Goal: Task Accomplishment & Management: Use online tool/utility

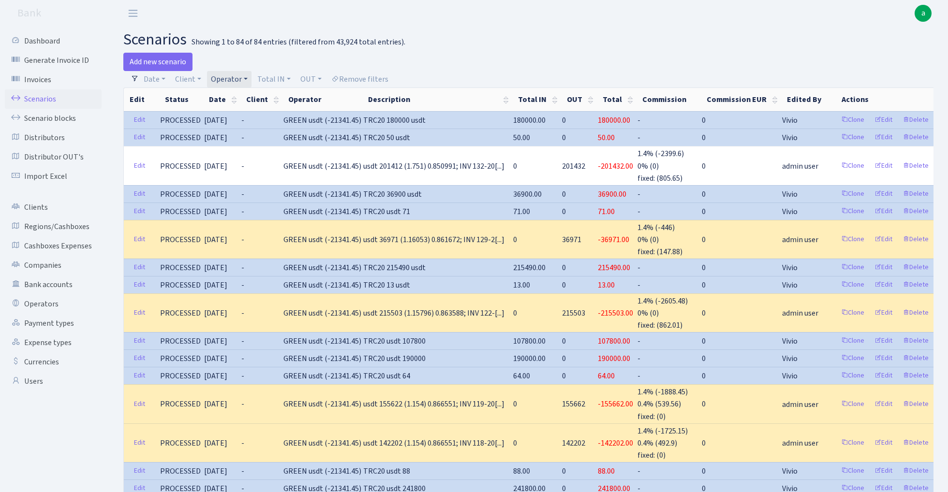
select select "100"
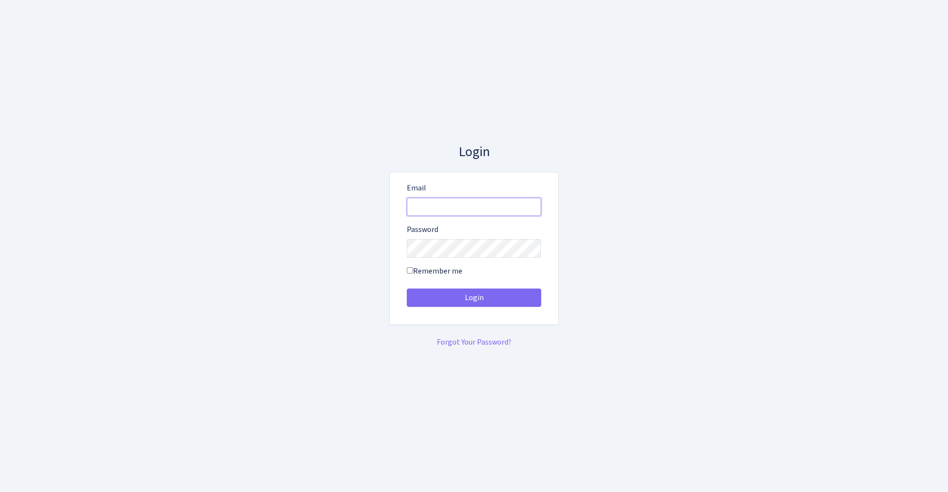
type input "[EMAIL_ADDRESS][DOMAIN_NAME]"
click at [473, 298] on button "Login" at bounding box center [474, 298] width 134 height 18
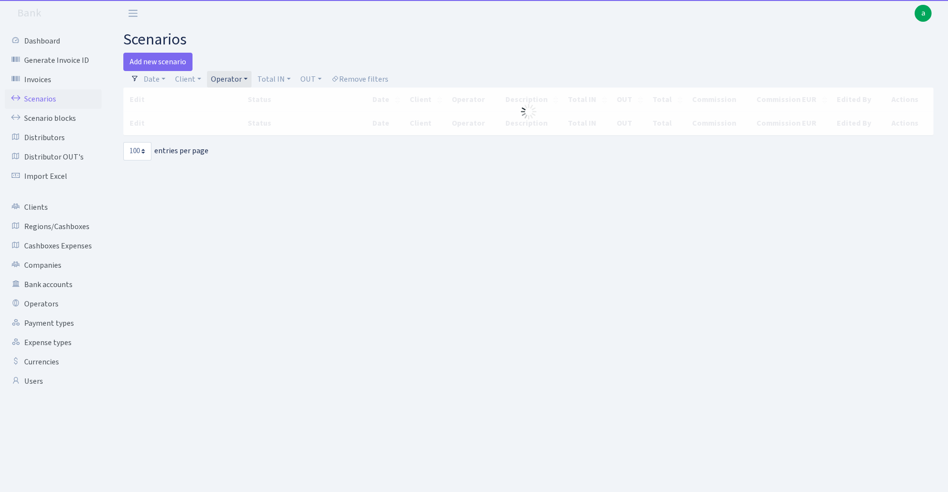
select select "100"
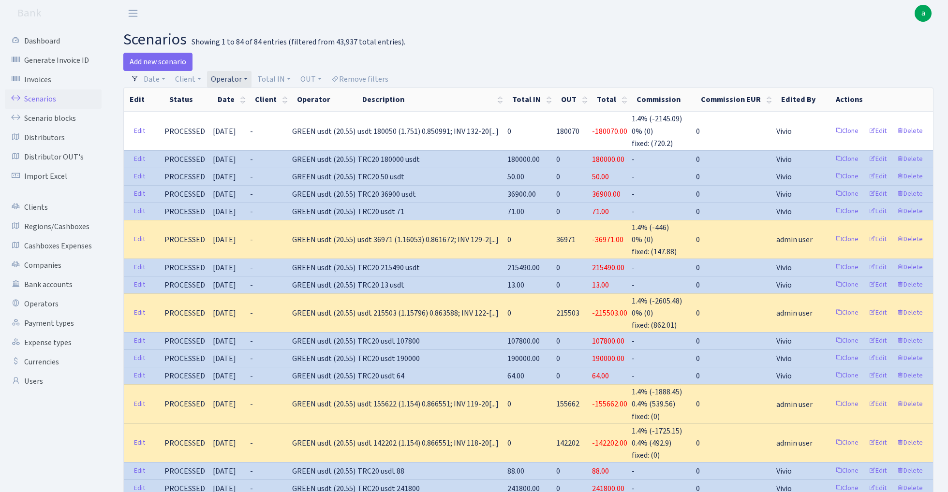
click at [229, 78] on link "Operator" at bounding box center [229, 79] width 44 height 16
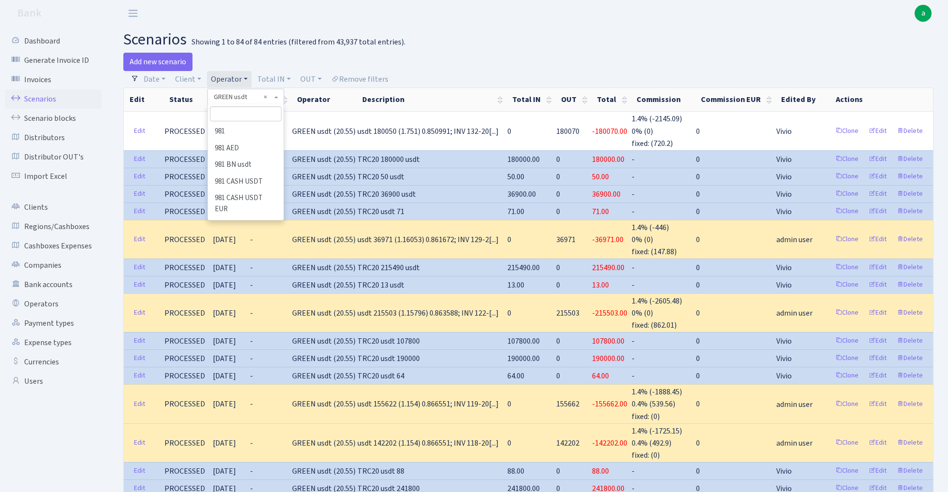
scroll to position [2195, 0]
click at [235, 115] on input "search" at bounding box center [245, 113] width 71 height 15
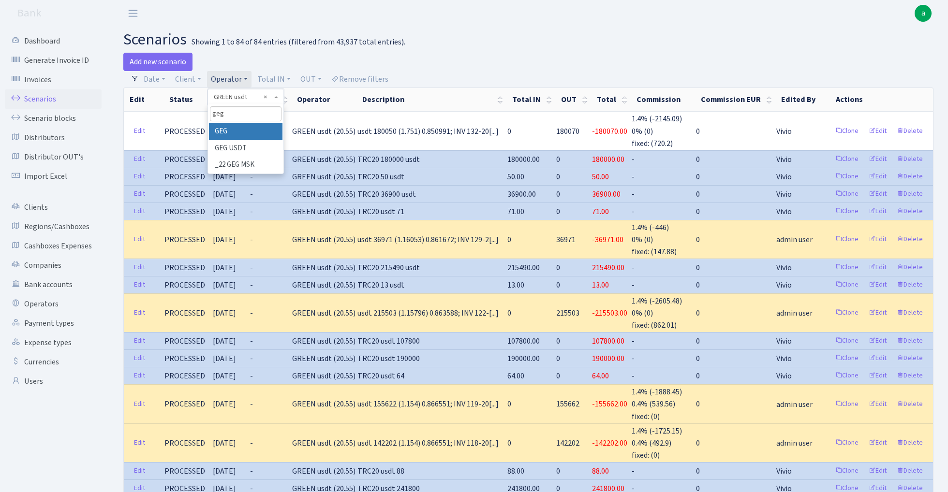
type input "geg"
click at [244, 130] on li "GEG" at bounding box center [245, 131] width 73 height 17
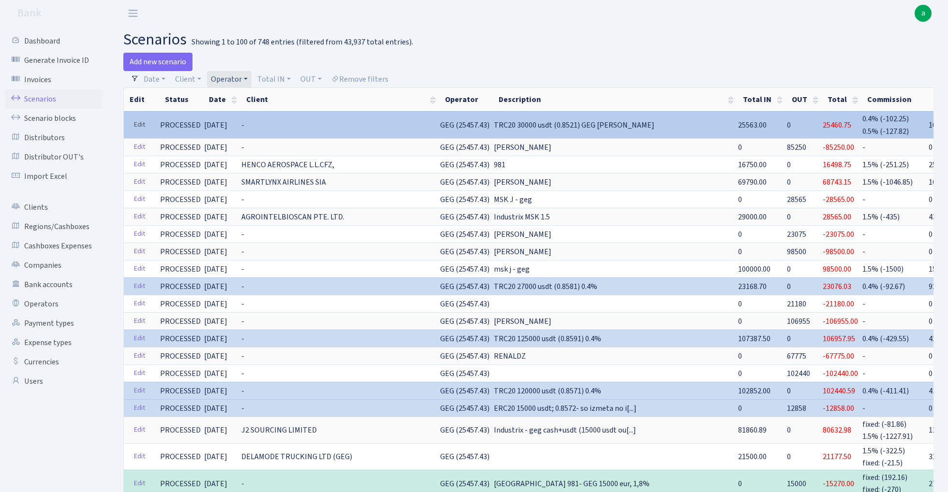
click at [140, 122] on link "Edit" at bounding box center [140, 125] width 20 height 15
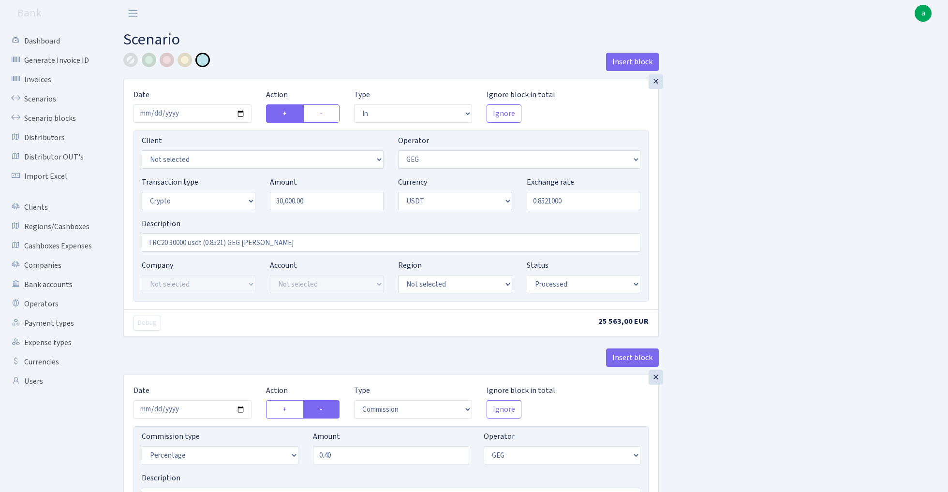
select select "in"
select select "65"
select select "3"
select select "6"
select select "processed"
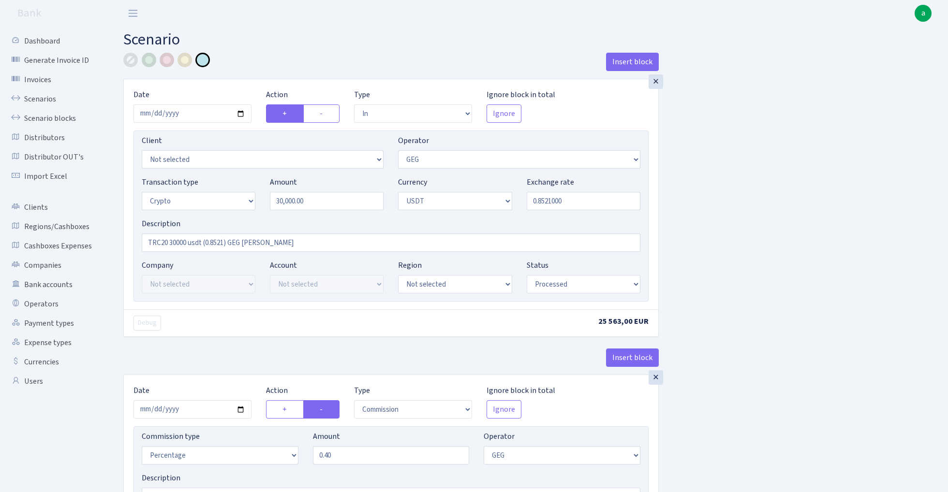
select select "commission"
select select "65"
select select "processed"
select select "in"
select select "228"
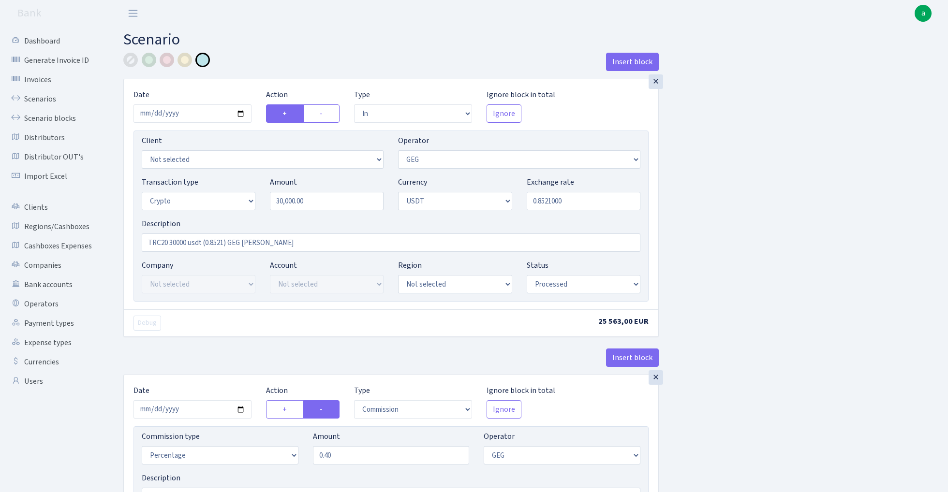
select select "3"
select select "6"
select select "processed"
select select "out"
select select "228"
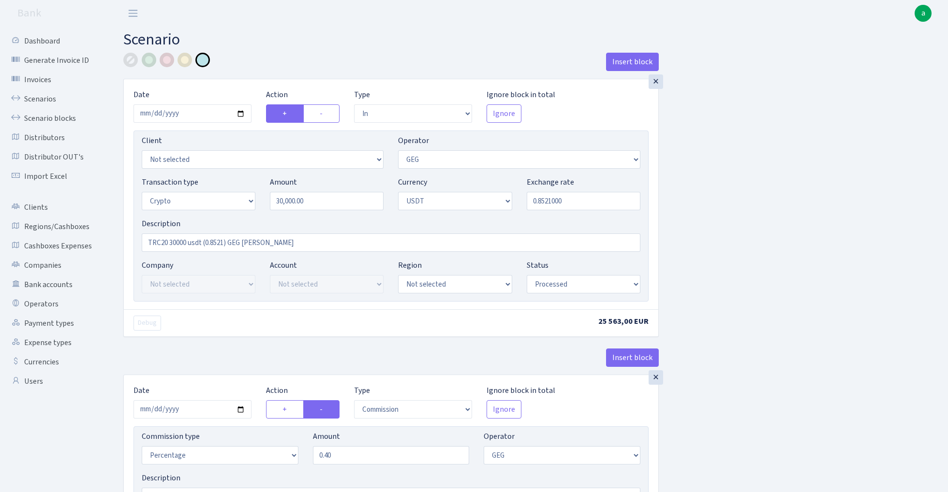
select select "3"
select select "6"
select select "processed"
select select "out"
select select "7"
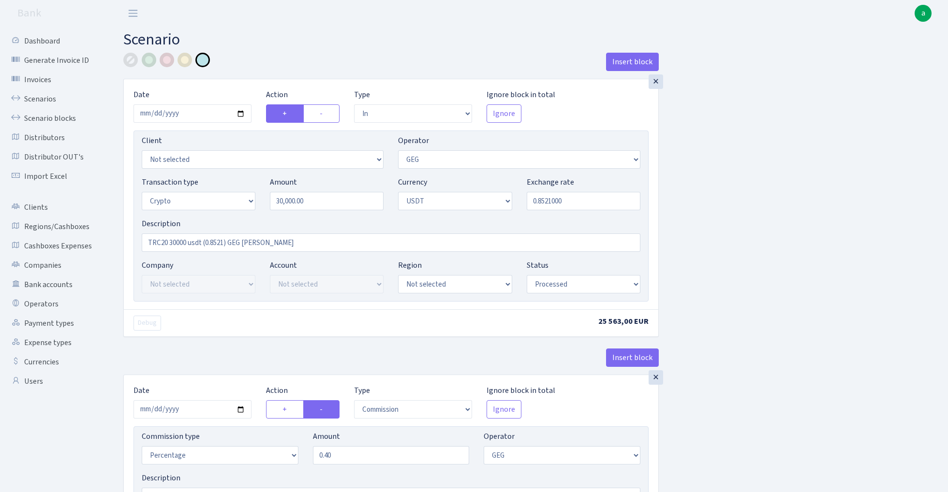
select select "3"
select select "6"
select select "processed"
select select "commission"
select select "7"
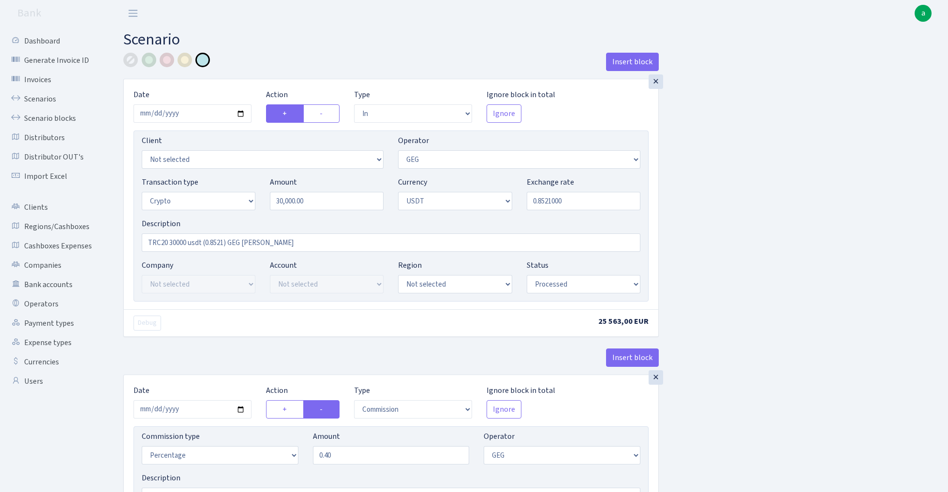
select select "processed"
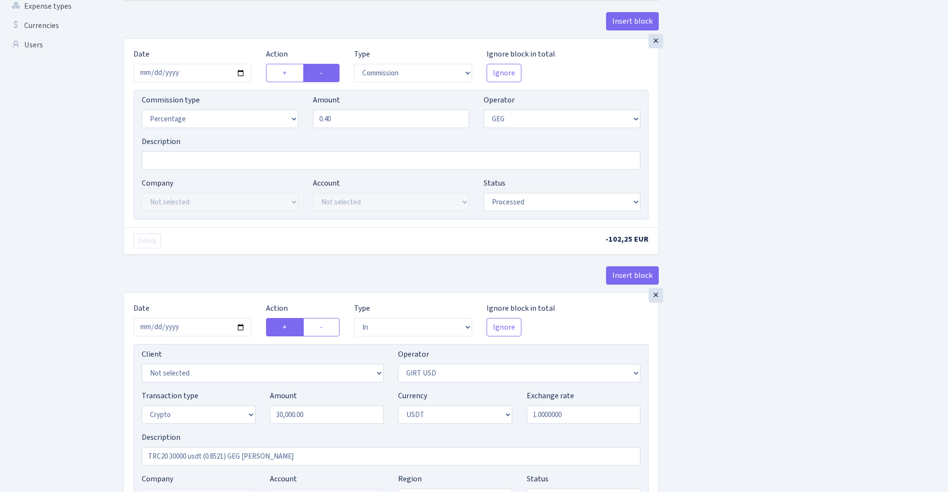
scroll to position [353, 0]
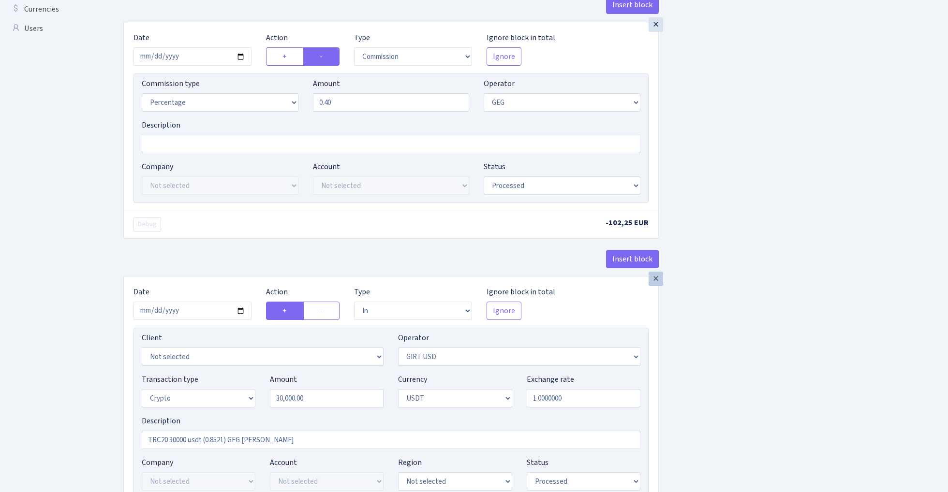
click at [656, 280] on div "×" at bounding box center [655, 279] width 15 height 15
click at [656, 284] on div "×" at bounding box center [655, 279] width 15 height 15
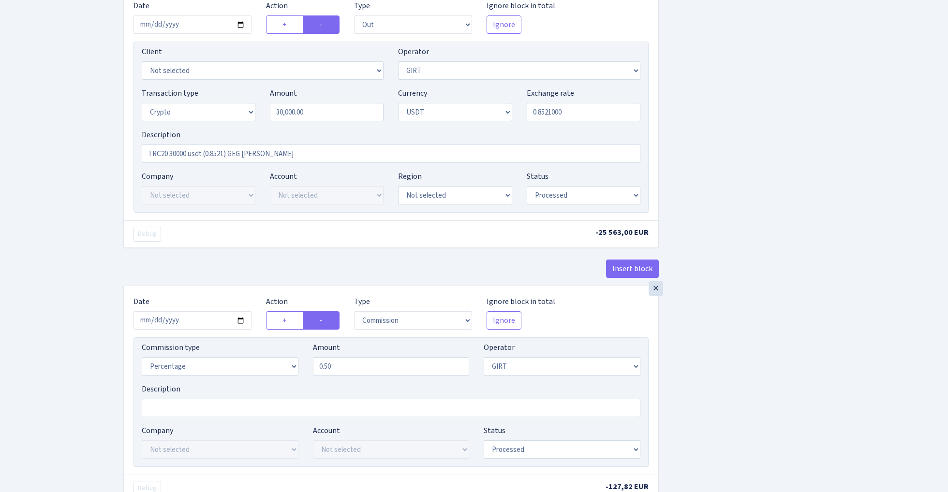
scroll to position [641, 0]
click at [366, 368] on input "0.50" at bounding box center [391, 365] width 157 height 18
type input "1.30"
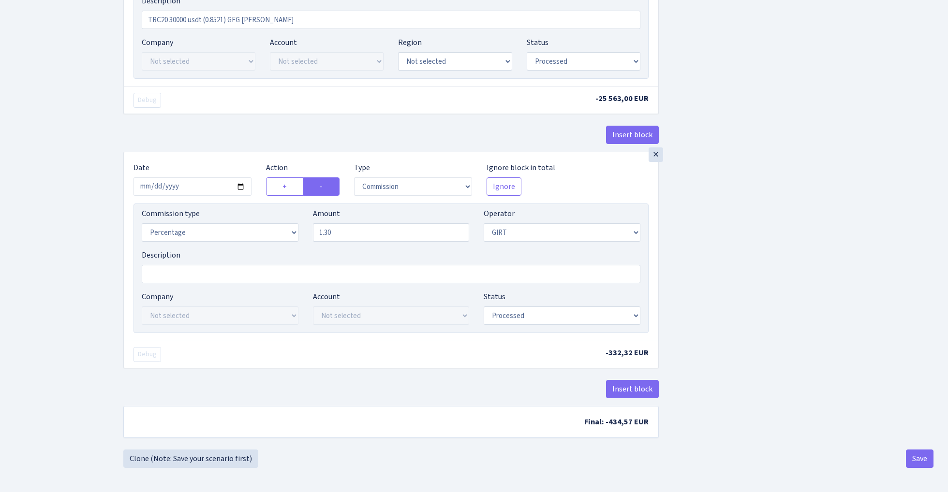
scroll to position [779, 0]
click at [915, 459] on button "Save" at bounding box center [920, 459] width 28 height 18
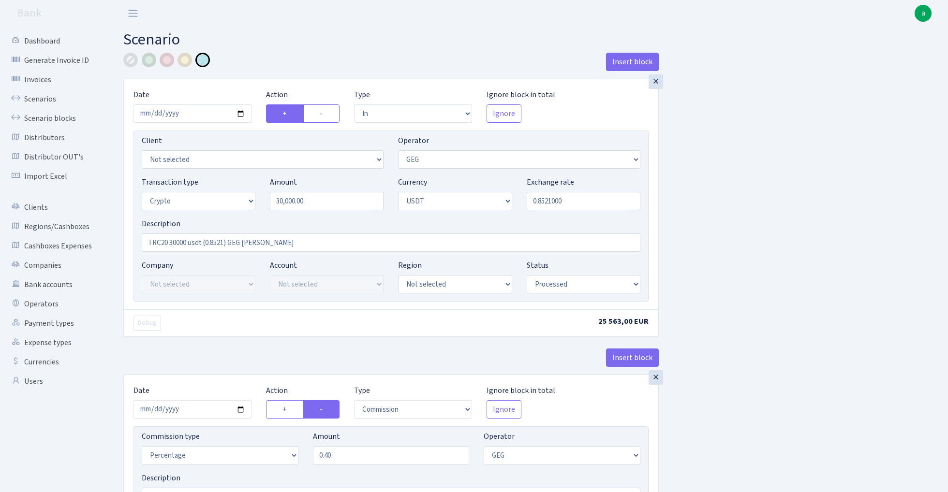
select select "in"
select select "65"
select select "3"
select select "6"
select select "processed"
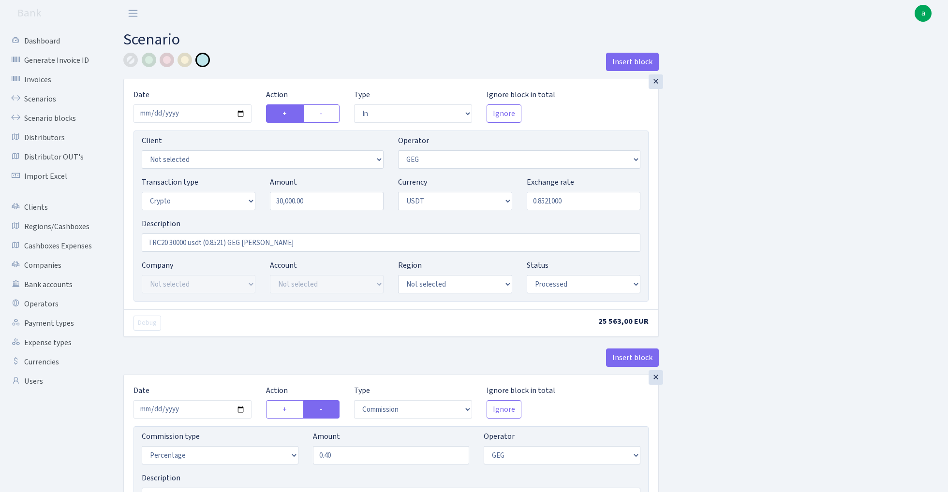
select select "commission"
select select "65"
select select "processed"
select select "out"
select select "7"
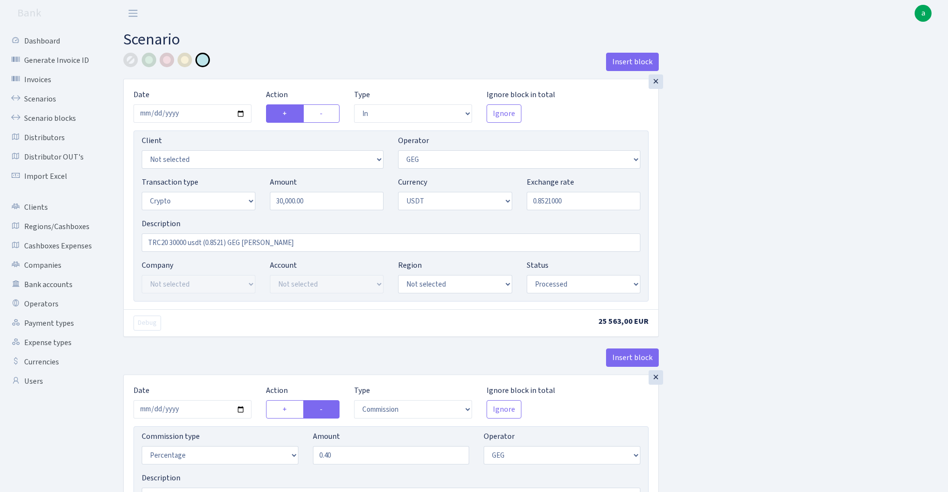
select select "3"
select select "6"
select select "processed"
select select "commission"
select select "7"
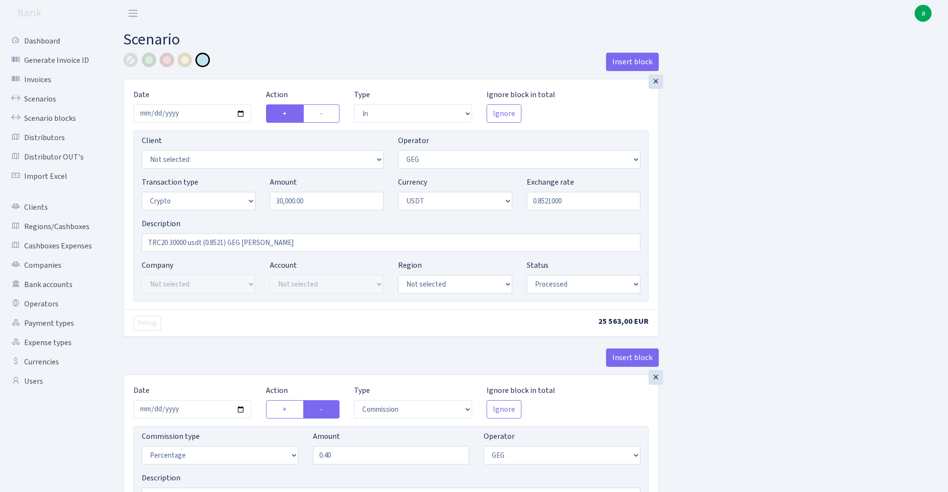
select select "processed"
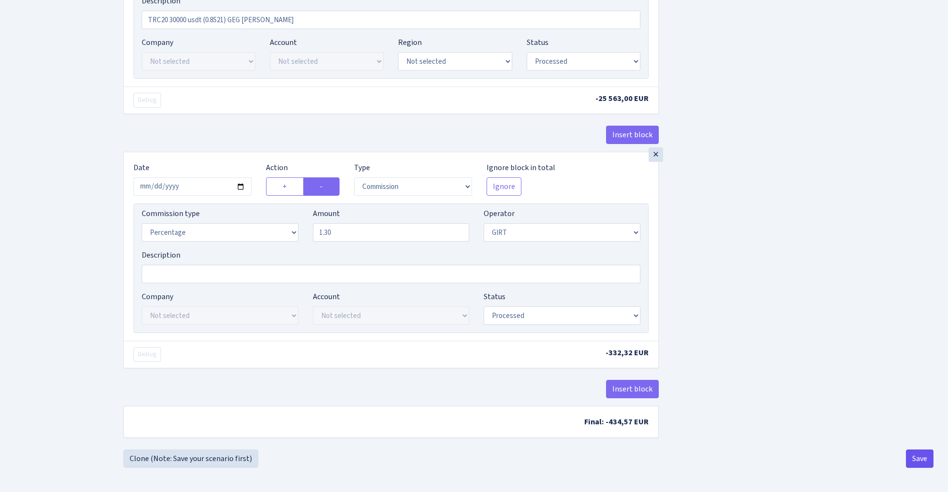
scroll to position [779, 0]
click at [916, 459] on button "Save" at bounding box center [920, 459] width 28 height 18
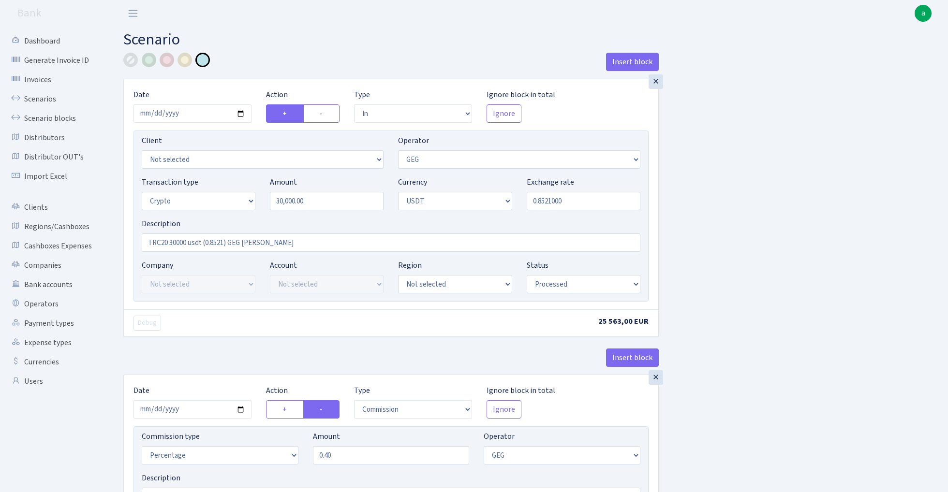
select select "in"
select select "65"
select select "3"
select select "6"
select select "processed"
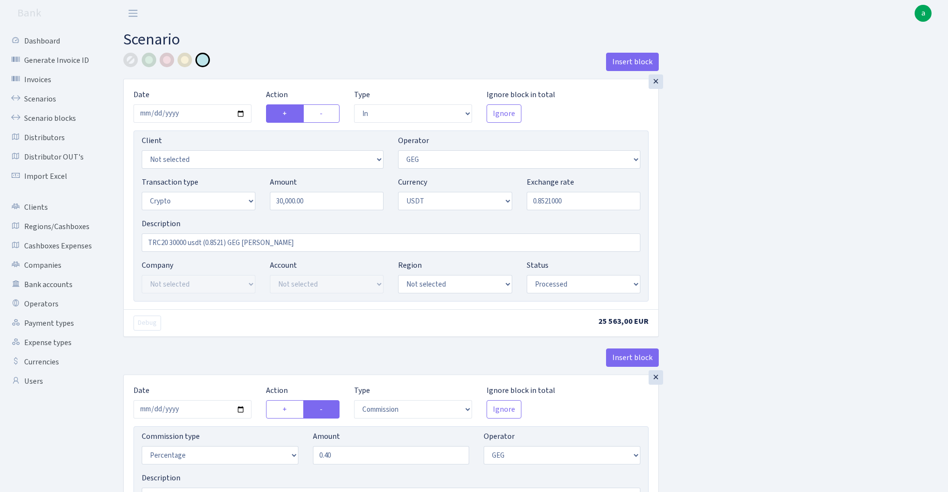
select select "commission"
select select "65"
select select "processed"
select select "out"
select select "7"
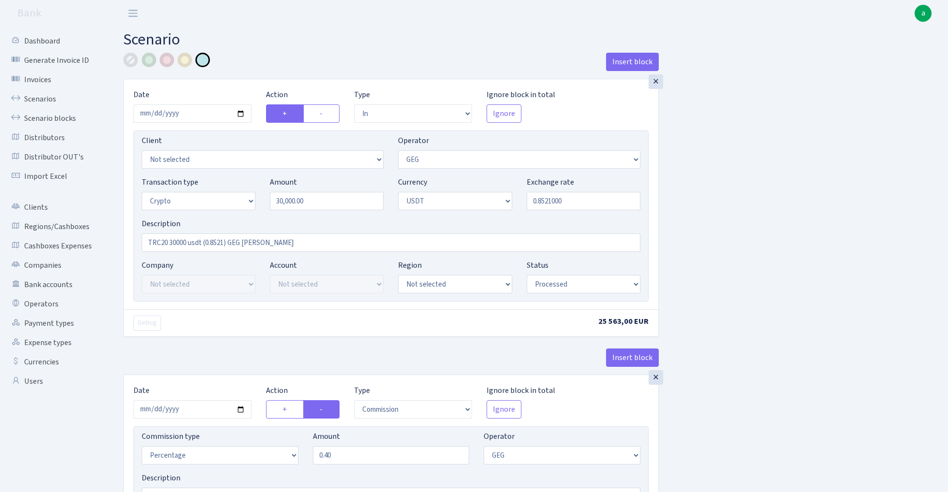
select select "3"
select select "6"
select select "processed"
select select "commission"
select select "7"
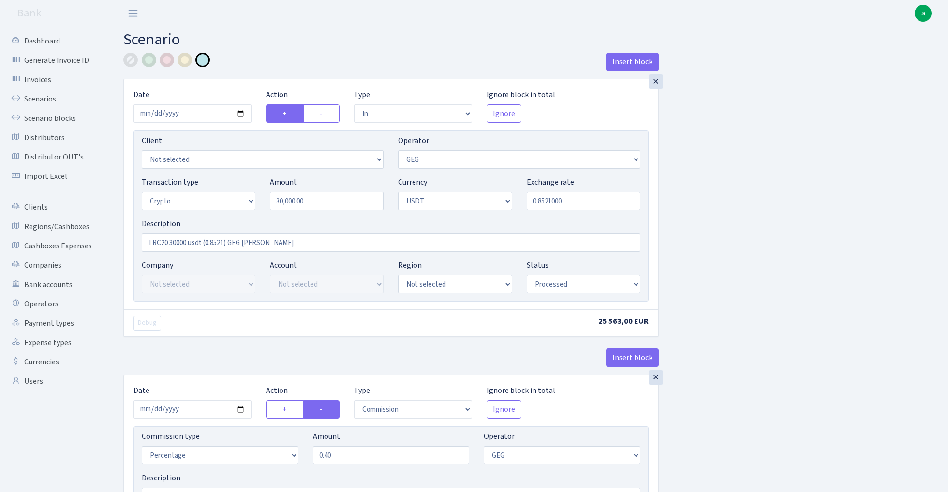
select select "processed"
click at [39, 97] on link "Scenarios" at bounding box center [53, 98] width 97 height 19
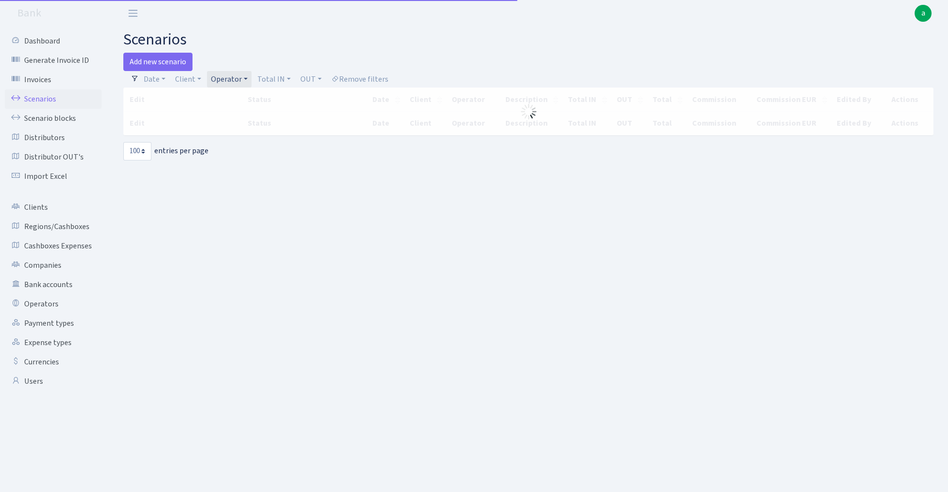
select select "100"
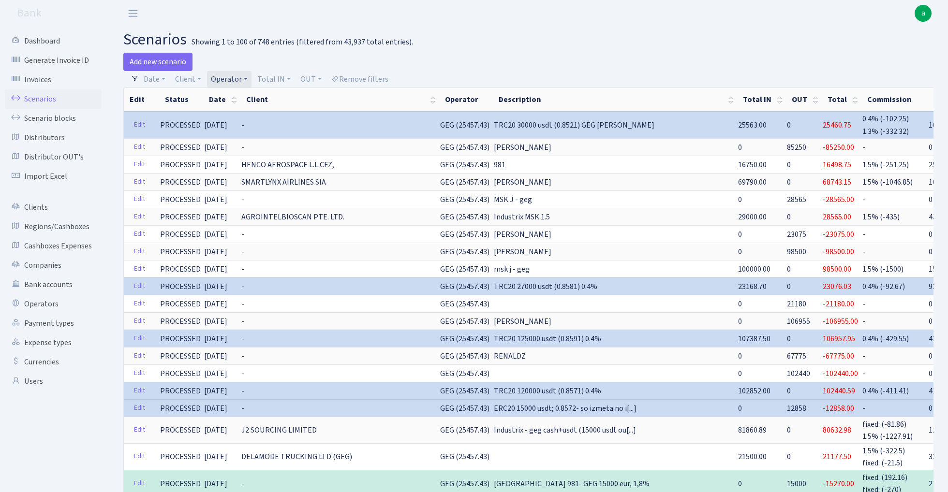
click at [231, 79] on link "Operator" at bounding box center [229, 79] width 44 height 16
click at [240, 117] on input "search" at bounding box center [245, 113] width 71 height 15
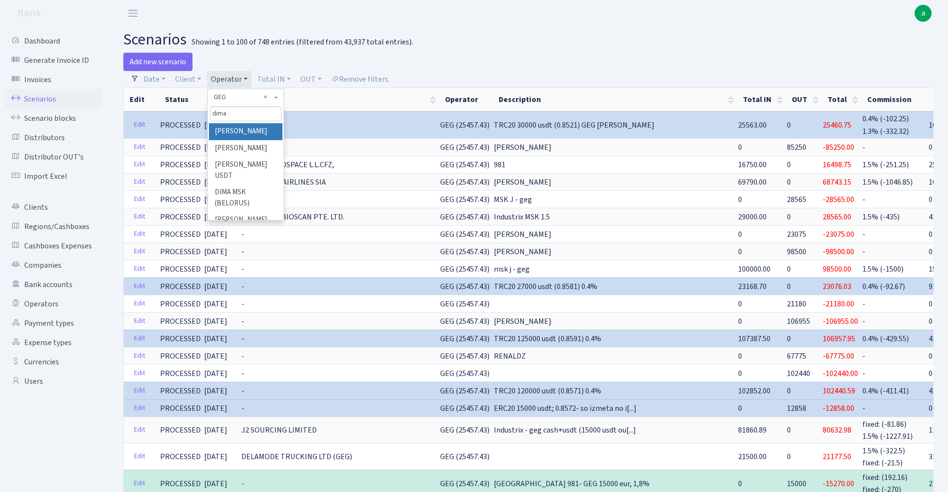
type input "dima"
click at [230, 132] on li "[PERSON_NAME]" at bounding box center [245, 131] width 73 height 17
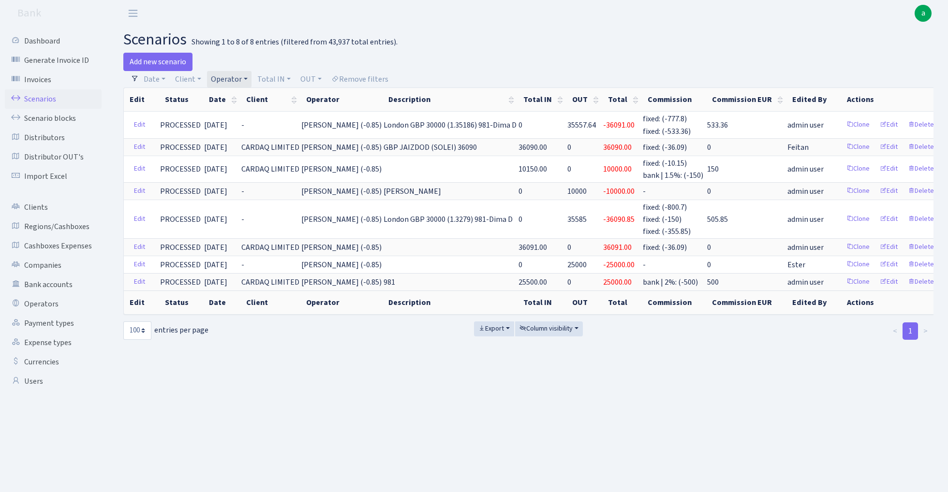
click at [236, 78] on link "Operator" at bounding box center [229, 79] width 44 height 16
click at [425, 47] on h2 "scenarios Showing 1 to 8 of 8 entries (filtered from 43,937 total entries)." at bounding box center [528, 39] width 810 height 18
click at [162, 62] on link "Add new scenario" at bounding box center [157, 62] width 69 height 18
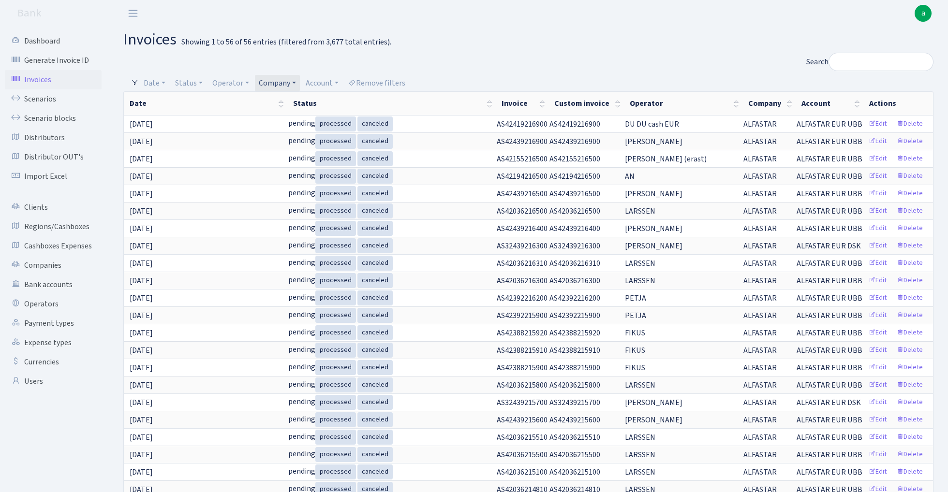
select select "100"
click at [43, 306] on link "Operators" at bounding box center [53, 303] width 97 height 19
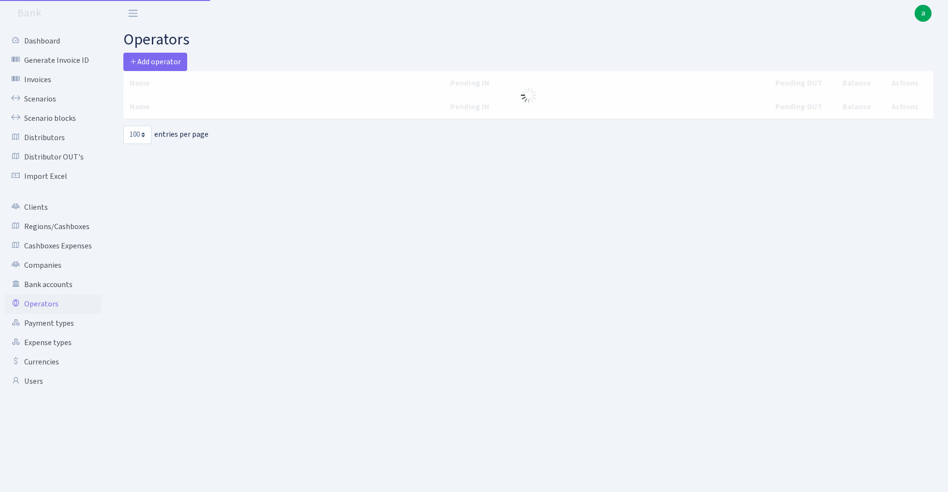
select select "100"
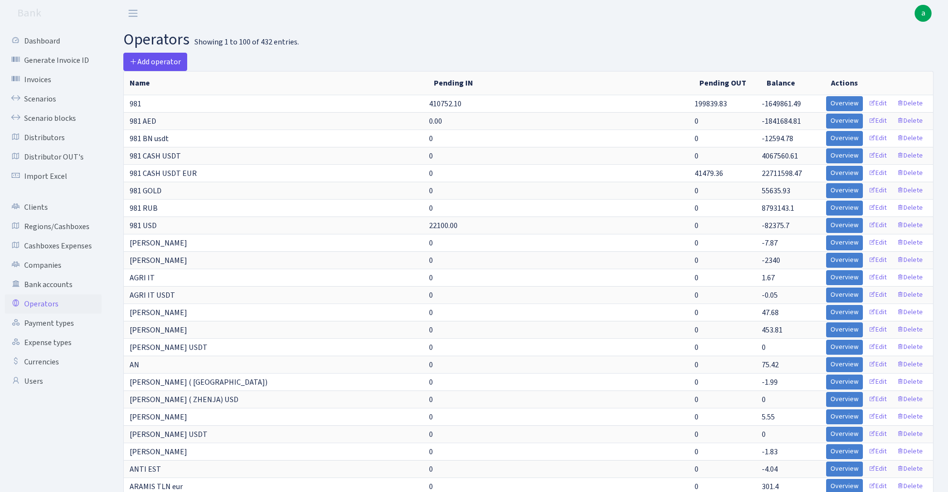
click at [163, 64] on span "Add operator" at bounding box center [155, 62] width 51 height 11
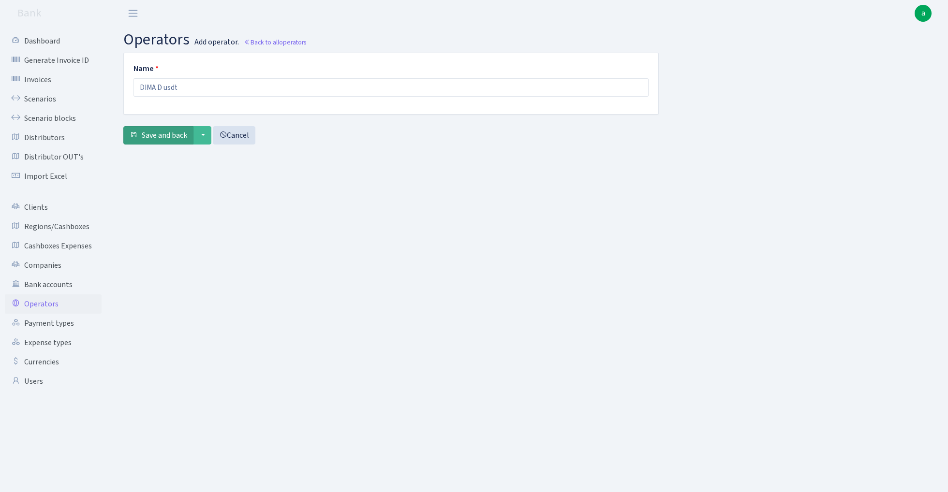
type input "DIMA D usdt"
click at [162, 136] on span "Save and back" at bounding box center [164, 135] width 45 height 11
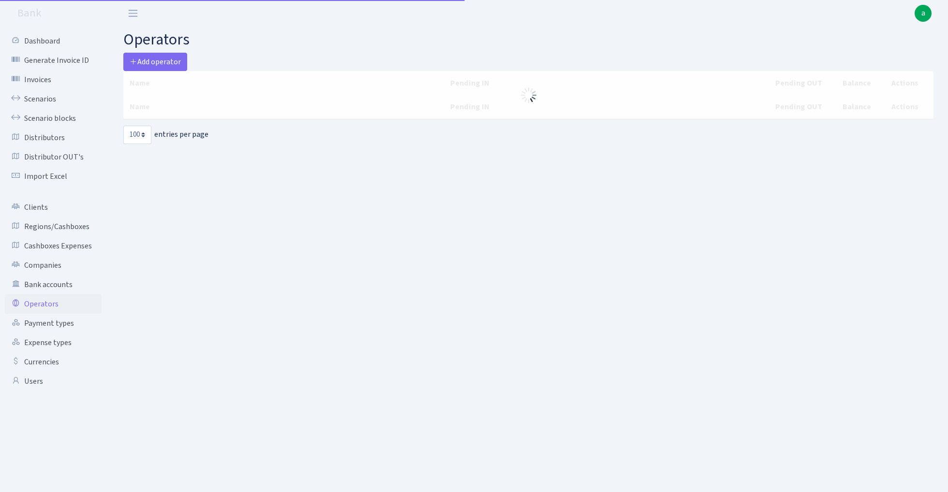
select select "100"
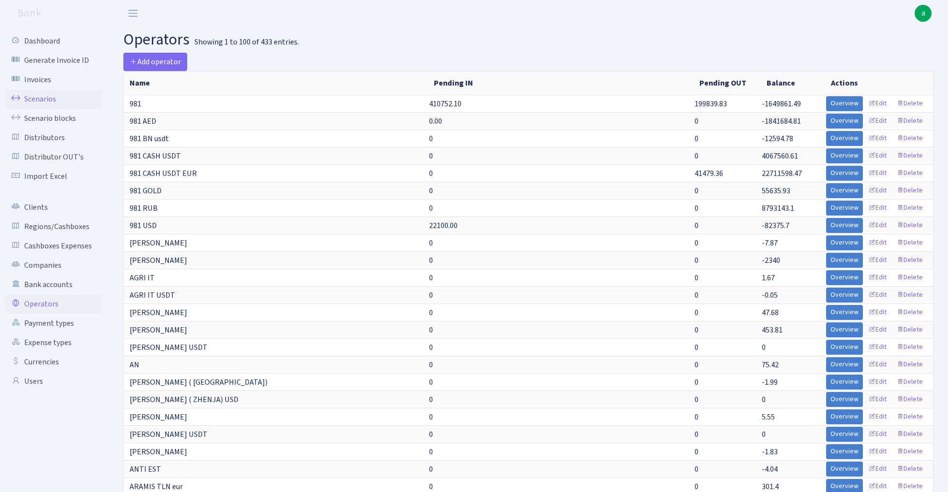
click at [38, 98] on link "Scenarios" at bounding box center [53, 98] width 97 height 19
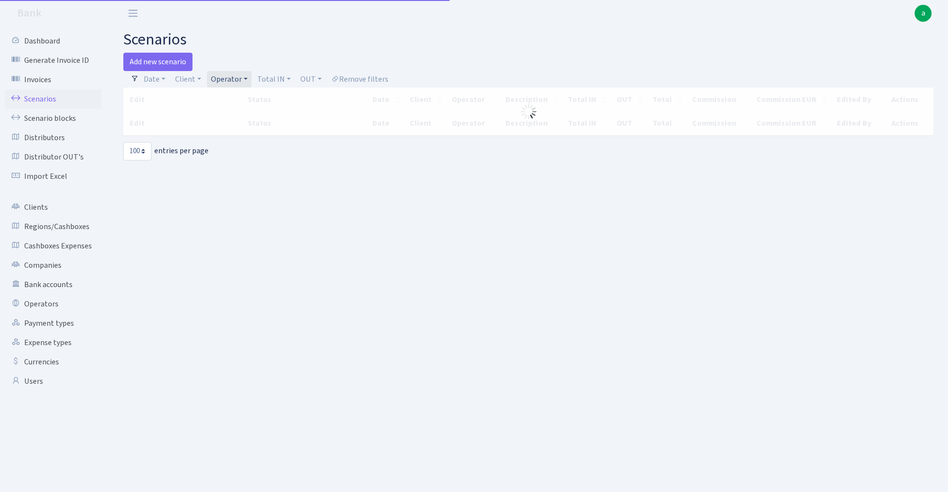
select select "100"
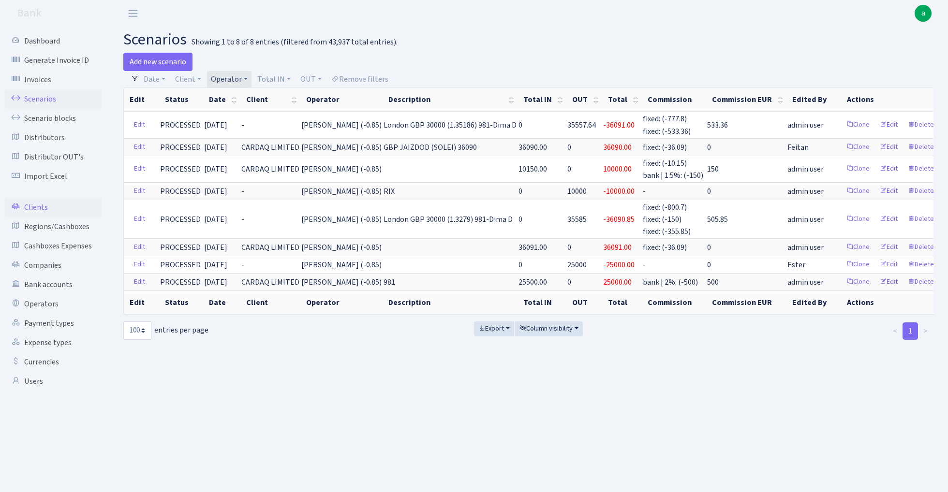
click at [39, 205] on link "Clients" at bounding box center [53, 207] width 97 height 19
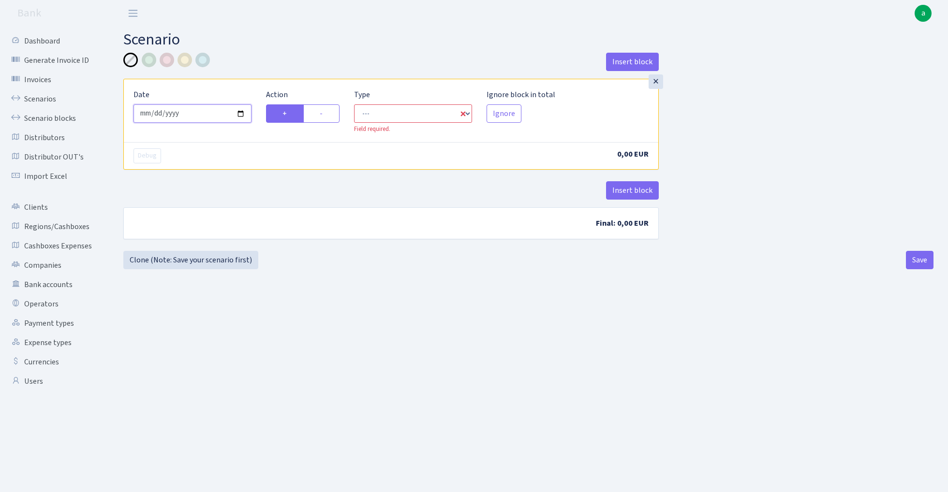
click at [190, 112] on input "[DATE]" at bounding box center [192, 113] width 118 height 18
type input "[DATE]"
click at [250, 61] on div "Insert block" at bounding box center [390, 66] width 535 height 26
select select "in"
select select "1"
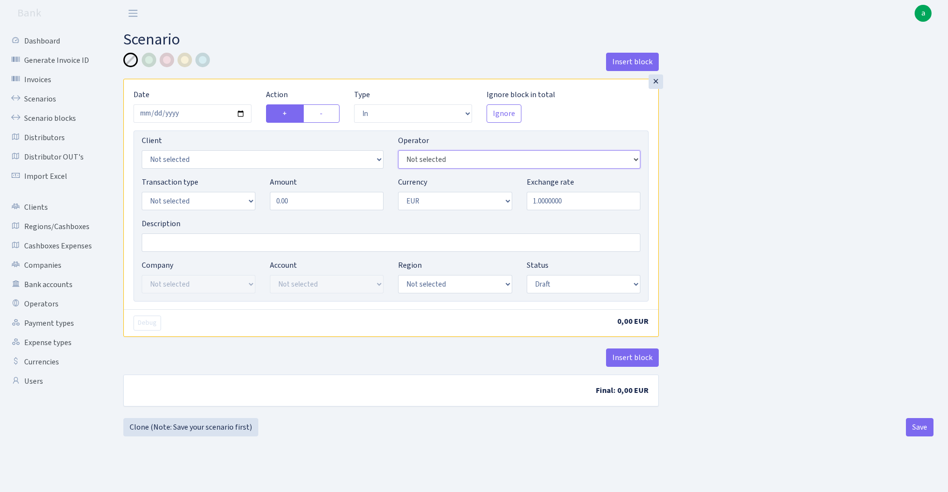
select select "435"
select select "9"
select select "5"
click at [184, 242] on input "Description" at bounding box center [391, 243] width 499 height 18
click at [219, 242] on input "981 usdt - Dima D usdt 104000" at bounding box center [391, 243] width 499 height 18
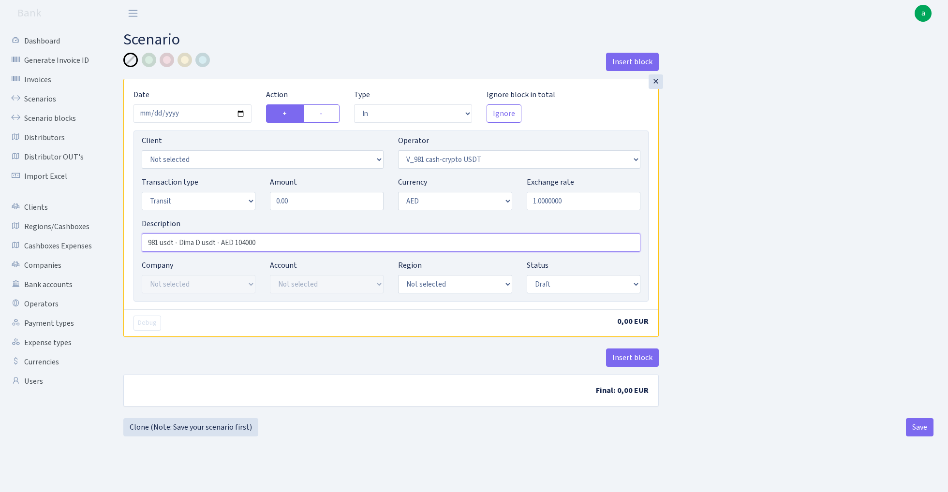
click at [283, 239] on input "981 usdt - Dima D usdt - AED 104000" at bounding box center [391, 243] width 499 height 18
click at [240, 244] on input "981 usdt - Dima D usdt - AED 104000 (3.67)" at bounding box center [391, 243] width 499 height 18
type input "981 usdt - Dima D usdt - AED 104000 (3.67)"
click at [310, 198] on input "0.00" at bounding box center [327, 201] width 114 height 18
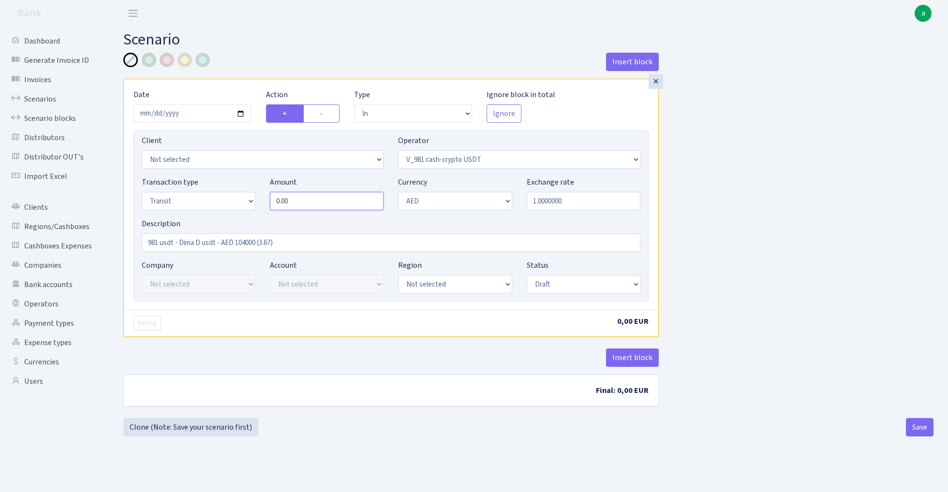
click at [310, 198] on input "0.00" at bounding box center [327, 201] width 114 height 18
paste input "1040"
type input "104,000.00"
click at [265, 242] on input "981 usdt - Dima D usdt - AED 104000 (3.67)" at bounding box center [391, 243] width 499 height 18
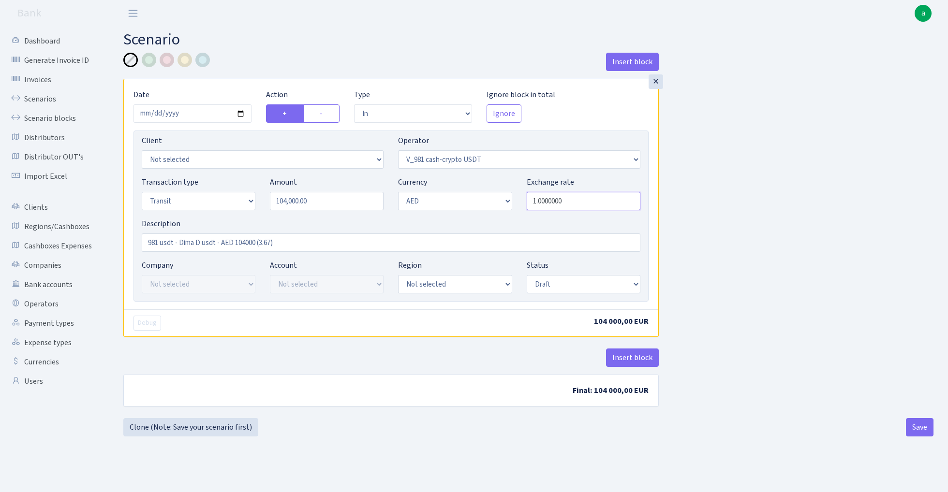
click at [585, 204] on input "1.0000000" at bounding box center [584, 201] width 114 height 18
paste input "0.272479564"
type input "0.2724796"
click at [766, 221] on div "Insert block × Date 2025-09-08 Action + - Type --- In Out Commission Field requ…" at bounding box center [528, 234] width 824 height 362
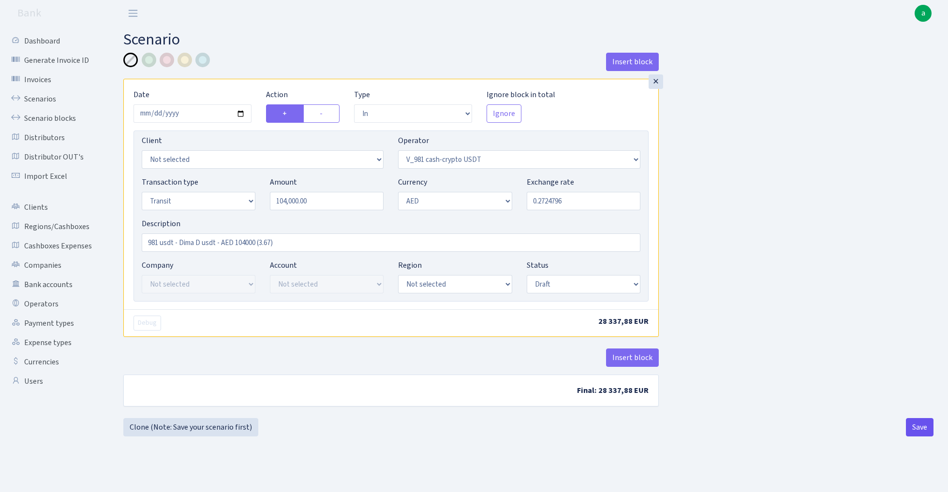
click at [916, 426] on button "Save" at bounding box center [920, 427] width 28 height 18
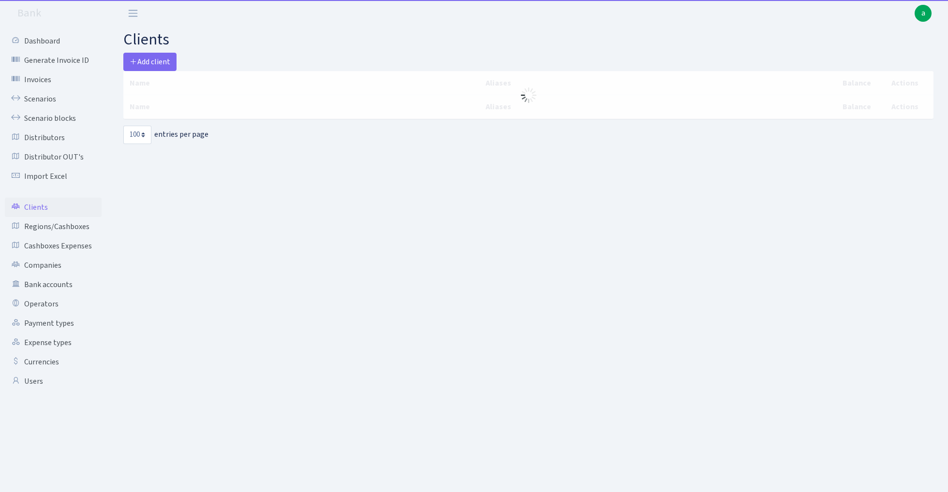
select select "100"
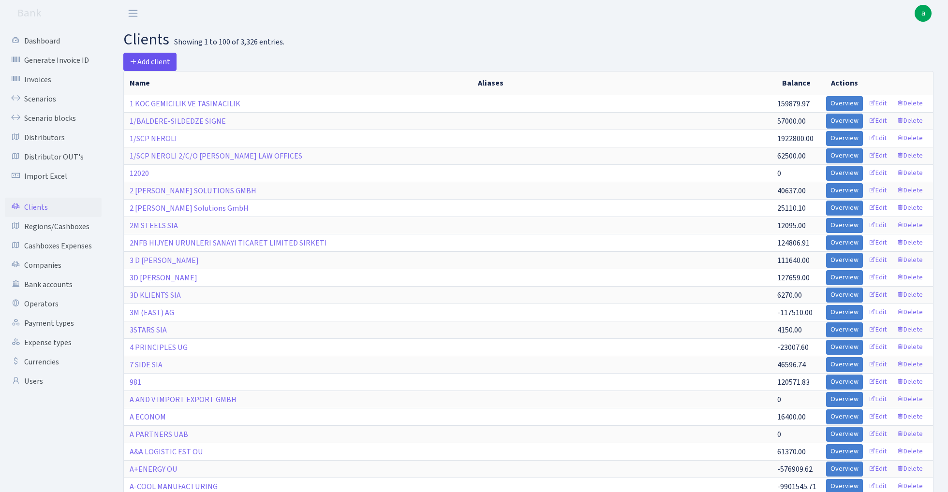
click at [163, 62] on span "Add client" at bounding box center [150, 62] width 41 height 11
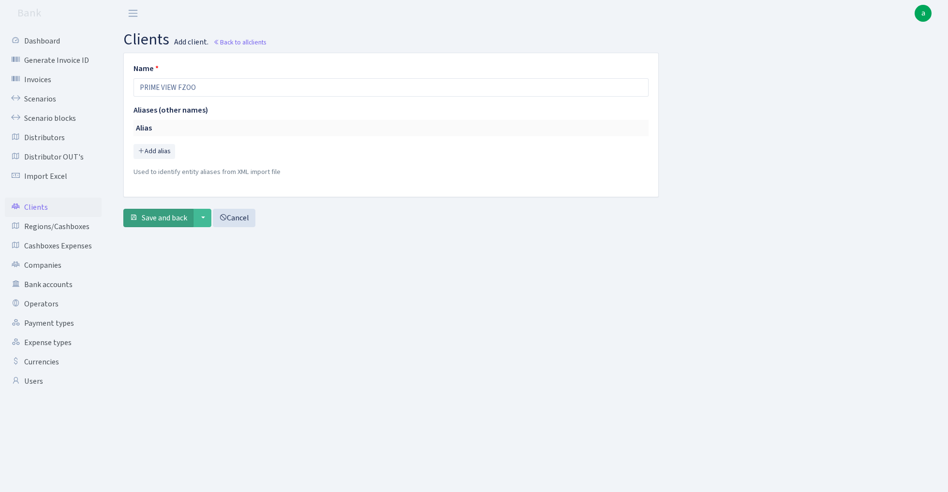
type input "PRIME VIEW FZOO"
click at [165, 220] on span "Save and back" at bounding box center [164, 218] width 45 height 11
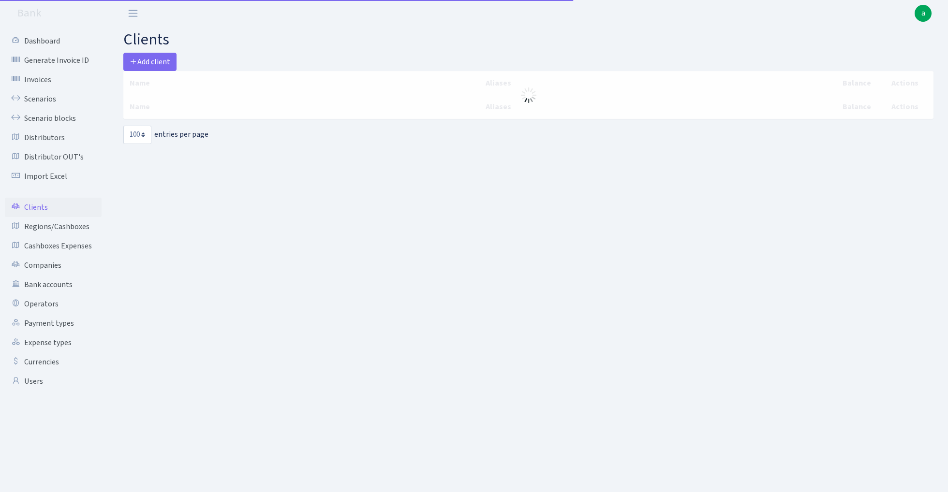
select select "100"
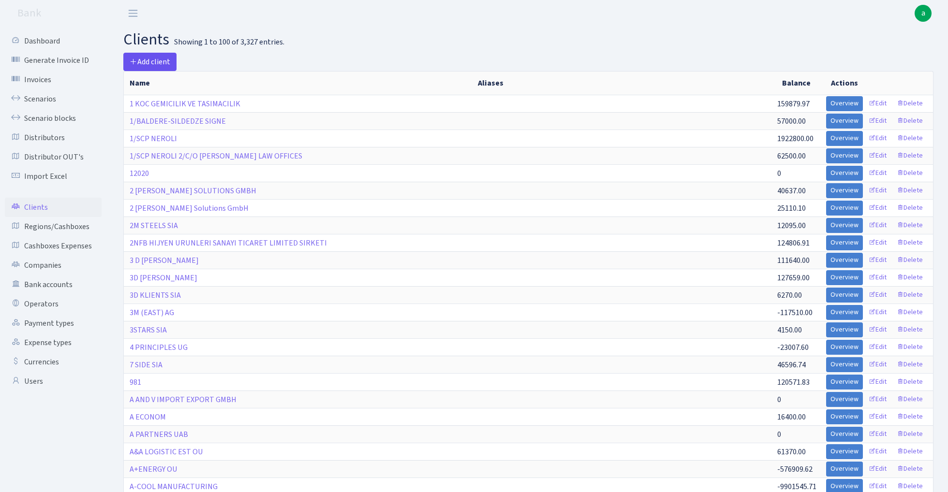
click at [157, 62] on span "Add client" at bounding box center [150, 62] width 41 height 11
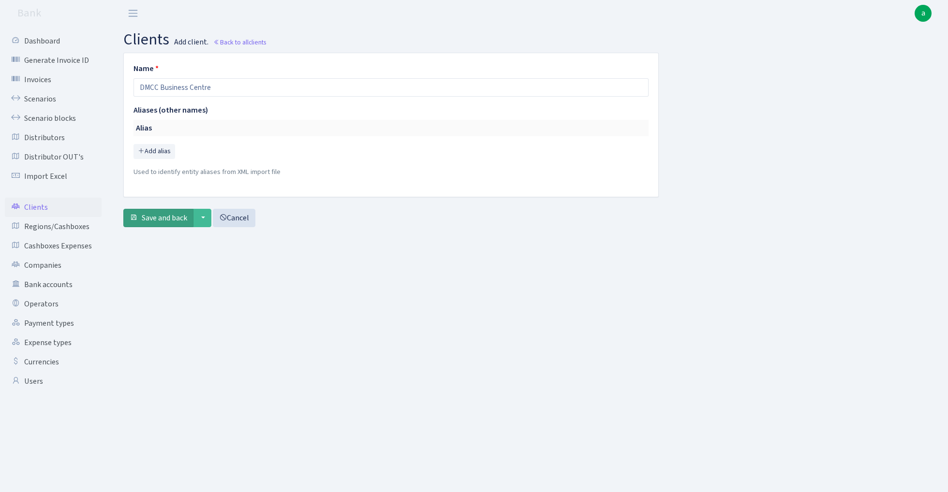
type input "DMCC Business Centre"
click at [162, 221] on span "Save and back" at bounding box center [164, 218] width 45 height 11
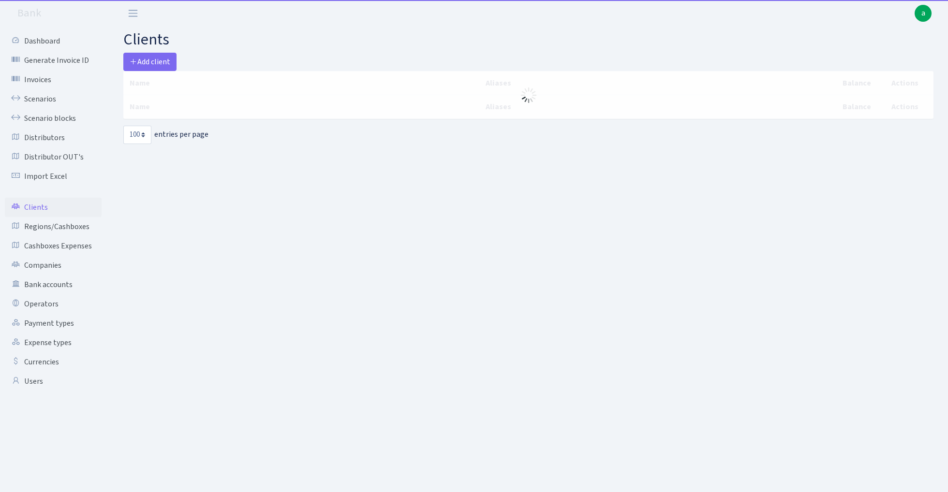
select select "100"
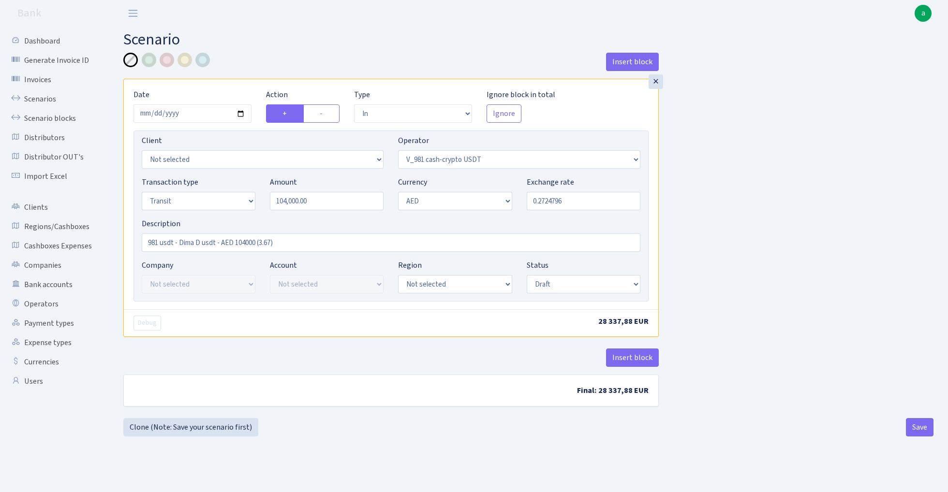
select select "in"
select select "435"
select select "5"
select select "9"
select select "3352"
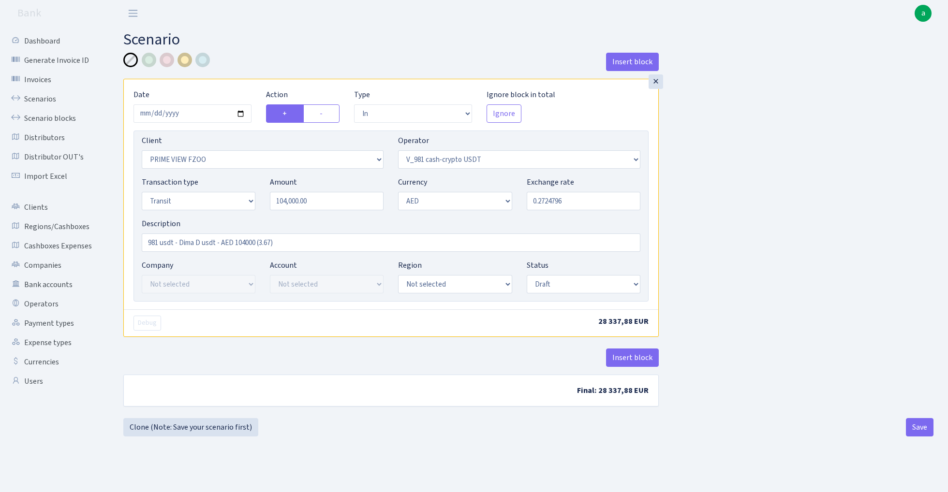
click at [189, 58] on div at bounding box center [184, 60] width 15 height 15
select select "processed"
click at [635, 362] on button "Insert block" at bounding box center [632, 358] width 53 height 18
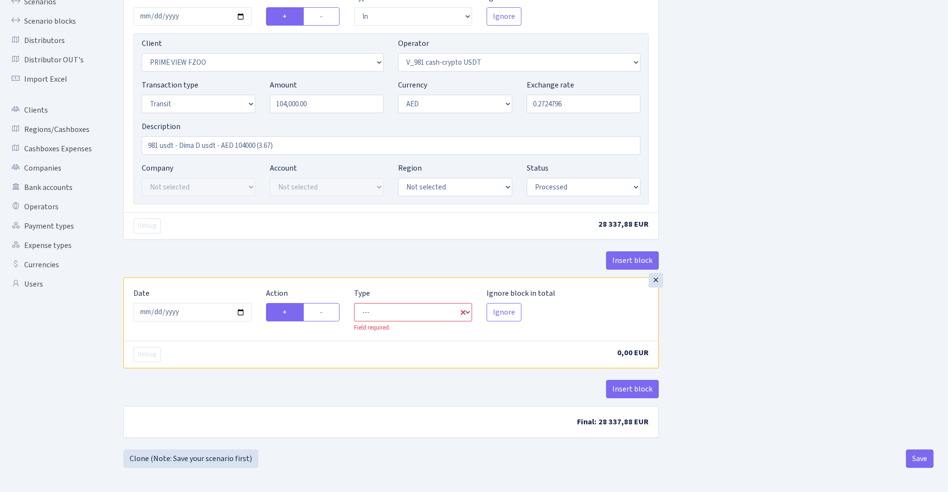
scroll to position [99, 0]
click at [198, 311] on input "2025-09-09" at bounding box center [192, 312] width 118 height 18
type input "2025-09-08"
click at [217, 252] on div "Insert block" at bounding box center [390, 264] width 535 height 26
select select "in"
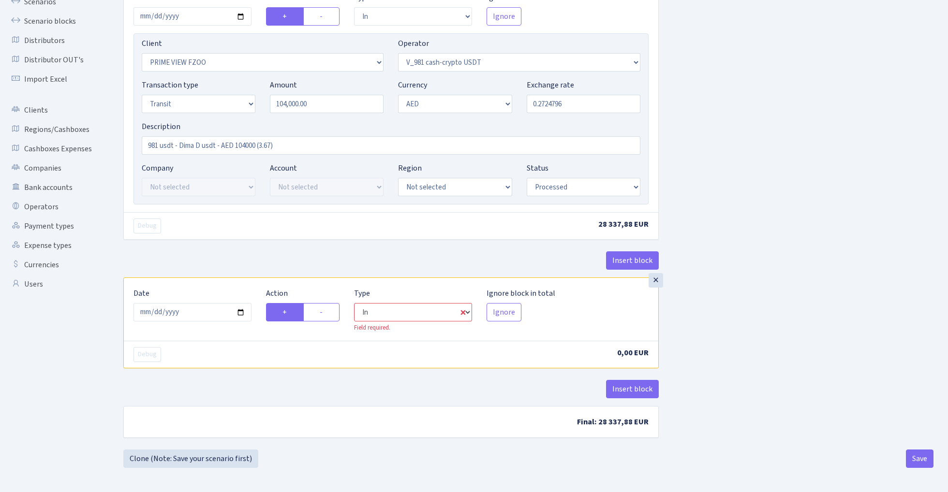
select select "3352"
select select "435"
select select "9"
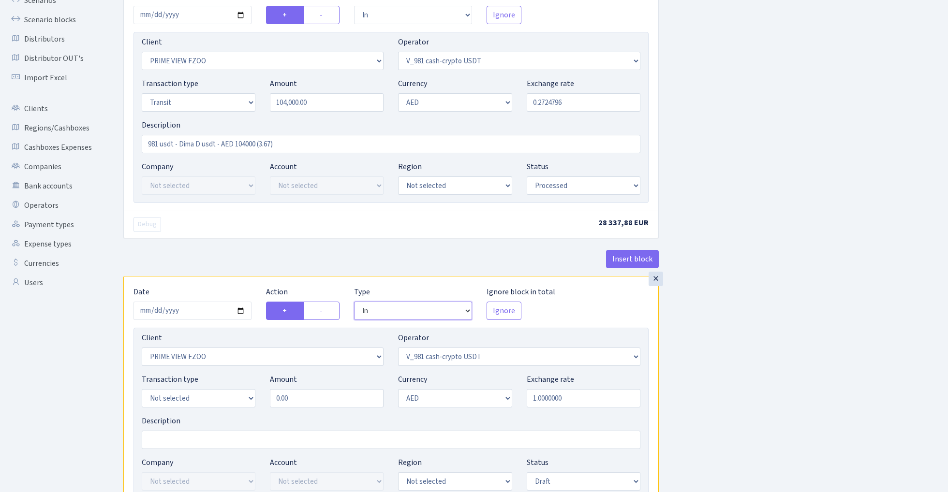
select select "commission"
select select "435"
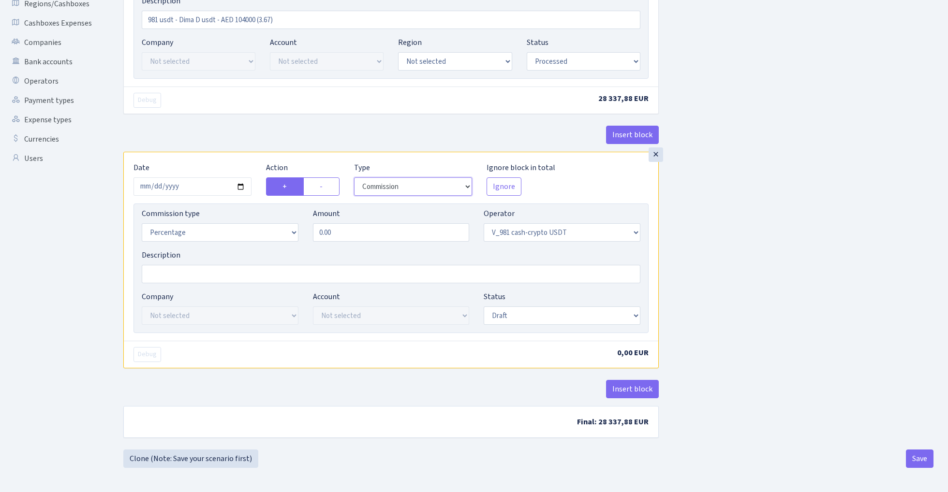
scroll to position [225, 0]
click at [349, 231] on input "0.00" at bounding box center [391, 232] width 157 height 18
type input "1.50"
click at [755, 251] on div "Insert block × Date 2025-09-08 Action + - Type --- In Out Commission Field requ…" at bounding box center [528, 140] width 824 height 620
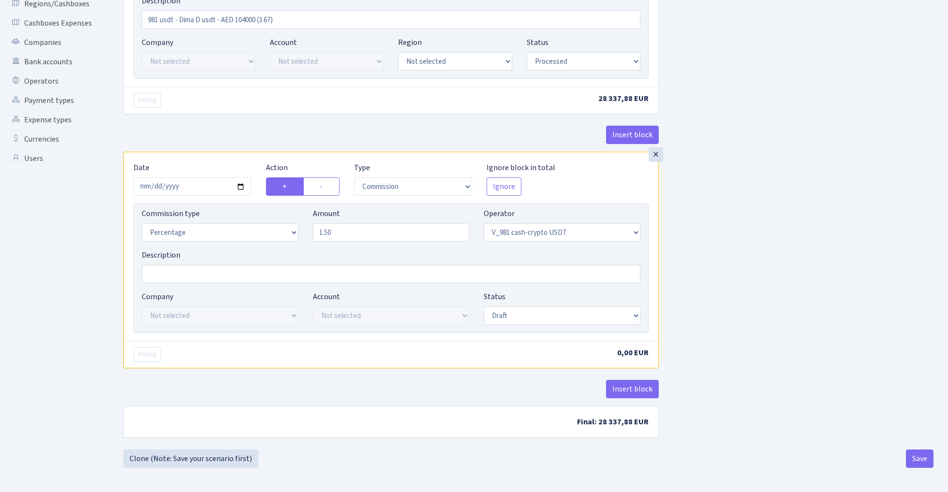
scroll to position [221, 0]
select select "processed"
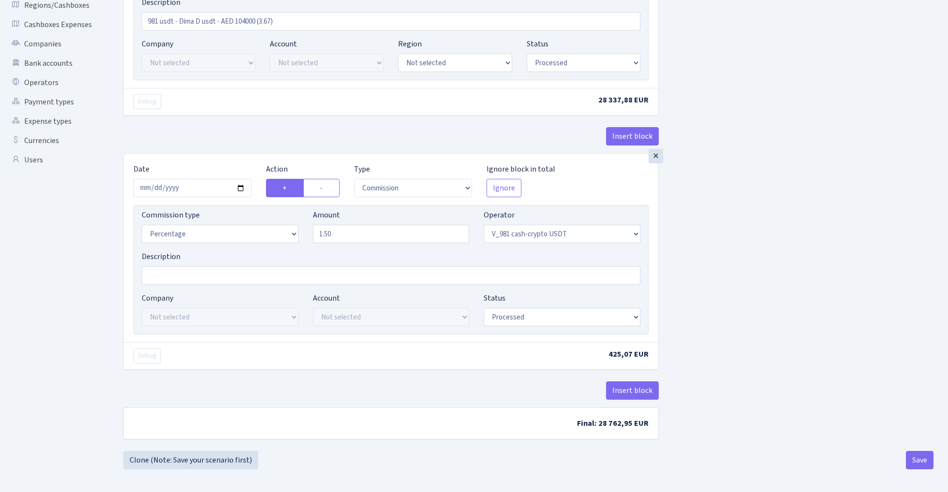
click at [737, 252] on div "Insert block × Date 2025-09-08 Action + - Type --- In Out Commission Field requ…" at bounding box center [528, 141] width 824 height 620
click at [634, 390] on button "Insert block" at bounding box center [632, 391] width 53 height 18
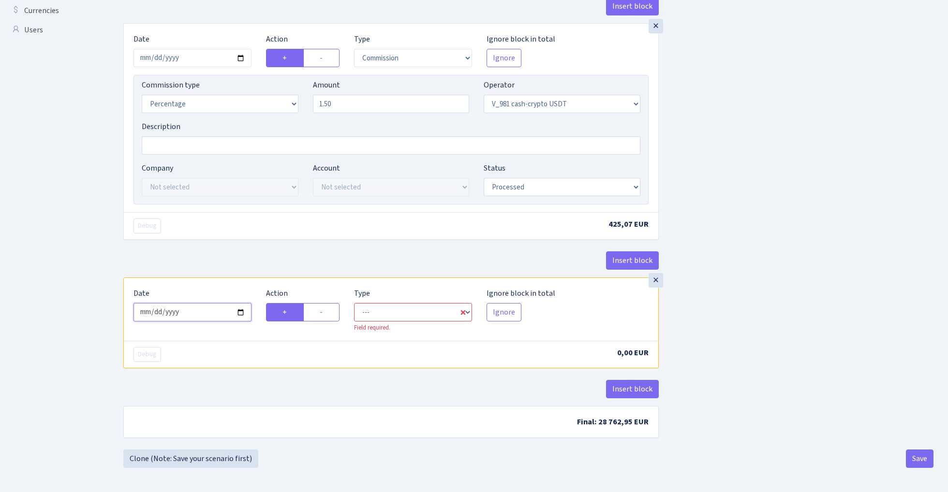
scroll to position [354, 0]
click at [200, 312] on input "2025-09-09" at bounding box center [192, 312] width 118 height 18
type input "2025-09-08"
click at [267, 243] on div "× Date 2025-09-08 Action + - Type --- In Out Commission Field required. Ignore …" at bounding box center [390, 150] width 535 height 254
select select "commission"
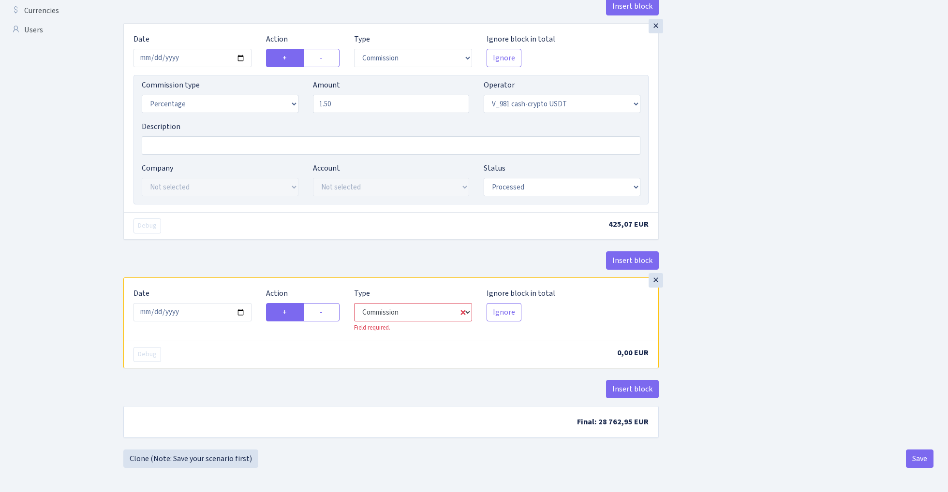
select select "435"
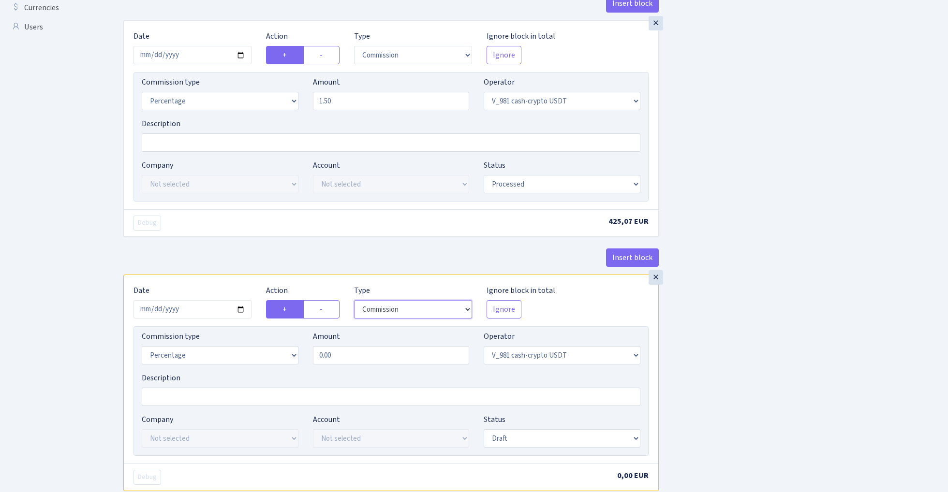
scroll to position [418, 0]
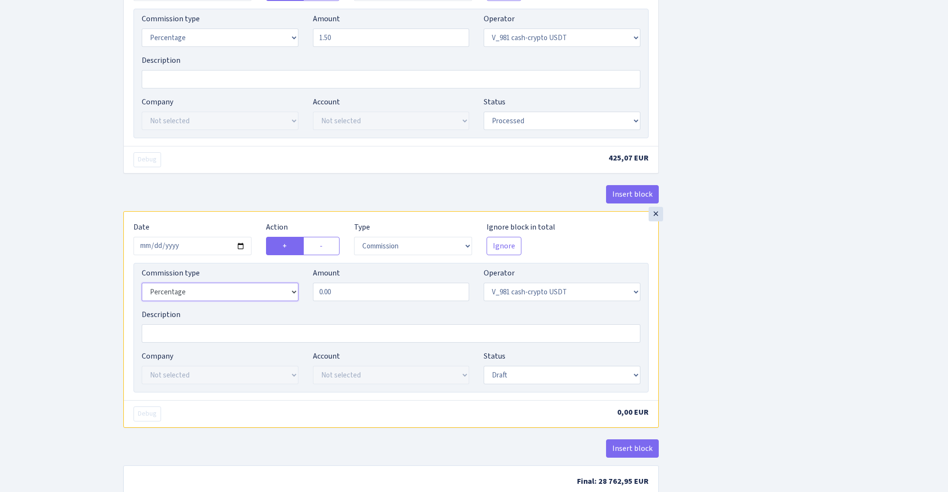
select select "fixed"
click at [362, 295] on input "0.00" at bounding box center [391, 292] width 157 height 18
type input "130.00"
click at [766, 303] on div "Insert block × Date 2025-09-08 Action + - Type --- In Out Commission Field requ…" at bounding box center [528, 70] width 824 height 870
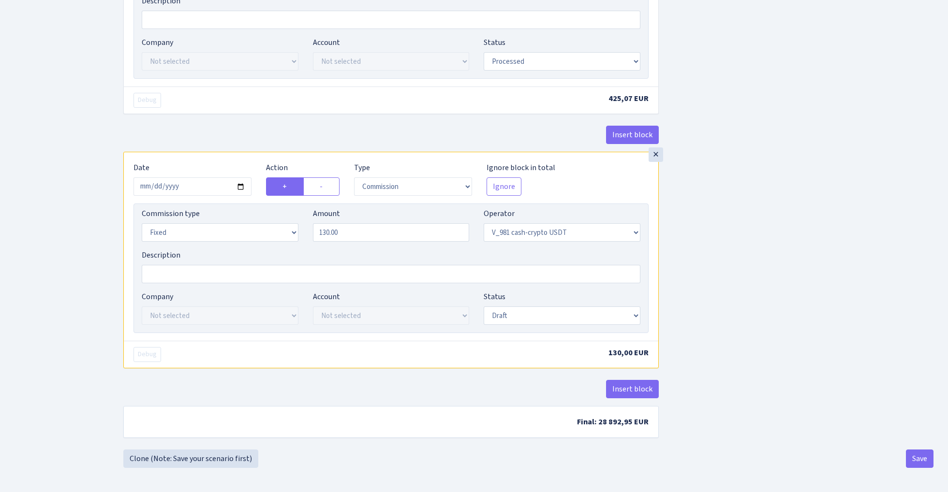
scroll to position [482, 0]
select select "processed"
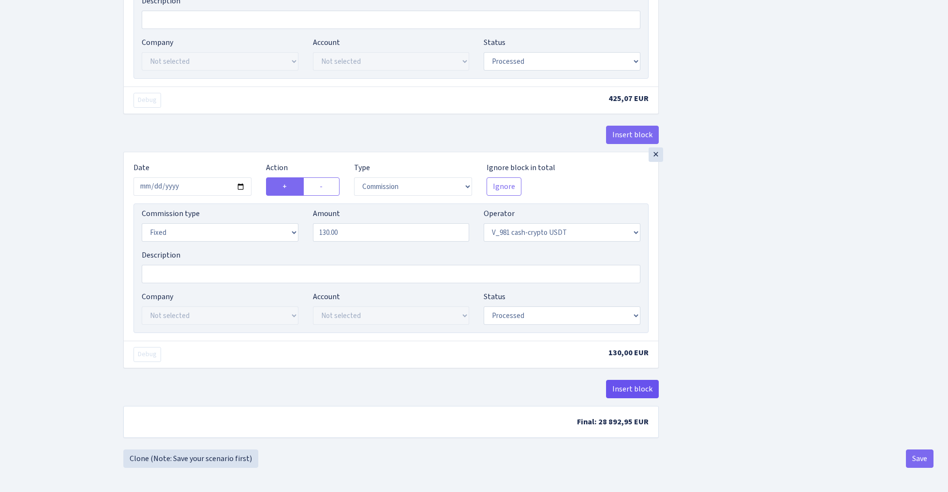
click at [639, 387] on button "Insert block" at bounding box center [632, 389] width 53 height 18
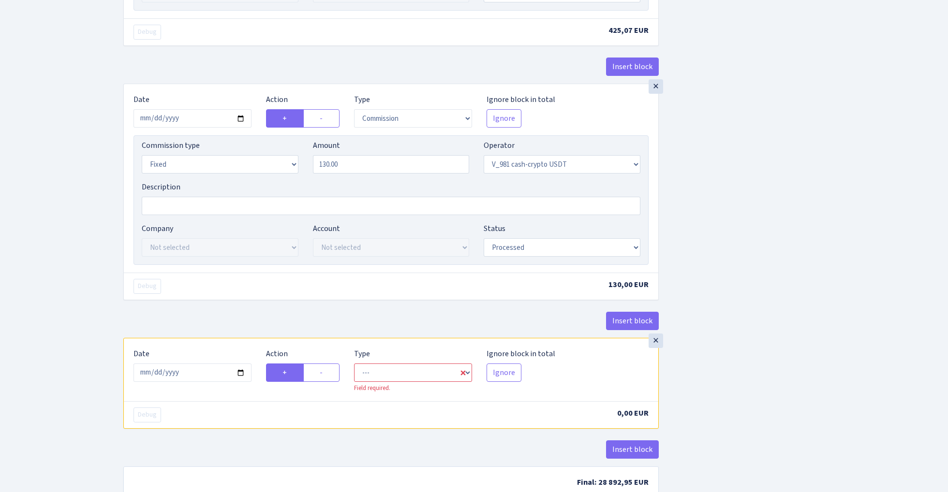
scroll to position [575, 0]
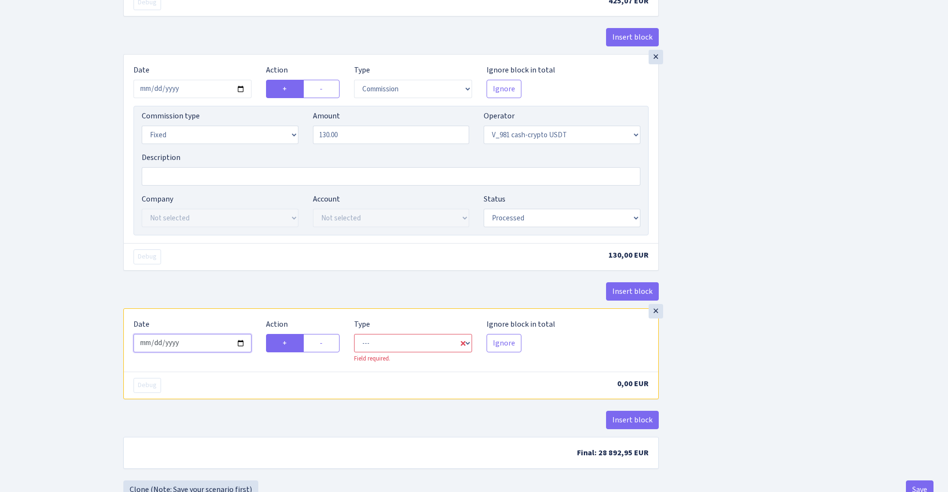
click at [207, 350] on input "2025-09-09" at bounding box center [192, 343] width 118 height 18
type input "2025-09-08"
click at [271, 264] on div "Debug" at bounding box center [258, 257] width 265 height 15
click at [328, 348] on label "-" at bounding box center [321, 343] width 36 height 18
click at [326, 344] on input "-" at bounding box center [323, 341] width 6 height 6
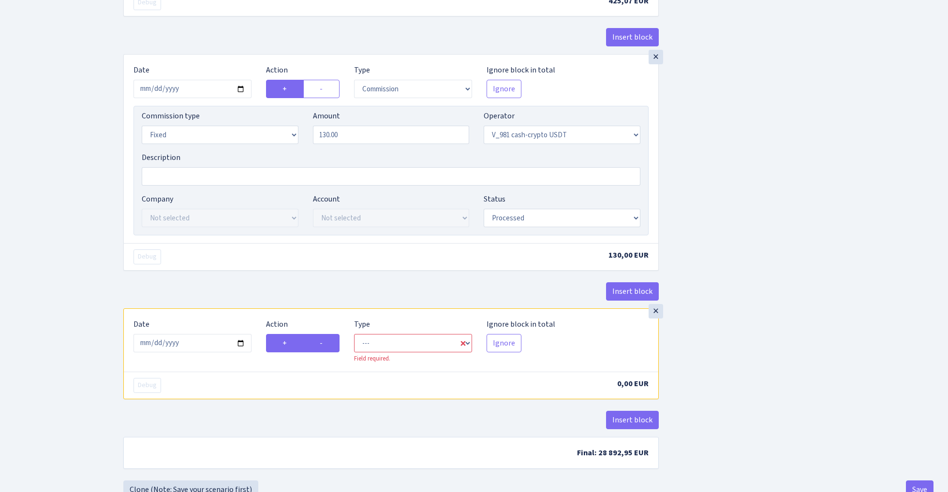
radio input "true"
radio input "false"
select select "out"
select select "435"
select select "1"
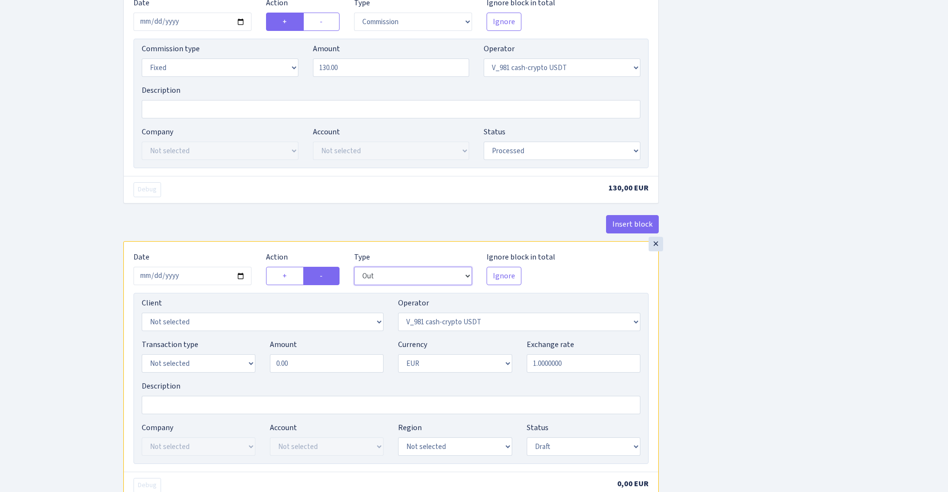
scroll to position [649, 0]
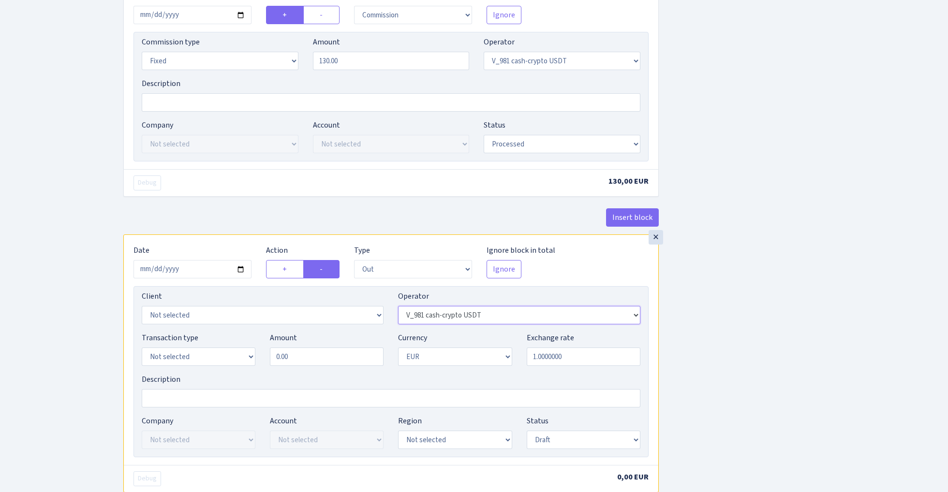
select select "522"
select select "3353"
select select "5"
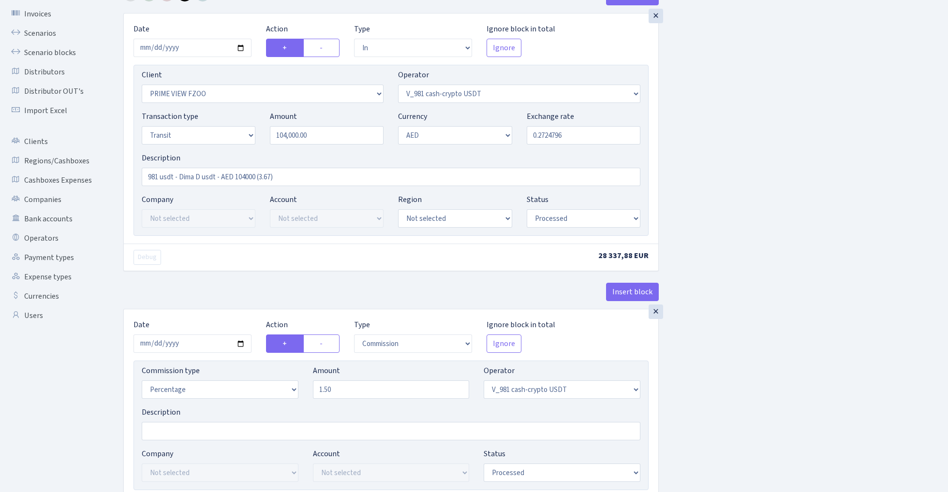
scroll to position [0, 0]
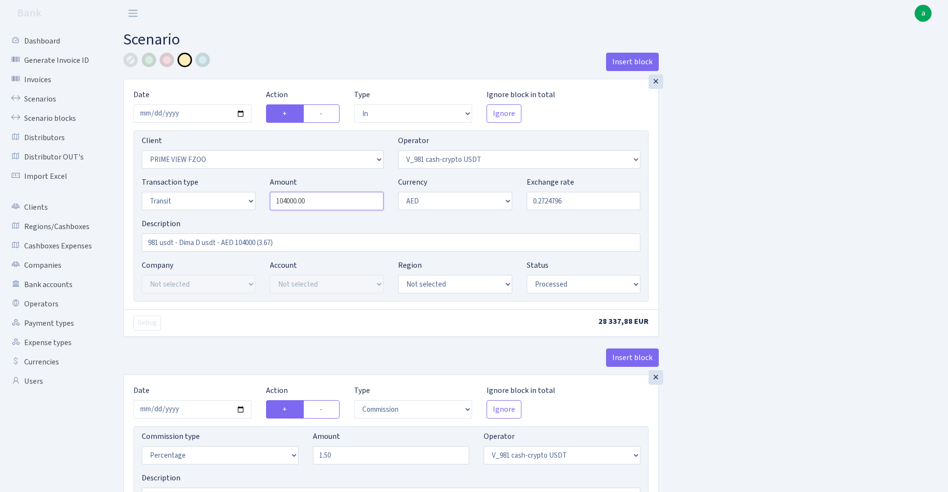
click at [331, 201] on input "104000.00" at bounding box center [327, 201] width 114 height 18
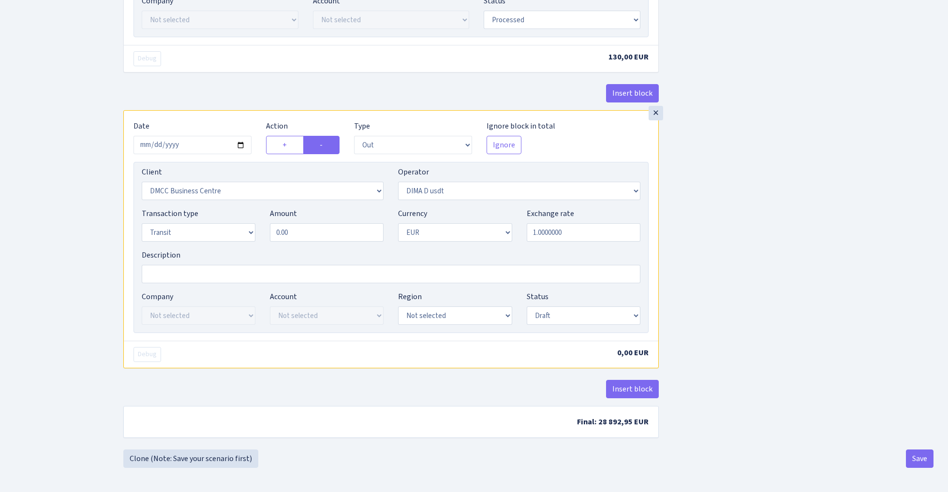
type input "104,000.00"
click at [323, 231] on input "0.00" at bounding box center [327, 232] width 114 height 18
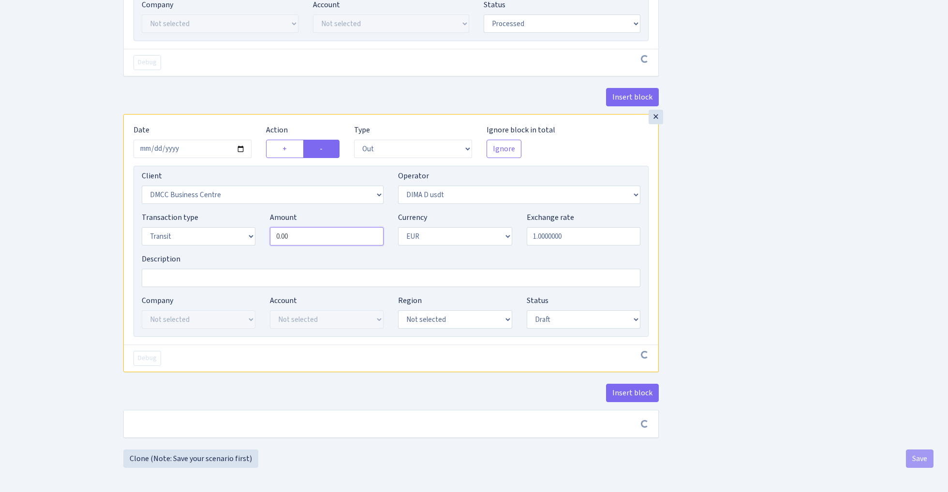
click at [323, 231] on input "0.00" at bounding box center [327, 236] width 114 height 18
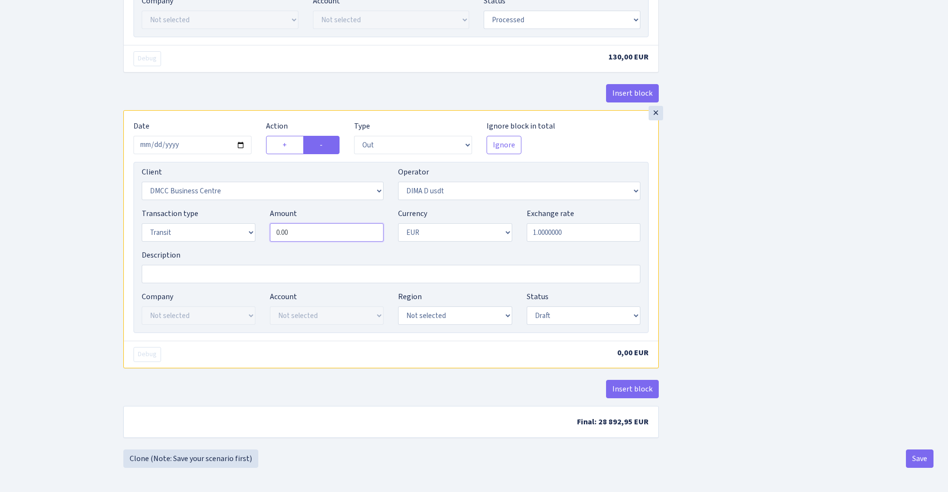
paste input "10400"
type input "104,000.00"
select select "9"
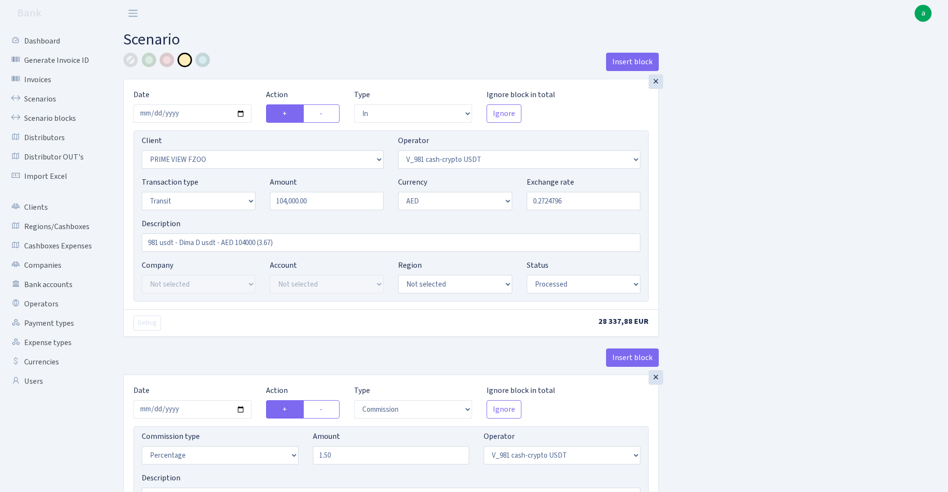
scroll to position [0, 0]
click at [573, 200] on input "0.2724796" at bounding box center [584, 201] width 114 height 18
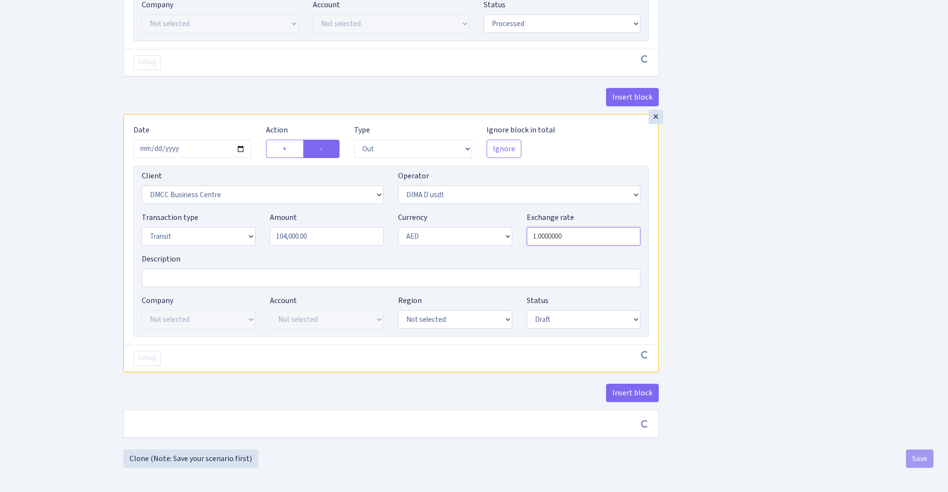
scroll to position [775, 0]
click at [579, 235] on input "1.0000000" at bounding box center [584, 236] width 114 height 18
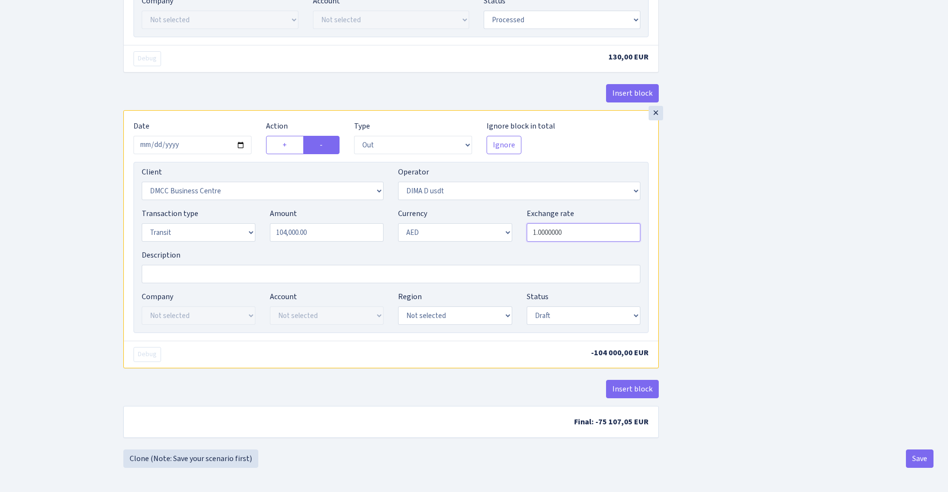
paste input "0.2724796"
type input "0.2724796"
select select "processed"
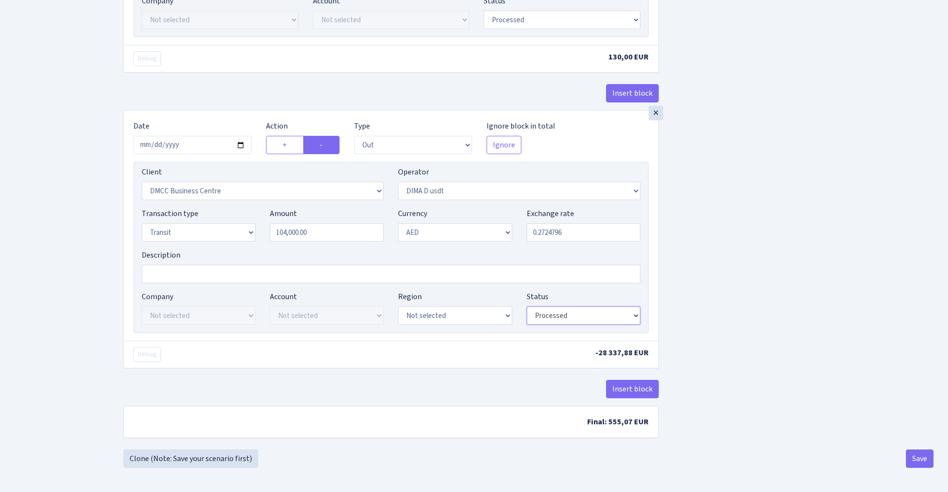
scroll to position [779, 0]
click at [635, 384] on button "Insert block" at bounding box center [632, 389] width 53 height 18
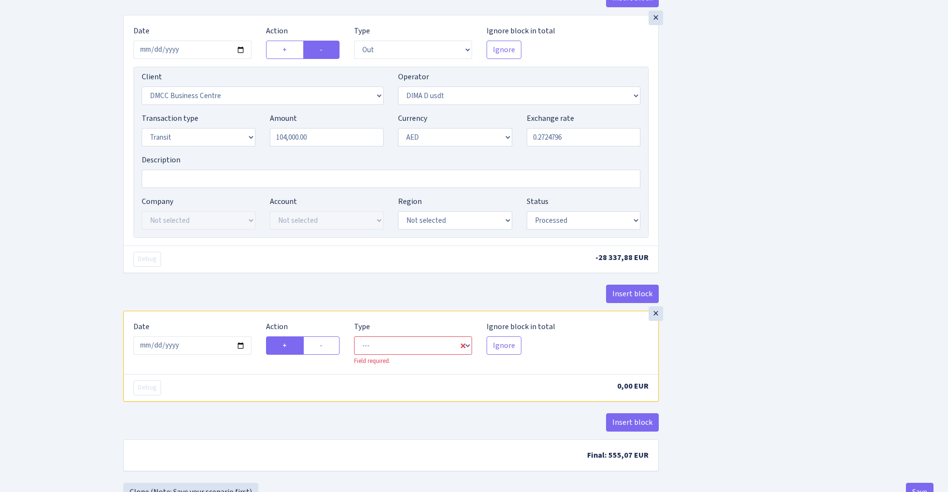
scroll to position [893, 0]
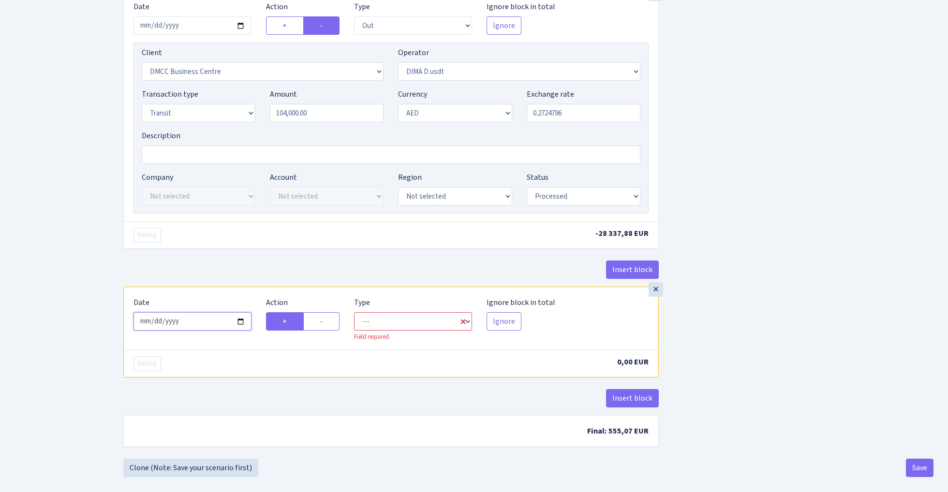
click at [207, 324] on input "[DATE]" at bounding box center [192, 321] width 118 height 18
type input "2025-09-08"
click at [264, 247] on div "Debug -28 337,88 EUR" at bounding box center [391, 234] width 534 height 27
click at [329, 328] on label "-" at bounding box center [321, 321] width 36 height 18
click at [326, 322] on input "-" at bounding box center [323, 319] width 6 height 6
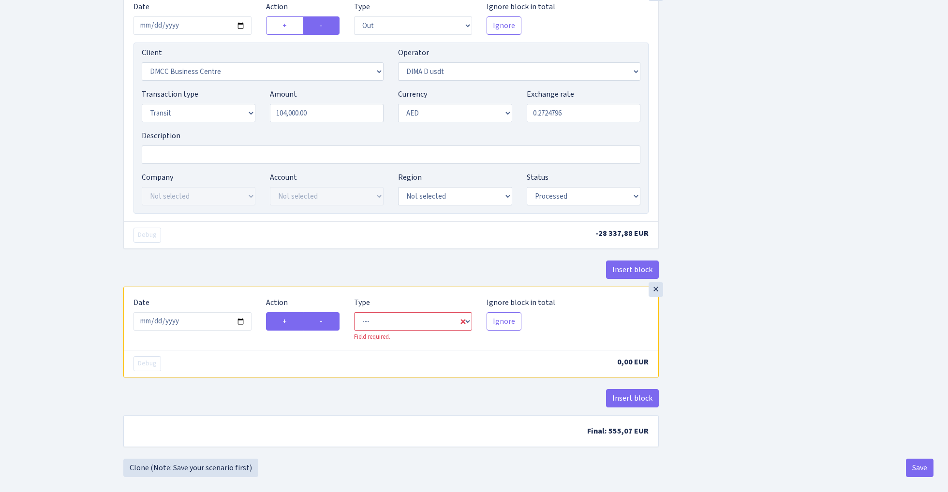
radio input "true"
radio input "false"
select select "commission"
select select "522"
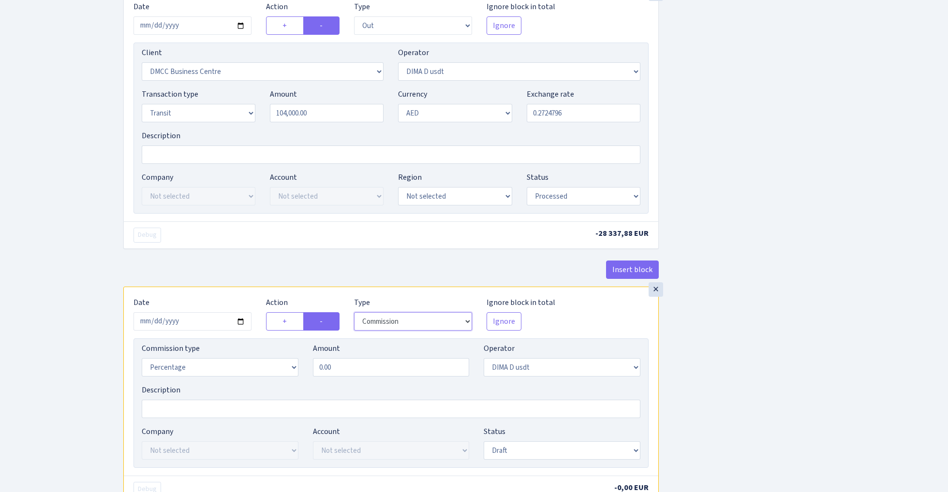
scroll to position [952, 0]
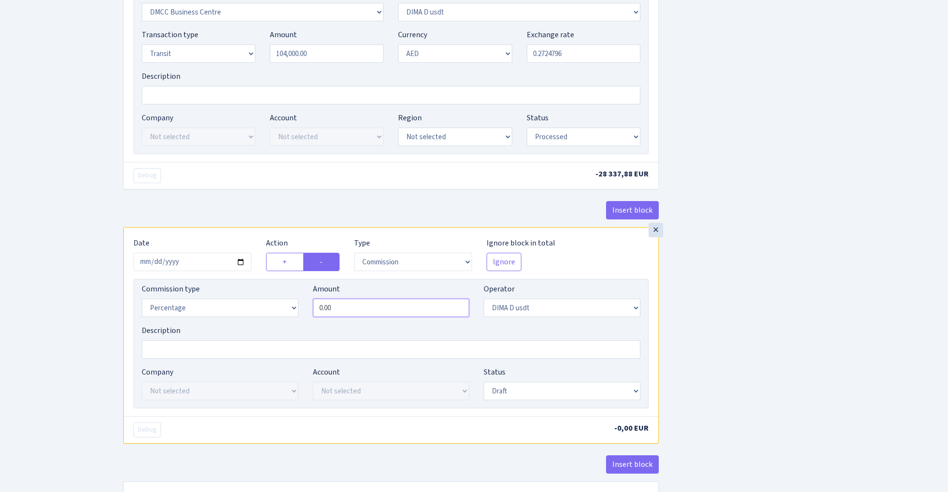
click at [356, 310] on input "0.00" at bounding box center [391, 308] width 157 height 18
type input "2.50"
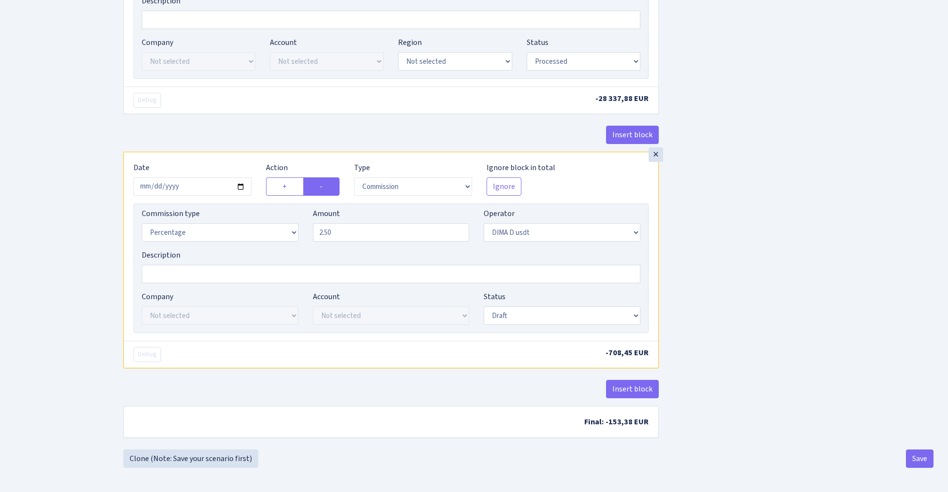
scroll to position [1034, 0]
select select "processed"
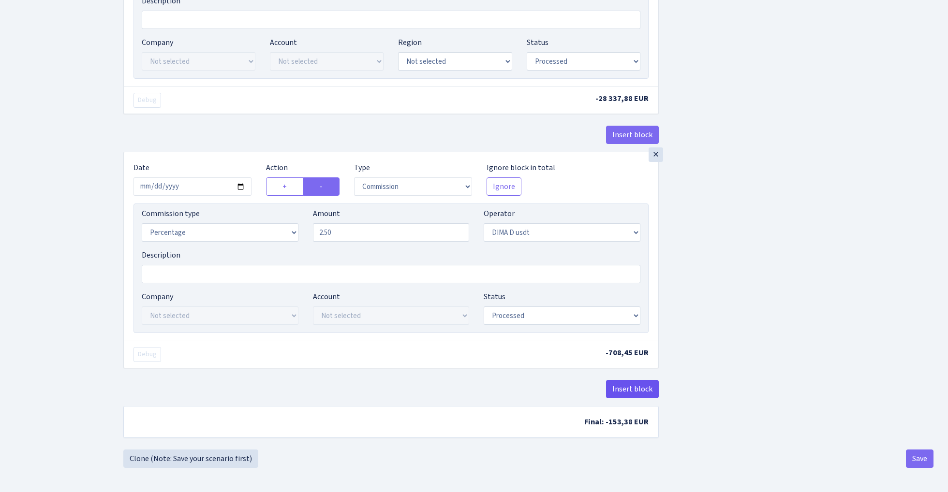
click at [639, 385] on button "Insert block" at bounding box center [632, 389] width 53 height 18
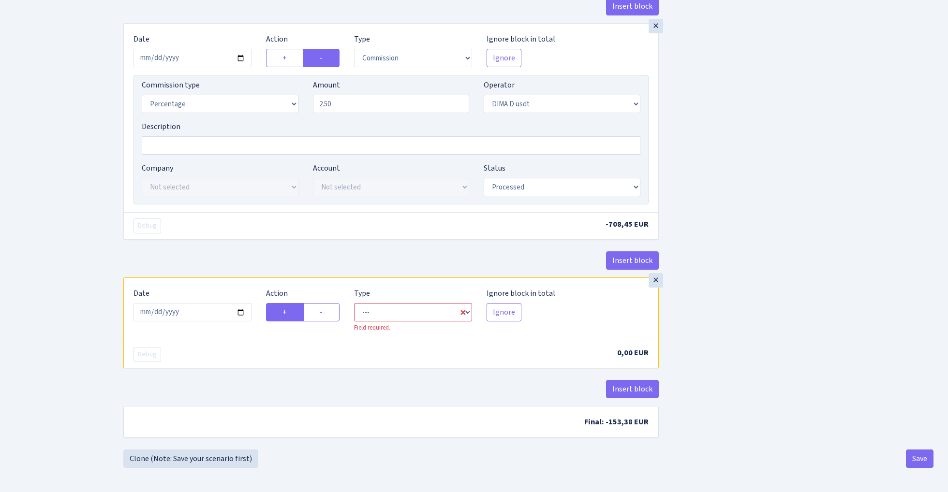
scroll to position [1163, 0]
click at [207, 312] on input "[DATE]" at bounding box center [192, 312] width 118 height 18
type input "2025-09-08"
click at [235, 249] on div "× Date 2025-09-08 Action + - Type --- In Out Commission Field required. Ignore …" at bounding box center [390, 150] width 535 height 254
click at [327, 313] on label "-" at bounding box center [321, 312] width 36 height 18
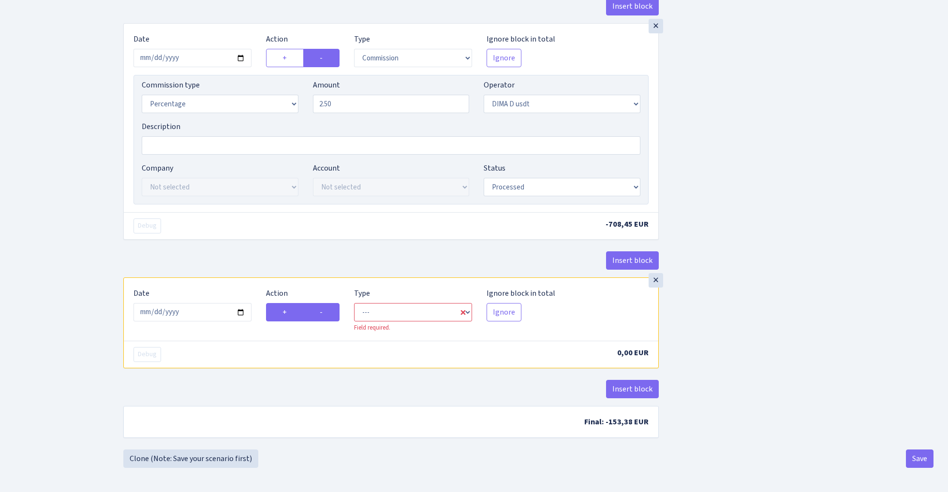
click at [326, 313] on input "-" at bounding box center [323, 310] width 6 height 6
radio input "true"
radio input "false"
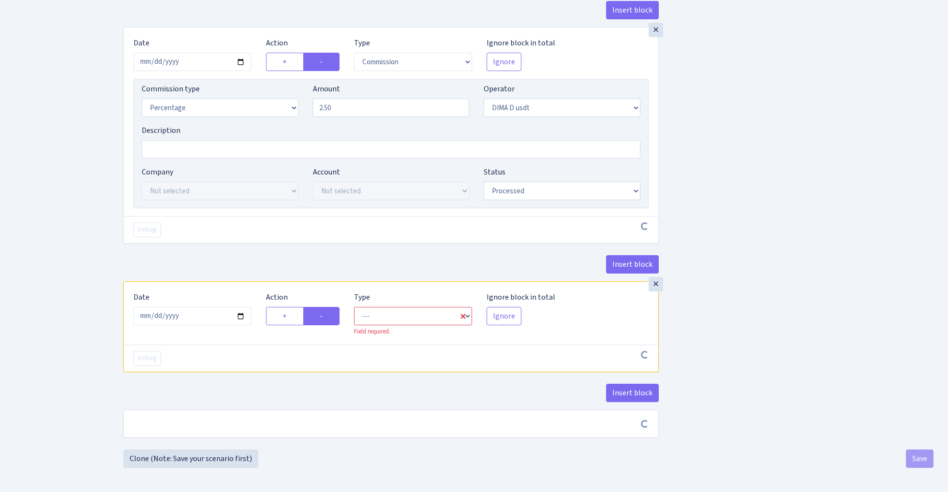
scroll to position [1159, 0]
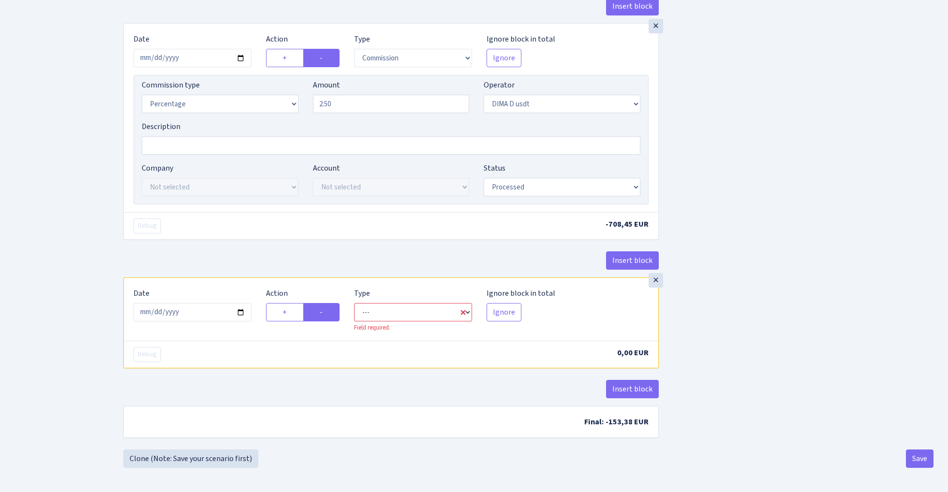
select select "commission"
select select "522"
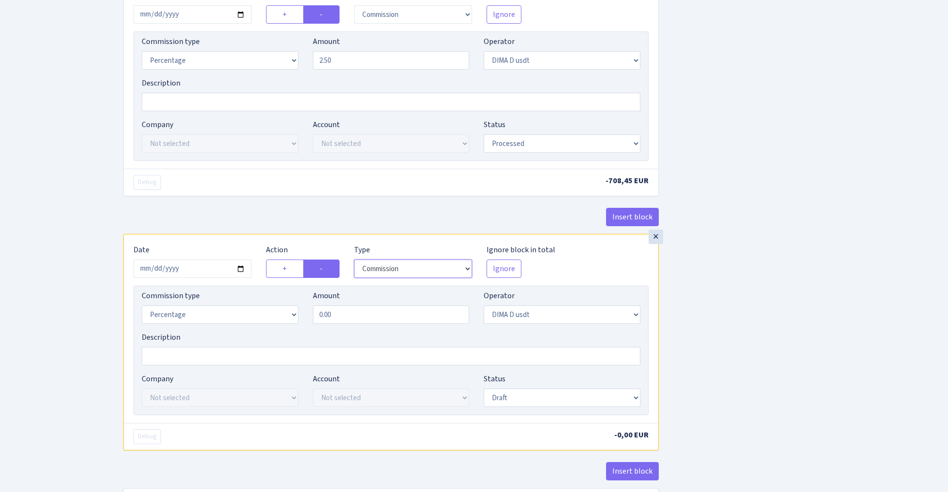
scroll to position [1212, 0]
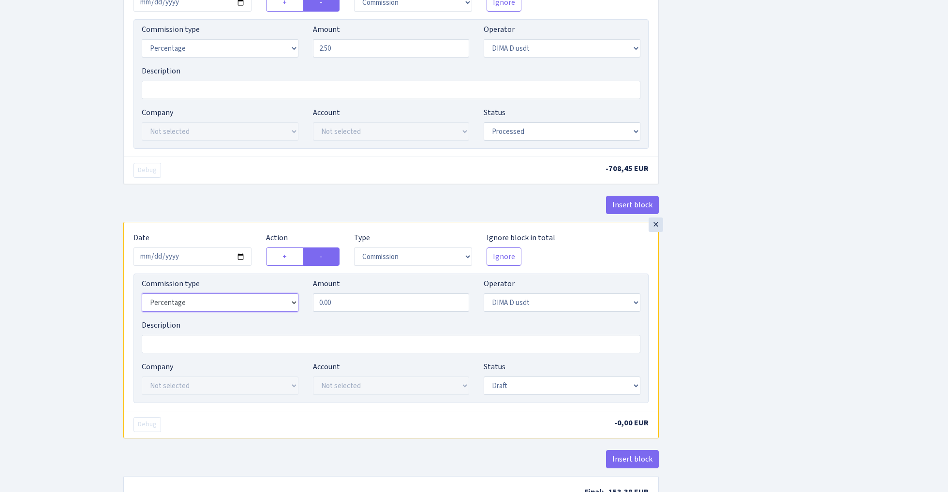
select select "fixed"
click at [398, 310] on input "0.00" at bounding box center [391, 303] width 157 height 18
type input "130.00"
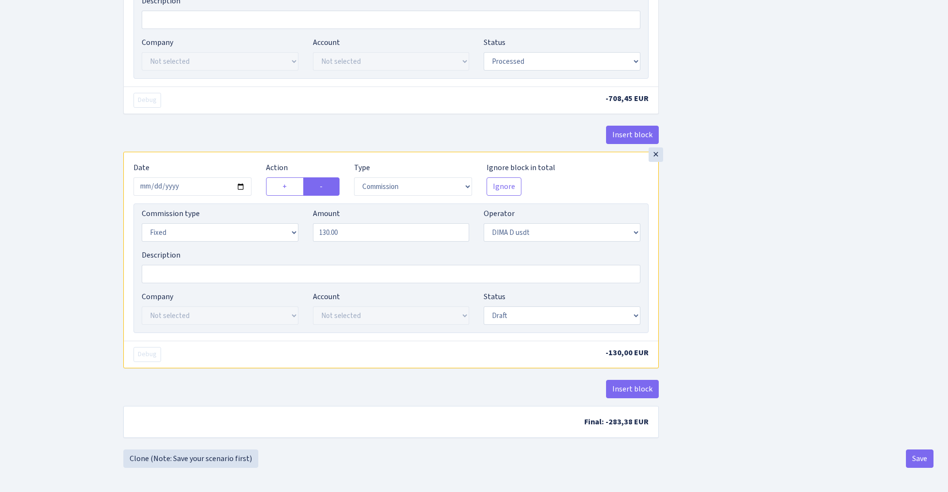
scroll to position [1290, 0]
select select "processed"
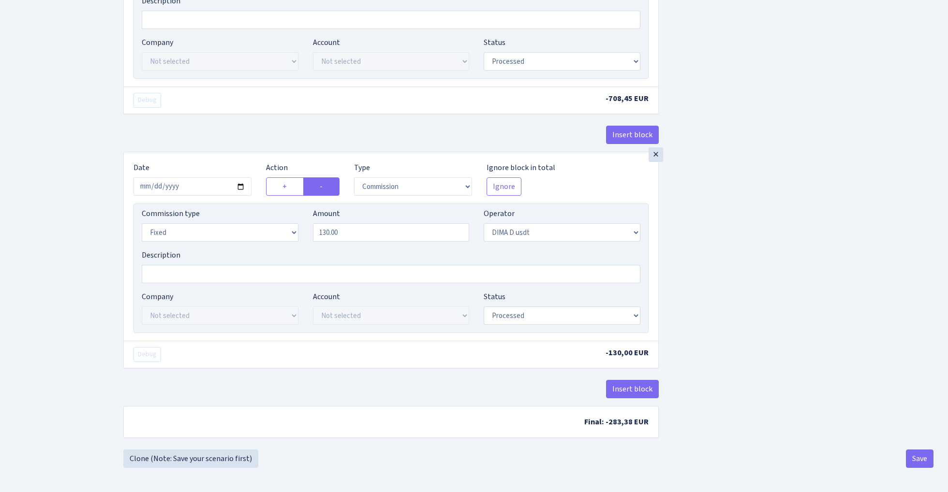
click at [918, 458] on button "Save" at bounding box center [920, 459] width 28 height 18
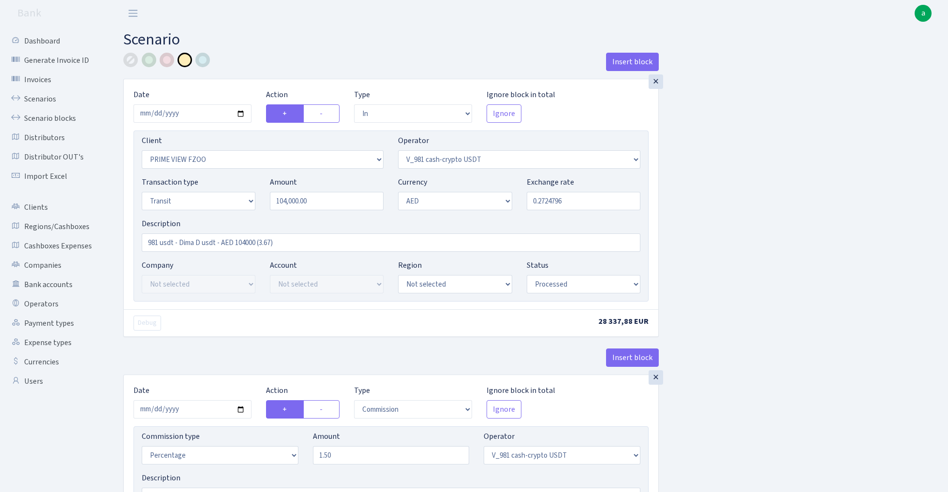
select select "in"
select select "3352"
select select "435"
select select "5"
select select "9"
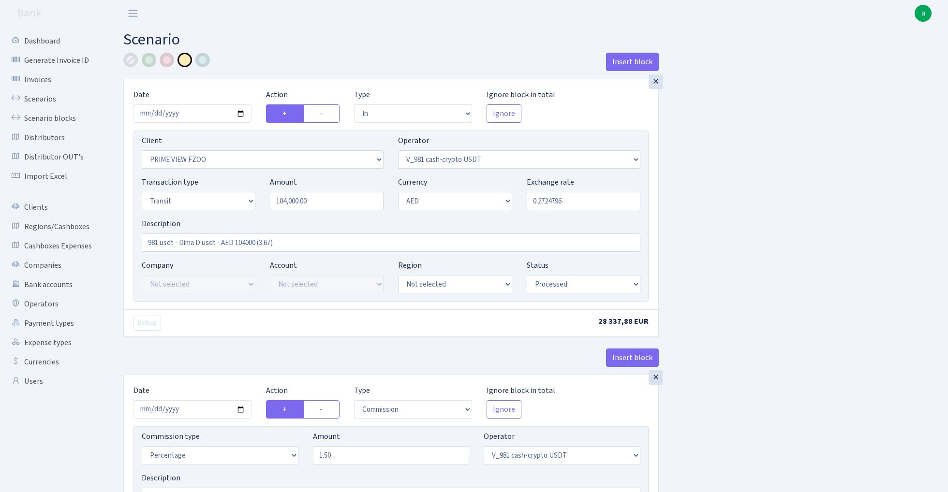
select select "processed"
select select "commission"
select select "435"
select select "processed"
select select "commission"
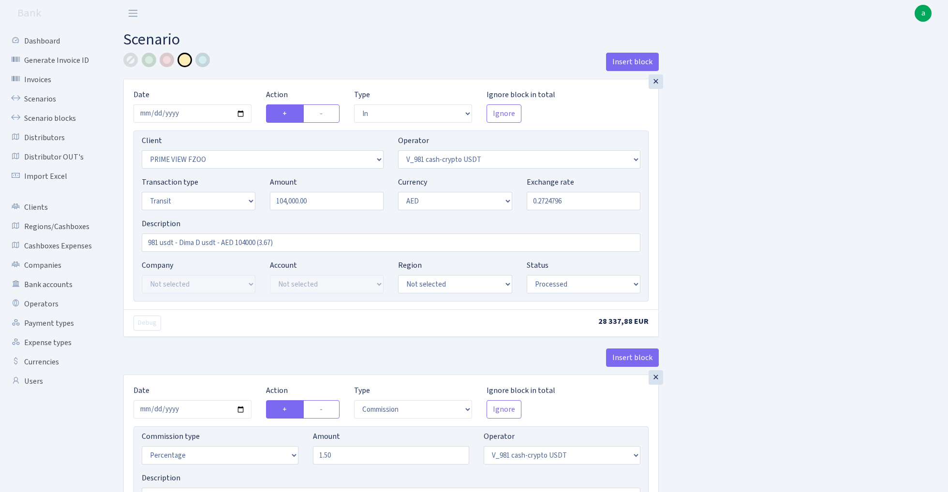
select select "fixed"
select select "435"
select select "processed"
select select "out"
select select "3353"
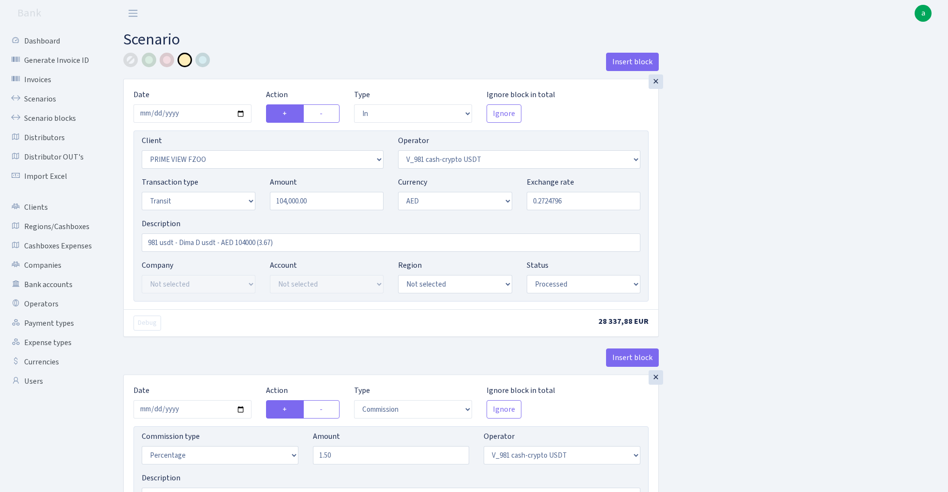
select select "522"
select select "5"
select select "9"
select select "processed"
select select "commission"
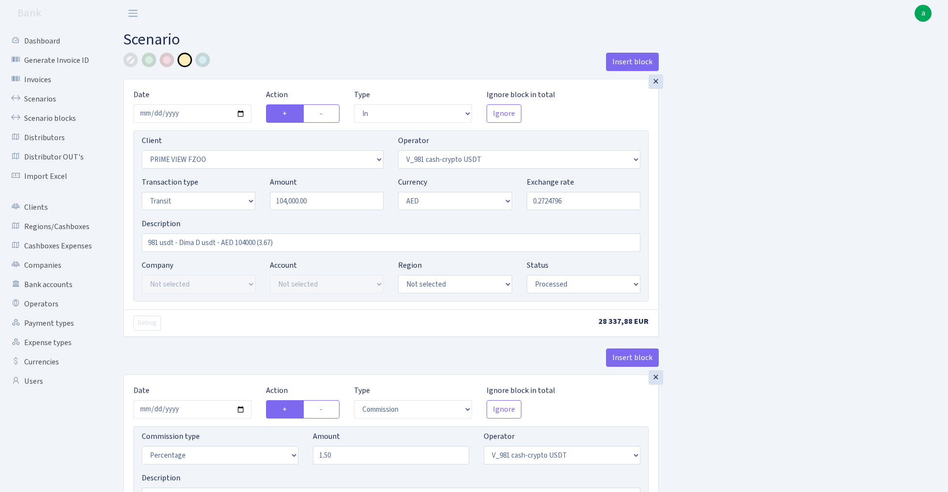
select select "522"
select select "processed"
select select "commission"
select select "fixed"
select select "522"
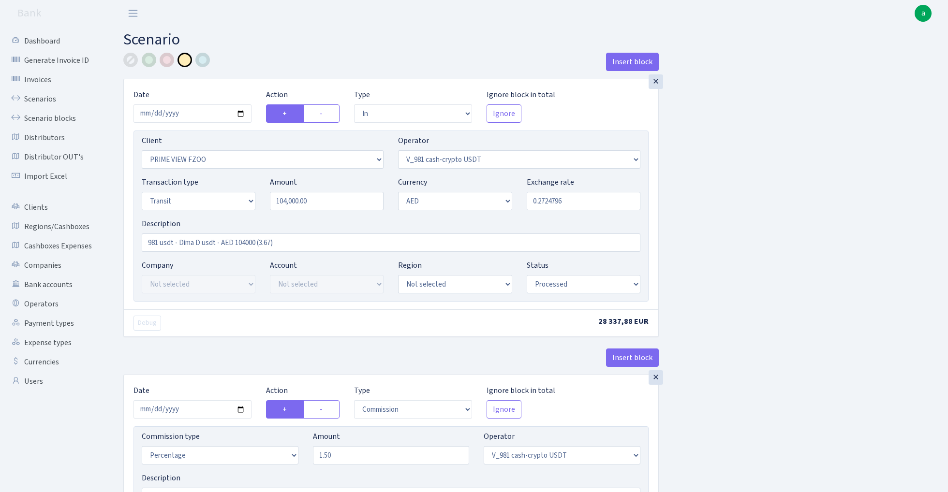
select select "processed"
click at [33, 101] on link "Scenarios" at bounding box center [53, 98] width 97 height 19
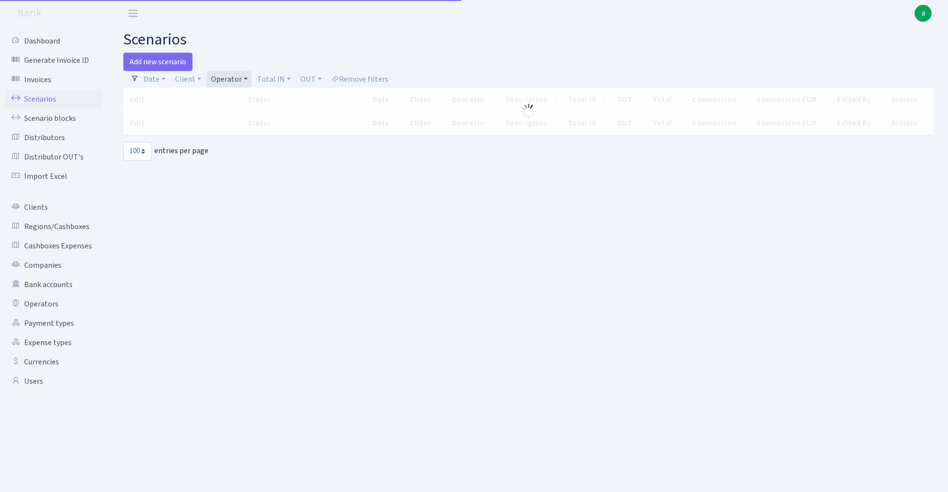
select select "100"
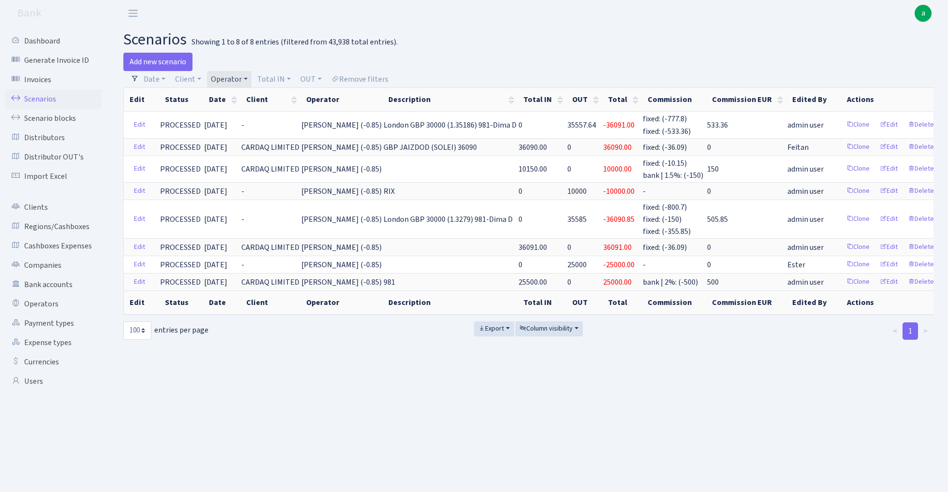
click at [228, 78] on link "Operator" at bounding box center [229, 79] width 44 height 16
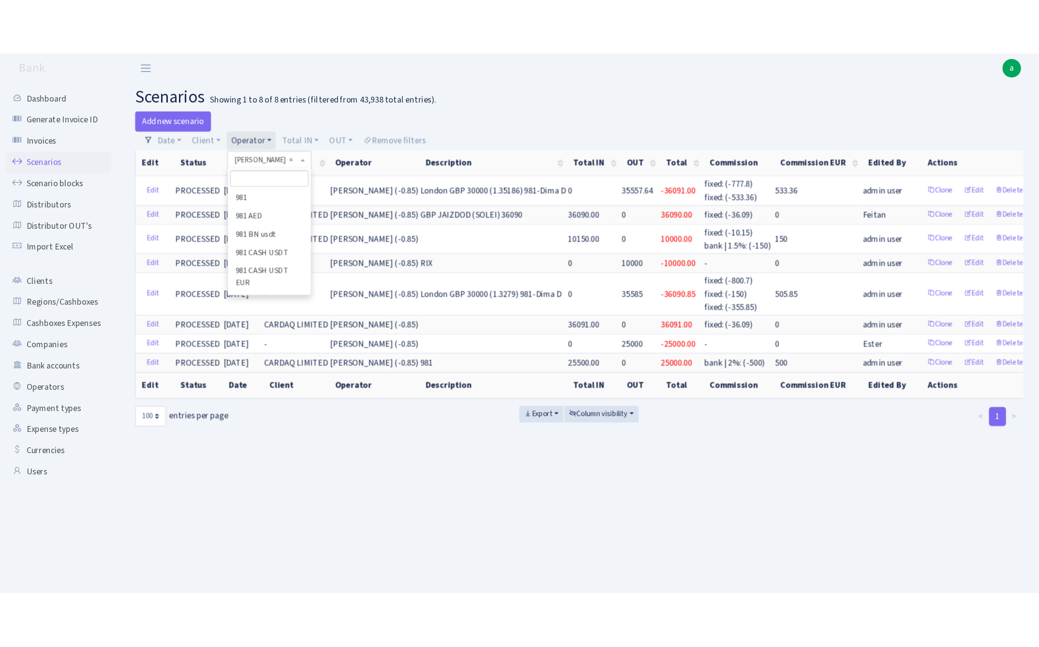
scroll to position [1066, 0]
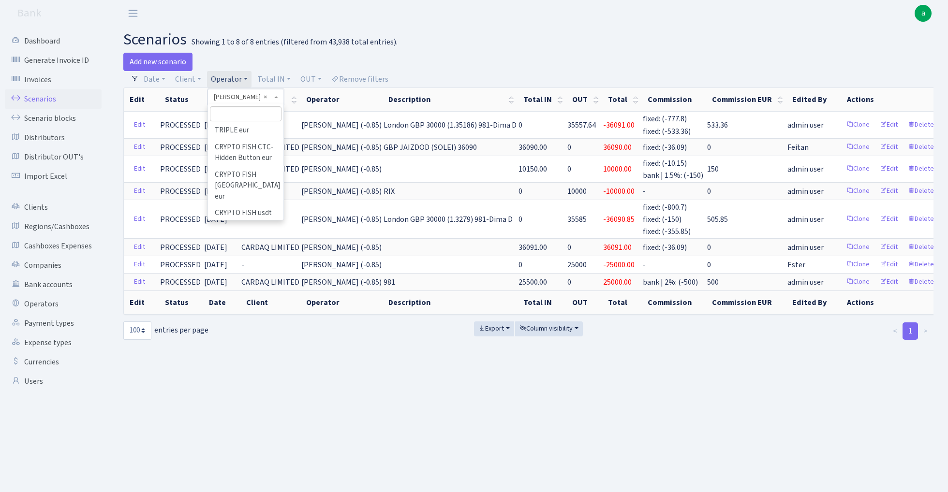
click at [256, 289] on li "DIMA D usdt" at bounding box center [245, 297] width 73 height 17
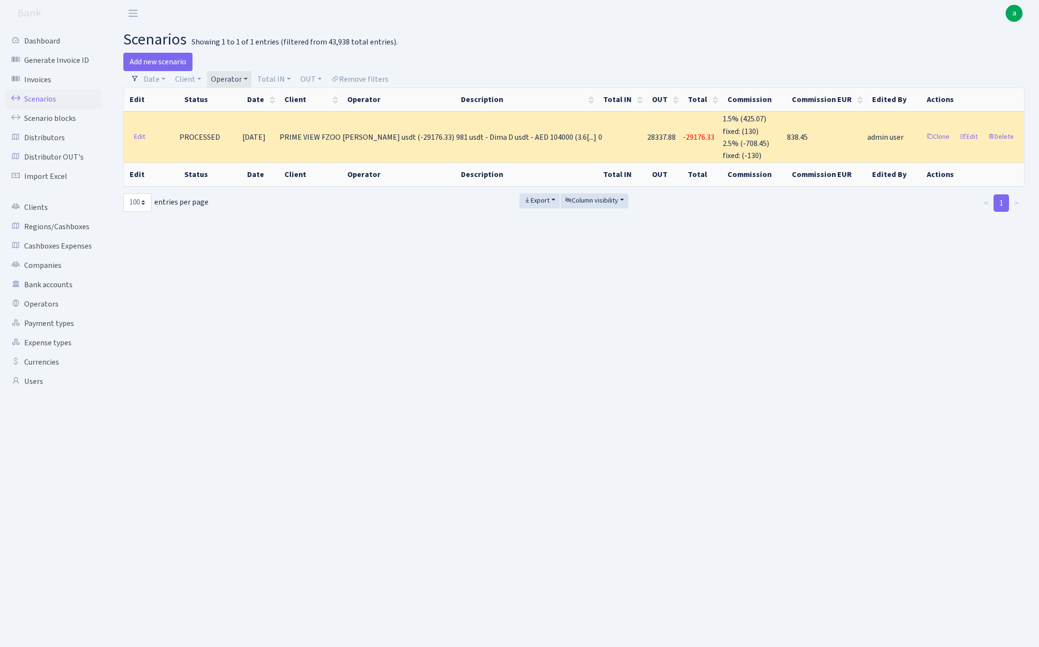
drag, startPoint x: 31, startPoint y: 99, endPoint x: 37, endPoint y: 97, distance: 5.7
click at [31, 99] on link "Scenarios" at bounding box center [53, 98] width 97 height 19
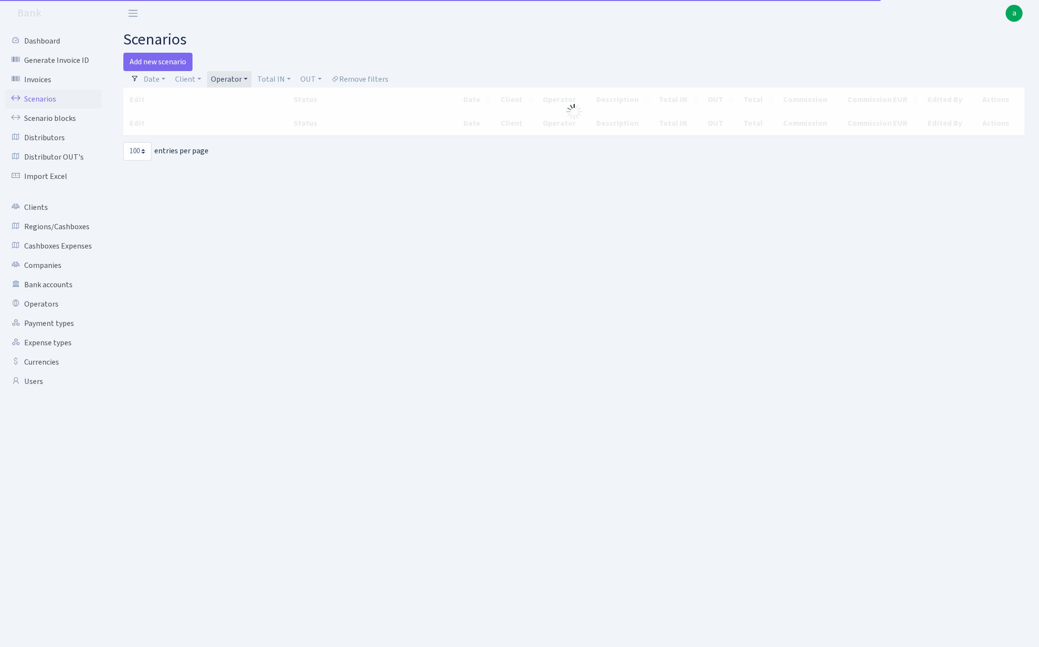
select select "100"
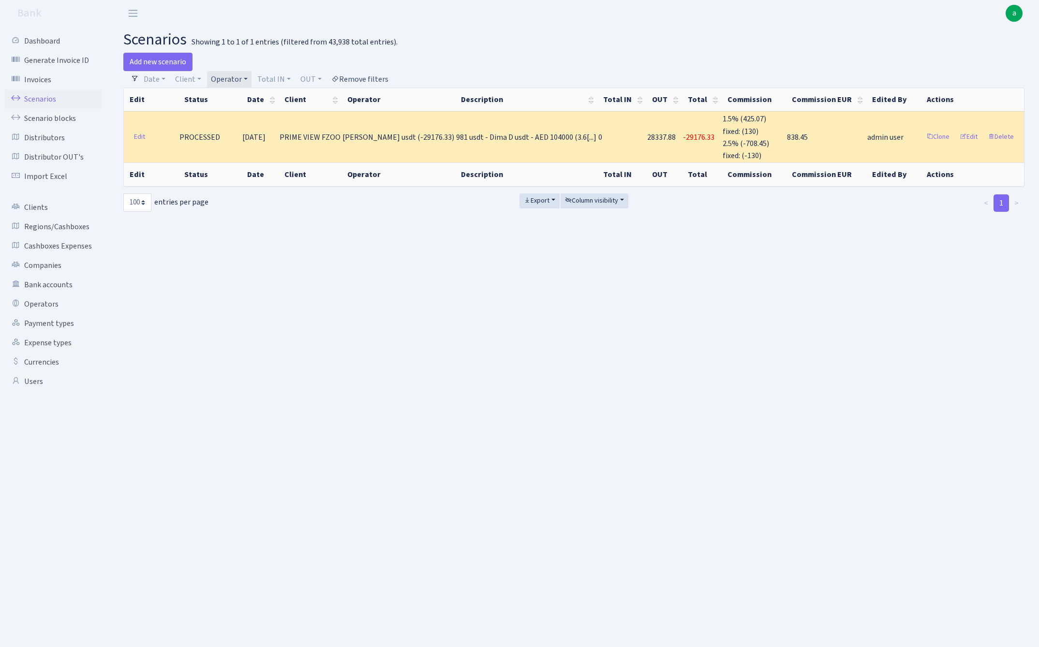
click at [364, 80] on link "Remove filters" at bounding box center [359, 79] width 65 height 16
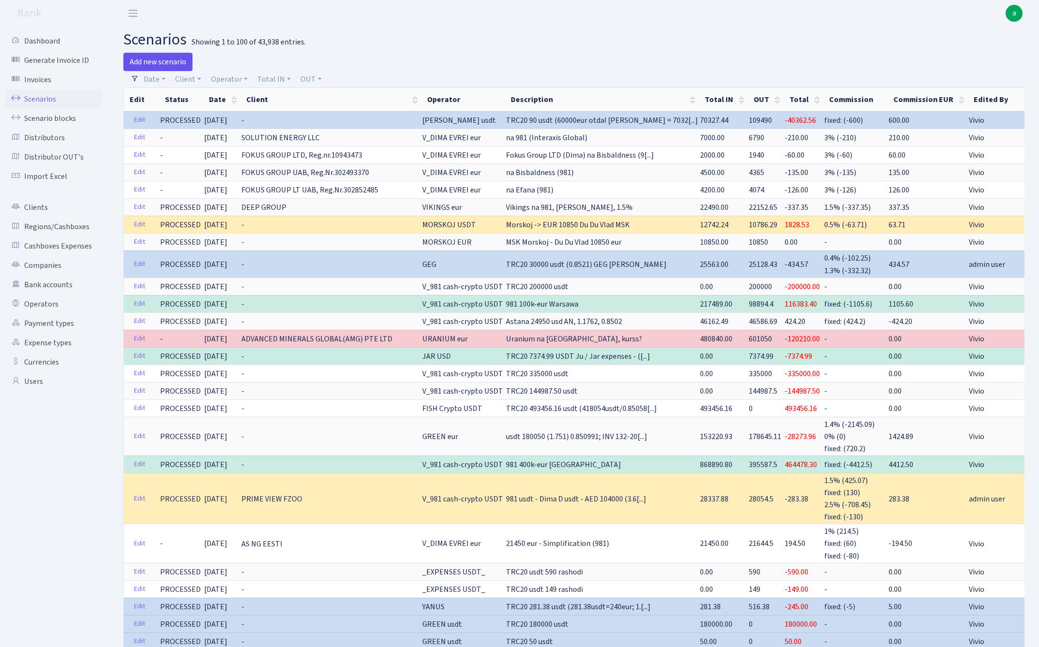
click at [173, 57] on link "Add new scenario" at bounding box center [157, 62] width 69 height 18
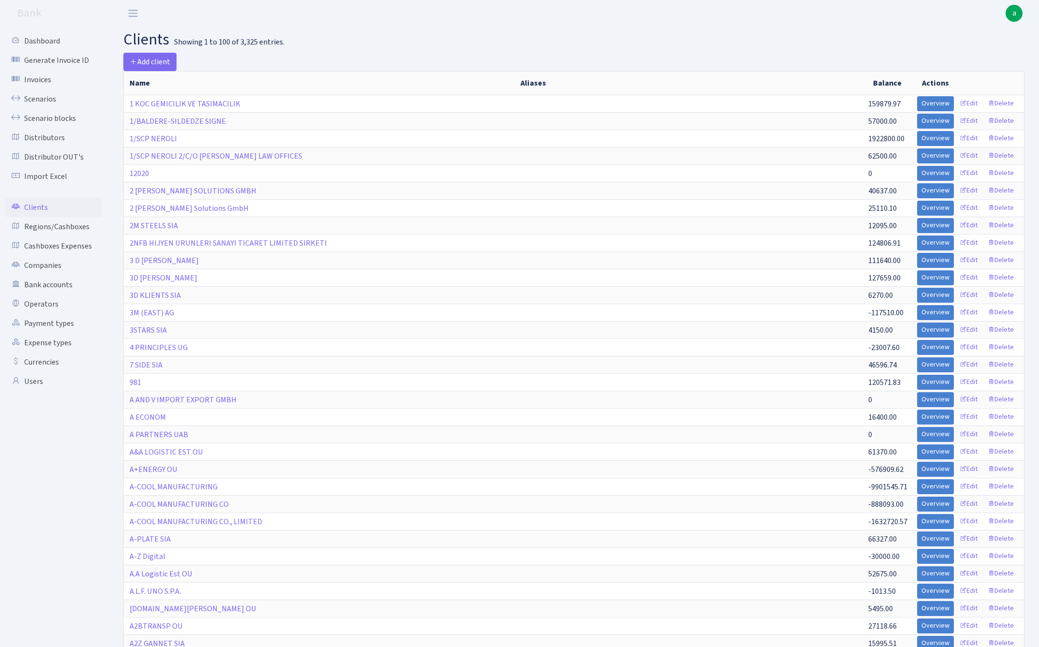
select select "100"
click at [59, 118] on link "Scenario blocks" at bounding box center [53, 118] width 97 height 19
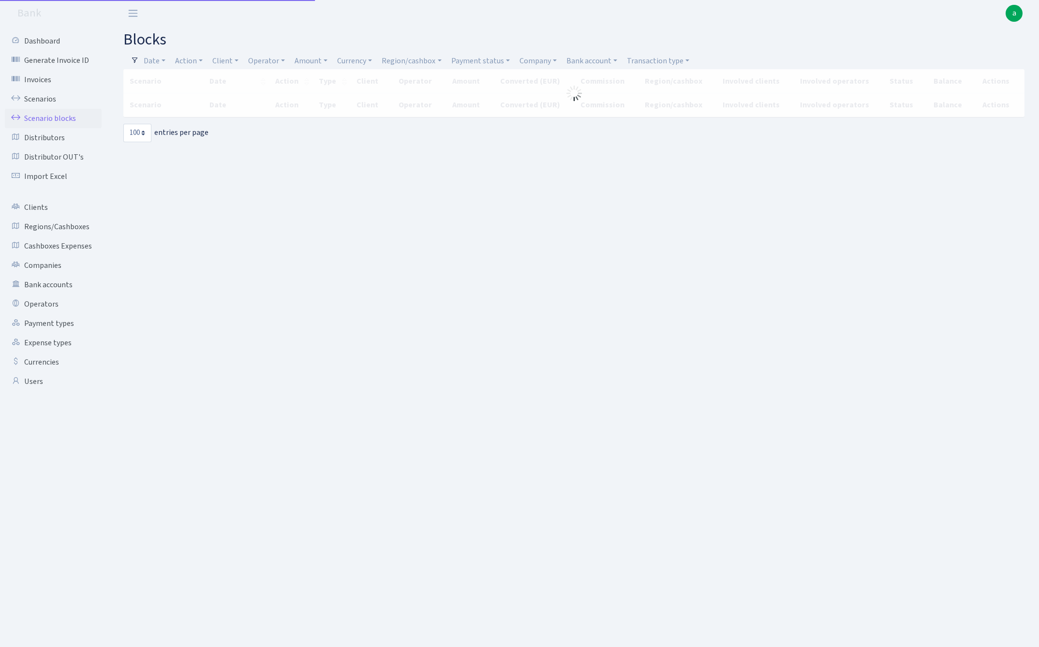
select select "100"
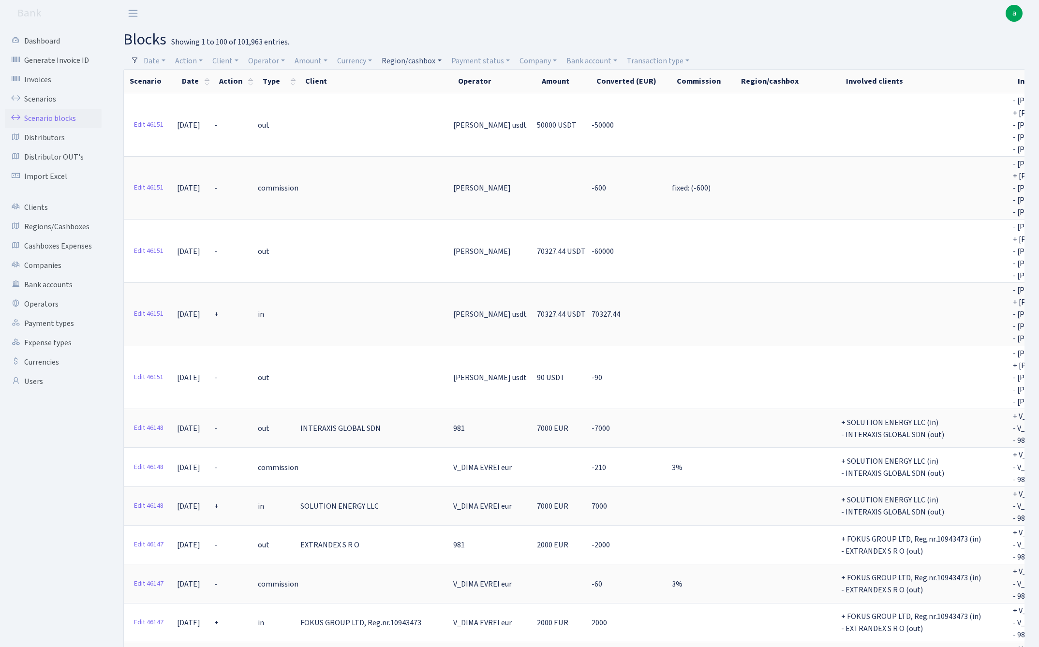
click at [398, 60] on link "Region/cashbox" at bounding box center [411, 61] width 67 height 16
click at [405, 94] on input "search" at bounding box center [416, 95] width 71 height 15
type input "rix"
click at [412, 112] on li "RIX" at bounding box center [416, 113] width 73 height 17
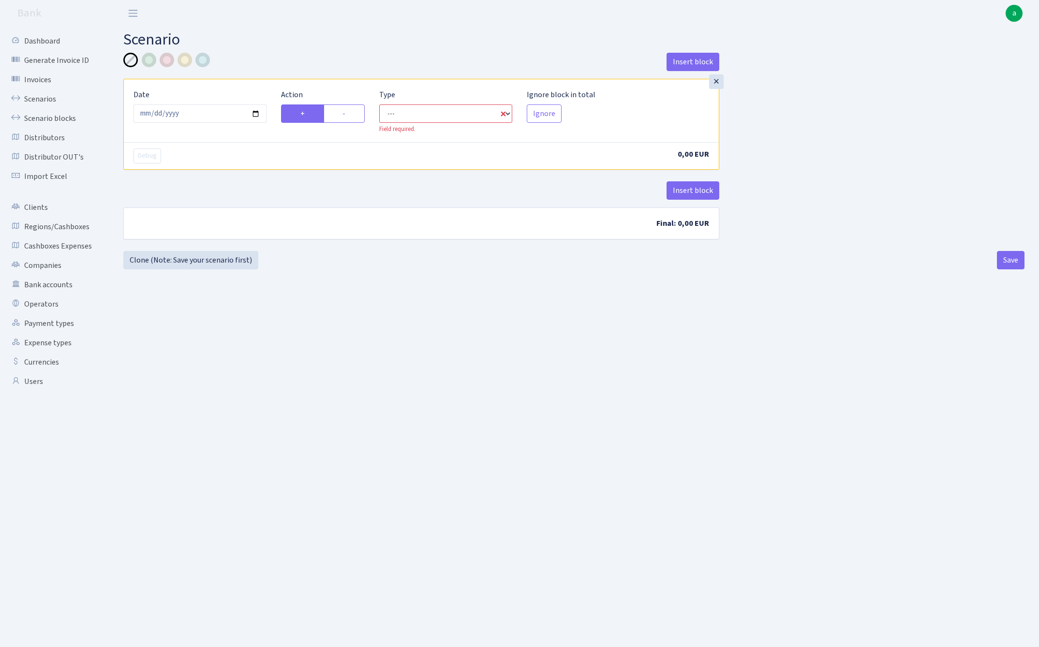
select select "in"
select select "1"
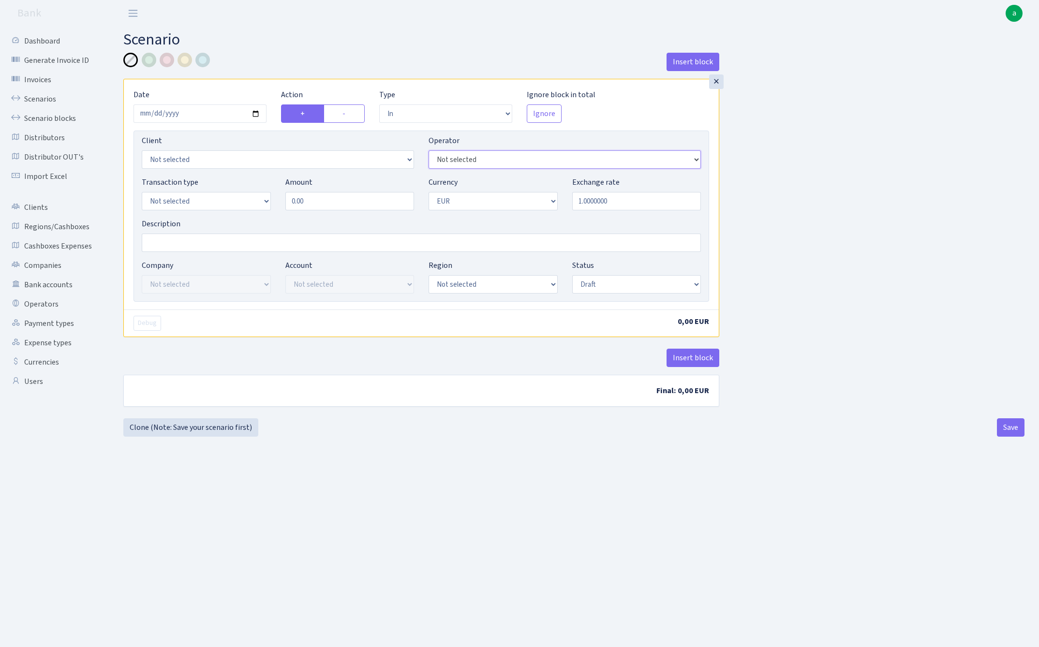
select select "260"
select select "1"
click at [196, 243] on input "Description" at bounding box center [421, 243] width 559 height 18
type input "RIX"
select select "1"
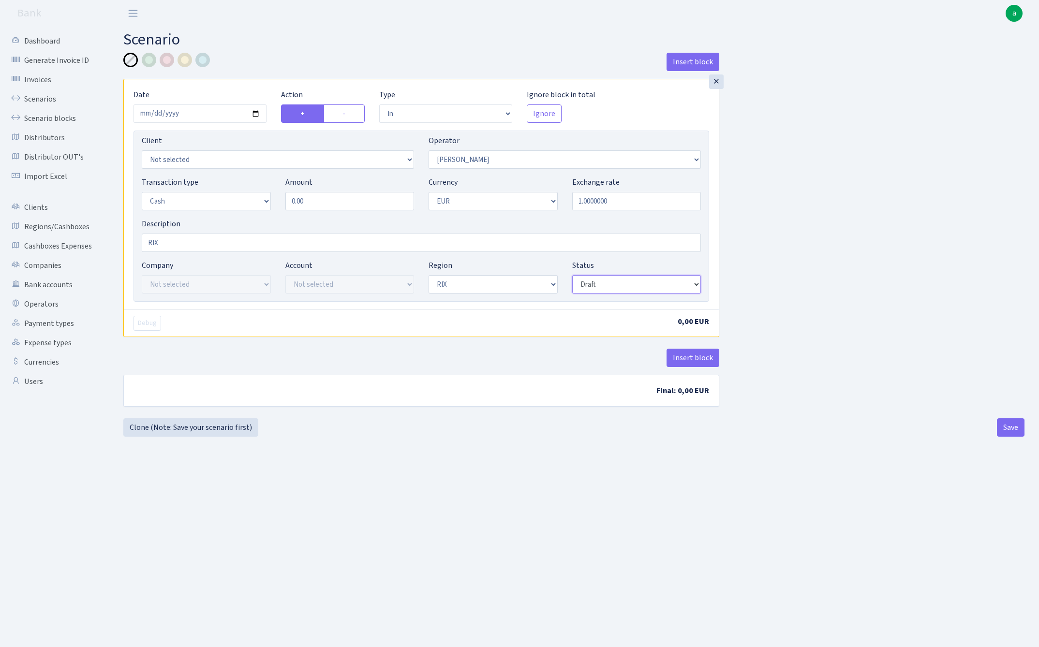
select select "processed"
click at [697, 362] on button "Insert block" at bounding box center [692, 358] width 53 height 18
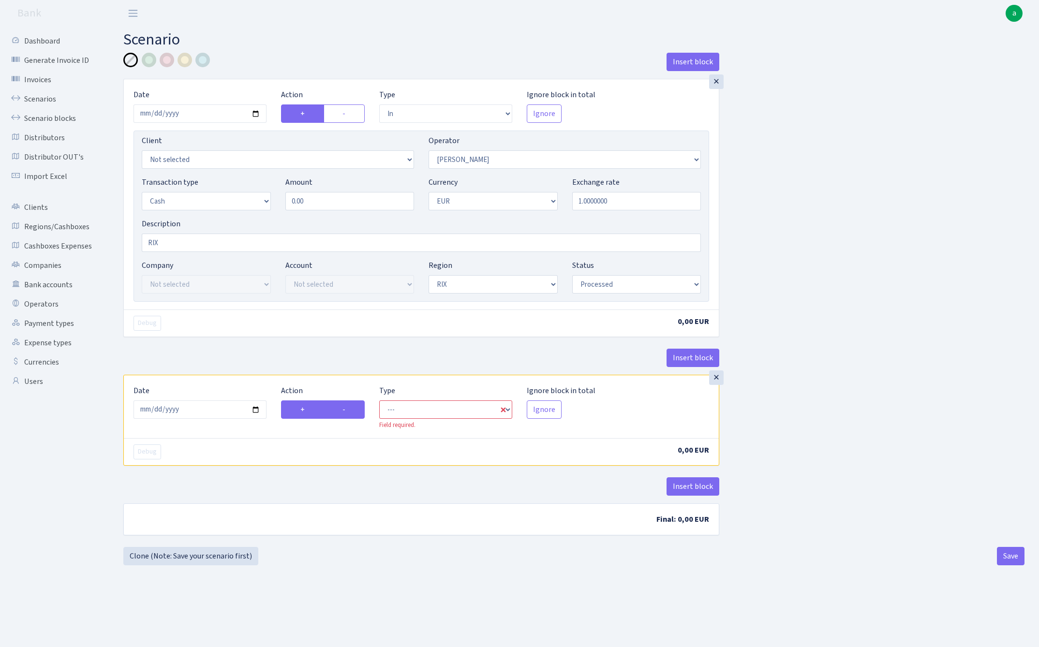
click at [356, 411] on label "-" at bounding box center [344, 409] width 42 height 18
click at [349, 410] on input "-" at bounding box center [345, 407] width 6 height 6
radio input "true"
radio input "false"
select select "commission"
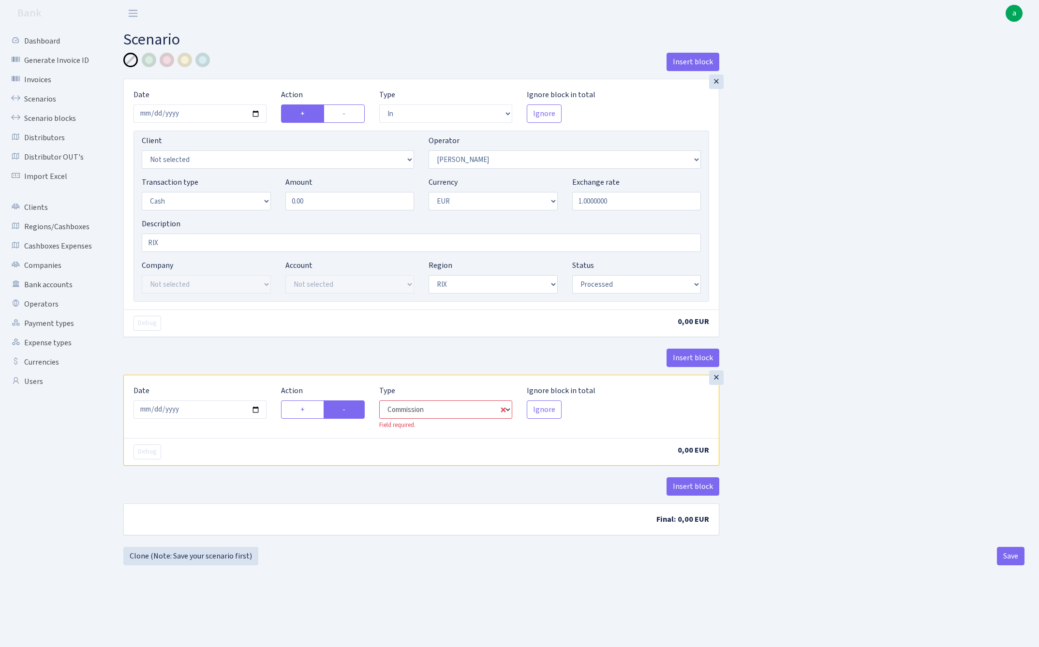
select select "260"
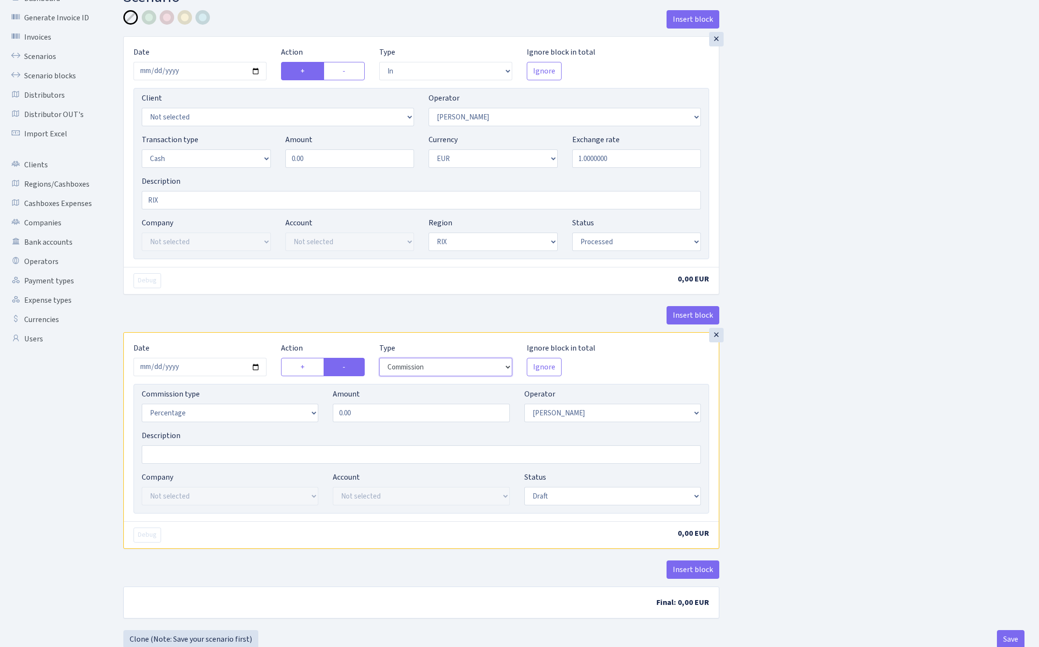
scroll to position [54, 0]
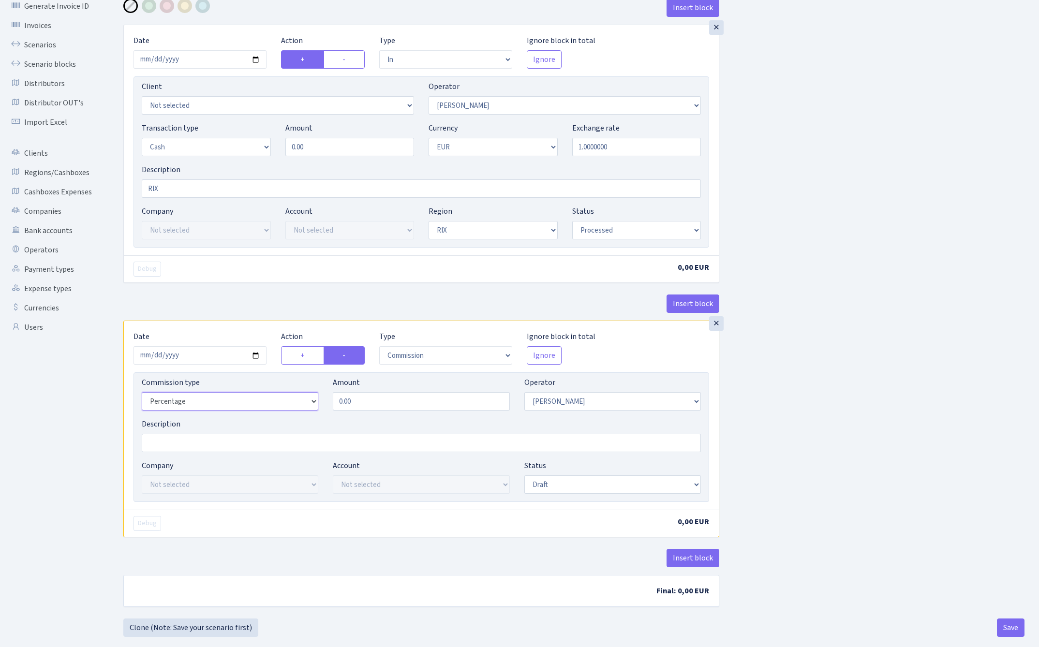
select select "bank"
click at [393, 403] on input "0.00" at bounding box center [421, 401] width 176 height 18
type input "1.00"
click at [968, 395] on div "Insert block × Date [DATE] Action + - Type --- In Out Commission Field required…" at bounding box center [573, 307] width 915 height 616
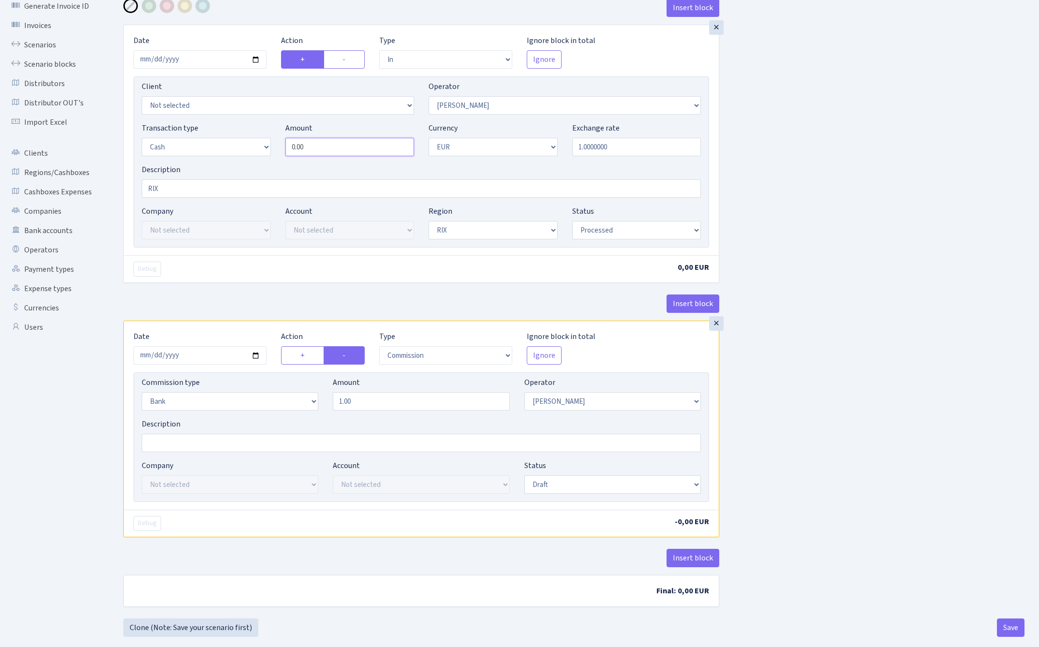
click at [335, 147] on input "0.00" at bounding box center [349, 147] width 129 height 18
type input "60,600.00"
click at [815, 252] on div "Insert block × Date [DATE] Action + - Type --- In Out Commission Field required…" at bounding box center [573, 309] width 915 height 620
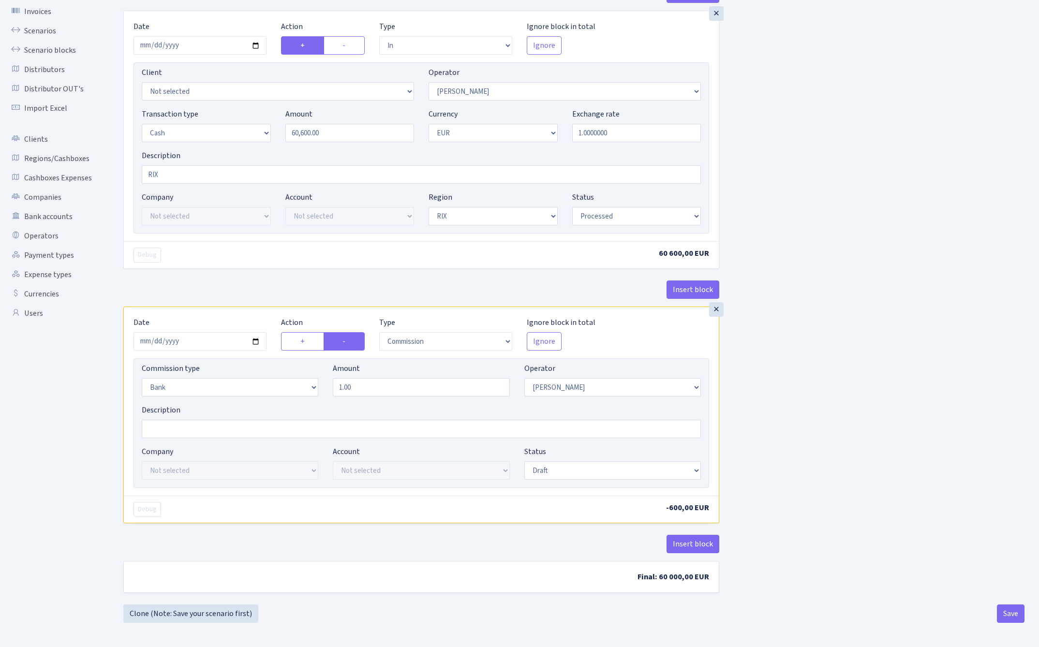
scroll to position [71, 0]
select select "processed"
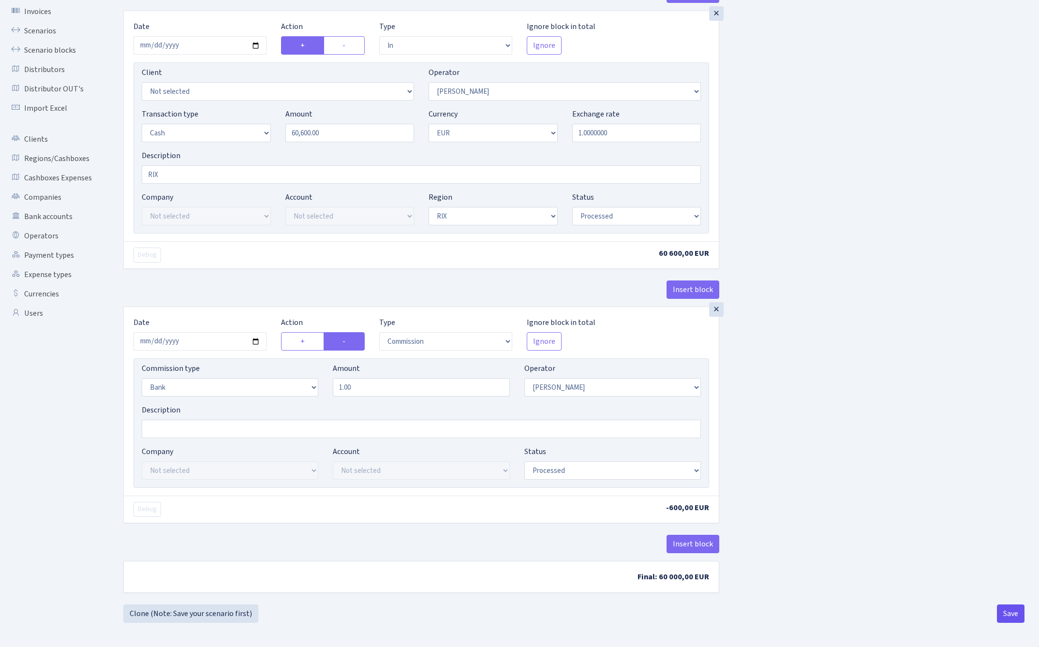
click at [1006, 614] on button "Save" at bounding box center [1011, 613] width 28 height 18
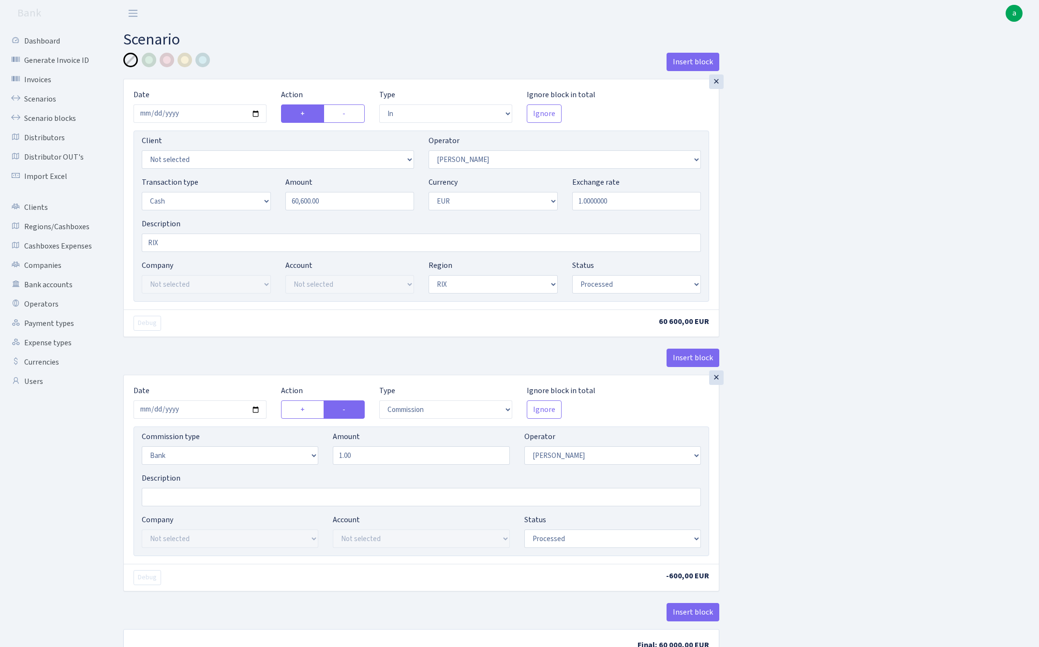
select select "in"
select select "260"
select select "1"
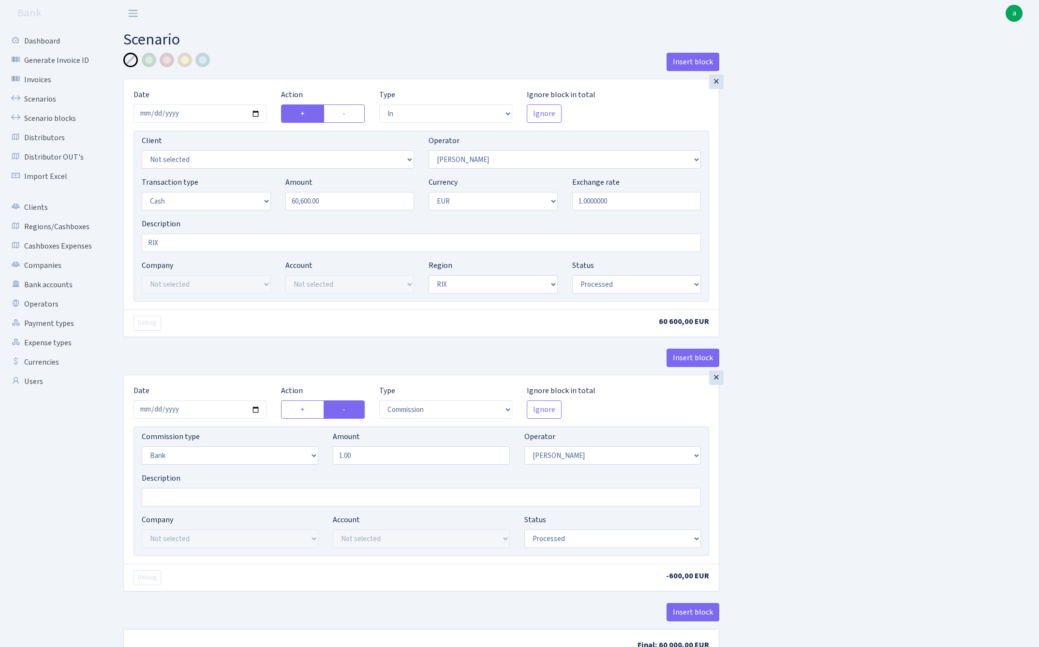
select select "processed"
select select "commission"
select select "bank"
select select "260"
select select "processed"
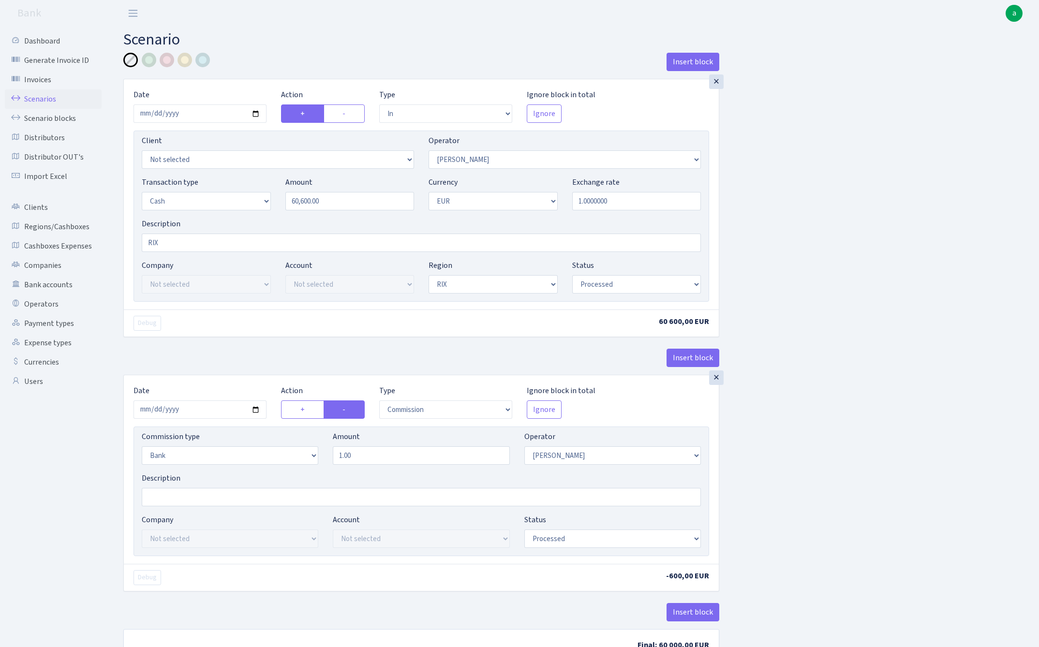
click at [34, 96] on link "Scenarios" at bounding box center [53, 98] width 97 height 19
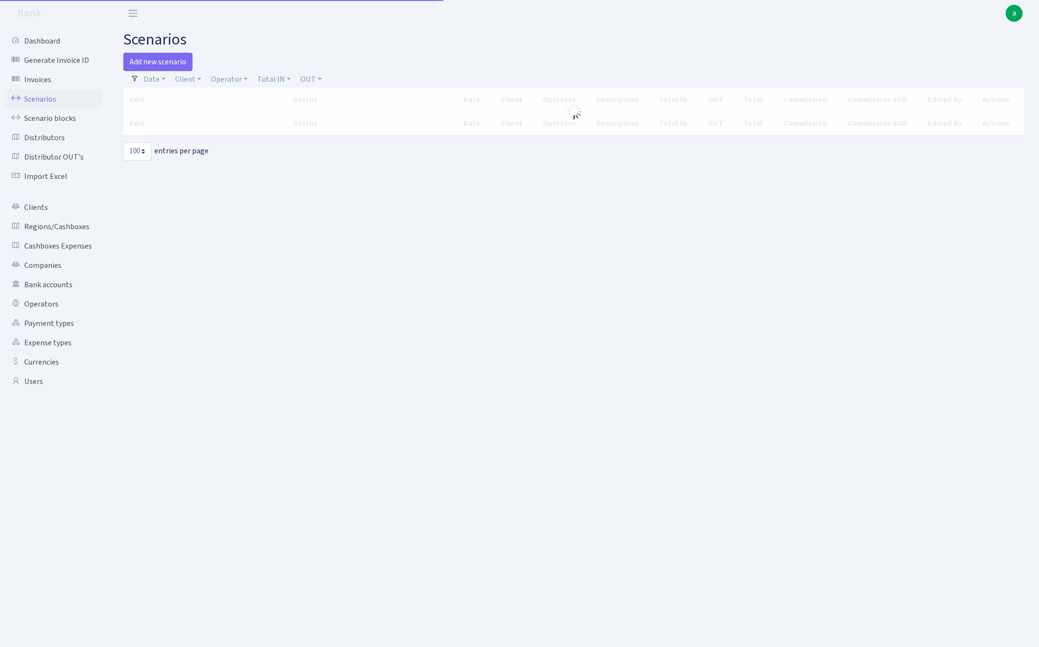
select select "100"
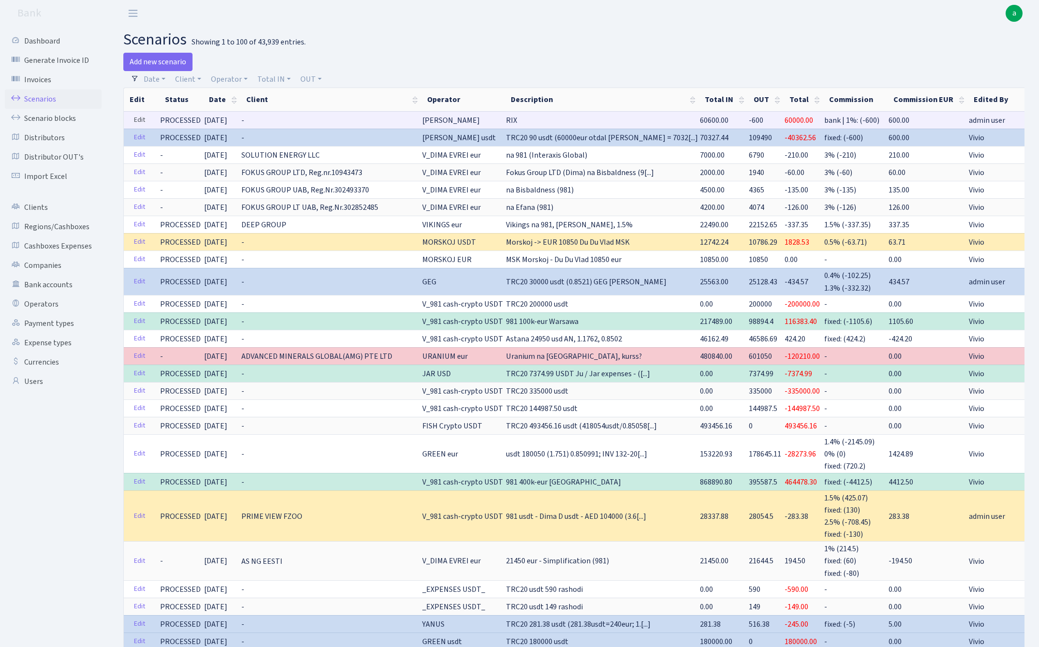
click at [137, 119] on link "Edit" at bounding box center [140, 120] width 20 height 15
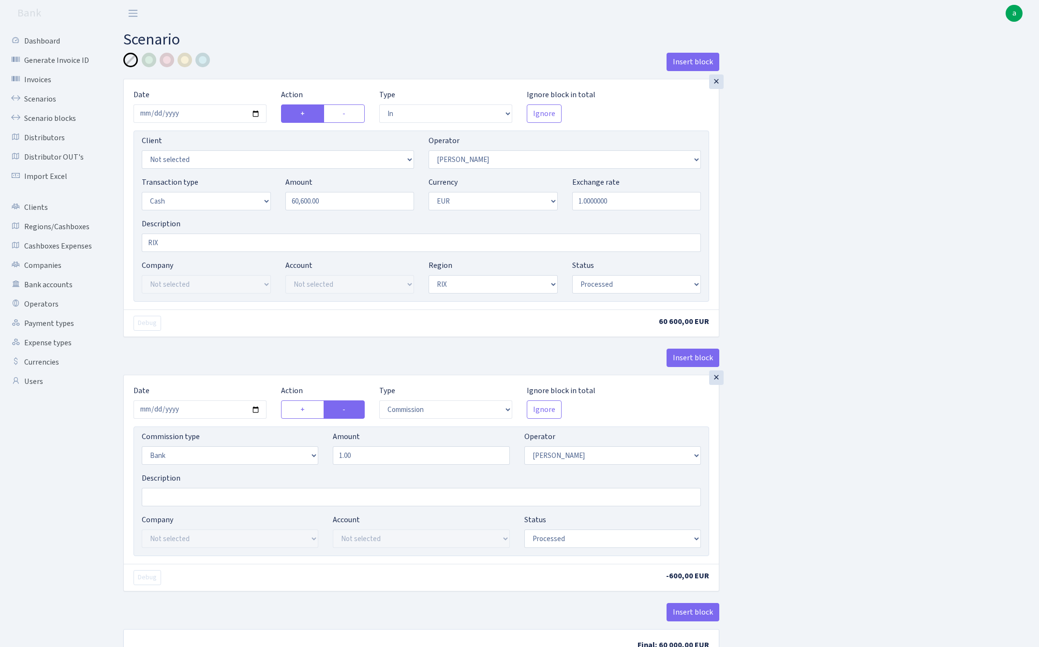
select select "in"
select select "260"
select select "1"
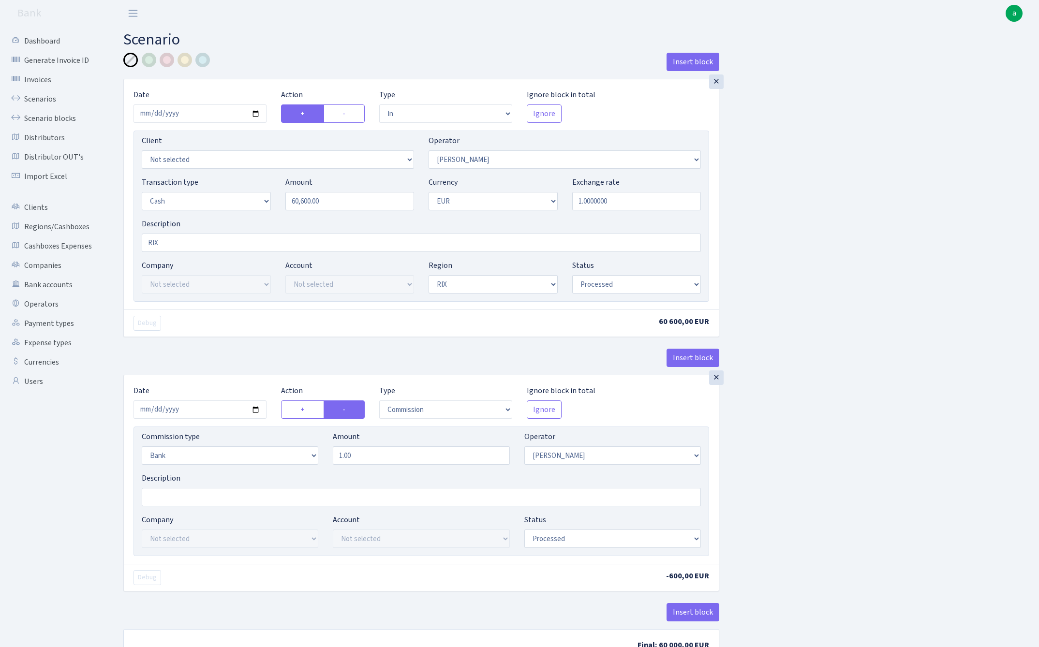
select select "processed"
select select "commission"
select select "bank"
select select "260"
select select "processed"
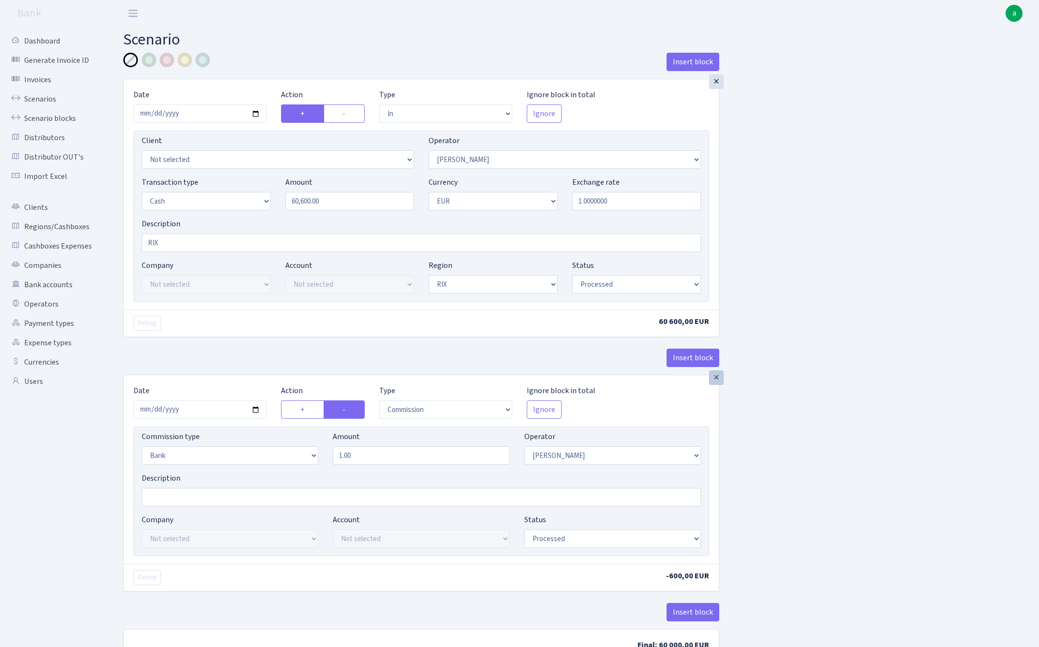
click at [717, 381] on div "×" at bounding box center [716, 377] width 15 height 15
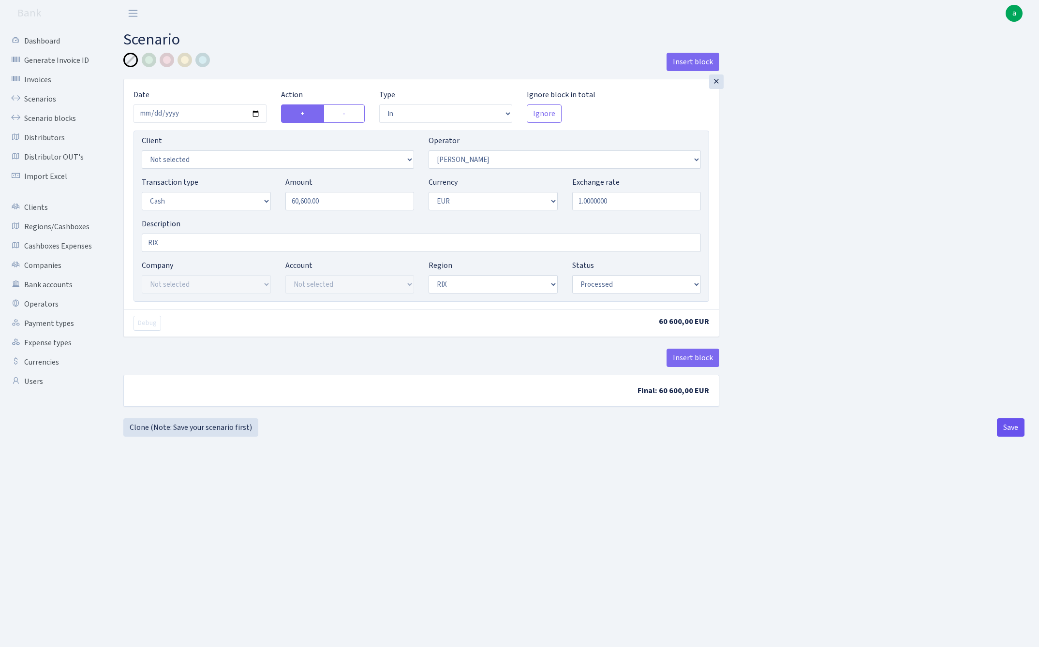
click at [1007, 428] on button "Save" at bounding box center [1011, 427] width 28 height 18
select select "in"
select select "260"
select select "1"
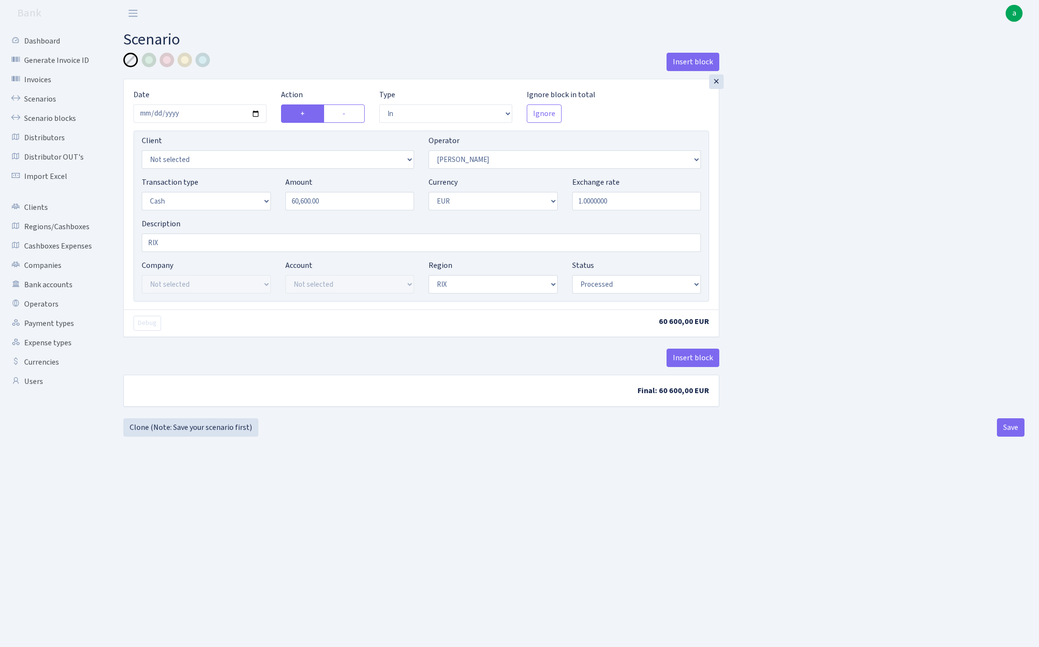
select select "1"
select select "processed"
click at [33, 101] on link "Scenarios" at bounding box center [53, 98] width 97 height 19
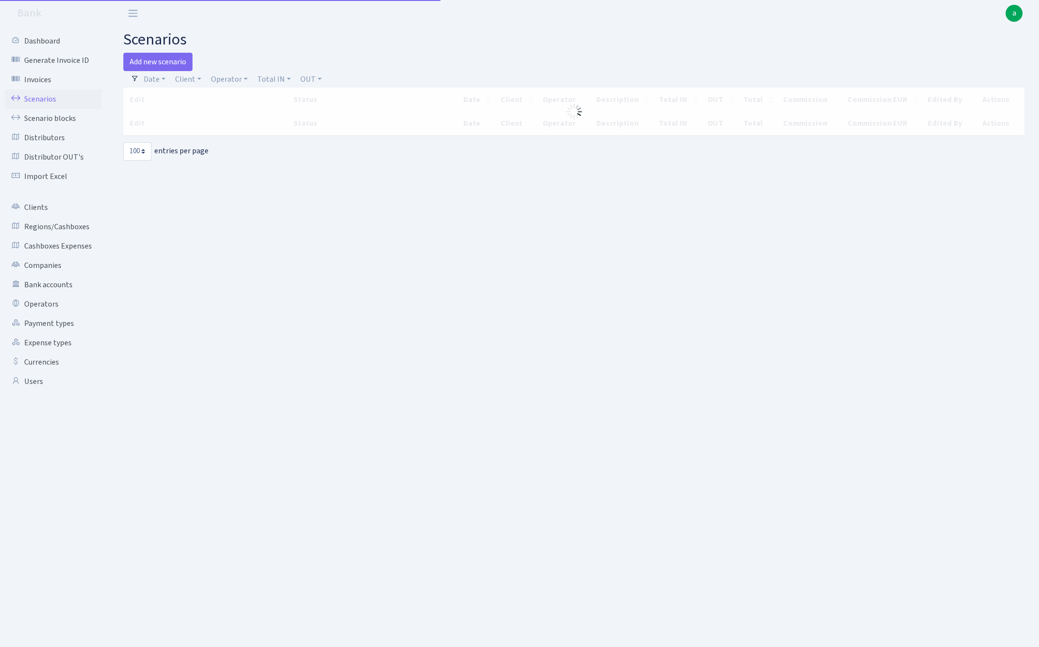
select select "100"
click at [166, 60] on link "Add new scenario" at bounding box center [157, 62] width 69 height 18
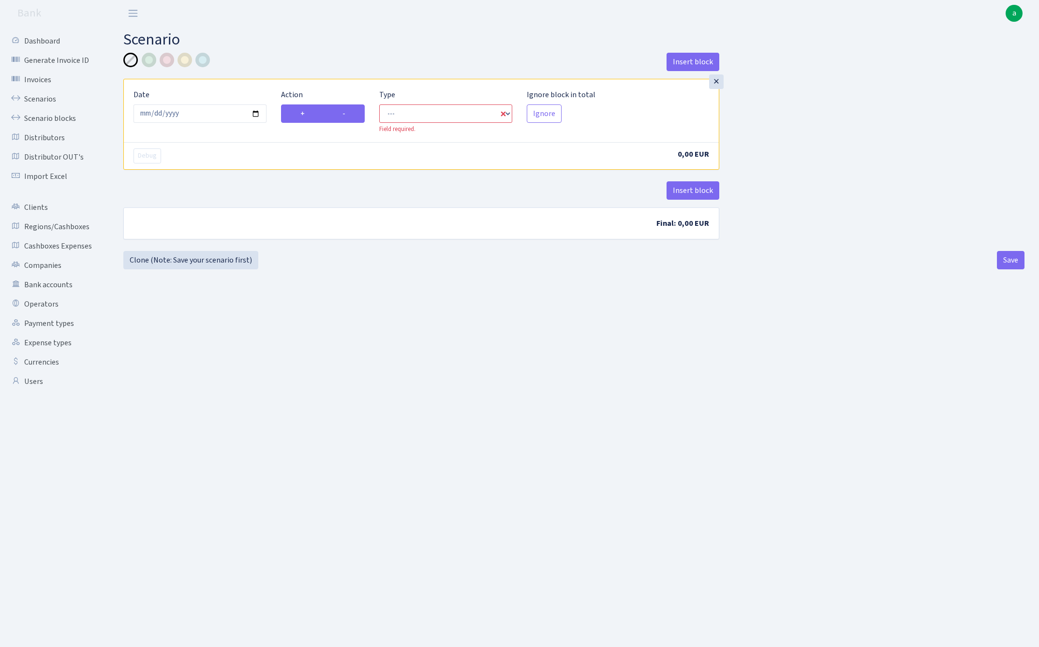
click at [360, 110] on label "-" at bounding box center [344, 113] width 42 height 18
click at [349, 110] on input "-" at bounding box center [345, 111] width 6 height 6
radio input "true"
radio input "false"
select select "out"
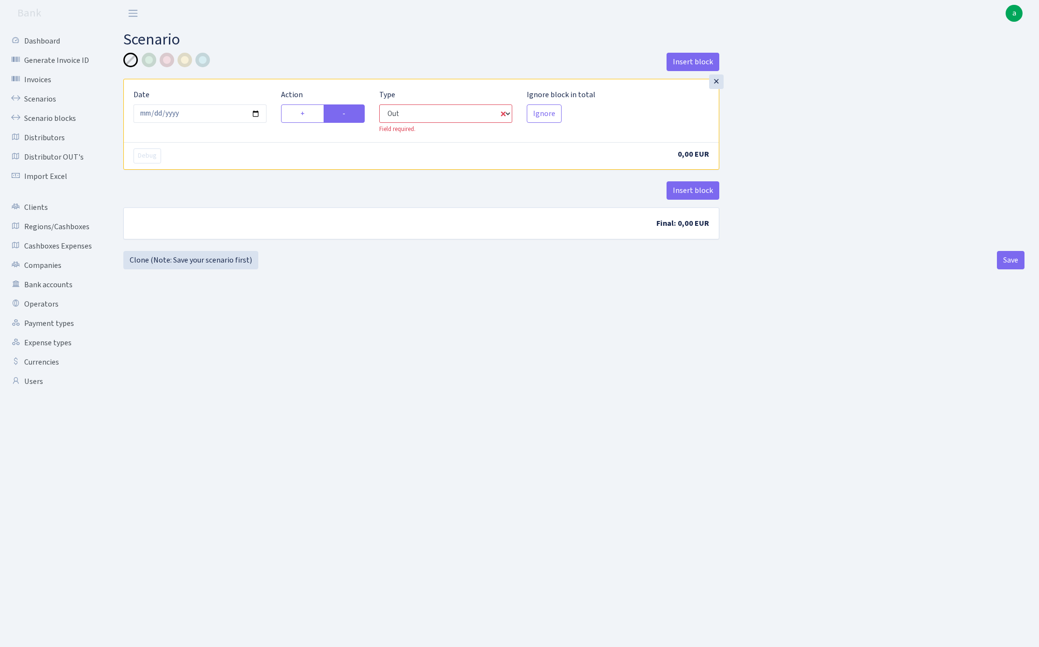
select select "1"
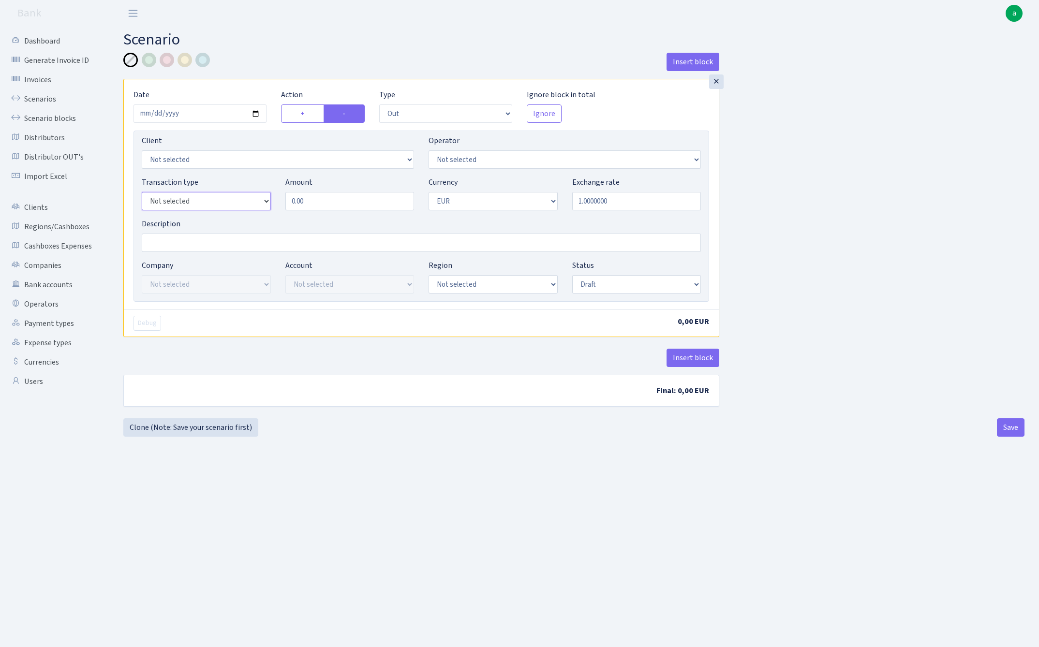
select select "1"
click at [329, 202] on input "0.00" at bounding box center [349, 201] width 129 height 18
type input "200,000.00"
click at [252, 240] on input "Description" at bounding box center [421, 243] width 559 height 18
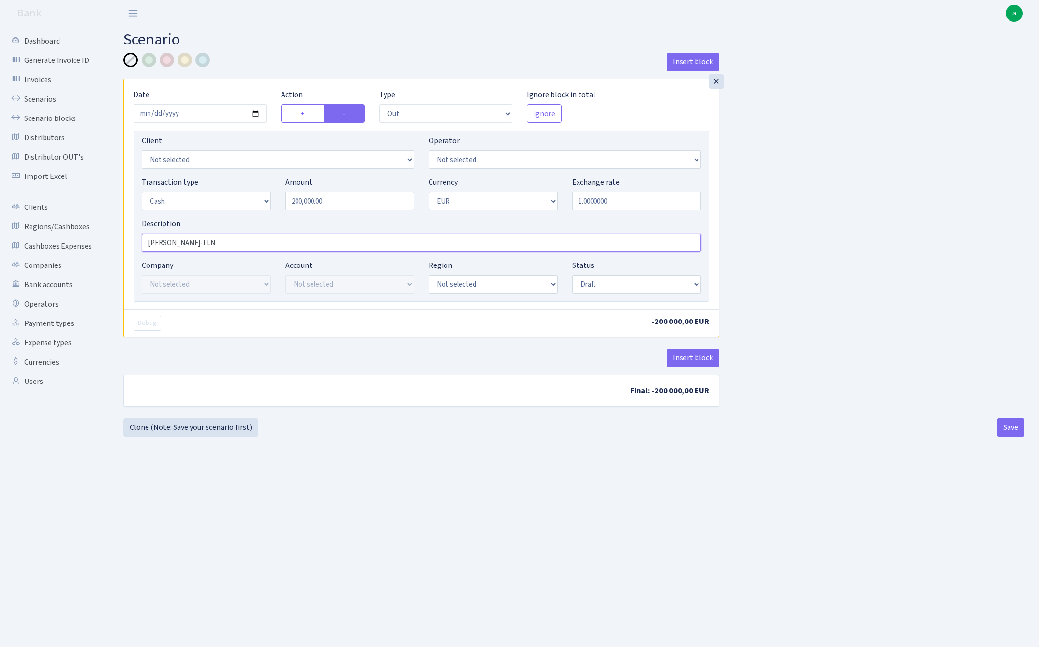
type input "RIX-TLN"
select select "1"
select select "processed"
click at [699, 358] on button "Insert block" at bounding box center [692, 358] width 53 height 18
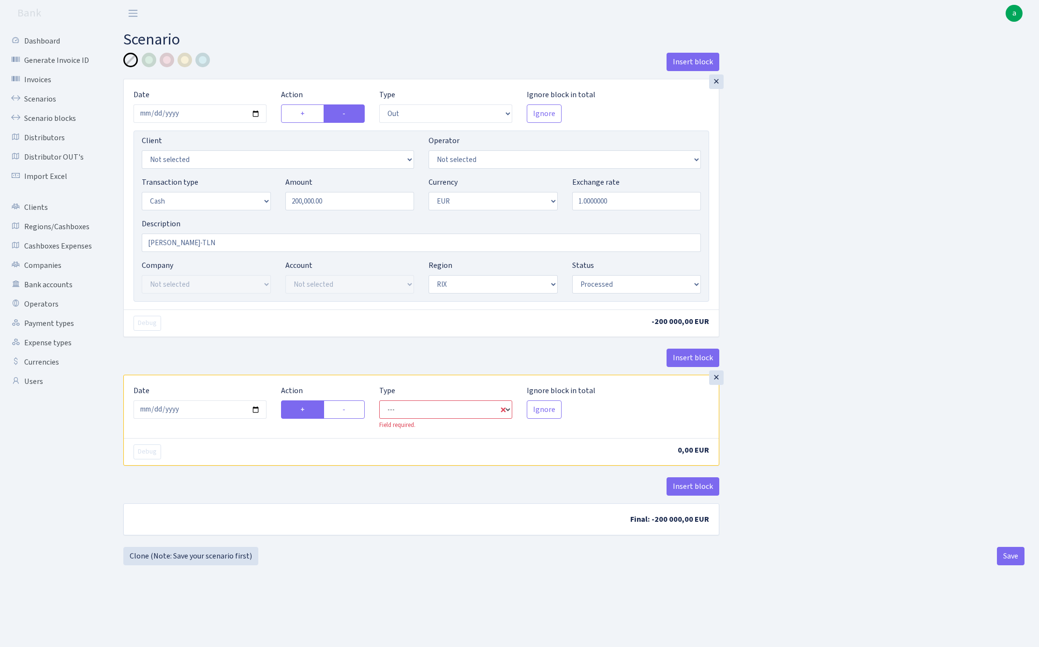
select select "in"
select select "1"
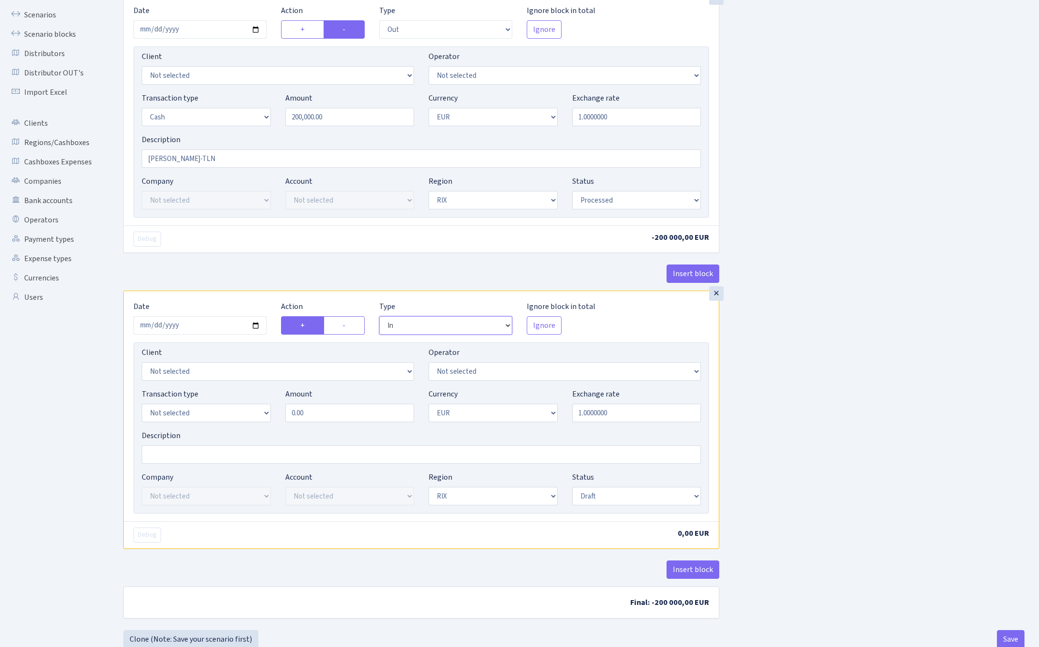
scroll to position [86, 0]
select select "1"
select select "2"
select select "processed"
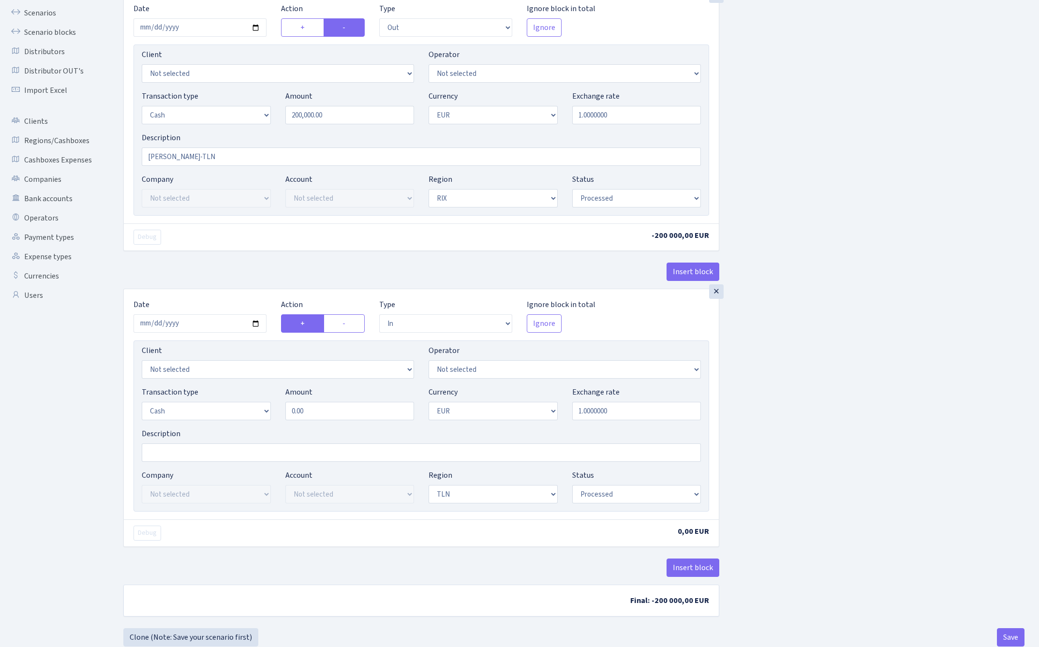
drag, startPoint x: 457, startPoint y: 300, endPoint x: 433, endPoint y: 221, distance: 82.3
click at [434, 223] on div "Insert block × Date [DATE] Action + - Type --- In Out Commission Field required…" at bounding box center [421, 298] width 610 height 662
click at [343, 117] on input "200000.00" at bounding box center [349, 115] width 129 height 18
type input "200,000.00"
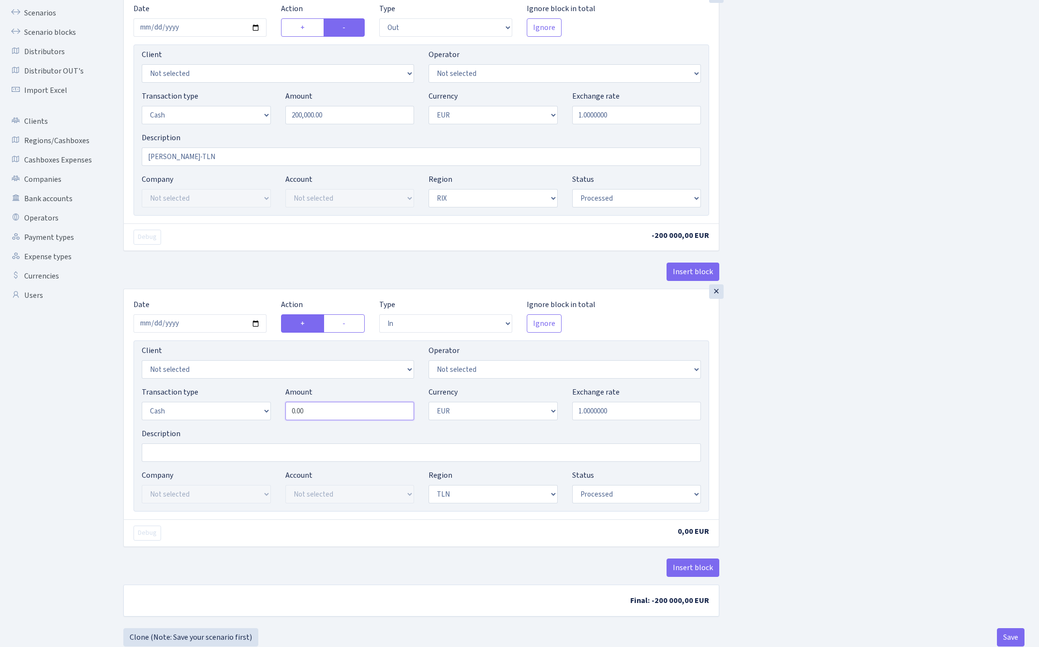
click at [353, 411] on input "0.00" at bounding box center [349, 411] width 129 height 18
paste input "20000"
type input "200,000.00"
click at [869, 362] on div "Insert block × Date 2025-09-09 Action + - Type --- In Out Commission Field requ…" at bounding box center [573, 298] width 915 height 662
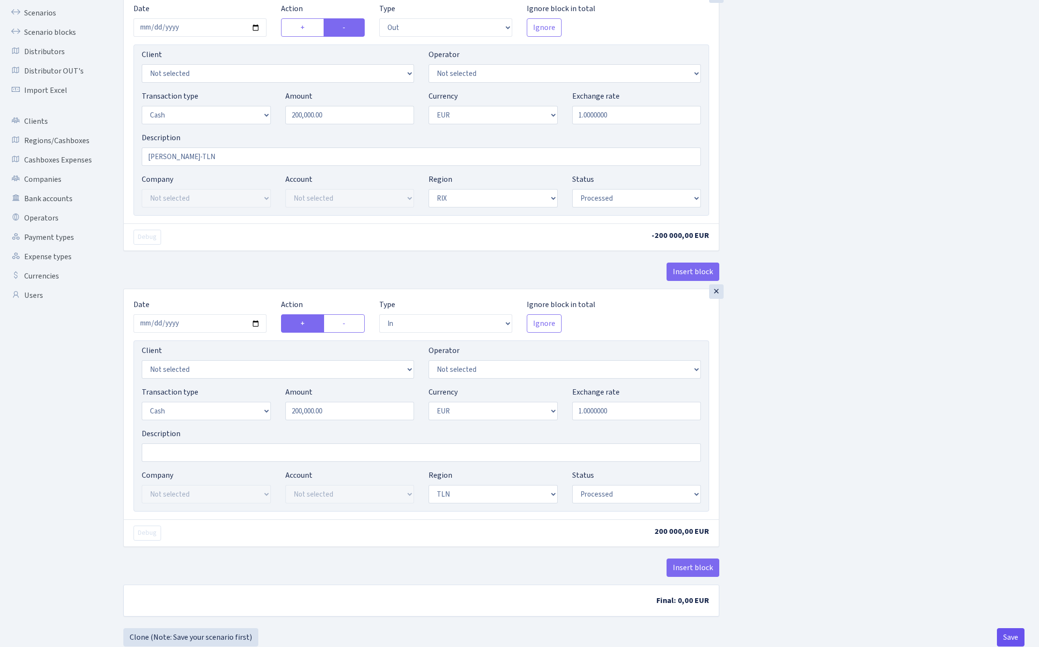
click at [1008, 638] on button "Save" at bounding box center [1011, 637] width 28 height 18
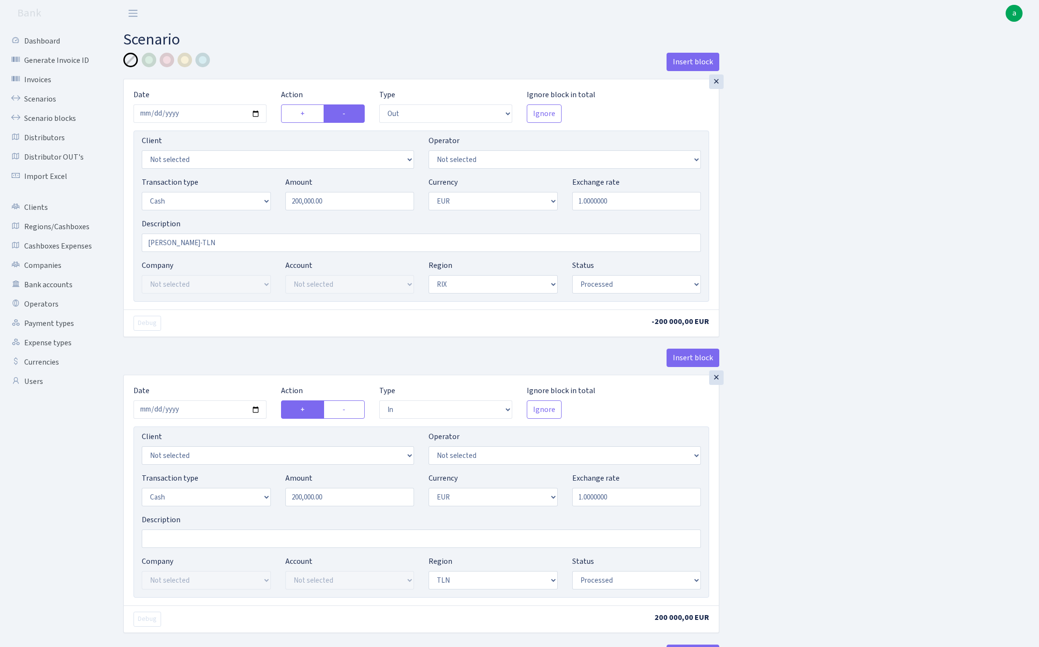
select select "out"
select select "1"
select select "processed"
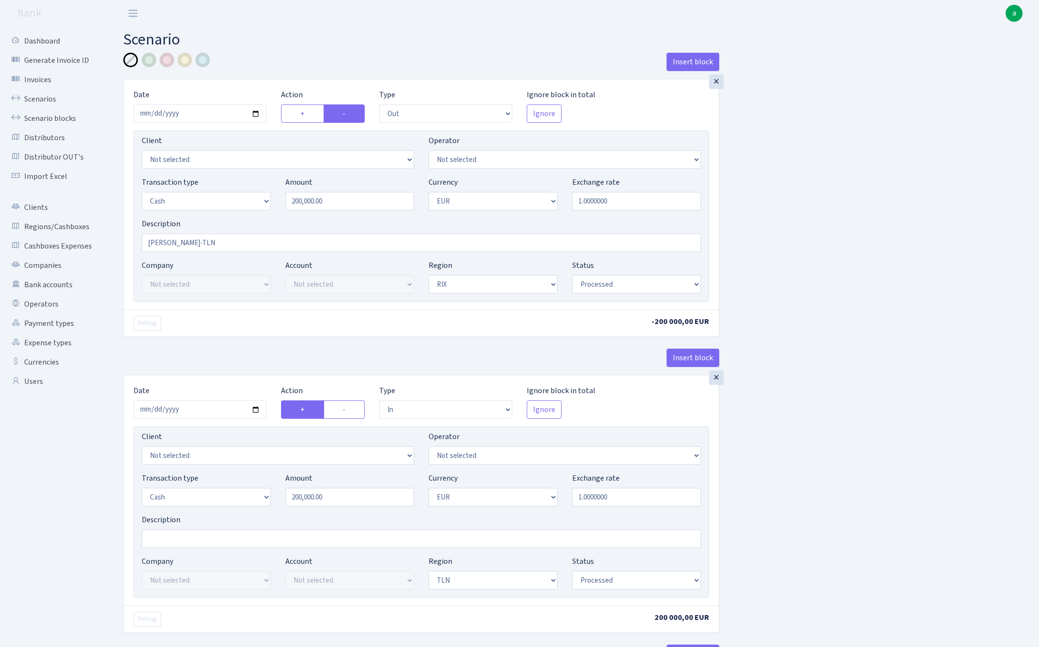
select select "in"
select select "1"
select select "2"
select select "processed"
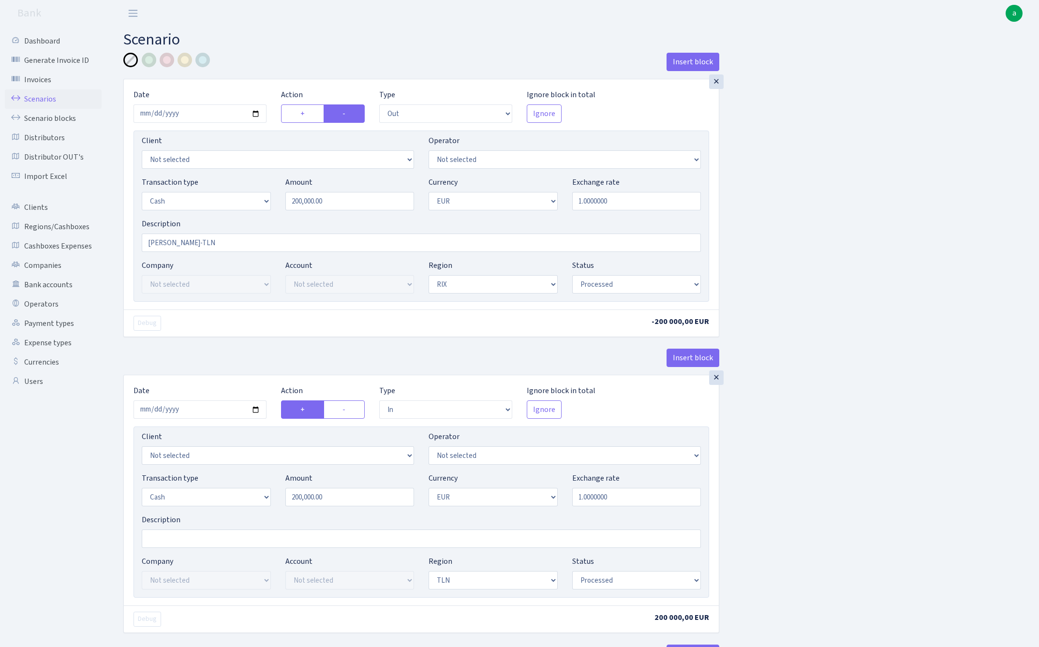
click at [31, 96] on link "Scenarios" at bounding box center [53, 98] width 97 height 19
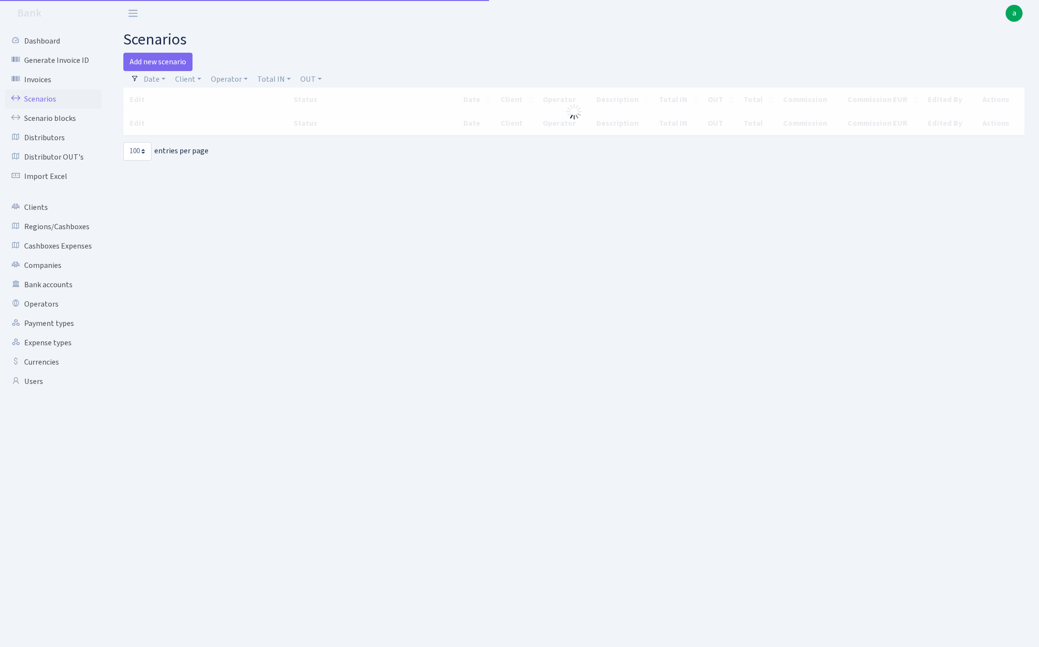
select select "100"
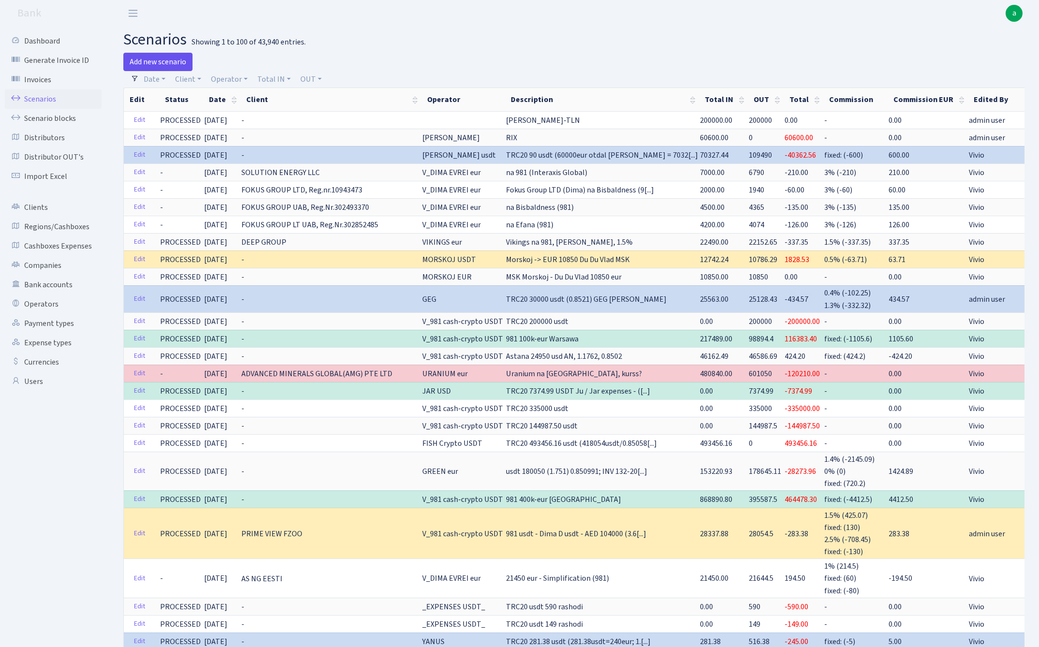
click at [166, 59] on link "Add new scenario" at bounding box center [157, 62] width 69 height 18
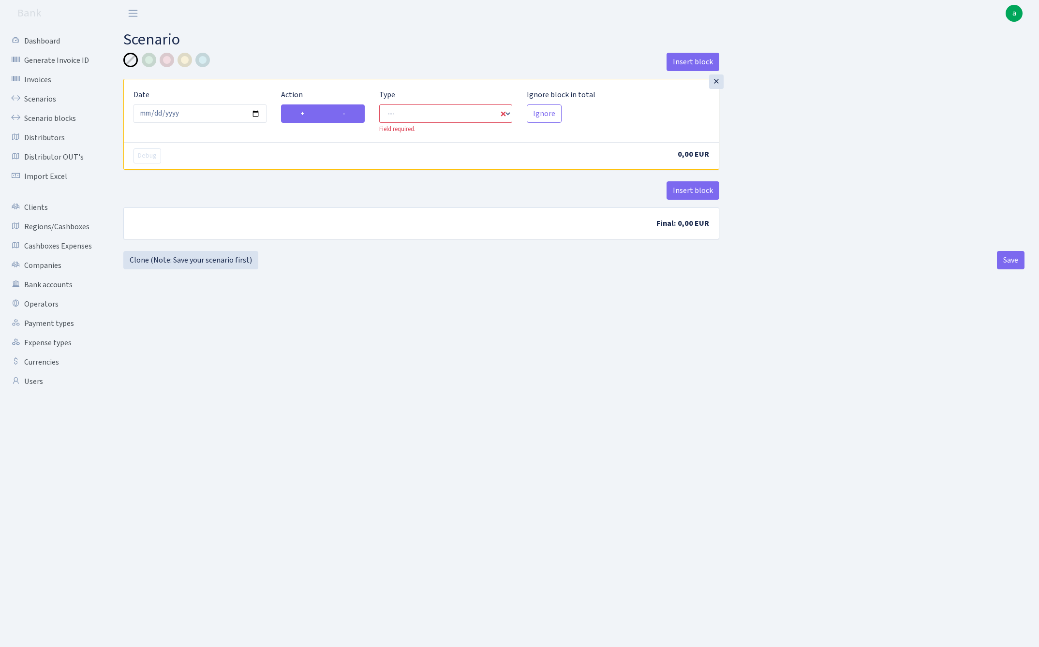
click at [355, 110] on label "-" at bounding box center [344, 113] width 42 height 18
click at [349, 110] on input "-" at bounding box center [345, 111] width 6 height 6
radio input "true"
radio input "false"
select select "out"
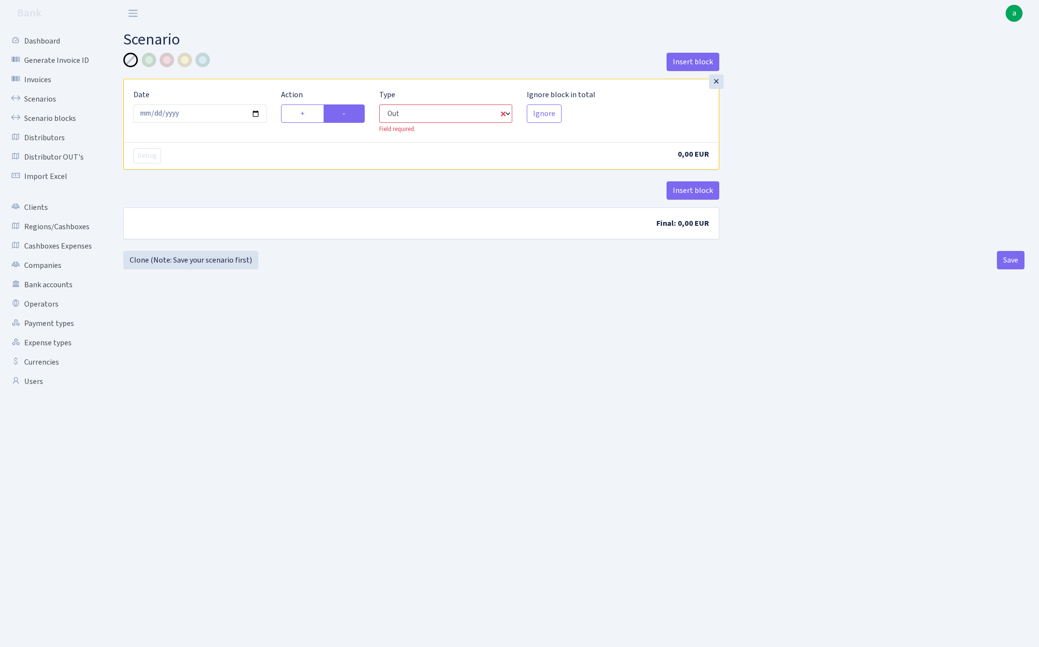
select select "1"
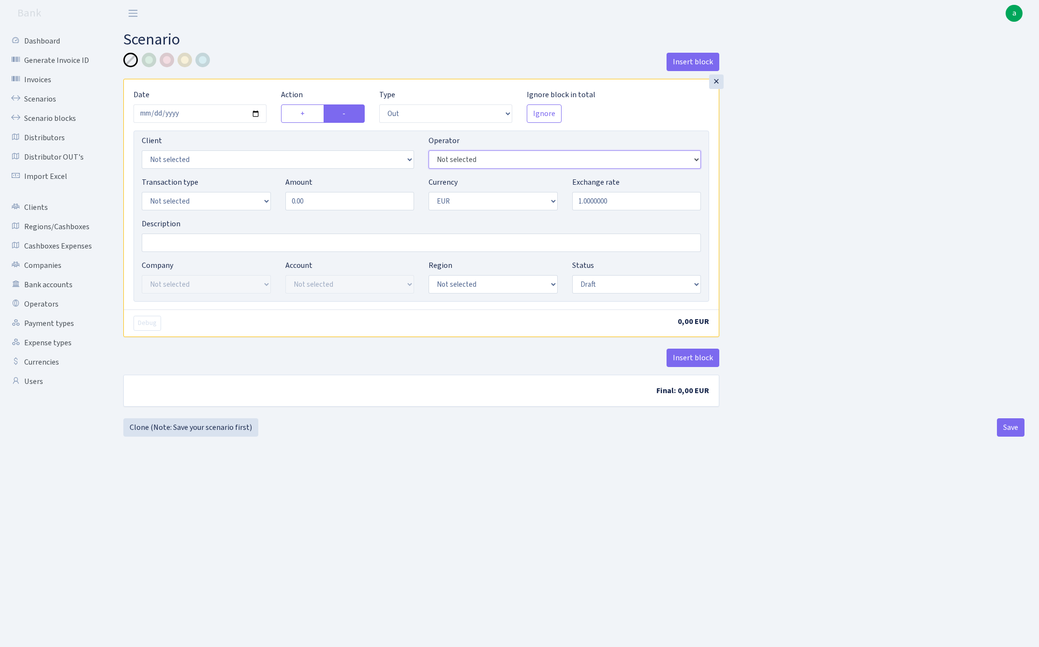
select select "272"
select select "1"
click at [209, 236] on input "Description" at bounding box center [421, 243] width 559 height 18
type input "RIX"
select select "1"
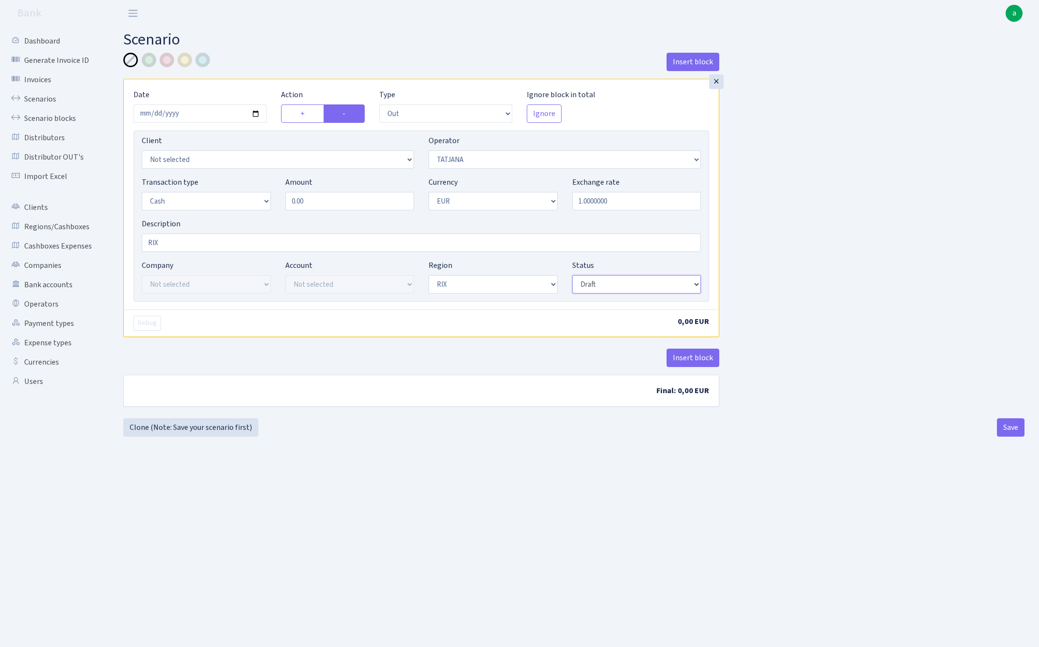
select select "processed"
click at [375, 204] on input "0.00" at bounding box center [349, 201] width 129 height 18
type input "23,480.00"
click at [808, 285] on div "Insert block × Date 2025-09-09 Action + - Type --- In Out Commission Field requ…" at bounding box center [573, 236] width 915 height 366
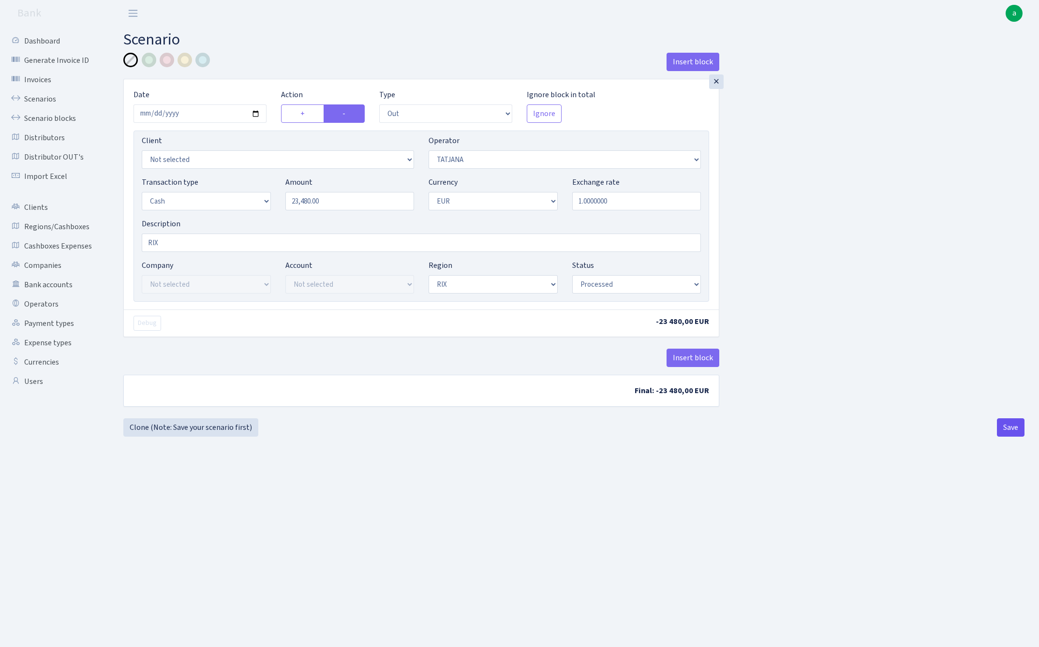
click at [1005, 427] on button "Save" at bounding box center [1011, 427] width 28 height 18
select select "out"
select select "272"
select select "1"
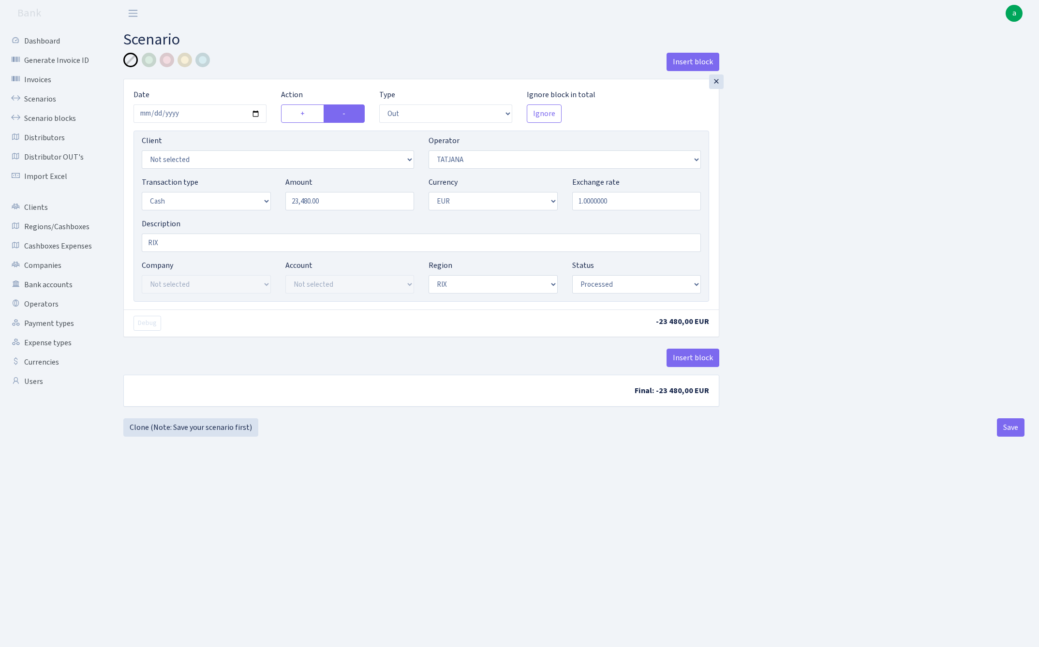
select select "1"
select select "processed"
click at [215, 428] on link "Clone (Note: Save your scenario first)" at bounding box center [190, 427] width 135 height 18
select select "out"
select select "272"
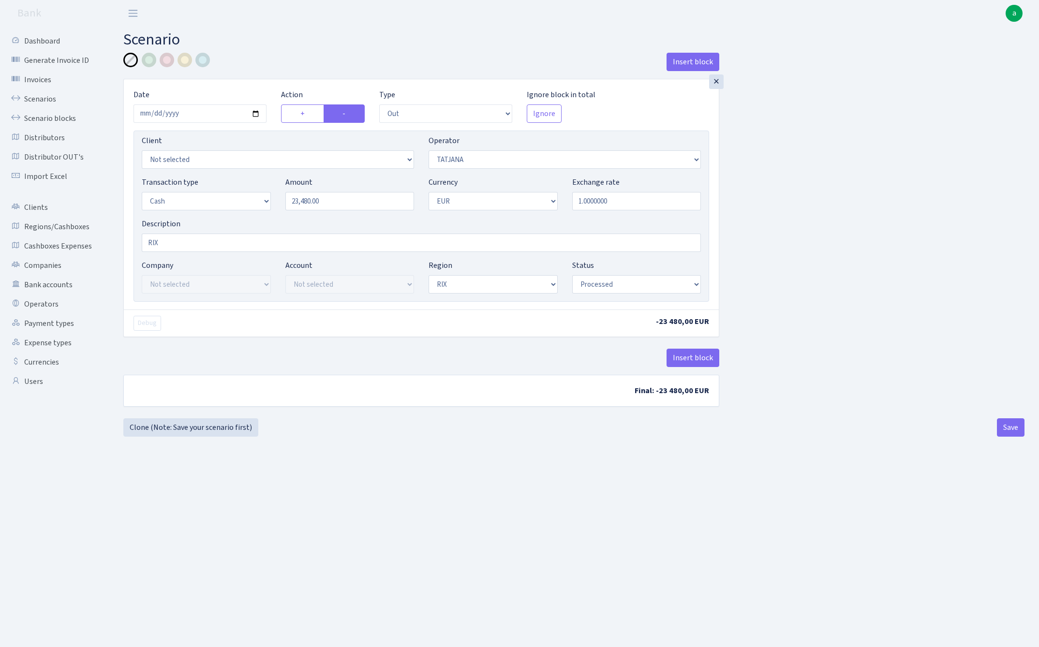
select select "1"
select select "processed"
click at [346, 194] on input "23480.00" at bounding box center [349, 201] width 129 height 18
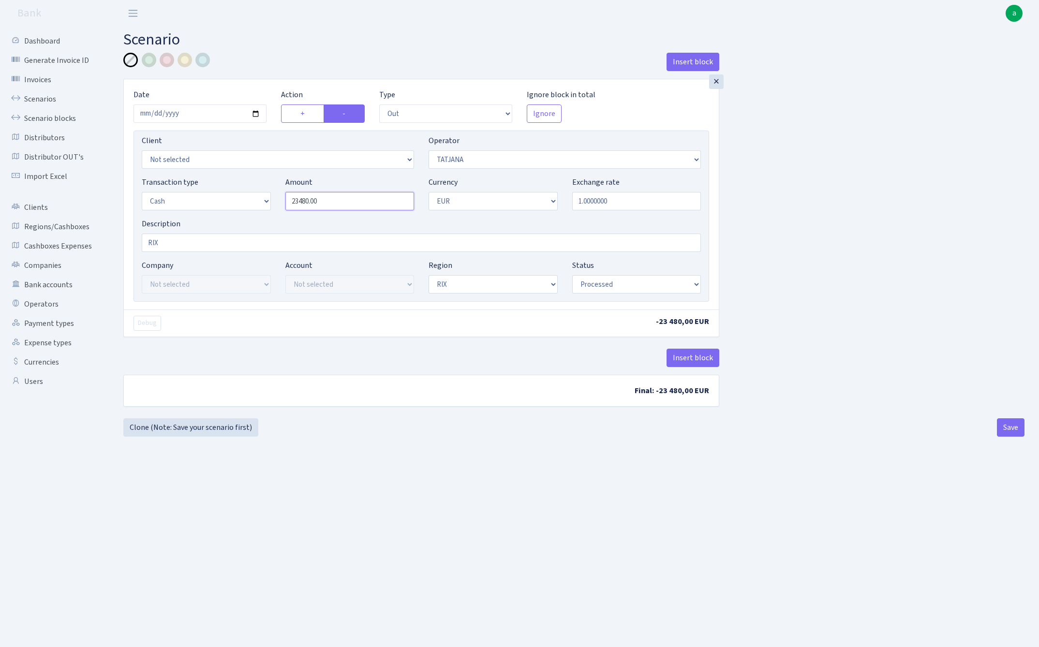
click at [346, 194] on input "23480.00" at bounding box center [349, 201] width 129 height 18
type input "35,710.00"
select select "14"
click at [1008, 427] on button "Save" at bounding box center [1011, 427] width 28 height 18
select select "out"
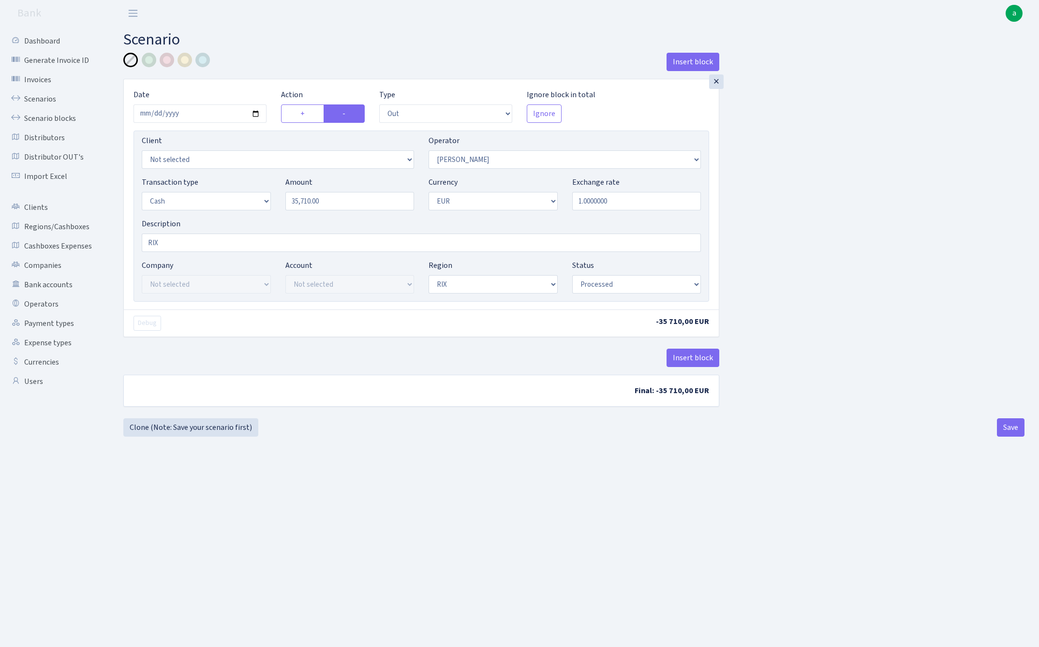
select select "14"
select select "1"
select select "processed"
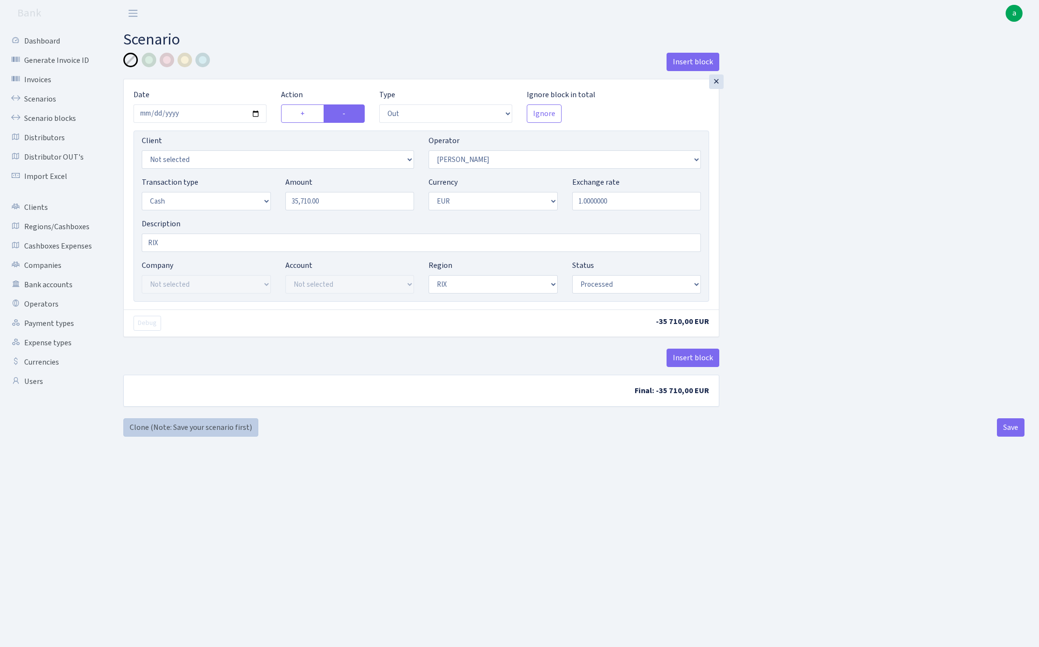
click at [198, 430] on link "Clone (Note: Save your scenario first)" at bounding box center [190, 427] width 135 height 18
select select "out"
select select "14"
select select "1"
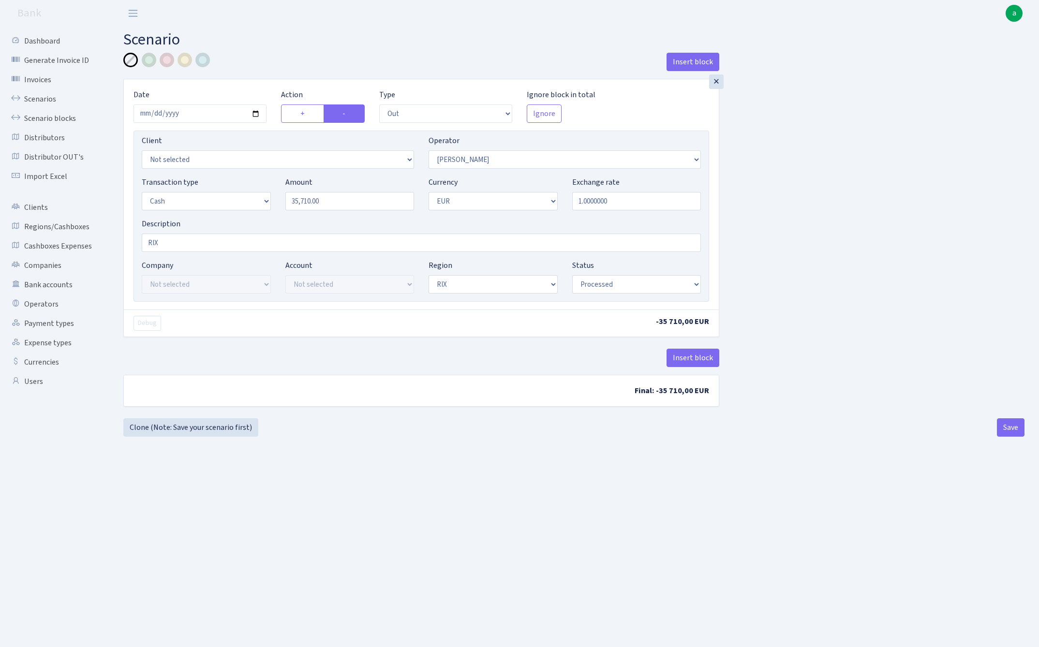
select select "1"
select select "processed"
click at [346, 205] on input "35710.00" at bounding box center [349, 201] width 129 height 18
type input "28,040.00"
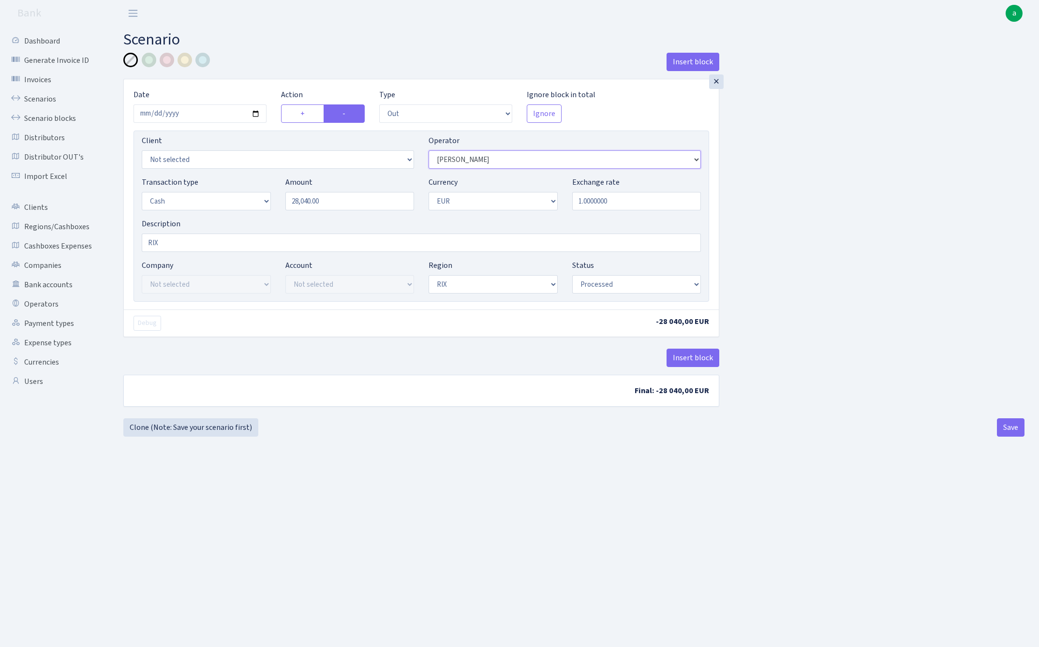
select select "2"
click at [1011, 431] on button "Save" at bounding box center [1011, 427] width 28 height 18
select select "out"
select select "2"
select select "1"
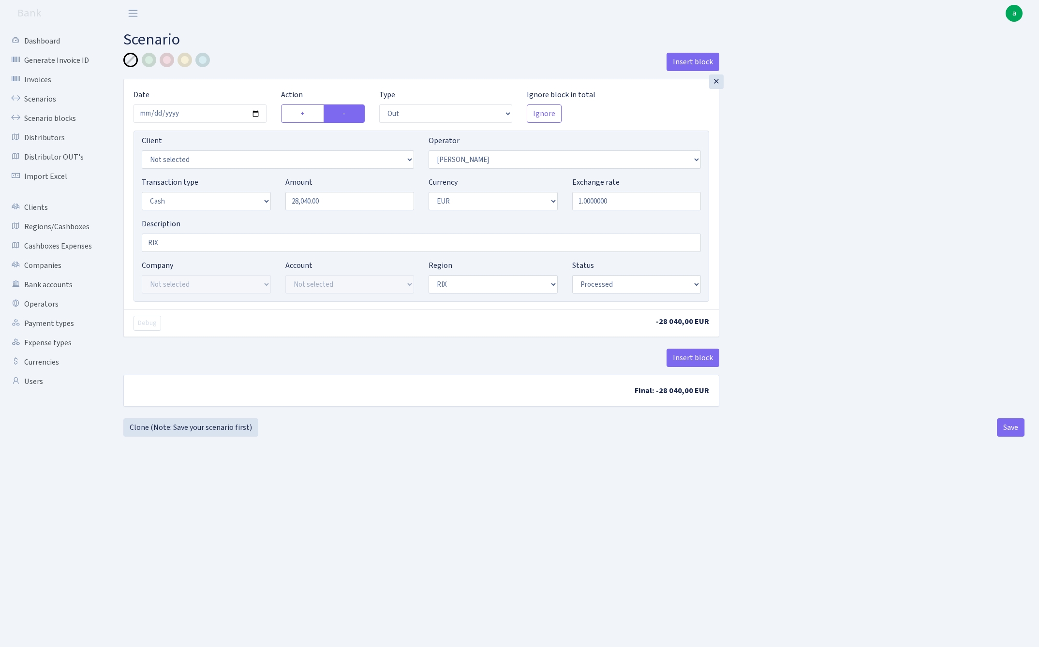
select select "1"
select select "processed"
click at [207, 431] on link "Clone (Note: Save your scenario first)" at bounding box center [190, 427] width 135 height 18
select select "out"
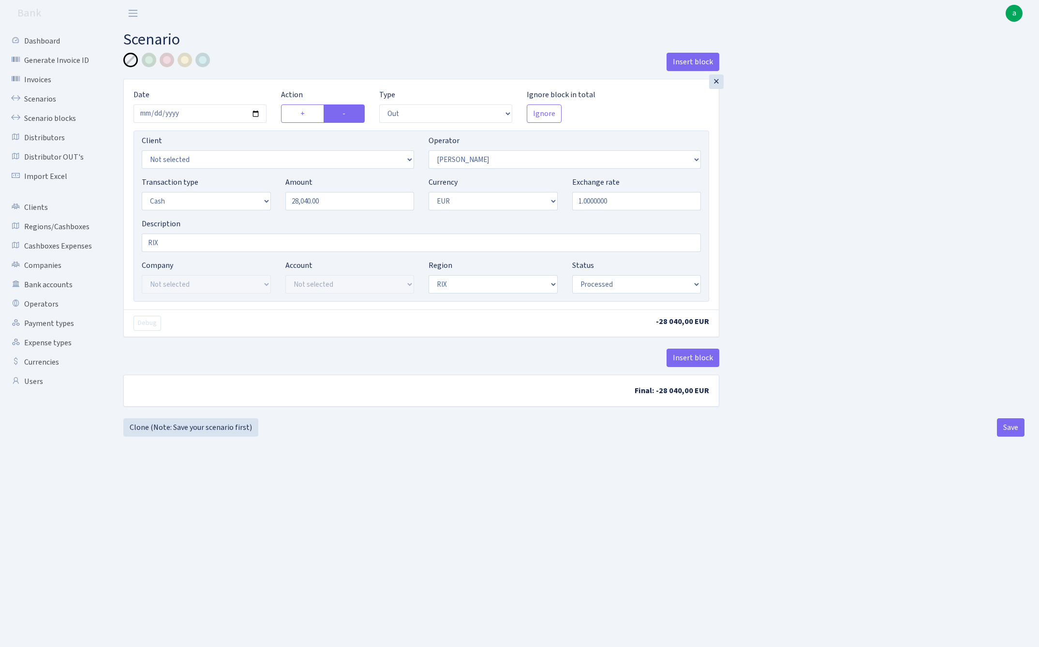
select select "2"
select select "1"
select select "processed"
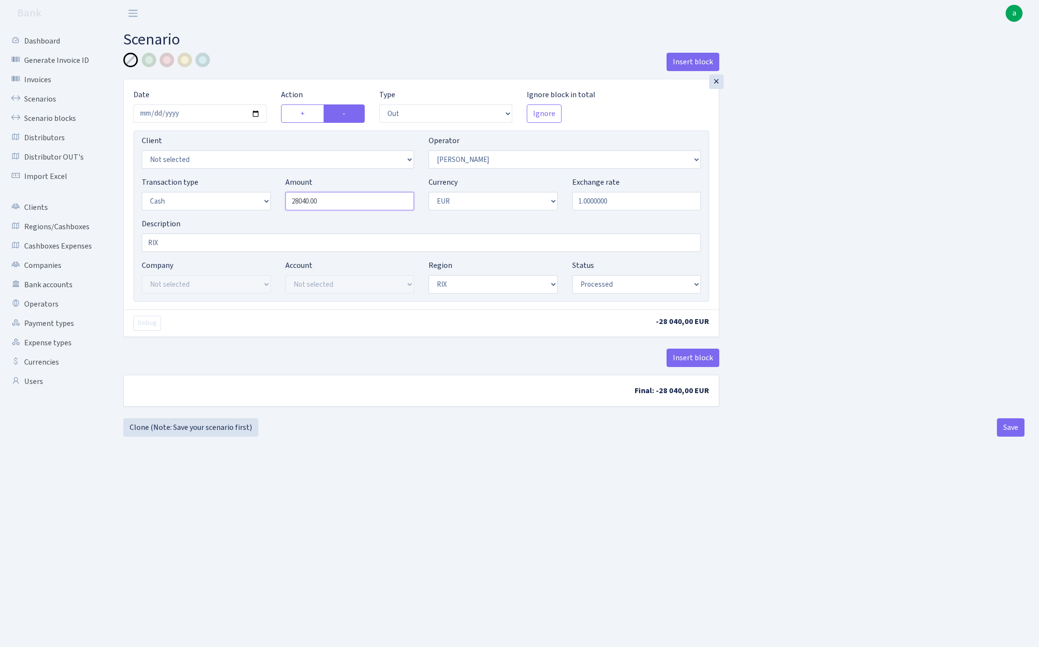
click at [347, 204] on input "28040.00" at bounding box center [349, 201] width 129 height 18
type input "8,565.00"
select select "44"
click at [1010, 434] on button "Save" at bounding box center [1011, 427] width 28 height 18
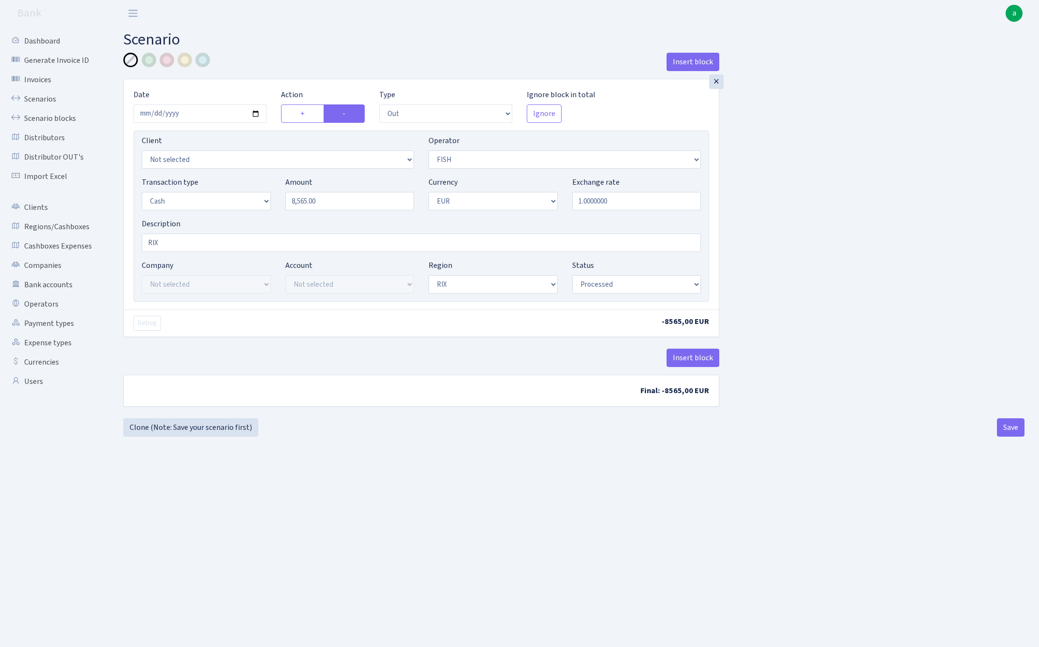
select select "out"
select select "44"
select select "1"
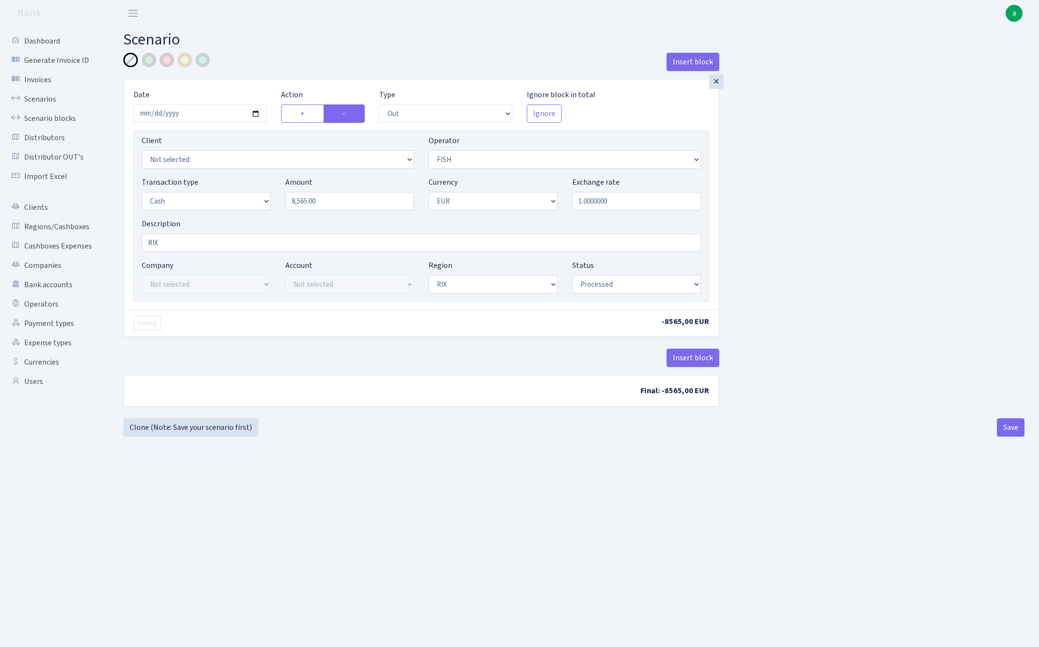
select select "processed"
click at [202, 426] on link "Clone (Note: Save your scenario first)" at bounding box center [190, 427] width 135 height 18
select select "out"
select select "44"
select select "1"
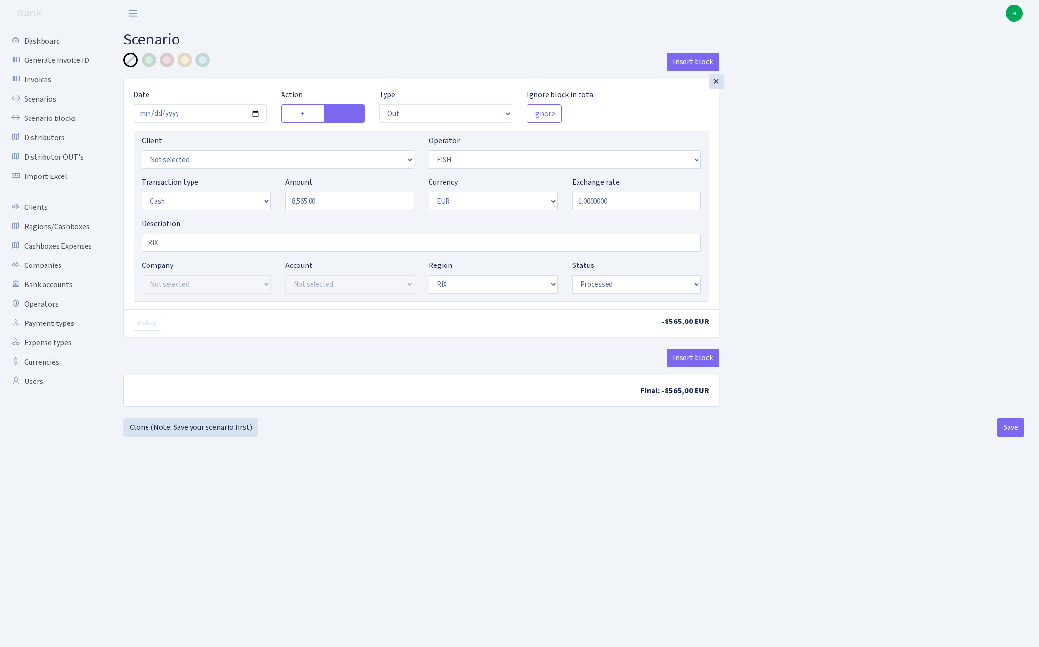
select select "1"
select select "processed"
click at [329, 201] on input "8565.00" at bounding box center [349, 201] width 129 height 18
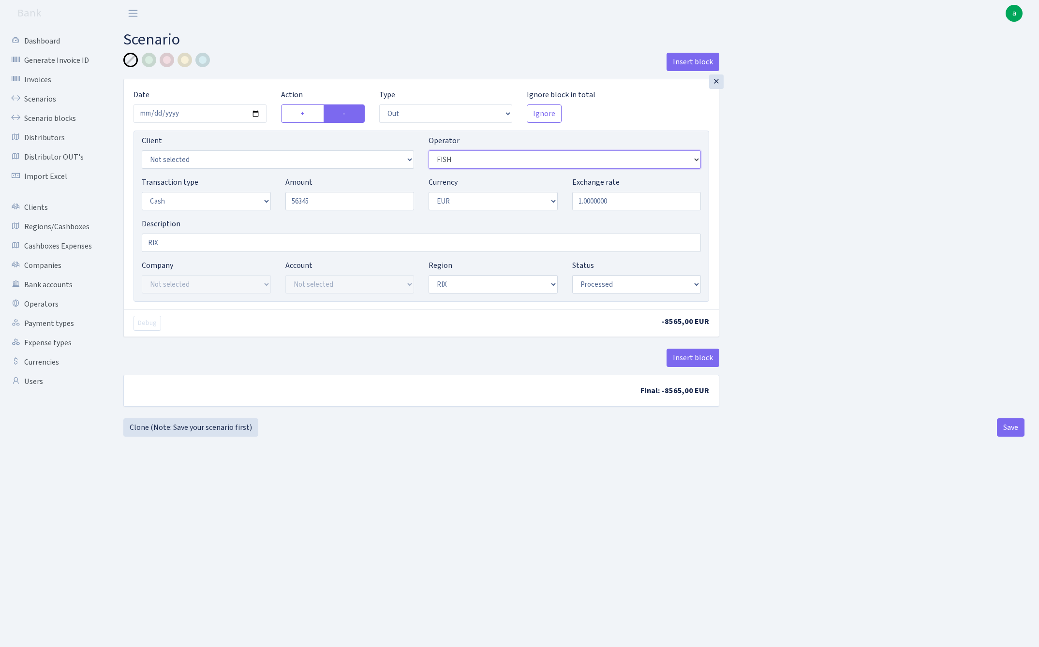
type input "56,345.00"
select select "388"
click at [1011, 432] on button "Save" at bounding box center [1011, 427] width 28 height 18
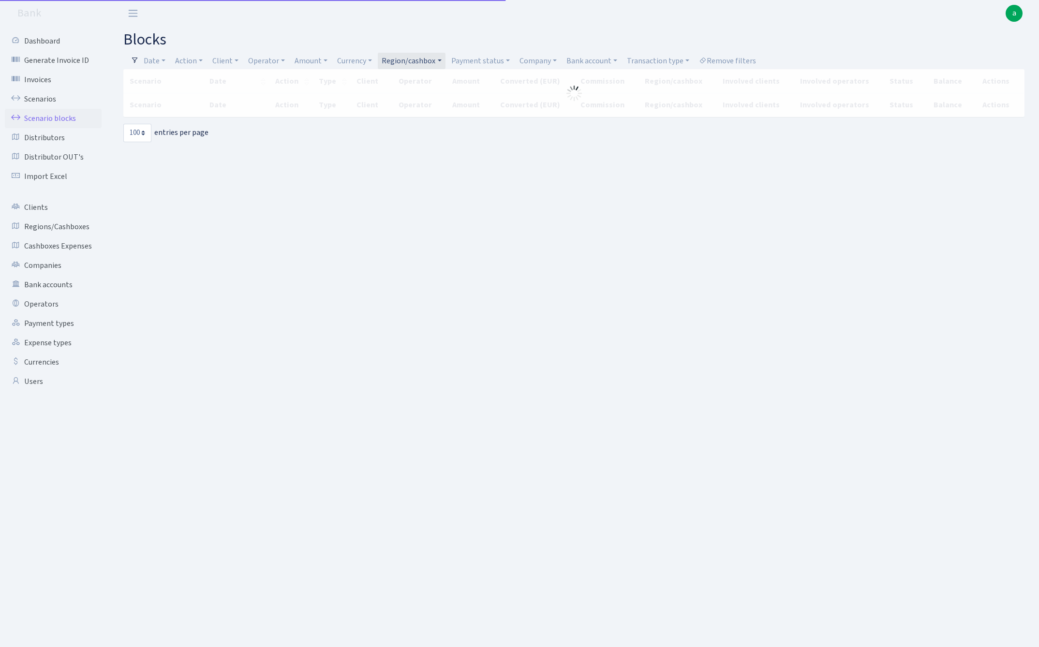
select select "100"
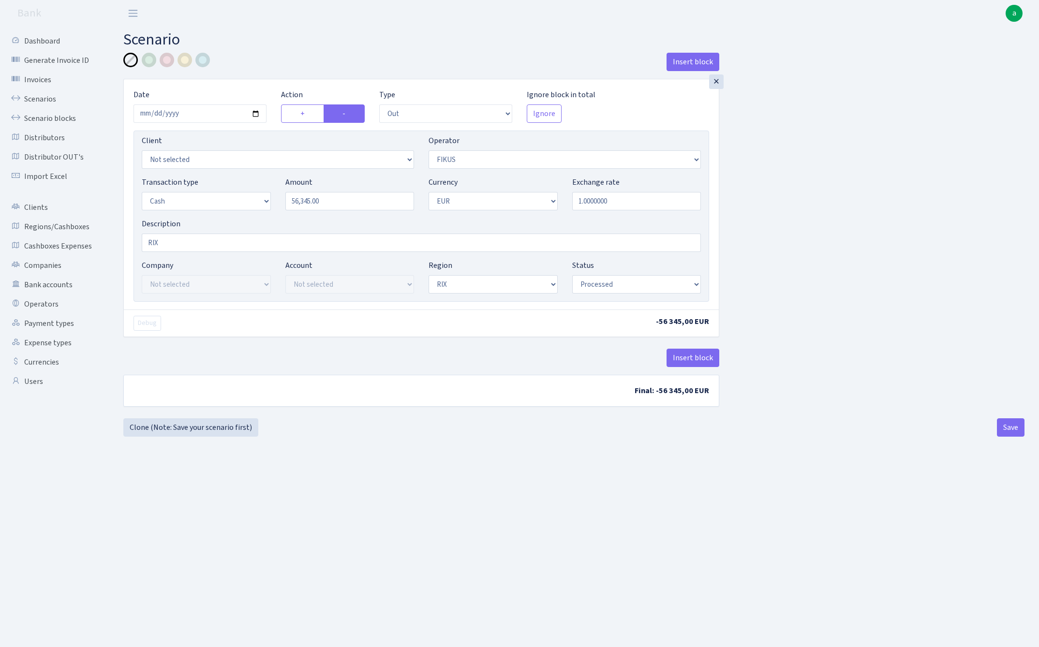
select select "out"
select select "388"
select select "1"
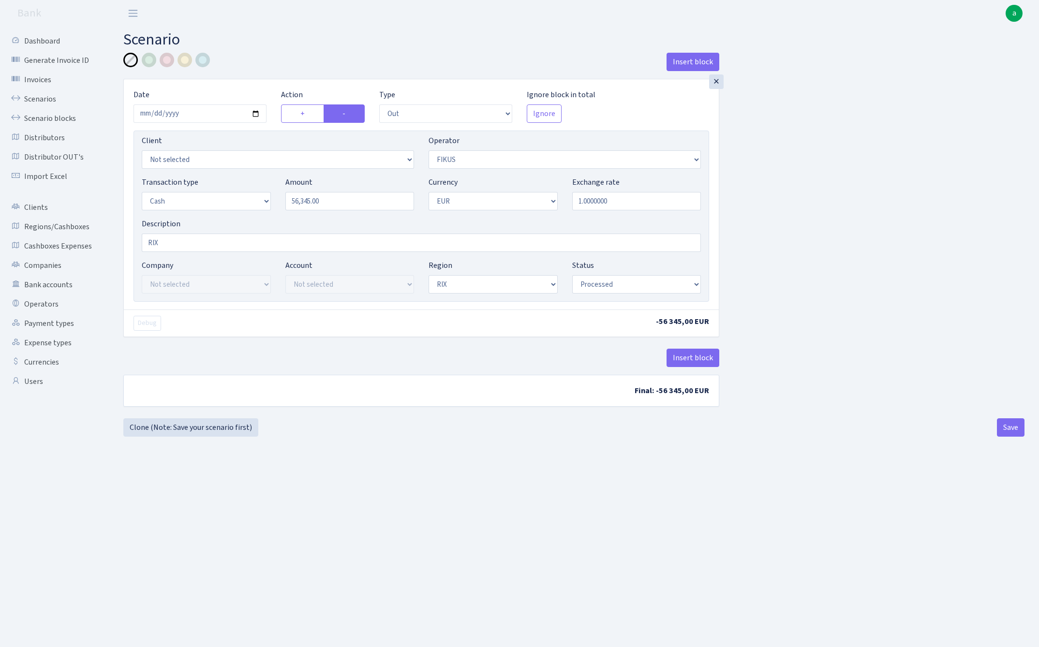
select select "processed"
click at [225, 429] on link "Clone (Note: Save your scenario first)" at bounding box center [190, 427] width 135 height 18
select select "out"
select select "388"
select select "1"
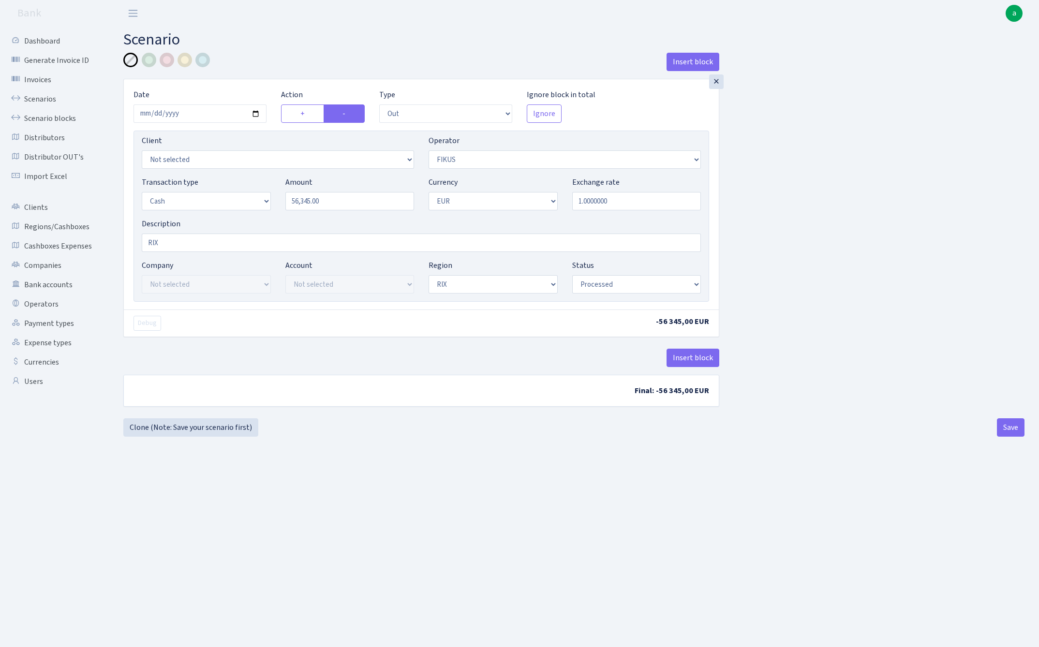
select select "1"
select select "processed"
click at [341, 199] on input "56345.00" at bounding box center [349, 201] width 129 height 18
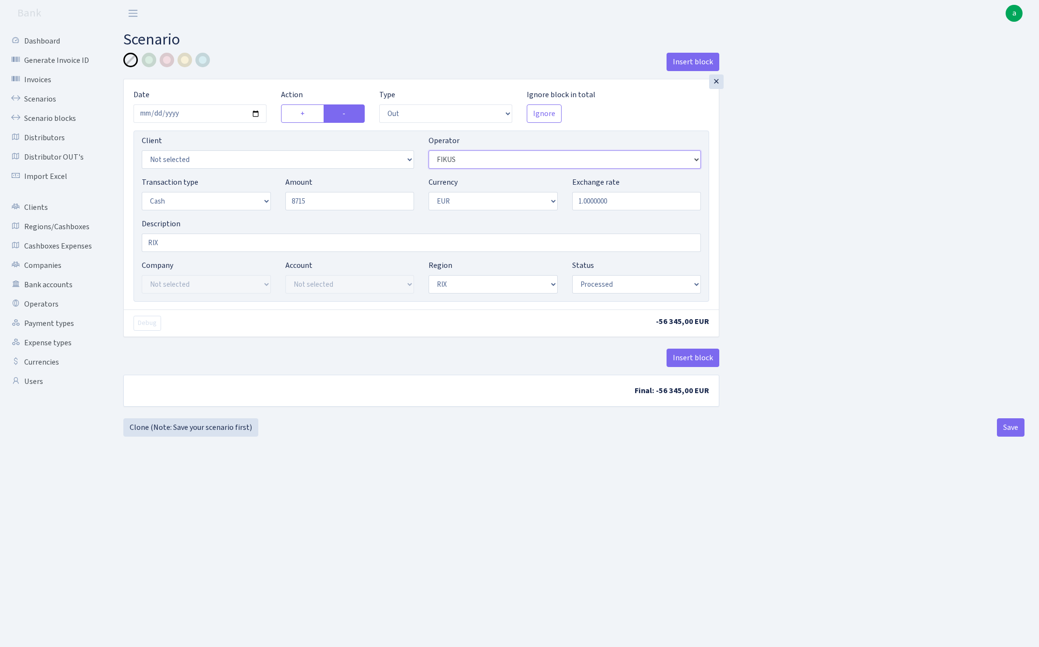
type input "8,715.00"
select select "470"
click at [1015, 427] on button "Save" at bounding box center [1011, 427] width 28 height 18
select select "out"
select select "470"
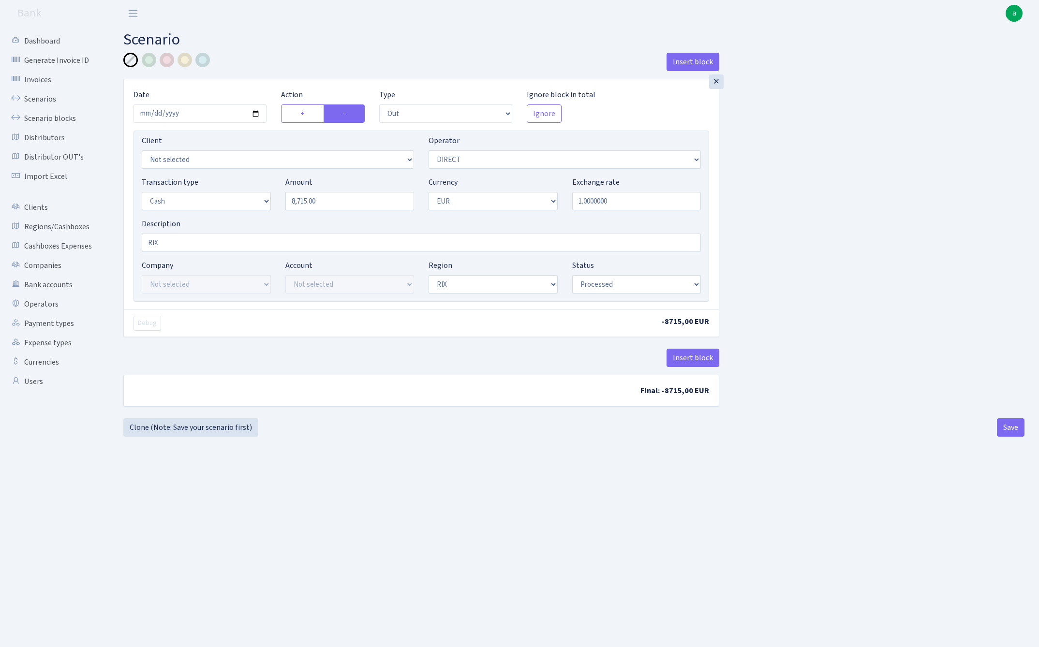
select select "1"
select select "processed"
click at [210, 430] on link "Clone (Note: Save your scenario first)" at bounding box center [190, 427] width 135 height 18
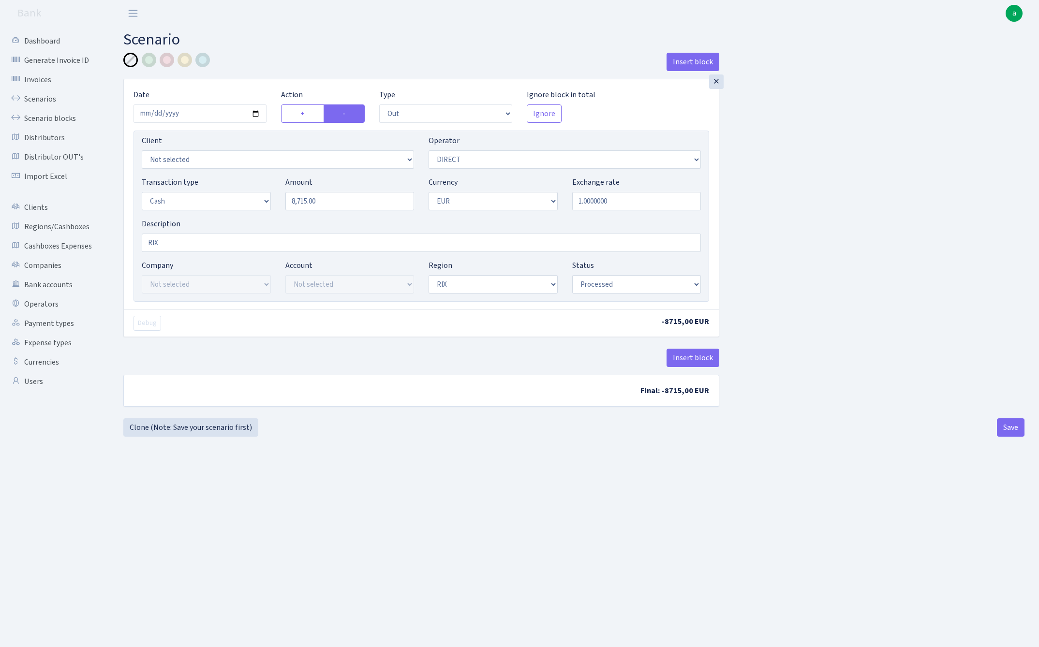
select select "out"
select select "470"
select select "1"
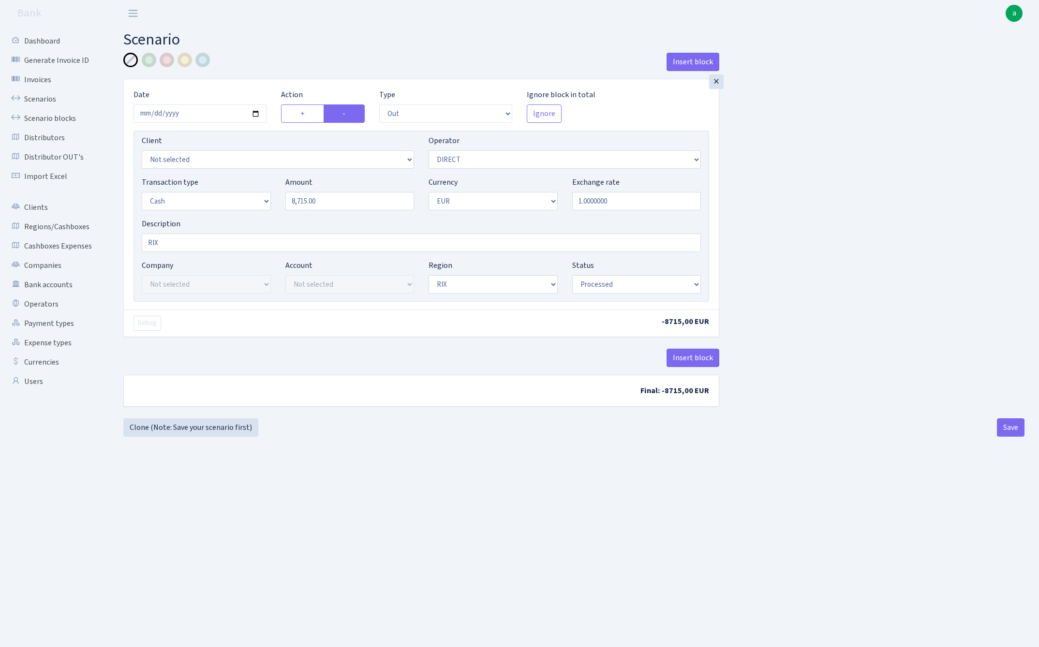
select select "processed"
select select "163"
click at [346, 204] on input "8715.00" at bounding box center [349, 201] width 129 height 18
type input "20,215.00"
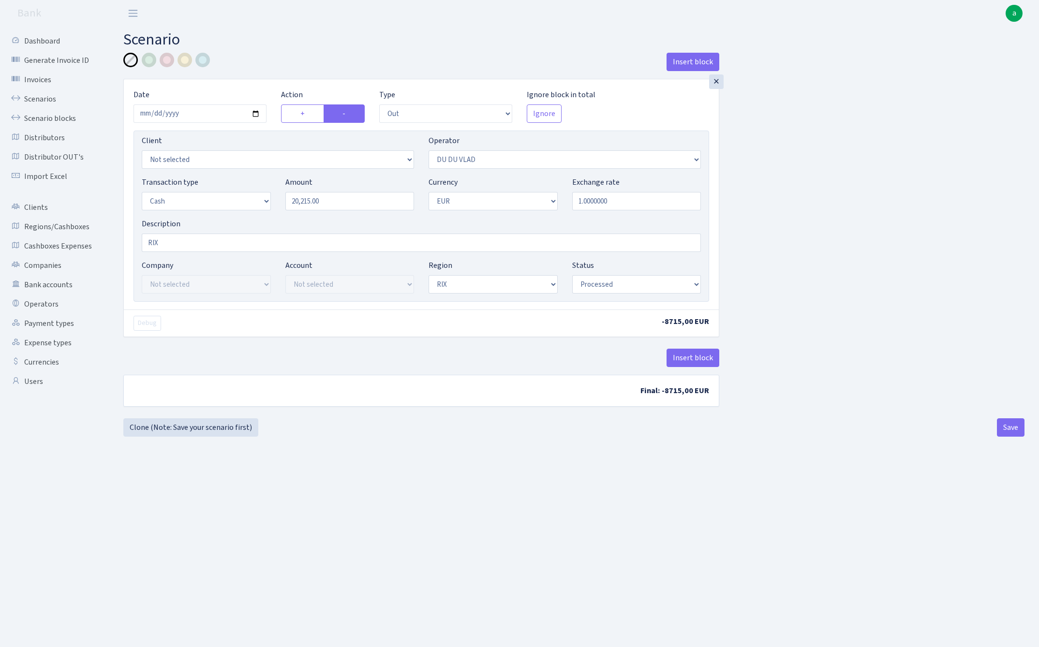
click at [808, 250] on div "Insert block × Date 2025-09-09 Action + - Type --- In Out Commission Field requ…" at bounding box center [573, 236] width 915 height 366
click at [1012, 428] on button "Save" at bounding box center [1011, 427] width 28 height 18
select select "out"
select select "163"
select select "1"
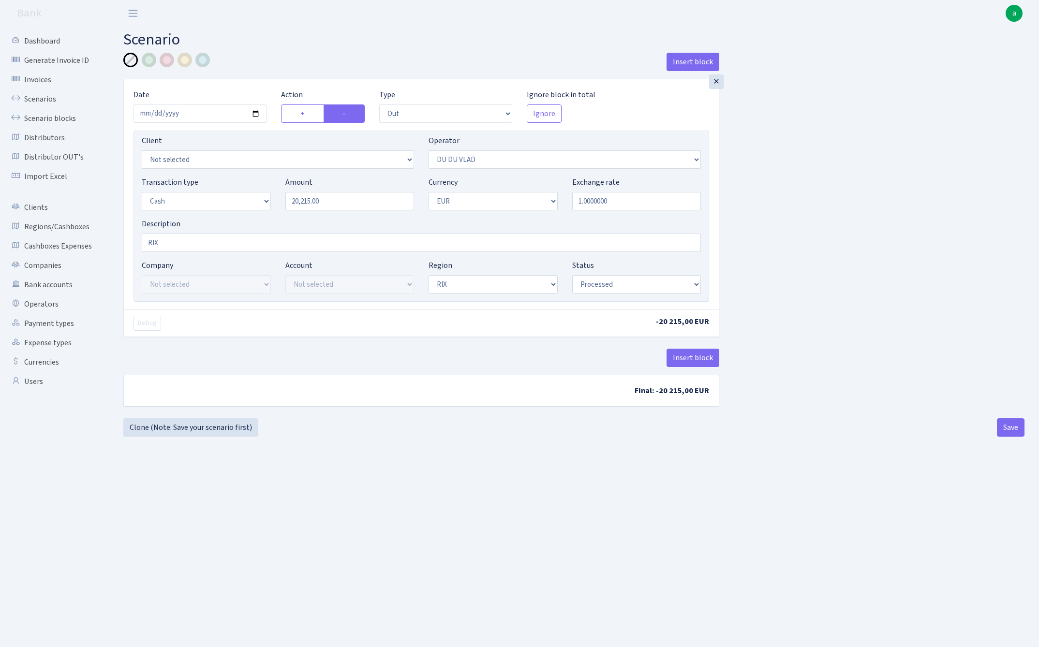
select select "1"
select select "processed"
click at [221, 432] on link "Clone (Note: Save your scenario first)" at bounding box center [190, 427] width 135 height 18
select select "out"
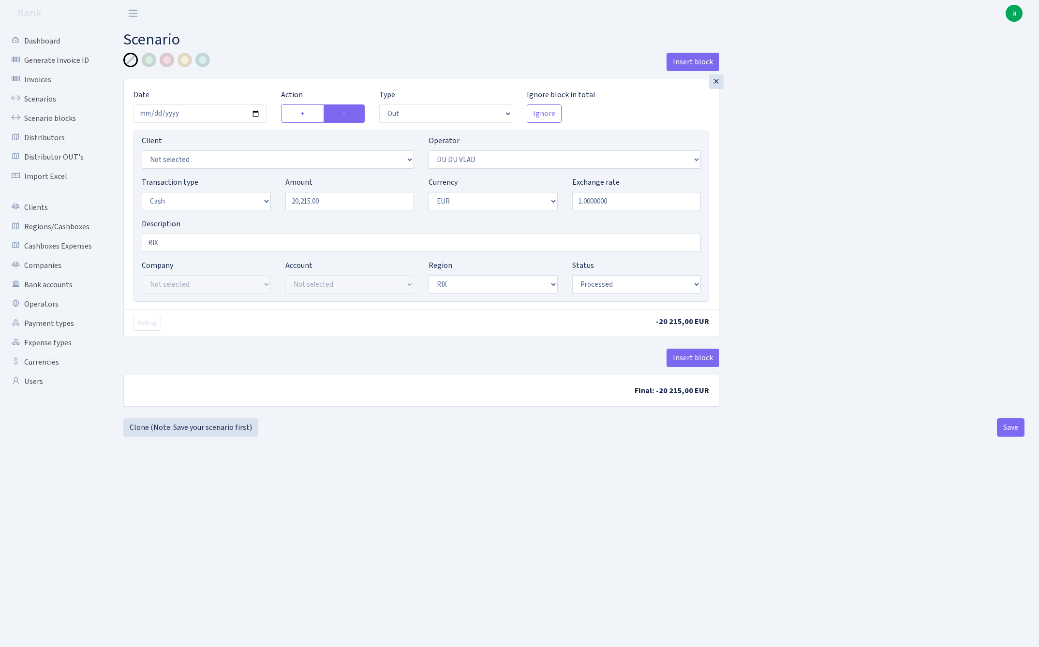
select select "163"
select select "1"
select select "processed"
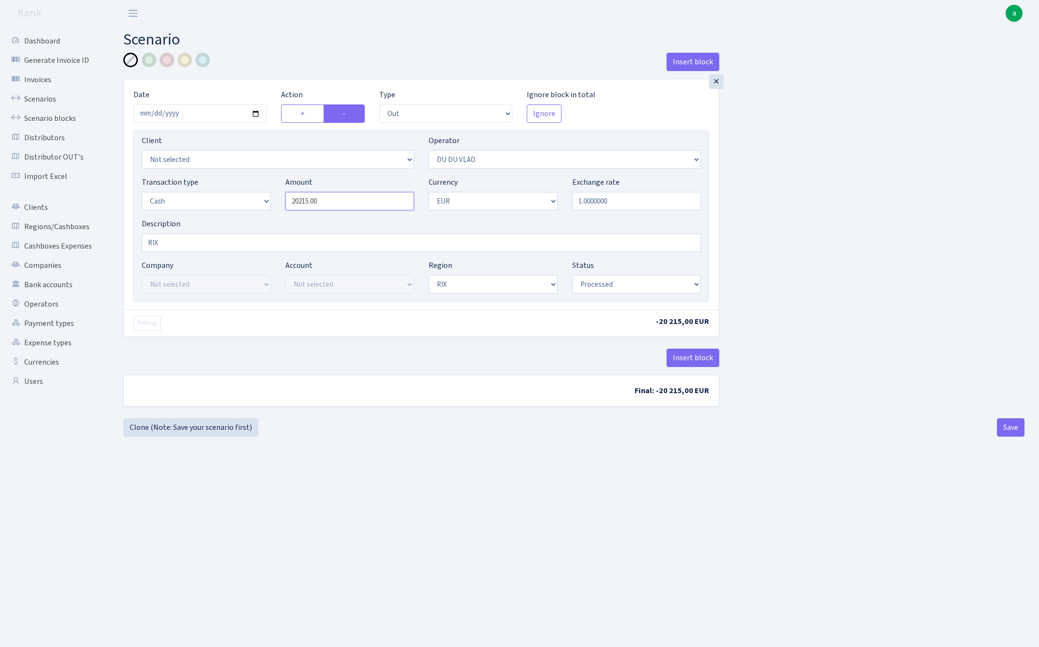
click at [354, 204] on input "20215.00" at bounding box center [349, 201] width 129 height 18
type input "11,390.00"
select select "199"
click at [1013, 428] on button "Save" at bounding box center [1011, 427] width 28 height 18
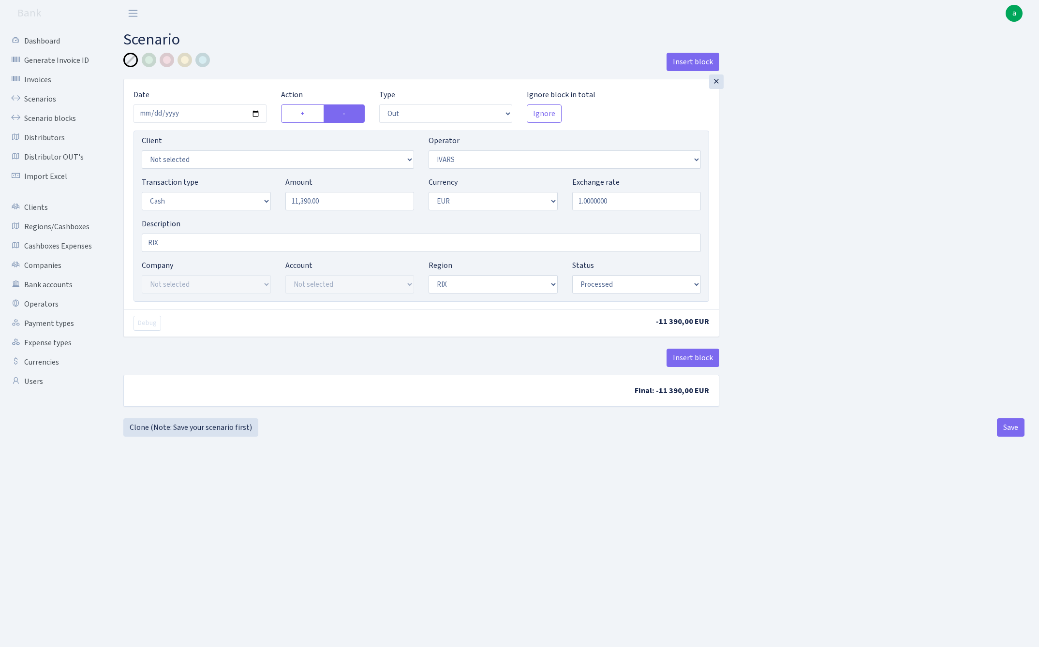
select select "out"
select select "199"
select select "1"
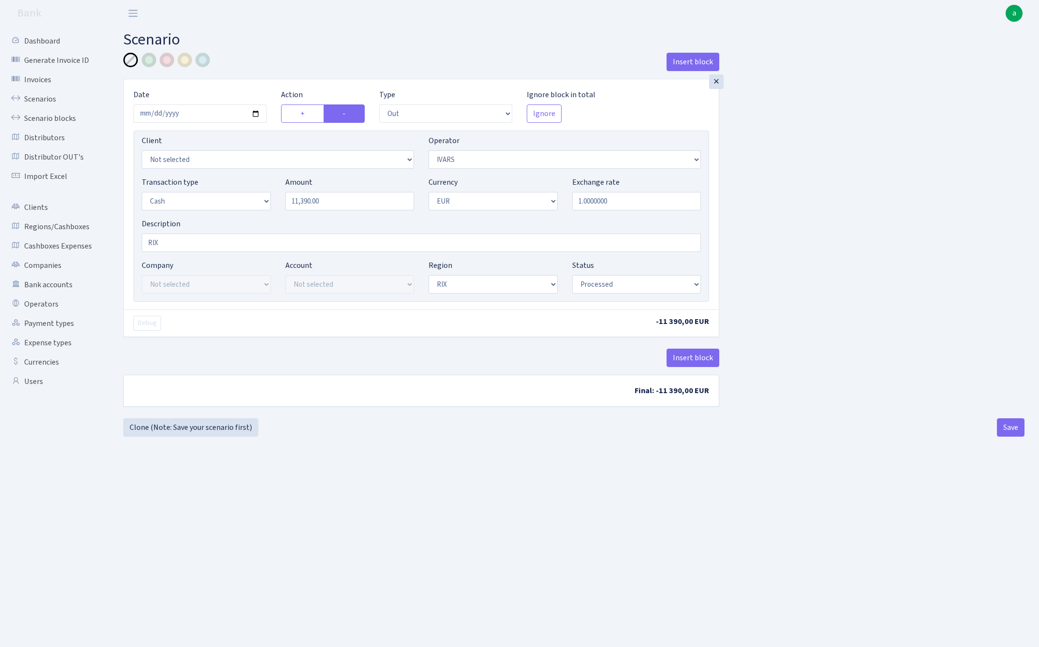
select select "processed"
click at [222, 430] on link "Clone (Note: Save your scenario first)" at bounding box center [190, 427] width 135 height 18
select select "out"
select select "199"
select select "1"
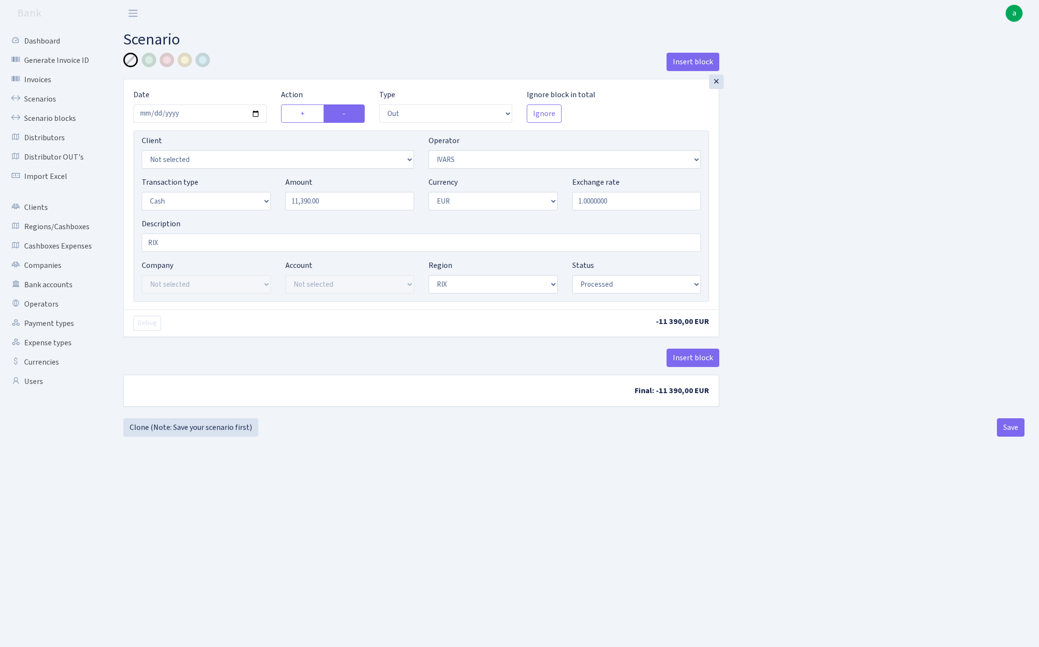
select select "1"
select select "processed"
click at [360, 203] on input "11390.00" at bounding box center [349, 201] width 129 height 18
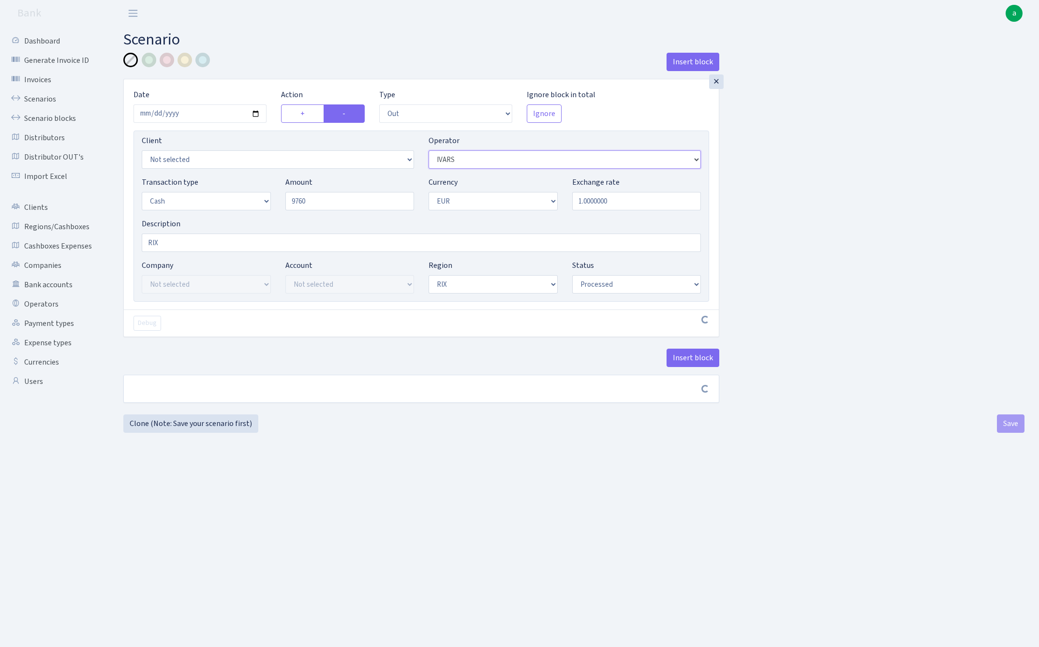
type input "9,760.00"
select select "10"
click at [1012, 433] on button "Save" at bounding box center [1011, 427] width 28 height 18
select select "out"
select select "10"
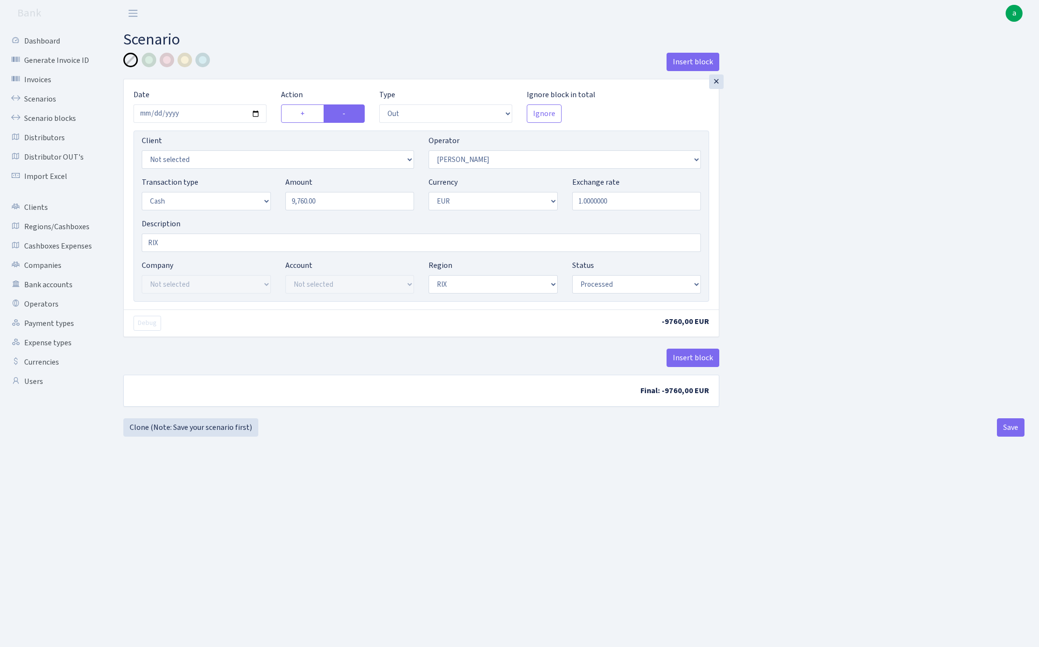
select select "1"
select select "processed"
click at [221, 430] on link "Clone (Note: Save your scenario first)" at bounding box center [190, 427] width 135 height 18
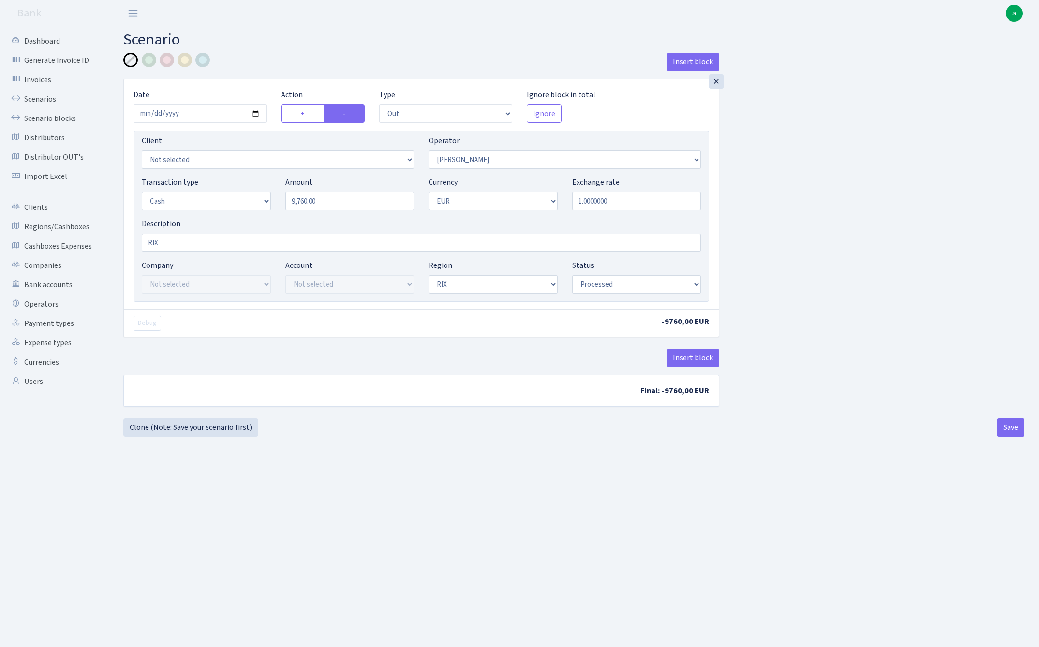
select select "out"
select select "10"
select select "1"
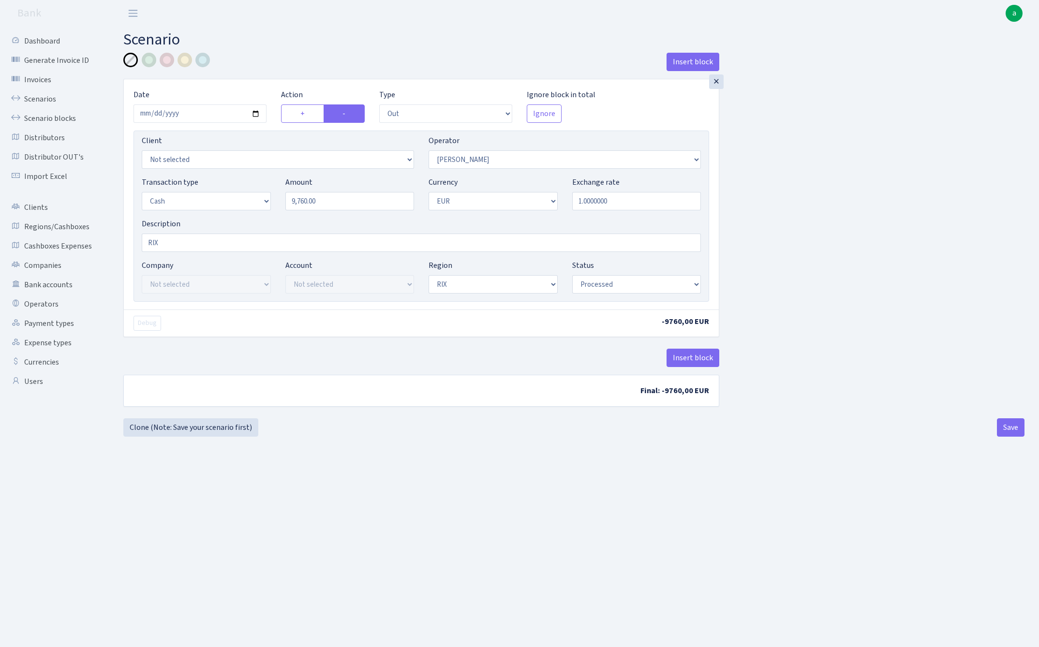
select select "processed"
click at [338, 202] on input "9760.00" at bounding box center [349, 201] width 129 height 18
type input "30,750.00"
select select "68"
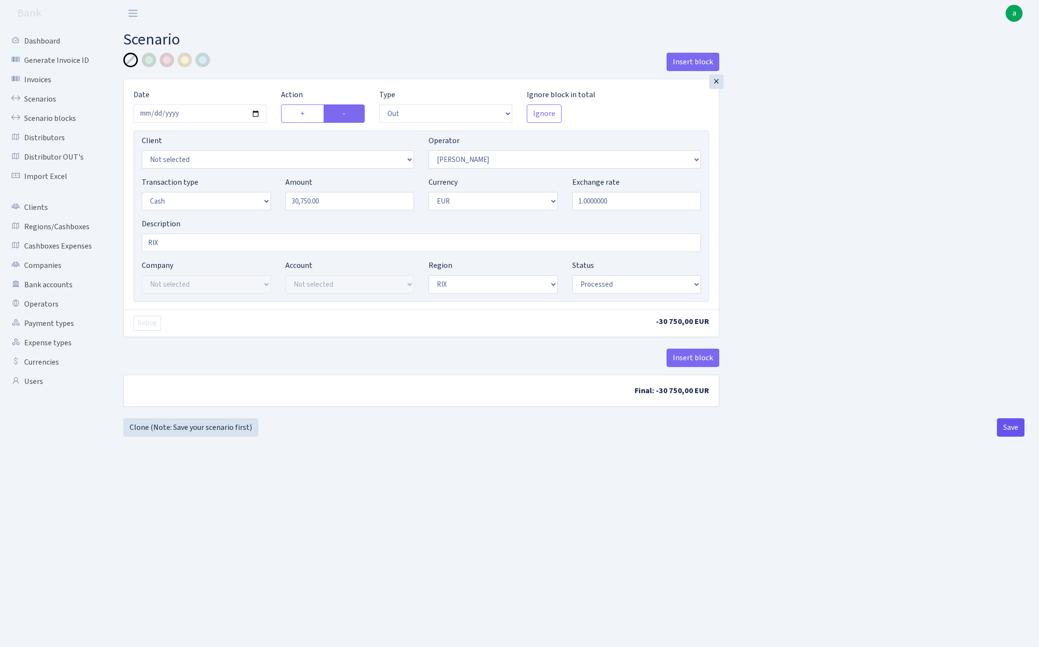
click at [1015, 427] on button "Save" at bounding box center [1011, 427] width 28 height 18
select select "out"
select select "68"
select select "1"
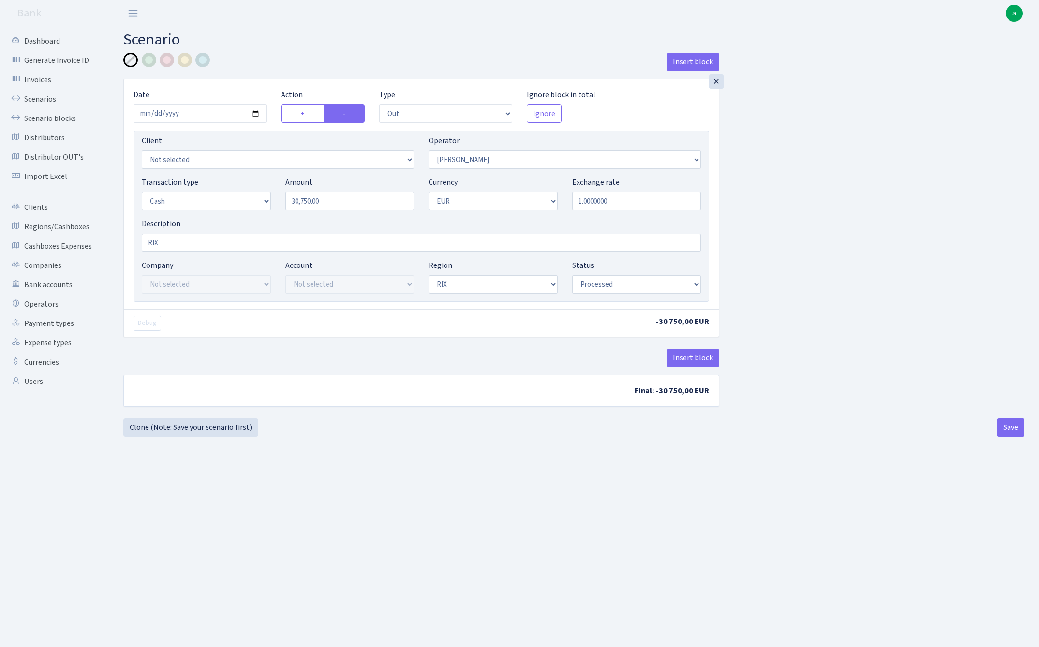
select select "1"
select select "processed"
click at [212, 430] on link "Clone (Note: Save your scenario first)" at bounding box center [190, 427] width 135 height 18
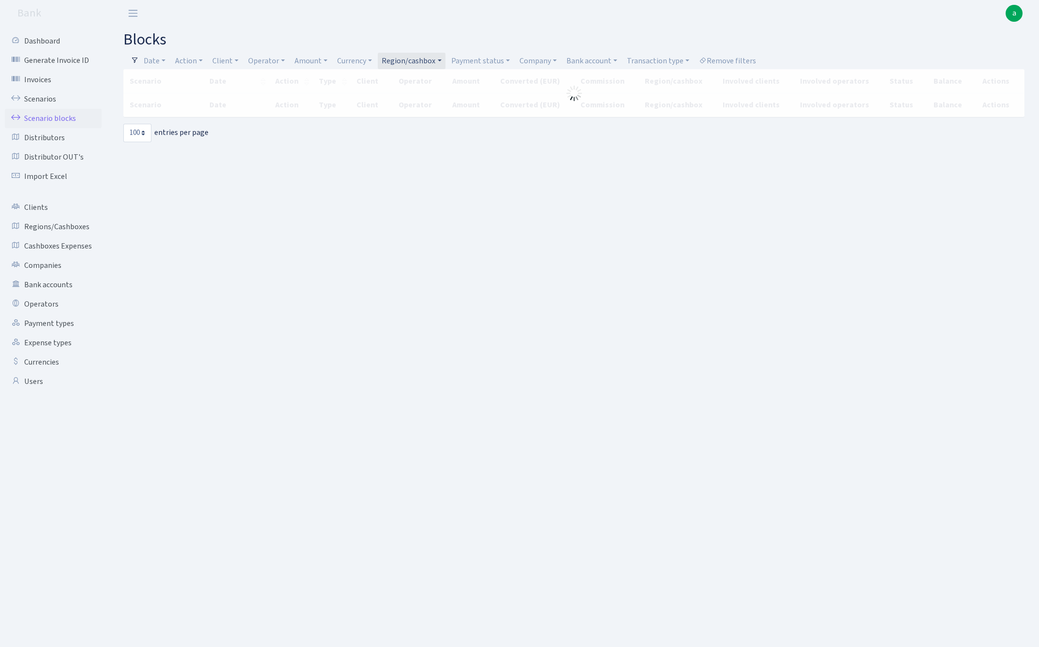
select select "100"
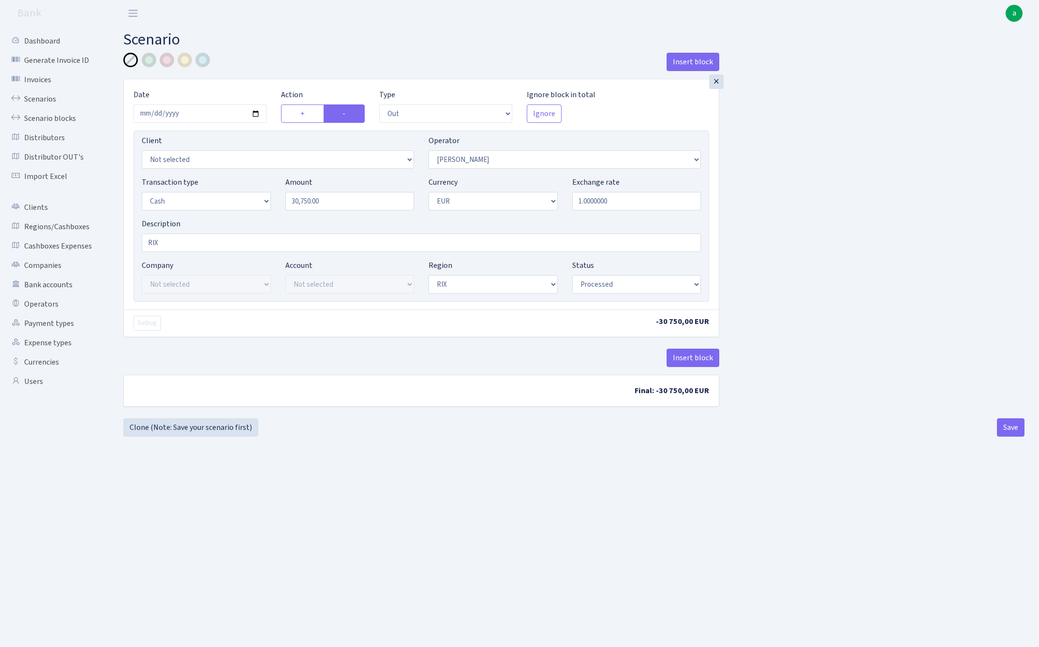
select select "out"
select select "68"
select select "1"
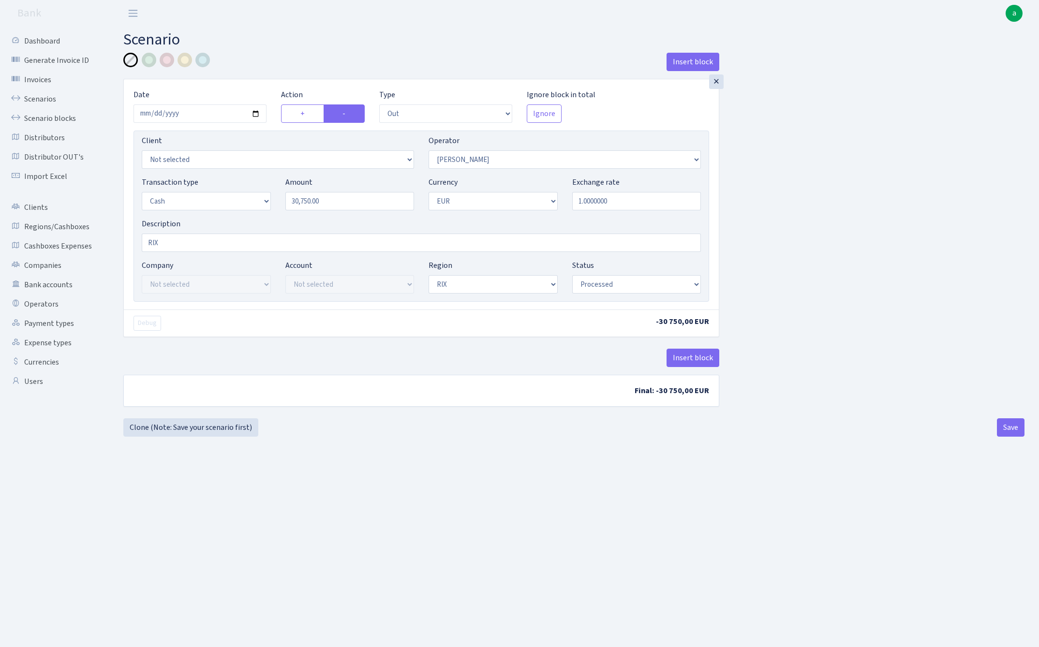
select select "processed"
click at [345, 202] on input "30750.00" at bounding box center [349, 201] width 129 height 18
type input "20,000.00"
select select "393"
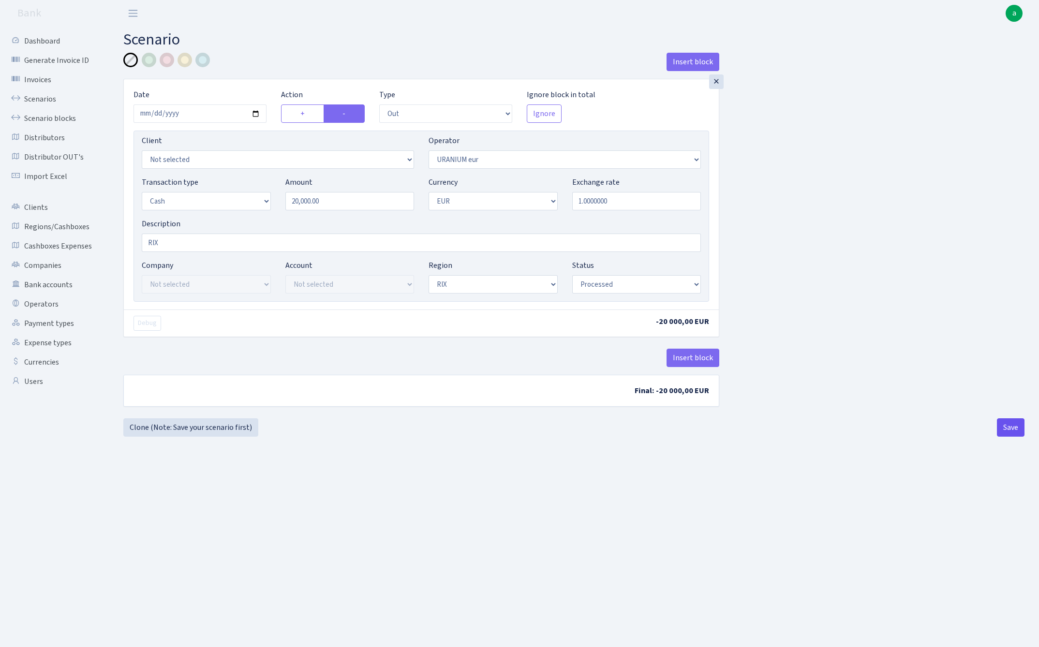
click at [1010, 427] on button "Save" at bounding box center [1011, 427] width 28 height 18
select select "out"
select select "393"
select select "1"
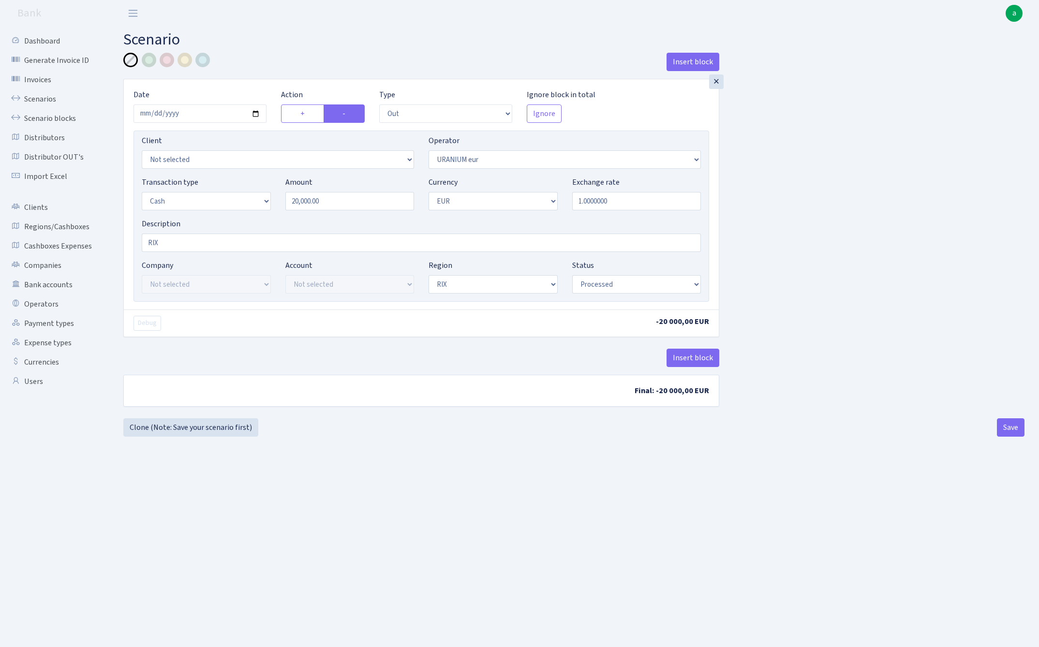
select select "1"
select select "processed"
click at [211, 428] on link "Clone (Note: Save your scenario first)" at bounding box center [190, 427] width 135 height 18
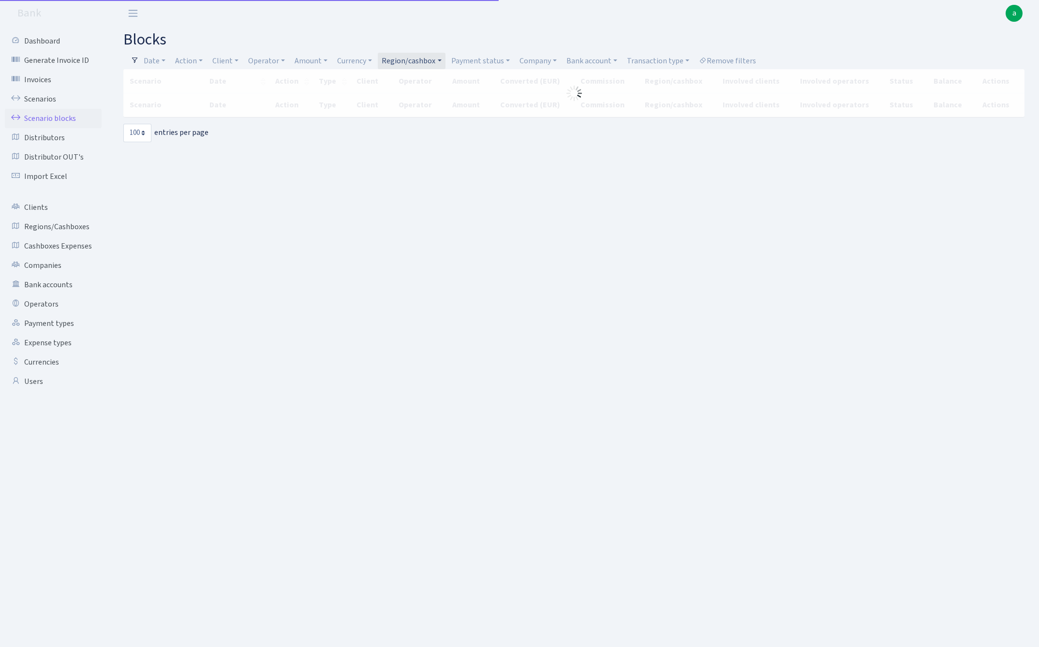
select select "100"
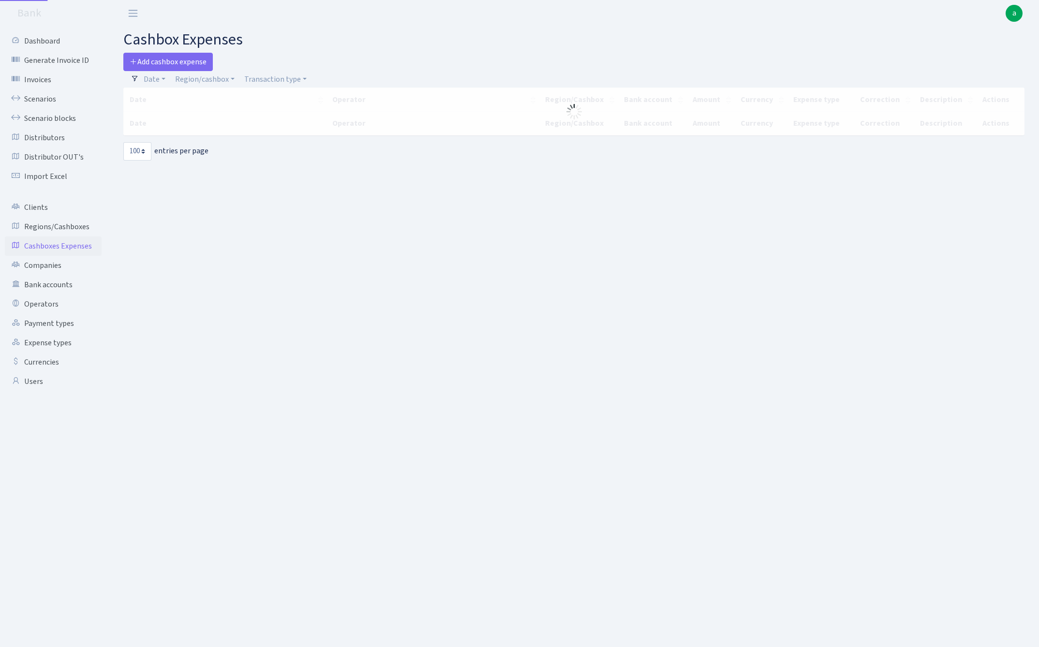
select select "100"
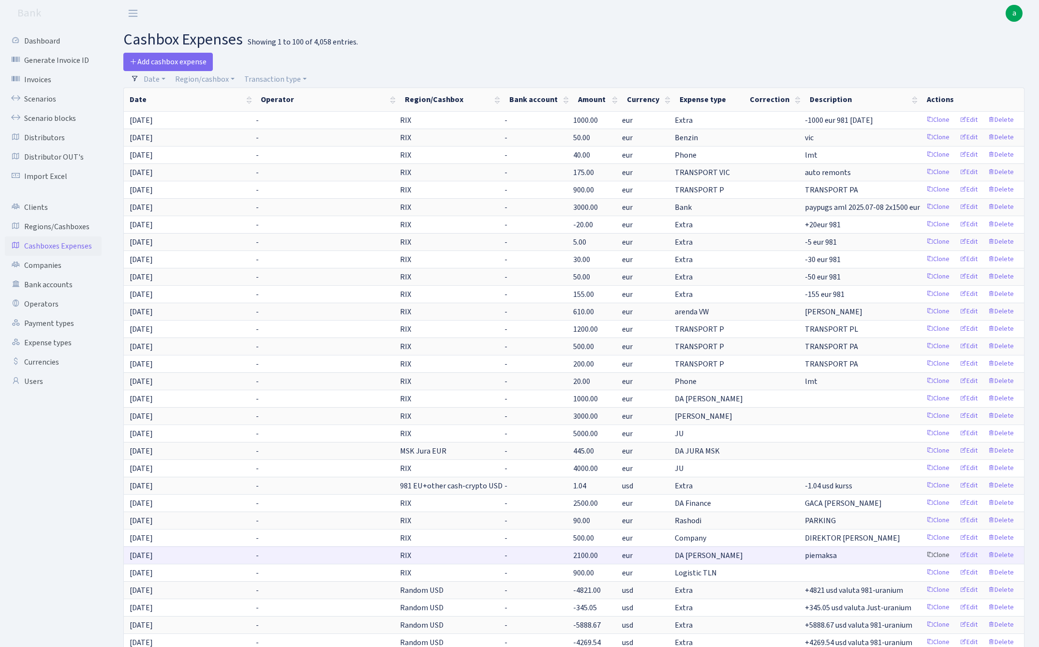
click at [941, 554] on link "Clone" at bounding box center [938, 555] width 32 height 15
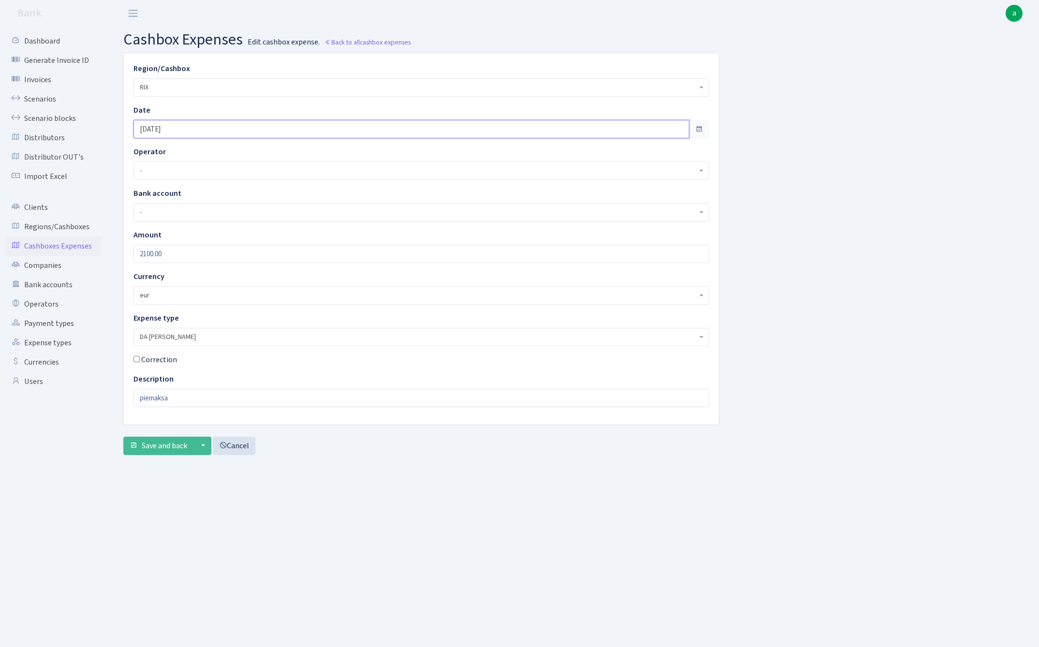
click at [188, 131] on input "[DATE]" at bounding box center [411, 129] width 556 height 18
click at [159, 206] on td "9" at bounding box center [157, 207] width 15 height 15
type input "09.09.2025"
click at [182, 252] on input "2100.00" at bounding box center [420, 254] width 575 height 18
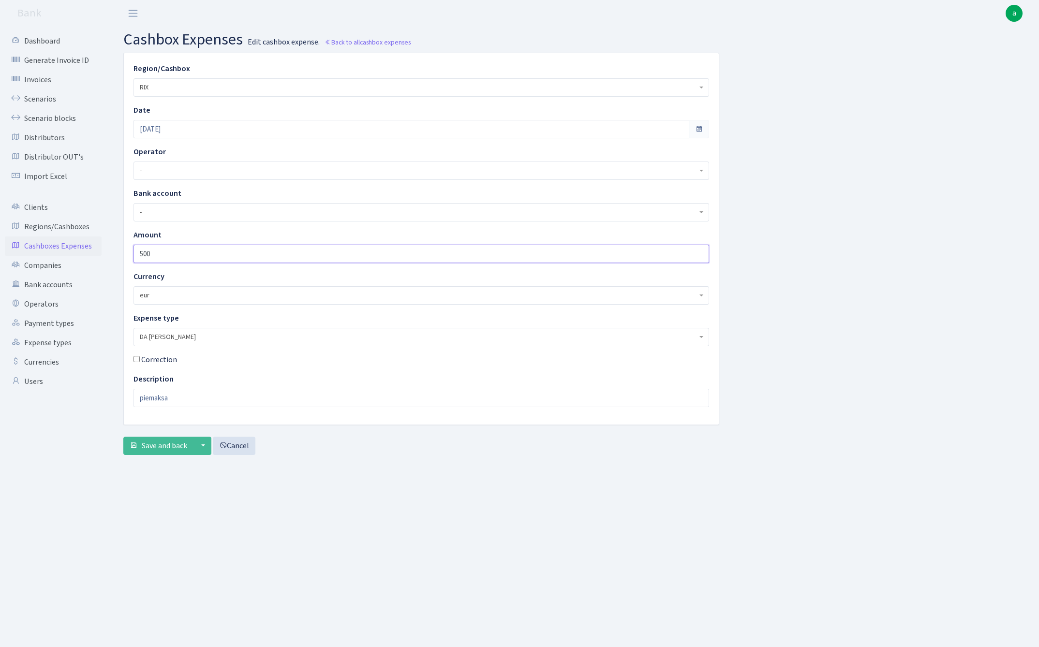
type input "500"
click at [294, 465] on main "cashbox expenses Edit cashbox expense. Back to all cashbox expenses Region/Cash…" at bounding box center [574, 325] width 930 height 596
click at [192, 394] on input "piemaksa" at bounding box center [420, 398] width 575 height 18
type input "avanss 2025.09"
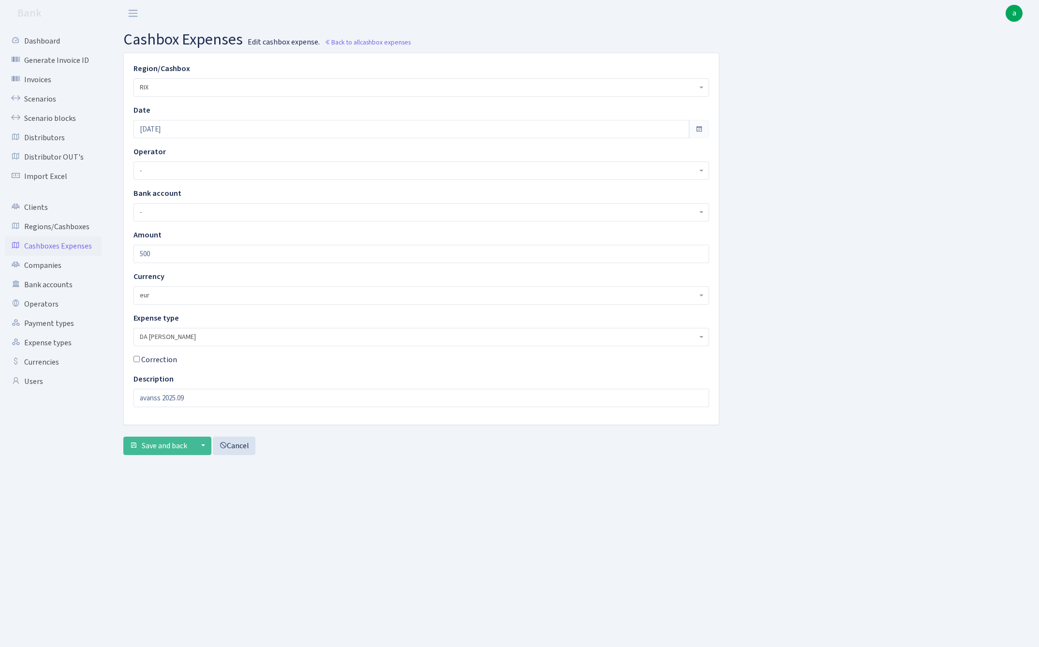
click at [440, 545] on main "cashbox expenses Edit cashbox expense. Back to all cashbox expenses Region/Cash…" at bounding box center [574, 325] width 930 height 596
click at [147, 446] on span "Save and back" at bounding box center [164, 446] width 45 height 11
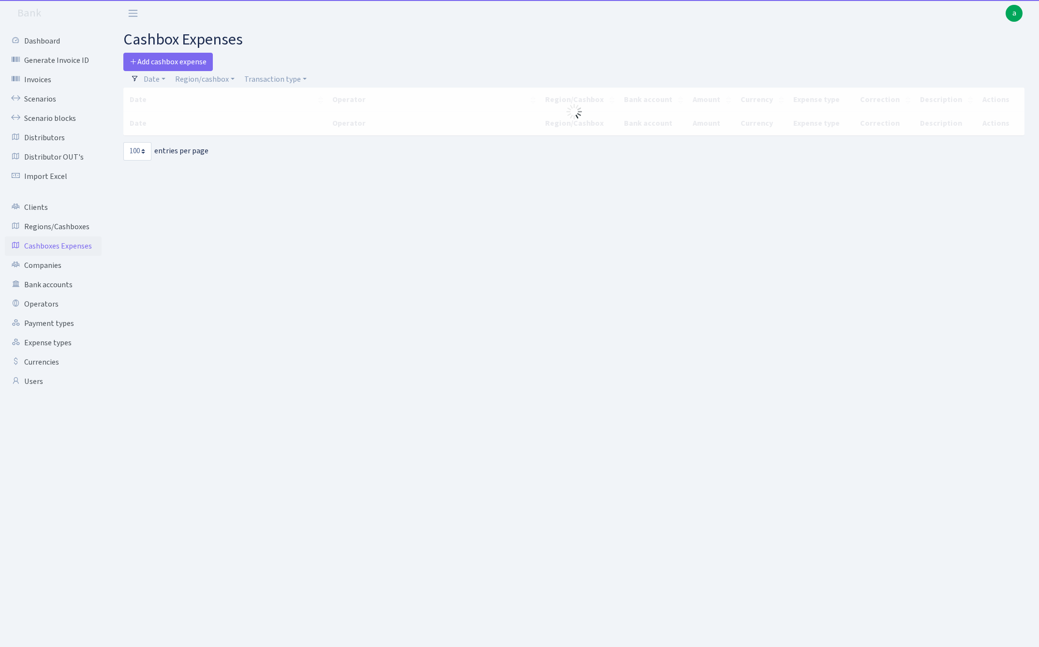
select select "100"
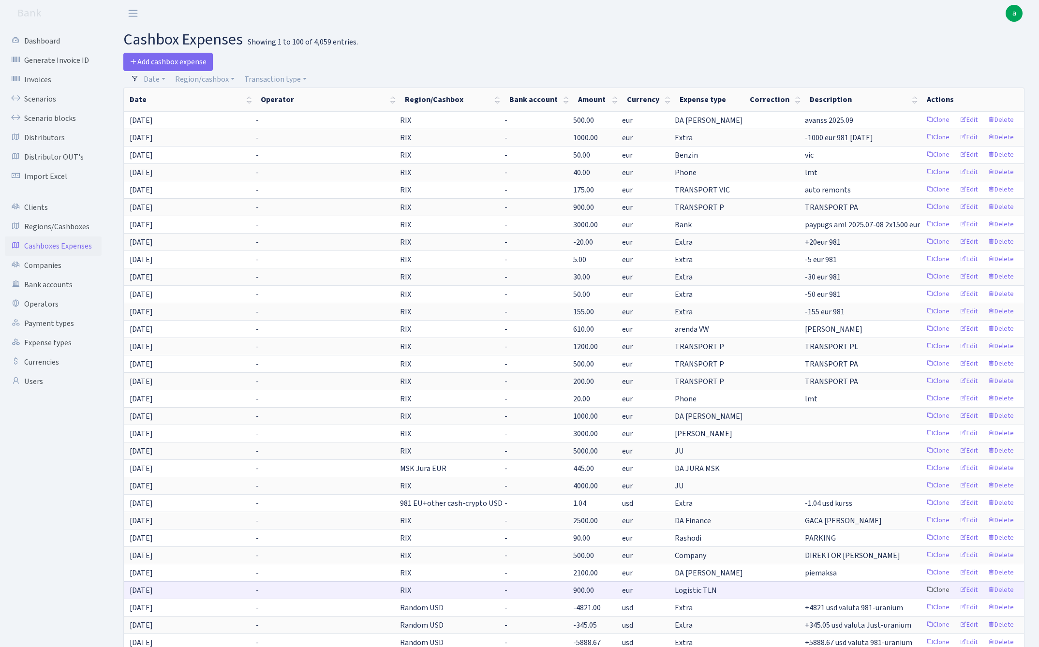
click at [933, 590] on link "Clone" at bounding box center [938, 590] width 32 height 15
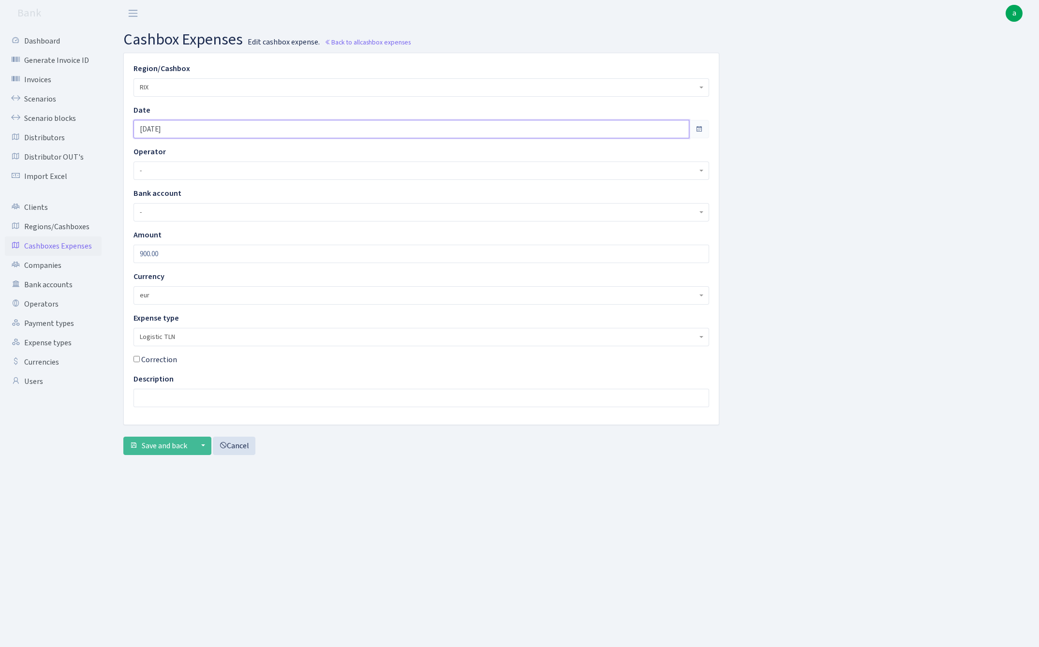
click at [192, 127] on input "[DATE]" at bounding box center [411, 129] width 556 height 18
click at [160, 206] on td "9" at bounding box center [157, 207] width 15 height 15
type input "[DATE]"
click at [158, 449] on span "Save and back" at bounding box center [164, 446] width 45 height 11
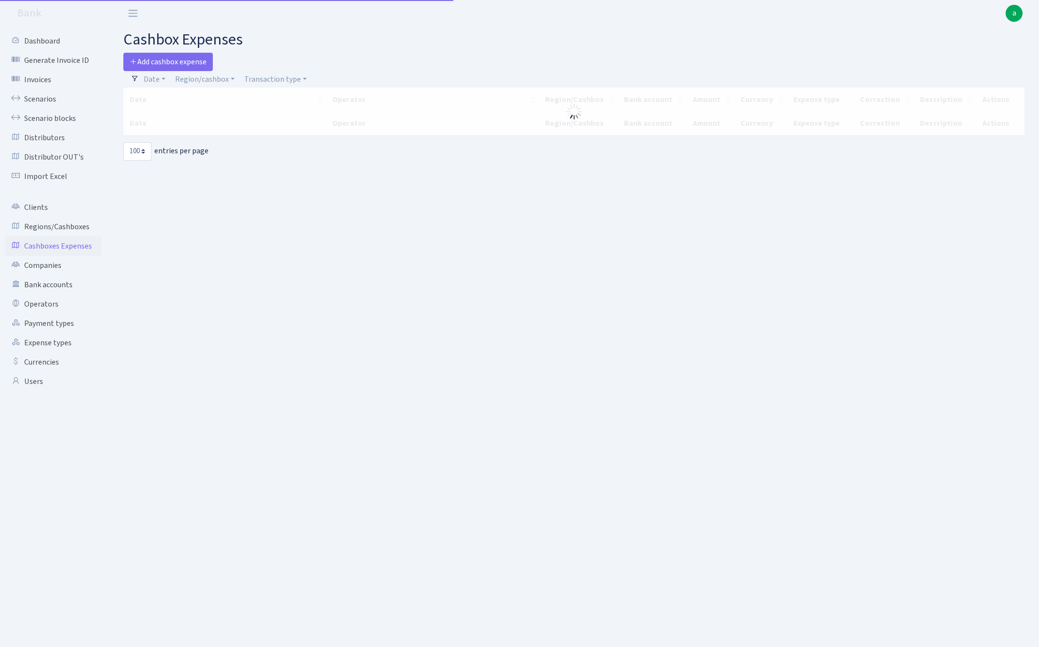
select select "100"
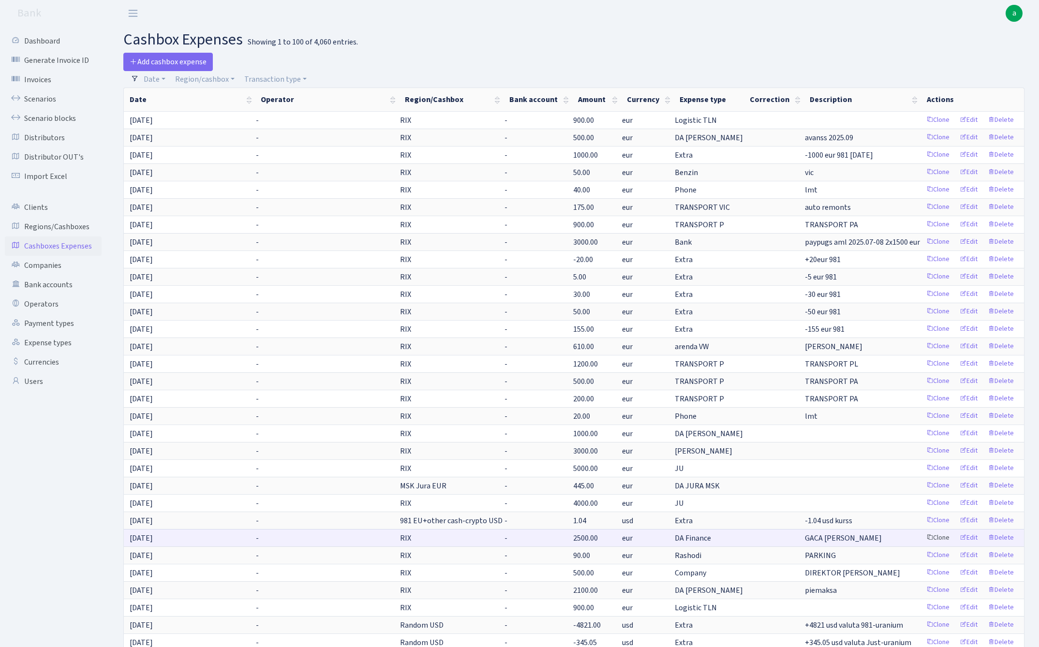
click at [937, 537] on link "Clone" at bounding box center [938, 537] width 32 height 15
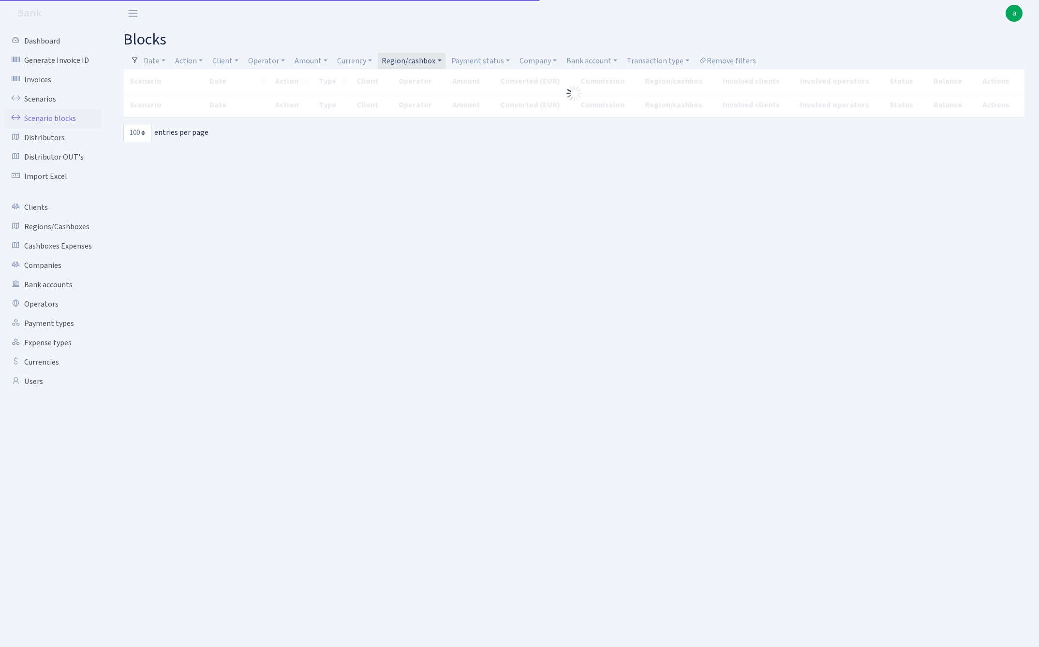
select select "100"
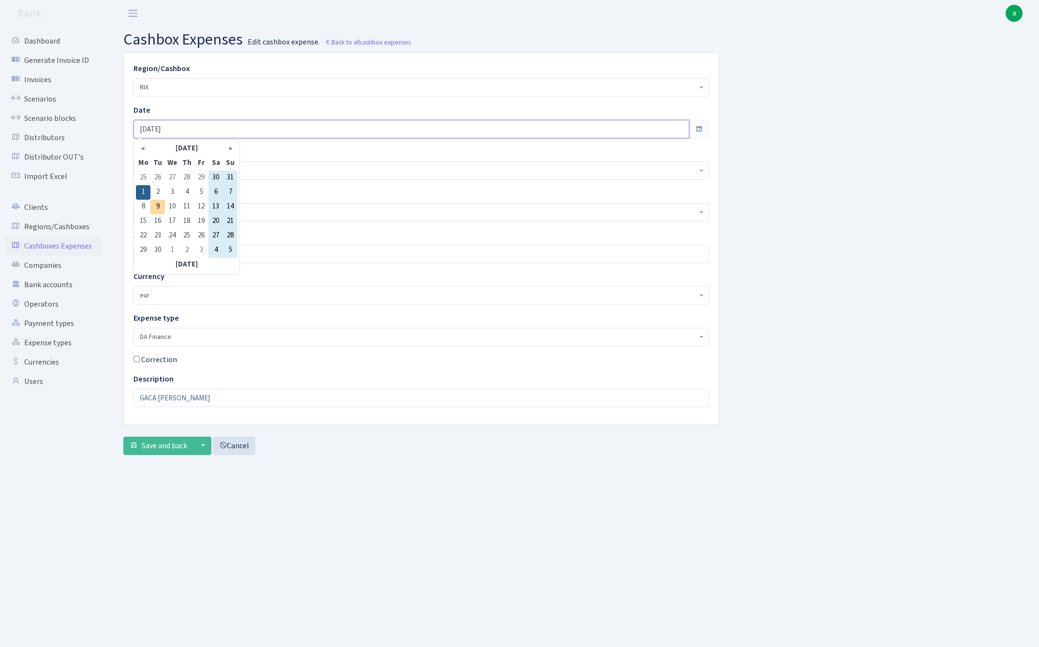
click at [194, 126] on input "01.09.2025" at bounding box center [411, 129] width 556 height 18
click at [159, 206] on td "9" at bounding box center [157, 207] width 15 height 15
type input "[DATE]"
drag, startPoint x: 194, startPoint y: 393, endPoint x: 95, endPoint y: 393, distance: 98.6
click at [95, 393] on div "Dashboard Generate Invoice ID Invoices Scenarios Scenario blocks Distributors D…" at bounding box center [519, 325] width 1039 height 596
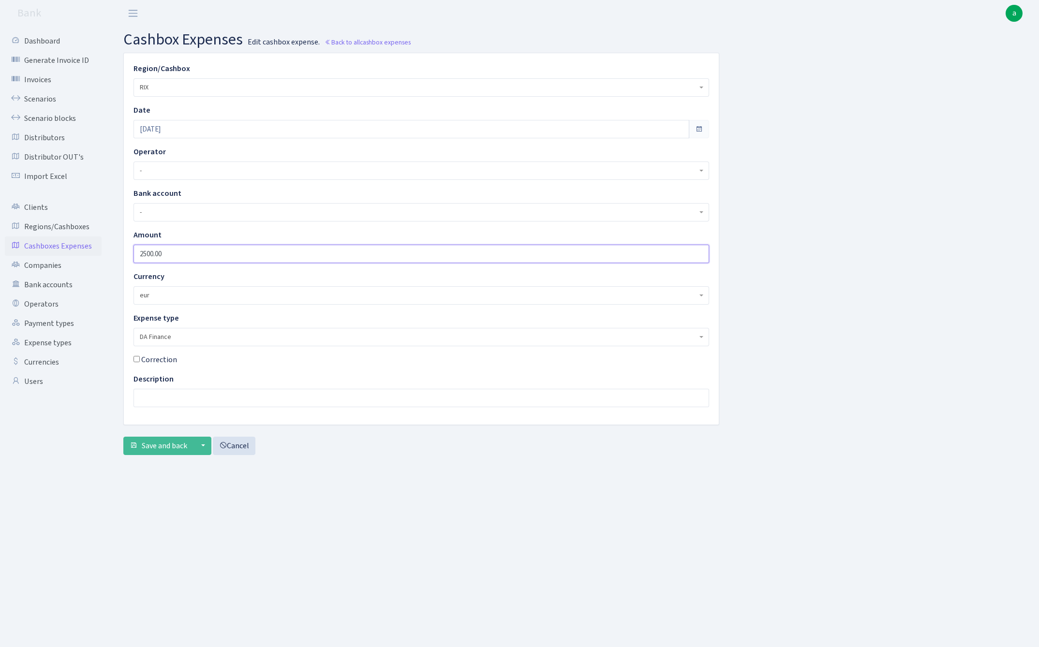
drag, startPoint x: 182, startPoint y: 255, endPoint x: 82, endPoint y: 248, distance: 100.4
click at [82, 248] on div "Dashboard Generate Invoice ID Invoices Scenarios Scenario blocks Distributors D…" at bounding box center [519, 325] width 1039 height 596
type input "1700"
click at [157, 449] on span "Save and back" at bounding box center [164, 446] width 45 height 11
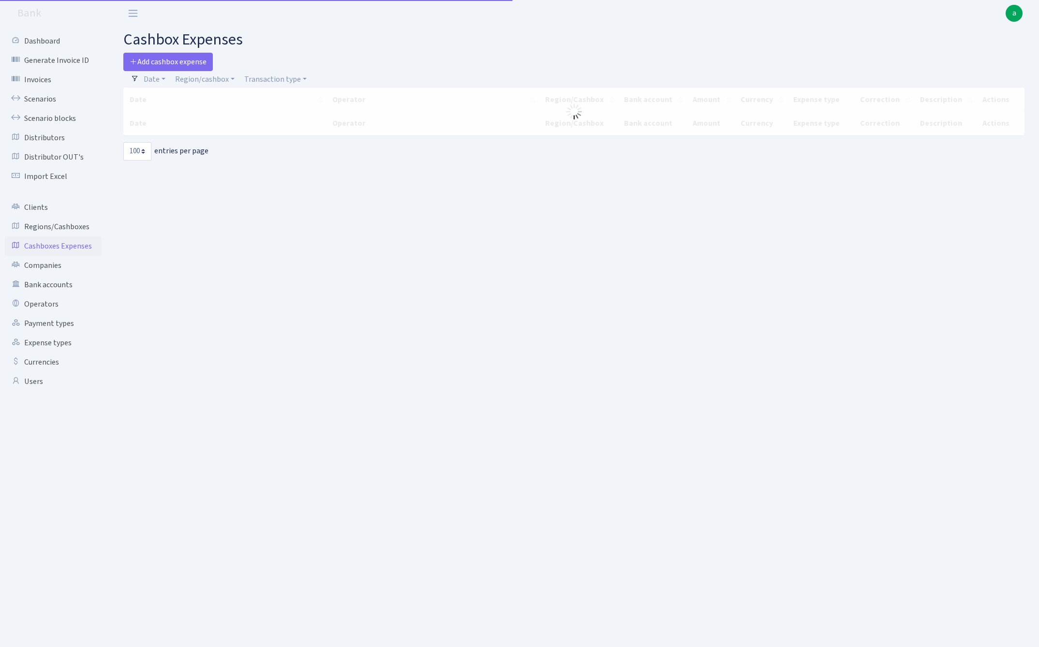
select select "100"
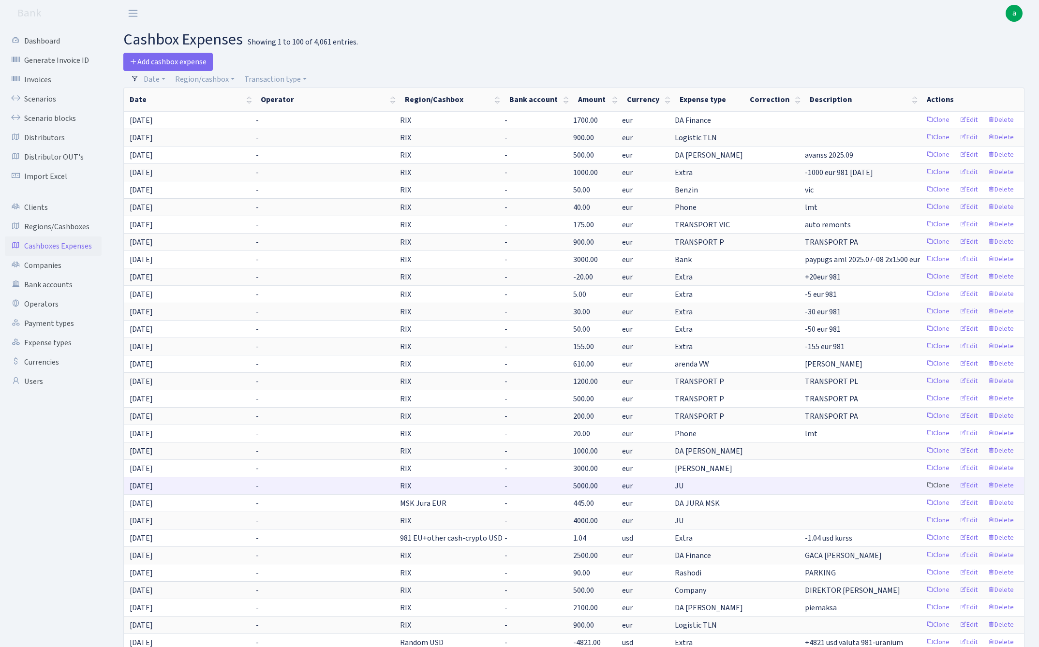
click at [939, 485] on link "Clone" at bounding box center [938, 485] width 32 height 15
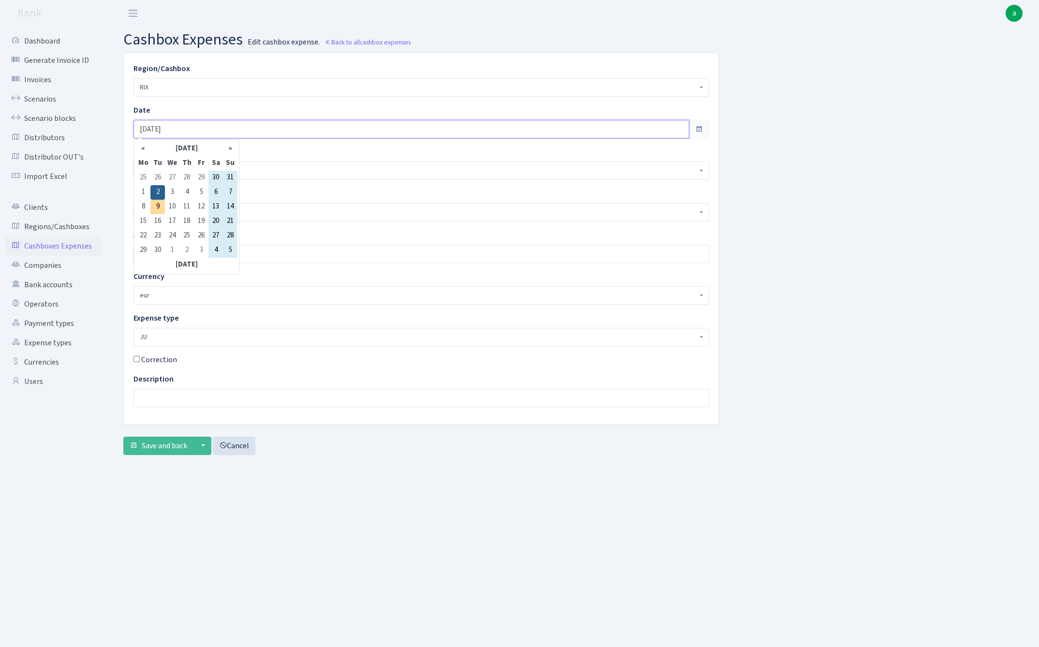
click at [185, 129] on input "[DATE]" at bounding box center [411, 129] width 556 height 18
click at [158, 205] on td "9" at bounding box center [157, 207] width 15 height 15
type input "09.09.2025"
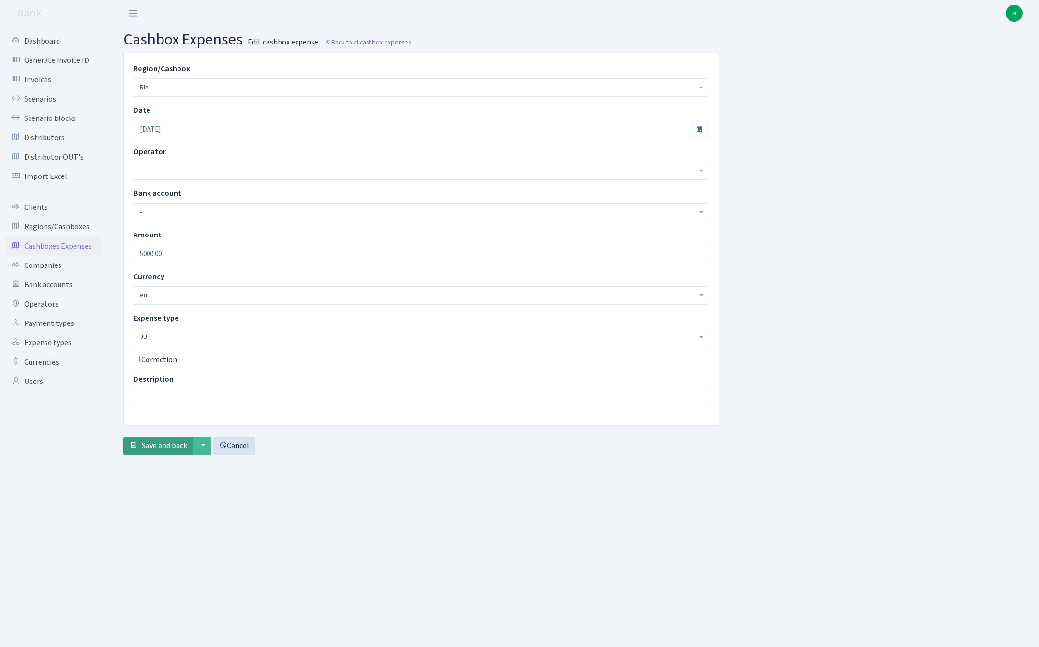
click at [159, 448] on span "Save and back" at bounding box center [164, 446] width 45 height 11
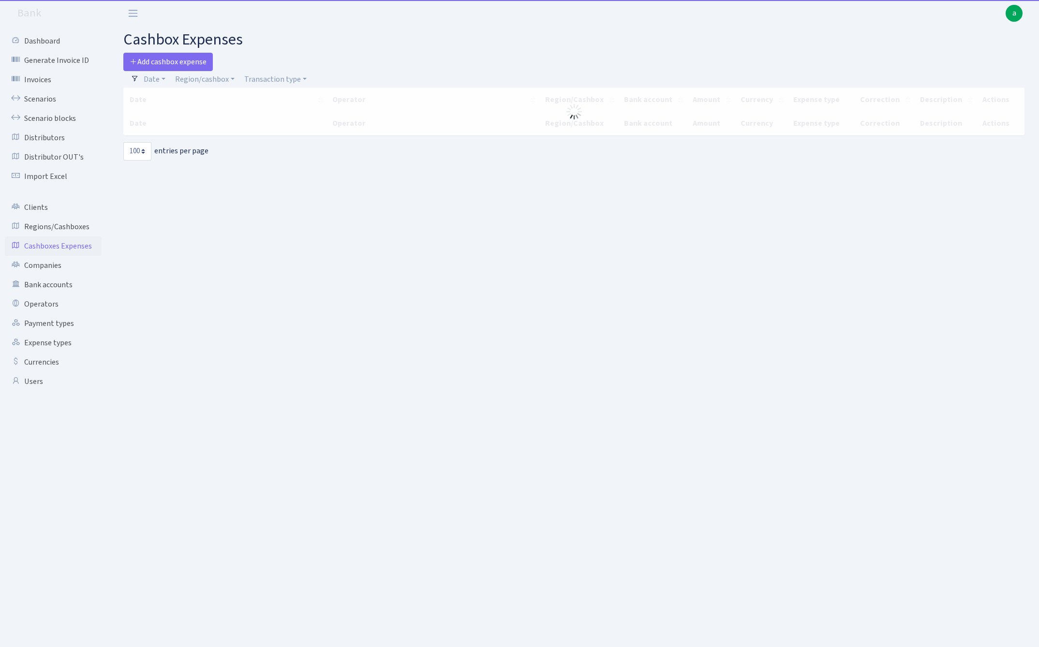
select select "100"
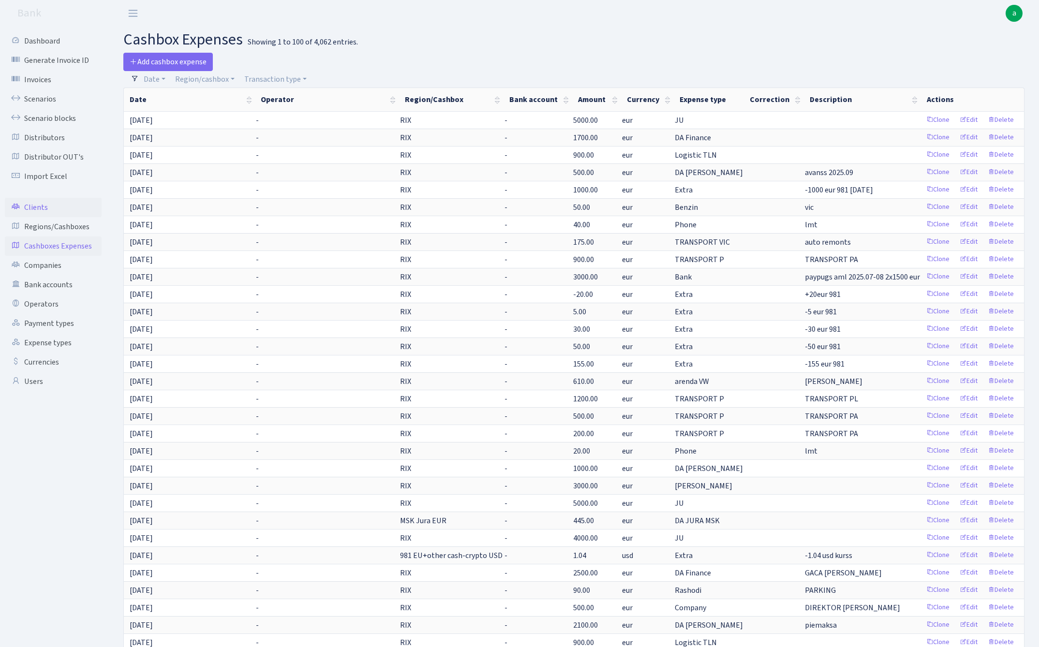
click at [40, 206] on link "Clients" at bounding box center [53, 207] width 97 height 19
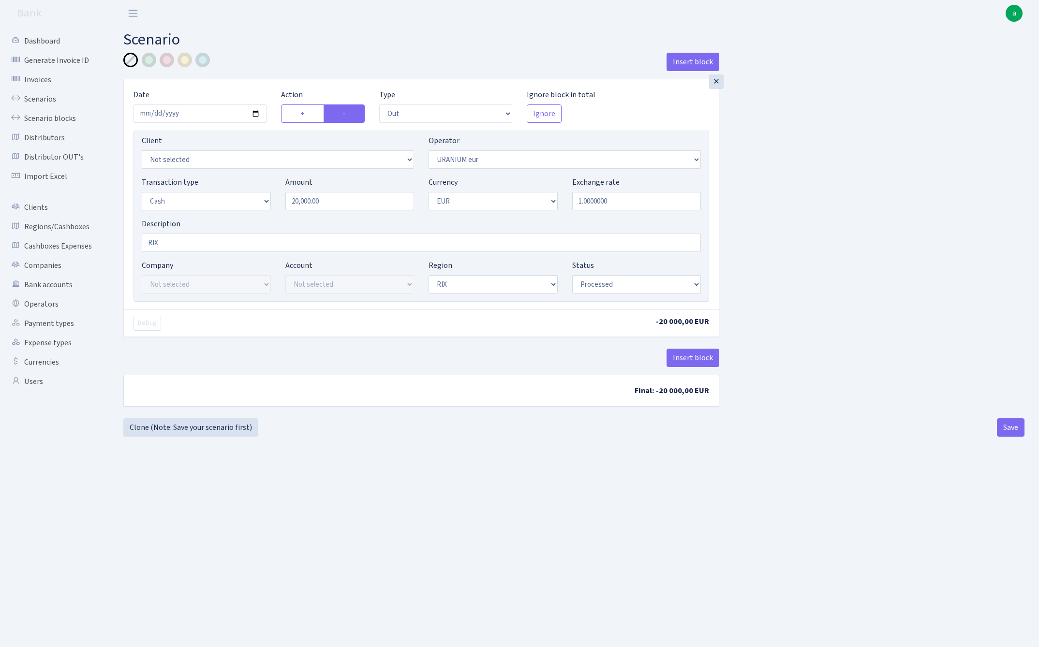
select select "out"
select select "393"
select select "1"
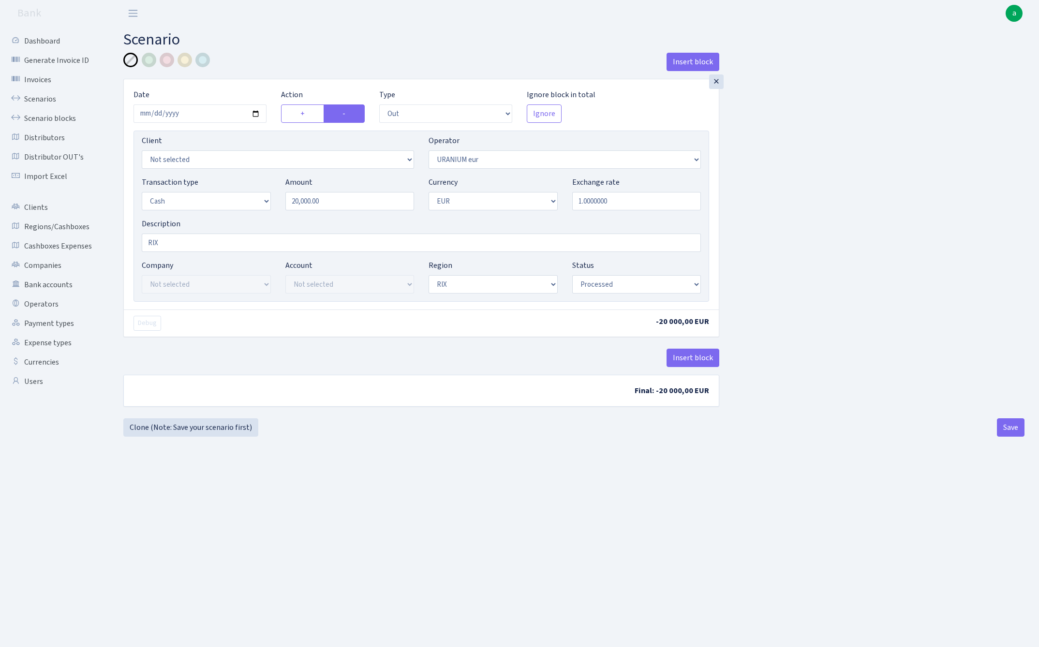
select select "processed"
select select "15"
drag, startPoint x: 296, startPoint y: 199, endPoint x: 273, endPoint y: 206, distance: 23.7
click at [273, 206] on div "Transaction type Not selected 981 ELF FISH crypto GIRT IVO dekl MM-BALTIC eur U…" at bounding box center [420, 197] width 573 height 42
type input "30,000.00"
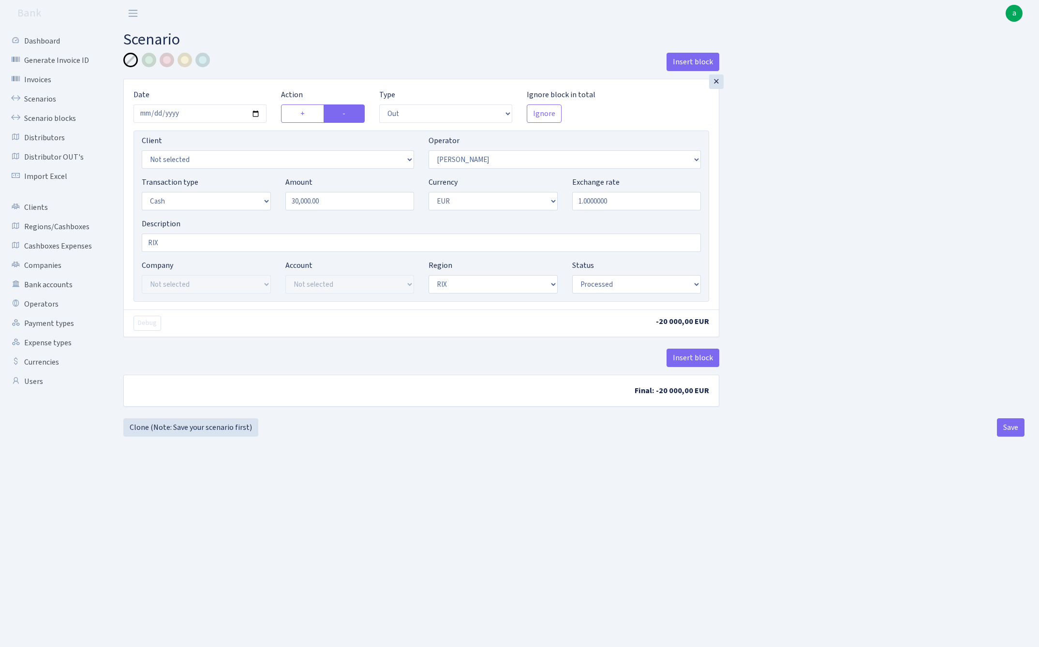
click at [544, 469] on main "Scenario Insert block × Date 2025-09-09 Action + - Type --- In Out Commission F…" at bounding box center [574, 325] width 930 height 596
click at [1008, 426] on button "Save" at bounding box center [1011, 427] width 28 height 18
select select "out"
select select "15"
select select "1"
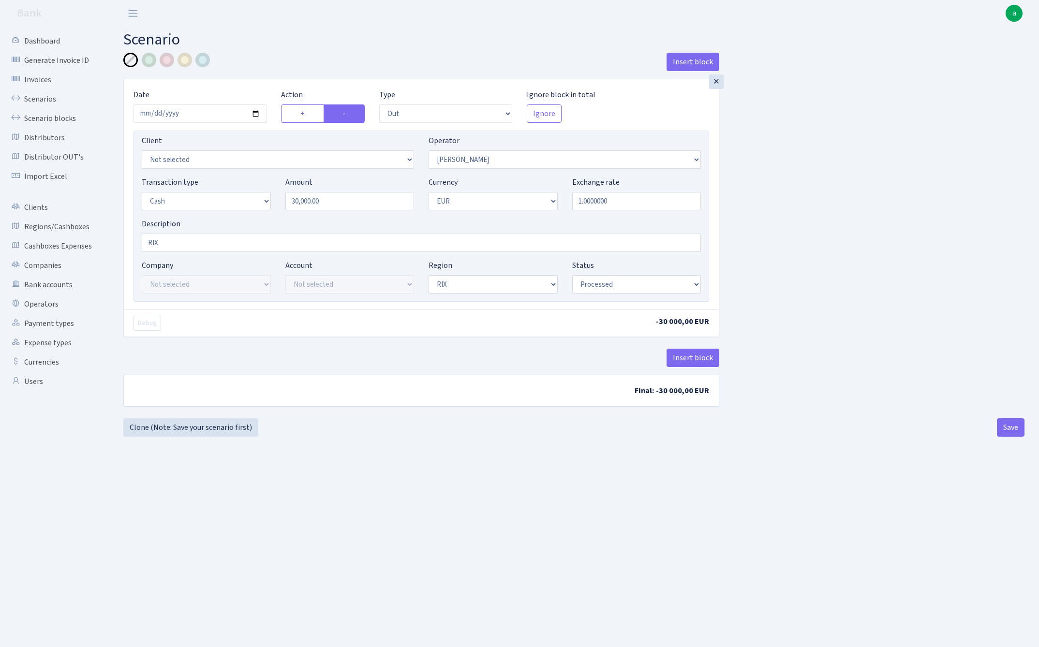
select select "1"
select select "processed"
click at [42, 97] on link "Scenarios" at bounding box center [53, 98] width 97 height 19
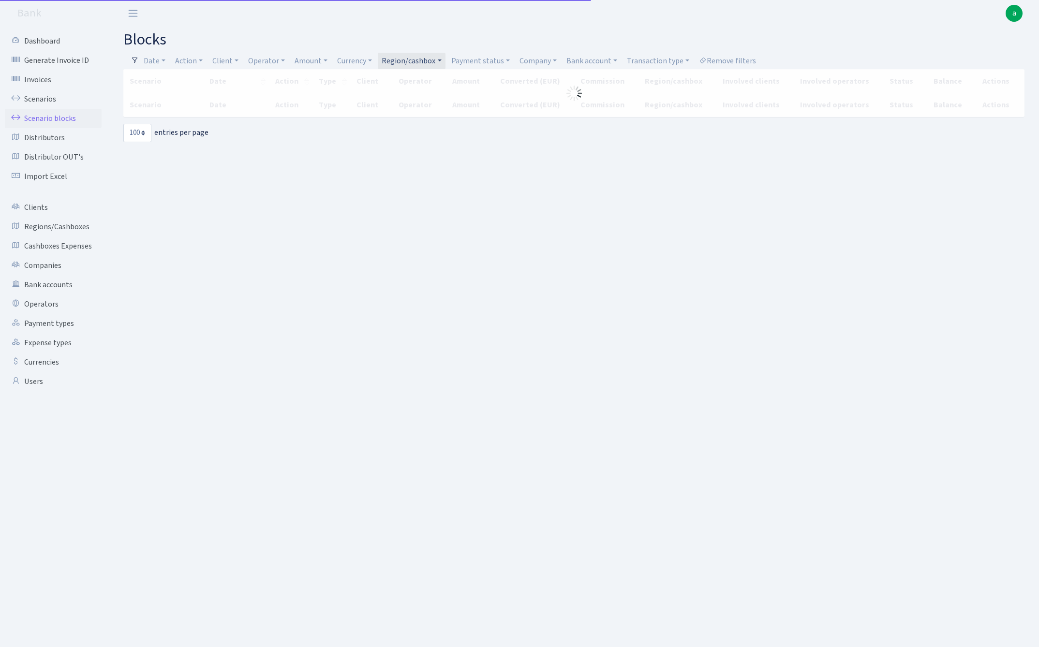
select select "100"
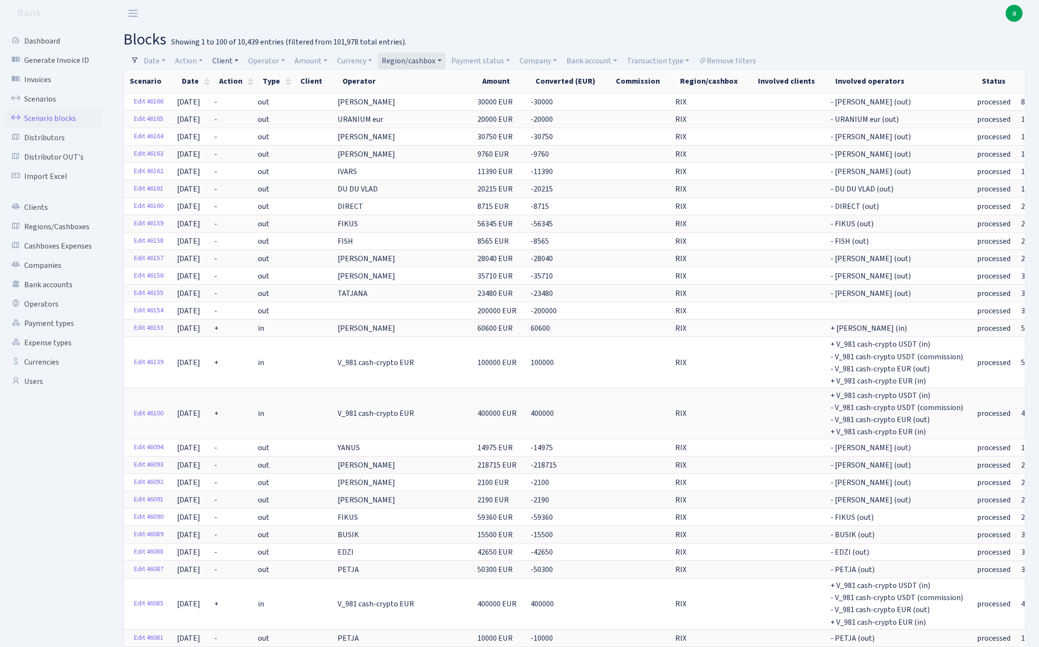
click at [227, 62] on link "Client" at bounding box center [225, 61] width 34 height 16
click at [229, 94] on input "search" at bounding box center [246, 95] width 71 height 15
type input "c"
click at [428, 55] on link "Region/cashbox" at bounding box center [411, 61] width 67 height 16
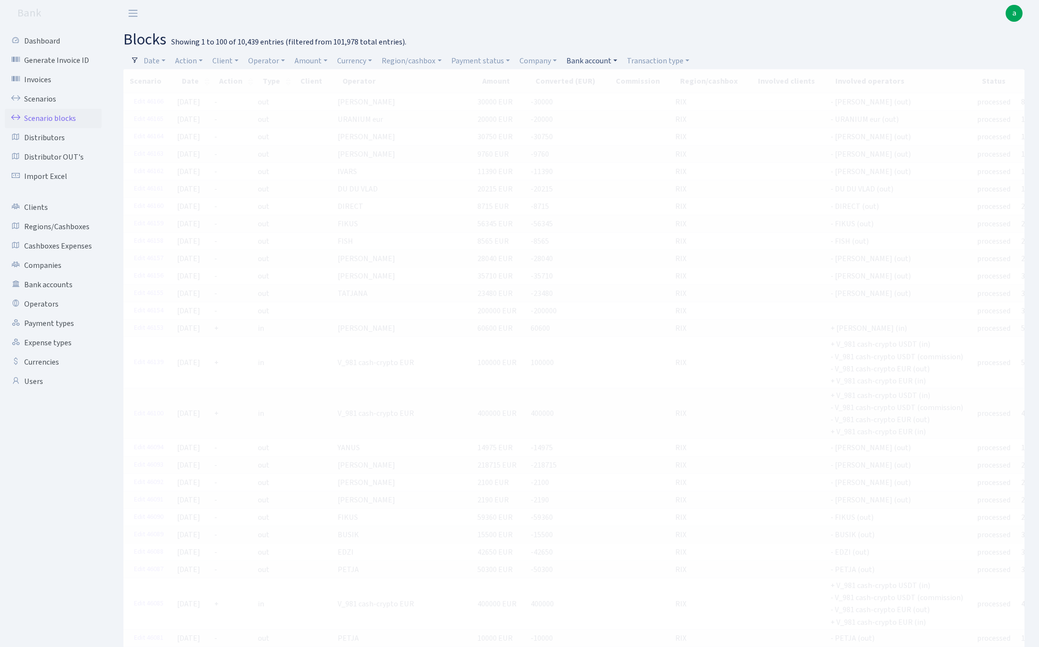
click at [587, 62] on link "Bank account" at bounding box center [591, 61] width 59 height 16
click at [590, 95] on input "search" at bounding box center [600, 95] width 71 height 15
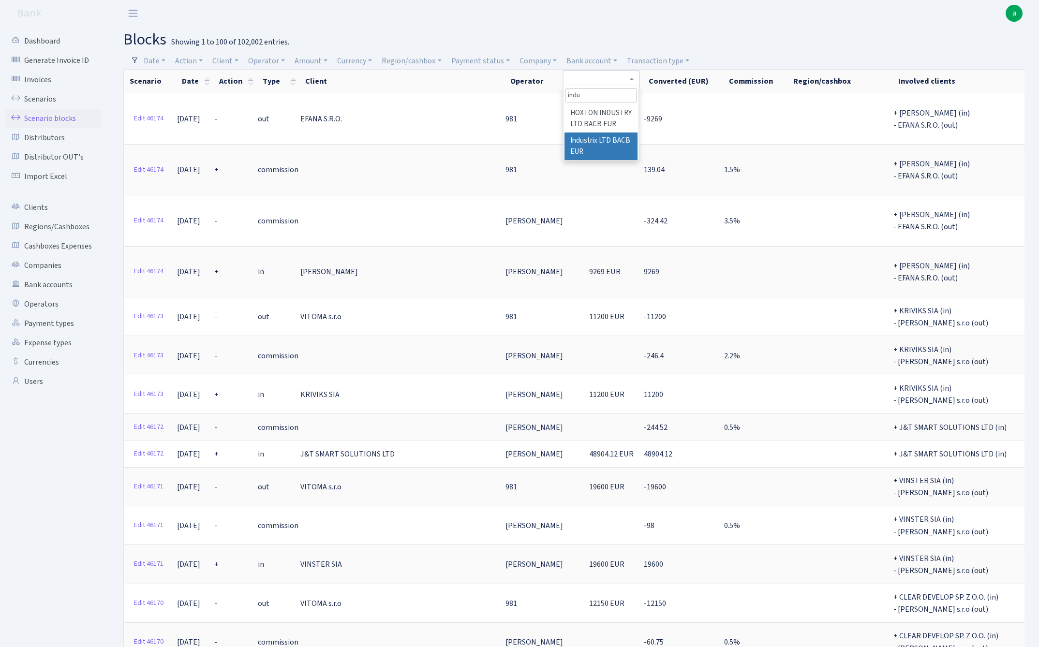
type input "indu"
click at [595, 139] on li "Industrix LTD BACB EUR" at bounding box center [600, 146] width 73 height 28
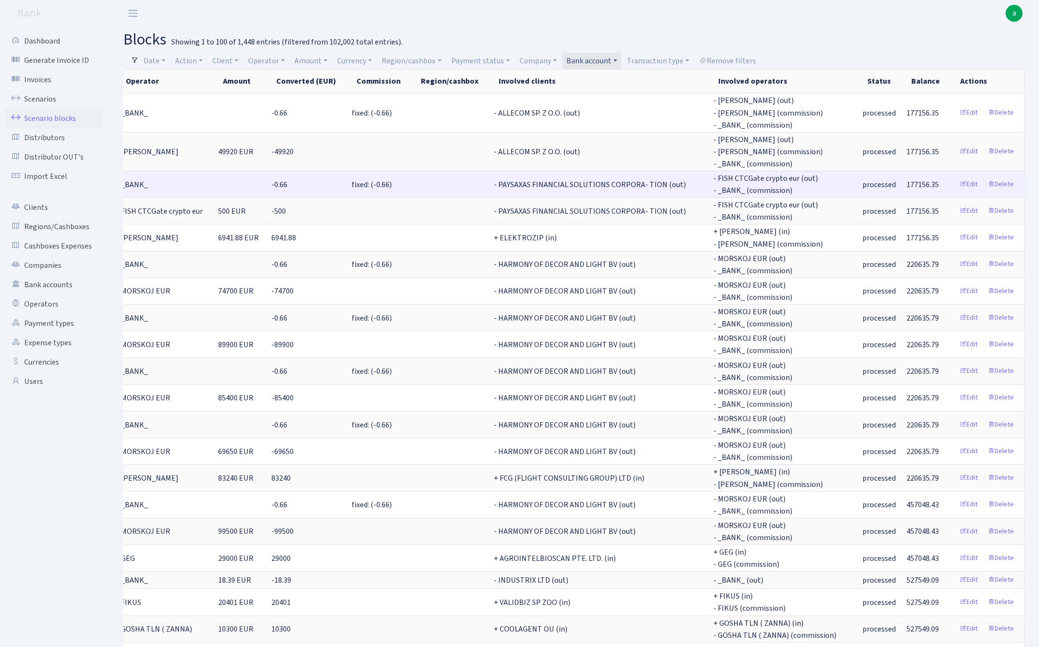
scroll to position [0, 382]
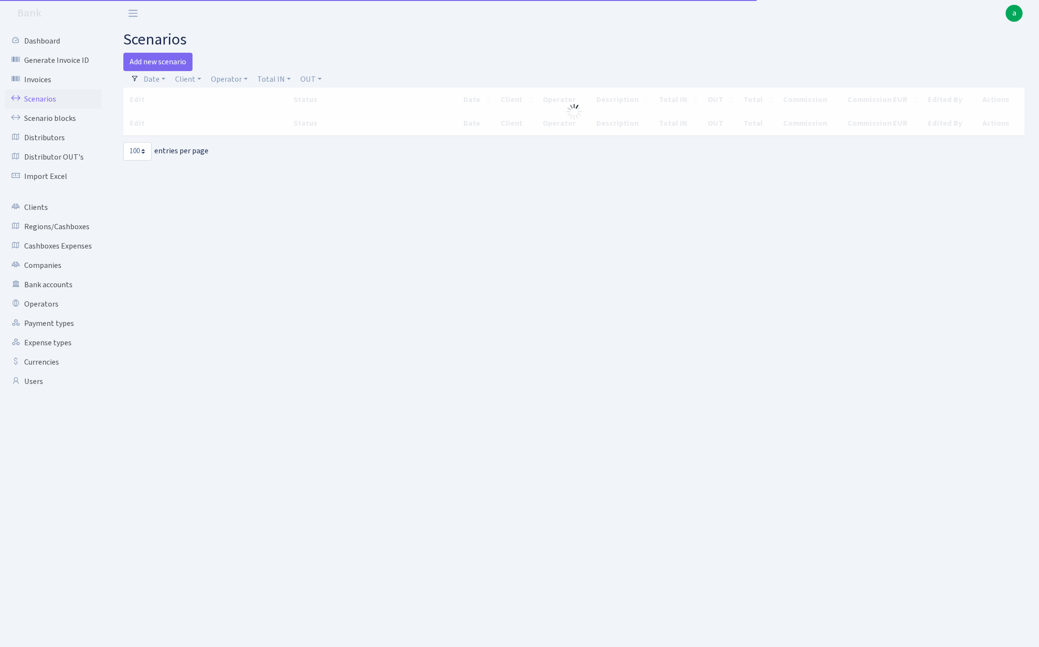
select select "100"
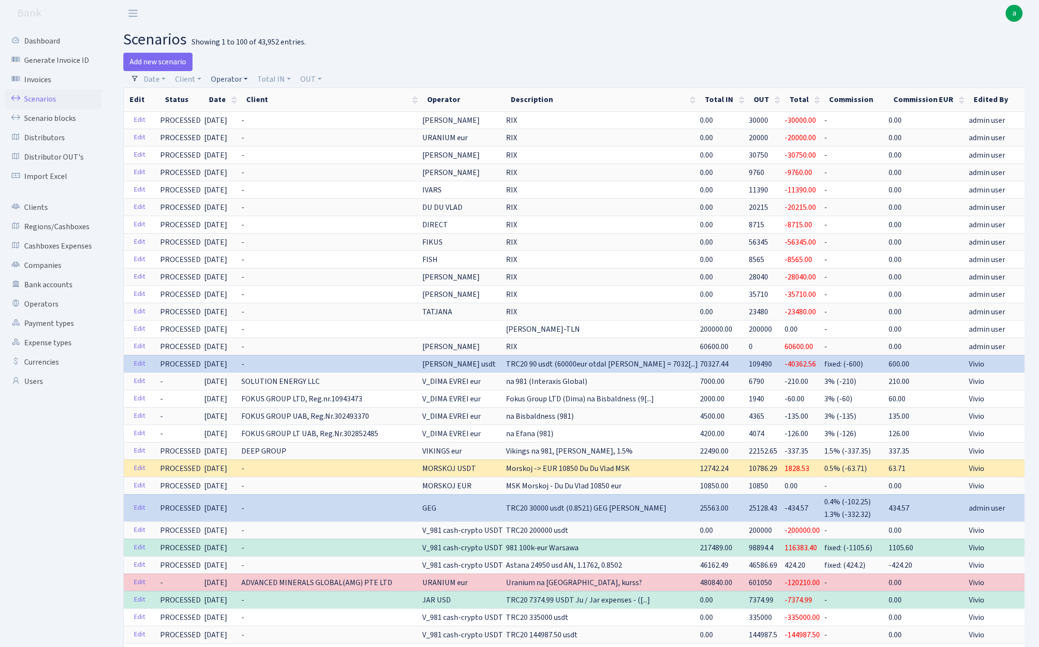
click at [221, 78] on link "Operator" at bounding box center [229, 79] width 44 height 16
click at [233, 113] on input "search" at bounding box center [245, 113] width 71 height 15
type input "per"
click at [232, 128] on li "PERINA" at bounding box center [245, 131] width 73 height 17
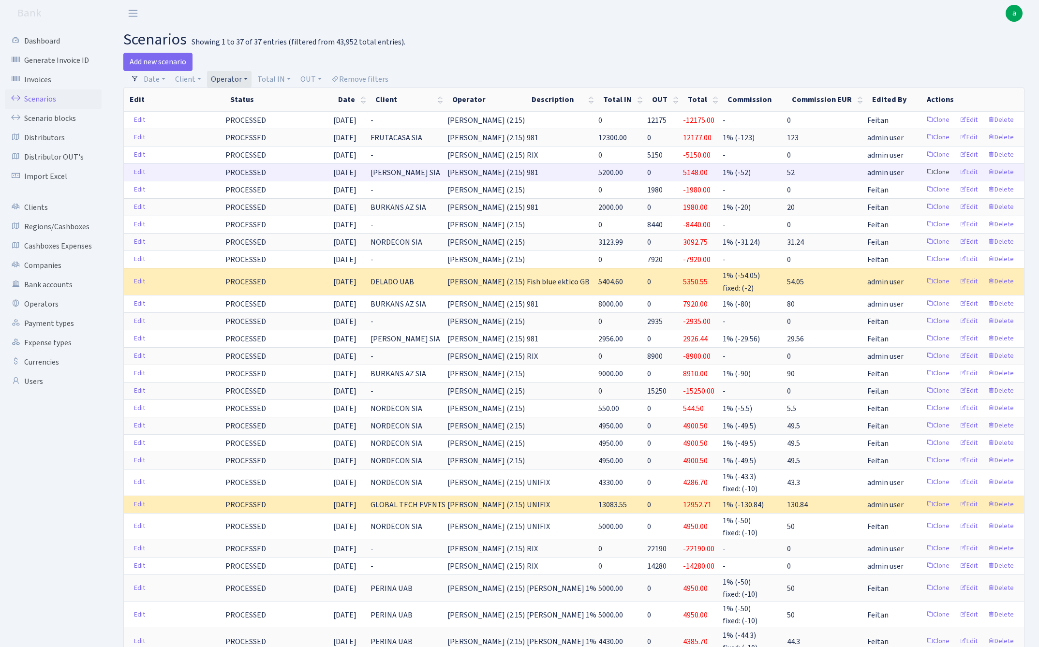
click at [935, 173] on link "Clone" at bounding box center [938, 172] width 32 height 15
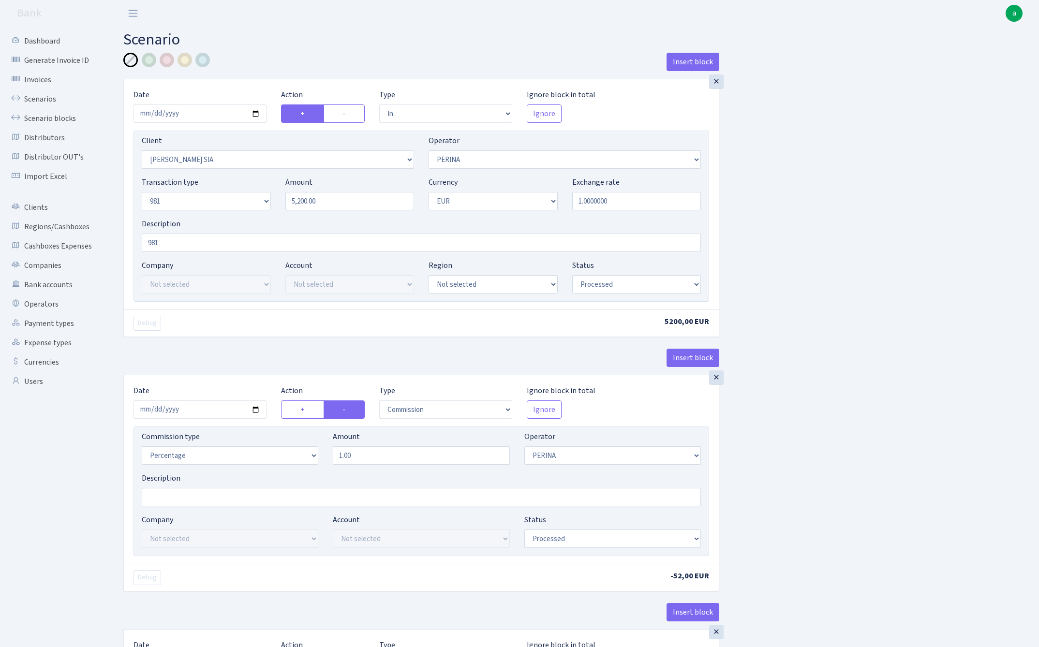
select select "in"
select select "3137"
select select "486"
select select "8"
select select "1"
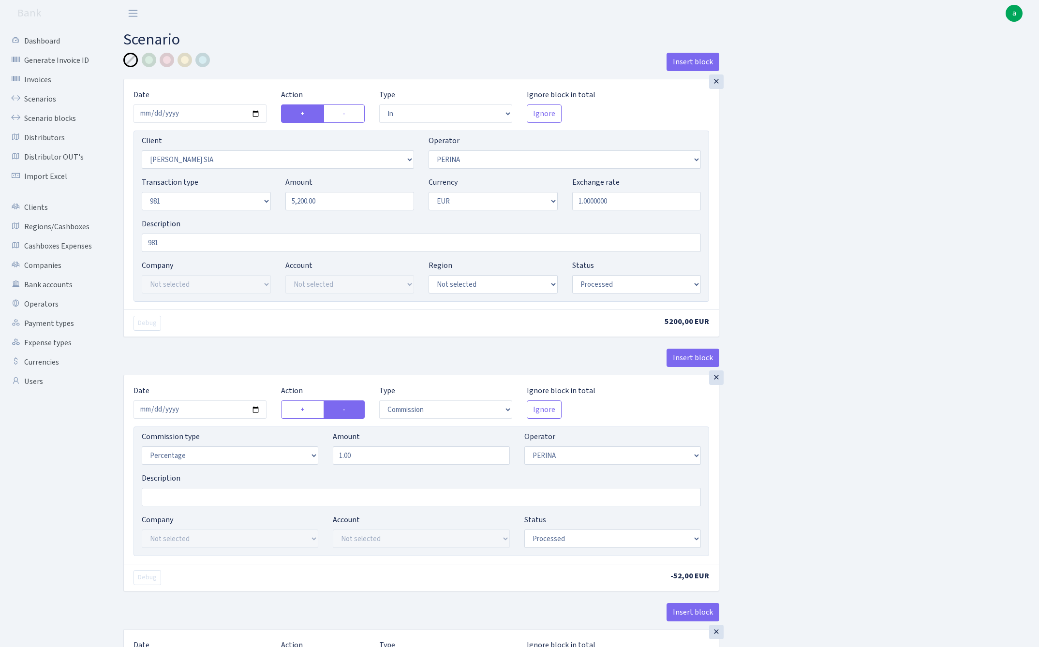
select select "processed"
select select "commission"
select select "486"
select select "processed"
select select "out"
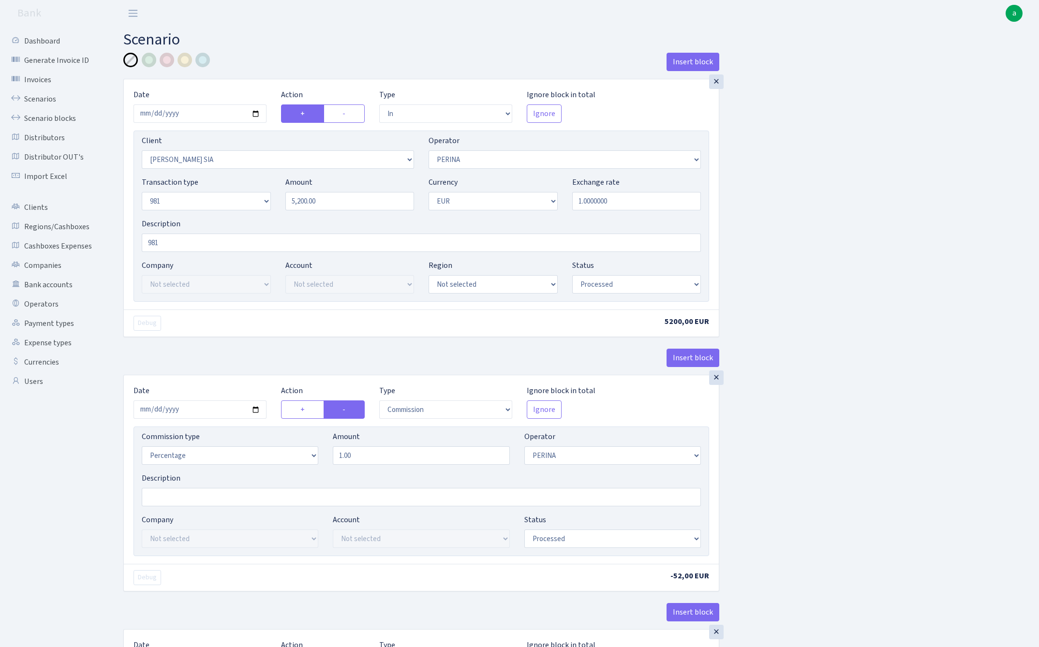
select select "342"
select select "61"
select select "8"
select select "1"
select select "processed"
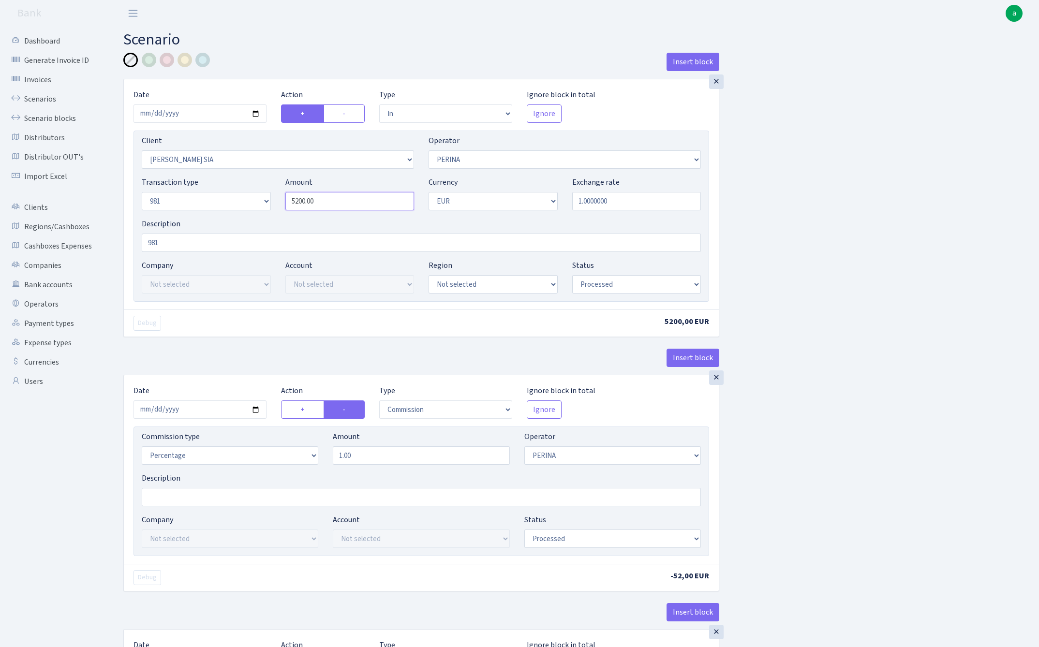
click at [341, 206] on input "5200.00" at bounding box center [349, 201] width 129 height 18
paste input "8096.17"
type input "8,096.17"
click at [192, 111] on input "2025-08-28" at bounding box center [199, 113] width 133 height 18
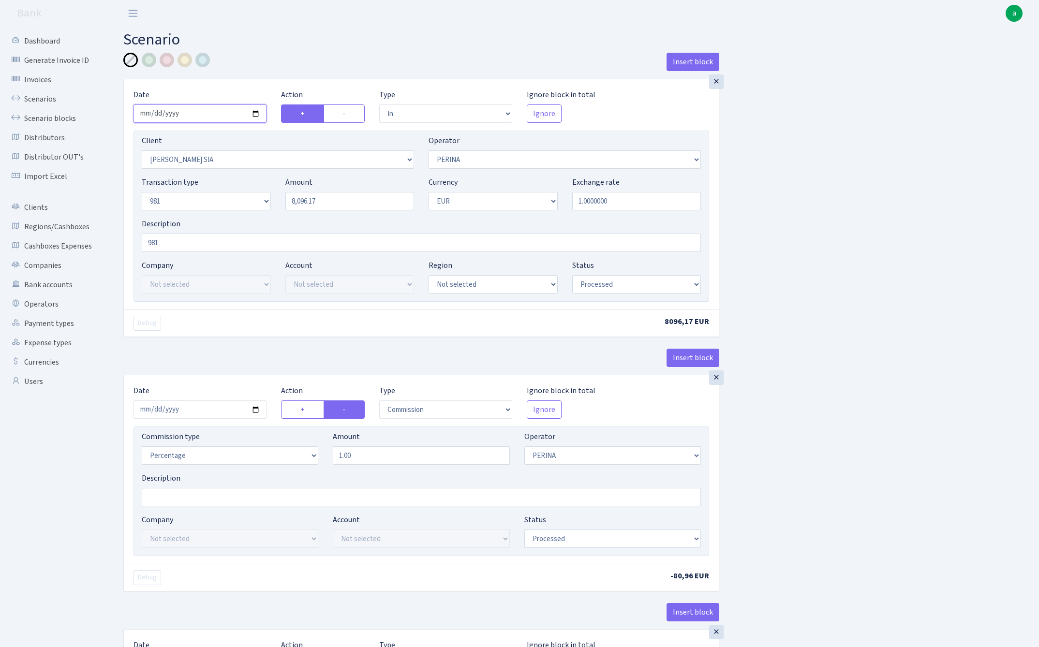
type input "2025-09-09"
click at [327, 53] on div "Insert block" at bounding box center [421, 66] width 596 height 26
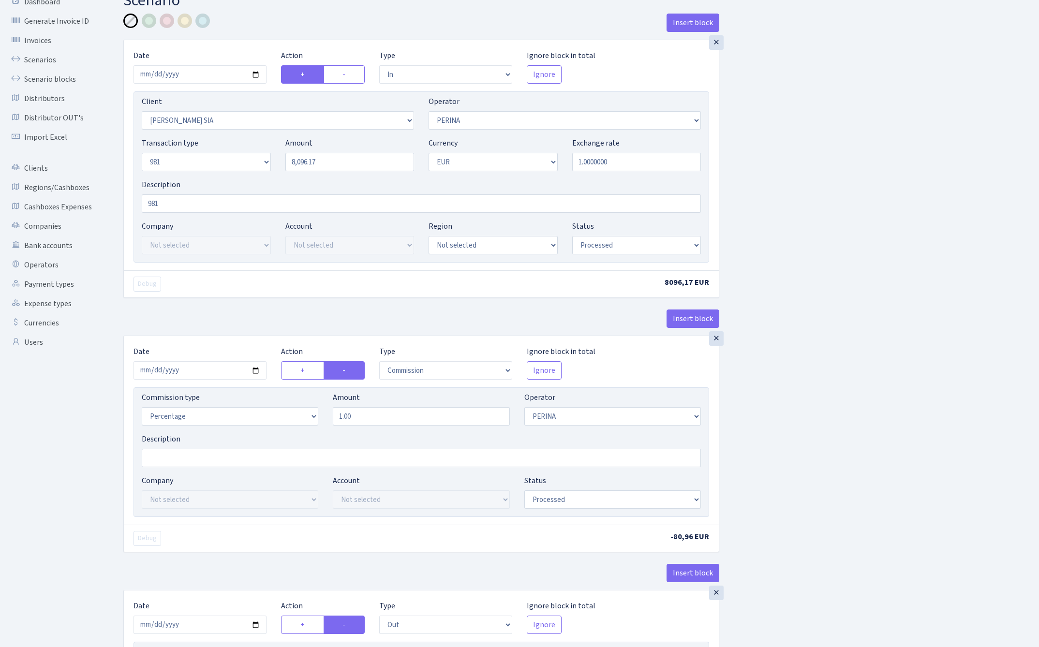
scroll to position [53, 0]
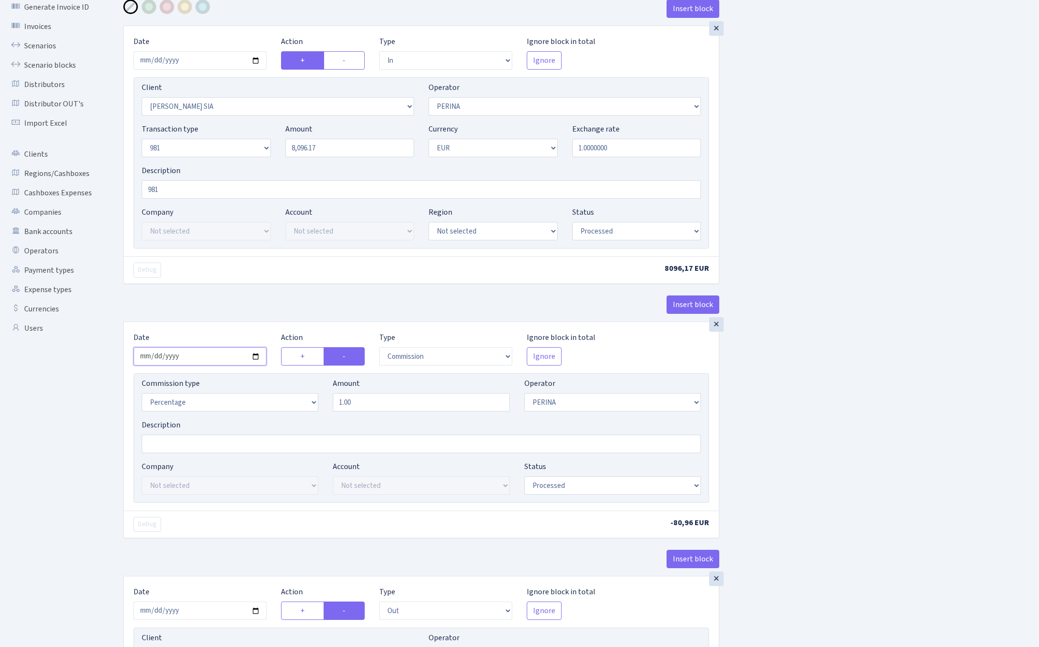
click at [195, 358] on input "2025-08-28" at bounding box center [199, 356] width 133 height 18
type input "[DATE]"
click at [213, 313] on div "Insert block" at bounding box center [421, 308] width 596 height 26
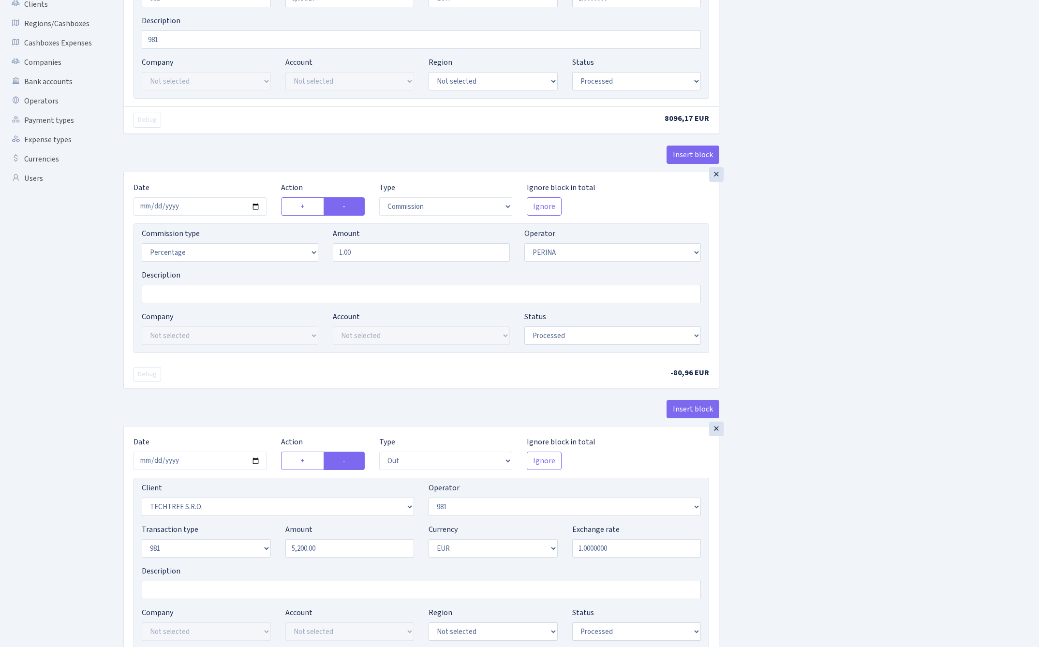
scroll to position [280, 0]
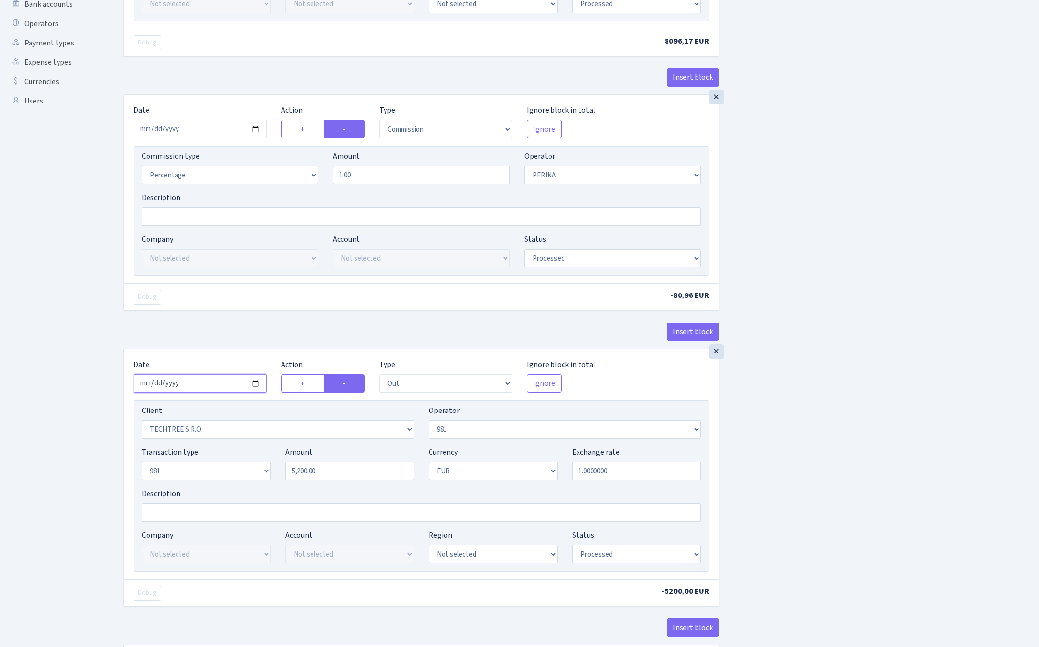
click at [194, 387] on input "2025-08-28" at bounding box center [199, 383] width 133 height 18
type input "[DATE]"
click at [231, 348] on div "Insert block" at bounding box center [421, 336] width 596 height 26
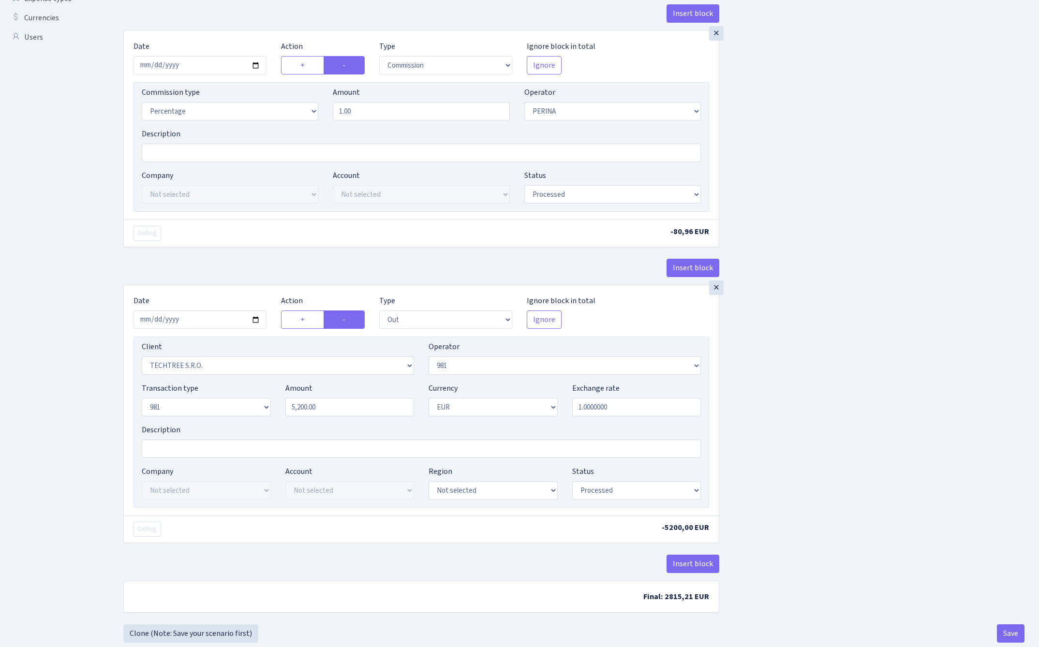
scroll to position [350, 0]
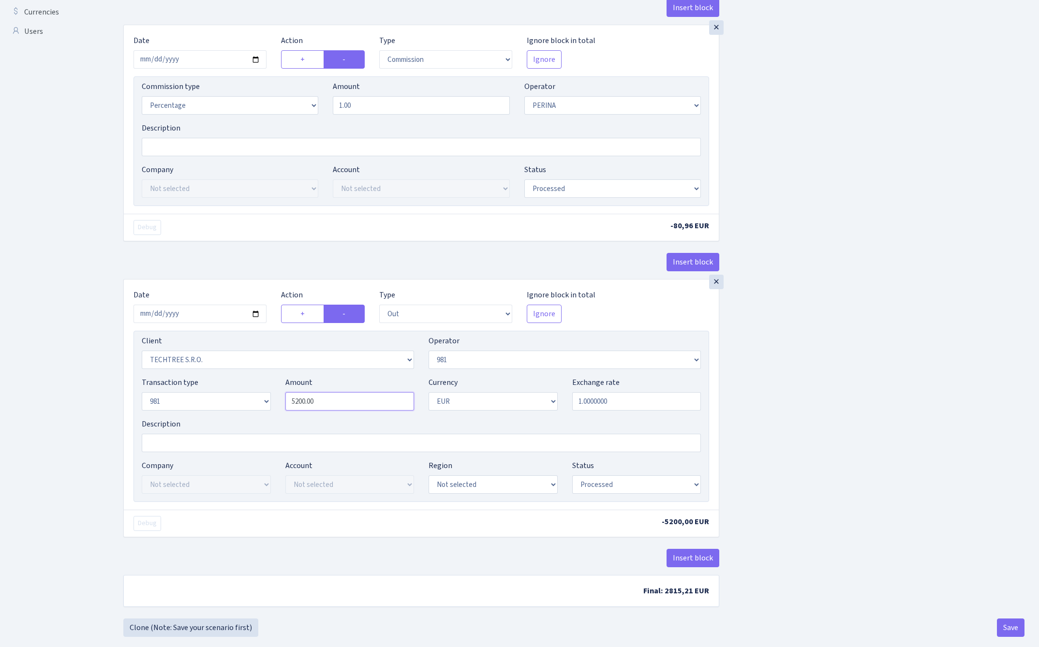
click at [331, 404] on input "5200.00" at bounding box center [349, 401] width 129 height 18
paste input "8096.17"
type input "8,096.17"
click at [827, 353] on div "Insert block × Date 2025-09-09 Action + - Type --- In Out Commission Field requ…" at bounding box center [573, 159] width 915 height 912
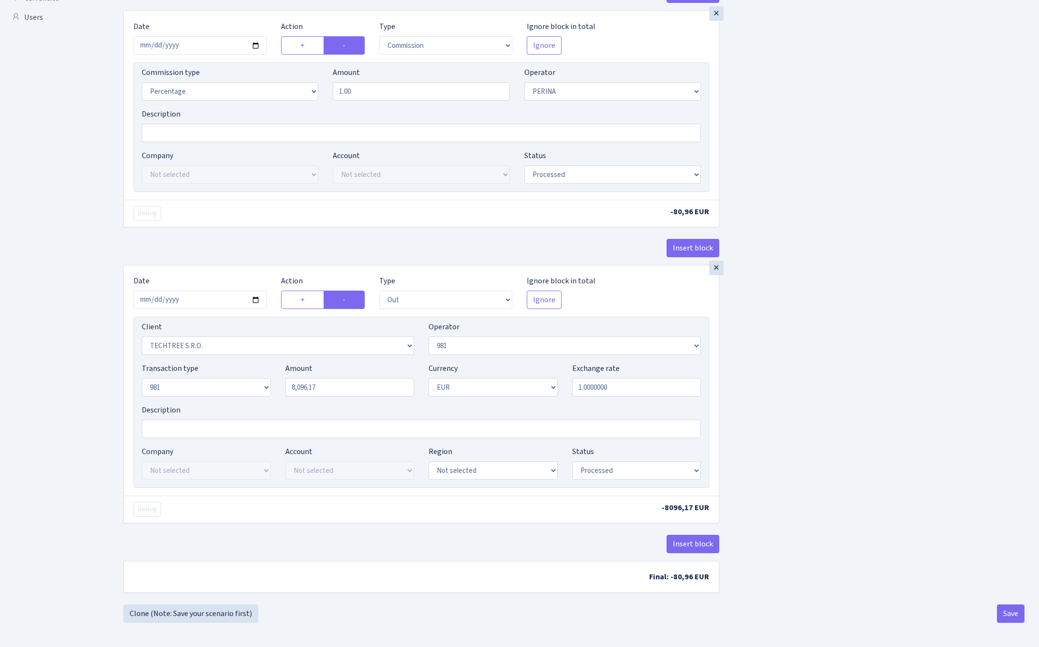
scroll to position [368, 0]
click at [1010, 616] on button "Save" at bounding box center [1011, 613] width 28 height 18
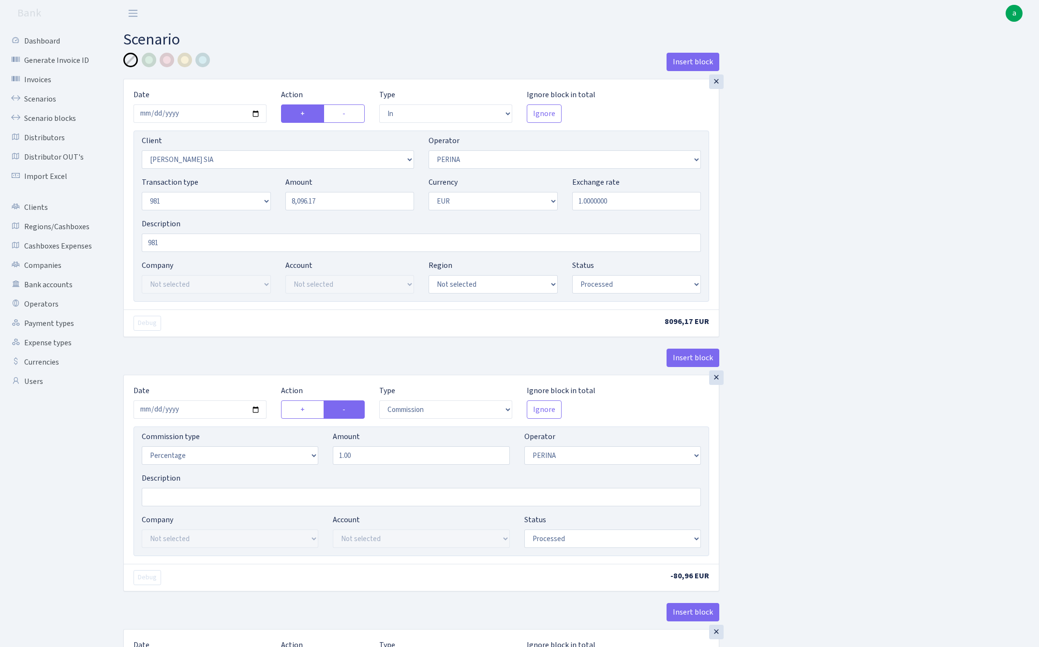
select select "in"
select select "3137"
select select "486"
select select "8"
select select "1"
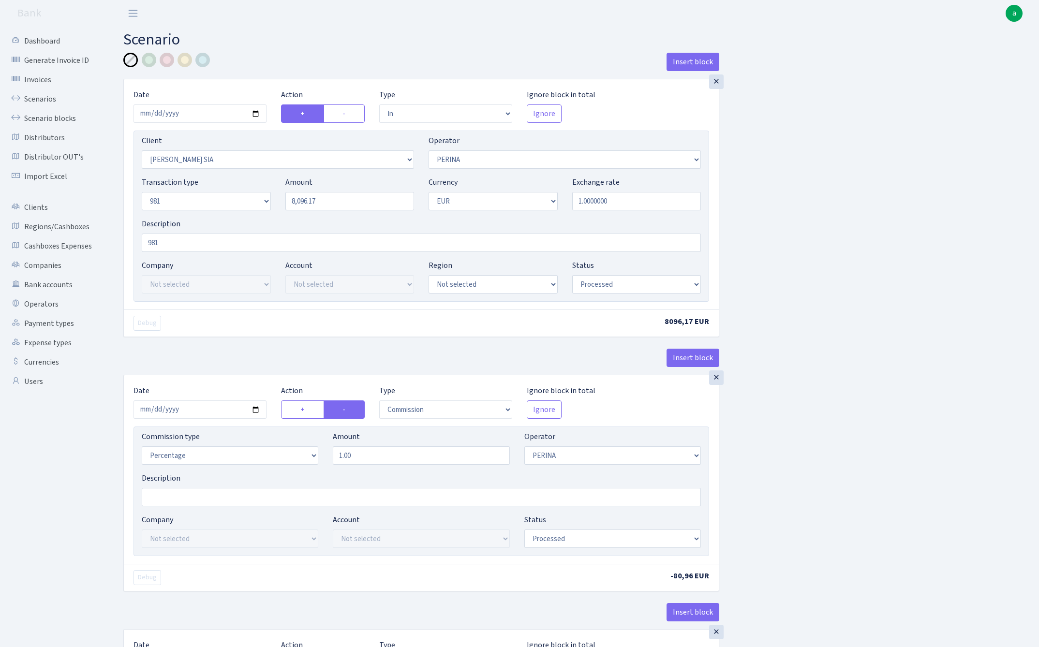
select select "processed"
select select "commission"
select select "486"
select select "processed"
select select "out"
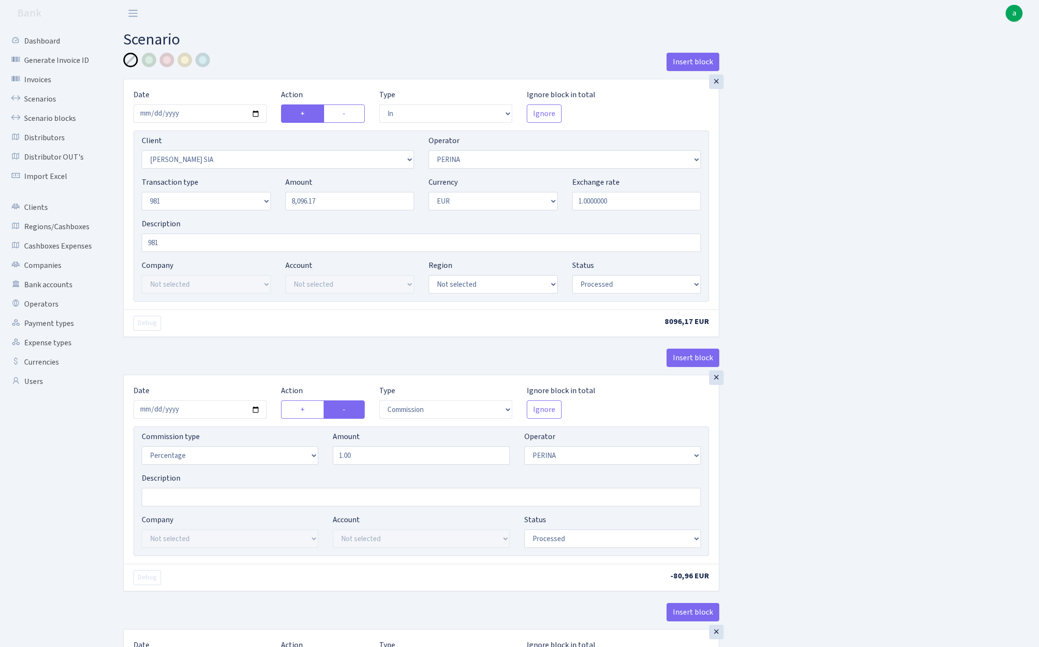
select select "342"
select select "61"
select select "8"
select select "1"
select select "processed"
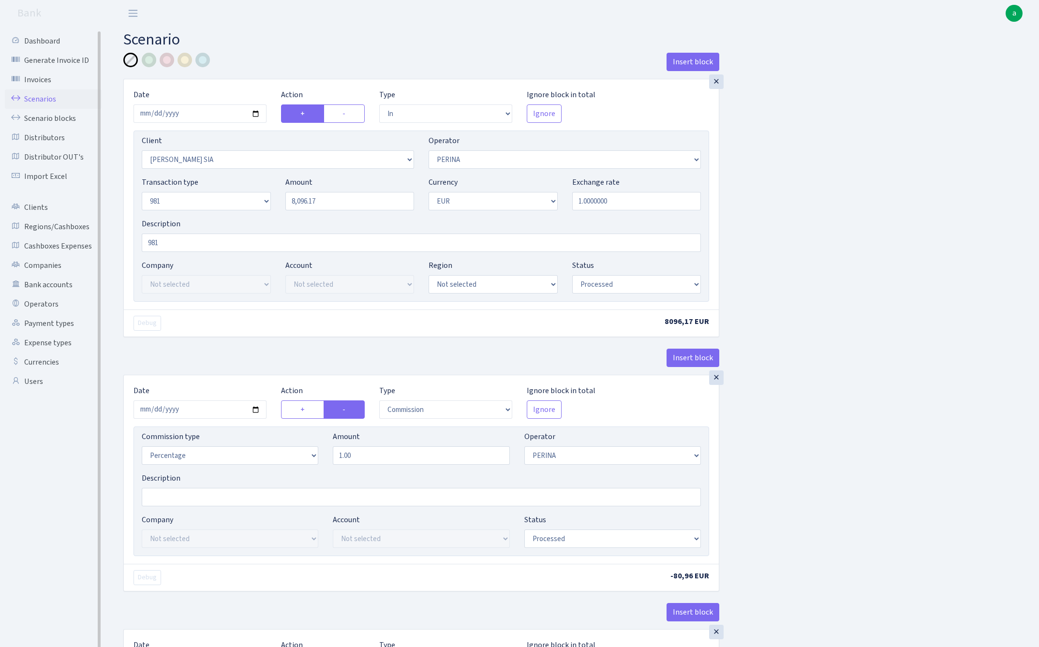
click at [35, 97] on link "Scenarios" at bounding box center [53, 98] width 97 height 19
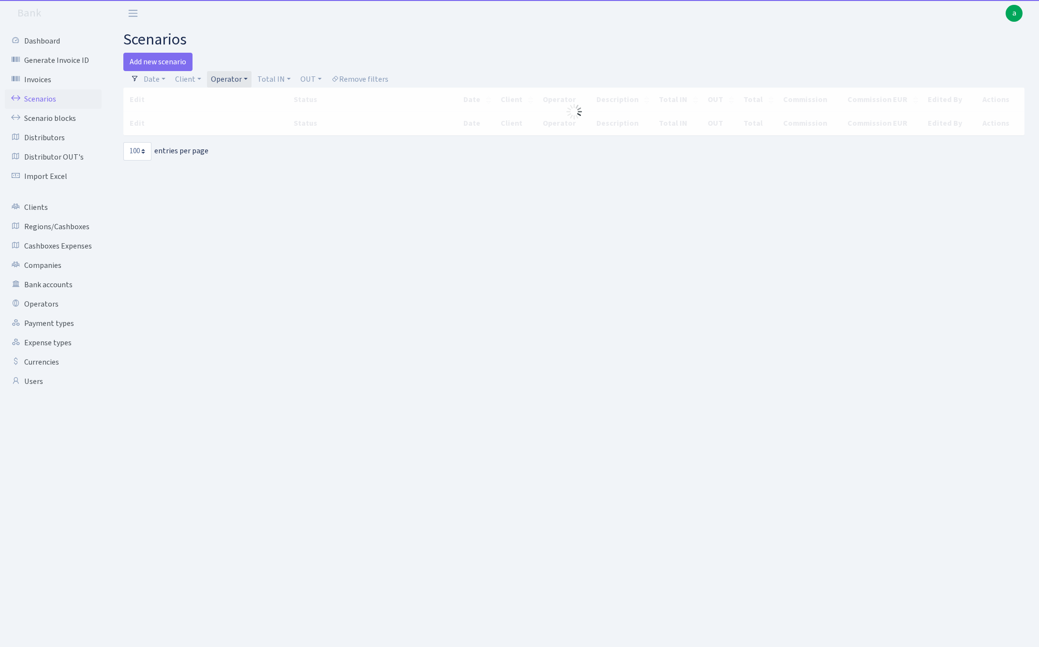
select select "100"
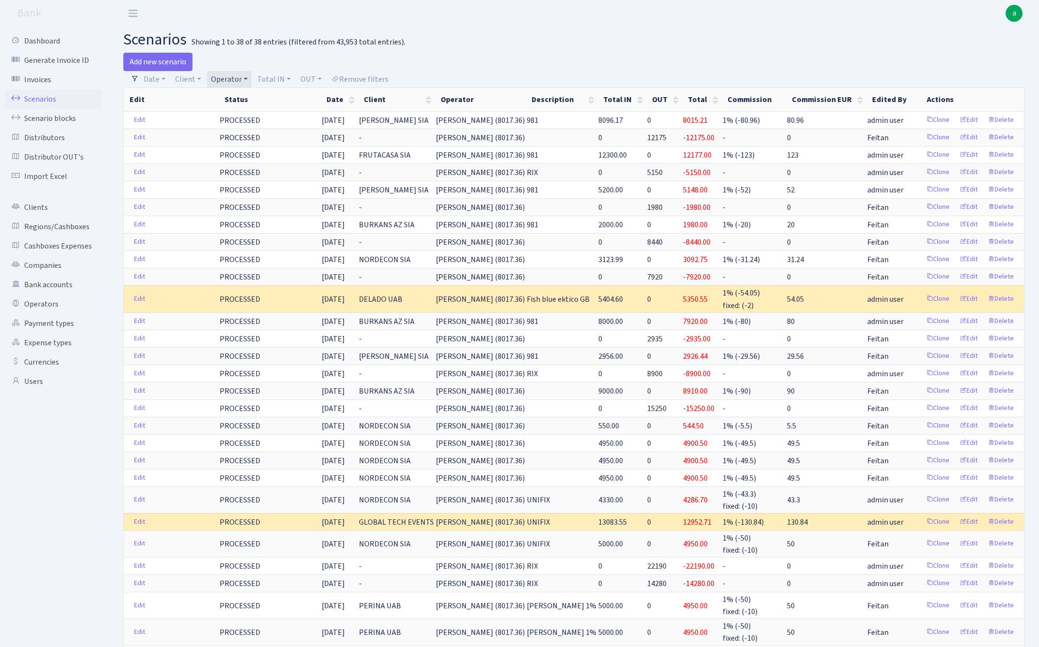
click at [228, 79] on link "Operator" at bounding box center [229, 79] width 44 height 16
click at [234, 113] on input "search" at bounding box center [245, 113] width 71 height 15
type input "[PERSON_NAME]"
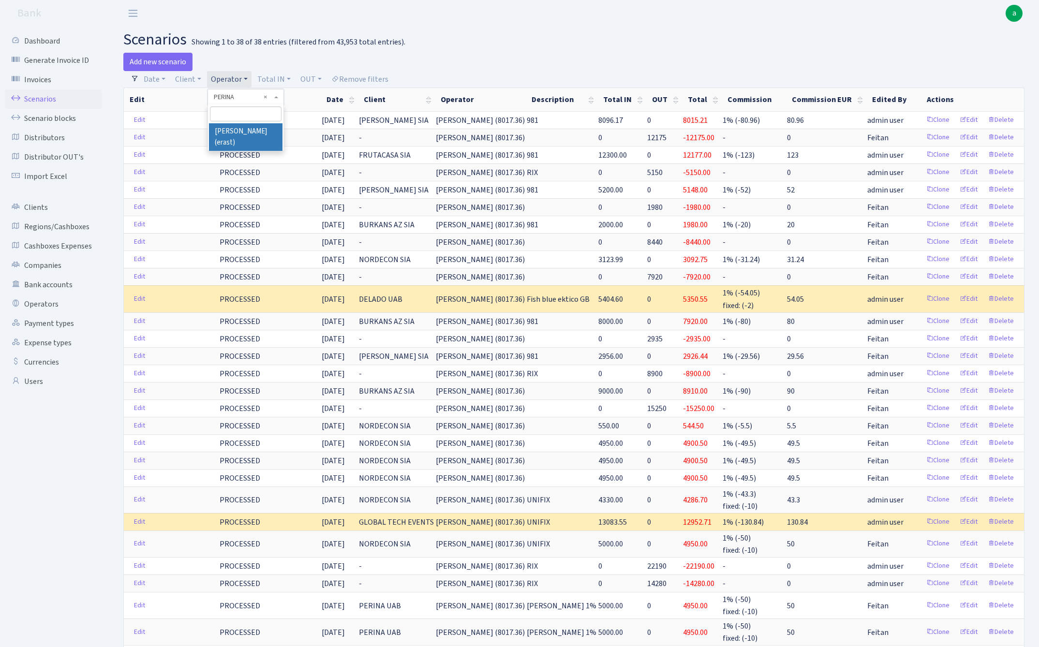
click at [641, 60] on div at bounding box center [803, 62] width 458 height 18
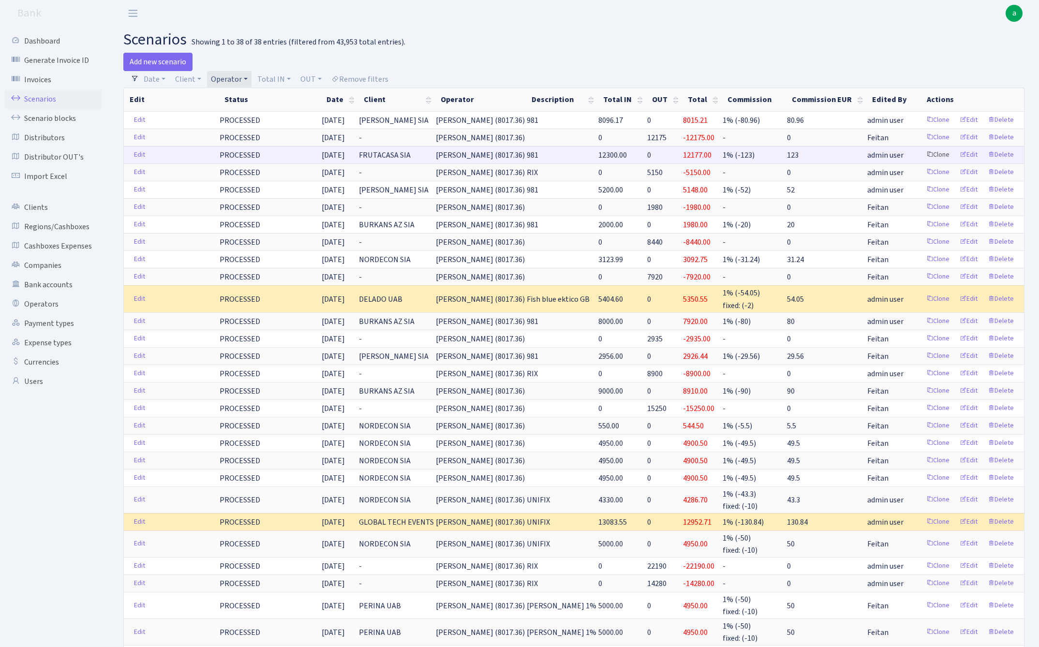
click at [937, 157] on link "Clone" at bounding box center [938, 154] width 32 height 15
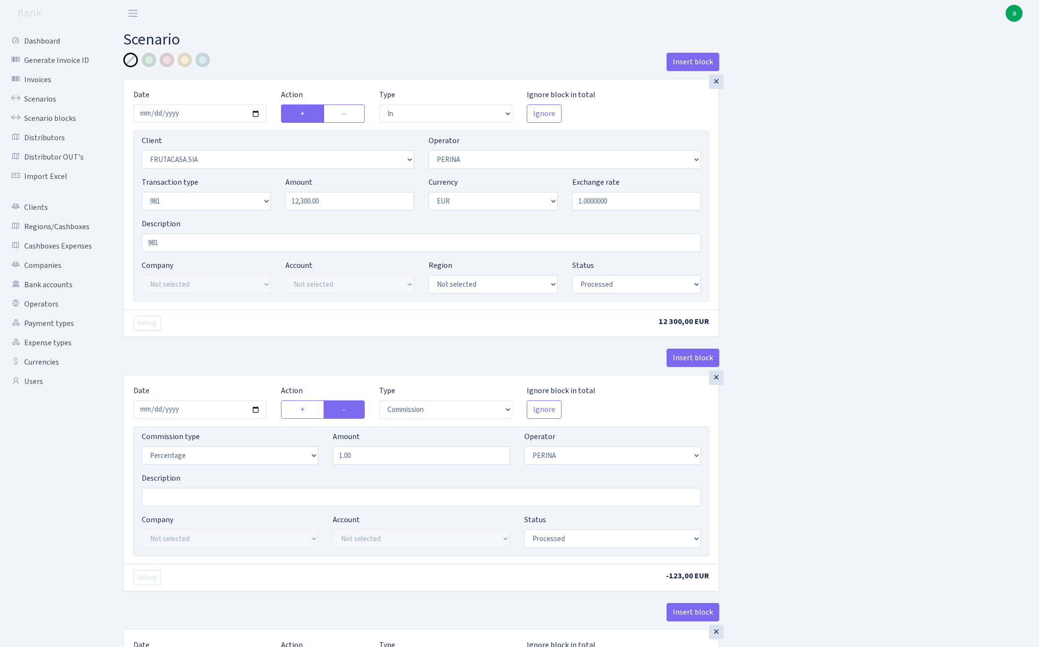
select select "in"
select select "3337"
select select "486"
select select "8"
select select "1"
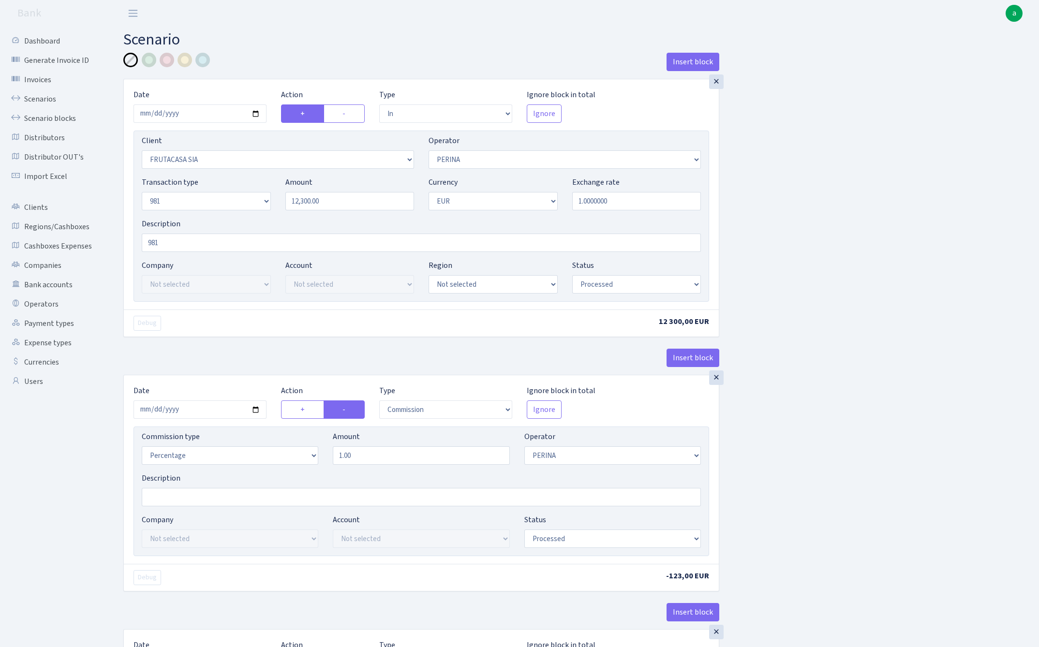
select select "processed"
select select "commission"
select select "486"
select select "processed"
select select "out"
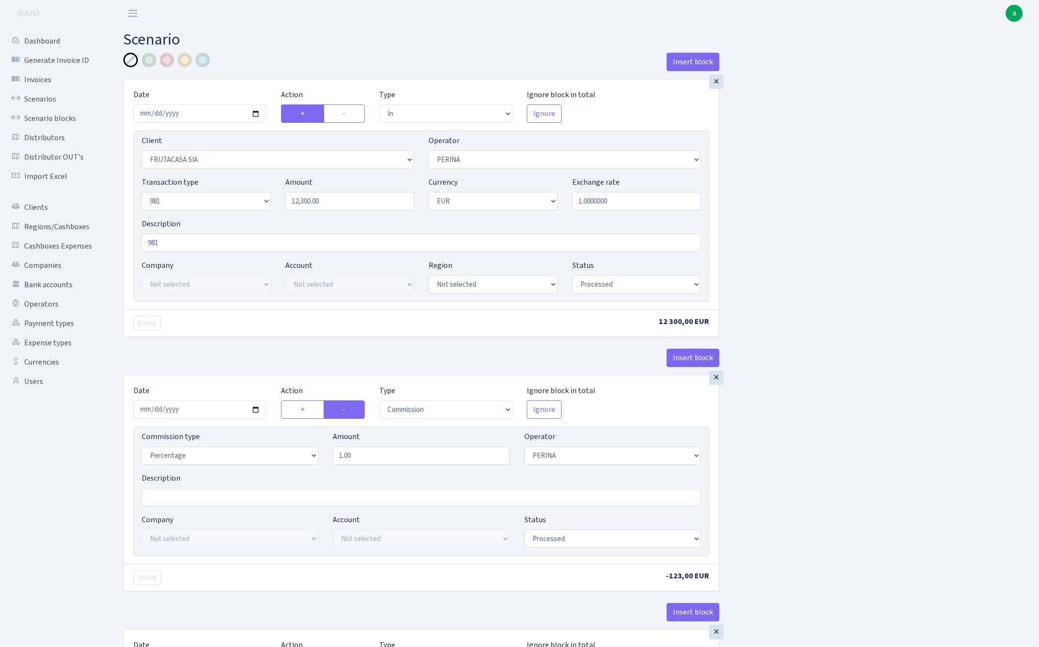
select select "2129"
select select "61"
select select "8"
select select "1"
select select "processed"
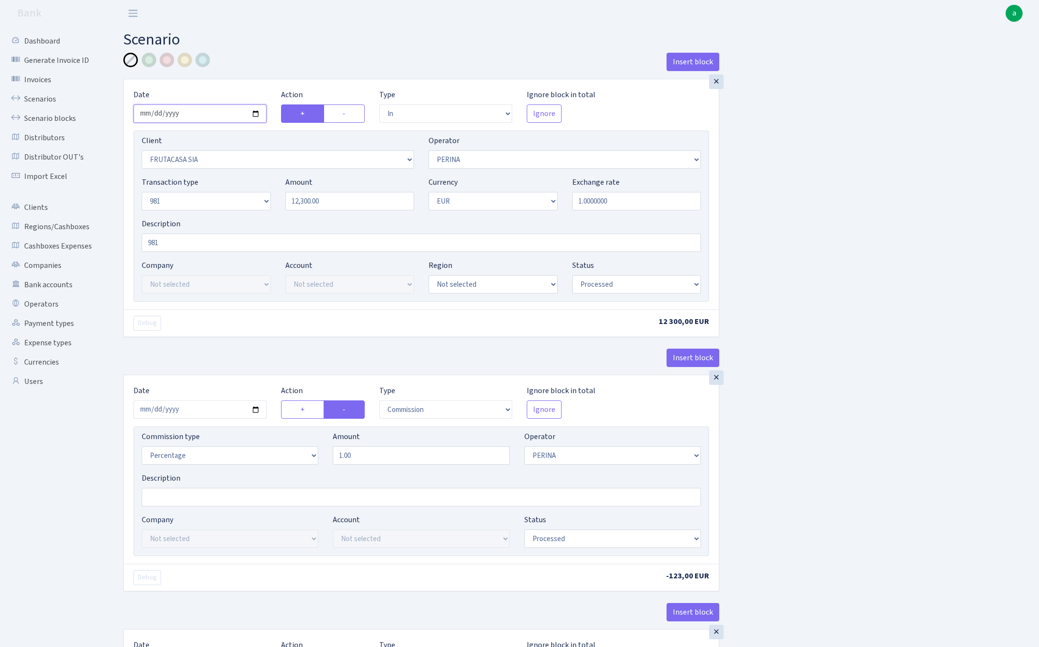
click at [196, 113] on input "2025-09-02" at bounding box center [199, 113] width 133 height 18
type input "2025-09-09"
click at [256, 82] on div "× Date 2025-09-09 Action + - Type --- In Out Commission Field required. Ignore …" at bounding box center [421, 194] width 595 height 230
click at [340, 199] on input "12300.00" at bounding box center [349, 201] width 129 height 18
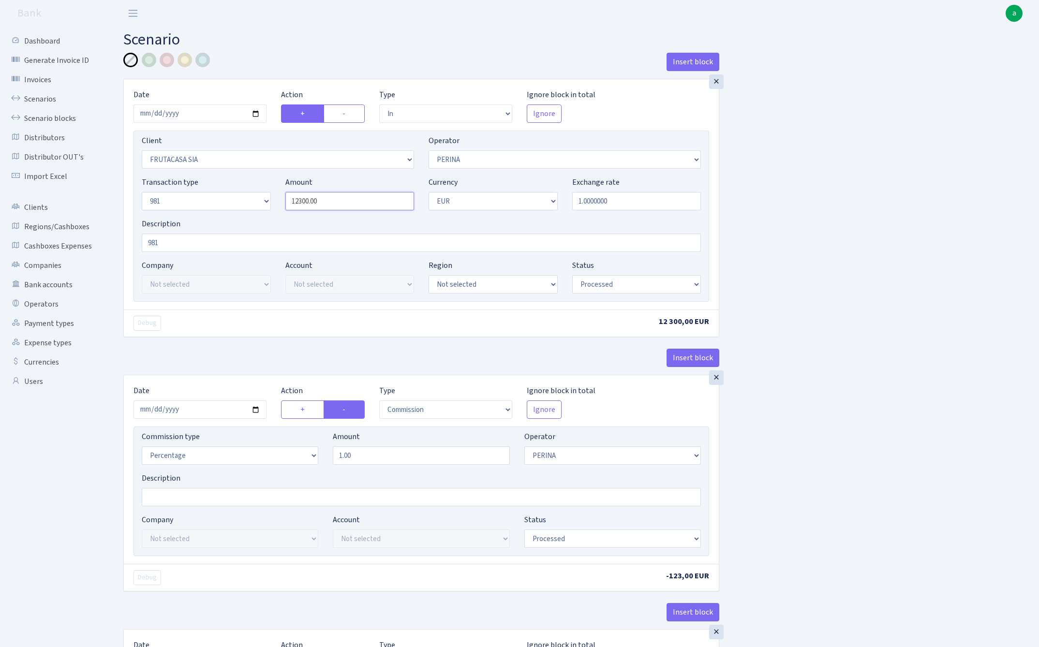
paste input "52"
type input "5,200.00"
click at [925, 265] on div "Insert block × Date 2025-09-09 Action + - Type --- In Out Commission Field requ…" at bounding box center [573, 511] width 915 height 916
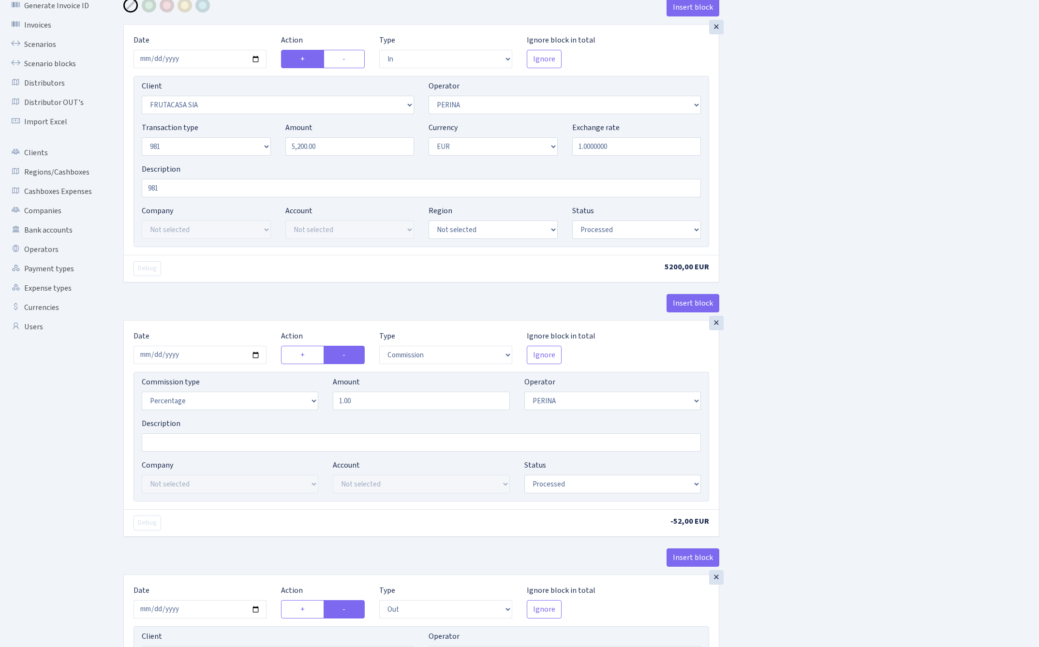
scroll to position [61, 0]
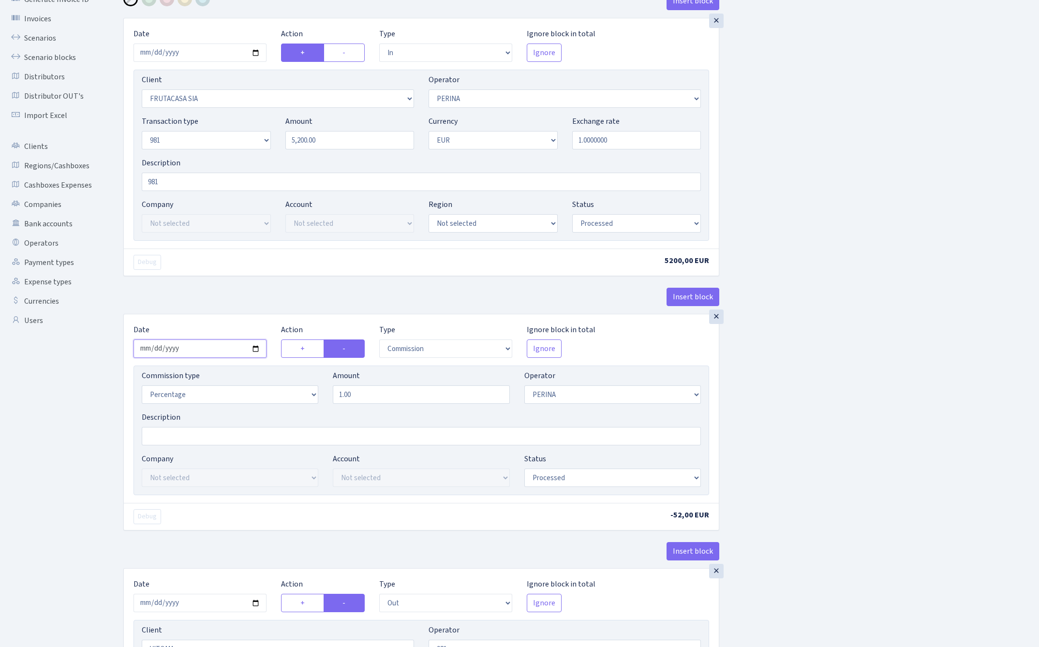
click at [206, 348] on input "2025-09-02" at bounding box center [199, 348] width 133 height 18
type input "2025-09-09"
click at [233, 305] on div "Insert block" at bounding box center [421, 301] width 596 height 26
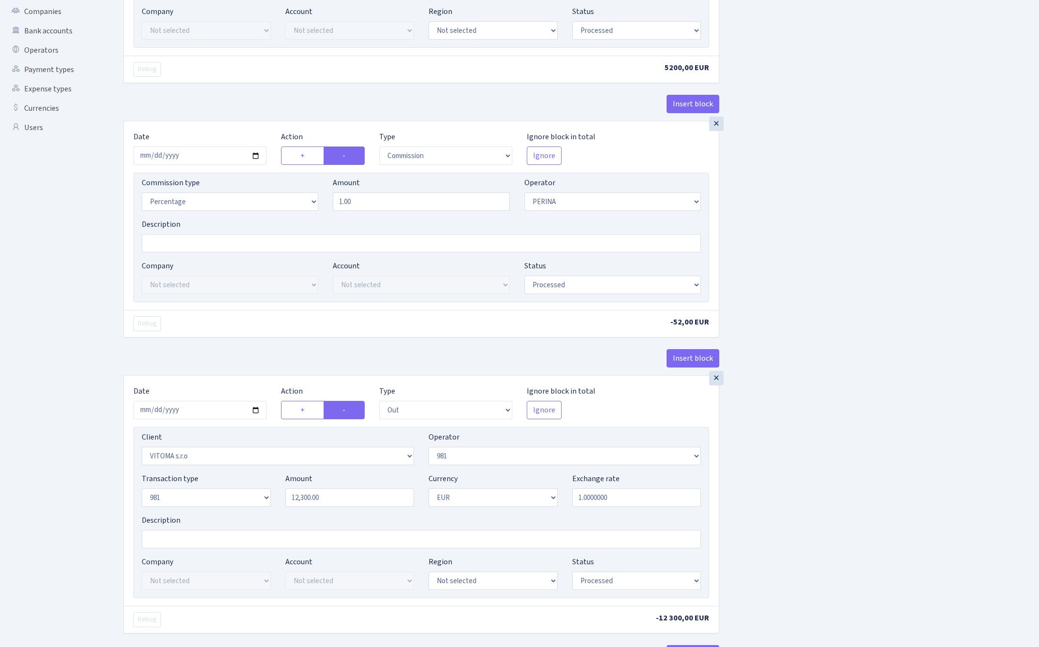
scroll to position [266, 0]
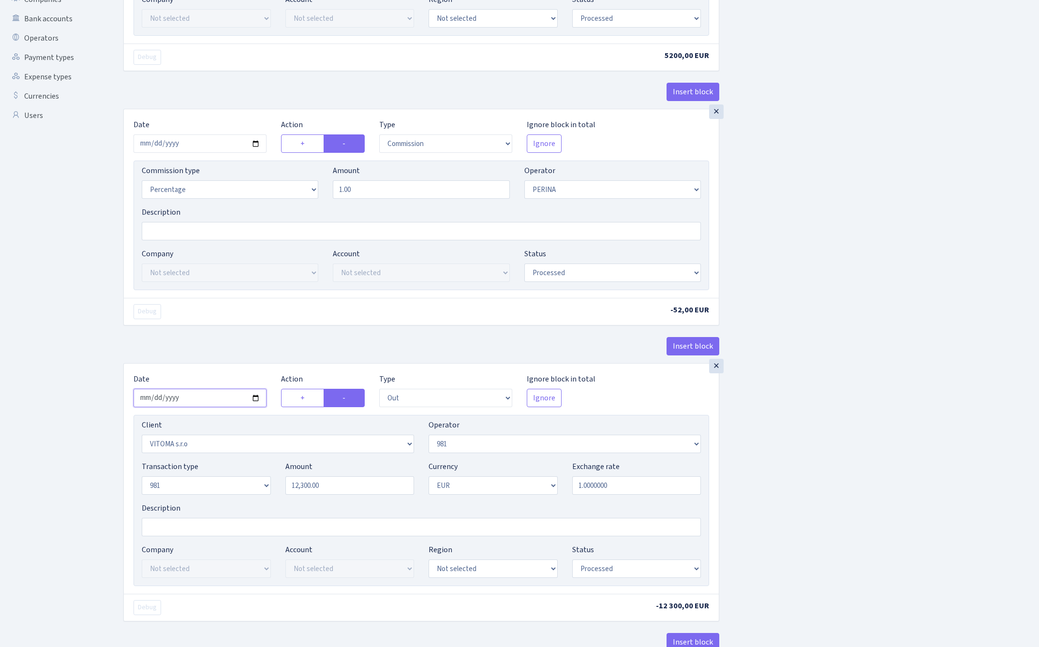
click at [192, 399] on input "2025-09-02" at bounding box center [199, 398] width 133 height 18
type input "[DATE]"
click at [241, 363] on div "Insert block" at bounding box center [421, 350] width 596 height 26
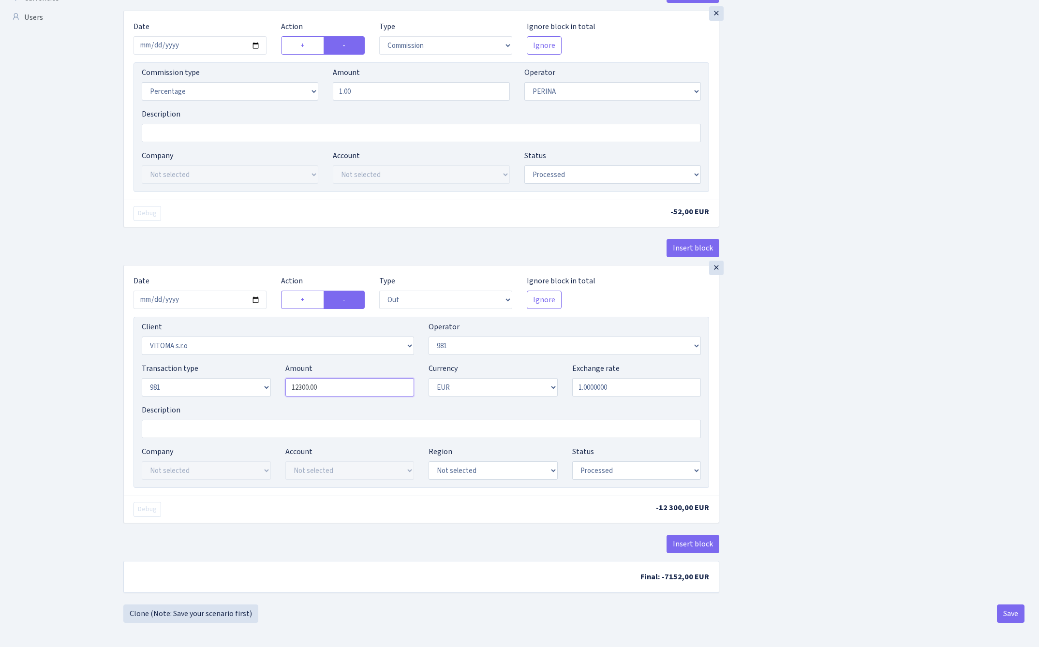
click at [335, 386] on input "12300.00" at bounding box center [349, 387] width 129 height 18
paste input "52"
type input "5,200.00"
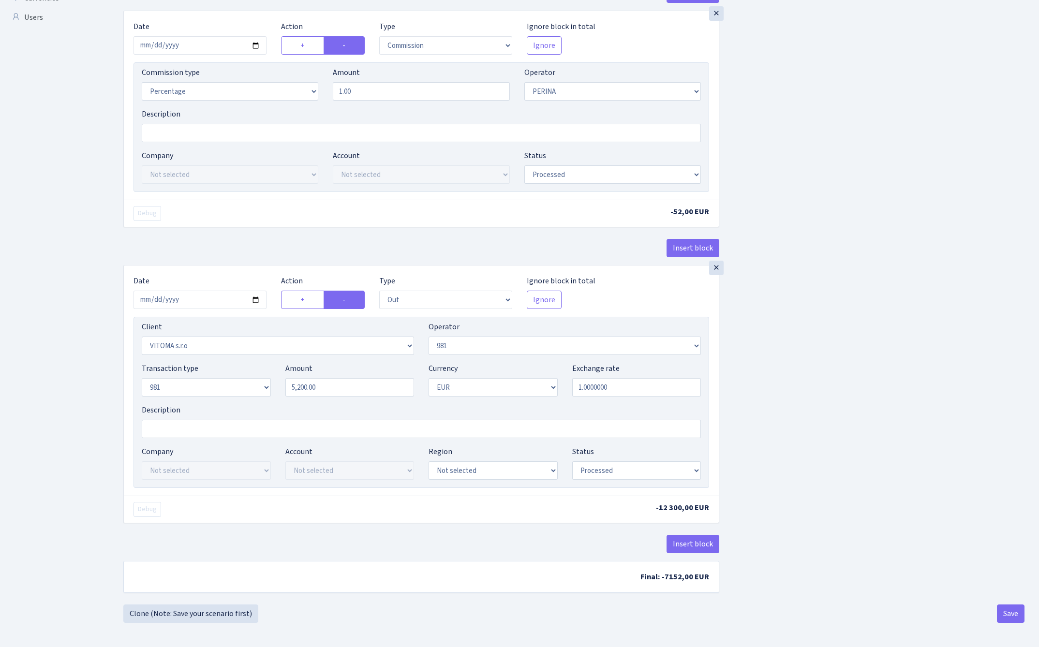
click at [815, 310] on div "Insert block × Date 2025-09-09 Action + - Type --- In Out Commission Field requ…" at bounding box center [573, 147] width 915 height 916
click at [1008, 614] on button "Save" at bounding box center [1011, 613] width 28 height 18
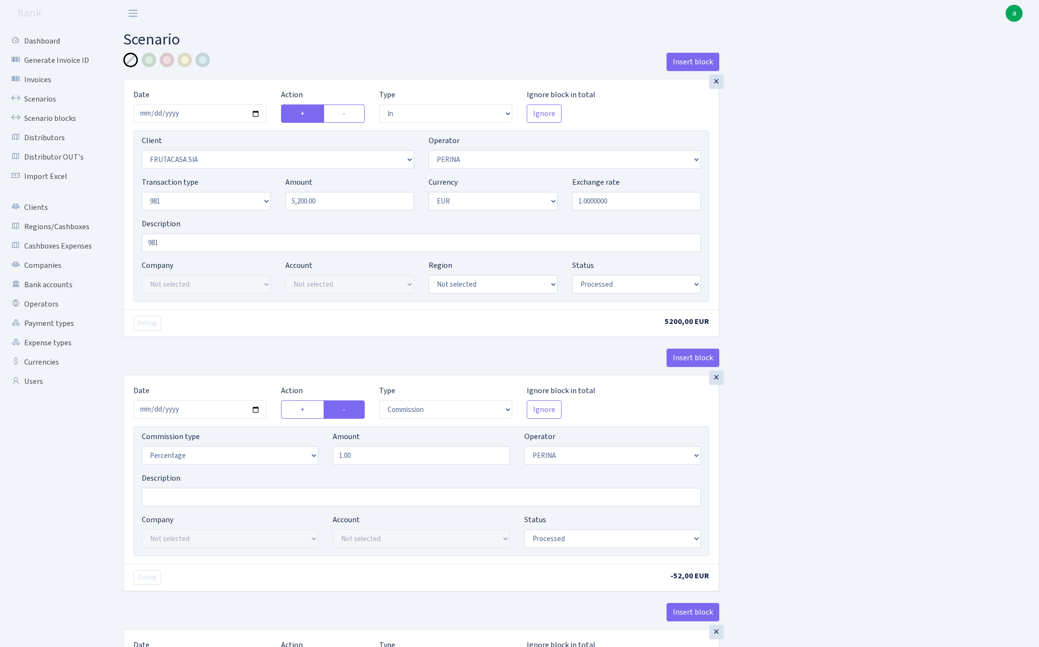
select select "in"
select select "3337"
select select "486"
select select "8"
select select "1"
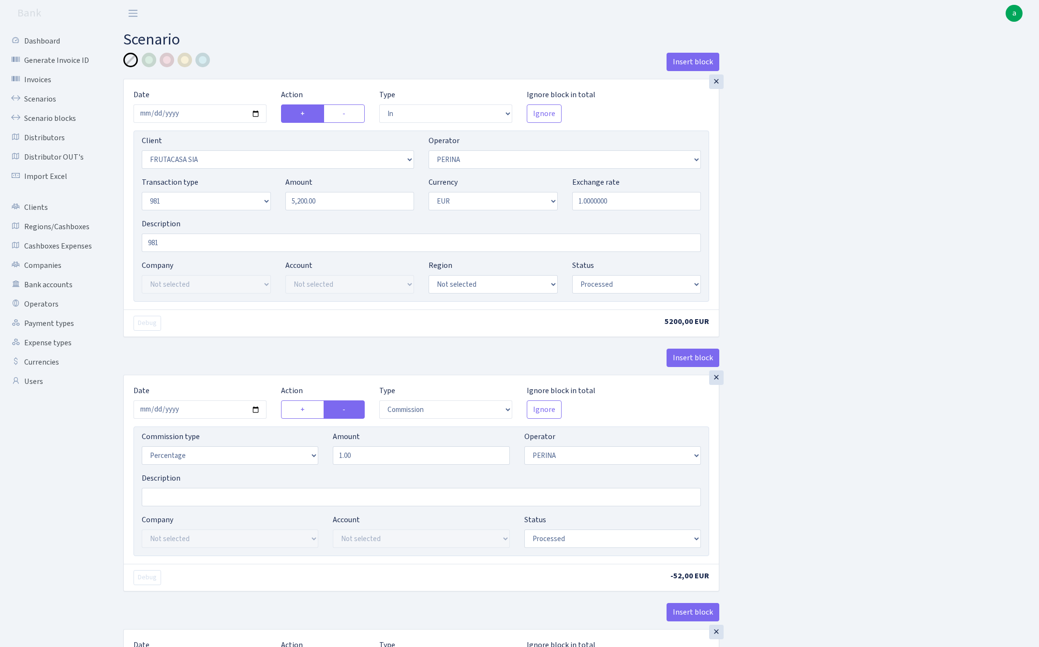
select select "processed"
select select "commission"
select select "486"
select select "processed"
select select "out"
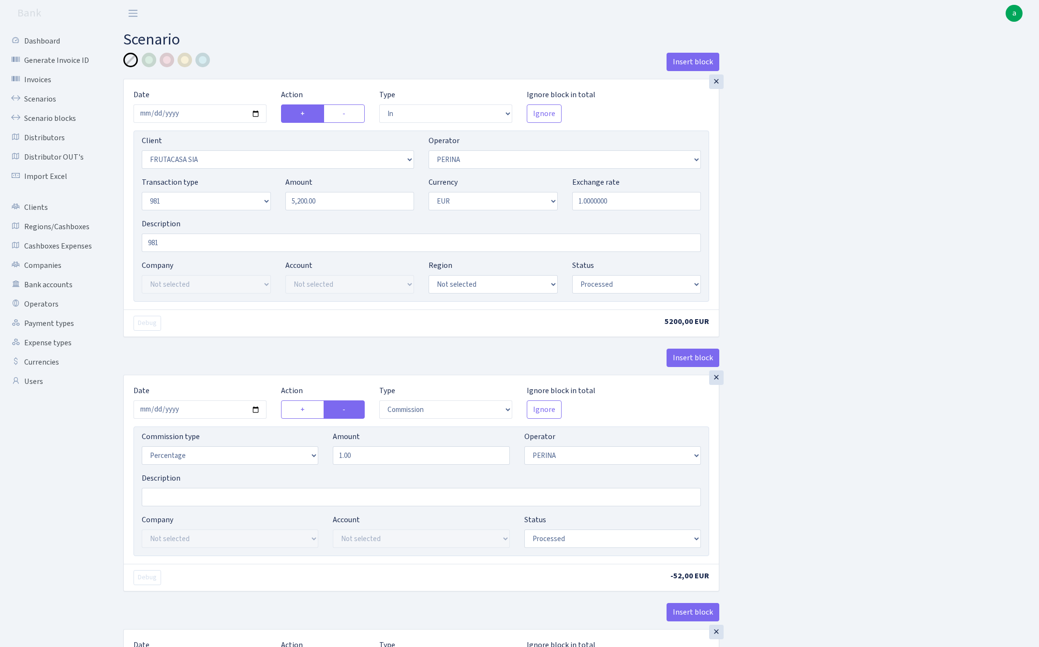
select select "2129"
select select "61"
select select "8"
select select "1"
select select "processed"
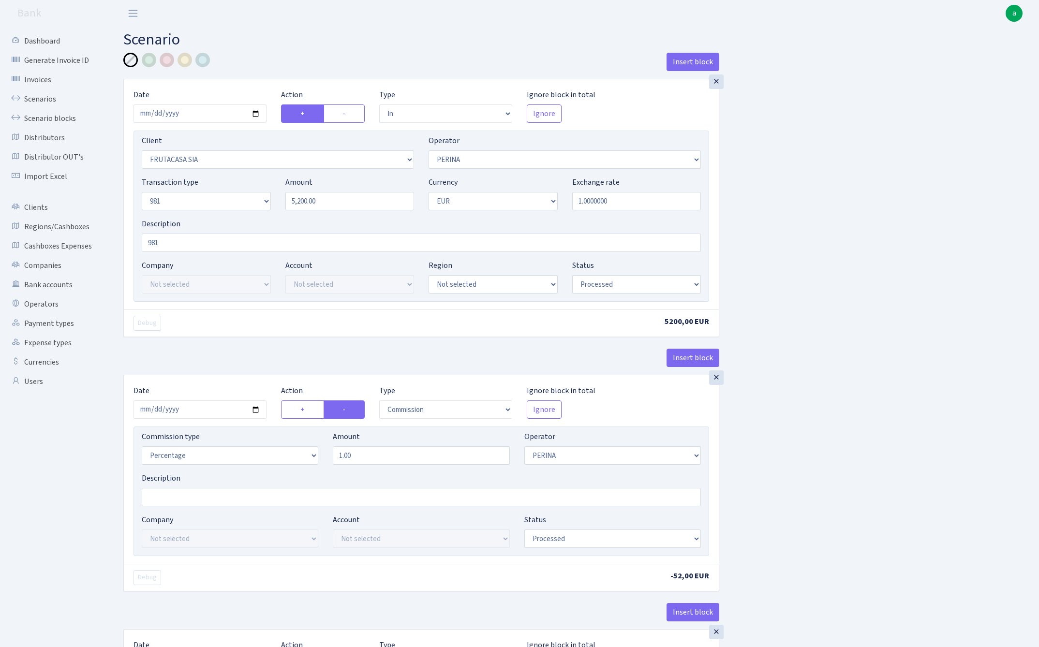
click at [31, 99] on link "Scenarios" at bounding box center [53, 98] width 97 height 19
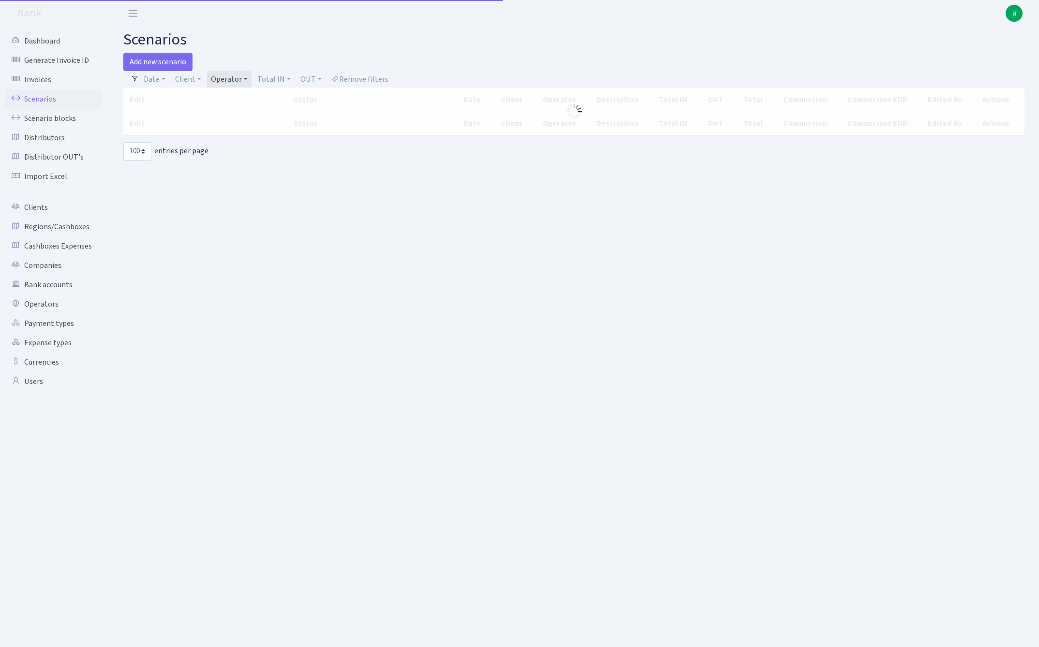
select select "100"
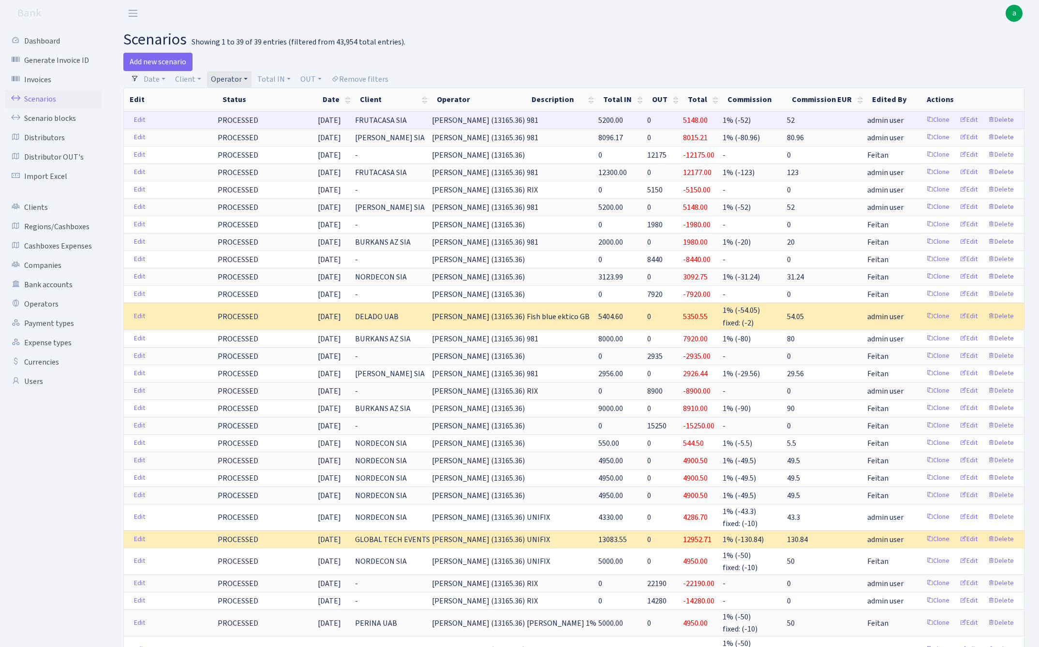
drag, startPoint x: 481, startPoint y: 119, endPoint x: 527, endPoint y: 119, distance: 45.9
click at [525, 119] on span "[PERSON_NAME] (13165.36)" at bounding box center [478, 120] width 93 height 11
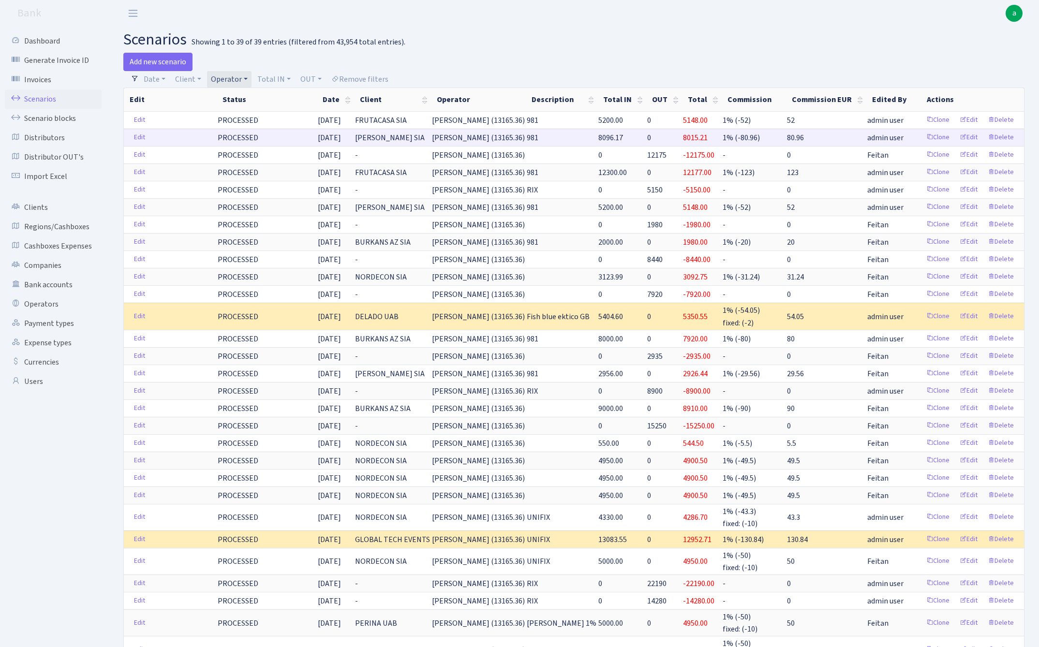
copy span "[PERSON_NAME] (13165"
click at [223, 78] on link "Operator" at bounding box center [229, 79] width 44 height 16
click at [230, 115] on input "search" at bounding box center [245, 113] width 71 height 15
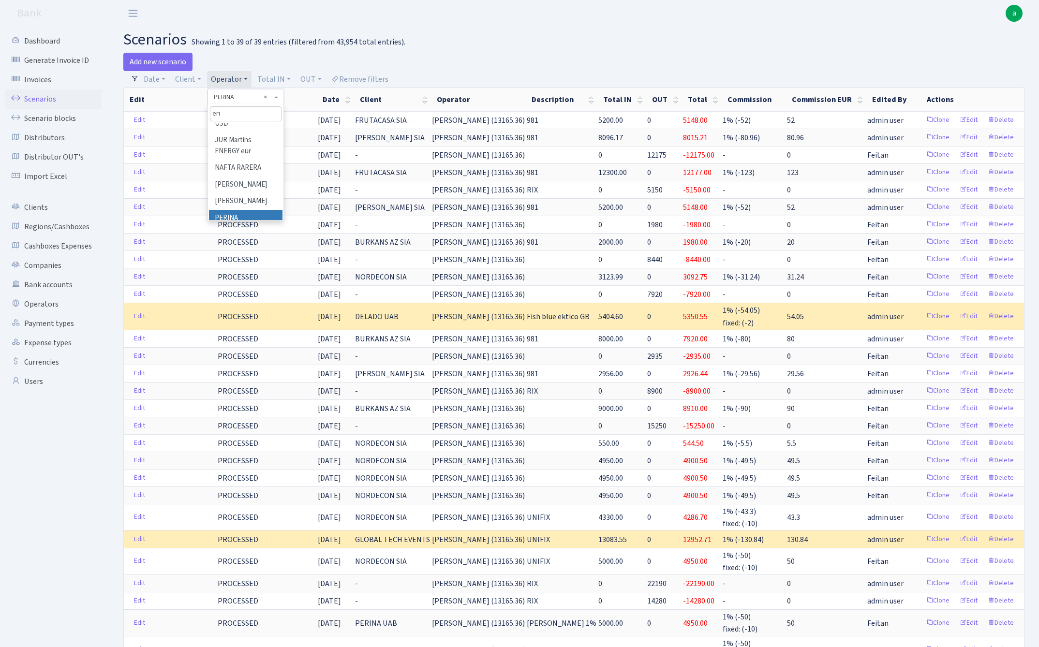
scroll to position [0, 0]
type input "[PERSON_NAME]"
click at [244, 133] on li "[PERSON_NAME] (erast)" at bounding box center [245, 137] width 73 height 28
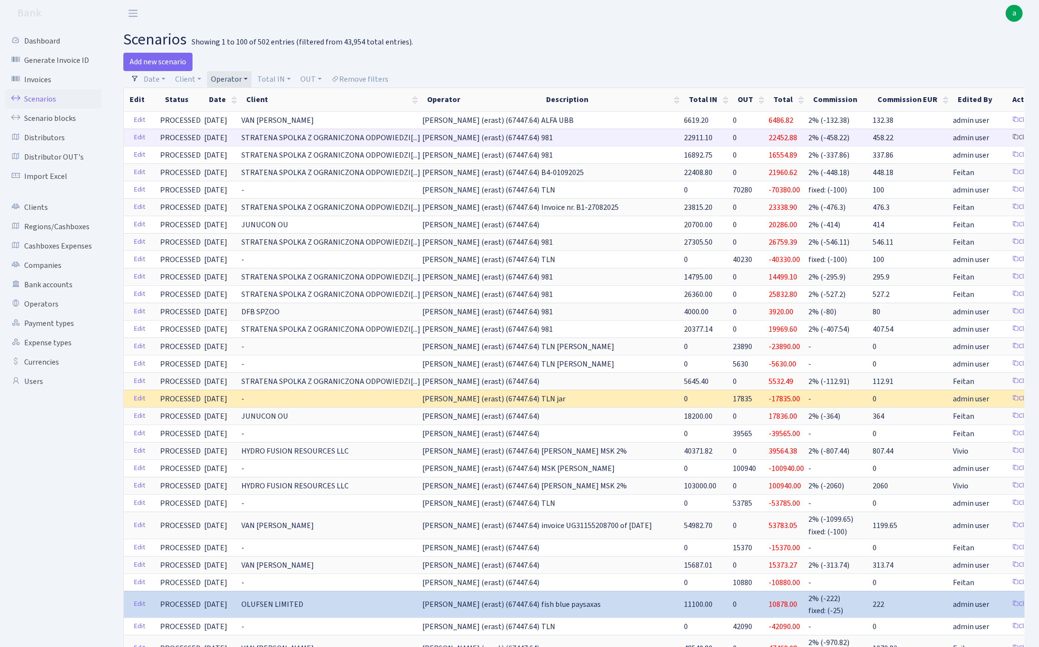
click at [1007, 138] on link "Clone" at bounding box center [1023, 137] width 32 height 15
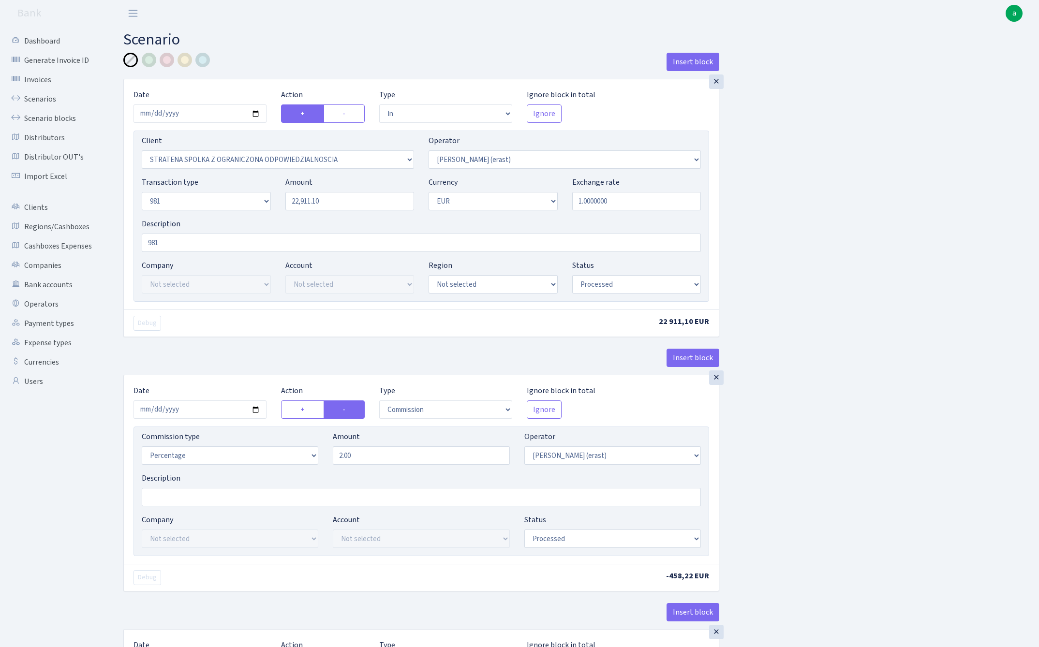
select select "in"
select select "3300"
select select "155"
select select "8"
select select "1"
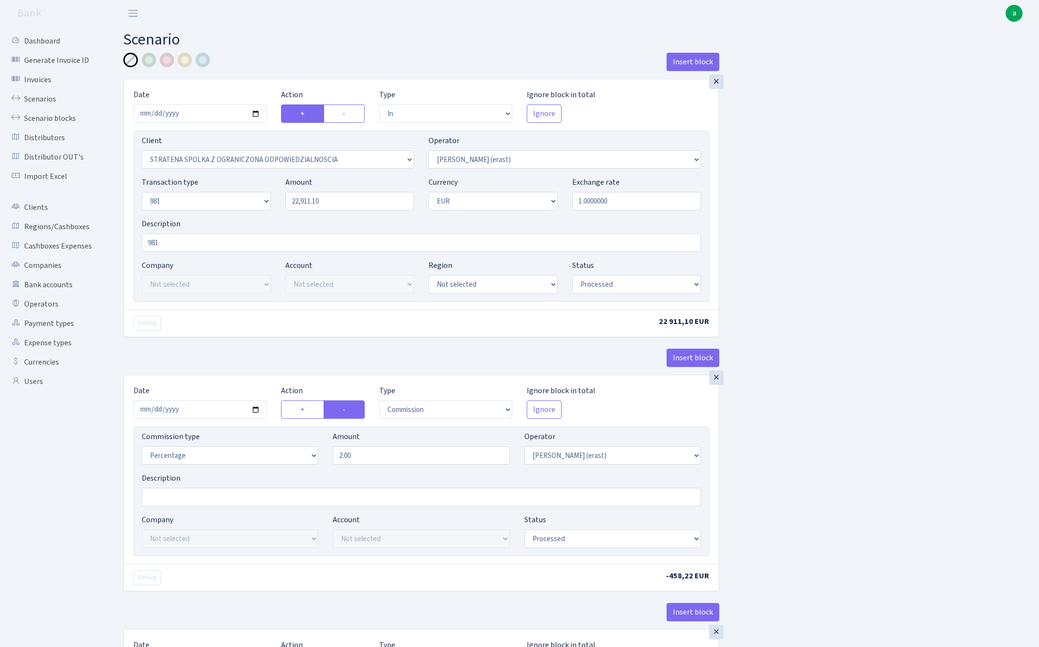
select select "processed"
select select "commission"
select select "155"
select select "processed"
select select "out"
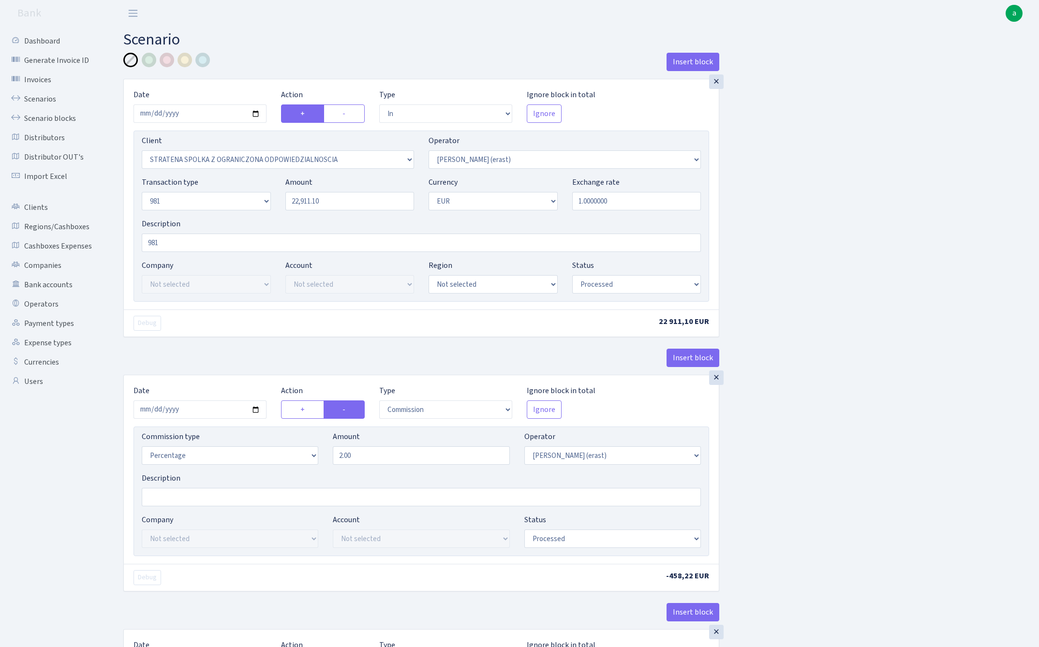
select select "2442"
select select "61"
select select "8"
select select "1"
select select "processed"
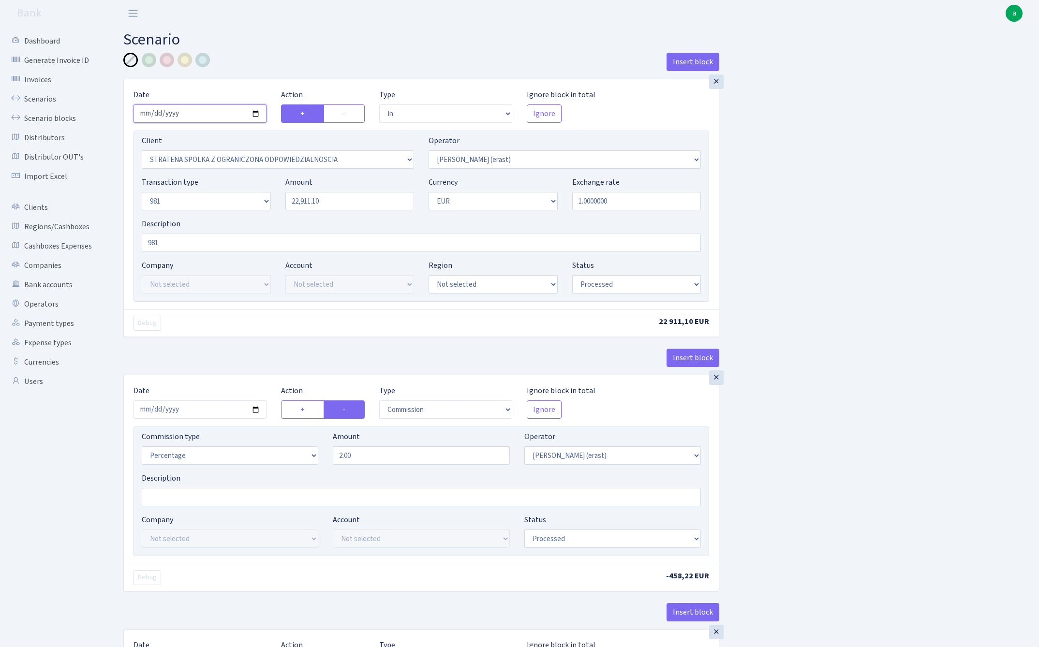
click at [193, 112] on input "2025-09-08" at bounding box center [199, 113] width 133 height 18
type input "[DATE]"
click at [315, 84] on div "× Date 2025-09-09 Action + - Type --- In Out Commission Field required. Ignore …" at bounding box center [421, 194] width 595 height 230
click at [342, 200] on input "22911.10" at bounding box center [349, 201] width 129 height 18
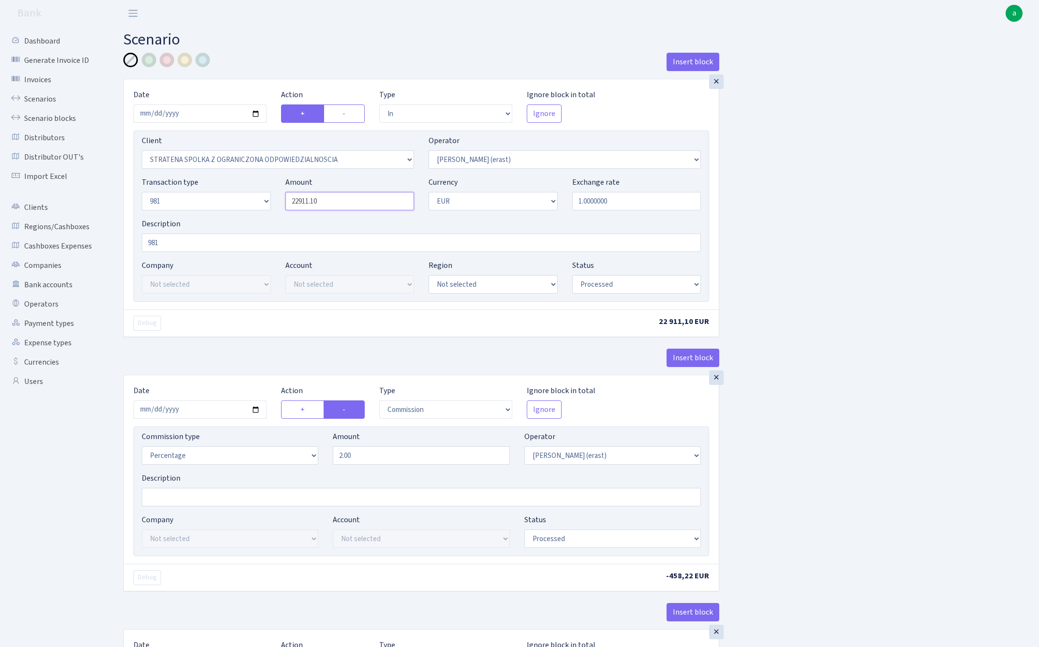
paste input "19315.85"
type input "19,315.85"
click at [817, 196] on div "Insert block × Date 2025-09-09 Action + - Type --- In Out Commission Field requ…" at bounding box center [573, 511] width 915 height 916
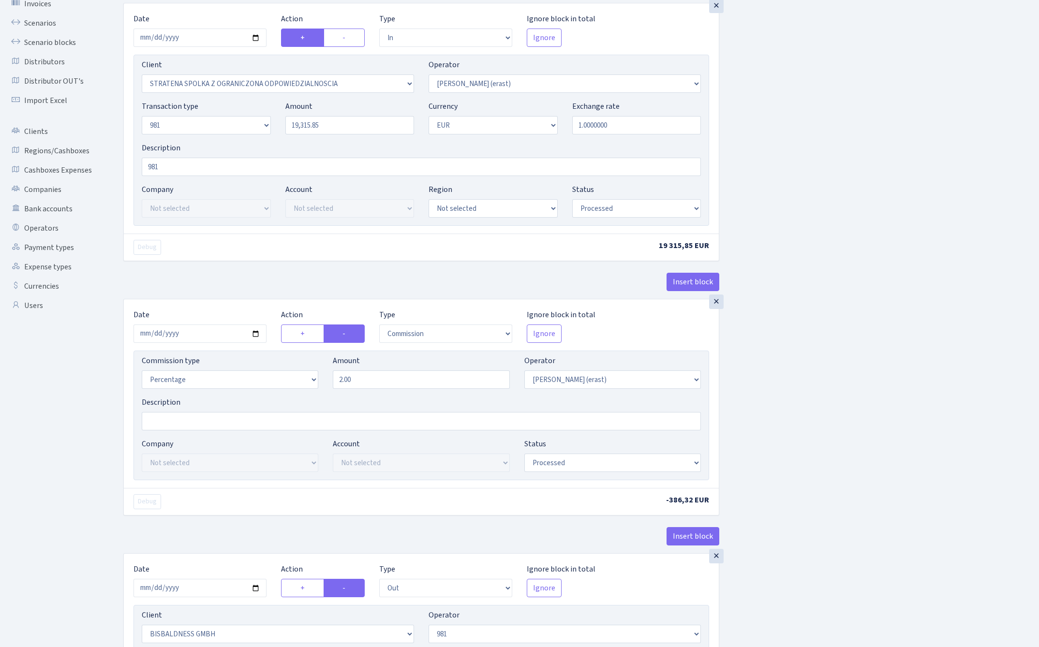
scroll to position [84, 0]
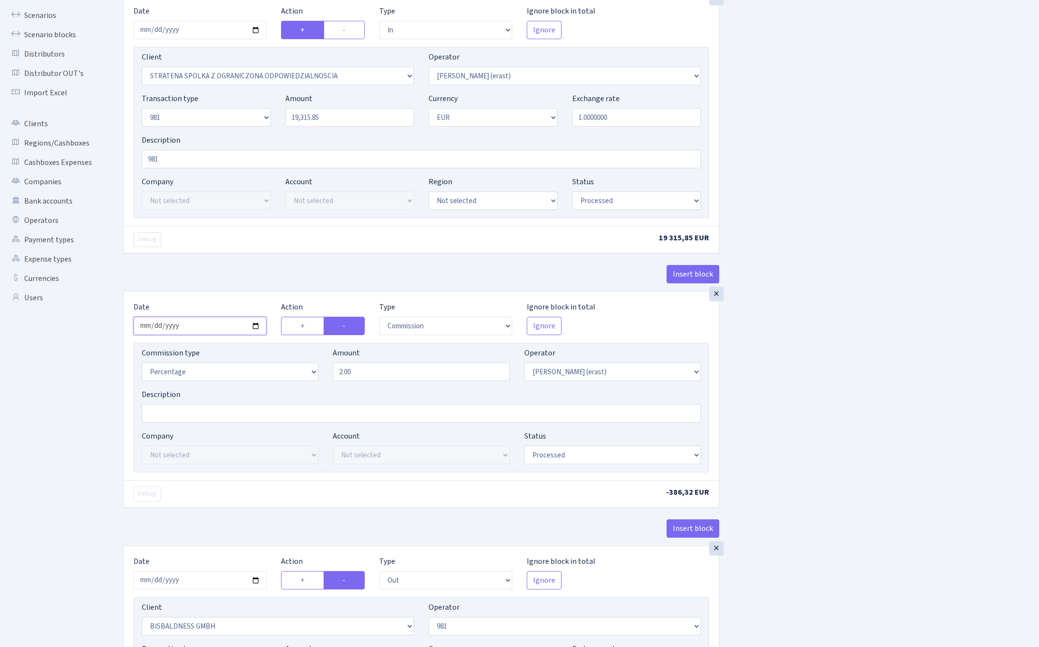
click at [195, 329] on input "2025-09-08" at bounding box center [199, 326] width 133 height 18
type input "2025-09-09"
click at [274, 237] on div "Debug" at bounding box center [273, 239] width 295 height 15
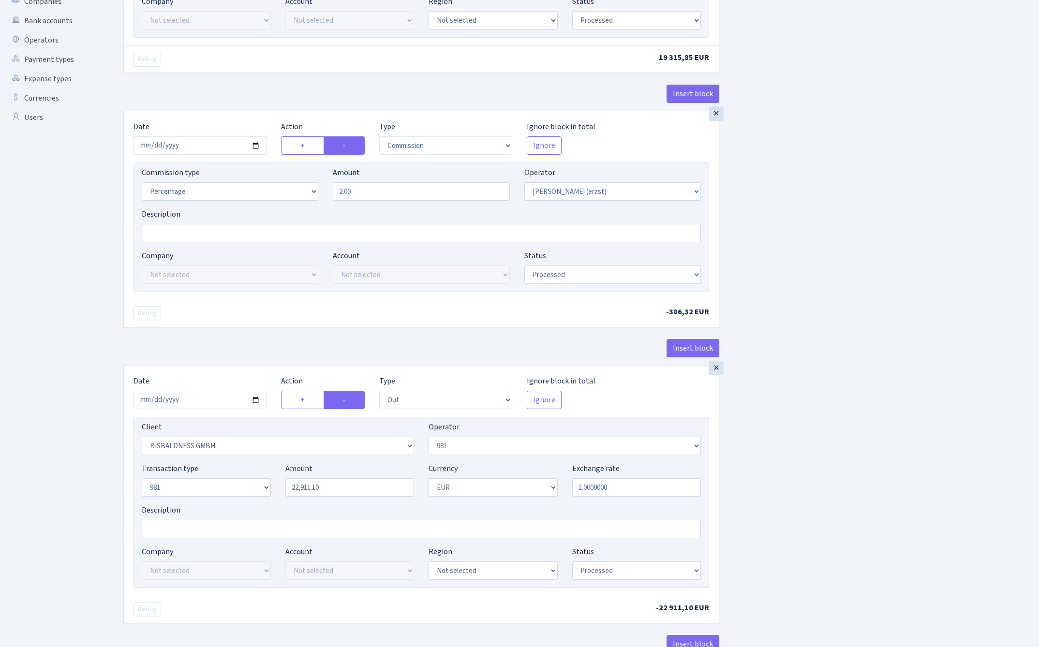
scroll to position [277, 0]
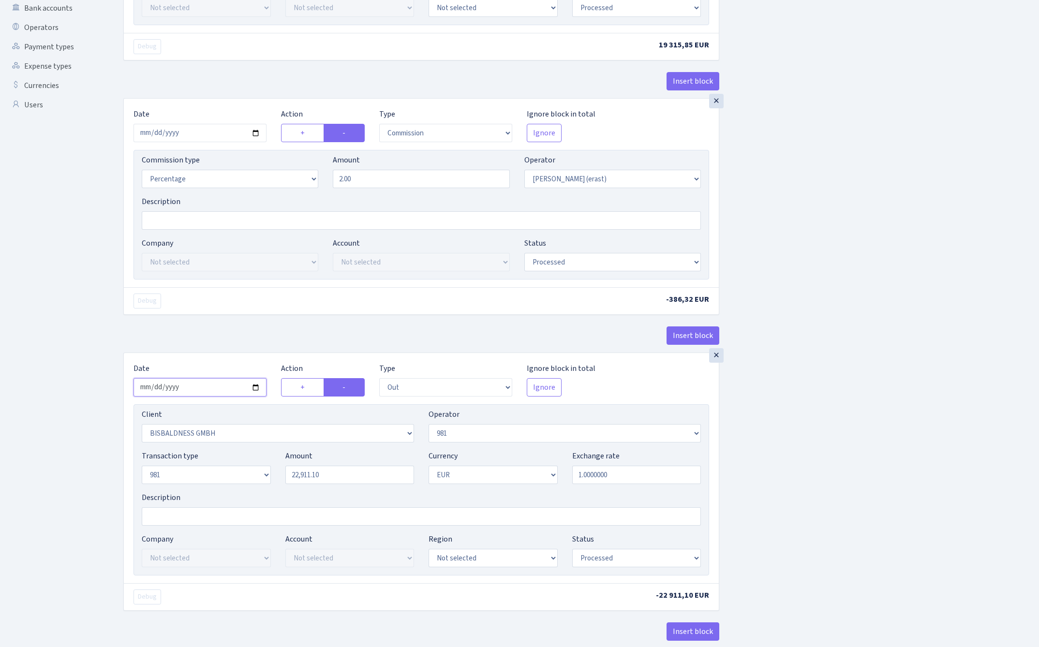
click at [190, 389] on input "2025-09-08" at bounding box center [199, 387] width 133 height 18
type input "[DATE]"
click at [268, 291] on div "Debug -386,32 EUR" at bounding box center [421, 300] width 595 height 27
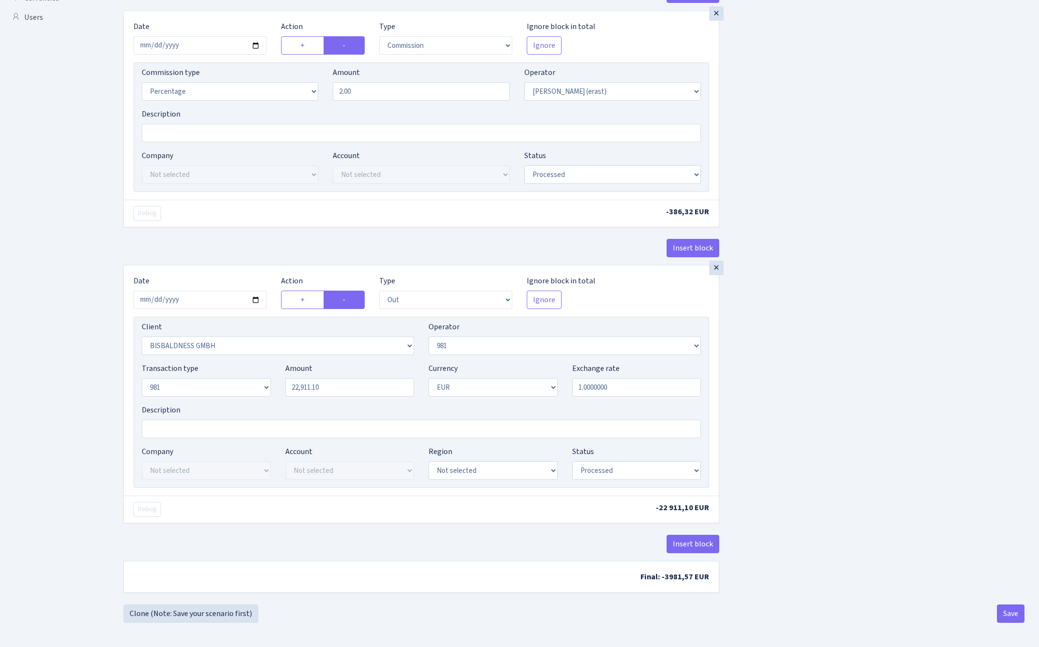
scroll to position [368, 0]
click at [362, 387] on input "22911.10" at bounding box center [349, 387] width 129 height 18
paste input "19315.85"
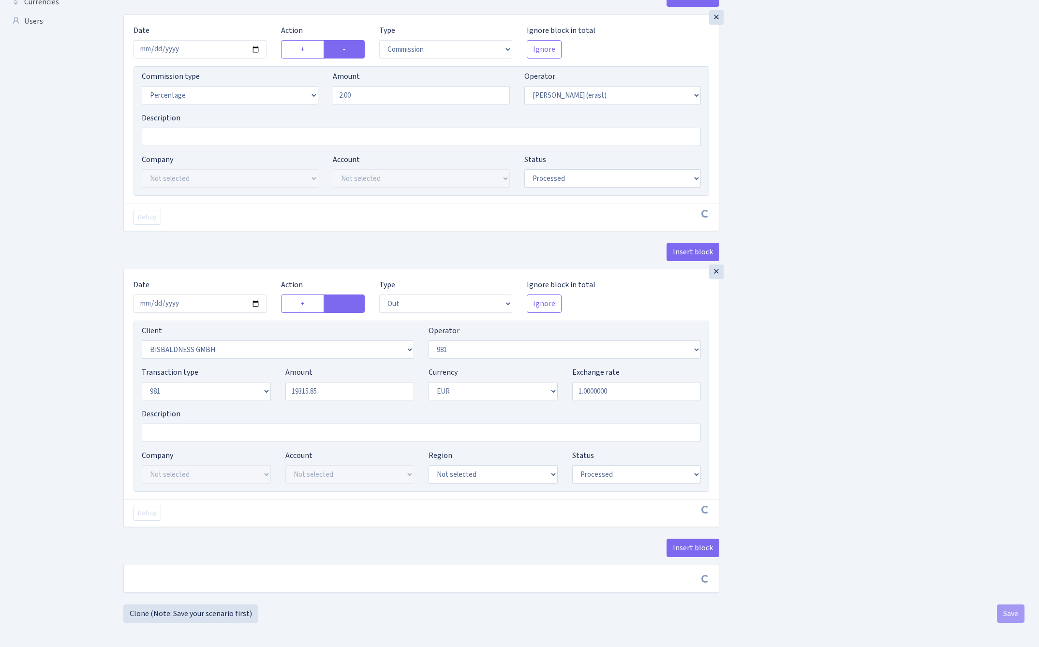
type input "19,315.85"
click at [892, 359] on div "Insert block × Date [DATE] Action + - Type --- In Out Commission Field required…" at bounding box center [573, 148] width 915 height 912
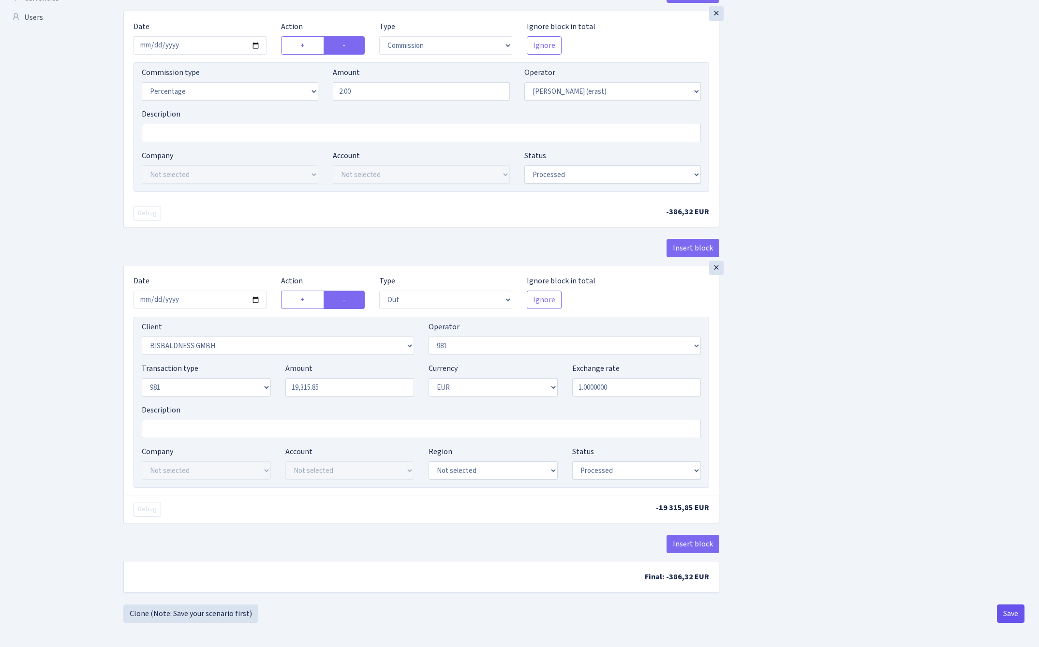
click at [1008, 617] on button "Save" at bounding box center [1011, 613] width 28 height 18
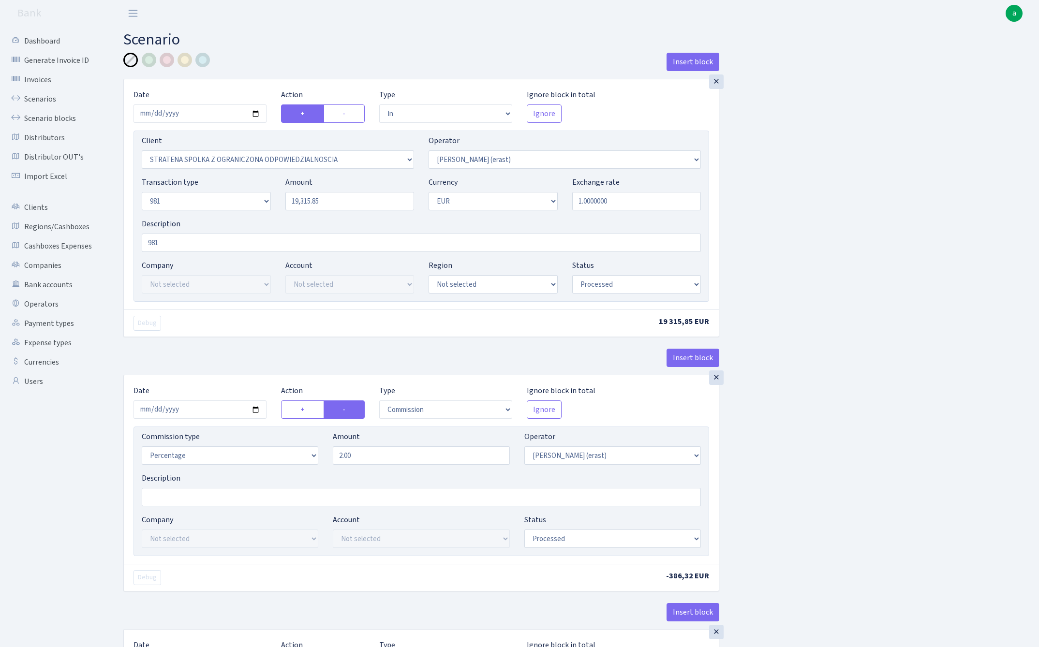
select select "in"
select select "3300"
select select "155"
select select "8"
select select "1"
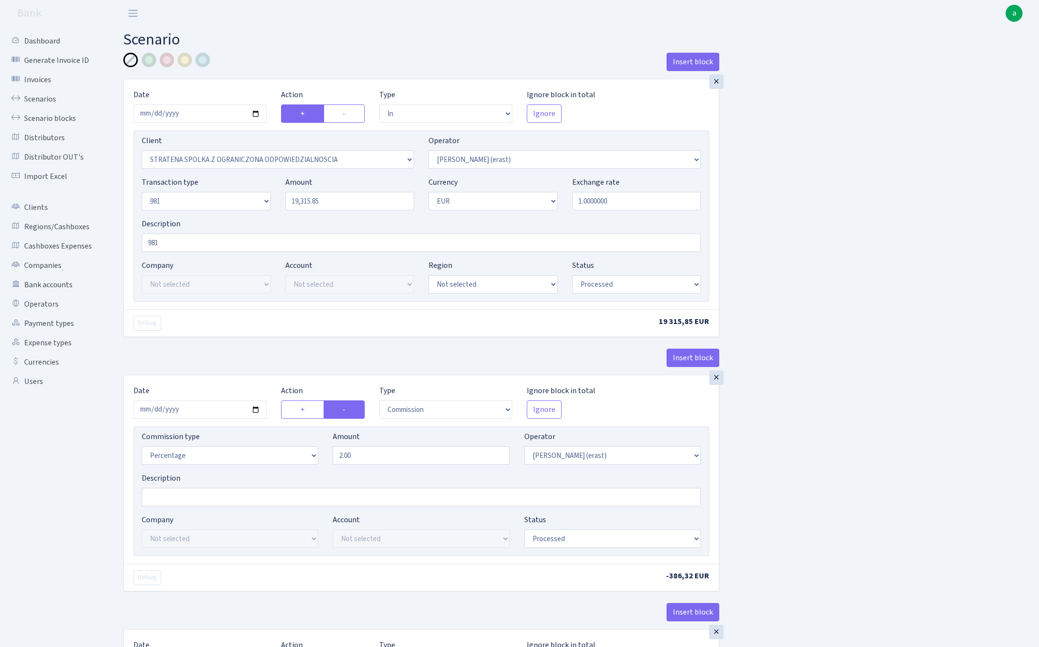
select select "processed"
select select "commission"
select select "155"
select select "processed"
select select "out"
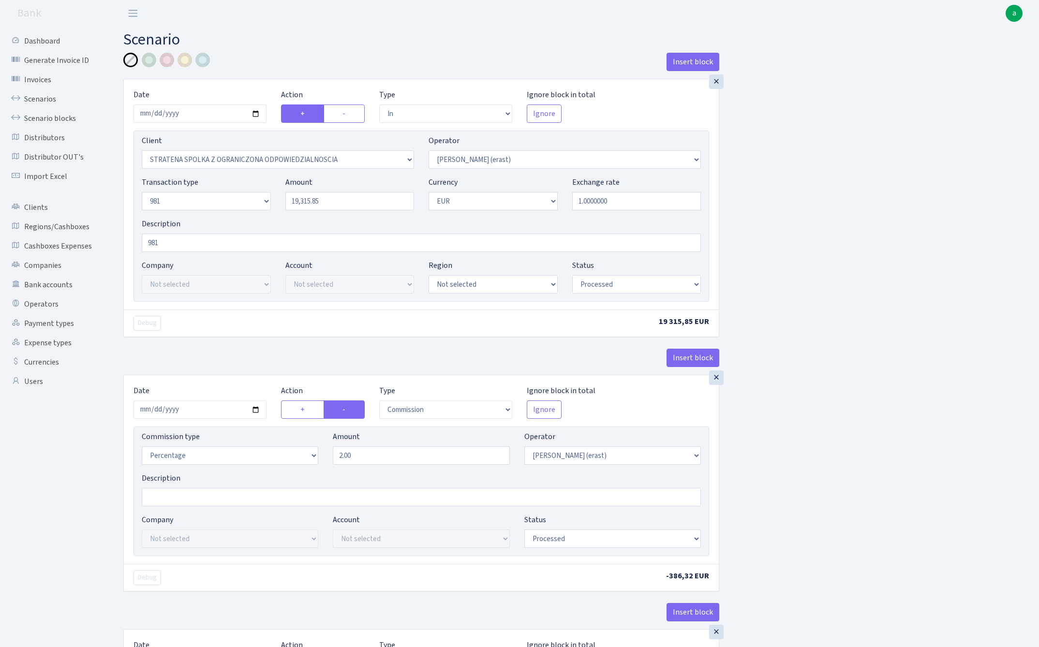
select select "2442"
select select "61"
select select "8"
select select "1"
select select "processed"
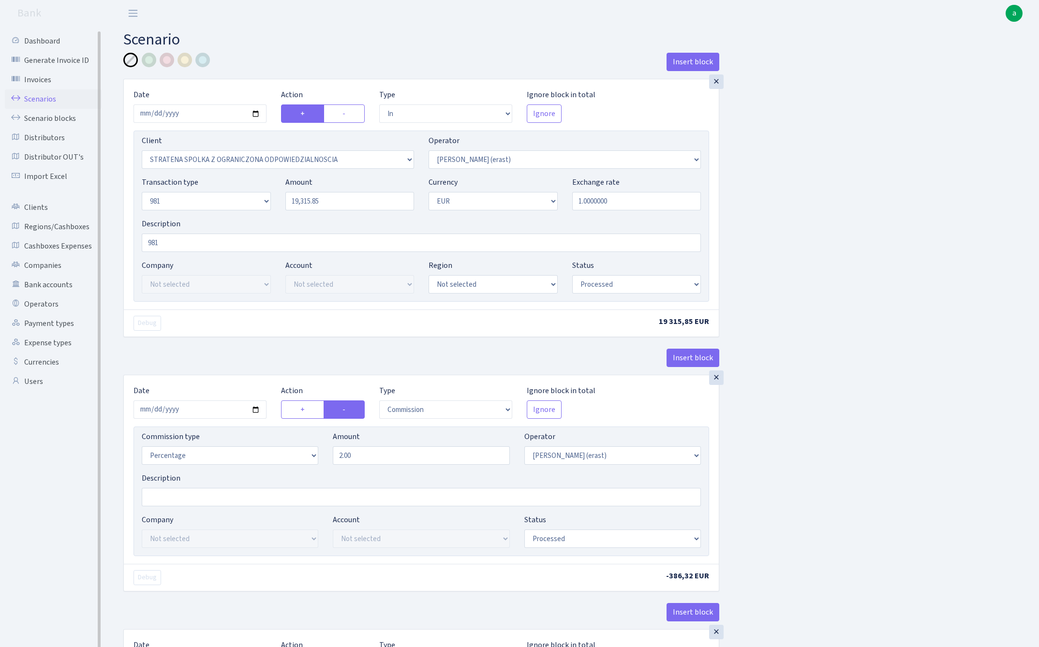
click at [35, 98] on link "Scenarios" at bounding box center [53, 98] width 97 height 19
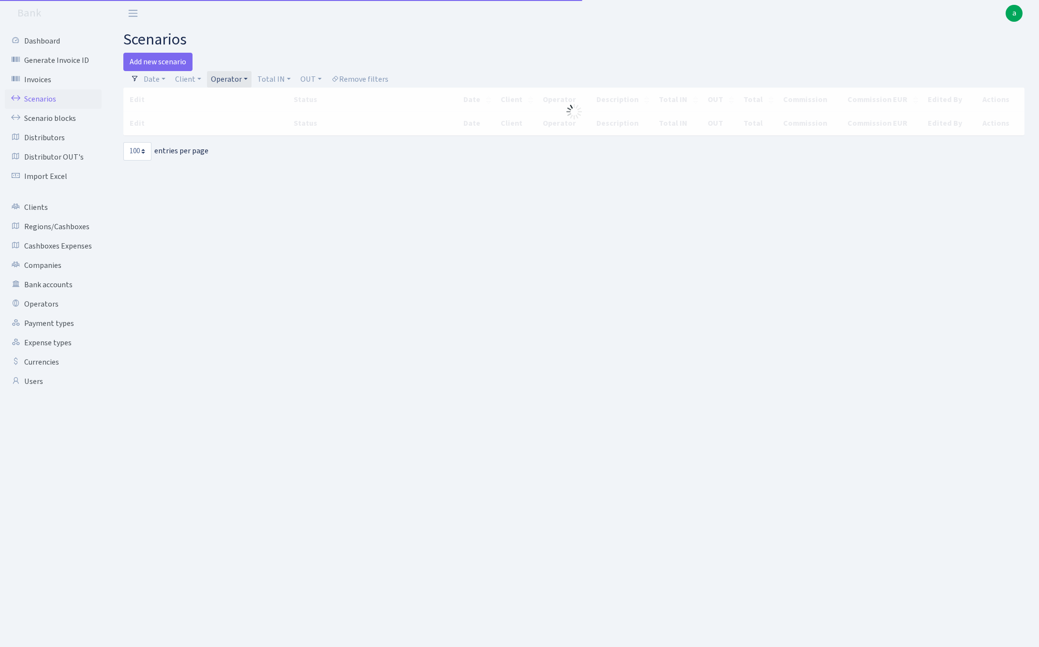
select select "100"
click at [227, 78] on link "Operator" at bounding box center [229, 79] width 44 height 16
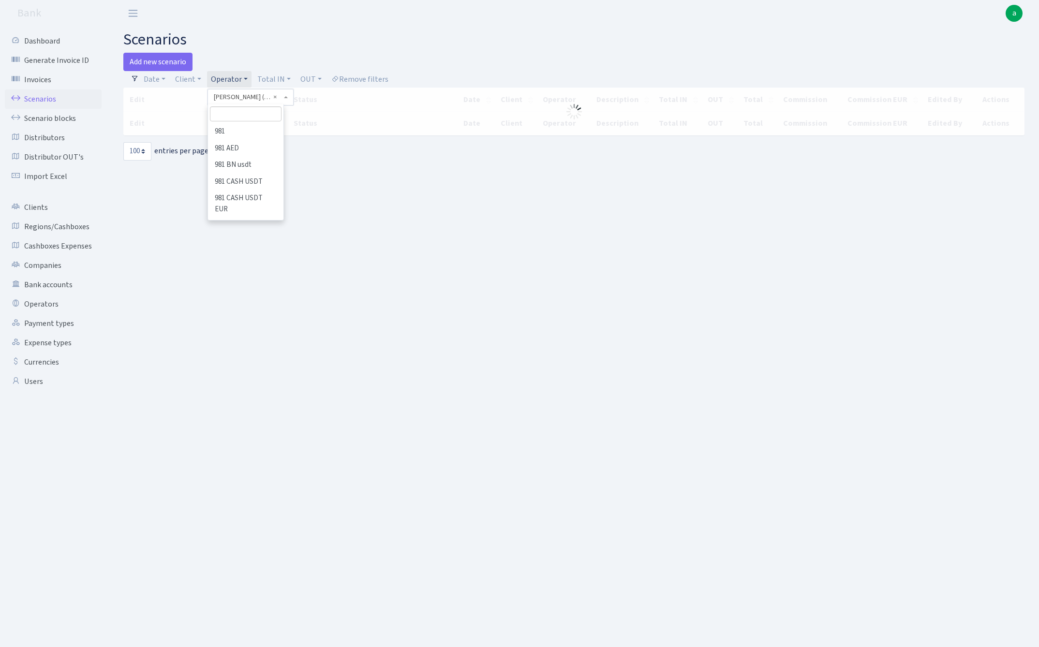
scroll to position [1708, 0]
click at [229, 113] on input "search" at bounding box center [245, 113] width 71 height 15
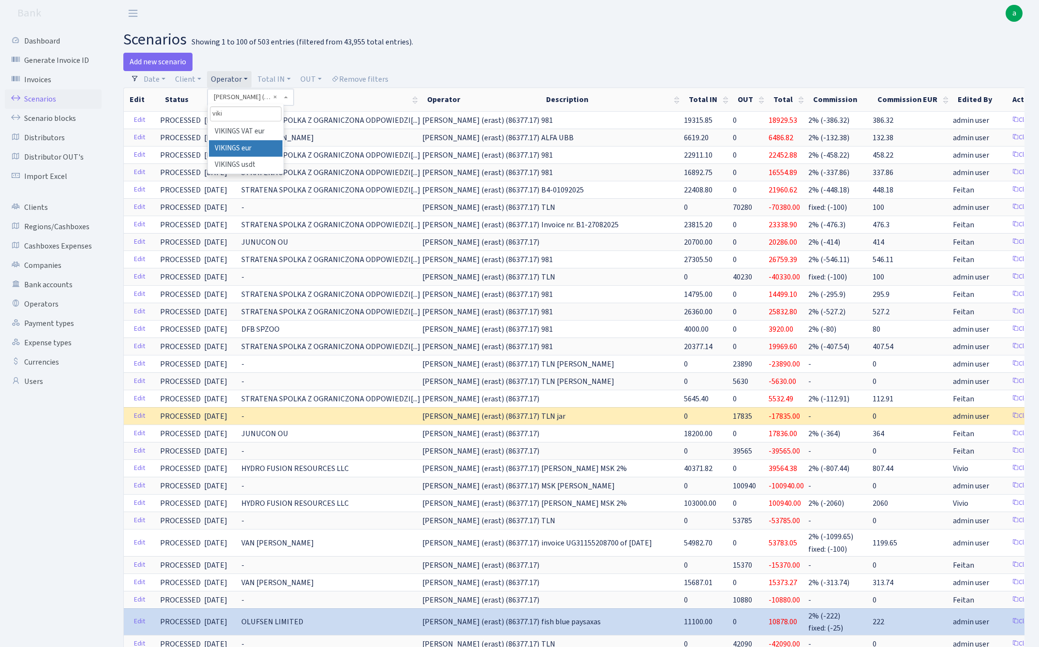
type input "viki"
click at [249, 148] on li "VIKINGS eur" at bounding box center [245, 148] width 73 height 17
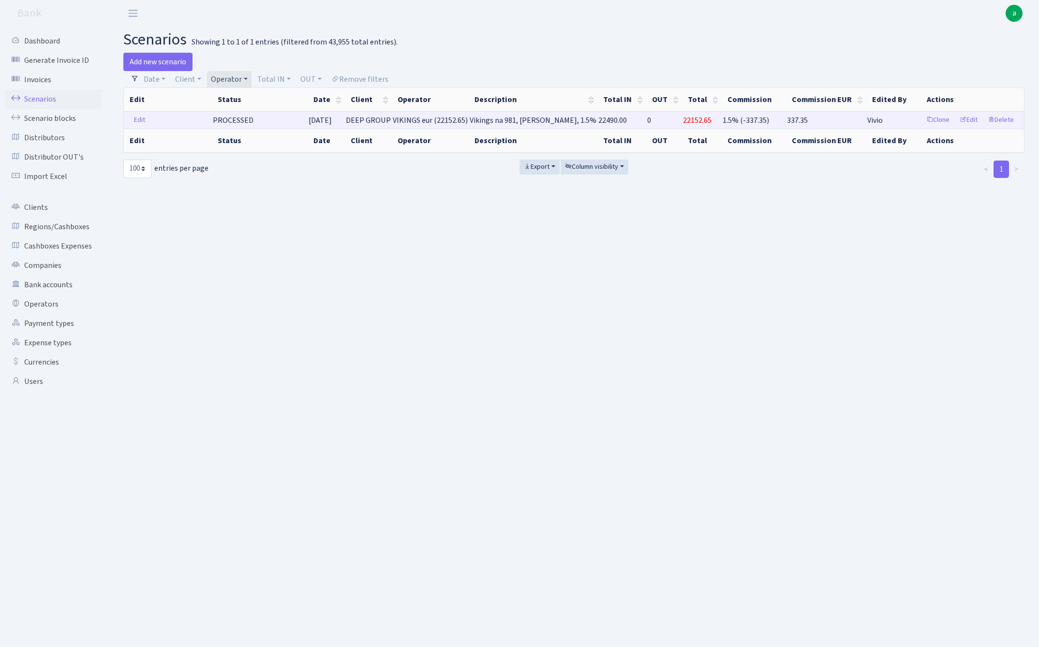
drag, startPoint x: 448, startPoint y: 120, endPoint x: 507, endPoint y: 120, distance: 59.5
click at [468, 120] on span "VIKINGS eur (22152.65)" at bounding box center [430, 120] width 75 height 11
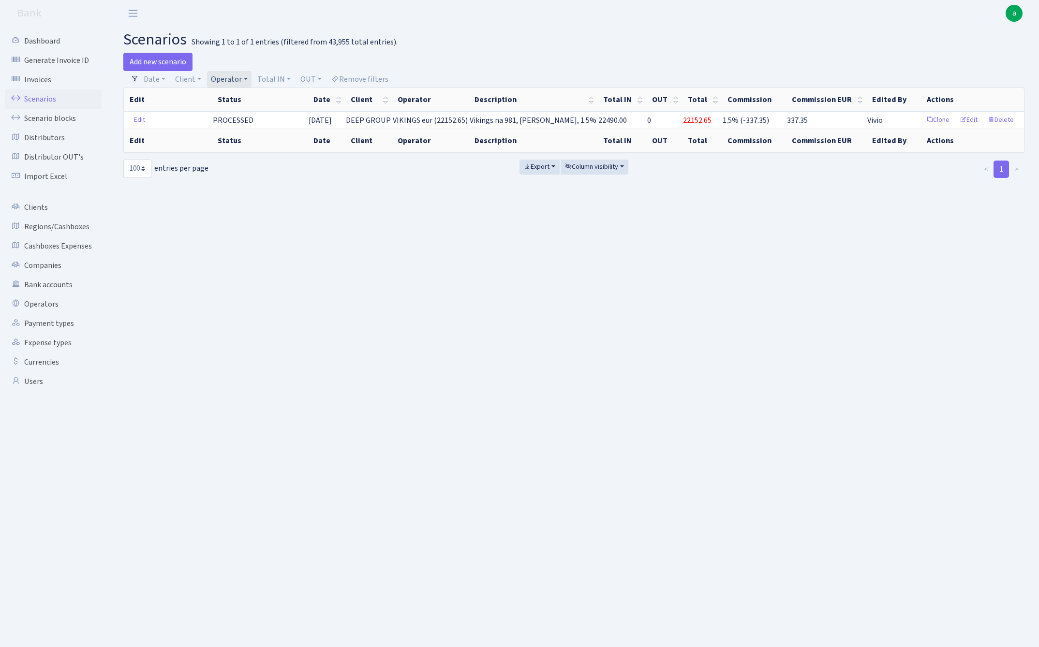
copy span "VIKINGS eur (22152"
click at [229, 78] on link "Operator" at bounding box center [229, 79] width 44 height 16
click at [229, 114] on input "search" at bounding box center [245, 113] width 71 height 15
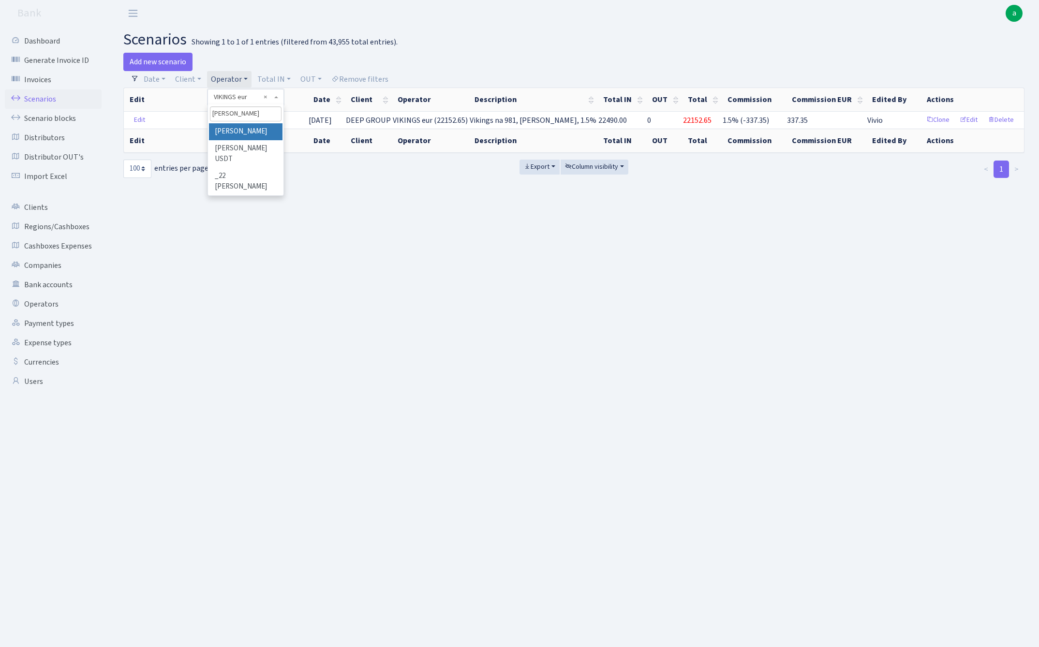
type input "[PERSON_NAME]"
click at [255, 132] on li "[PERSON_NAME]" at bounding box center [245, 131] width 73 height 17
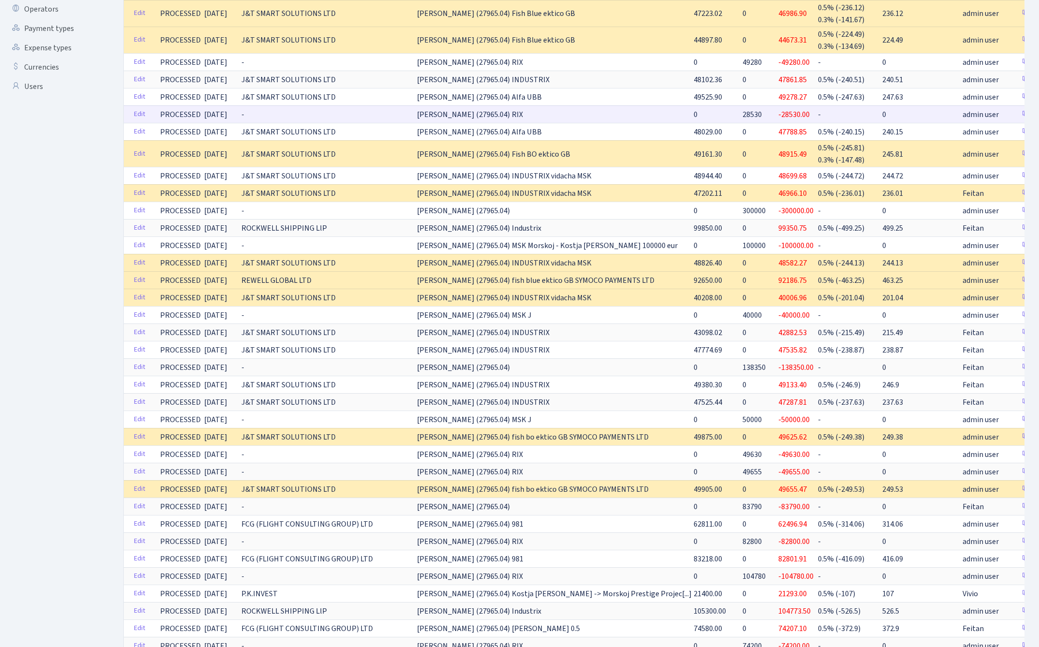
scroll to position [306, 0]
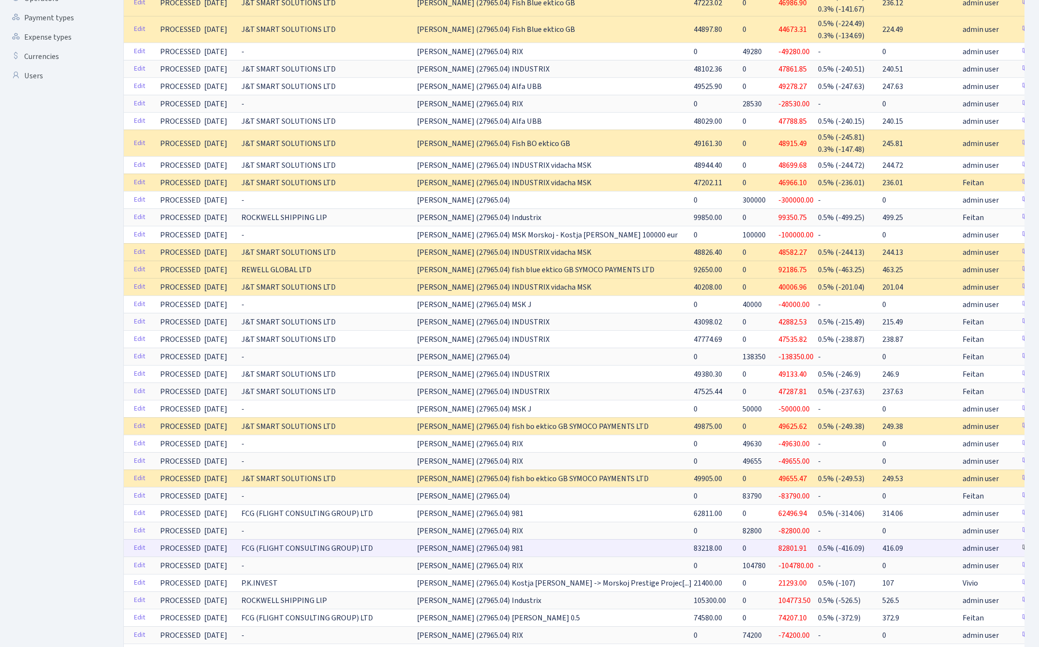
click at [1017, 546] on link "Clone" at bounding box center [1033, 548] width 32 height 15
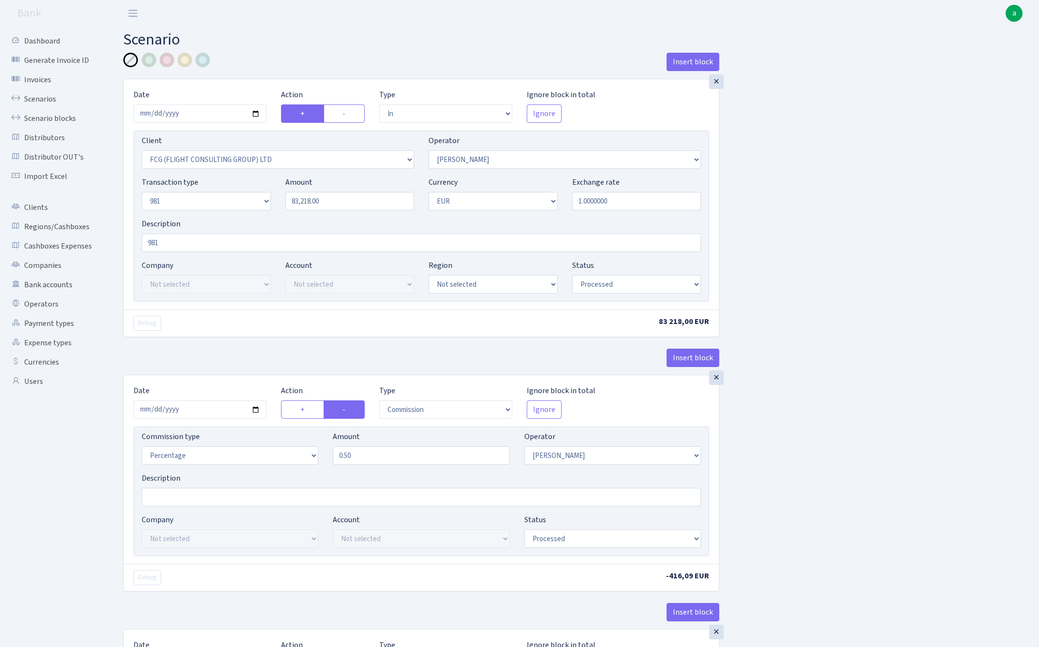
select select "in"
select select "1427"
select select "439"
select select "8"
select select "1"
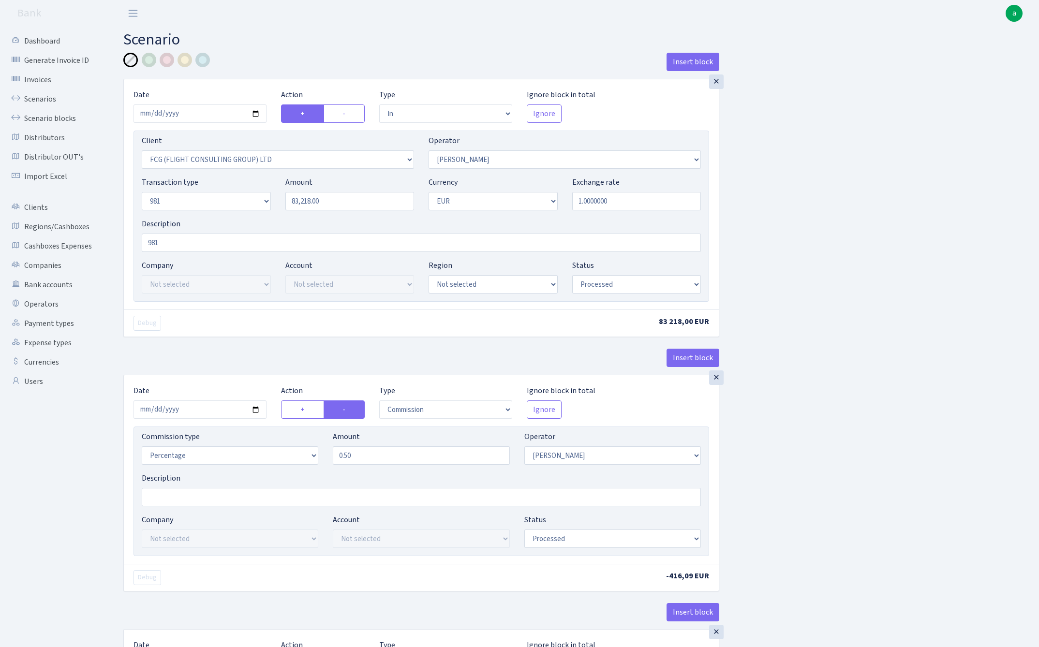
select select "processed"
select select "commission"
select select "439"
select select "processed"
select select "out"
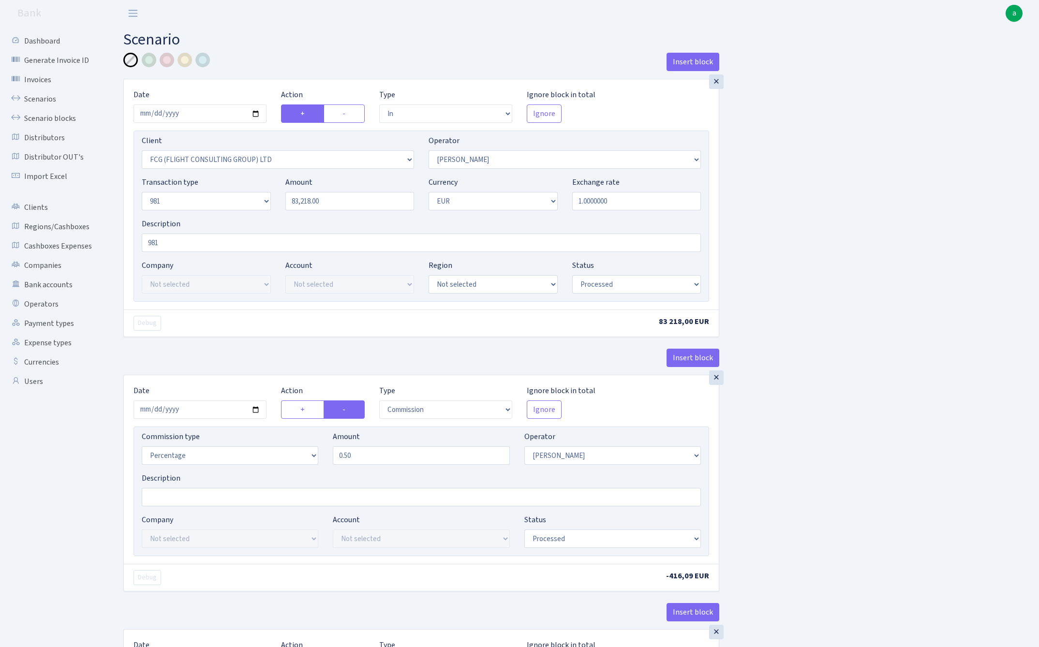
select select "341"
select select "61"
select select "8"
select select "1"
select select "processed"
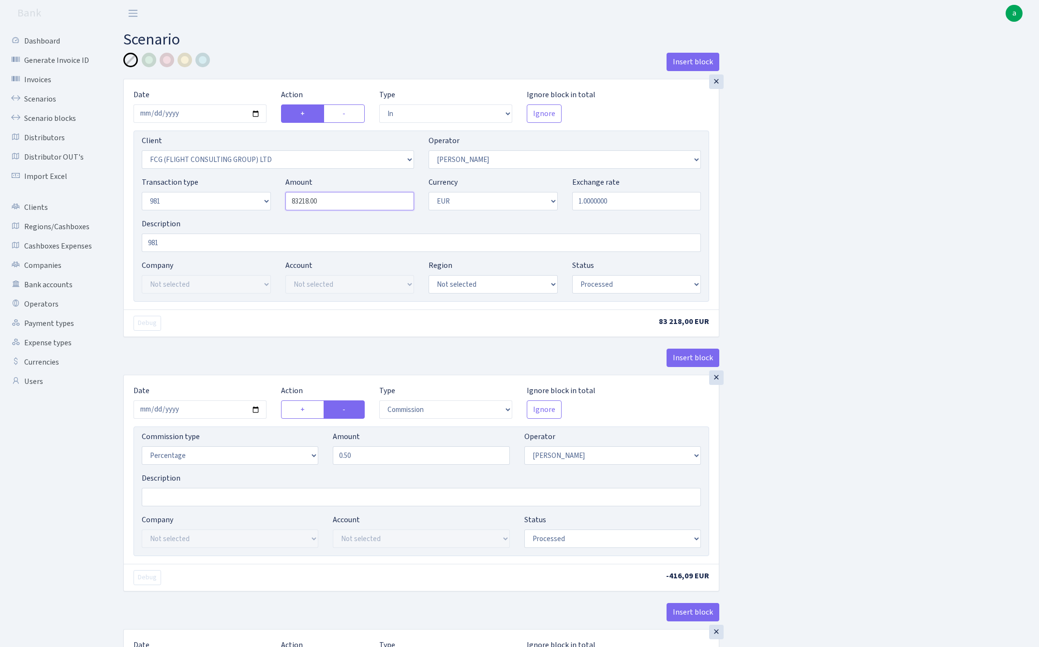
click at [330, 198] on input "83218.00" at bounding box center [349, 201] width 129 height 18
paste input "1215"
type input "12,150.00"
click at [191, 114] on input "2025-08-05" at bounding box center [199, 113] width 133 height 18
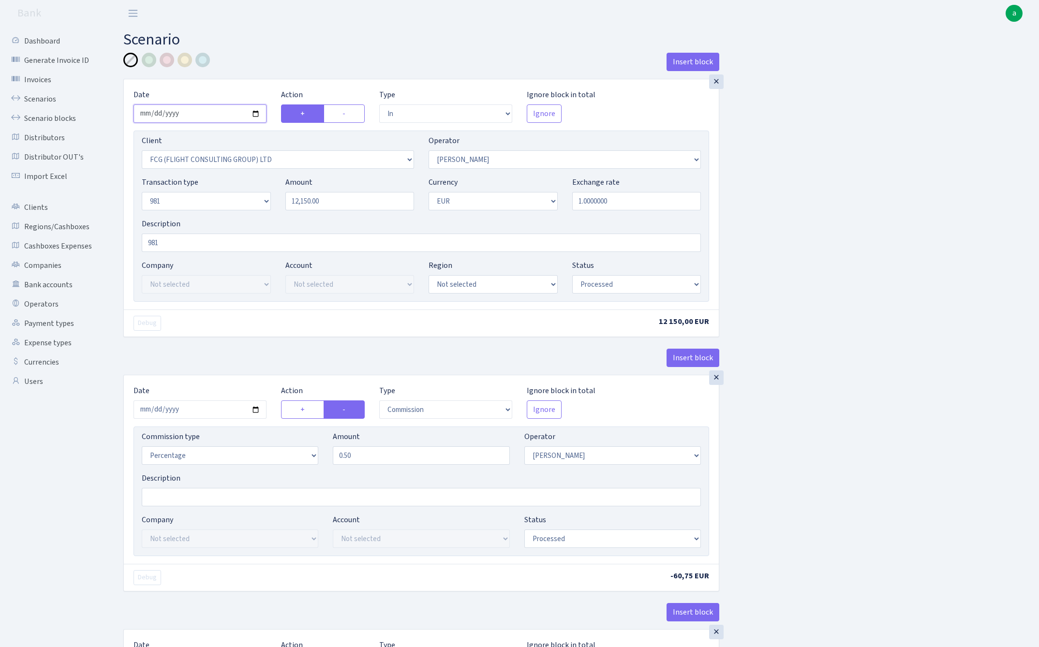
type input "[DATE]"
click at [327, 49] on main "Scenario Insert block × Date 2025-09-09 Action + - Type --- In Out Commission F…" at bounding box center [574, 507] width 930 height 960
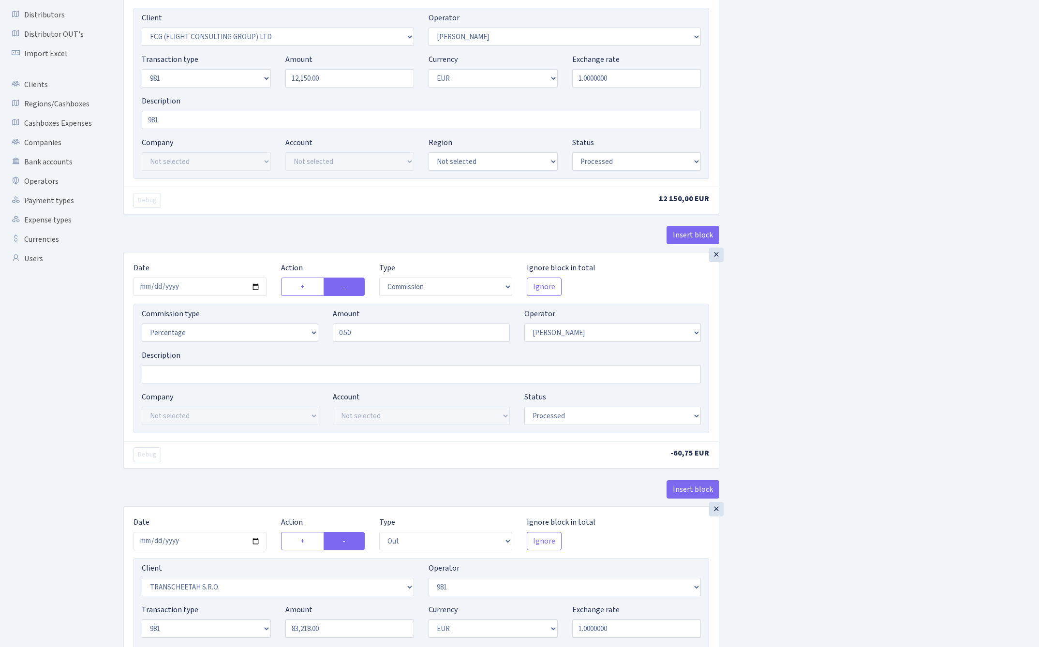
scroll to position [125, 0]
click at [189, 287] on input "2025-08-05" at bounding box center [199, 285] width 133 height 18
type input "[DATE]"
click at [234, 214] on div "× Date 2025-09-09 Action + - Type --- In Out Commission Field required. Ignore …" at bounding box center [421, 102] width 596 height 296
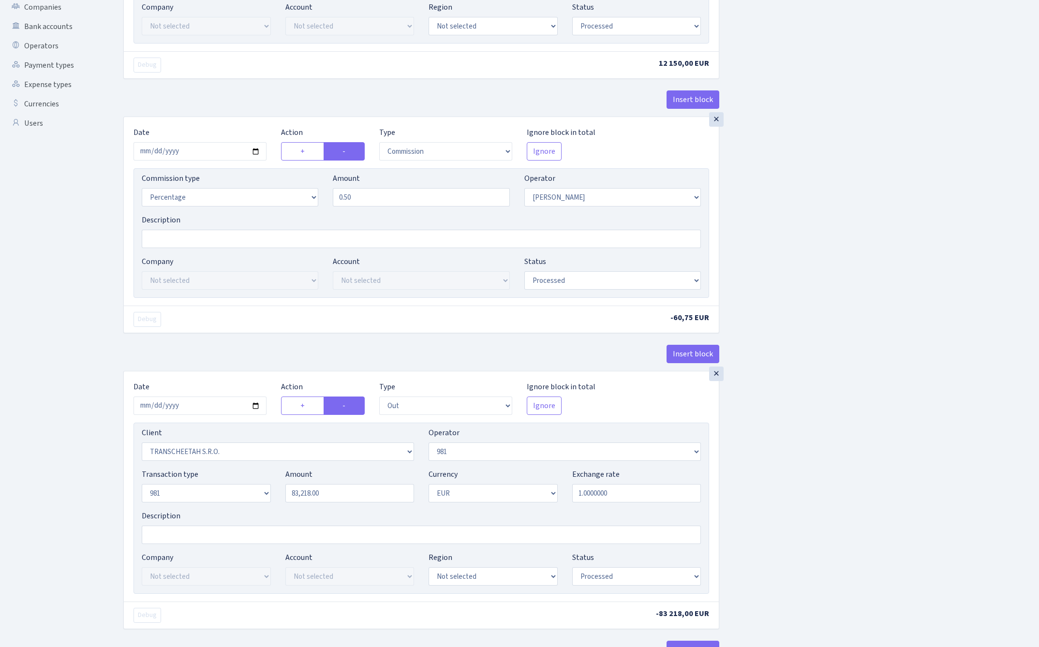
scroll to position [354, 0]
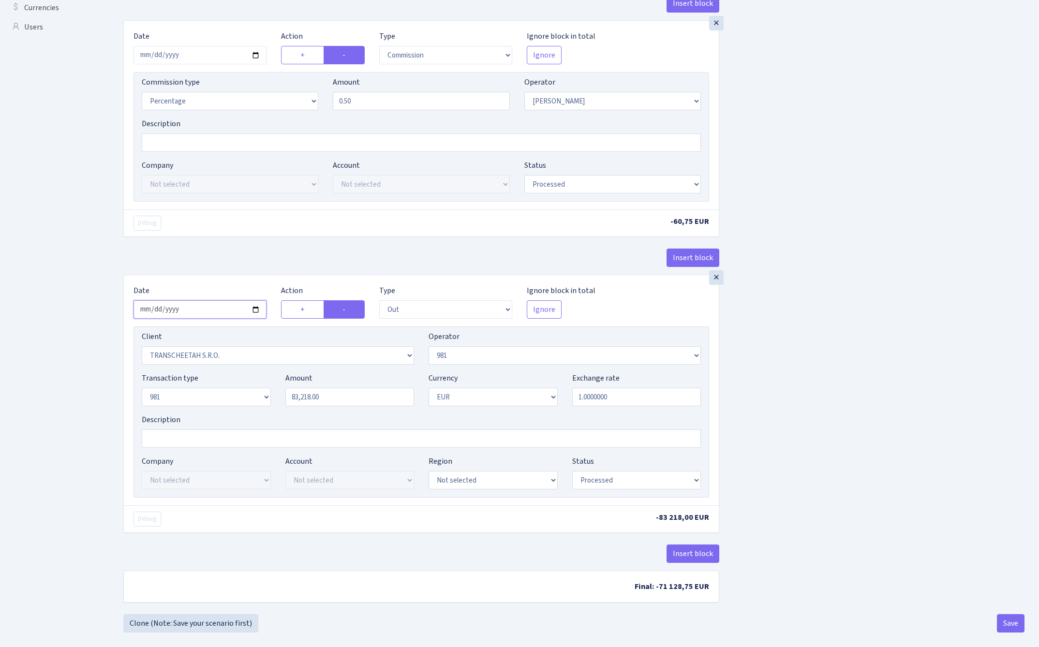
click at [192, 311] on input "2025-08-05" at bounding box center [199, 309] width 133 height 18
type input "[DATE]"
click at [249, 246] on div "× Date 2025-09-09 Action + - Type --- In Out Commission Field required. Ignore …" at bounding box center [421, 147] width 596 height 254
select select "2129"
click at [359, 396] on input "83218.00" at bounding box center [349, 397] width 129 height 18
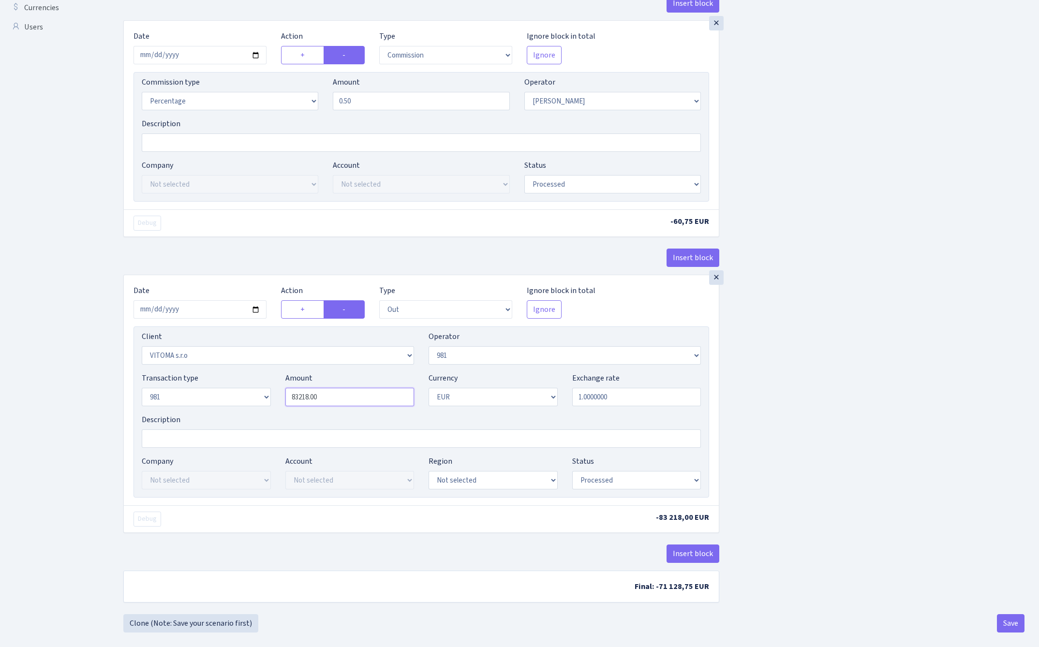
click at [359, 396] on input "83218.00" at bounding box center [349, 397] width 129 height 18
paste input "1215"
type input "12,150.00"
click at [785, 394] on div "Insert block × Date 2025-09-09 Action + - Type --- In Out Commission Field requ…" at bounding box center [573, 154] width 915 height 912
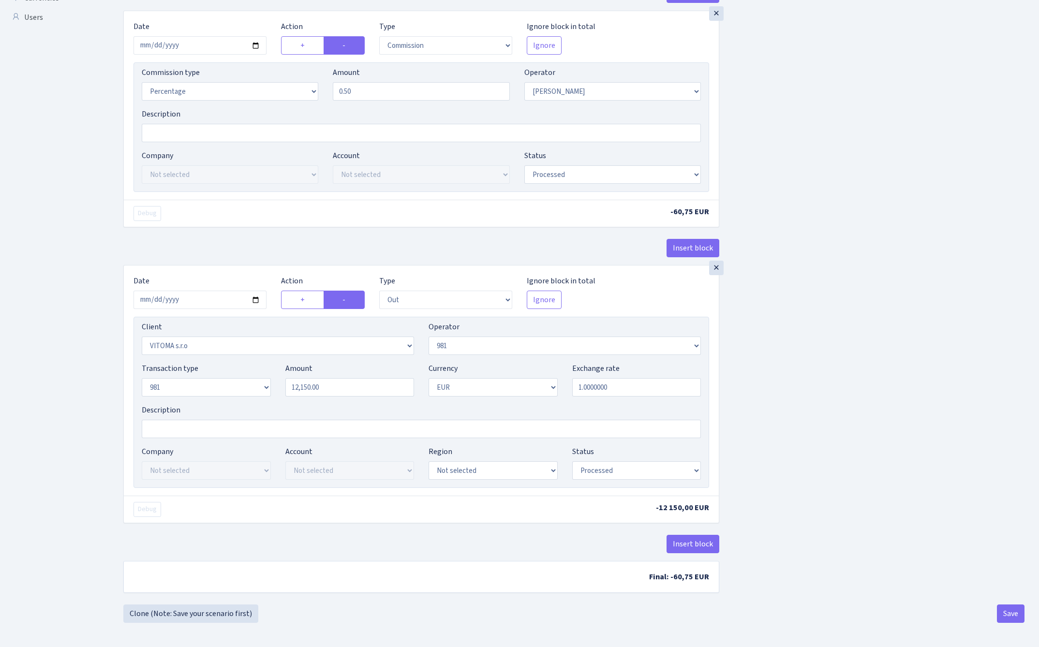
scroll to position [368, 0]
click at [1006, 614] on button "Save" at bounding box center [1011, 613] width 28 height 18
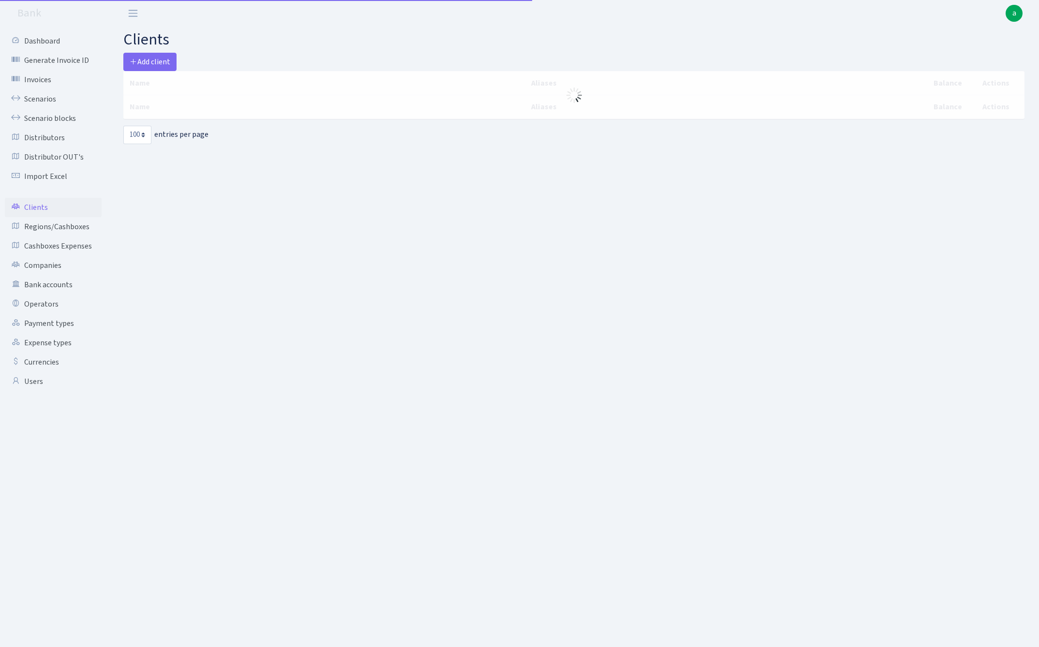
select select "100"
click at [161, 62] on span "Add client" at bounding box center [150, 62] width 41 height 11
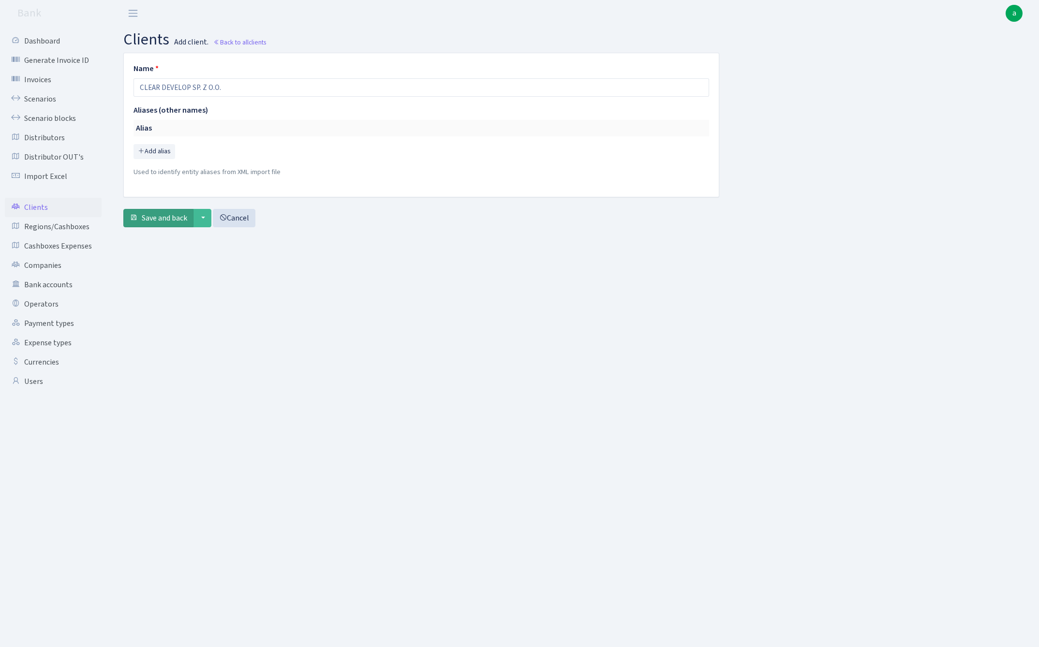
type input "CLEAR DEVELOP SP. Z O.O."
click at [157, 219] on span "Save and back" at bounding box center [164, 218] width 45 height 11
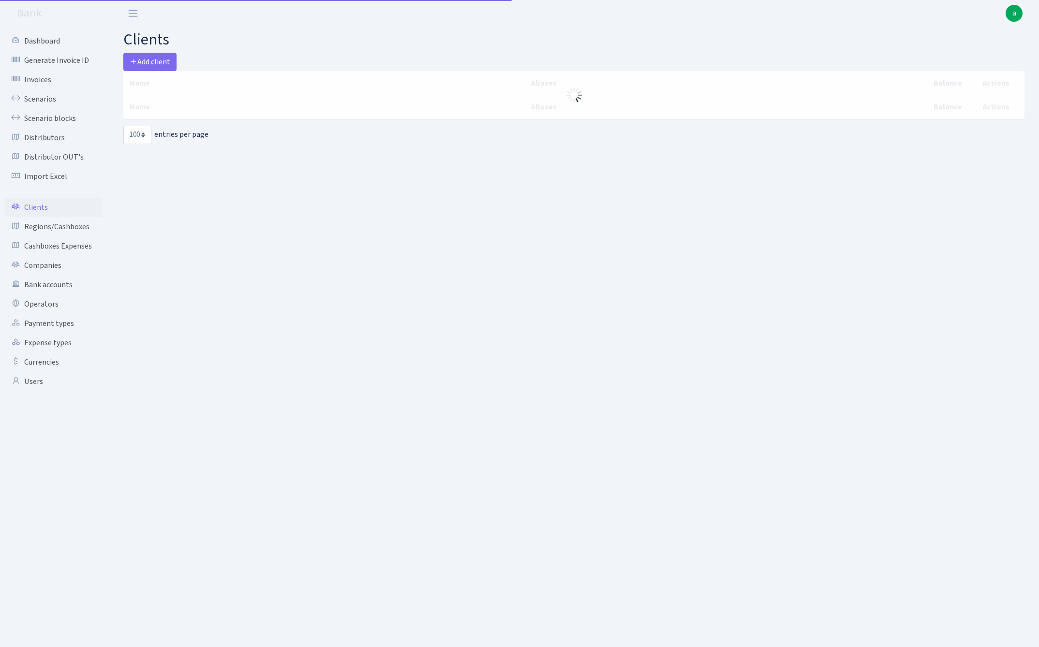
select select "100"
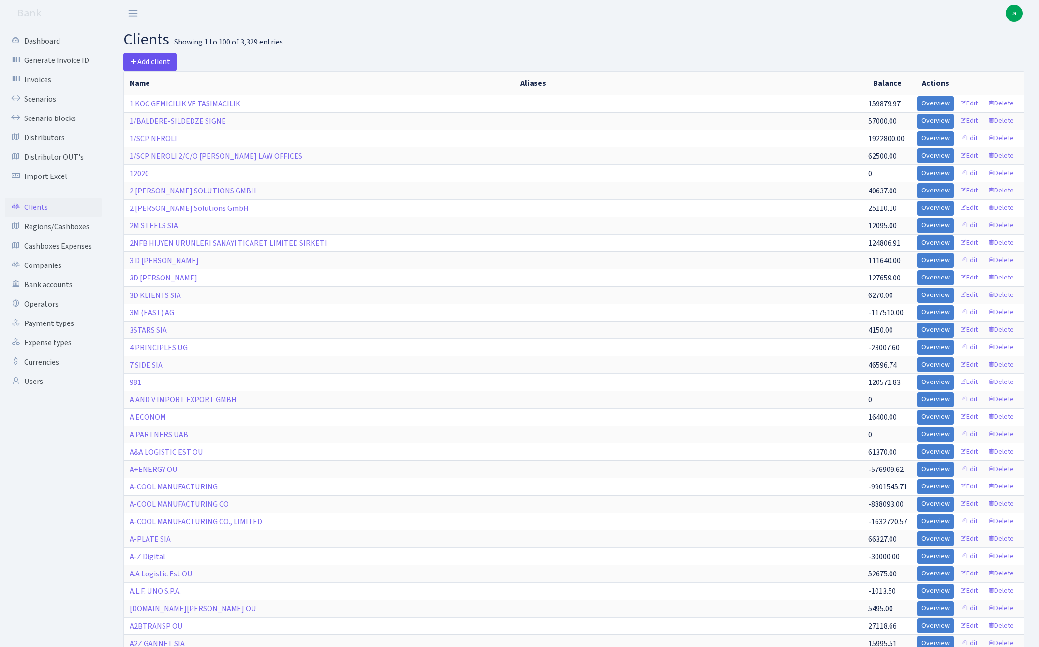
click at [164, 60] on span "Add client" at bounding box center [150, 62] width 41 height 11
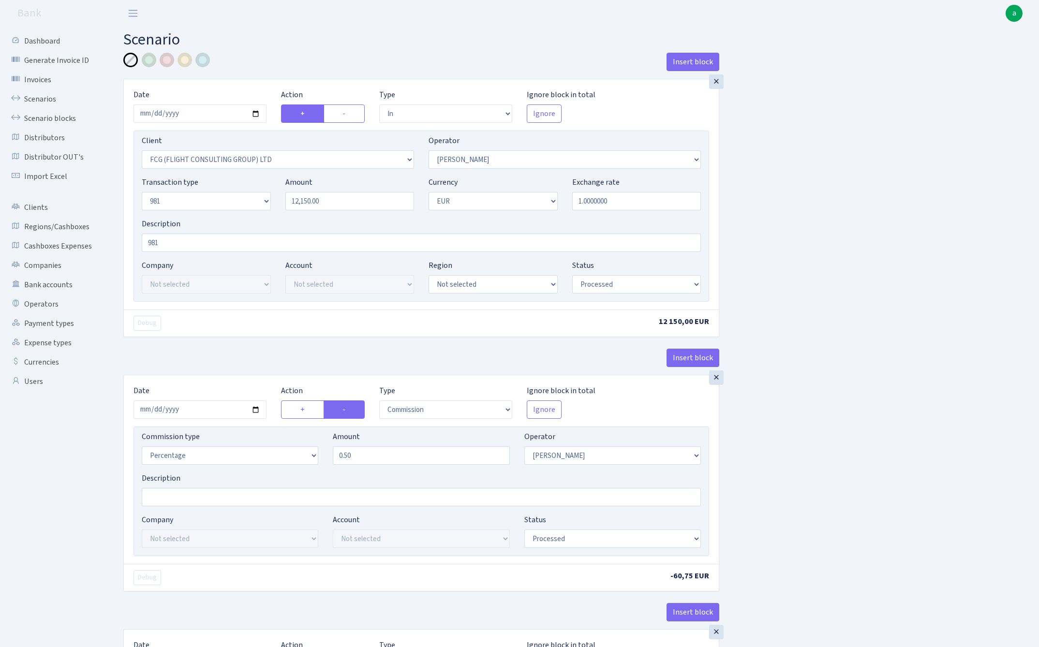
select select "in"
select select "1427"
select select "439"
select select "8"
select select "1"
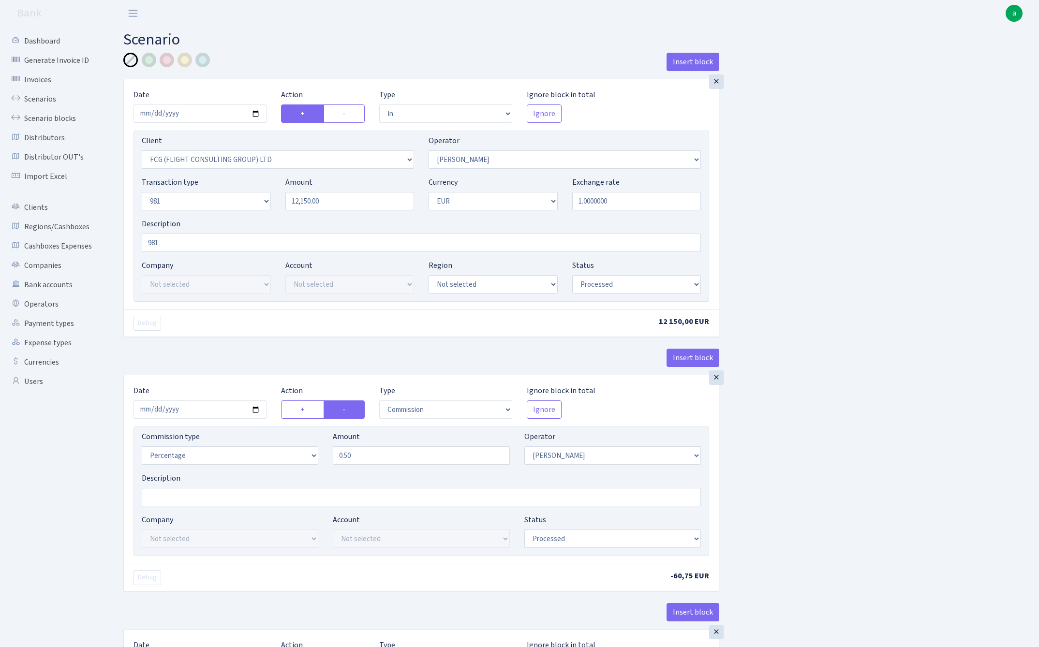
select select "processed"
select select "commission"
select select "439"
select select "processed"
select select "out"
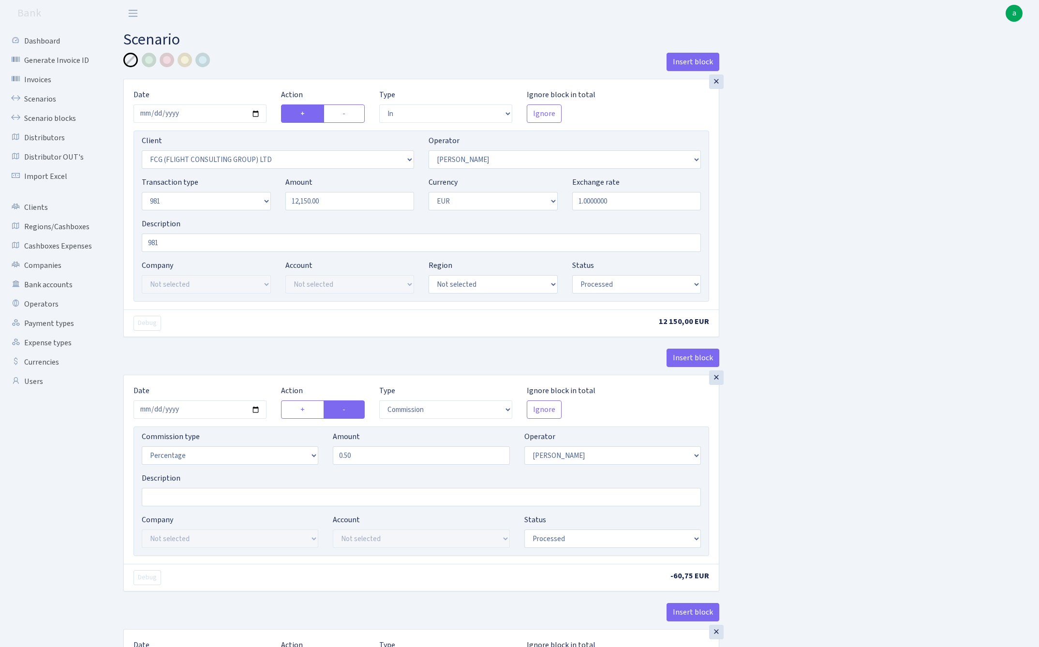
select select "2129"
select select "61"
select select "8"
select select "1"
select select "processed"
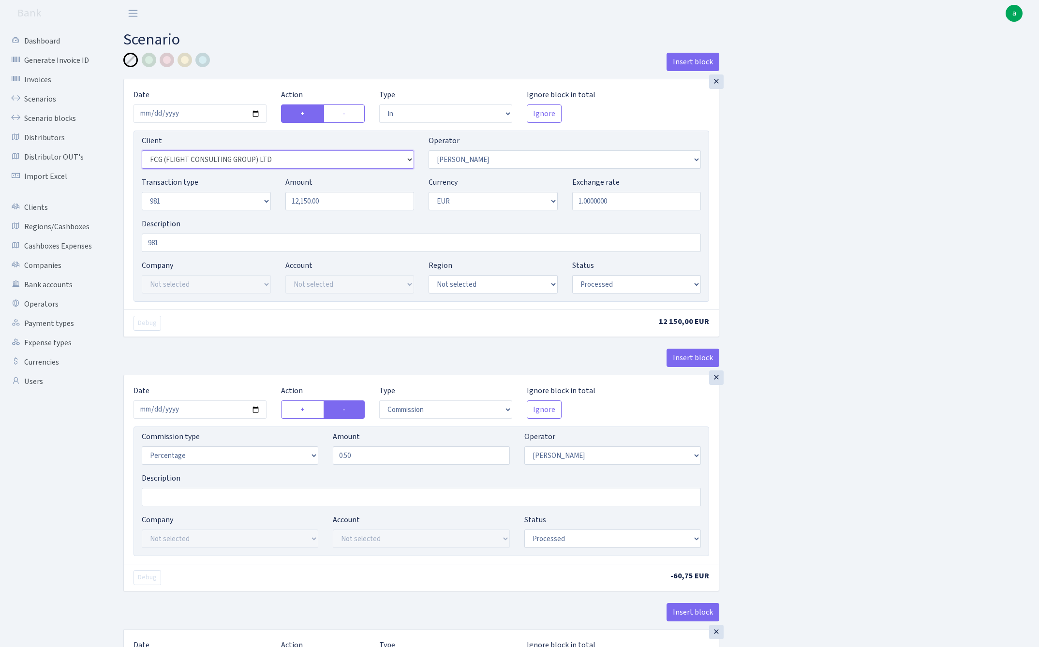
select select "3354"
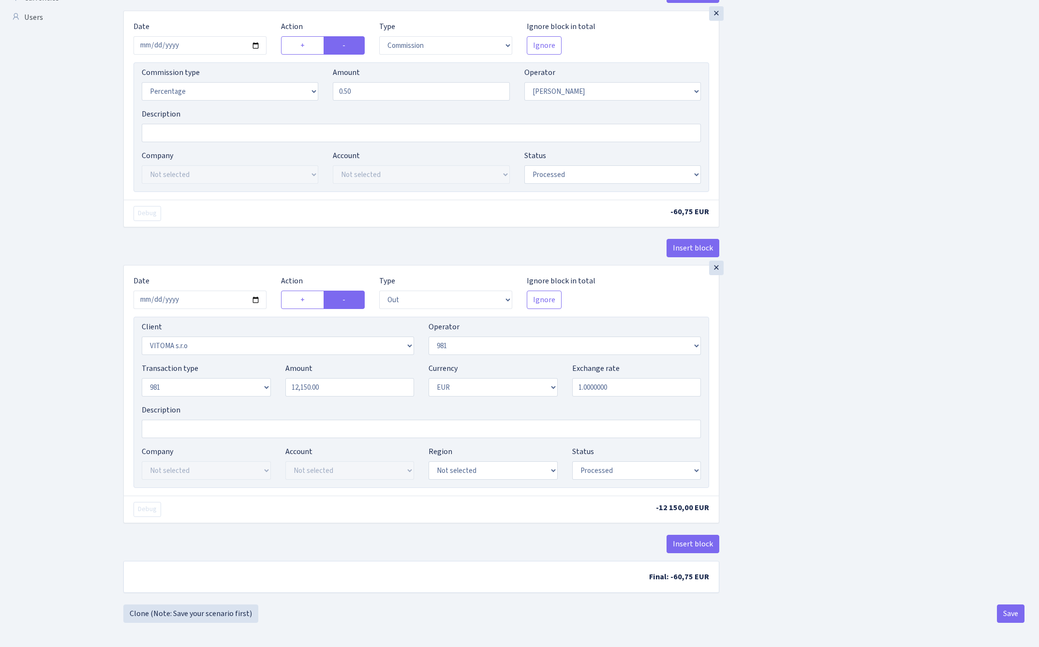
scroll to position [368, 0]
click at [1009, 613] on button "Save" at bounding box center [1011, 613] width 28 height 18
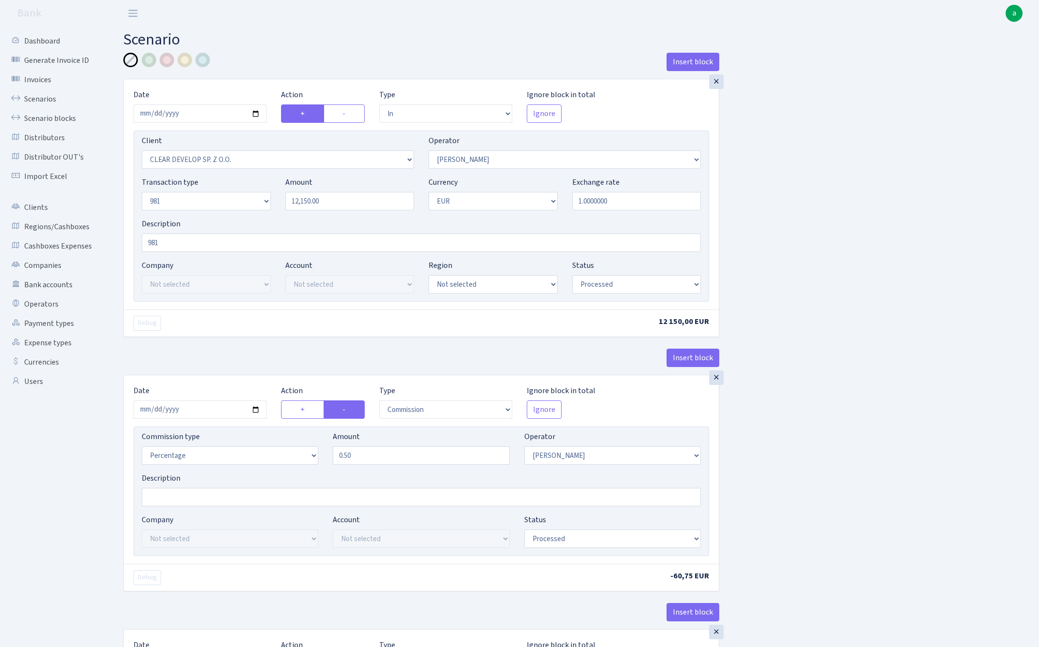
select select "in"
select select "3354"
select select "439"
select select "8"
select select "1"
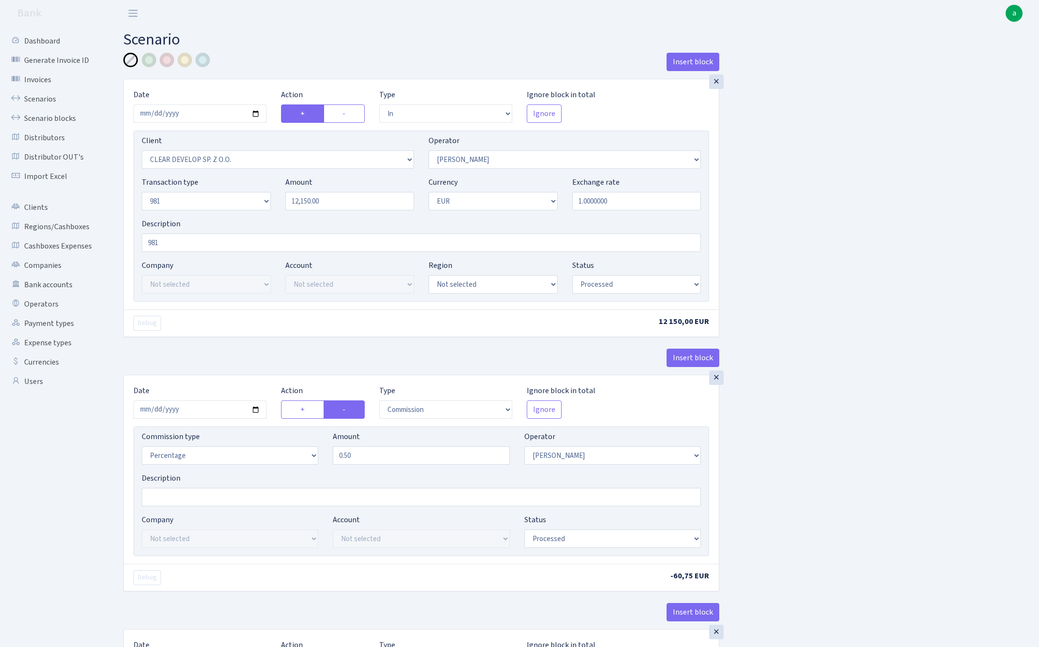
select select "processed"
select select "commission"
select select "439"
select select "processed"
select select "out"
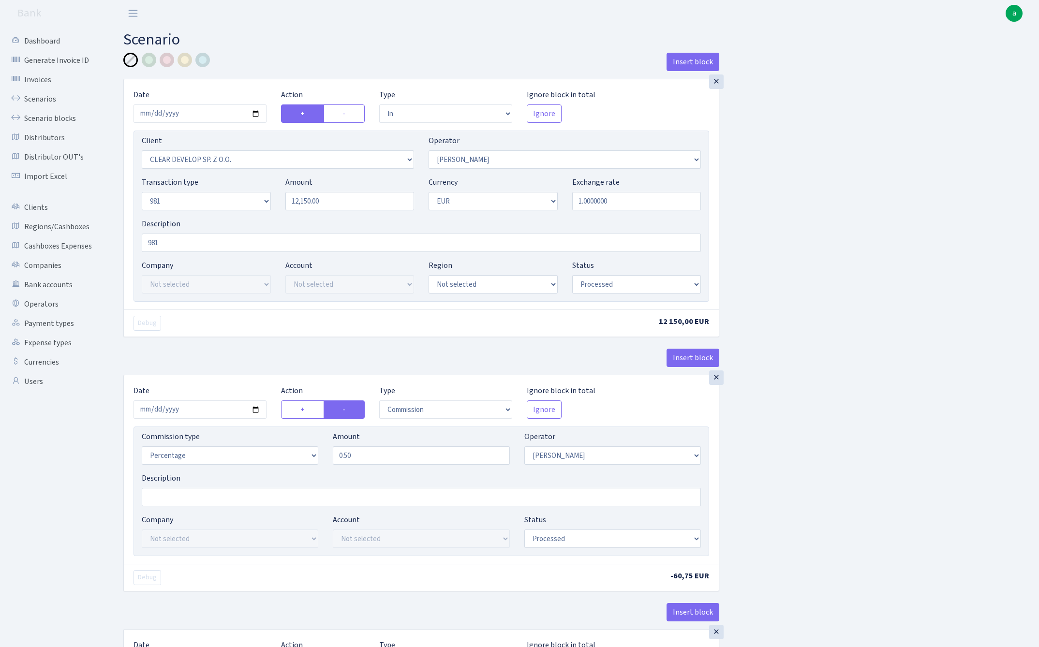
select select "2129"
select select "61"
select select "8"
select select "1"
select select "processed"
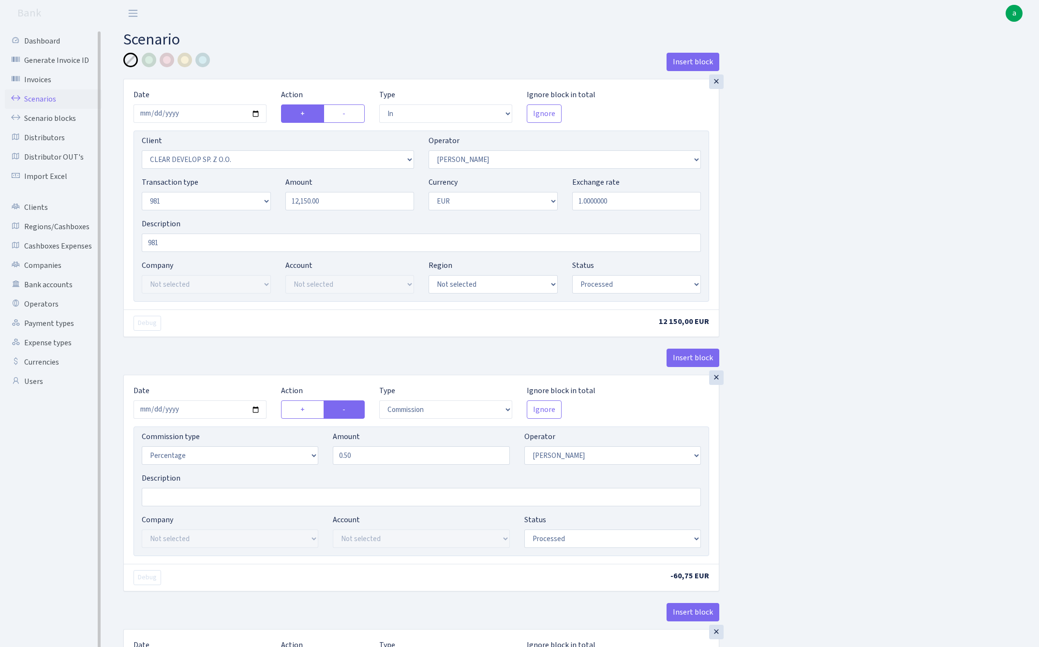
click at [32, 97] on link "Scenarios" at bounding box center [53, 98] width 97 height 19
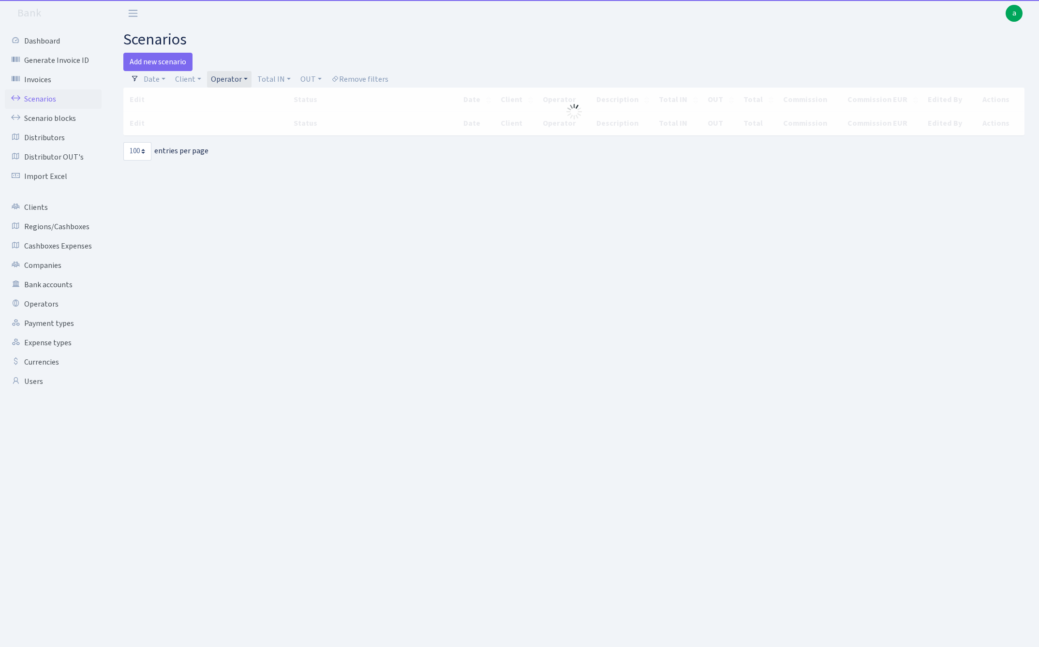
select select "100"
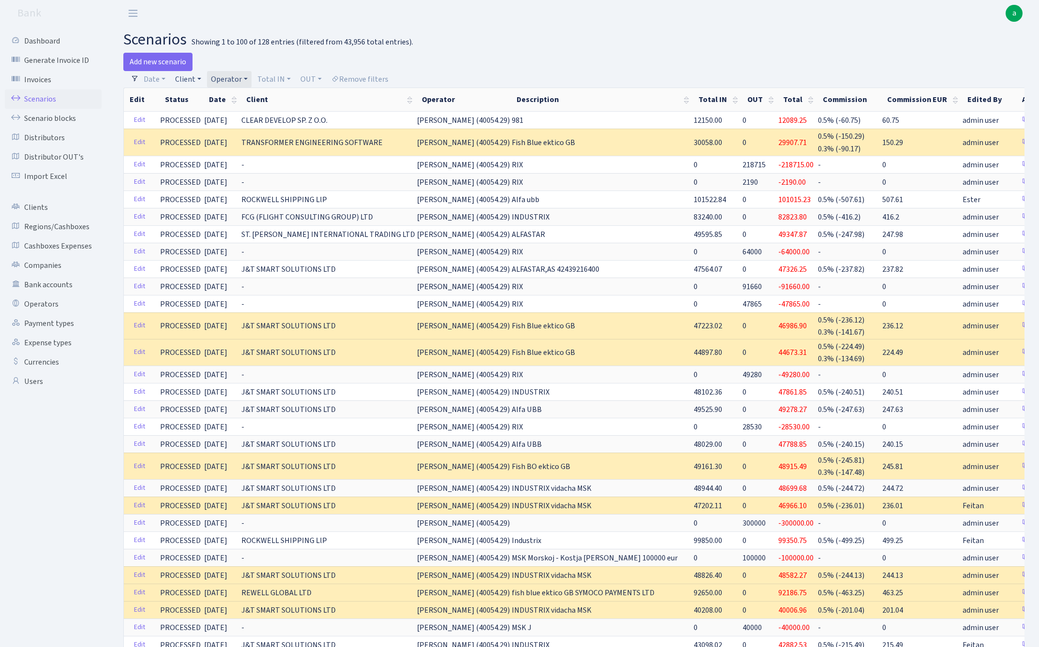
click at [192, 79] on link "Client" at bounding box center [188, 79] width 34 height 16
click at [192, 112] on input "search" at bounding box center [209, 113] width 71 height 15
type input "v"
click at [528, 44] on h2 "scenarios Showing 1 to 100 of 128 entries (filtered from 43,956 total entries)." at bounding box center [573, 39] width 901 height 18
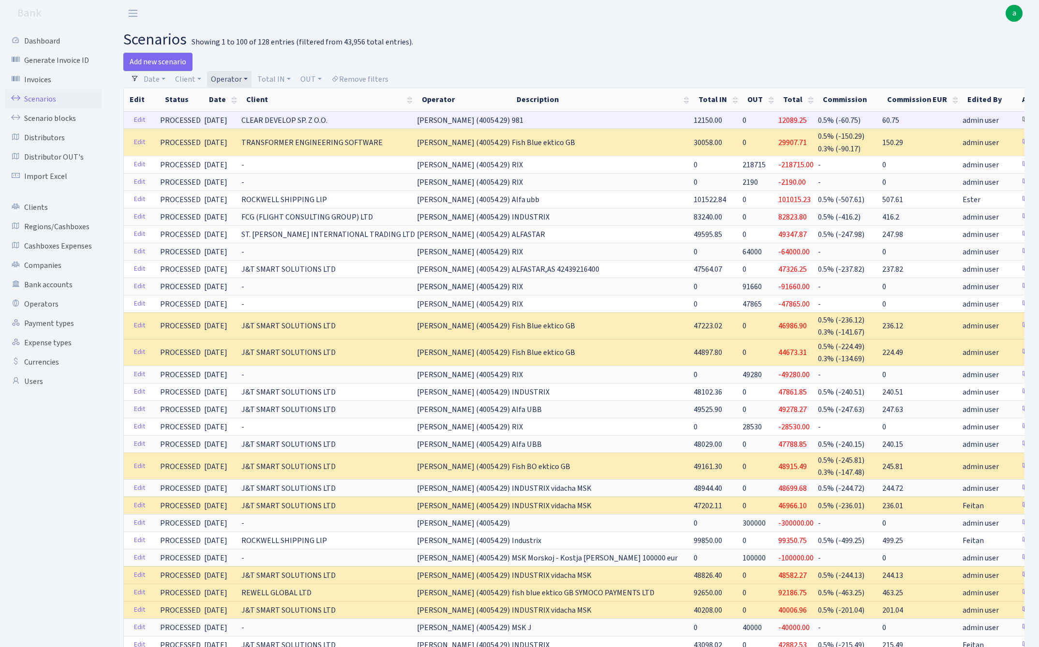
click at [1017, 118] on link "Clone" at bounding box center [1033, 120] width 32 height 15
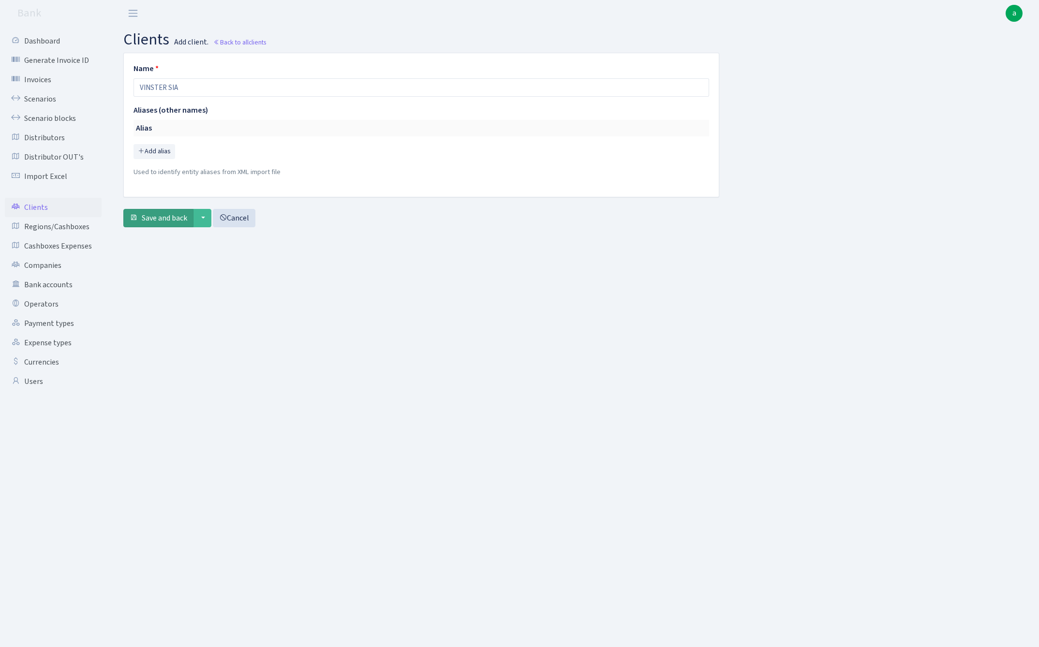
type input "VINSTER SIA"
click at [163, 219] on span "Save and back" at bounding box center [164, 218] width 45 height 11
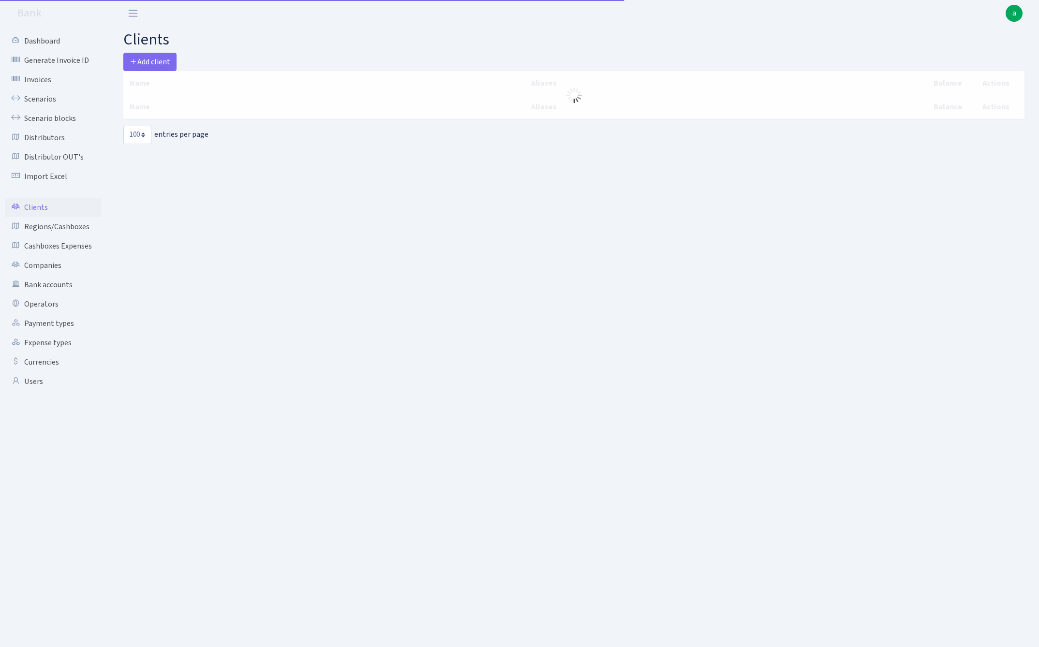
select select "100"
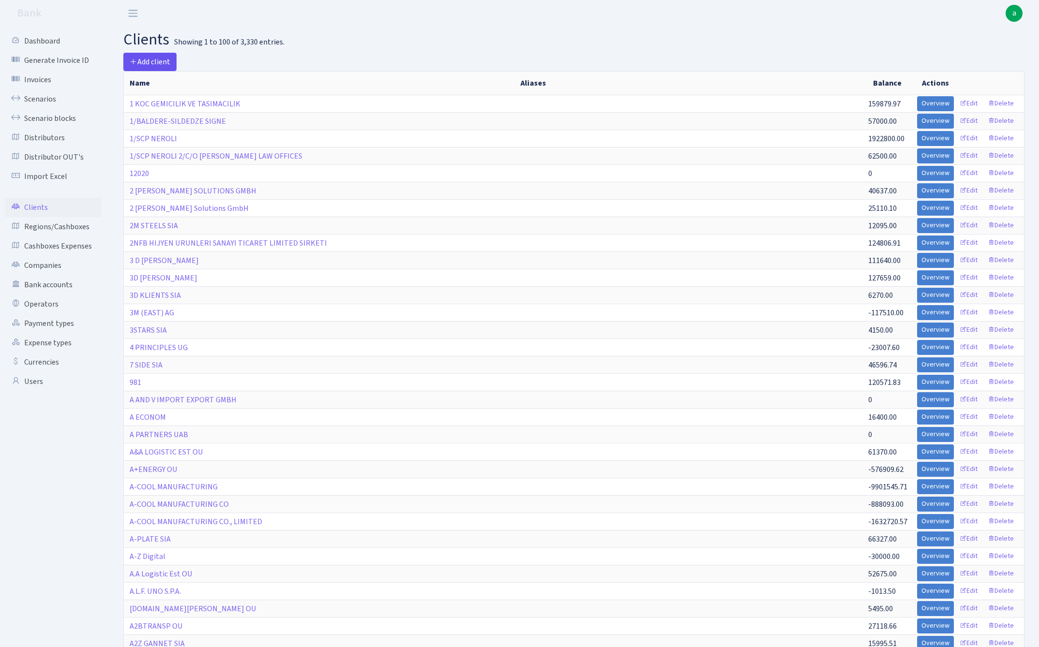
click at [161, 62] on span "Add client" at bounding box center [150, 62] width 41 height 11
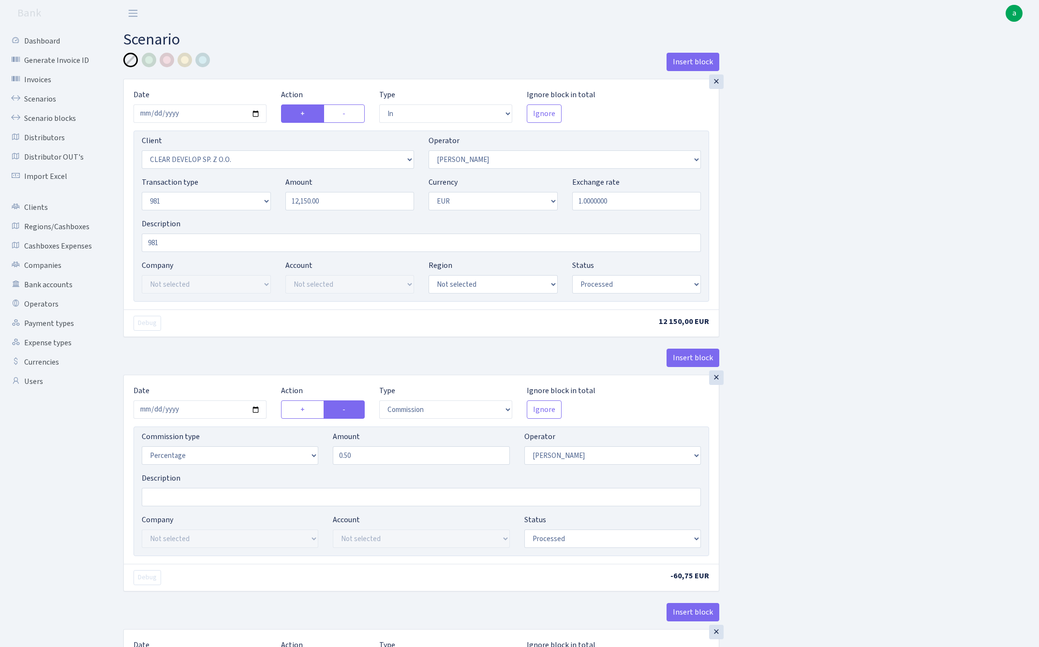
select select "in"
select select "3354"
select select "439"
select select "8"
select select "1"
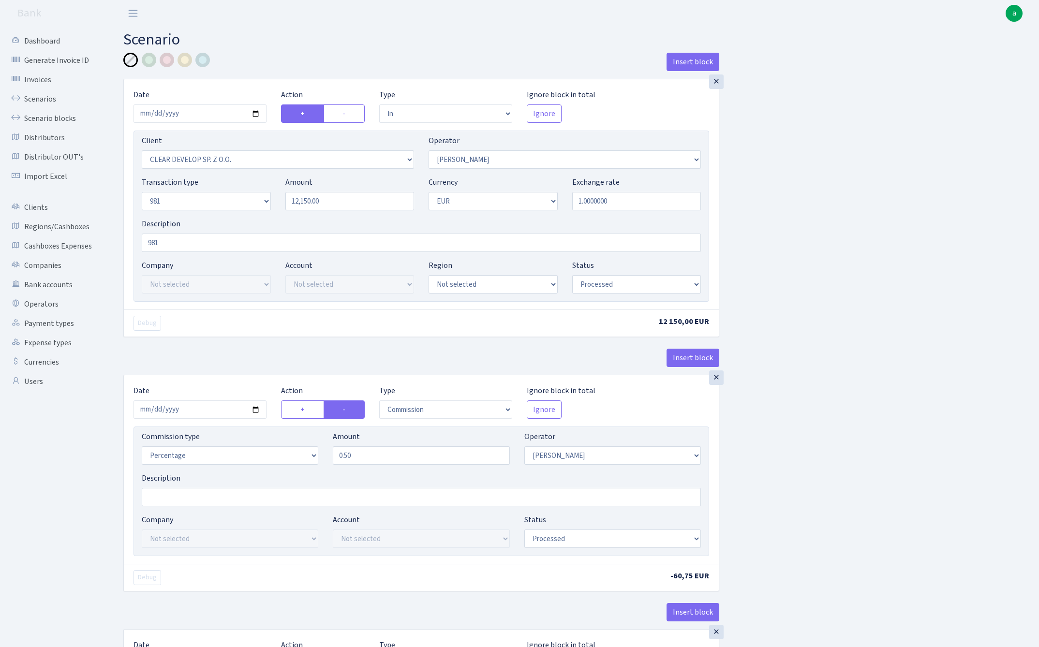
select select "processed"
select select "commission"
select select "439"
select select "processed"
select select "out"
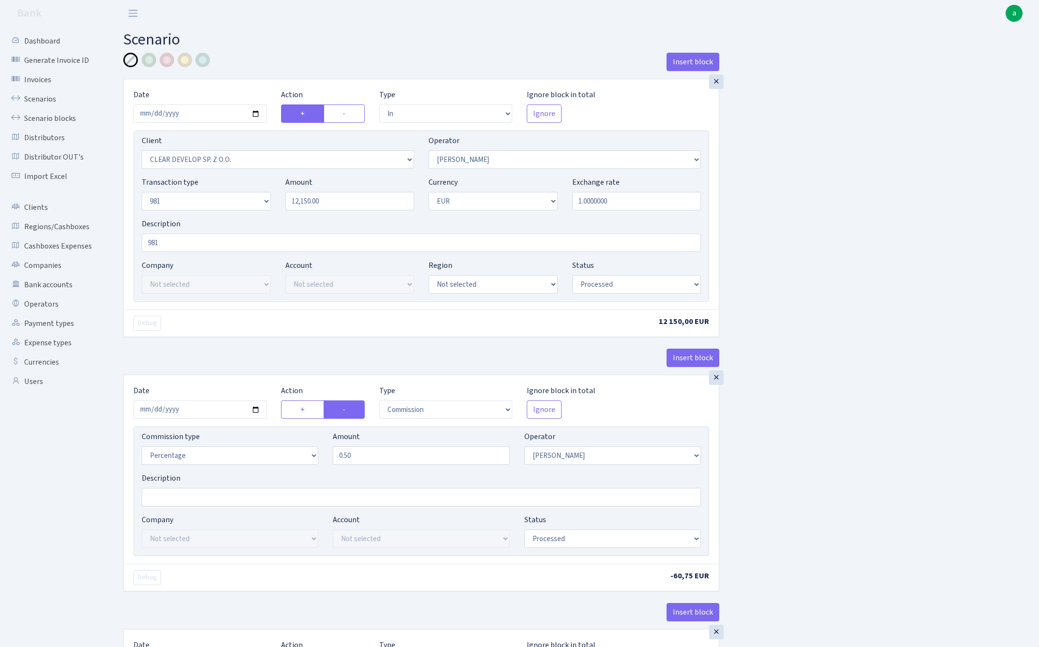
select select "2129"
select select "61"
select select "8"
select select "1"
select select "processed"
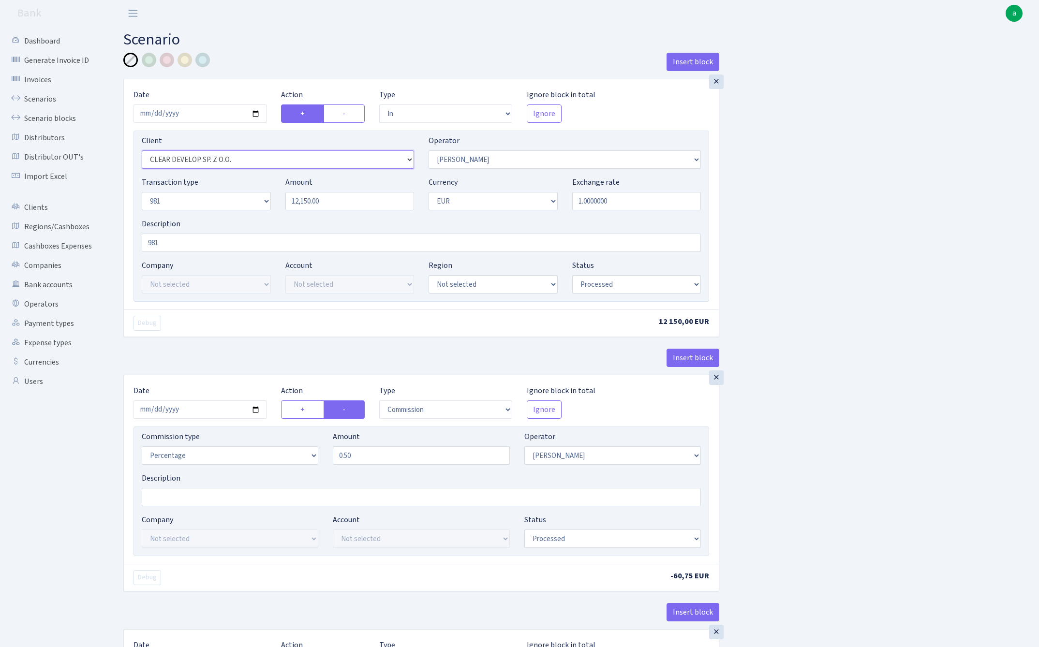
select select "3355"
click at [343, 202] on input "12150.00" at bounding box center [349, 201] width 129 height 18
paste input "96"
type input "19,600.00"
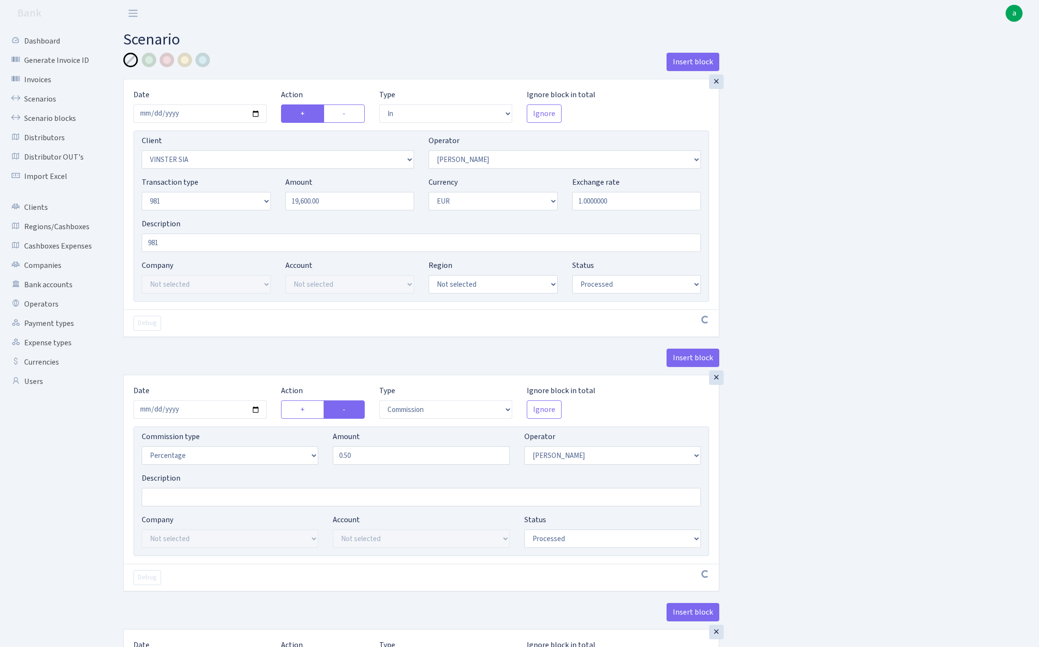
click at [866, 264] on div "Insert block × Date 2025-09-09 Action + - Type --- In Out Commission Field requ…" at bounding box center [573, 509] width 915 height 912
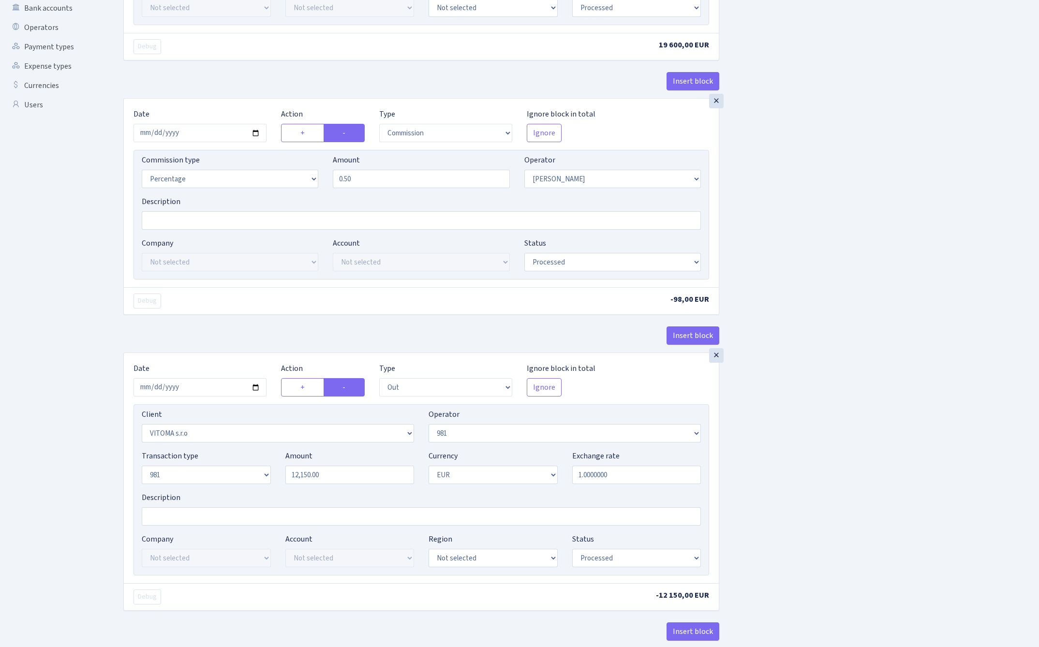
scroll to position [280, 0]
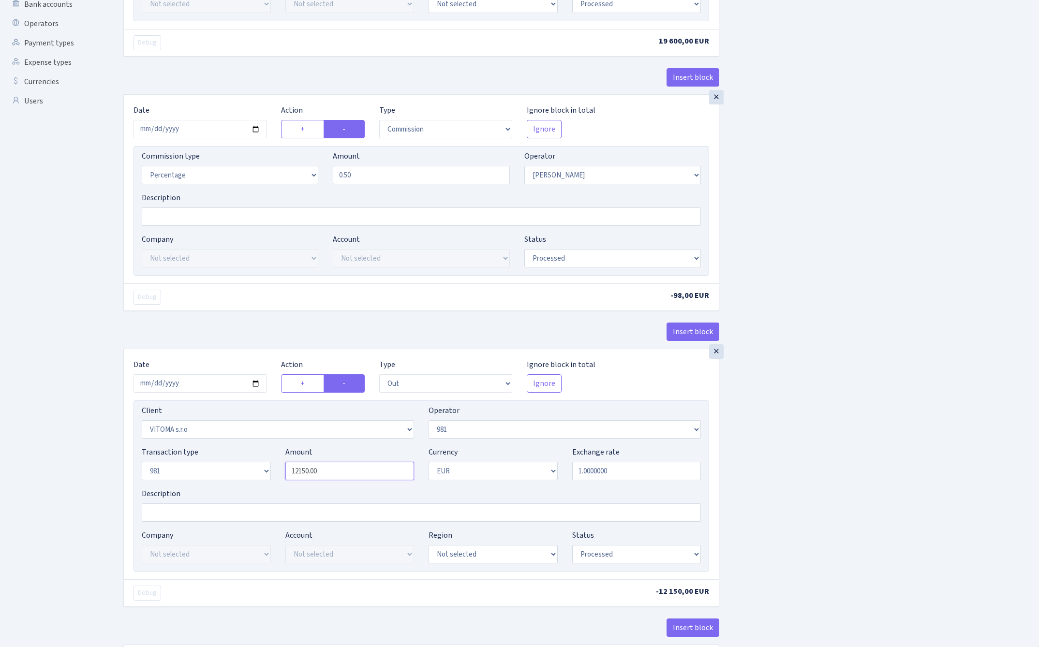
click at [346, 473] on input "12150.00" at bounding box center [349, 471] width 129 height 18
paste input "96"
type input "19,600.00"
click at [807, 399] on div "Insert block × Date 2025-09-09 Action + - Type --- In Out Commission Field requ…" at bounding box center [573, 228] width 915 height 912
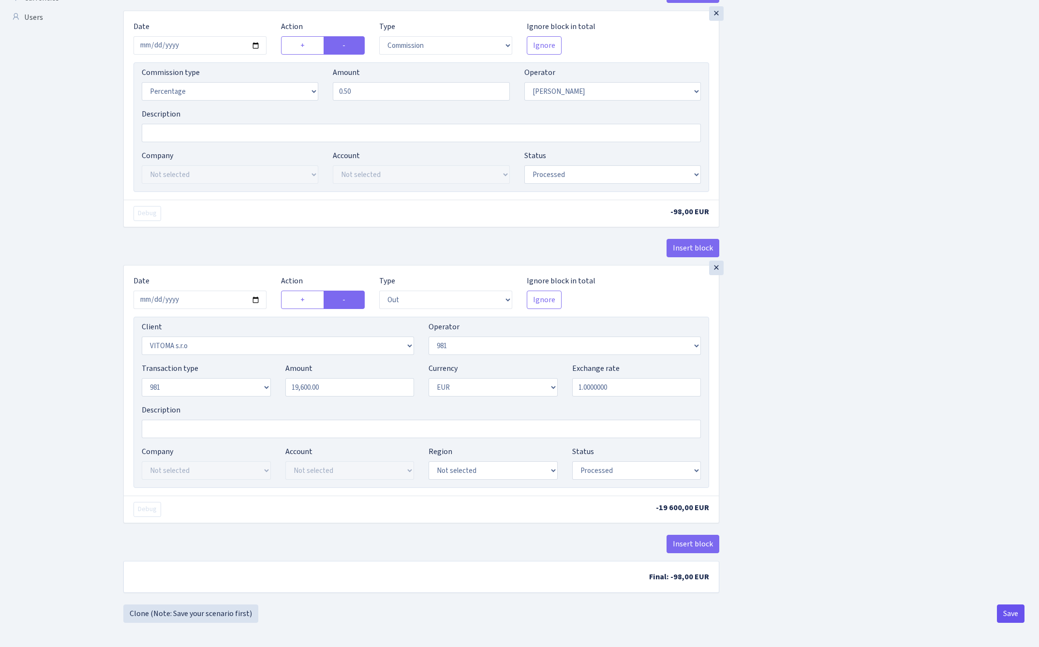
scroll to position [368, 0]
click at [1011, 612] on button "Save" at bounding box center [1011, 613] width 28 height 18
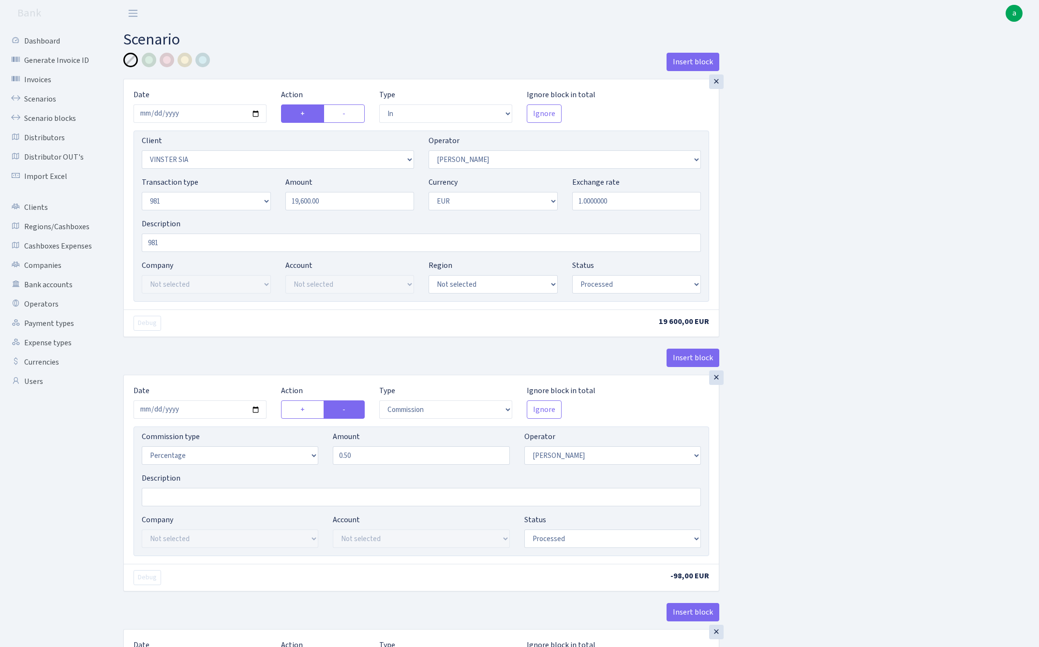
select select "in"
select select "3355"
select select "439"
select select "8"
select select "1"
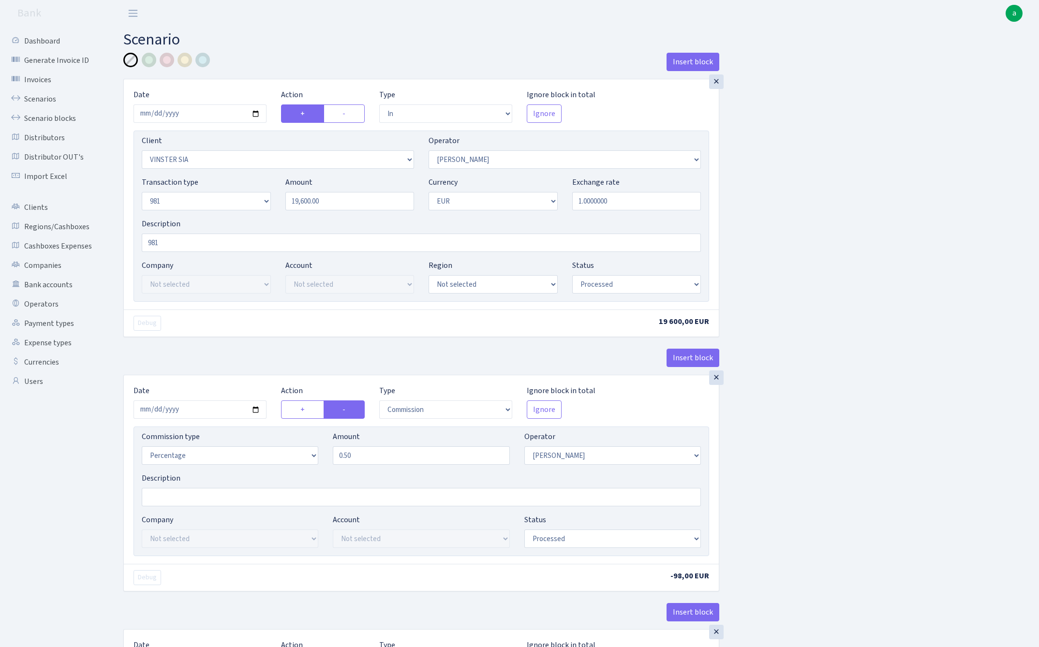
select select "processed"
select select "commission"
select select "439"
select select "processed"
select select "out"
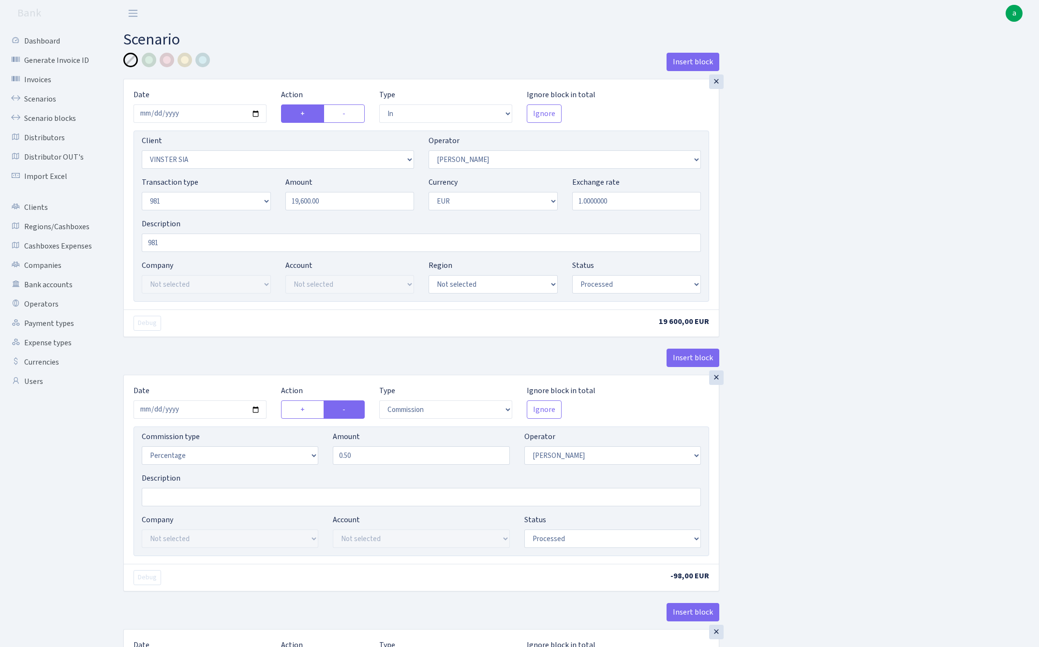
select select "2129"
select select "61"
select select "8"
select select "1"
select select "processed"
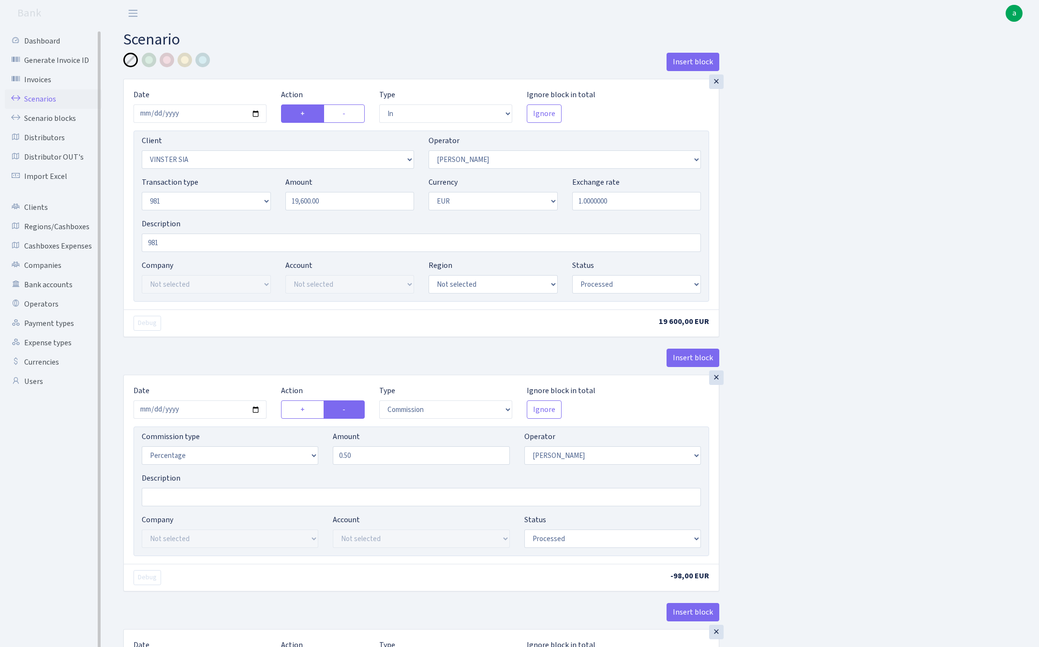
click at [40, 97] on link "Scenarios" at bounding box center [53, 98] width 97 height 19
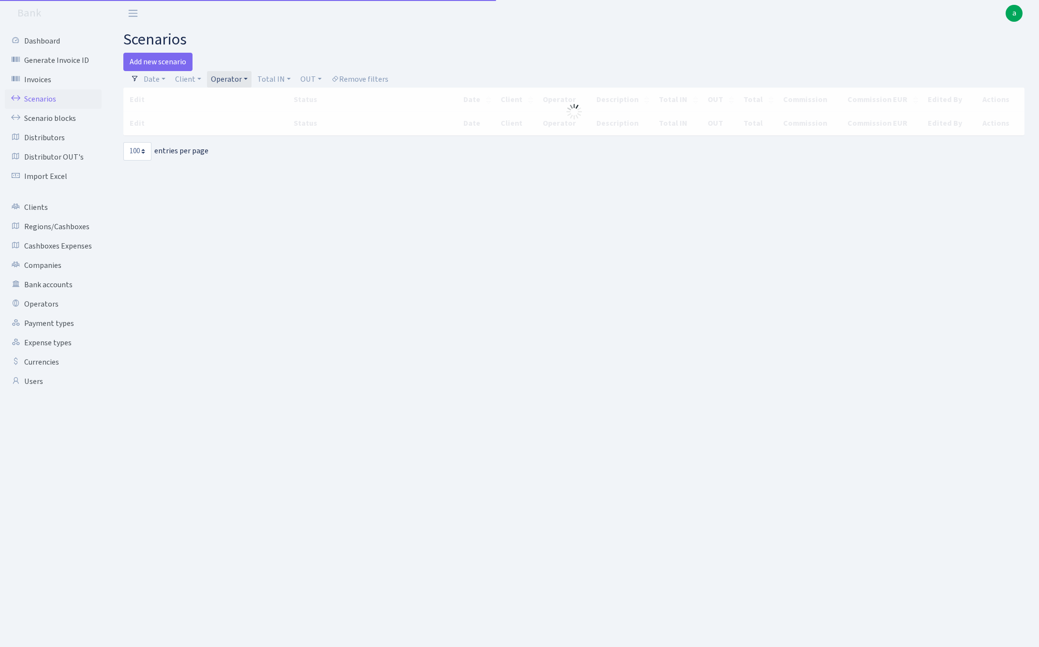
select select "100"
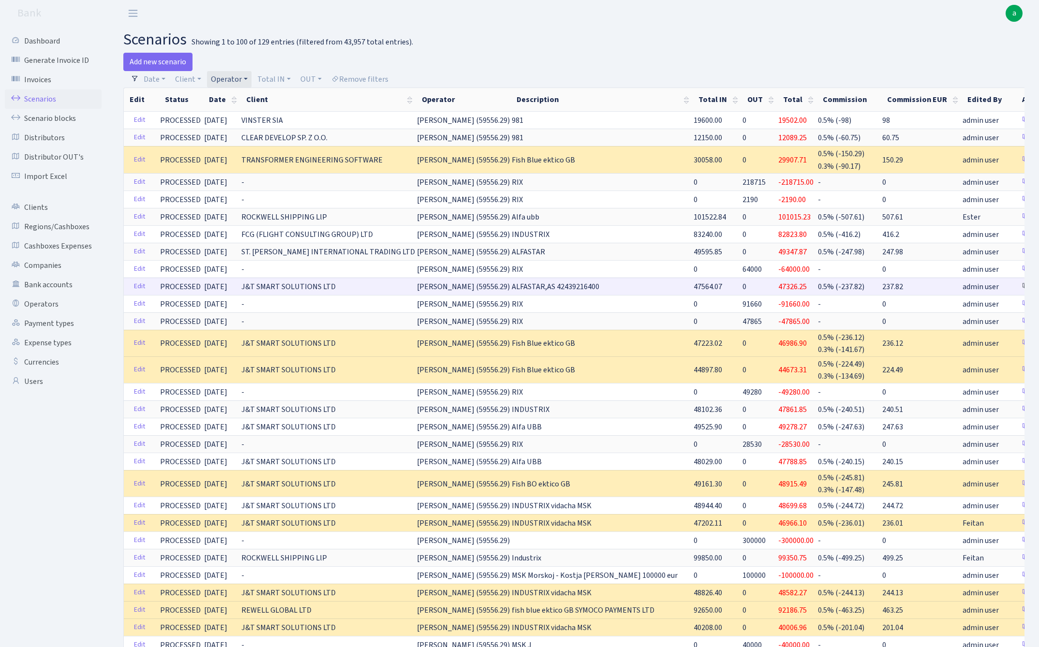
click at [1017, 286] on link "Clone" at bounding box center [1033, 286] width 32 height 15
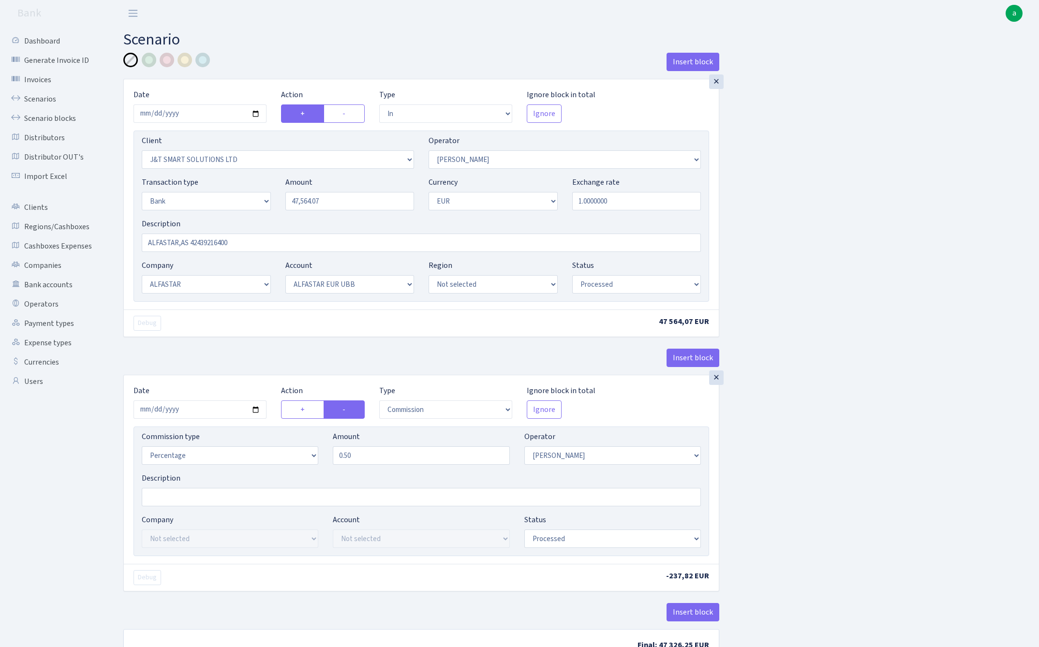
select select "in"
select select "3304"
select select "439"
select select "2"
select select "1"
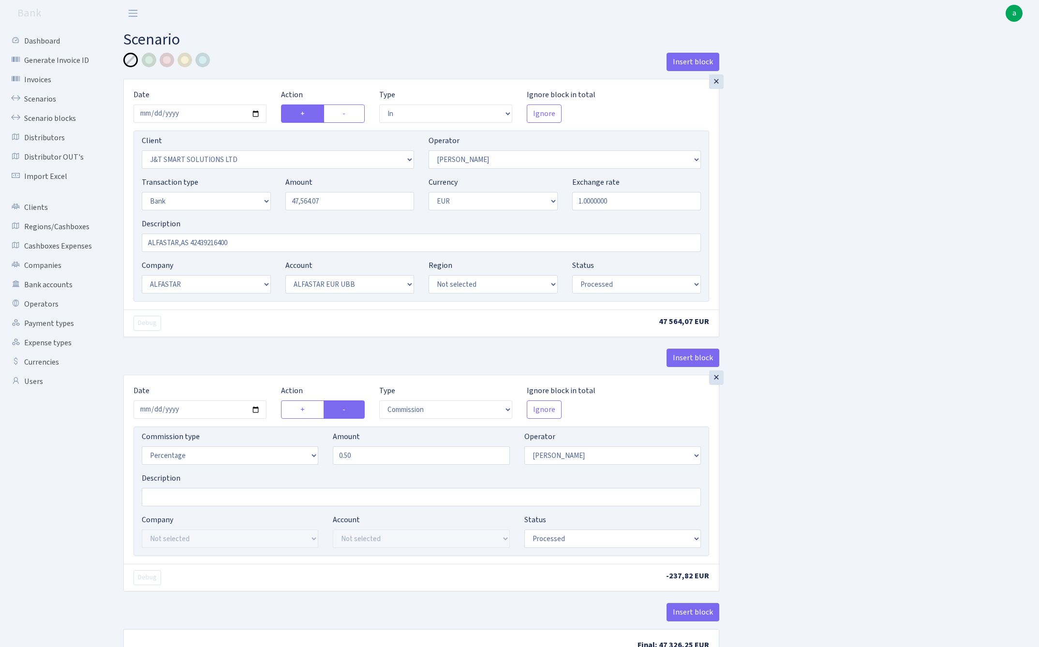
select select "14"
select select "42"
select select "processed"
select select "commission"
select select "439"
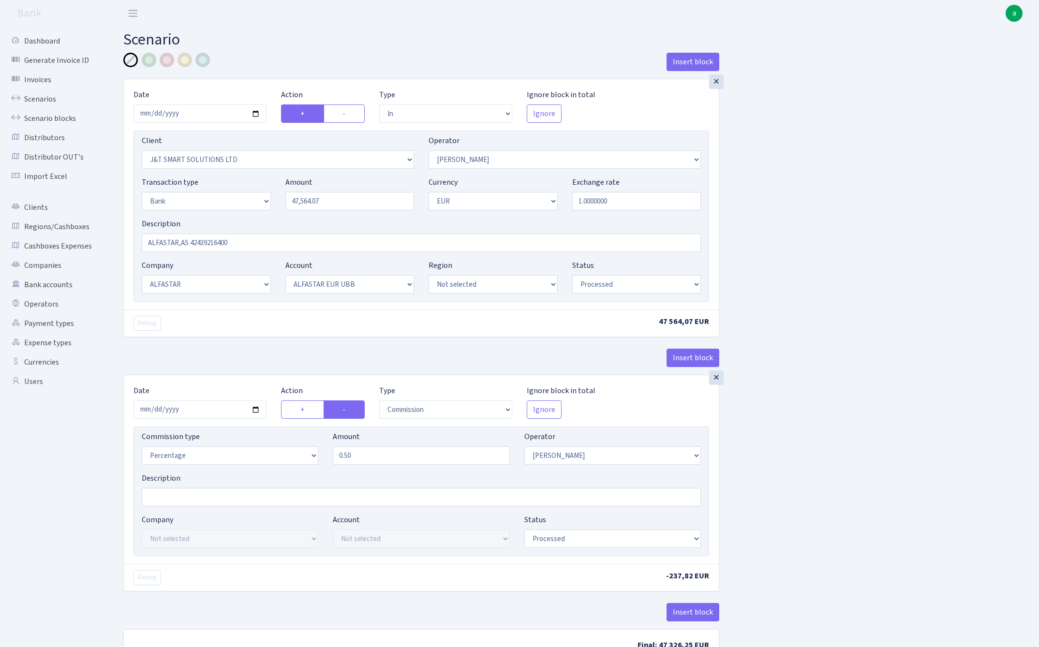
select select "processed"
click at [184, 112] on input "2025-09-04" at bounding box center [199, 113] width 133 height 18
type input "[DATE]"
click at [304, 74] on div "Insert block" at bounding box center [421, 66] width 596 height 26
click at [337, 202] on input "47564.07" at bounding box center [349, 201] width 129 height 18
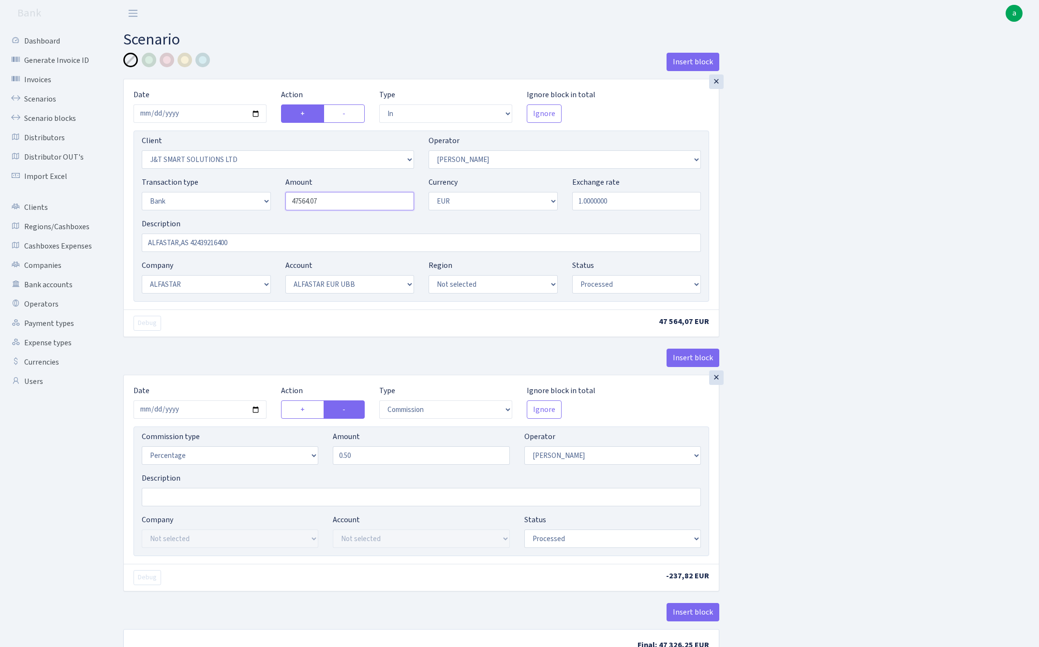
click at [337, 202] on input "47564.07" at bounding box center [349, 201] width 129 height 18
paste input "8904,12"
type input "48,904.12"
click at [836, 269] on div "Insert block × Date 2025-09-09 Action + - Type --- In Out Commission Field requ…" at bounding box center [573, 361] width 915 height 616
drag, startPoint x: 250, startPoint y: 244, endPoint x: 182, endPoint y: 244, distance: 68.7
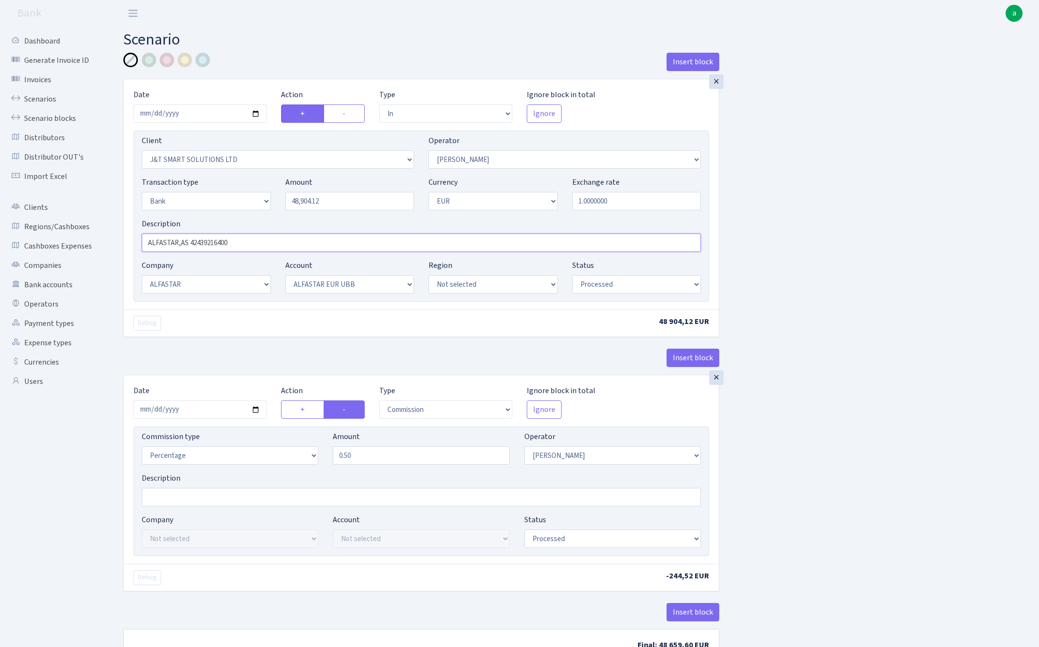
click at [182, 244] on input "ALFASTAR,AS 42439216400" at bounding box center [421, 243] width 559 height 18
type input "ALFASTAR UBB"
click at [817, 254] on div "Insert block × Date 2025-09-09 Action + - Type --- In Out Commission Field requ…" at bounding box center [573, 363] width 915 height 620
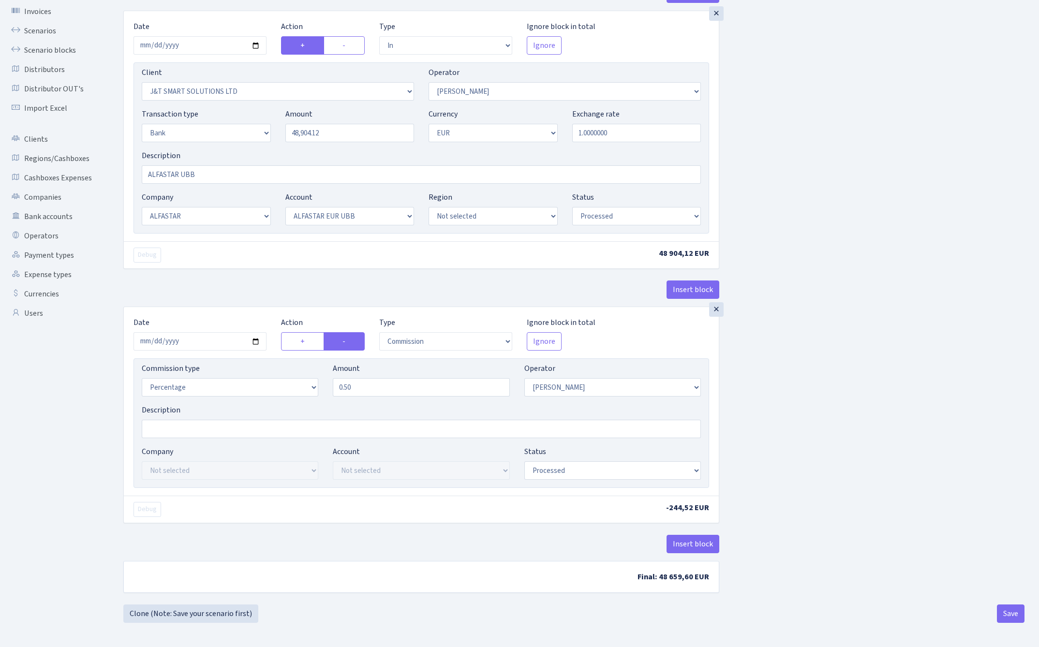
scroll to position [71, 0]
click at [195, 336] on input "2025-09-04" at bounding box center [199, 341] width 133 height 18
type input "2025-09-09"
click at [317, 275] on div "× Date 2025-09-09 Action + - Type --- In Out Commission Field required. Ignore …" at bounding box center [421, 159] width 596 height 296
click at [880, 338] on div "Insert block × Date 2025-09-09 Action + - Type --- In Out Commission Field requ…" at bounding box center [573, 295] width 915 height 620
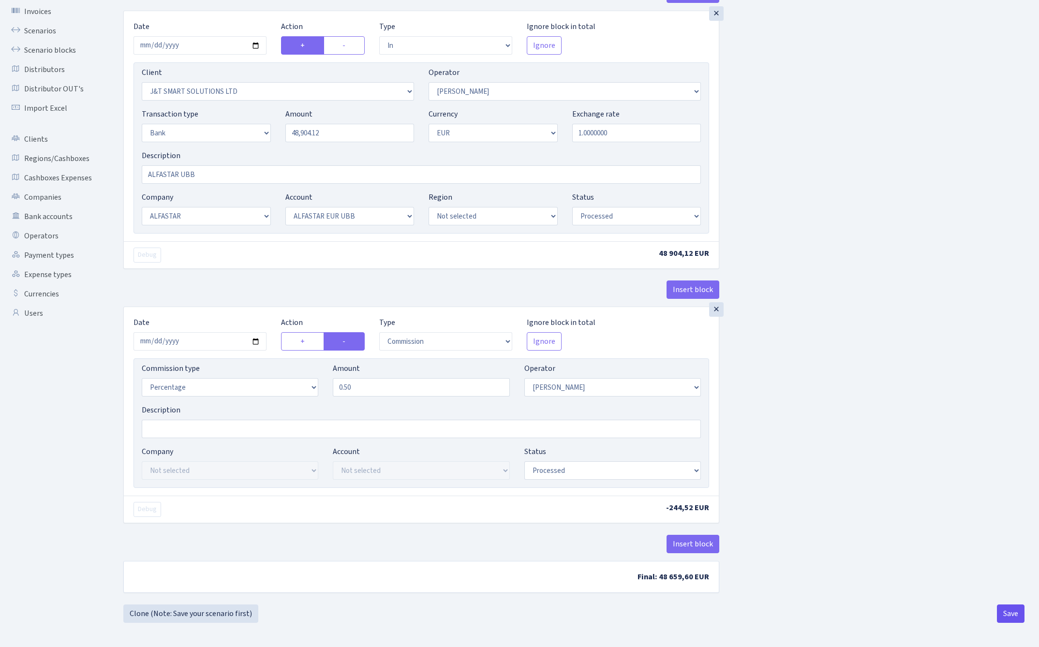
click at [1006, 614] on button "Save" at bounding box center [1011, 613] width 28 height 18
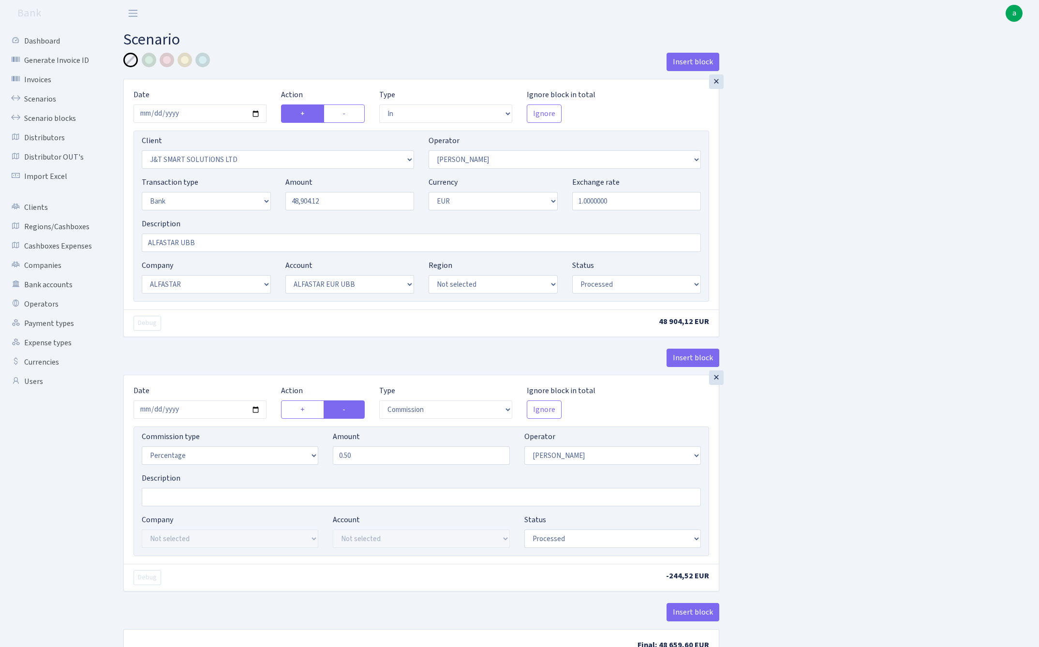
select select "in"
select select "3304"
select select "439"
select select "2"
select select "1"
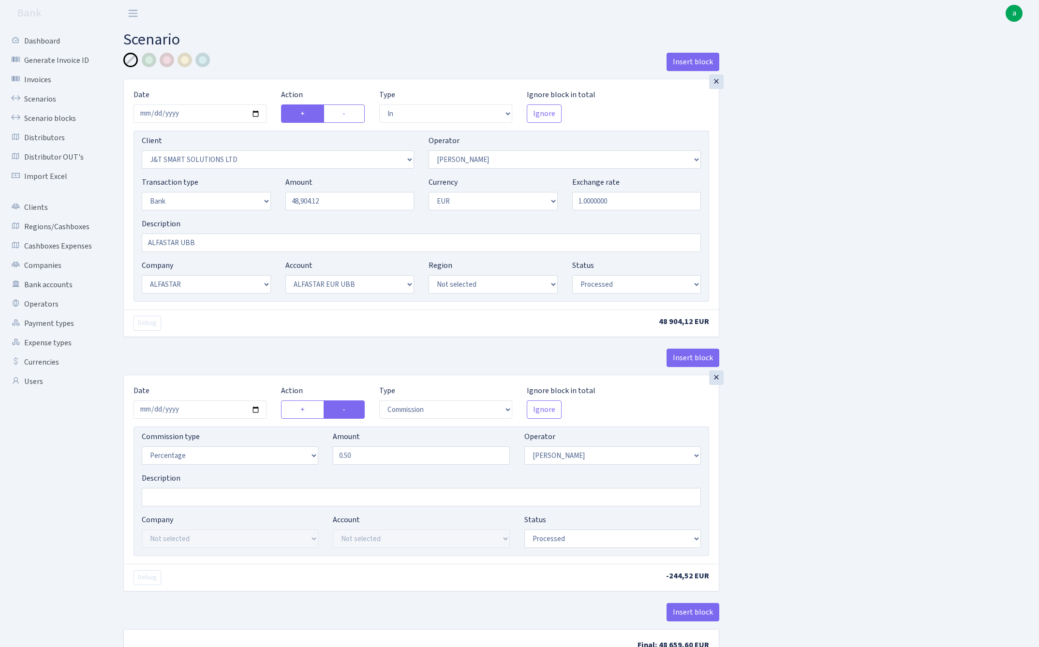
select select "14"
select select "42"
select select "processed"
select select "commission"
select select "439"
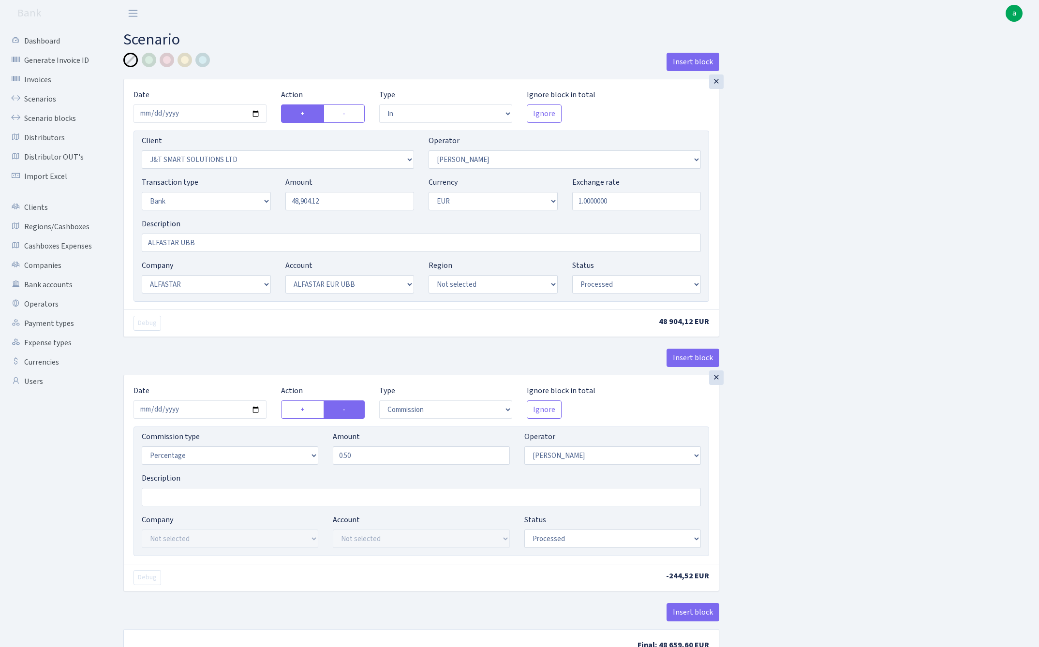
select select "processed"
click at [42, 97] on link "Scenarios" at bounding box center [53, 98] width 97 height 19
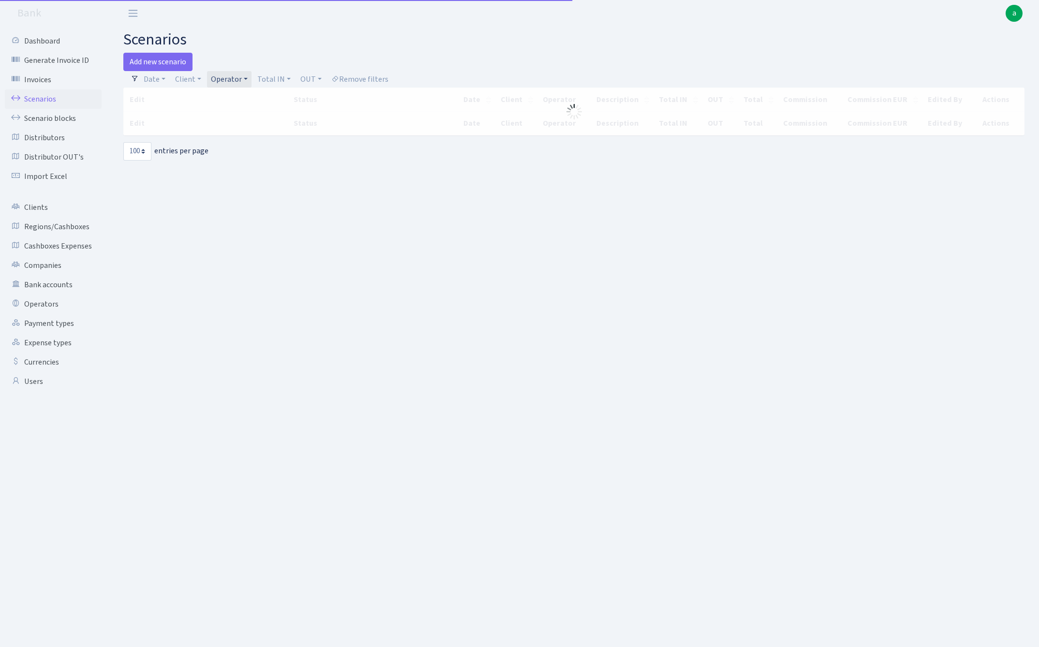
select select "100"
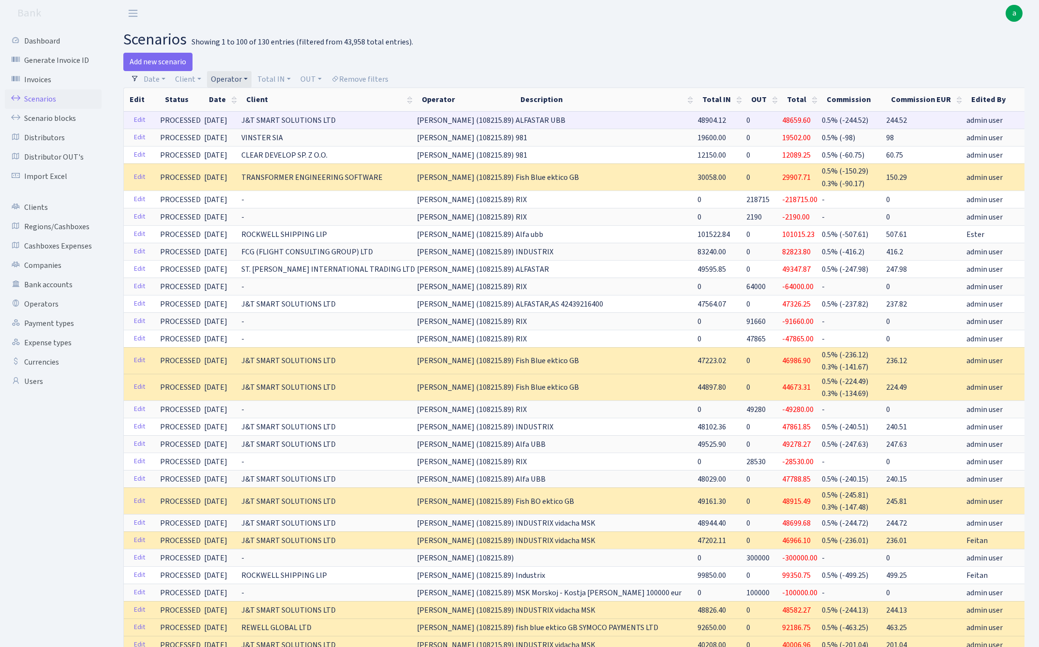
drag, startPoint x: 398, startPoint y: 120, endPoint x: 473, endPoint y: 123, distance: 74.5
click at [473, 123] on span "[PERSON_NAME] (108215.89)" at bounding box center [465, 120] width 97 height 11
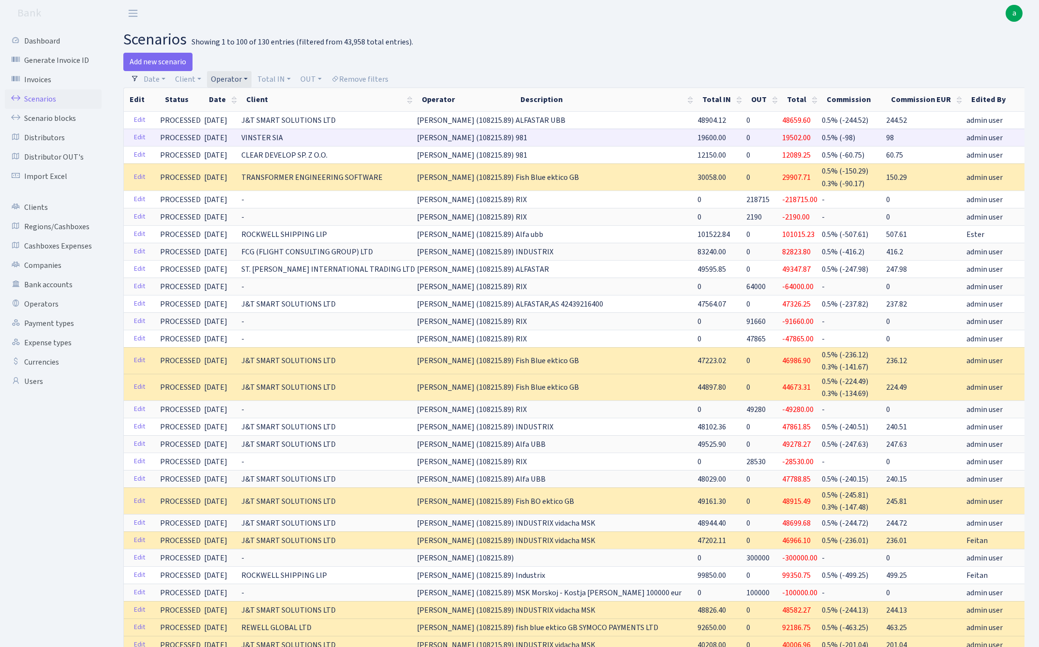
copy span "[PERSON_NAME] (108215"
click at [219, 79] on link "Operator" at bounding box center [229, 79] width 44 height 16
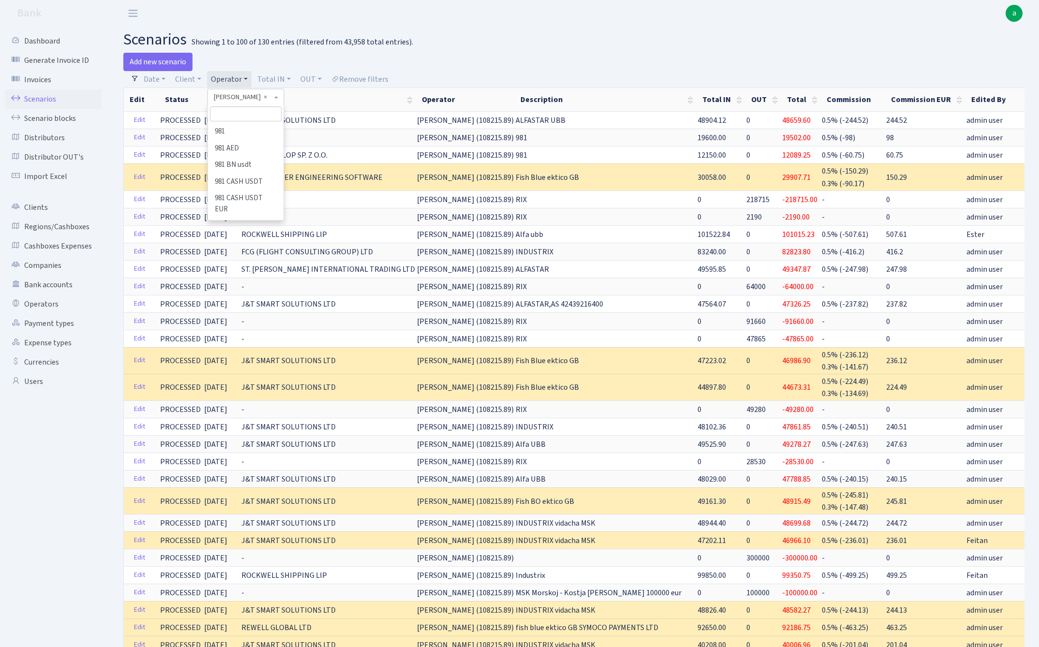
scroll to position [3101, 0]
click at [237, 115] on input "search" at bounding box center [245, 113] width 71 height 15
type input "uldis"
click at [237, 131] on li "[PERSON_NAME]" at bounding box center [245, 131] width 73 height 17
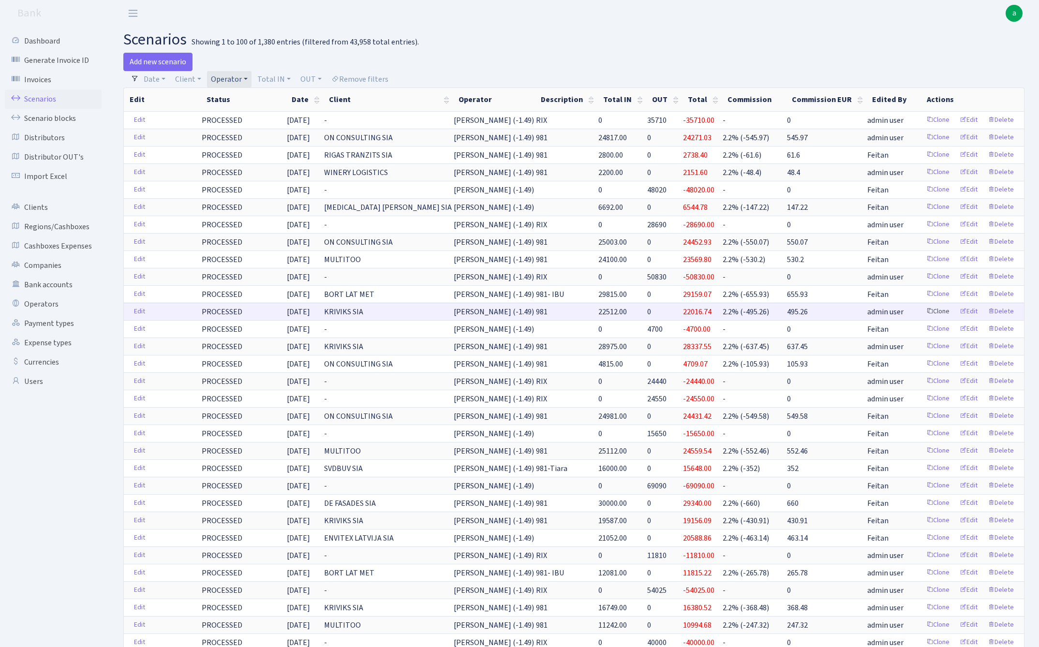
click at [942, 310] on link "Clone" at bounding box center [938, 311] width 32 height 15
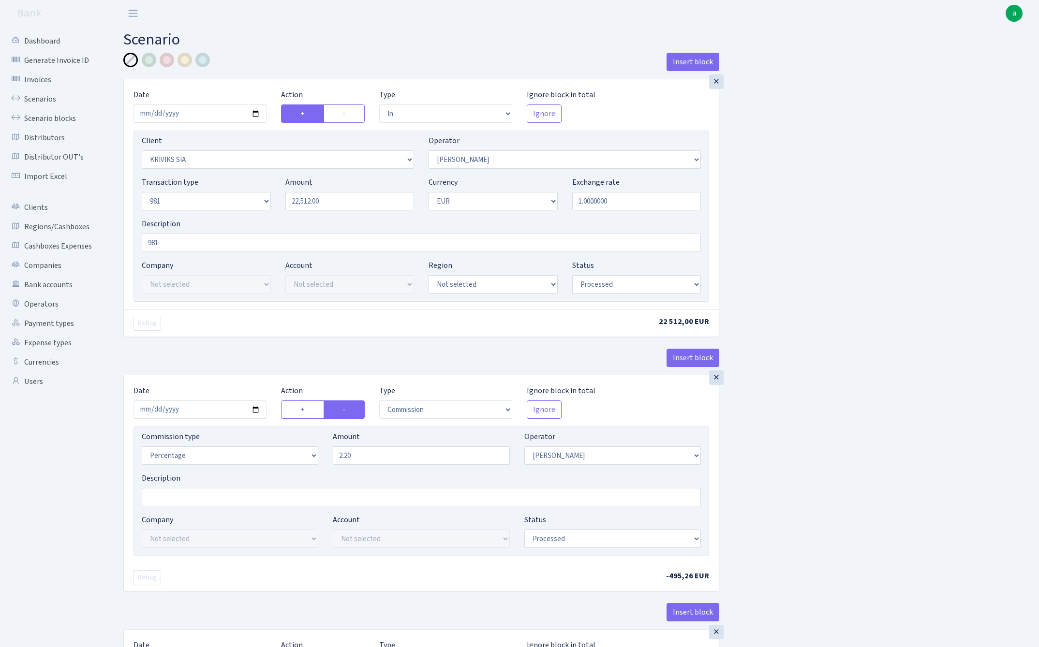
select select "in"
select select "3131"
select select "14"
select select "8"
select select "1"
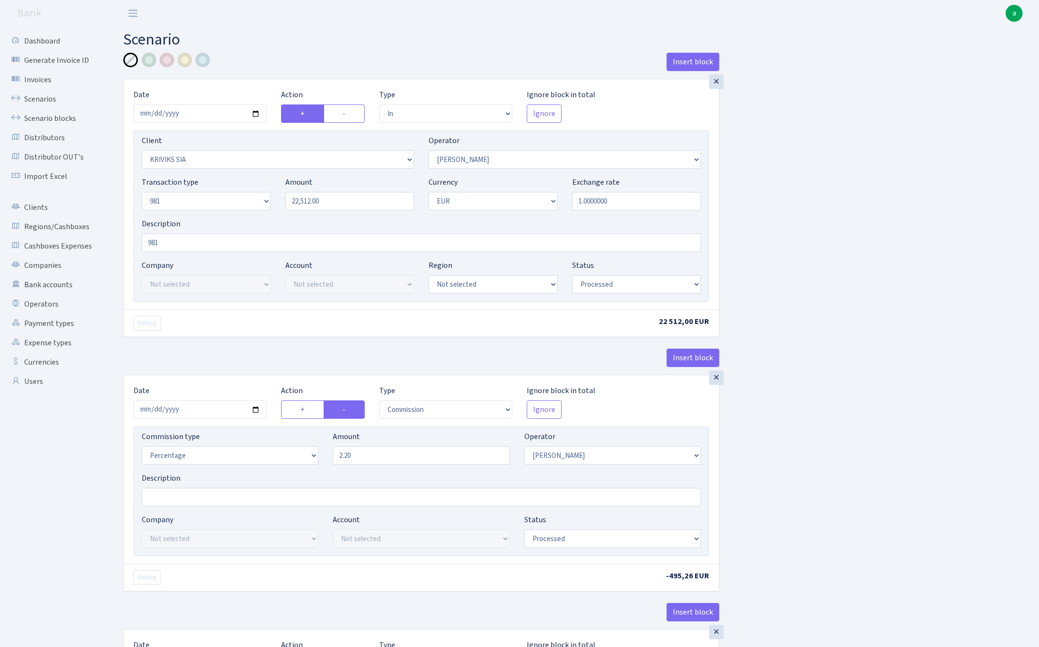
select select "processed"
select select "commission"
select select "14"
select select "processed"
select select "out"
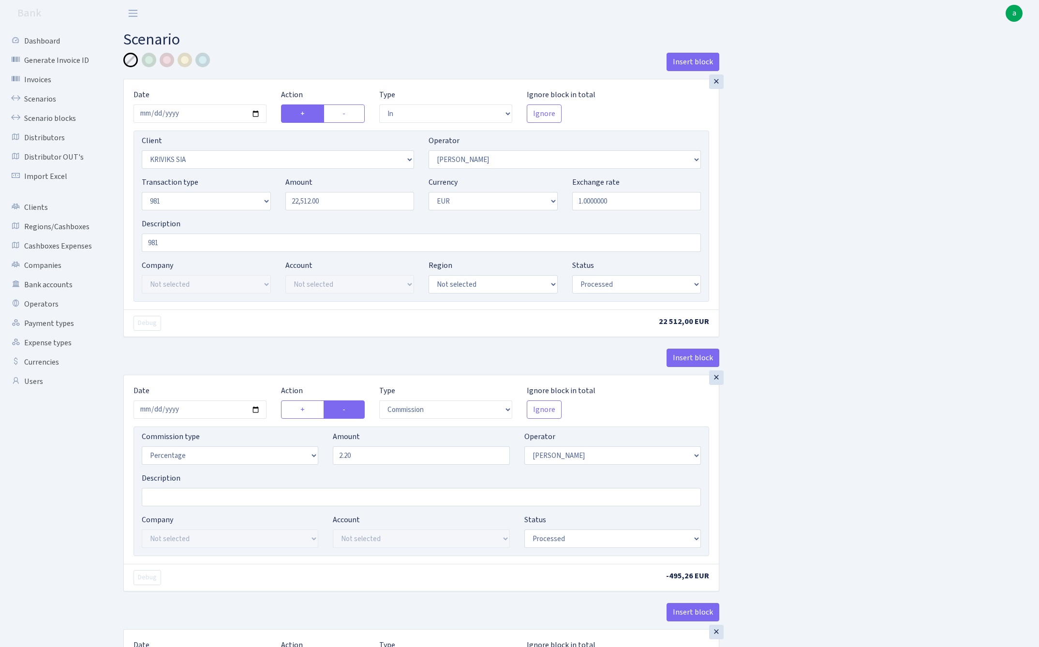
select select "2129"
select select "61"
select select "8"
select select "1"
select select "processed"
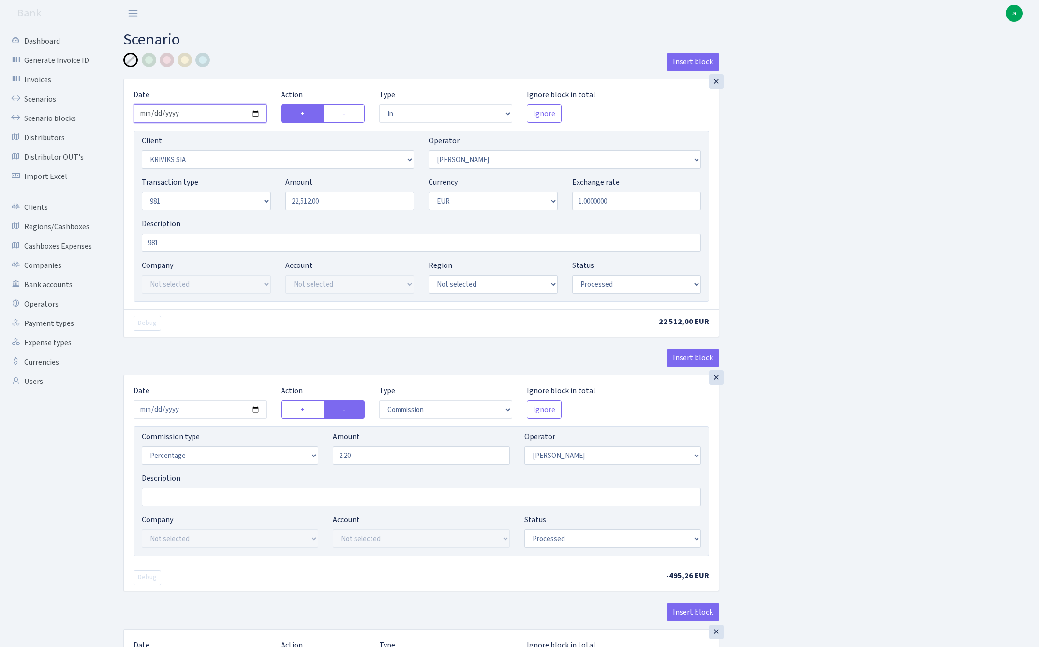
click at [191, 113] on input "2025-08-27" at bounding box center [199, 113] width 133 height 18
type input "[DATE]"
click at [331, 51] on main "Scenario Insert block × Date 2025-09-09 Action + - Type --- In Out Commission F…" at bounding box center [574, 507] width 930 height 960
click at [333, 203] on input "22512.00" at bounding box center [349, 201] width 129 height 18
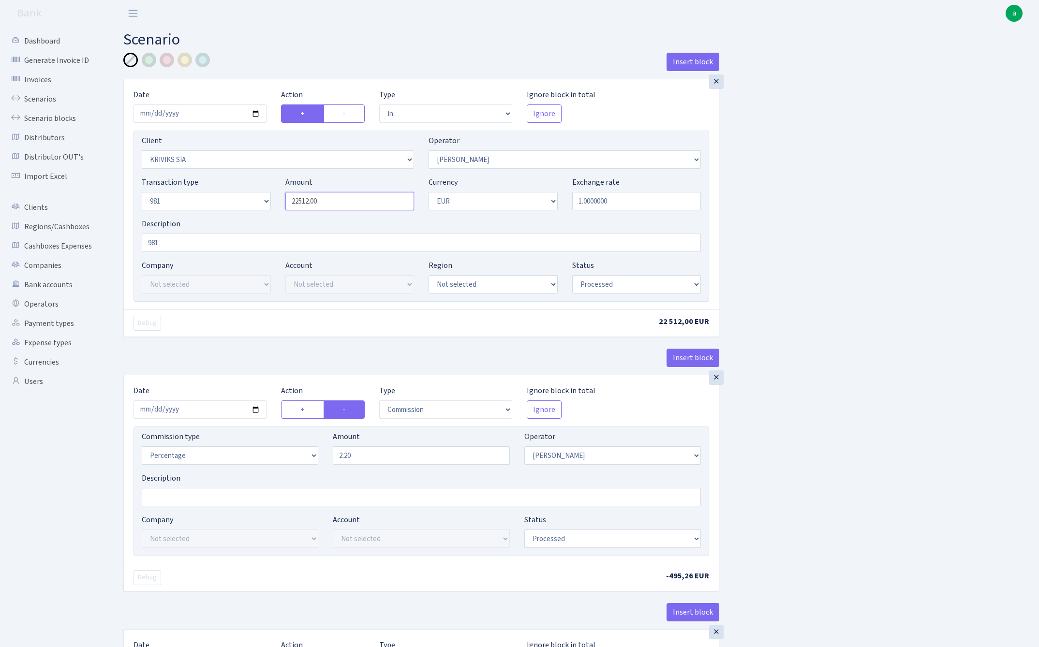
paste input "112"
type input "11,200.00"
click at [877, 217] on div "Insert block × Date 2025-09-09 Action + - Type --- In Out Commission Field requ…" at bounding box center [573, 511] width 915 height 916
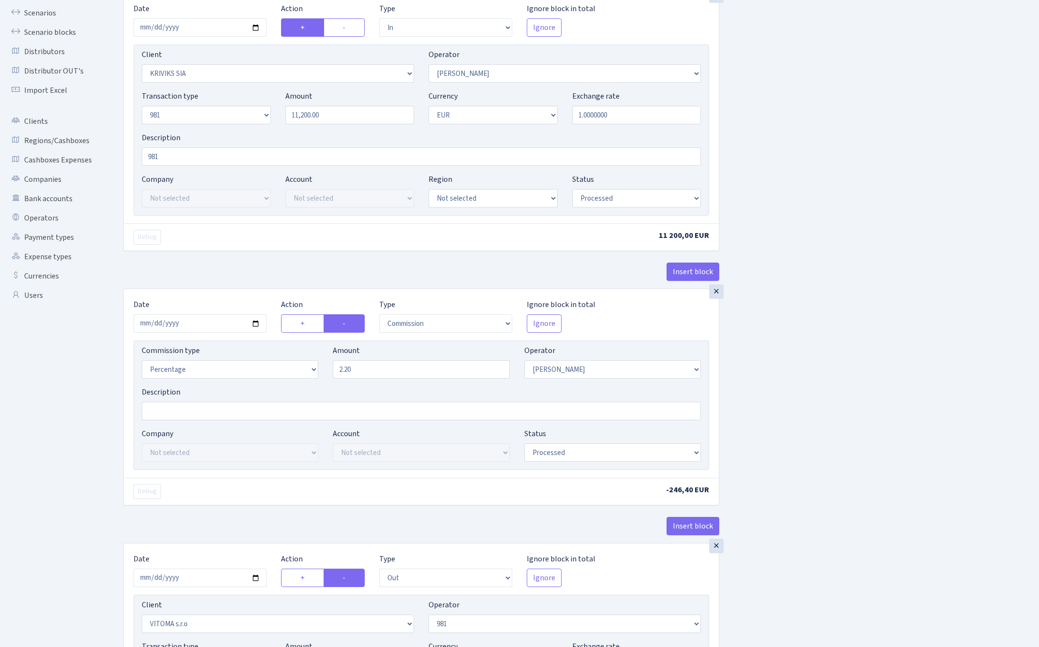
scroll to position [91, 0]
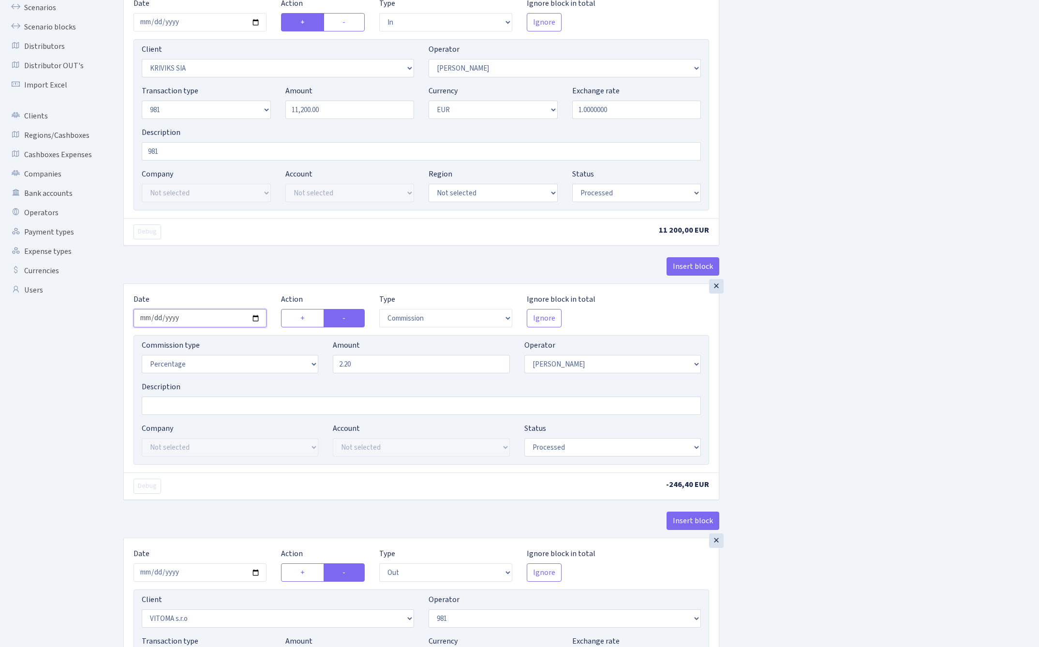
click at [201, 320] on input "2025-08-27" at bounding box center [199, 318] width 133 height 18
type input "[DATE]"
click at [254, 239] on div "Debug" at bounding box center [273, 231] width 295 height 15
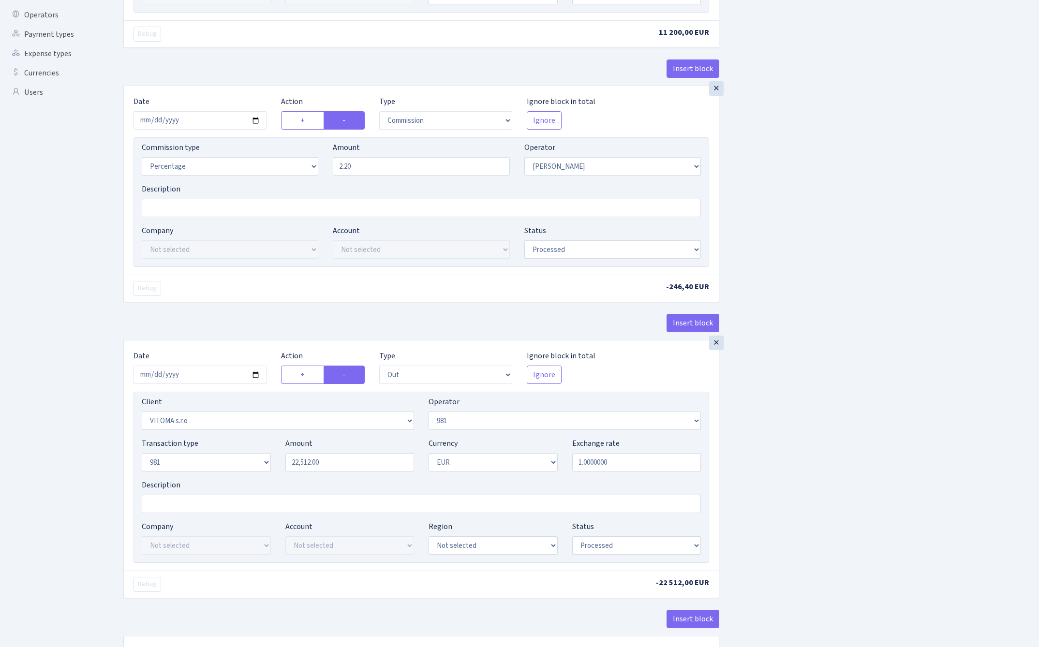
scroll to position [295, 0]
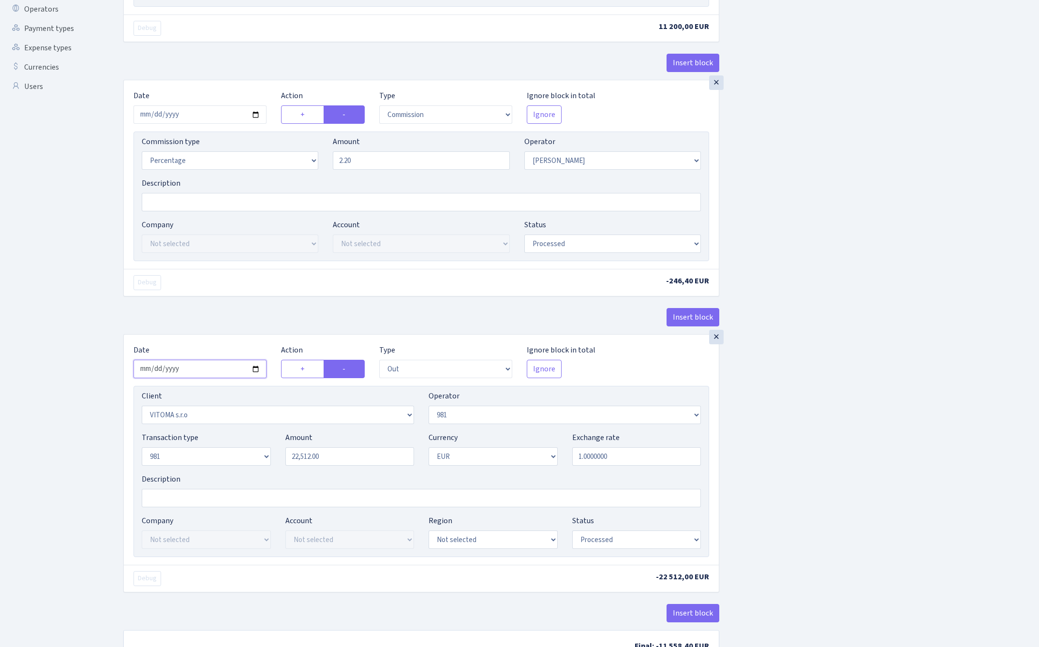
click at [188, 372] on input "2025-08-27" at bounding box center [199, 369] width 133 height 18
type input "[DATE]"
click at [254, 301] on div "× Date 2025-09-09 Action + - Type --- In Out Commission Field required. Ignore …" at bounding box center [421, 207] width 596 height 254
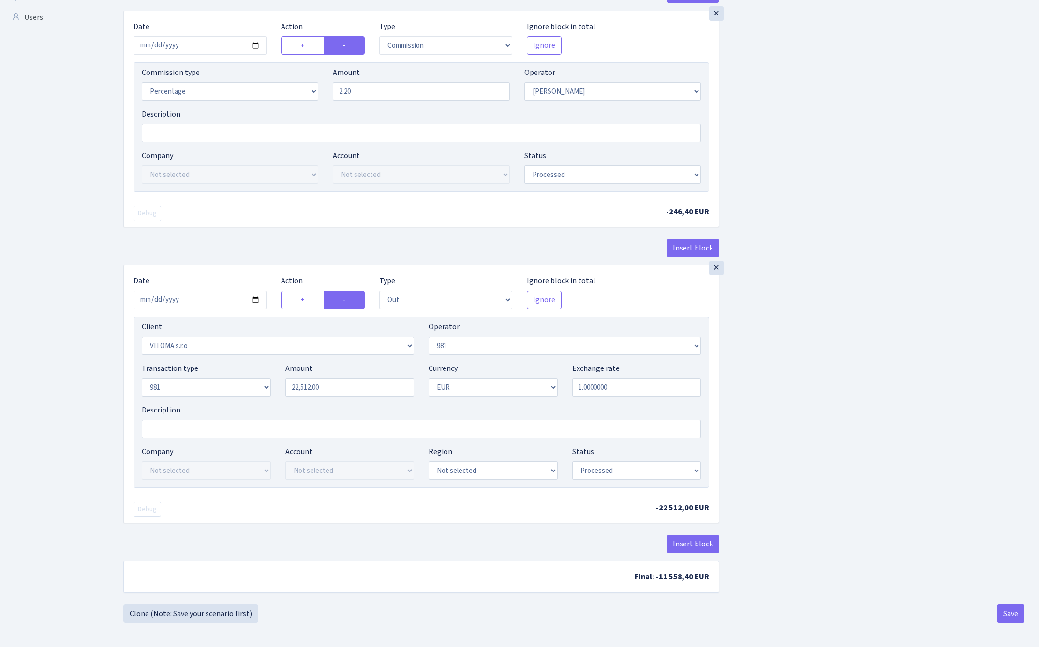
scroll to position [368, 0]
click at [335, 386] on input "22512.00" at bounding box center [349, 387] width 129 height 18
paste input "112"
type input "11,200.00"
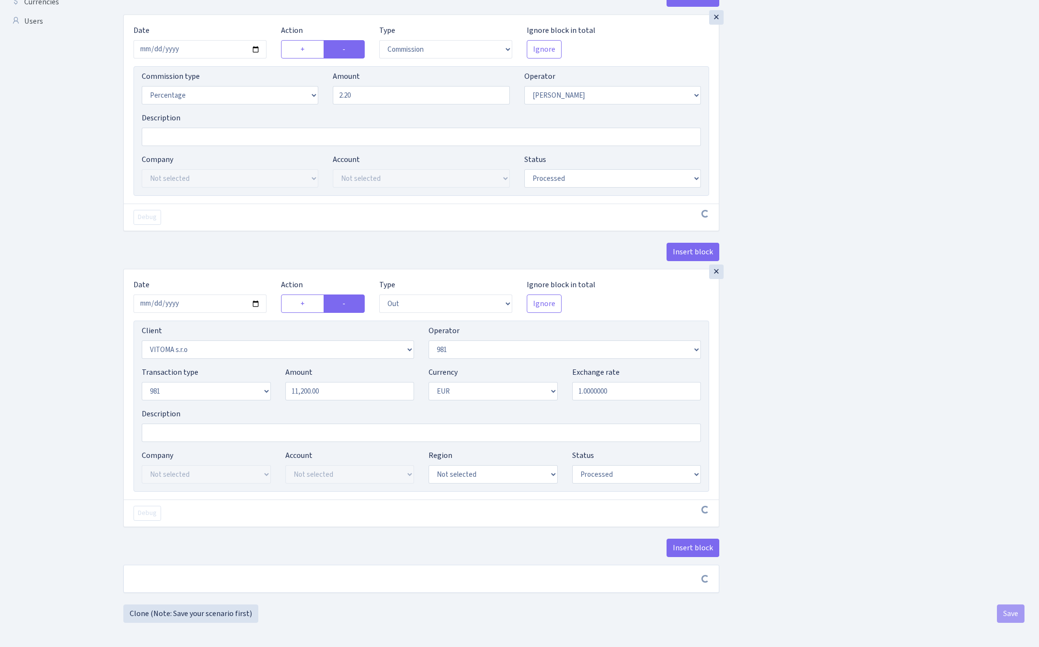
click at [853, 348] on div "Insert block × Date 2025-09-09 Action + - Type --- In Out Commission Field requ…" at bounding box center [573, 148] width 915 height 912
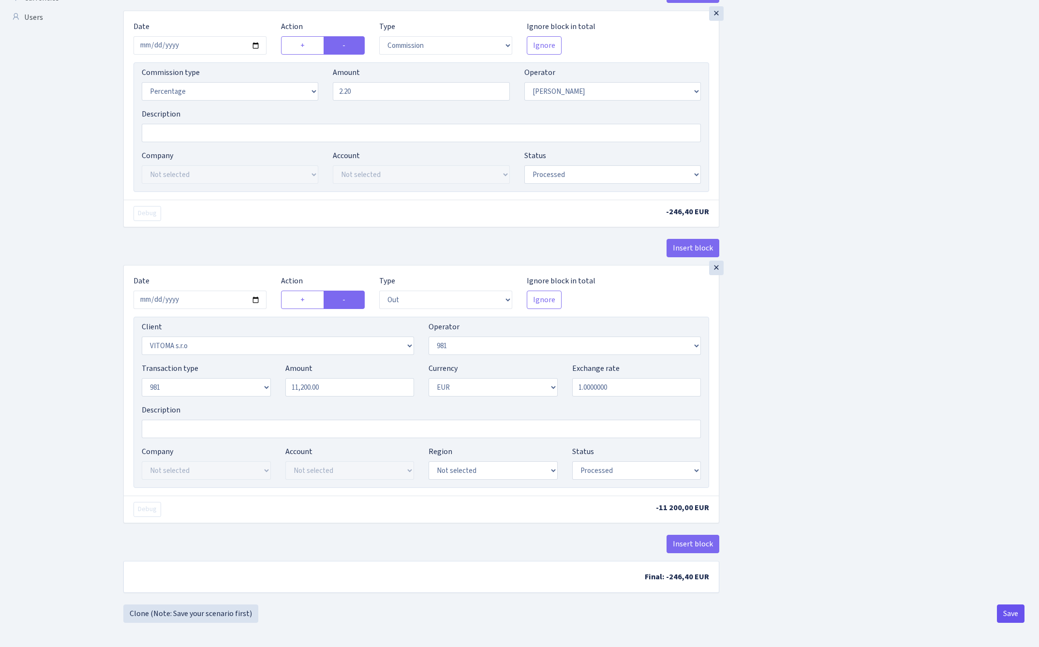
click at [1008, 616] on button "Save" at bounding box center [1011, 613] width 28 height 18
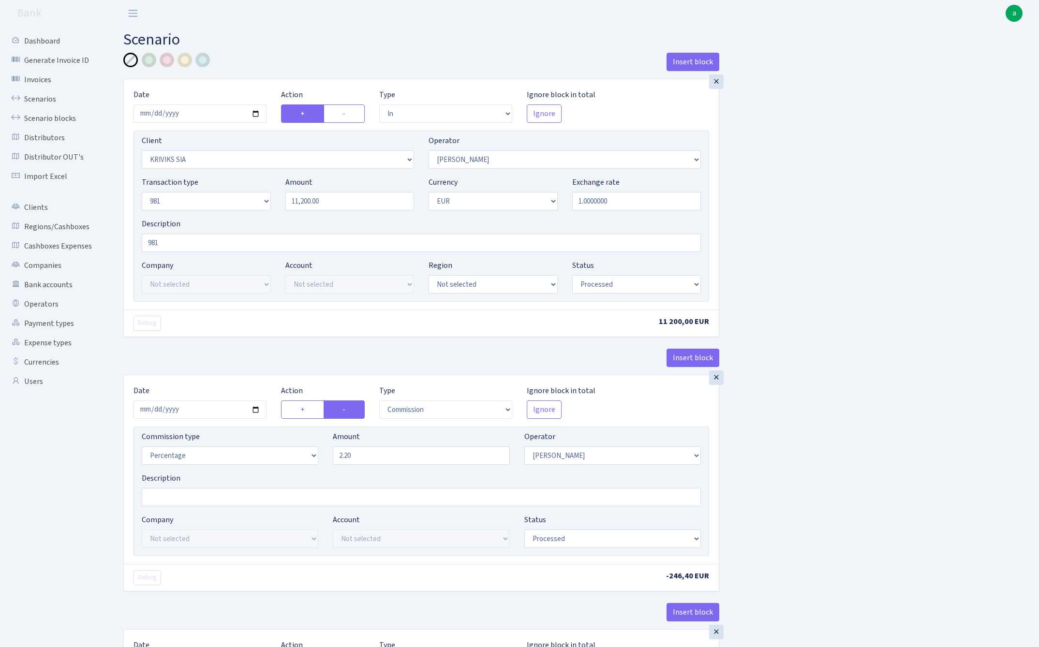
select select "in"
select select "3131"
select select "14"
select select "8"
select select "1"
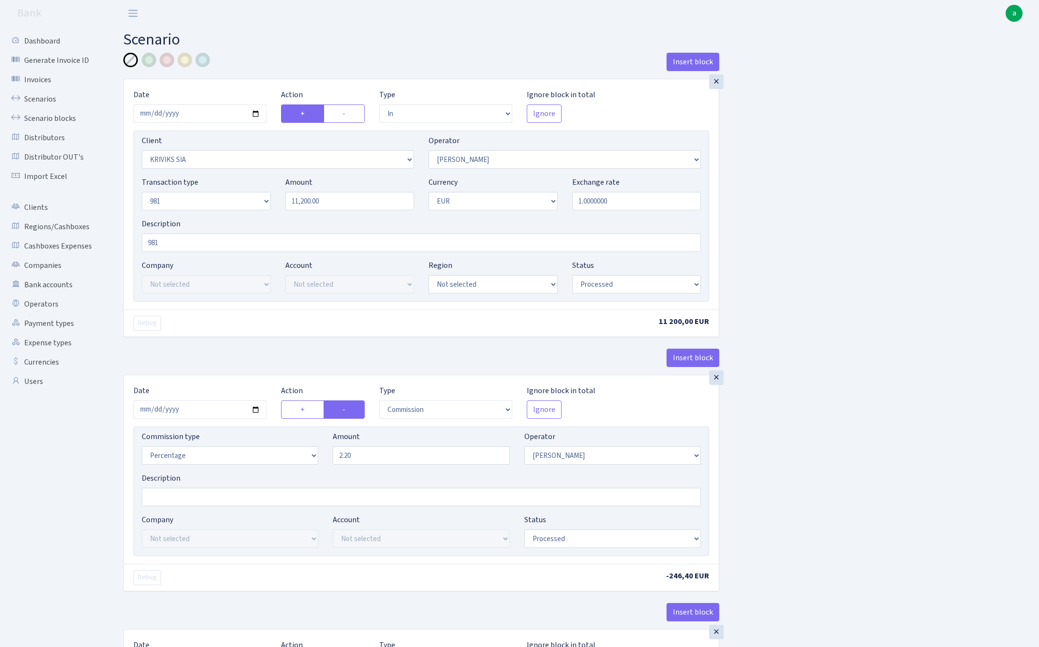
select select "processed"
select select "commission"
select select "14"
select select "processed"
select select "out"
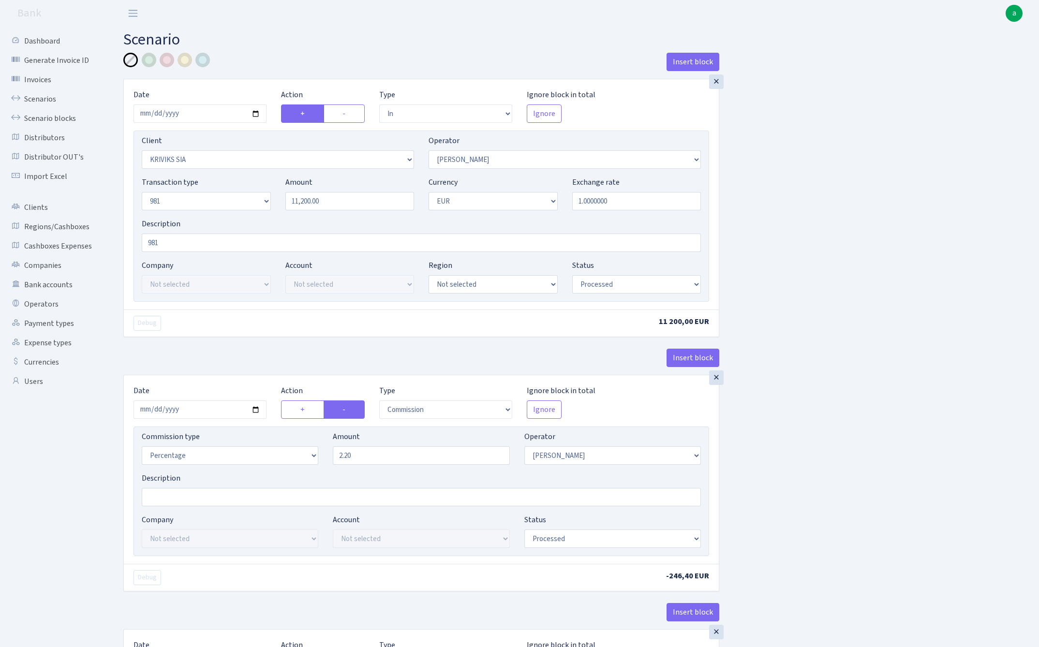
select select "2129"
select select "61"
select select "8"
select select "1"
select select "processed"
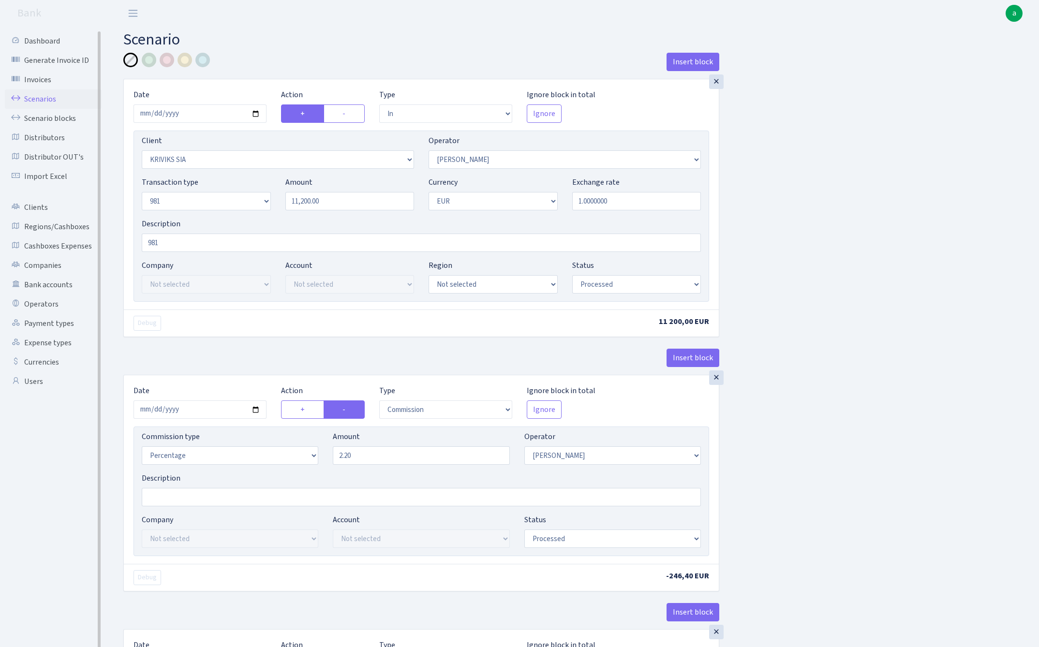
click at [35, 103] on link "Scenarios" at bounding box center [53, 98] width 97 height 19
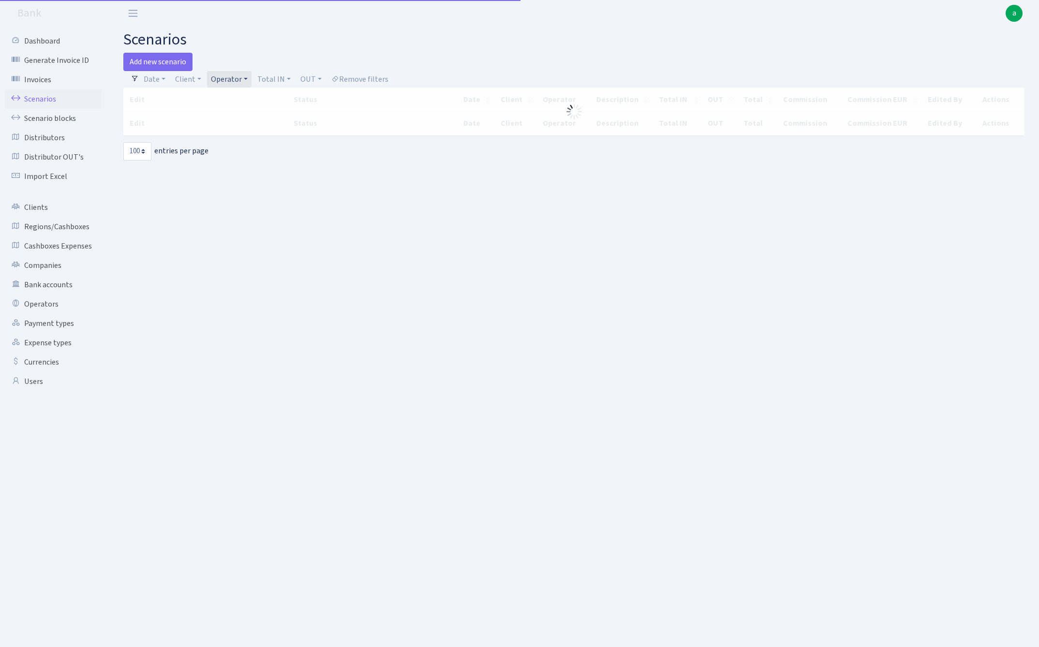
select select "100"
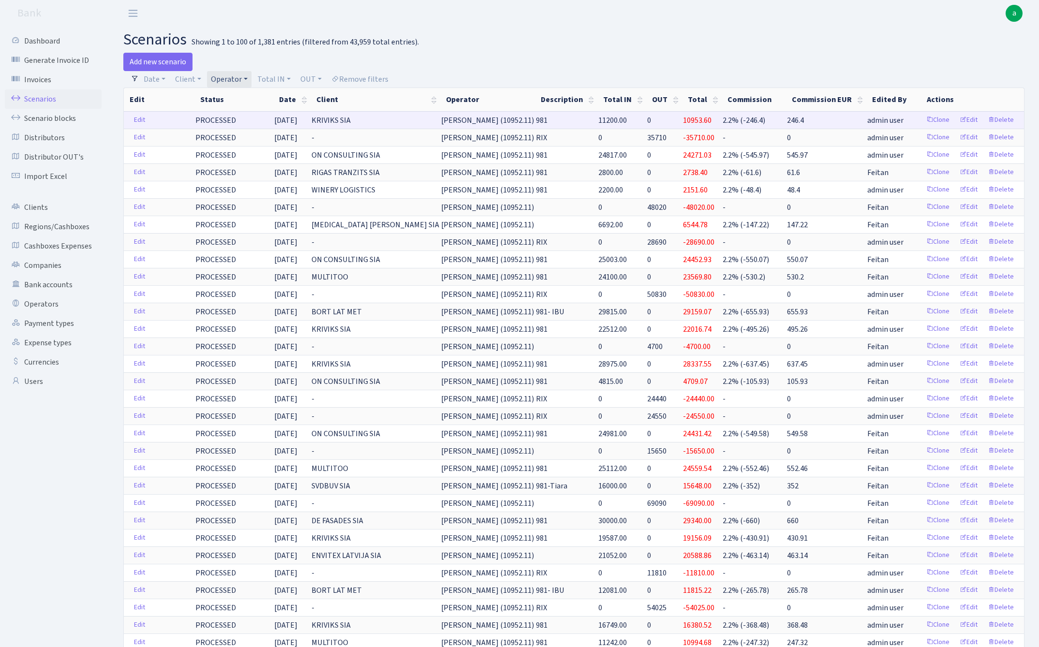
drag, startPoint x: 488, startPoint y: 120, endPoint x: 529, endPoint y: 120, distance: 40.1
click at [529, 120] on span "[PERSON_NAME] (10952.11)" at bounding box center [487, 120] width 93 height 11
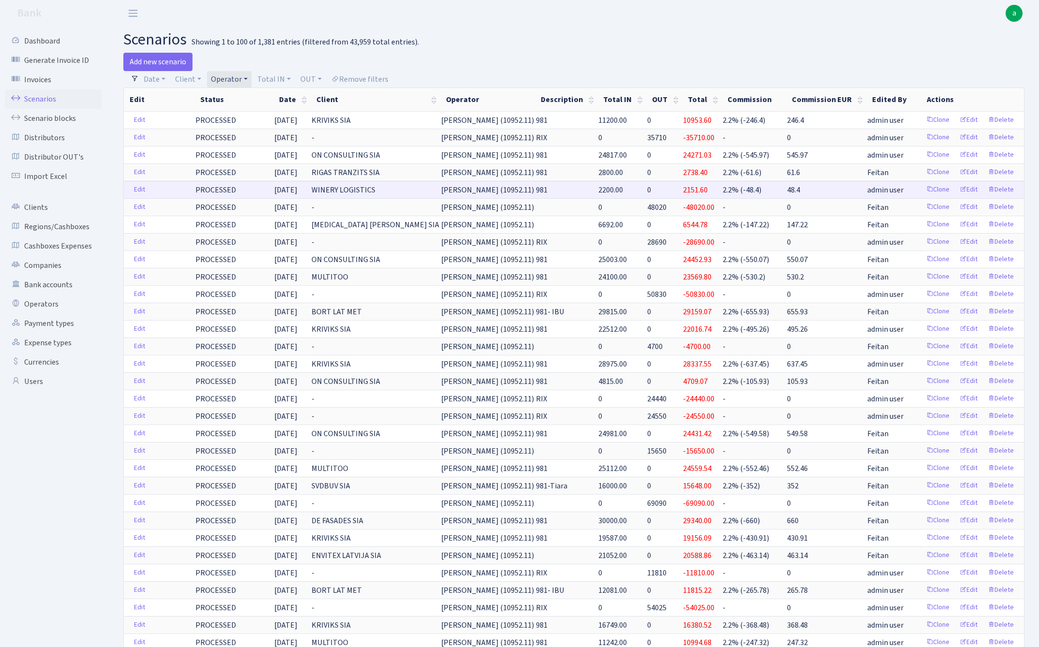
copy span "[PERSON_NAME] (10952"
click at [220, 77] on link "Operator" at bounding box center [229, 79] width 44 height 16
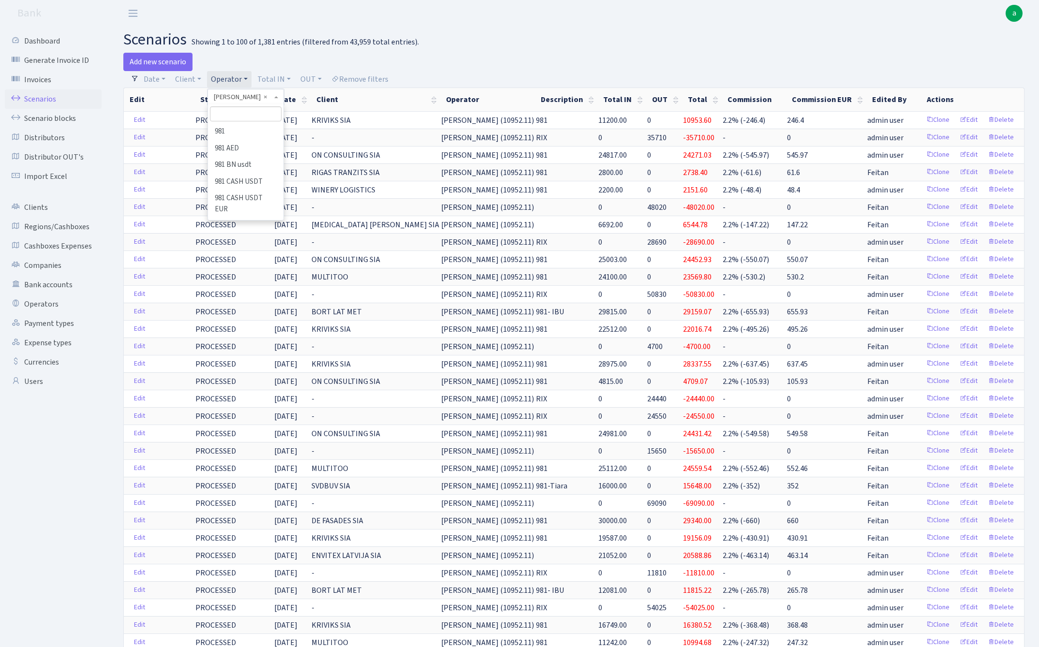
scroll to position [5224, 0]
click at [232, 115] on input "search" at bounding box center [245, 113] width 71 height 15
type input "sven"
click at [234, 130] on li "[PERSON_NAME]" at bounding box center [245, 131] width 73 height 17
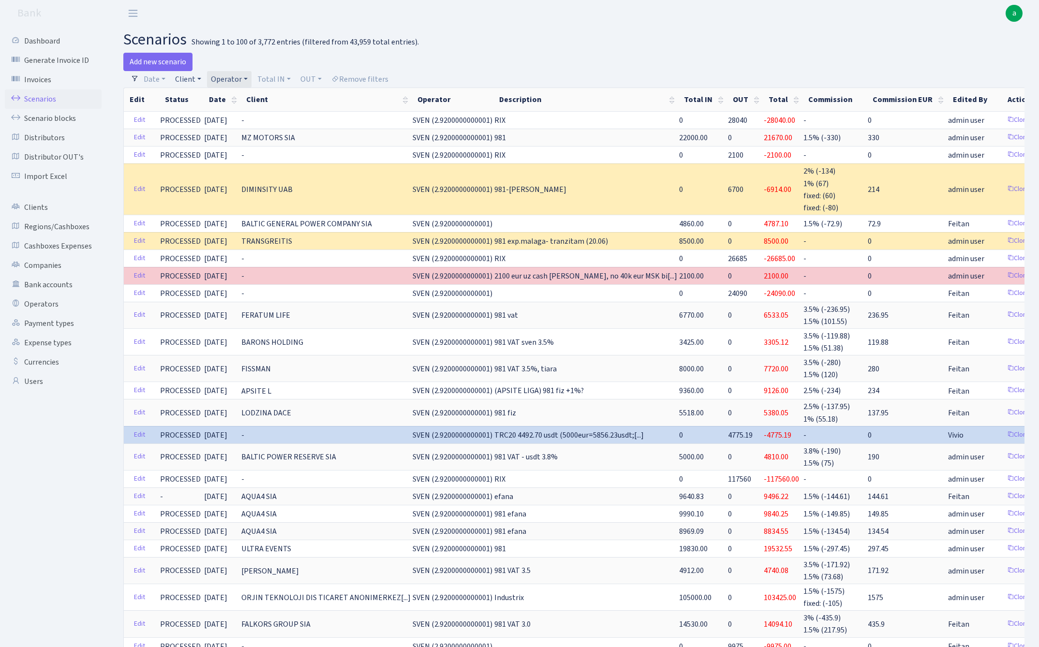
click at [185, 81] on link "Client" at bounding box center [188, 79] width 34 height 16
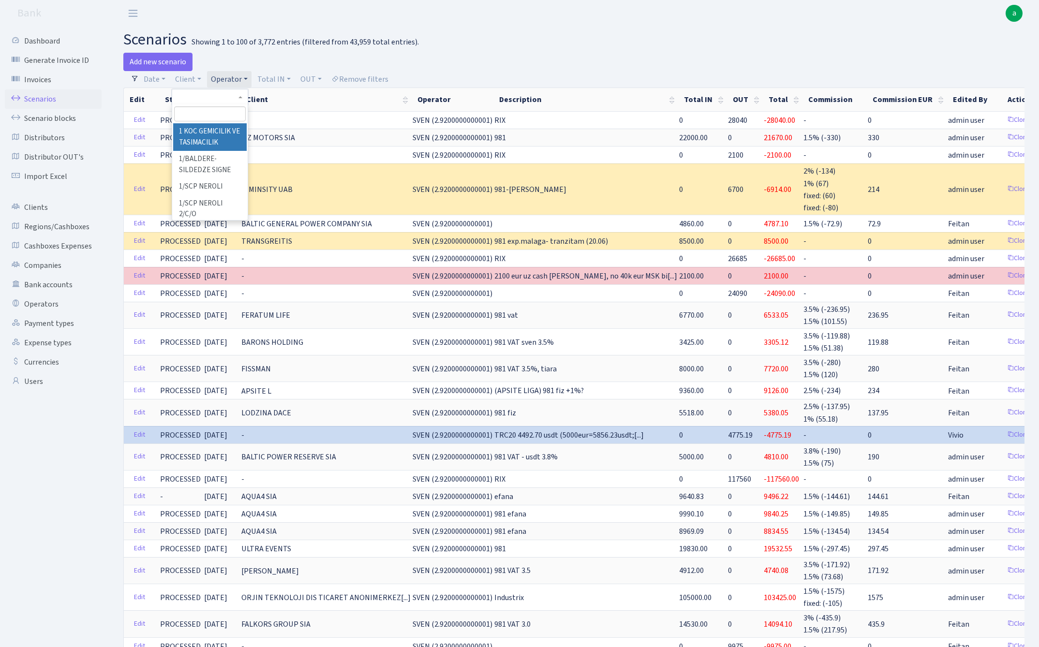
click at [196, 115] on input "search" at bounding box center [209, 113] width 71 height 15
type input "moll"
click at [213, 130] on li "[PERSON_NAME]" at bounding box center [209, 131] width 73 height 17
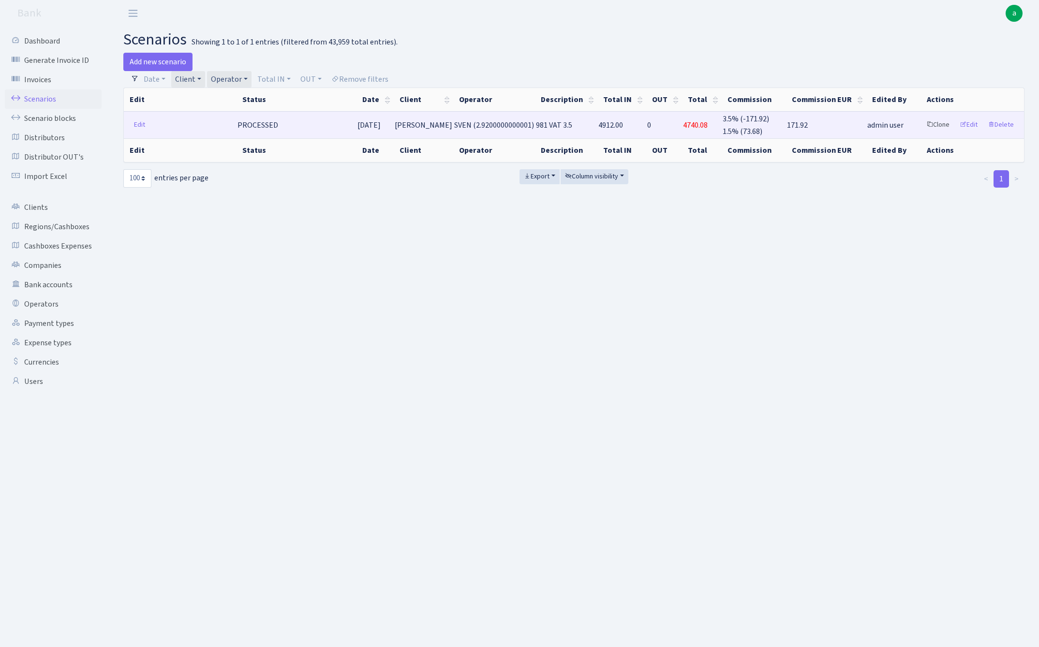
click at [938, 124] on link "Clone" at bounding box center [938, 125] width 32 height 15
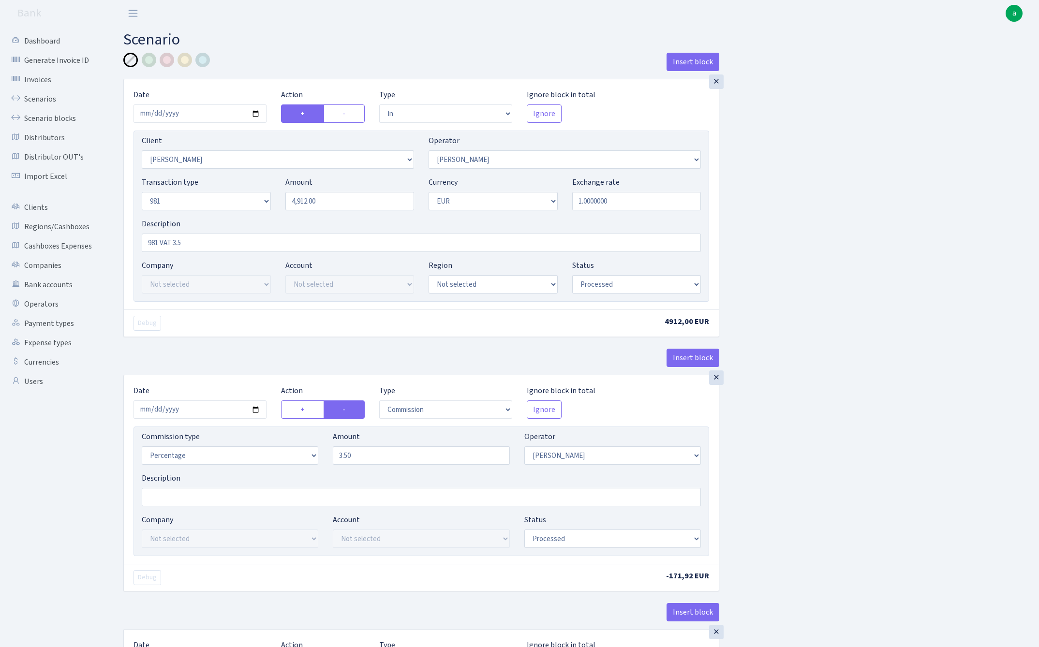
select select "in"
select select "3326"
select select "2"
select select "8"
select select "1"
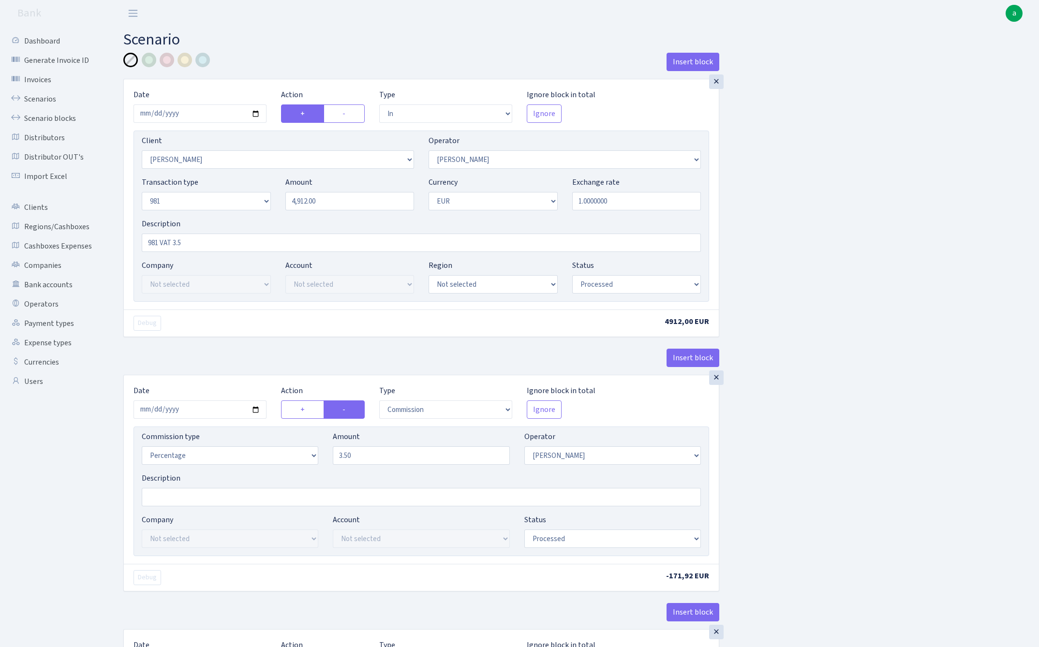
select select "processed"
select select "commission"
select select "2"
select select "processed"
select select "commission"
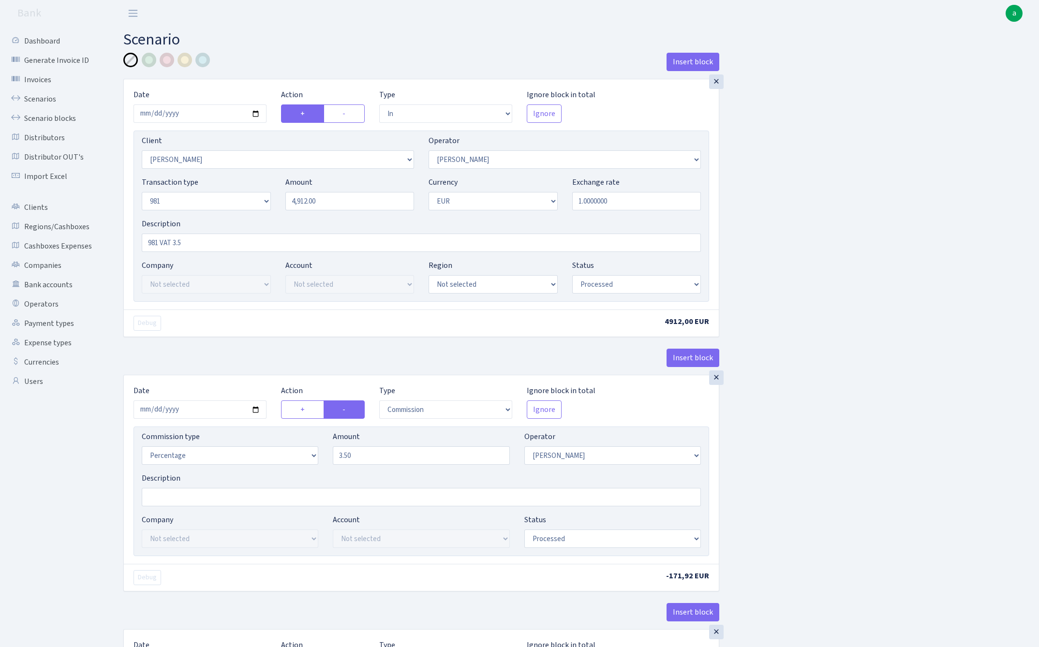
select select "61"
select select "processed"
select select "out"
select select "3139"
select select "61"
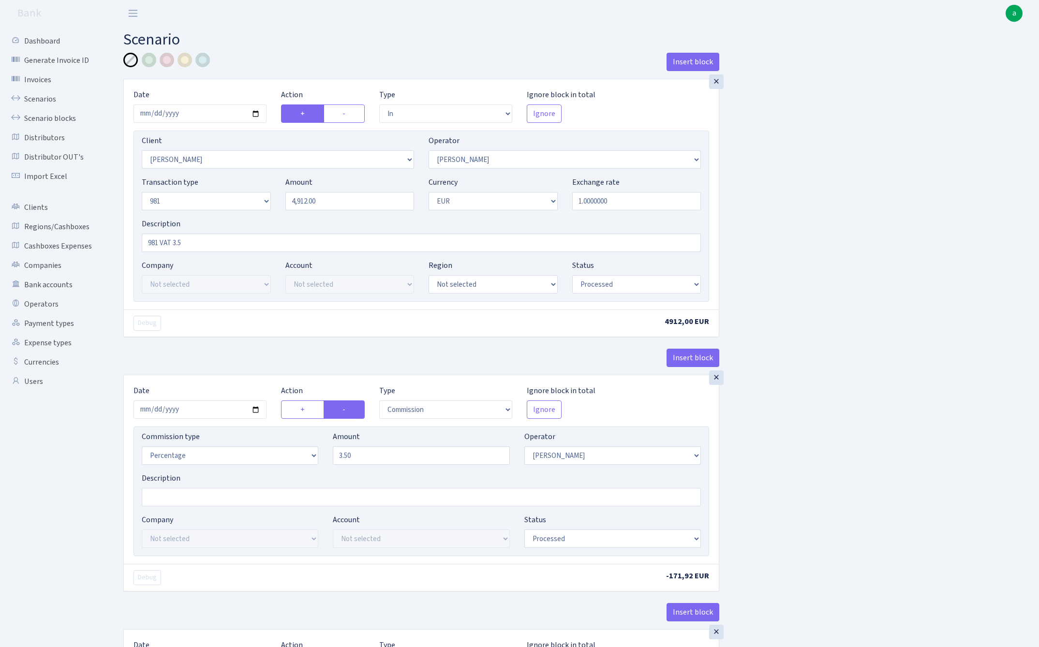
select select "8"
select select "1"
select select "processed"
click at [196, 113] on input "2025-08-28" at bounding box center [199, 113] width 133 height 18
type input "[DATE]"
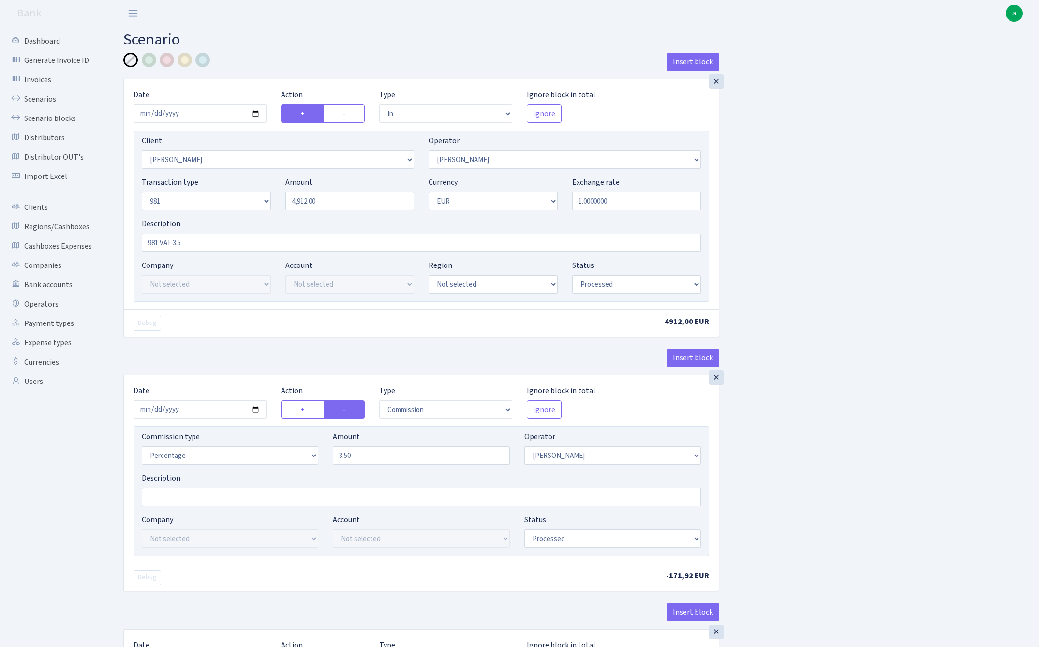
click at [356, 54] on div "Insert block" at bounding box center [421, 66] width 596 height 26
click at [346, 202] on input "4912.00" at bounding box center [349, 201] width 129 height 18
paste input "9269"
type input "9,269.00"
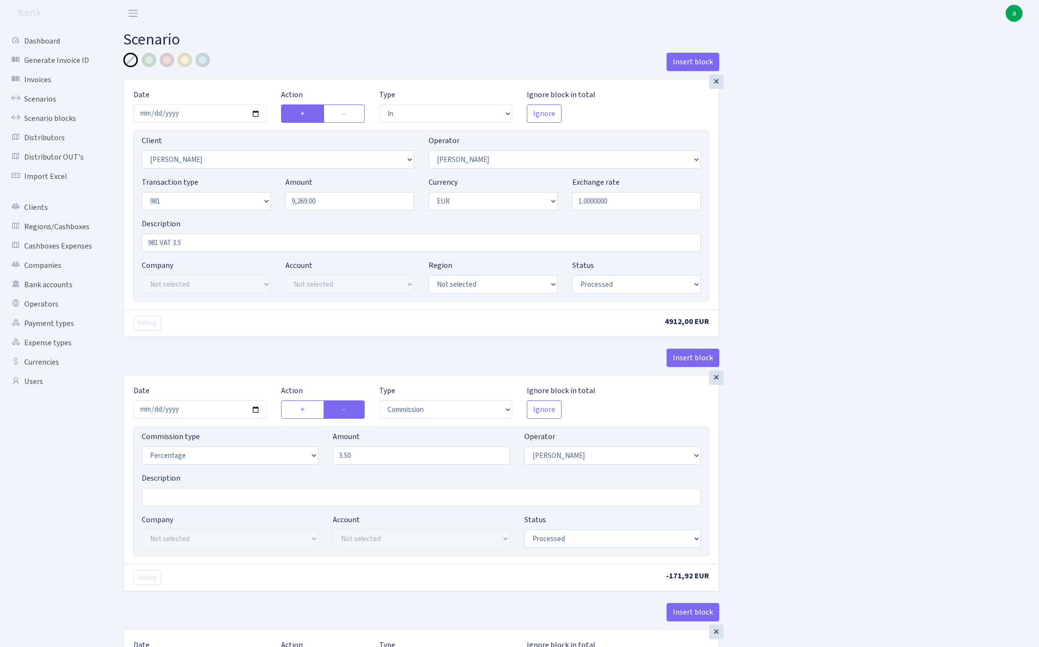
click at [894, 206] on div "Insert block × Date [DATE] Action + - Type --- In Out Commission Field required…" at bounding box center [573, 638] width 915 height 1170
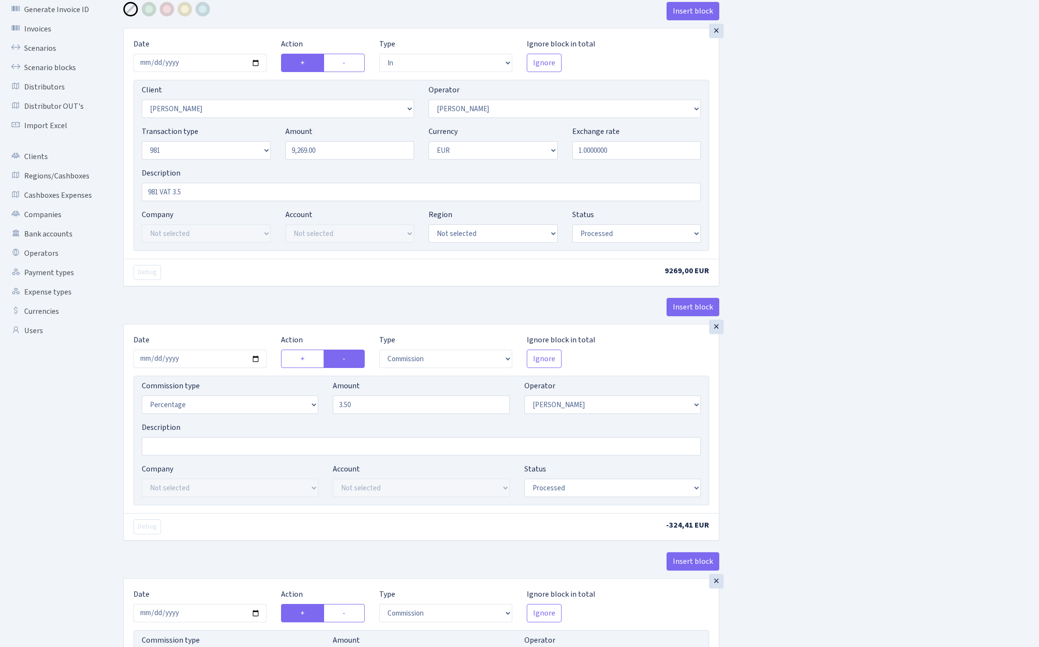
scroll to position [68, 0]
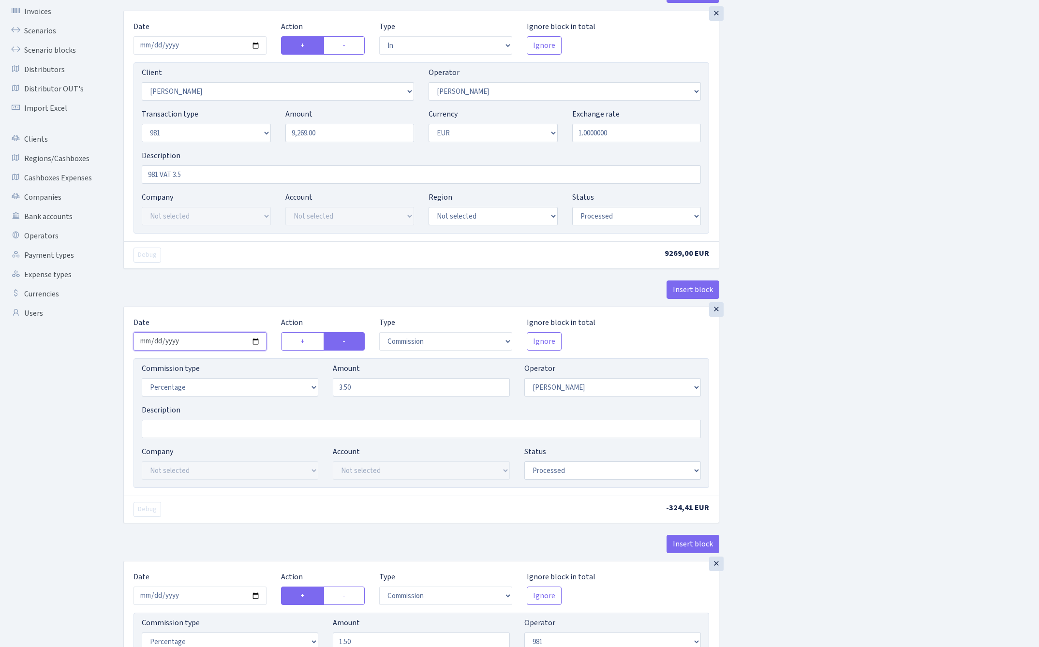
click at [185, 343] on input "2025-08-28" at bounding box center [199, 341] width 133 height 18
type input "[DATE]"
click at [244, 274] on div "× Date 2025-09-09 Action + - Type --- In Out Commission Field required. Ignore …" at bounding box center [421, 159] width 596 height 296
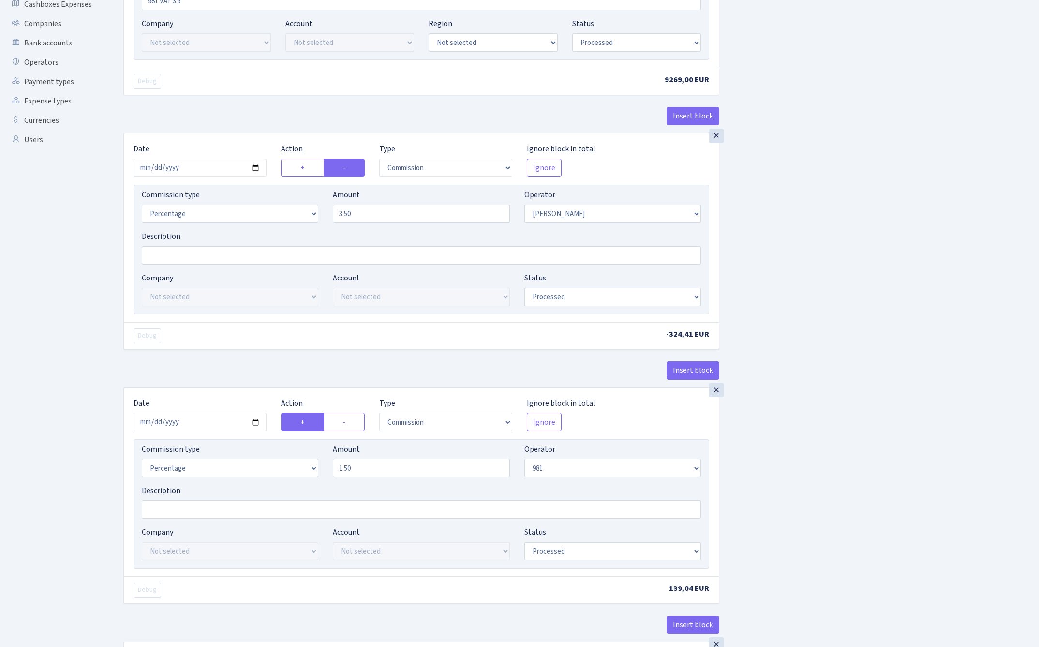
scroll to position [255, 0]
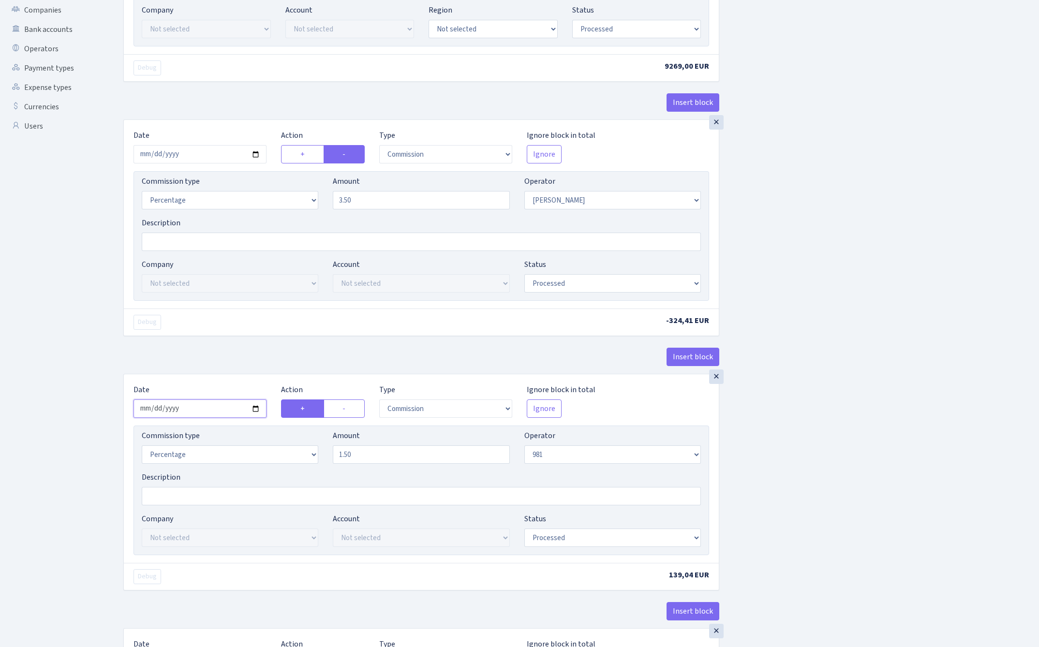
click at [196, 411] on input "2025-08-28" at bounding box center [199, 408] width 133 height 18
type input "[DATE]"
click at [267, 360] on div "Insert block" at bounding box center [421, 361] width 596 height 26
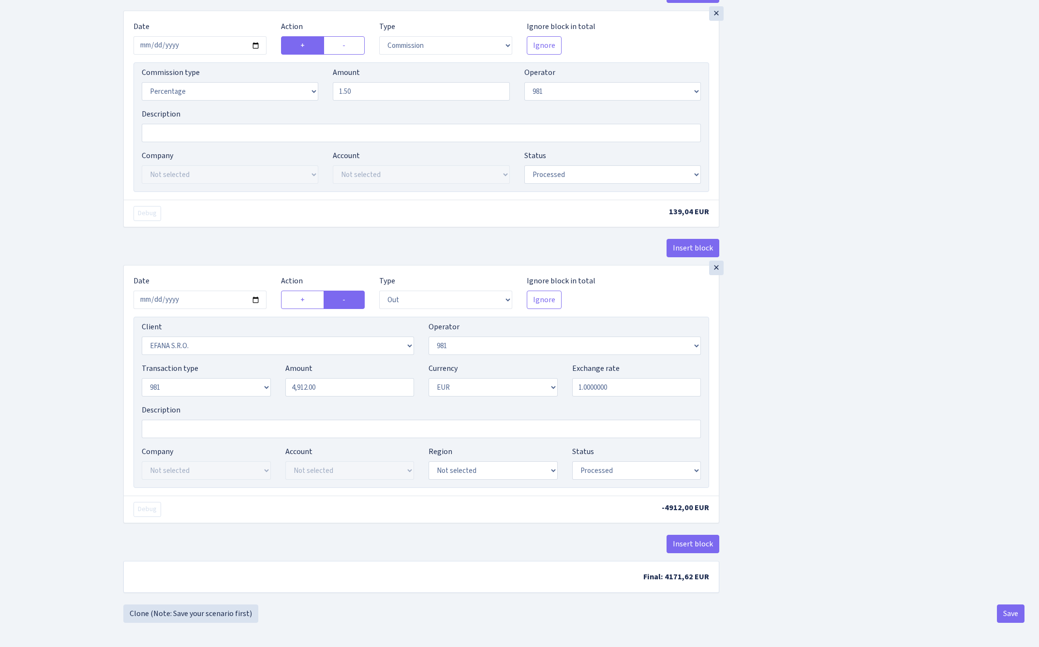
scroll to position [624, 0]
click at [192, 296] on input "2025-08-28" at bounding box center [199, 300] width 133 height 18
type input "[DATE]"
click at [235, 248] on div "Insert block" at bounding box center [421, 252] width 596 height 26
click at [338, 388] on input "4912.00" at bounding box center [349, 387] width 129 height 18
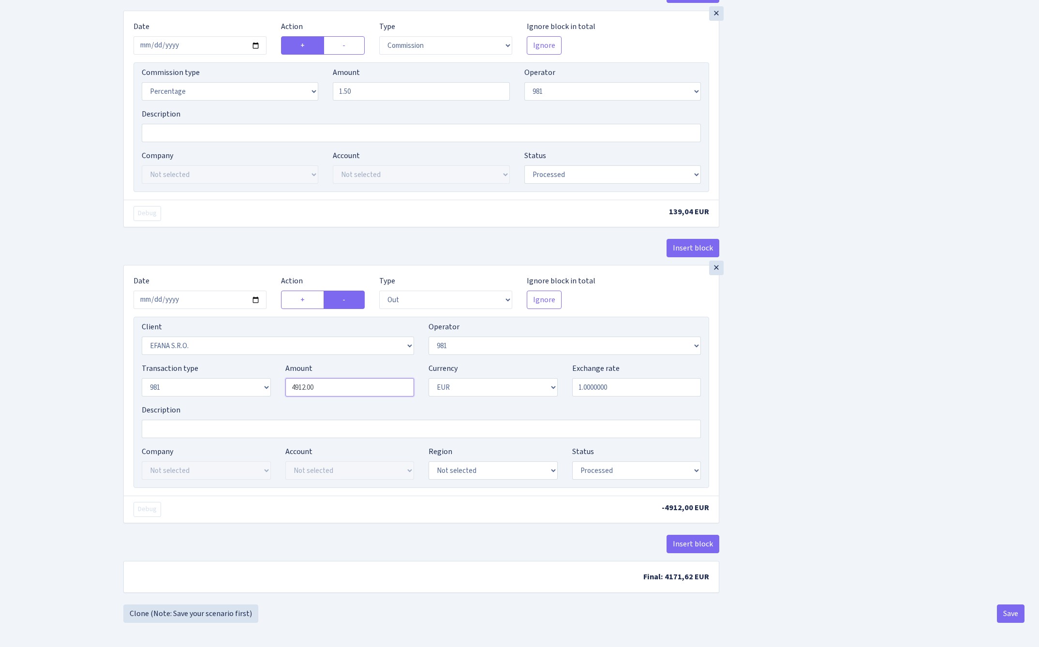
click at [338, 388] on input "4912.00" at bounding box center [349, 387] width 129 height 18
paste input "9269"
type input "9,269.00"
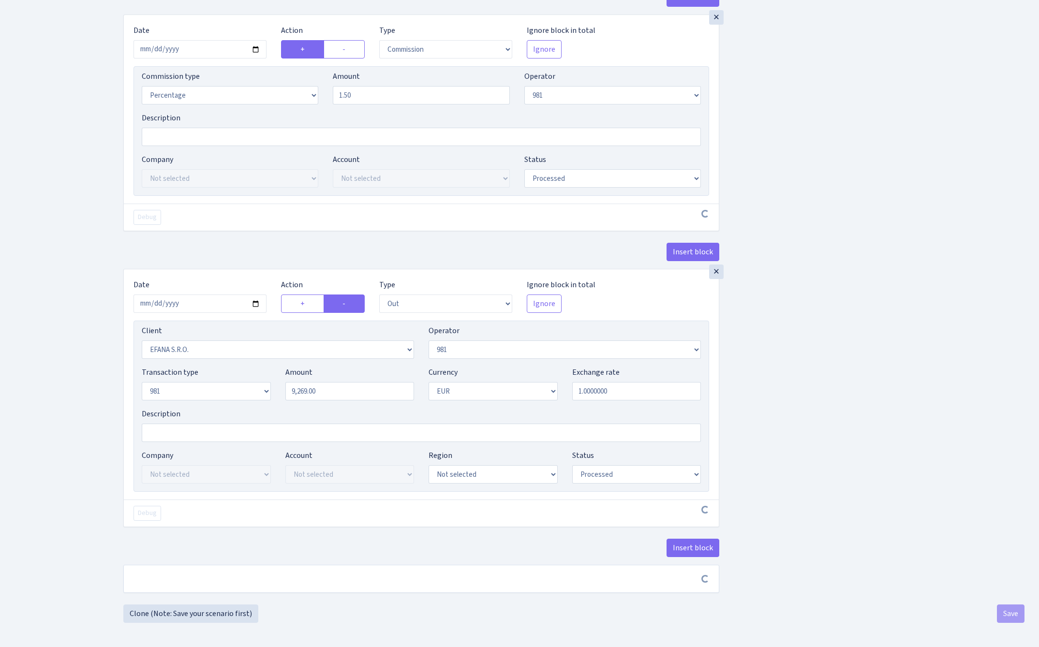
scroll to position [620, 0]
click at [849, 355] on div "Insert block × Date 2025-09-09 Action + - Type --- In Out Commission Field requ…" at bounding box center [573, 21] width 915 height 1166
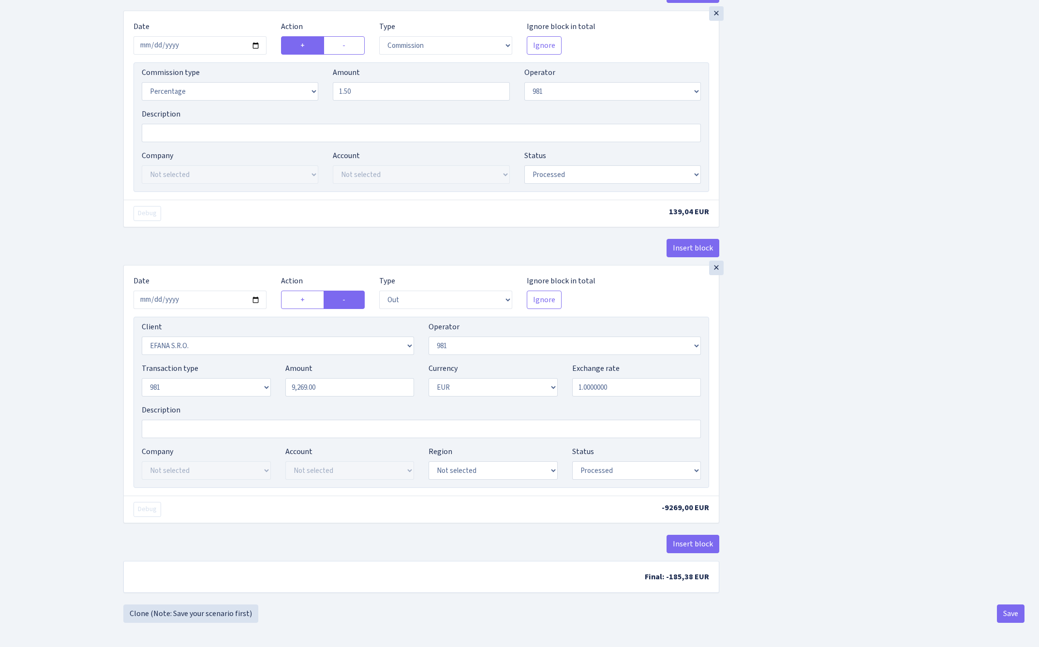
scroll to position [624, 0]
click at [1009, 614] on button "Save" at bounding box center [1011, 613] width 28 height 18
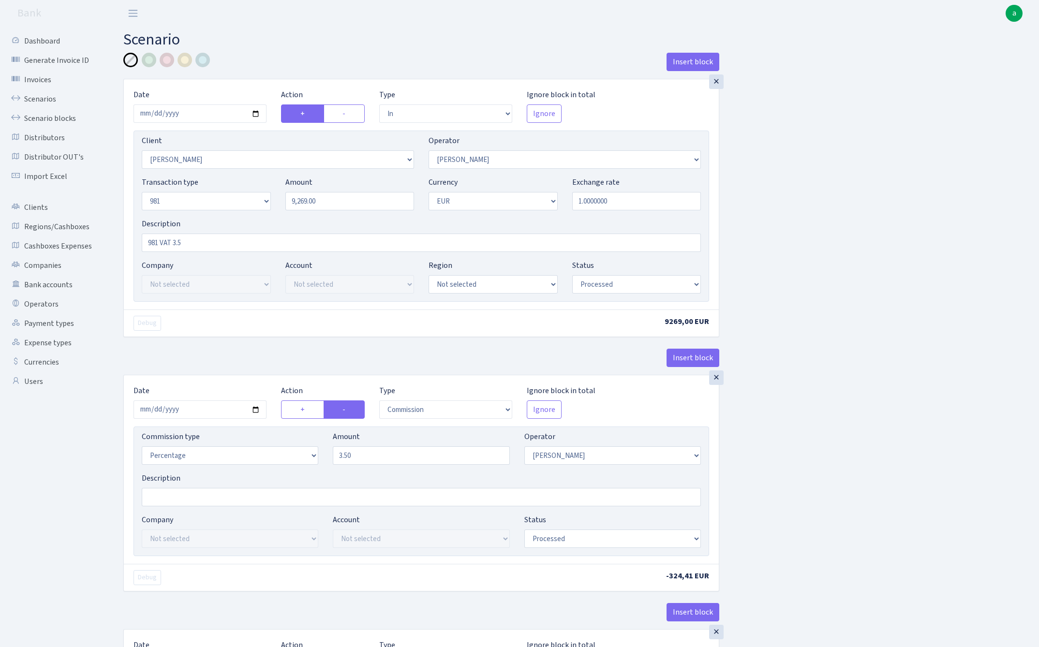
select select "in"
select select "3326"
select select "2"
select select "8"
select select "1"
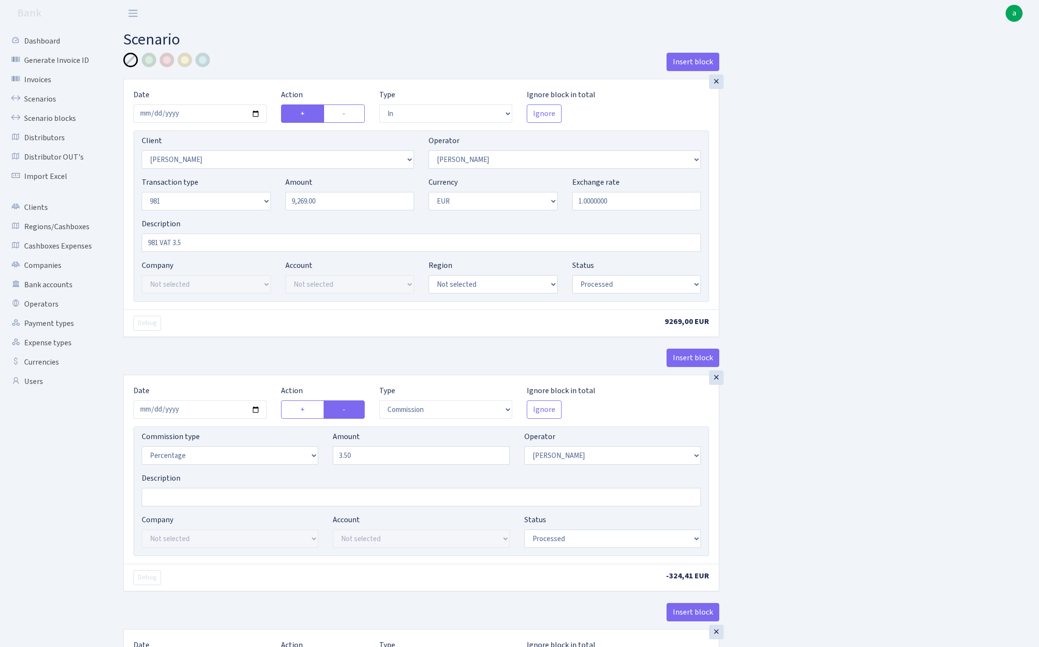
select select "processed"
select select "commission"
select select "2"
select select "processed"
select select "commission"
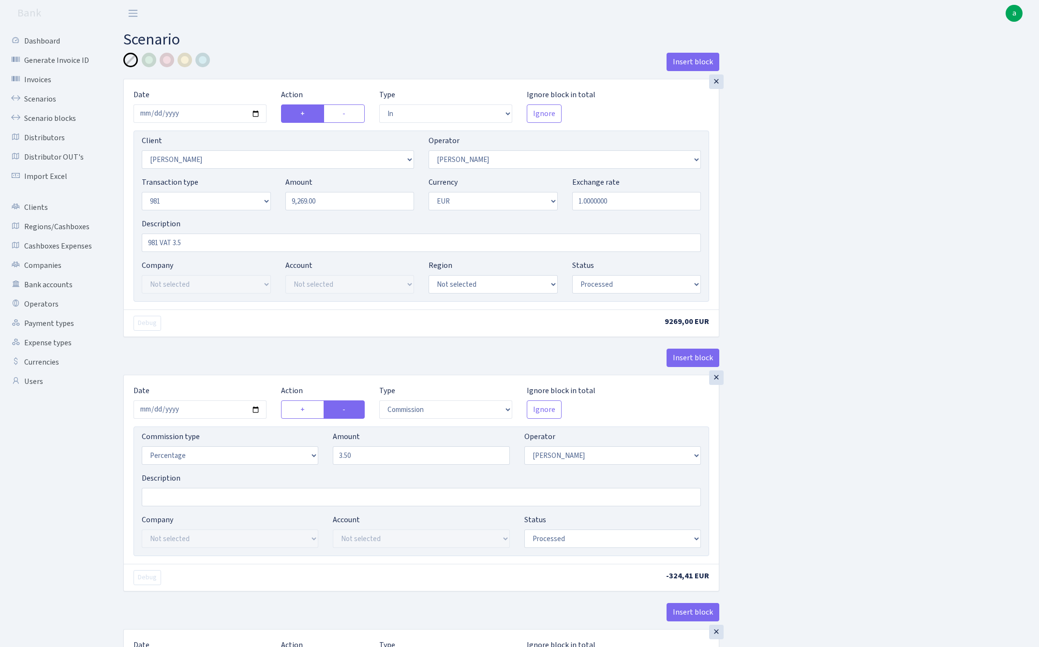
select select "61"
select select "processed"
select select "out"
select select "3139"
select select "61"
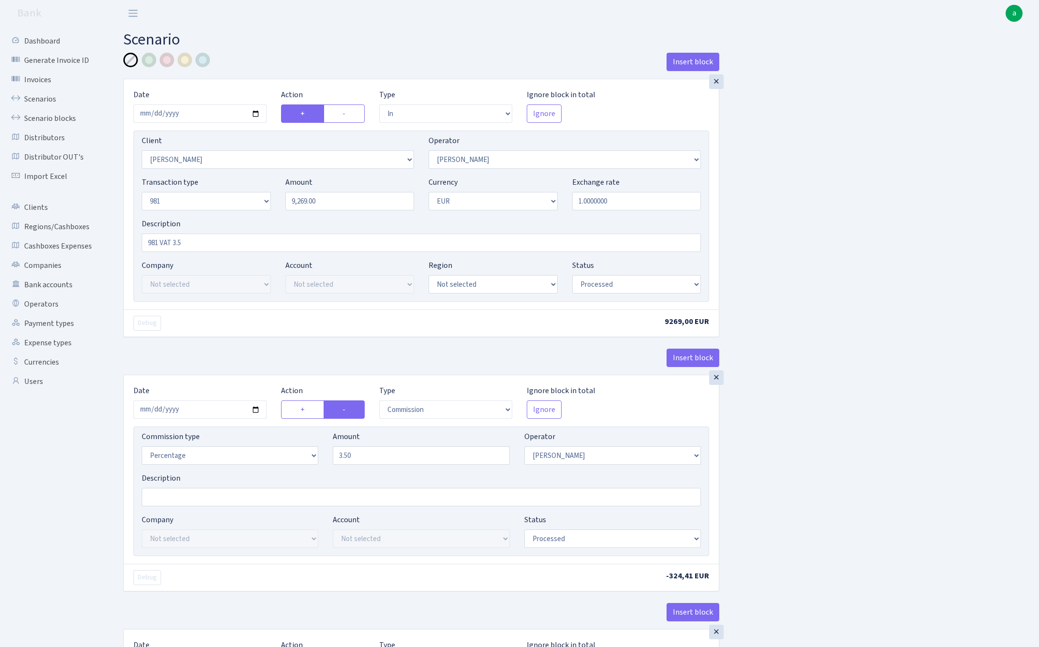
select select "8"
select select "1"
select select "processed"
click at [41, 99] on link "Scenarios" at bounding box center [53, 98] width 97 height 19
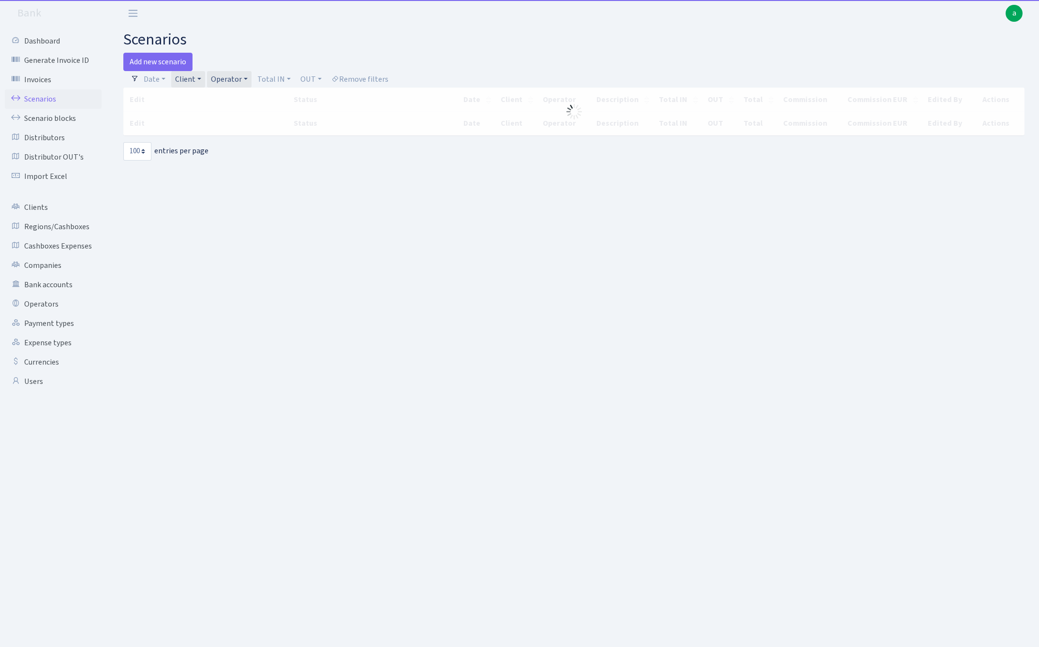
select select "100"
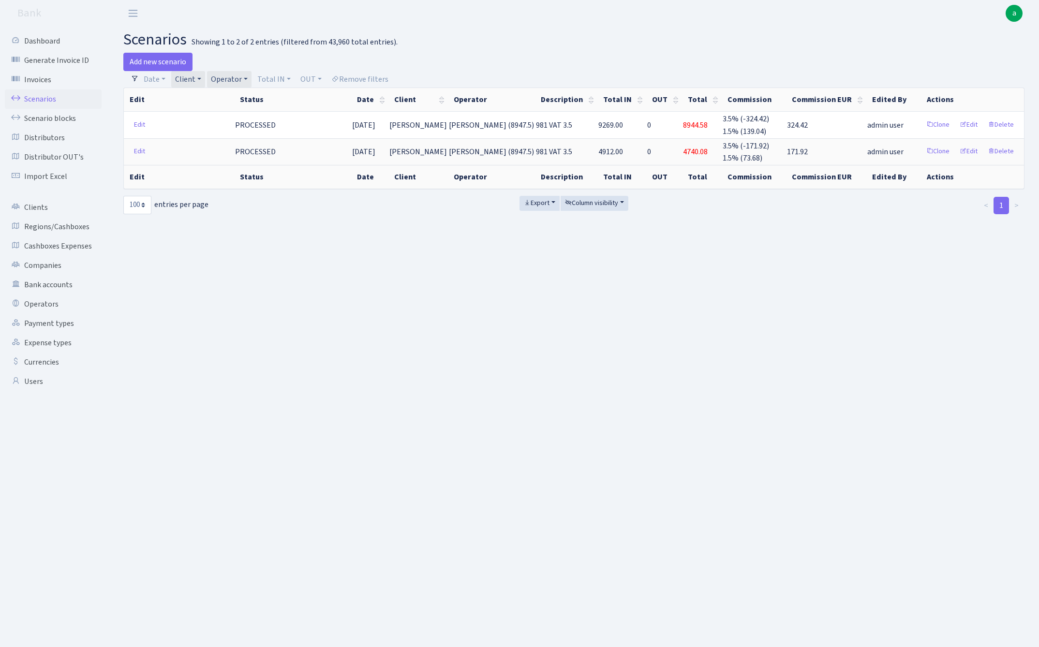
click at [192, 78] on link "Client" at bounding box center [188, 79] width 34 height 16
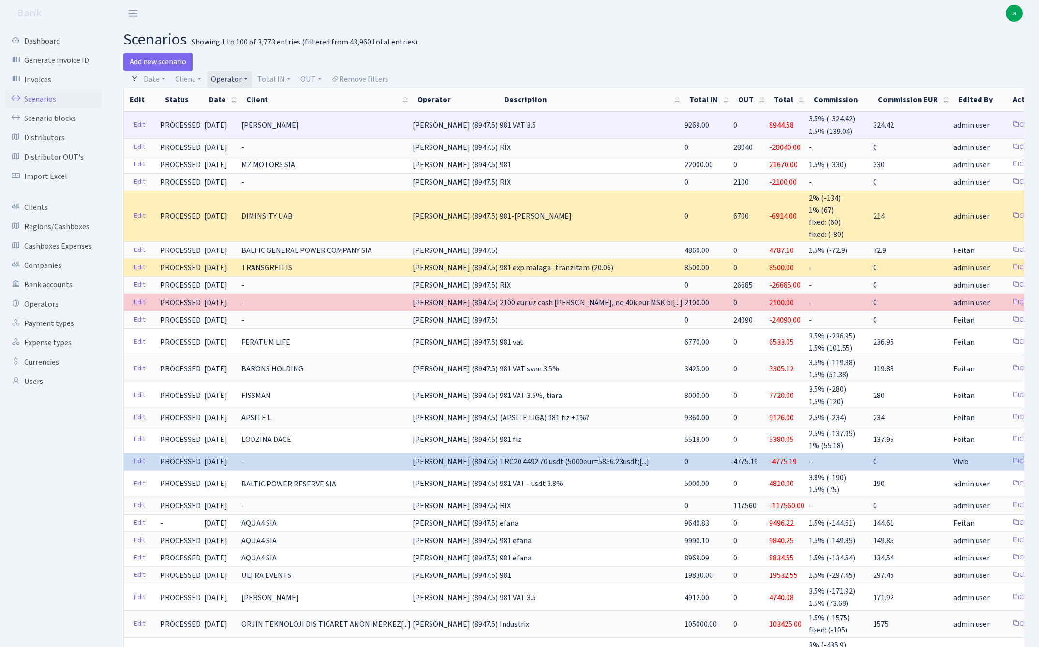
click at [412, 125] on td "SVEN (8947.5)" at bounding box center [455, 124] width 87 height 27
drag, startPoint x: 401, startPoint y: 124, endPoint x: 435, endPoint y: 124, distance: 33.8
click at [435, 124] on span "SVEN (8947.5)" at bounding box center [454, 125] width 85 height 11
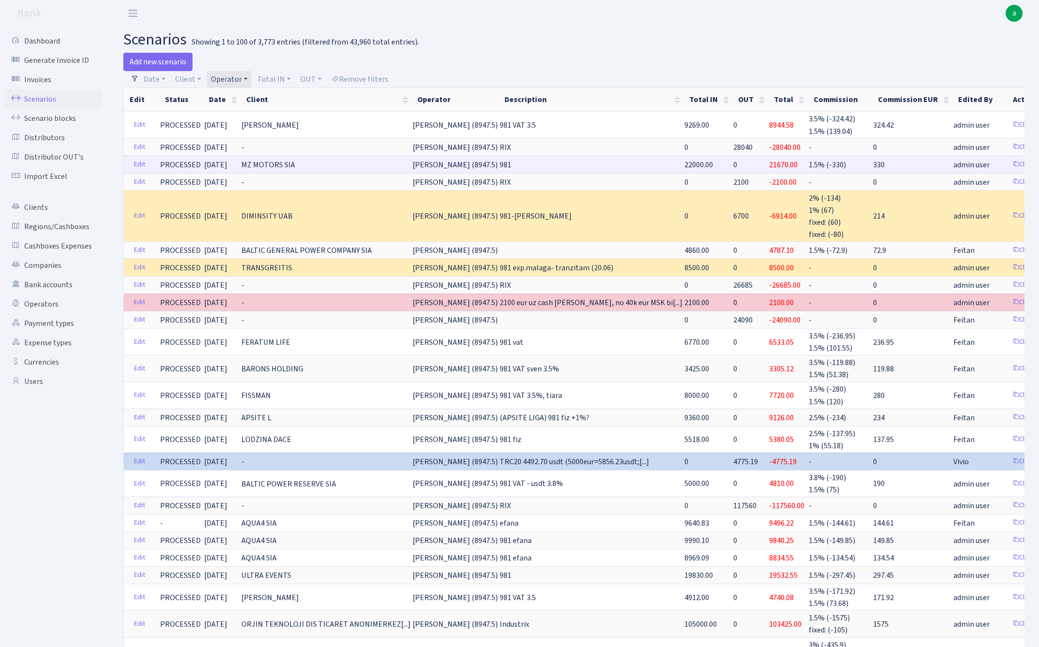
copy span "SVEN (8947"
click at [229, 77] on link "Operator" at bounding box center [229, 79] width 44 height 16
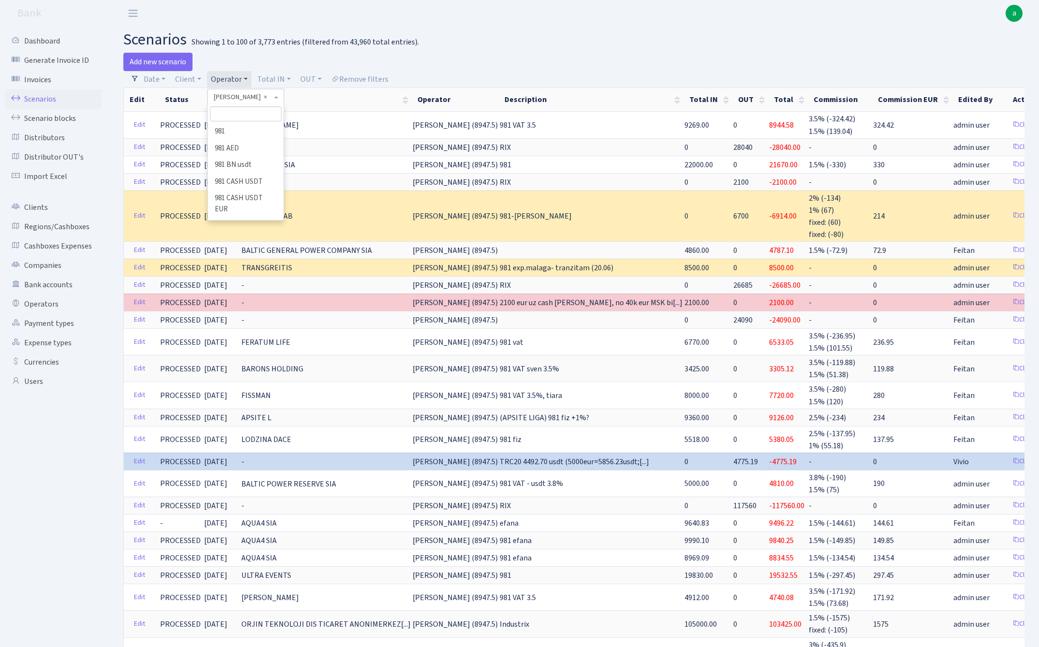
scroll to position [4908, 0]
click at [236, 113] on input "search" at bounding box center [245, 113] width 71 height 15
type input "geg"
click at [260, 128] on li "GEG" at bounding box center [245, 131] width 73 height 17
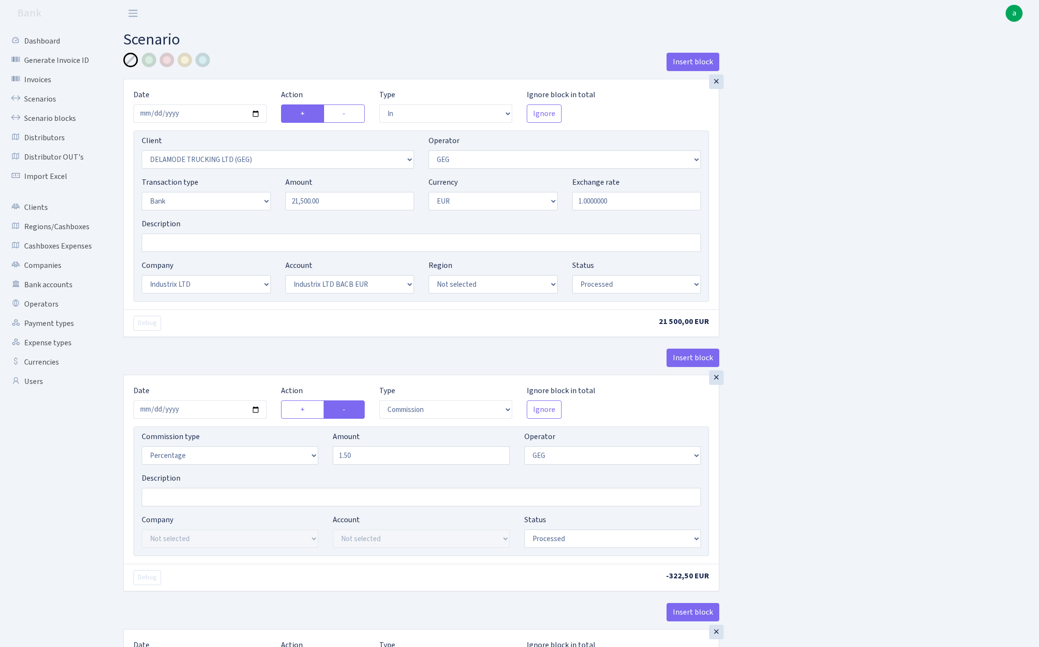
select select "in"
select select "3295"
select select "65"
select select "2"
select select "1"
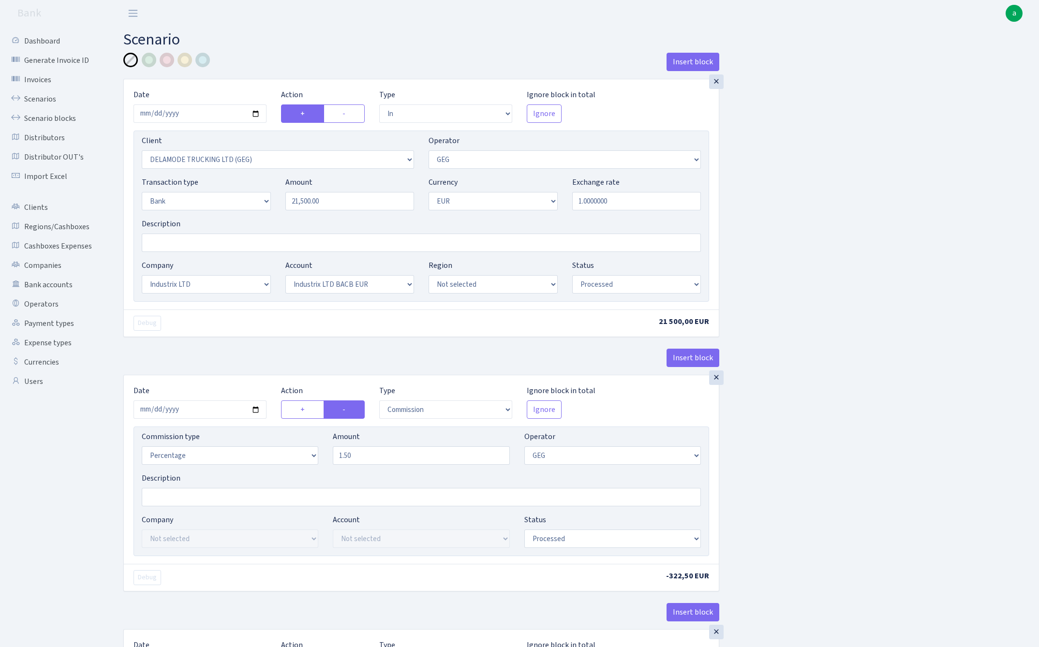
select select "17"
select select "41"
select select "processed"
select select "commission"
select select "65"
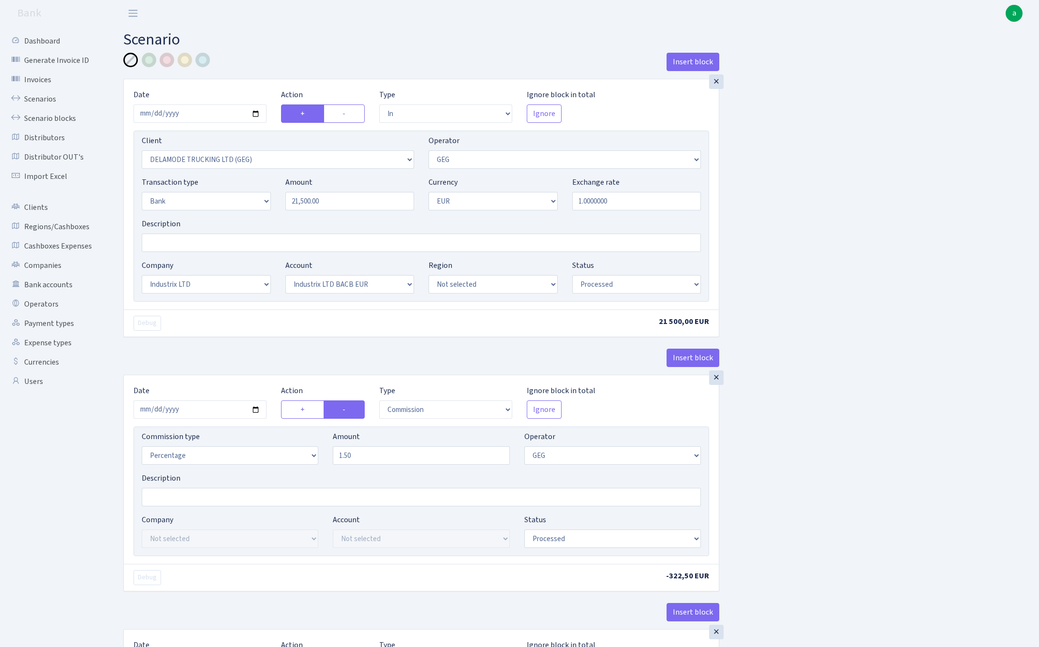
select select "processed"
select select "commission"
select select "fixed"
select select "1"
select select "17"
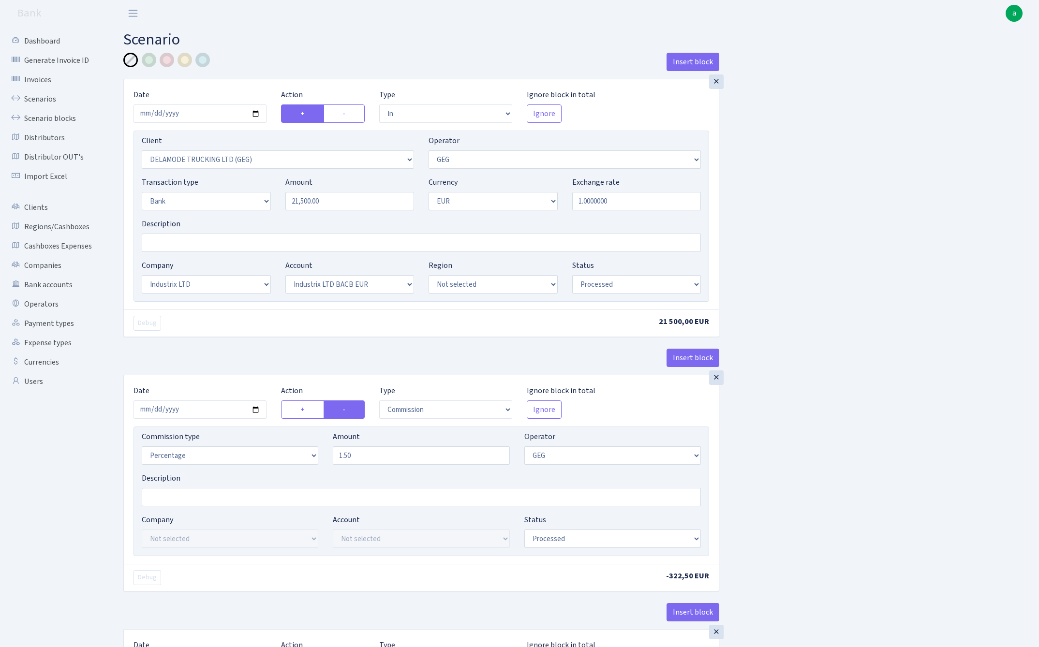
select select "41"
select select "processed"
click at [207, 113] on input "[DATE]" at bounding box center [199, 113] width 133 height 18
type input "[DATE]"
click at [293, 33] on h2 "Scenario" at bounding box center [573, 39] width 901 height 18
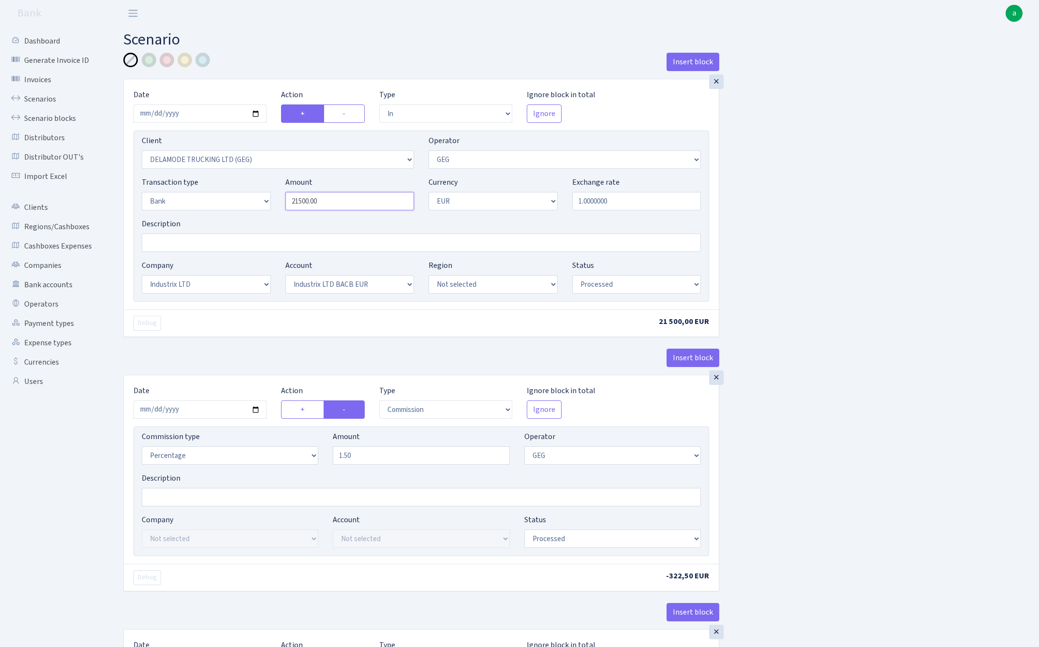
click at [337, 201] on input "21500.00" at bounding box center [349, 201] width 129 height 18
paste input "167"
type input "16,700.00"
click at [236, 246] on input "Description" at bounding box center [421, 243] width 559 height 18
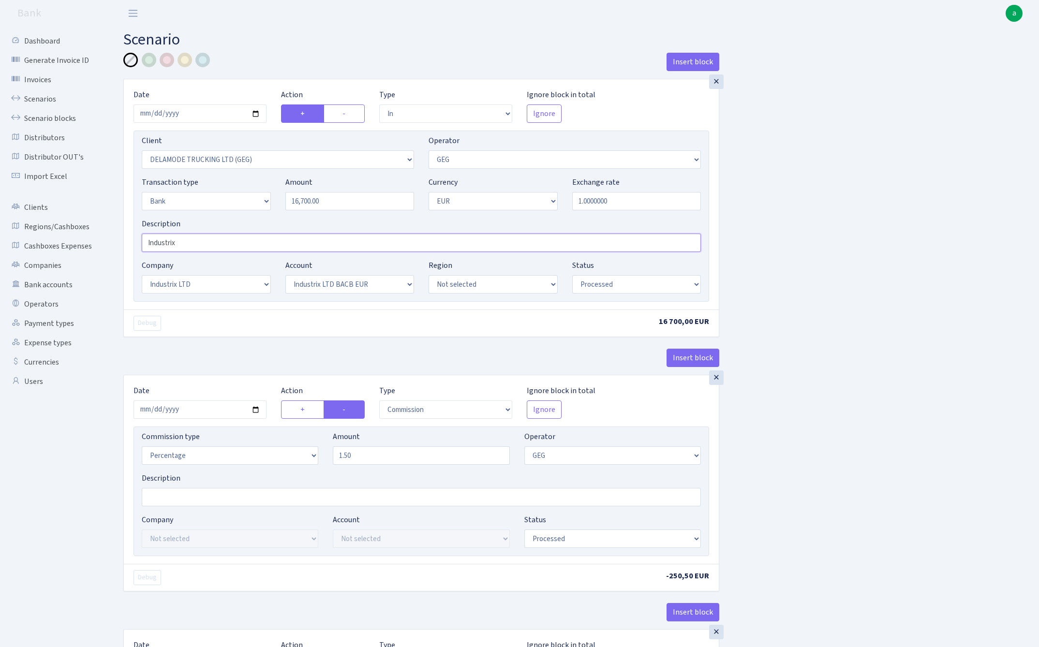
type input "Industrix"
click at [887, 283] on div "Insert block × Date [DATE] Action + - Type --- In Out Commission Field required…" at bounding box center [573, 490] width 915 height 874
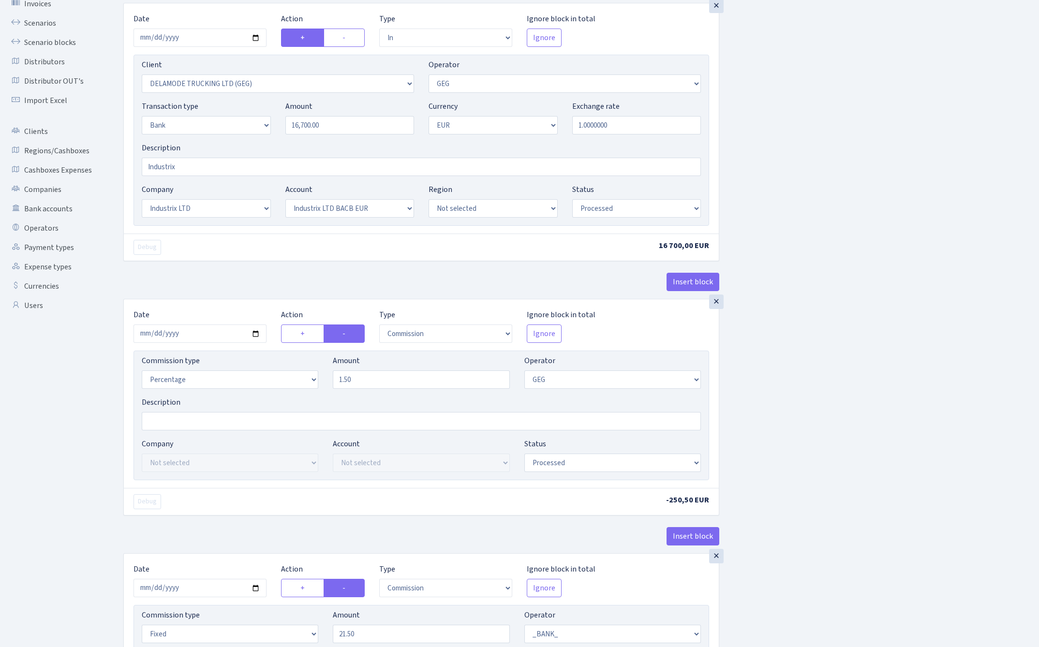
scroll to position [107, 0]
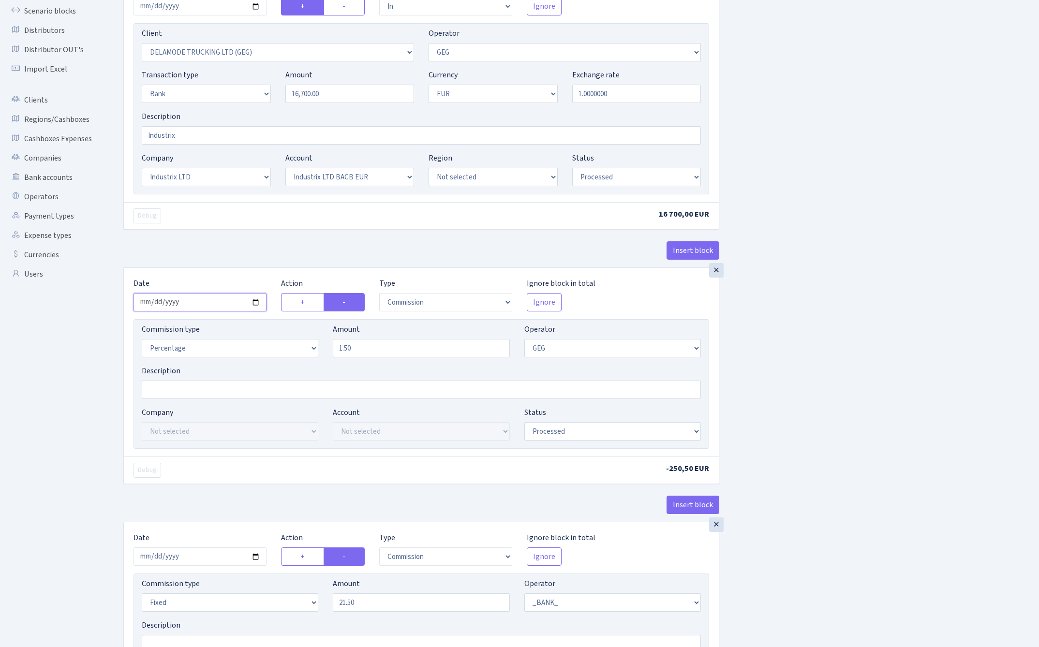
click at [196, 300] on input "[DATE]" at bounding box center [199, 302] width 133 height 18
type input "[DATE]"
click at [244, 226] on div "Debug 16 700,00 EUR" at bounding box center [421, 215] width 595 height 27
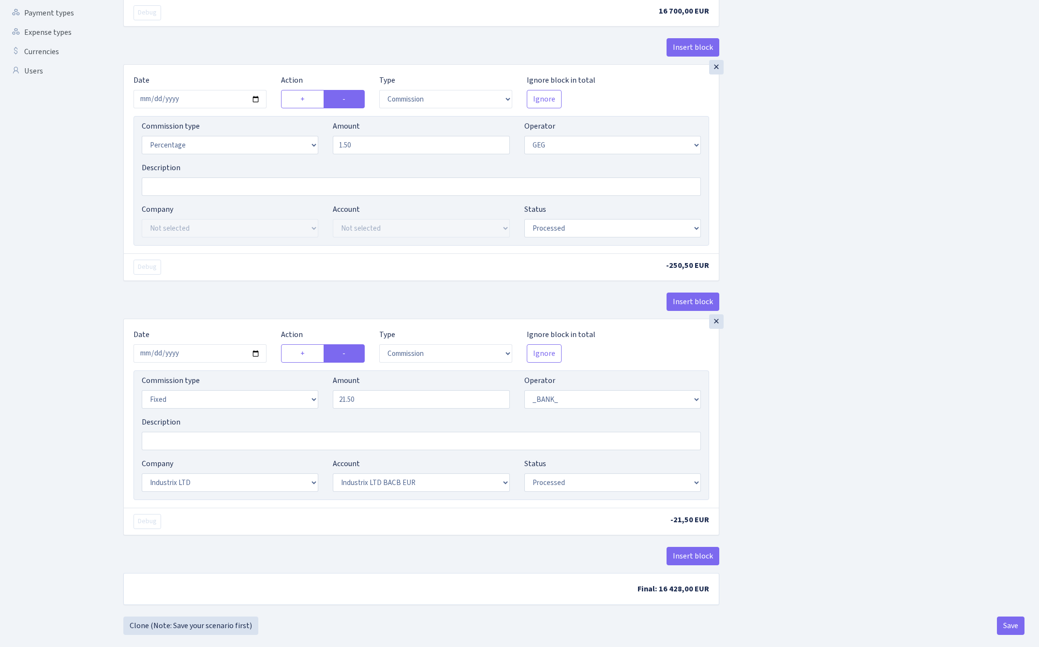
scroll to position [327, 0]
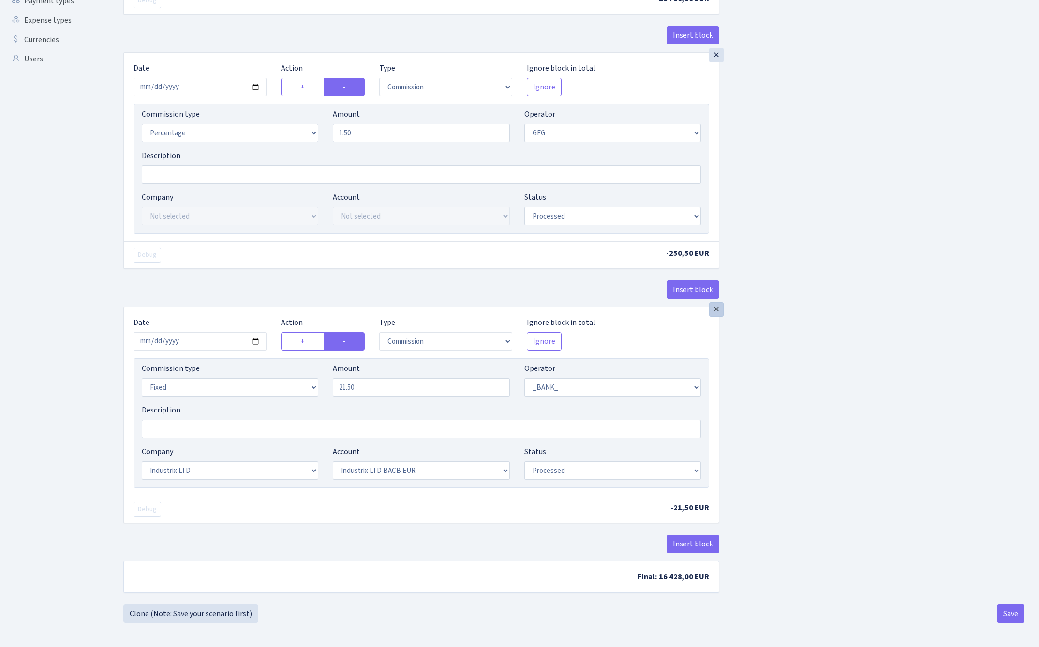
click at [716, 311] on div "×" at bounding box center [716, 309] width 15 height 15
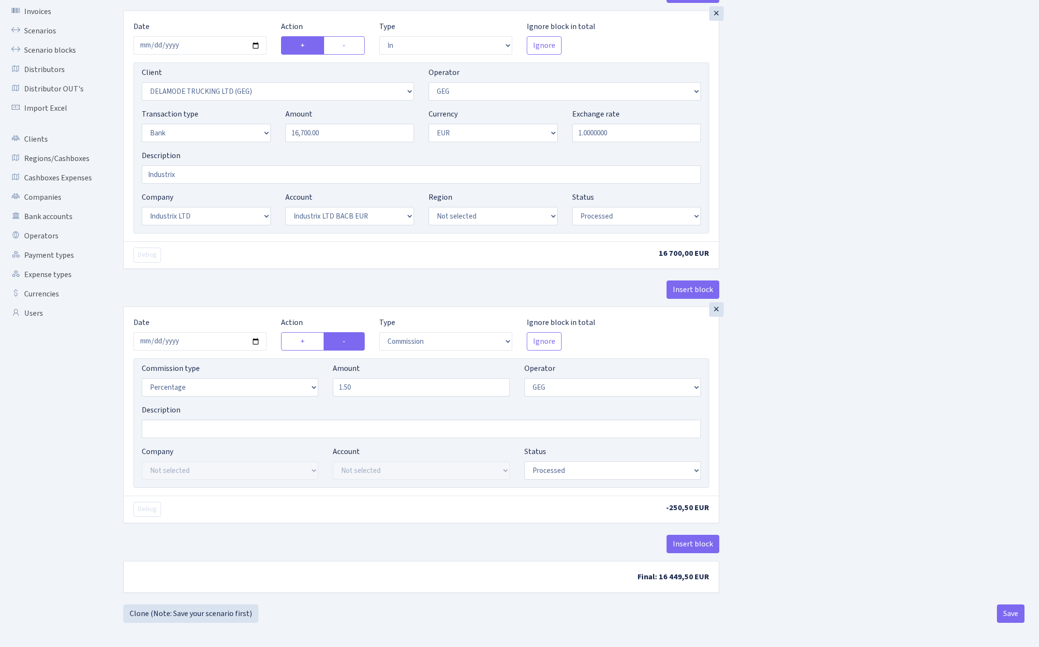
scroll to position [71, 0]
click at [1010, 611] on button "Save" at bounding box center [1011, 613] width 28 height 18
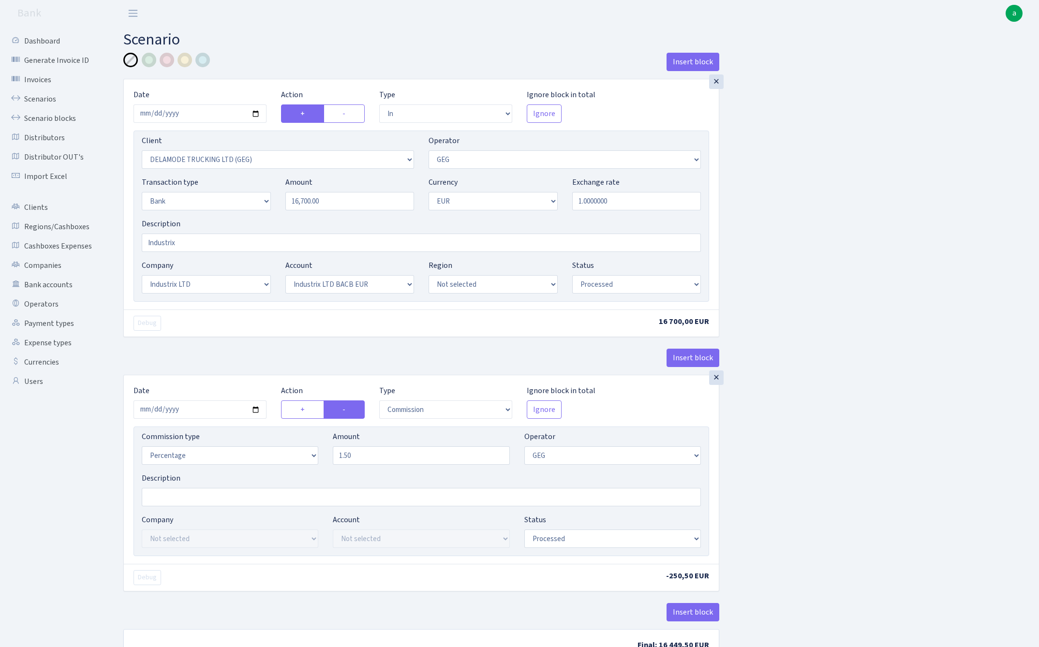
select select "in"
select select "3295"
select select "65"
select select "2"
select select "1"
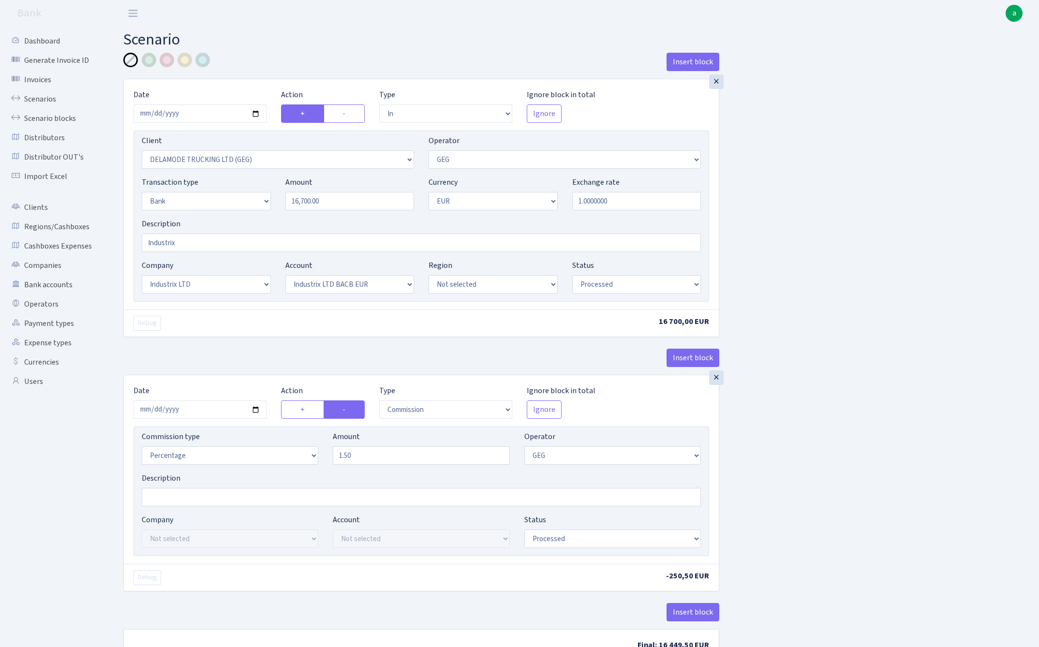
select select "17"
select select "41"
select select "processed"
select select "commission"
select select "65"
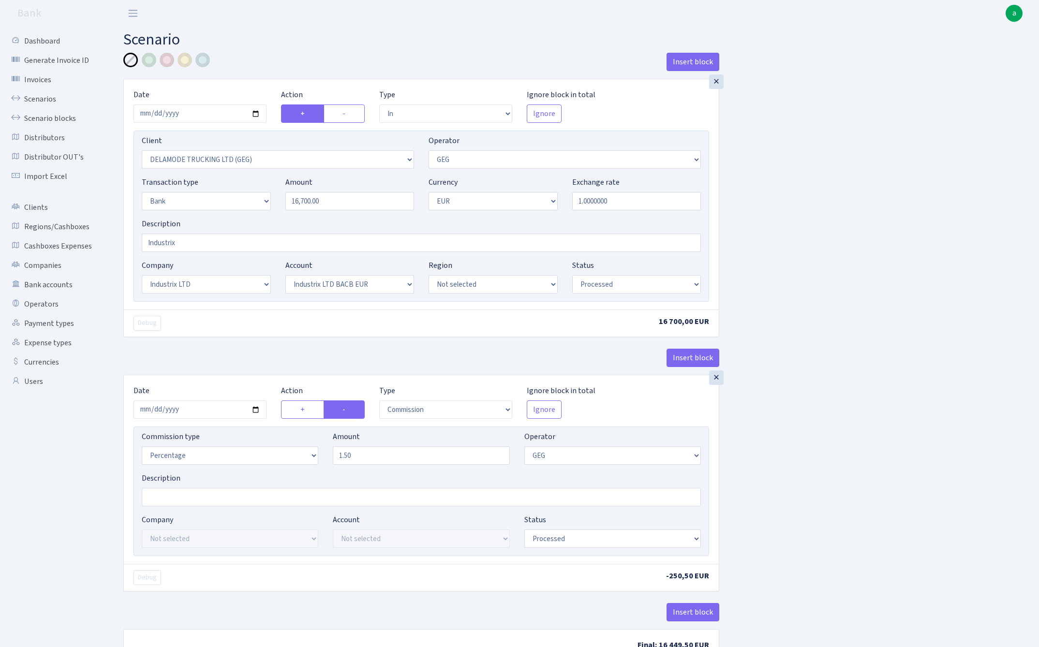
select select "processed"
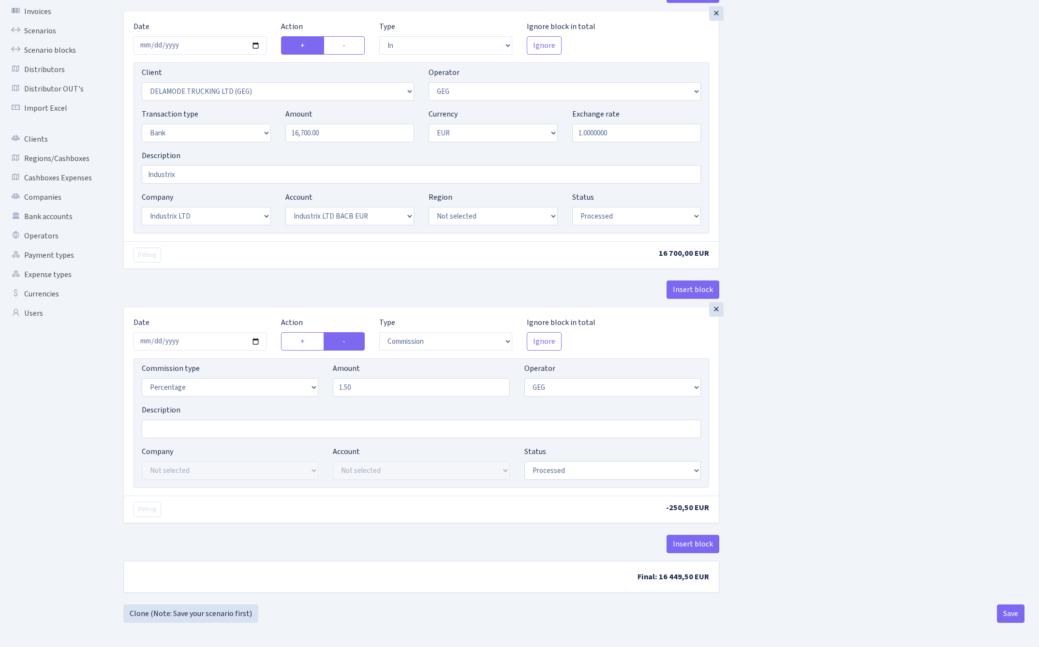
scroll to position [71, 0]
click at [1009, 616] on button "Save" at bounding box center [1011, 613] width 28 height 18
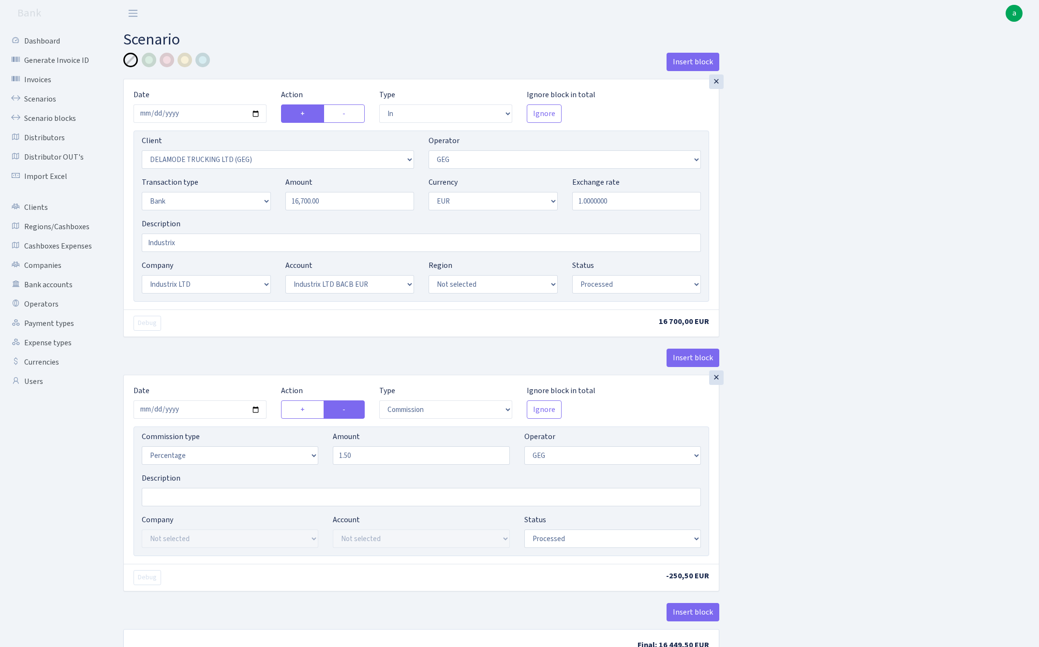
select select "in"
select select "3295"
select select "65"
select select "2"
select select "1"
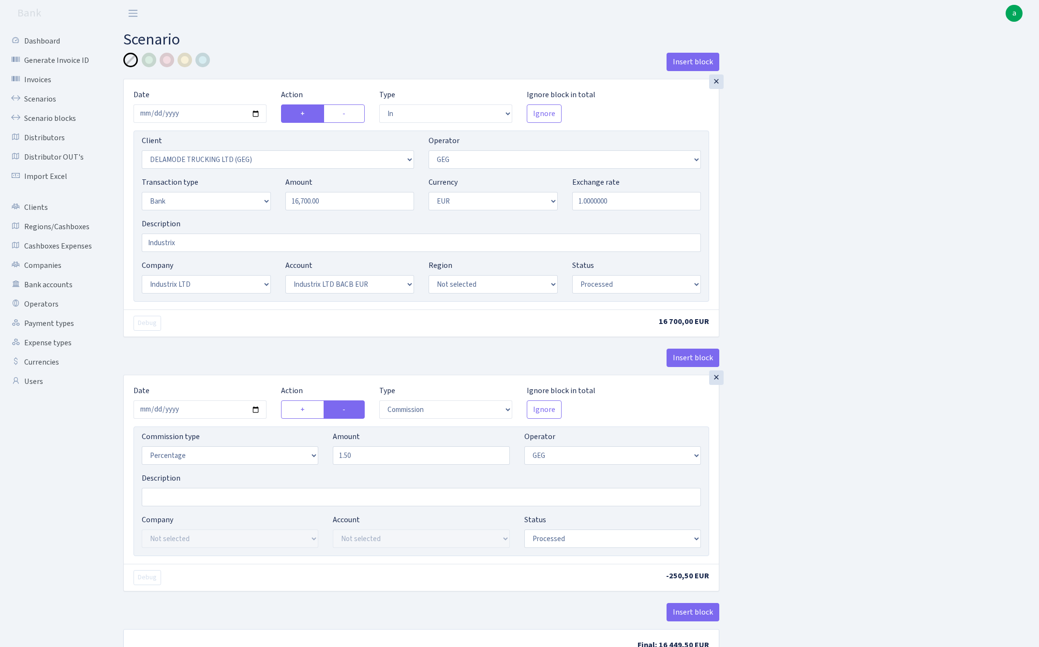
select select "17"
select select "41"
select select "processed"
select select "commission"
select select "65"
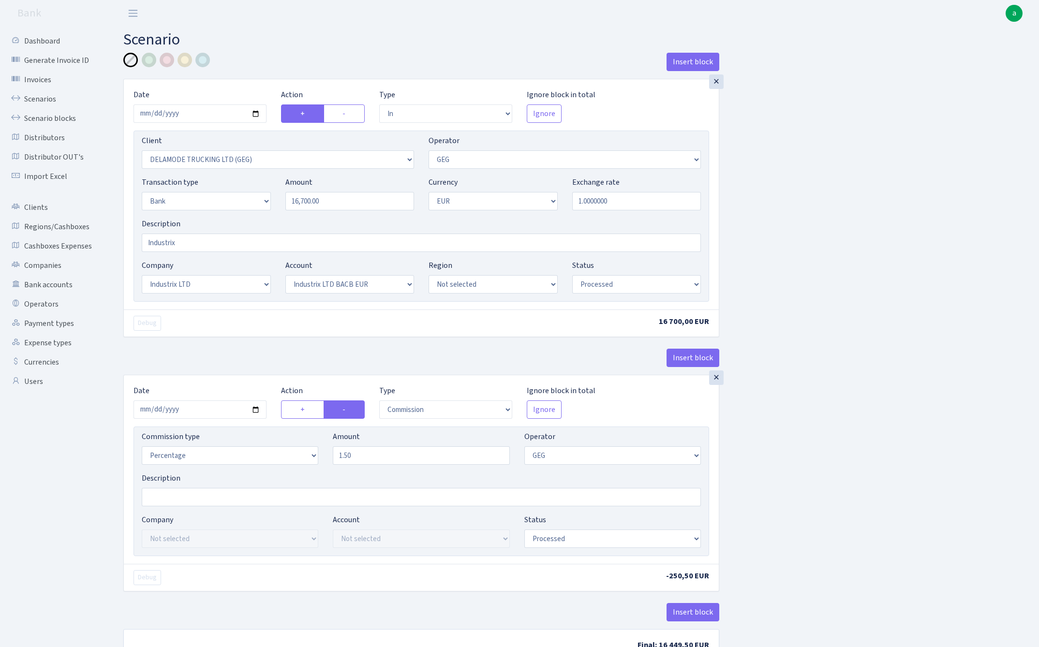
select select "processed"
click at [38, 97] on link "Scenarios" at bounding box center [53, 98] width 97 height 19
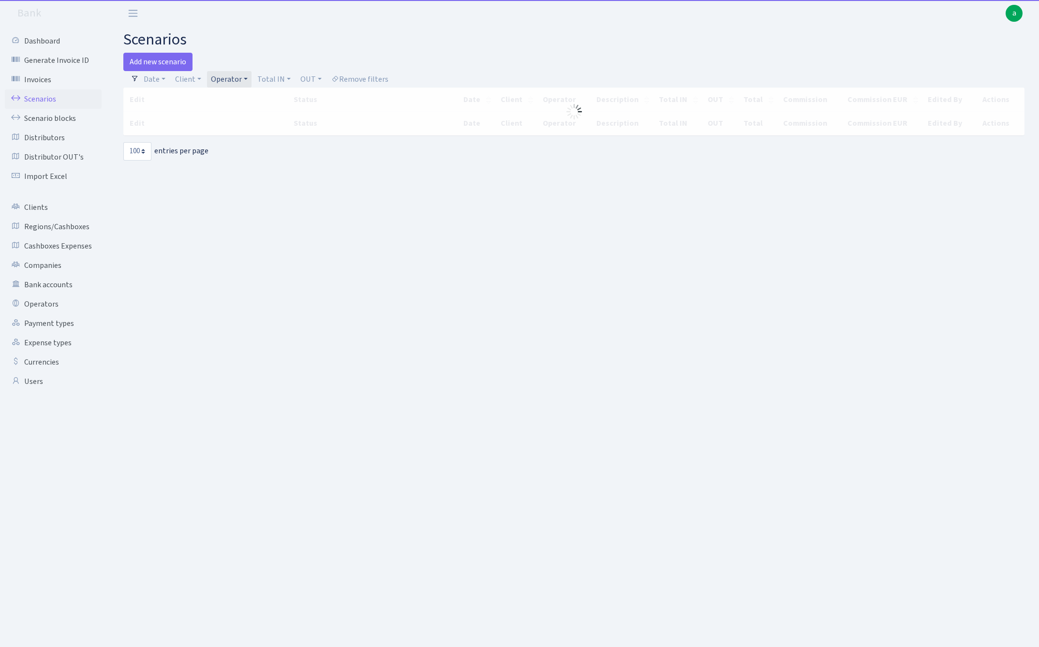
select select "100"
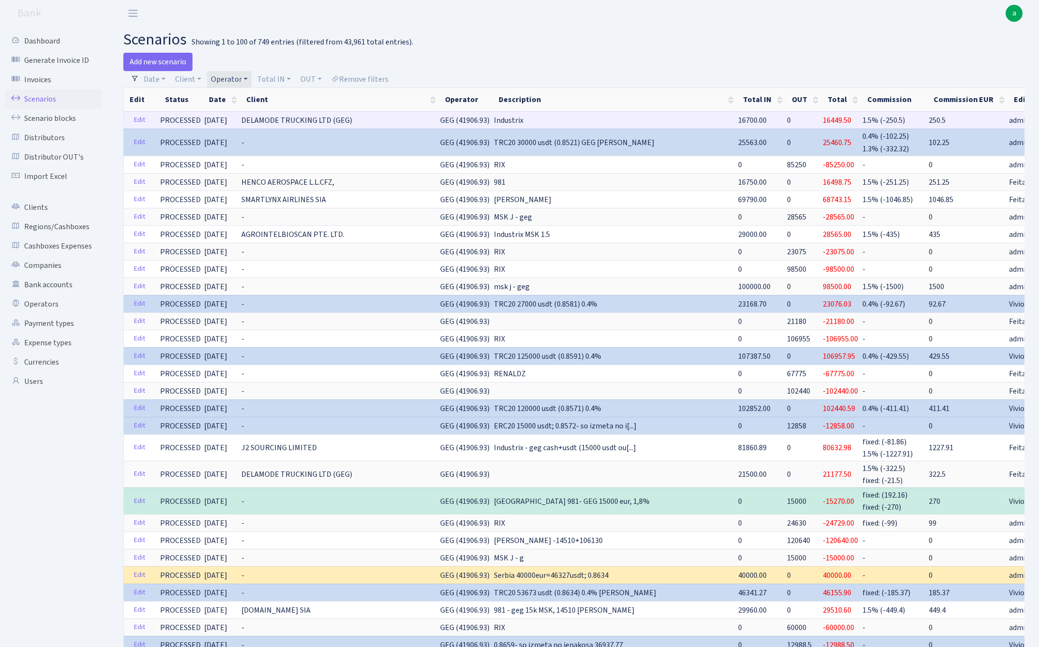
drag, startPoint x: 395, startPoint y: 121, endPoint x: 430, endPoint y: 118, distance: 35.4
click at [440, 118] on span "GEG (41906.93)" at bounding box center [464, 120] width 49 height 11
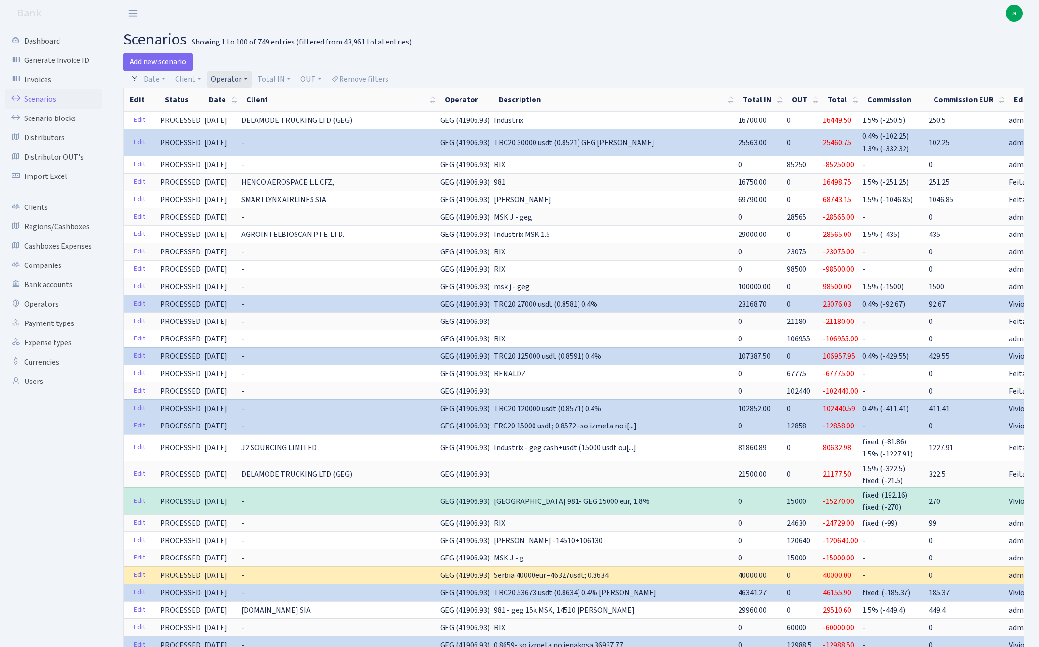
click at [440, 119] on span "GEG (41906.93)" at bounding box center [464, 120] width 49 height 11
copy span "GEG (41906"
click at [182, 78] on link "Client" at bounding box center [188, 79] width 34 height 16
click at [192, 116] on input "search" at bounding box center [209, 113] width 71 height 15
type input "p"
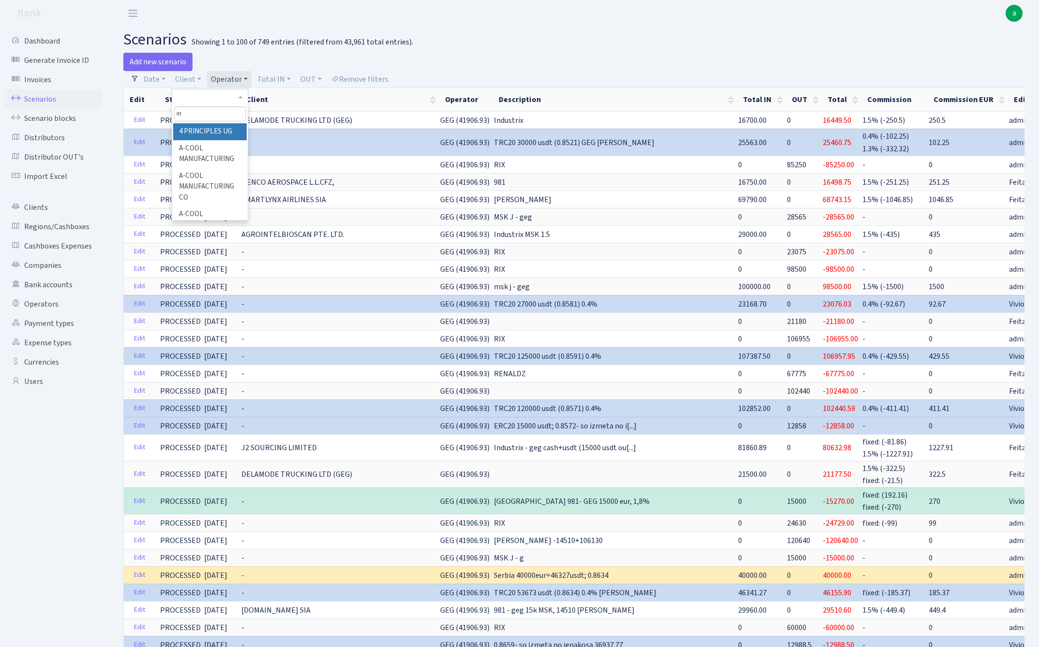
type input "i"
click at [624, 55] on div at bounding box center [803, 62] width 458 height 18
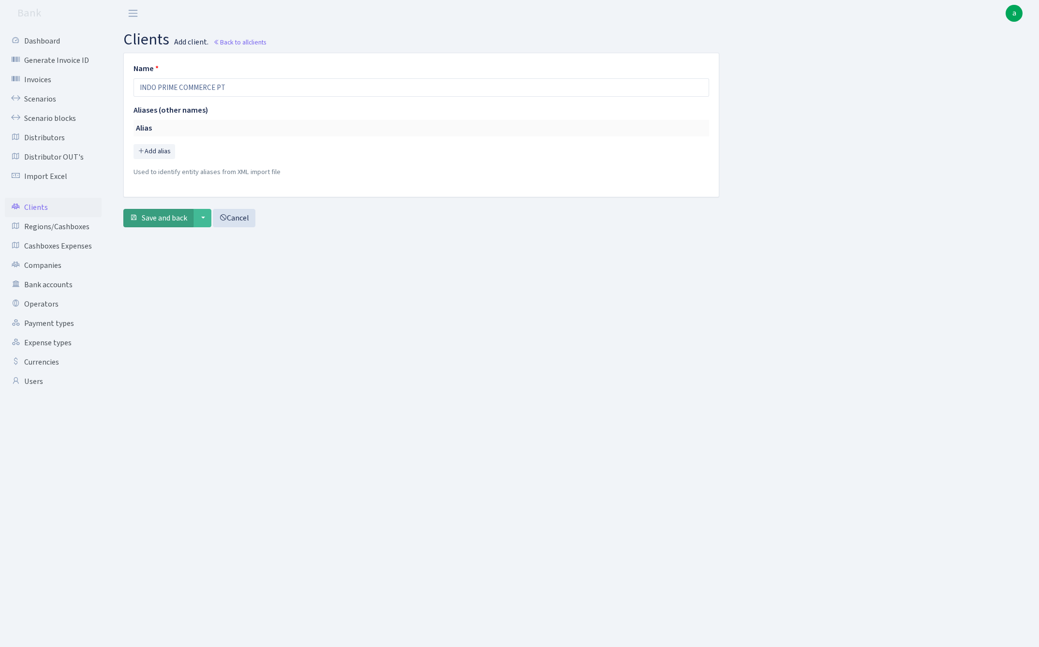
type input "INDO PRIME COMMERCE PT"
click at [158, 221] on span "Save and back" at bounding box center [164, 218] width 45 height 11
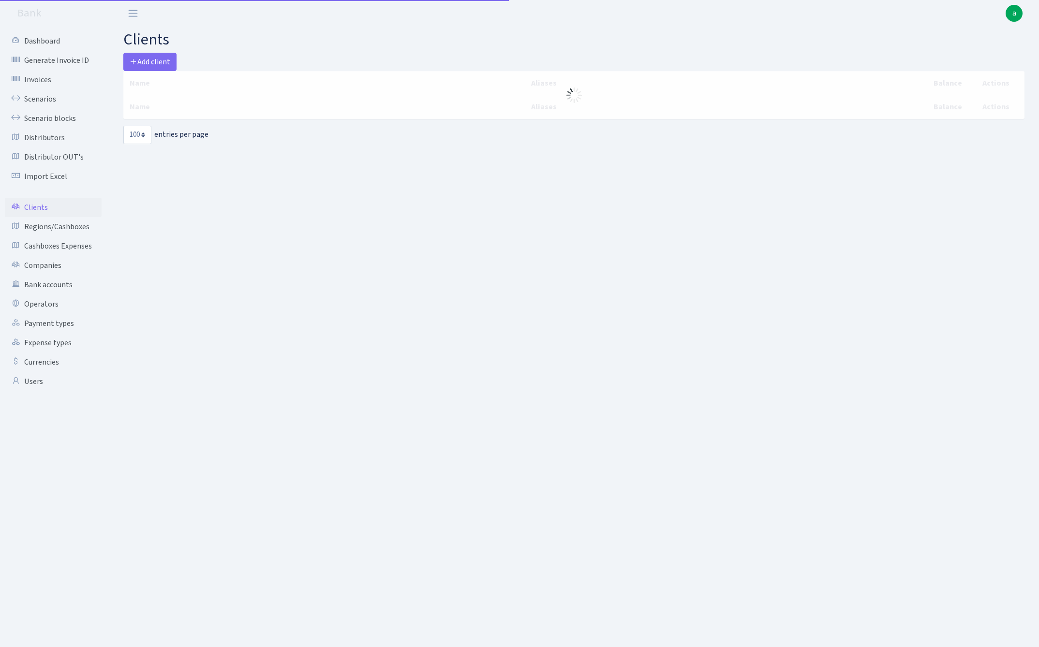
select select "100"
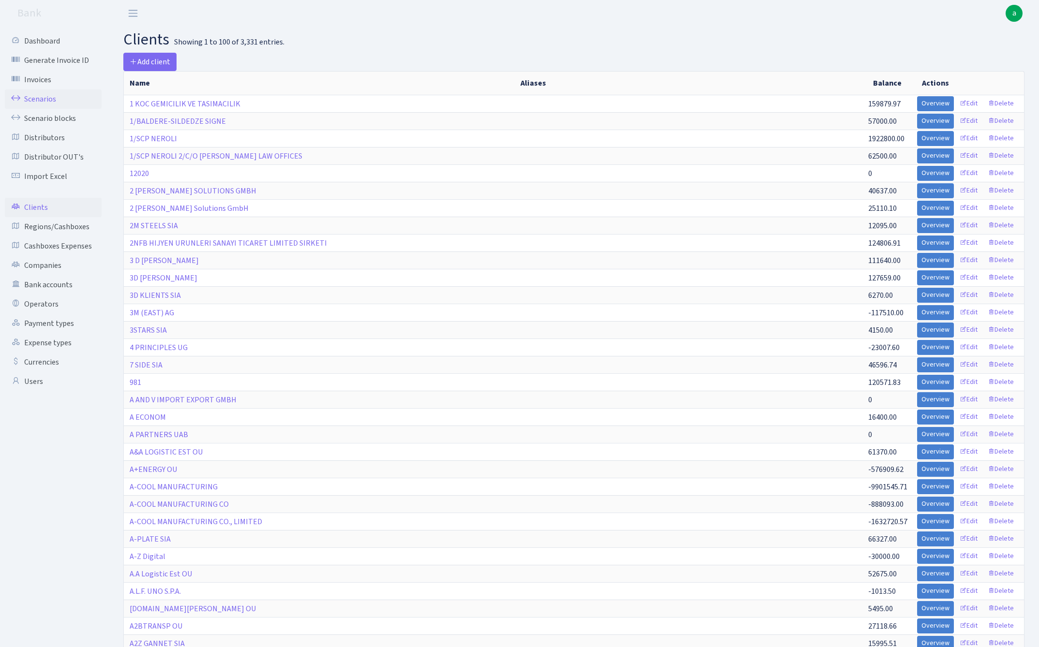
click at [44, 95] on link "Scenarios" at bounding box center [53, 98] width 97 height 19
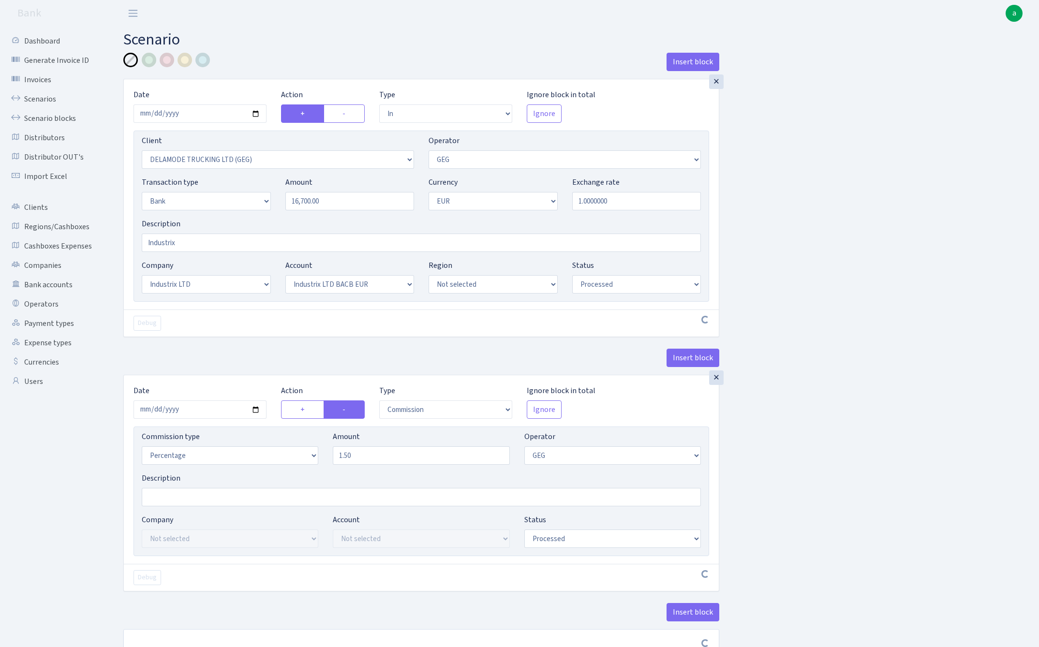
select select "in"
select select "3295"
select select "65"
select select "2"
select select "1"
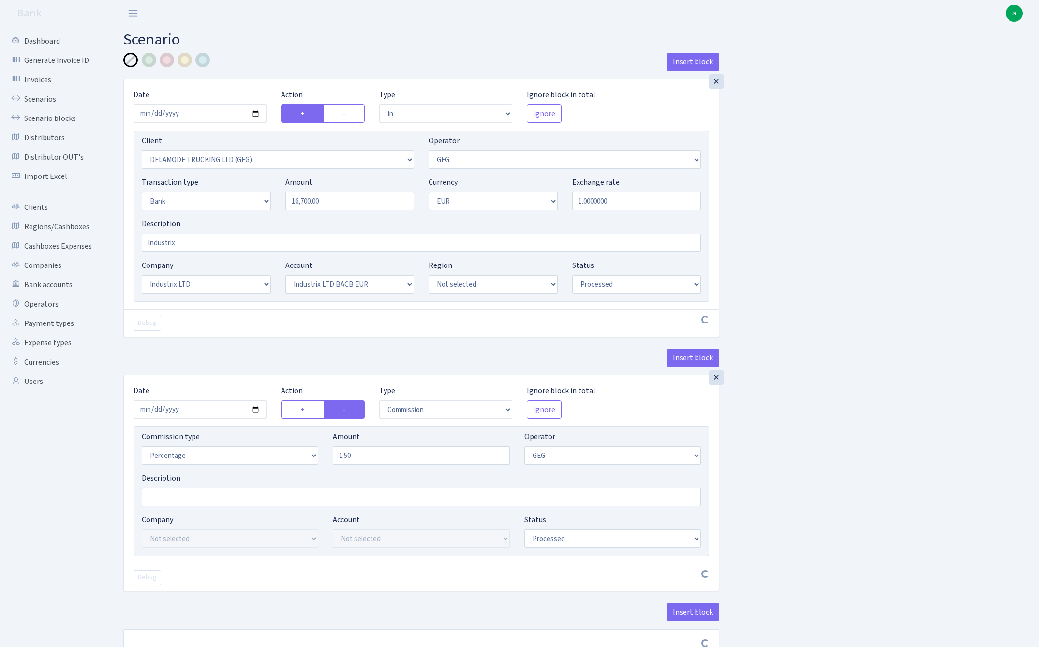
select select "17"
select select "41"
select select "processed"
select select "commission"
select select "65"
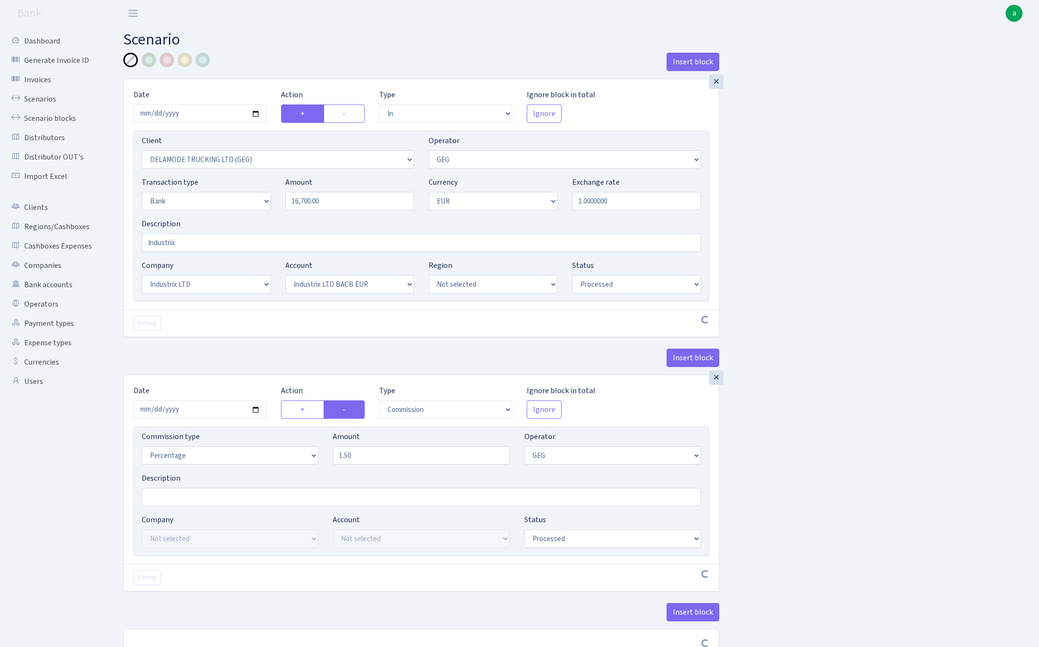
select select "processed"
select select "3356"
click at [338, 205] on input "16700.00" at bounding box center [349, 201] width 129 height 18
paste input "93128.77"
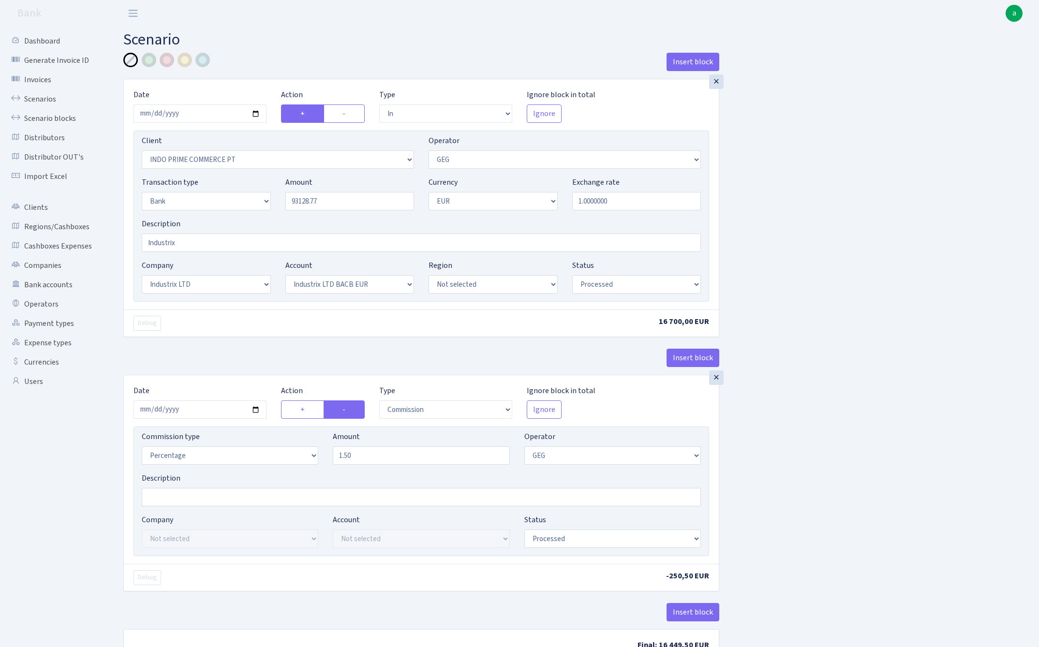
type input "93,128.77"
click at [832, 235] on div "Insert block × Date 2025-09-09 Action + - Type --- In Out Commission Field requ…" at bounding box center [573, 361] width 915 height 616
click at [229, 244] on input "Industrix" at bounding box center [421, 243] width 559 height 18
type input "Industrix MSK"
click at [898, 307] on div "Insert block × Date 2025-09-09 Action + - Type --- In Out Commission Field requ…" at bounding box center [573, 363] width 915 height 620
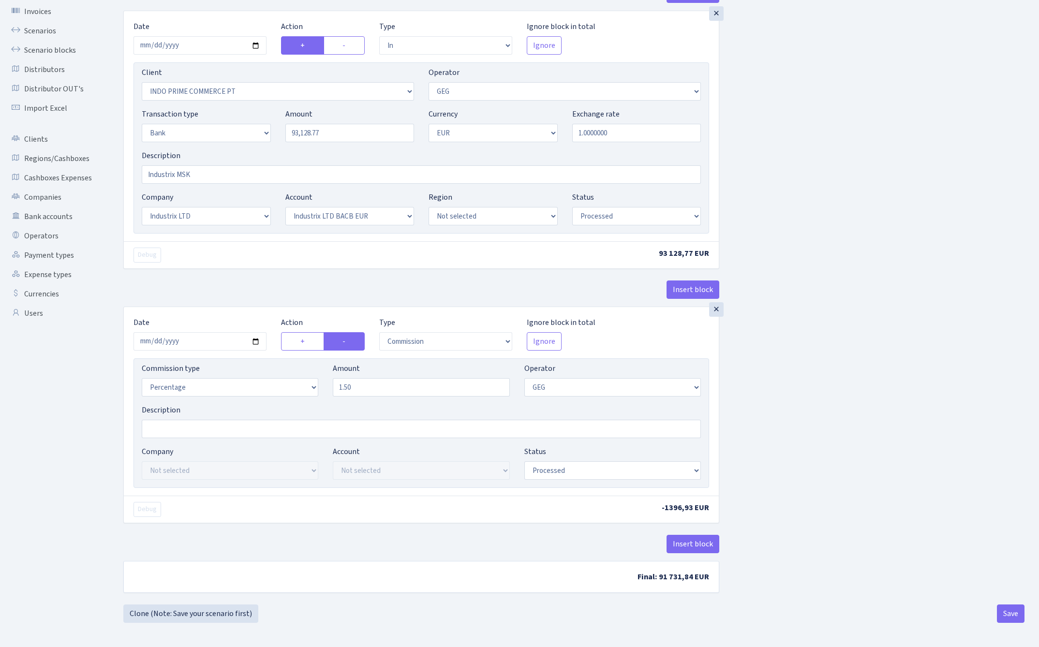
scroll to position [71, 0]
click at [692, 546] on button "Insert block" at bounding box center [692, 544] width 53 height 18
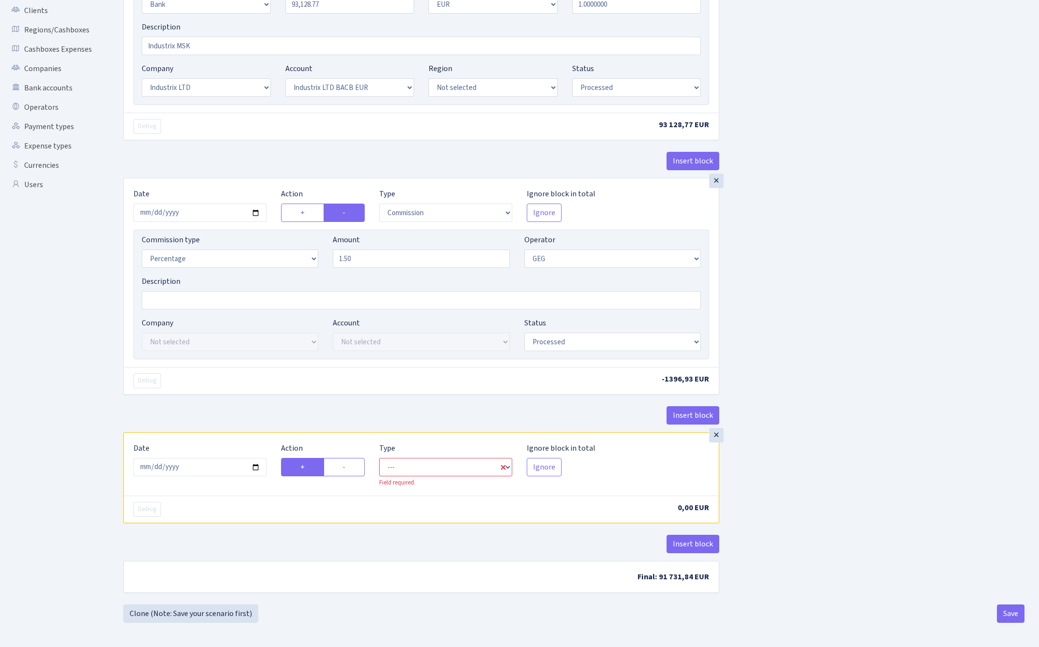
scroll to position [200, 0]
click at [354, 467] on label "-" at bounding box center [344, 467] width 42 height 18
click at [349, 467] on input "-" at bounding box center [345, 464] width 6 height 6
radio input "true"
radio input "false"
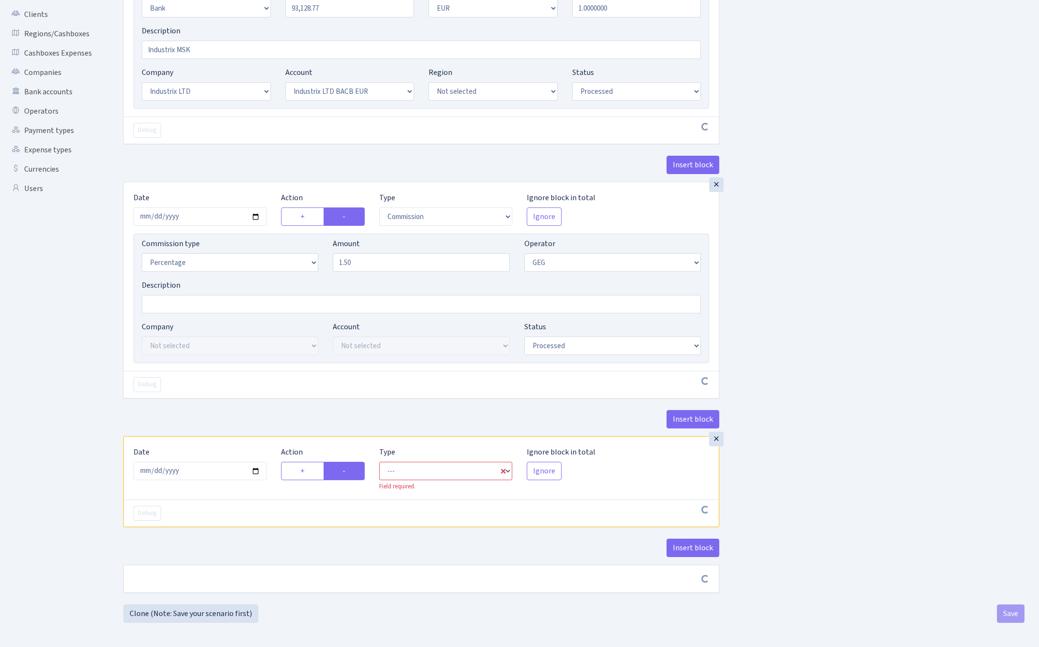
scroll to position [196, 0]
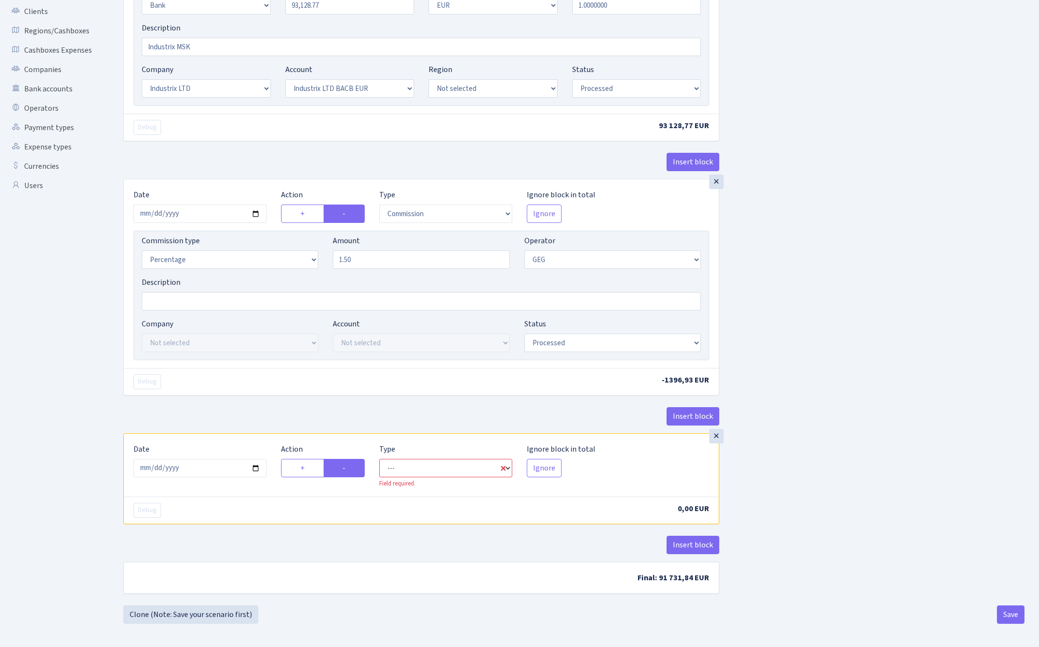
select select "commission"
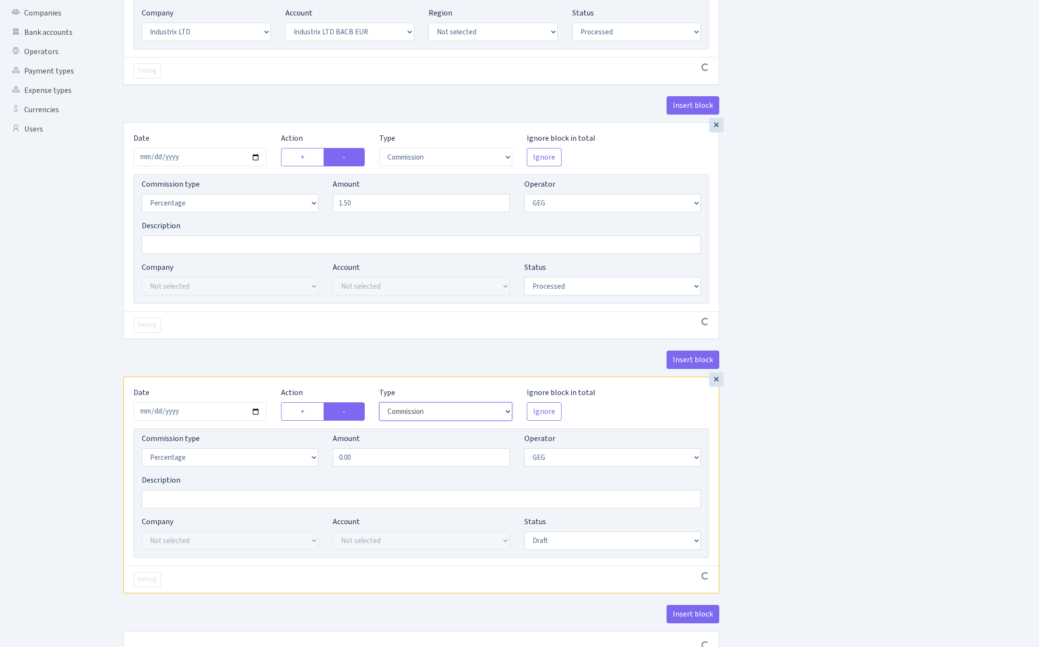
scroll to position [260, 0]
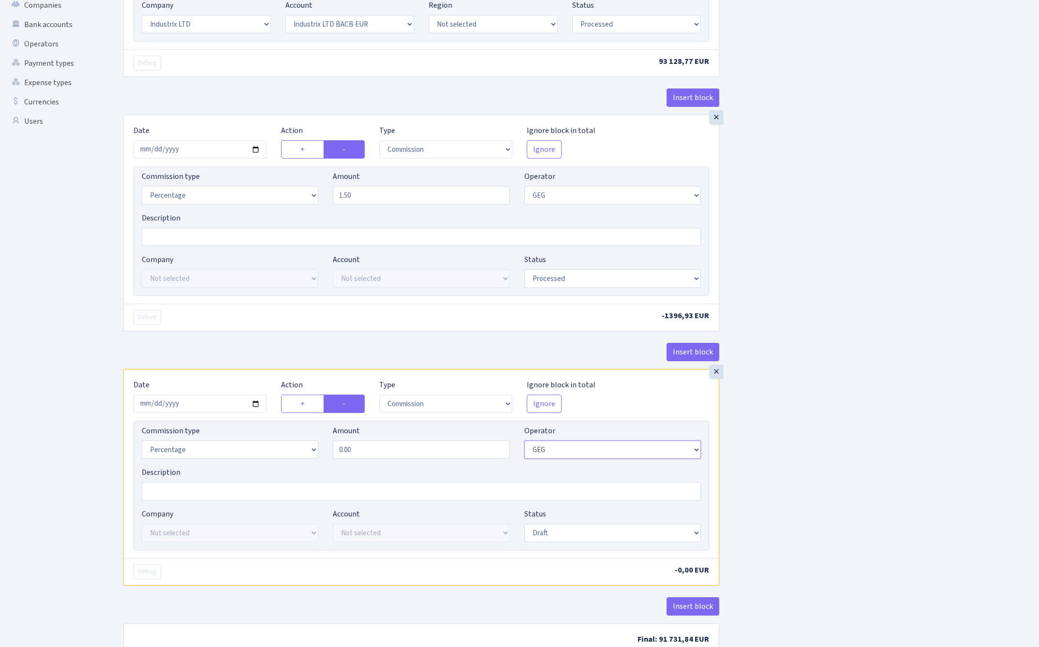
select select "1"
select select "fixed"
click at [405, 452] on input "0.00" at bounding box center [421, 450] width 176 height 18
type input "93.13"
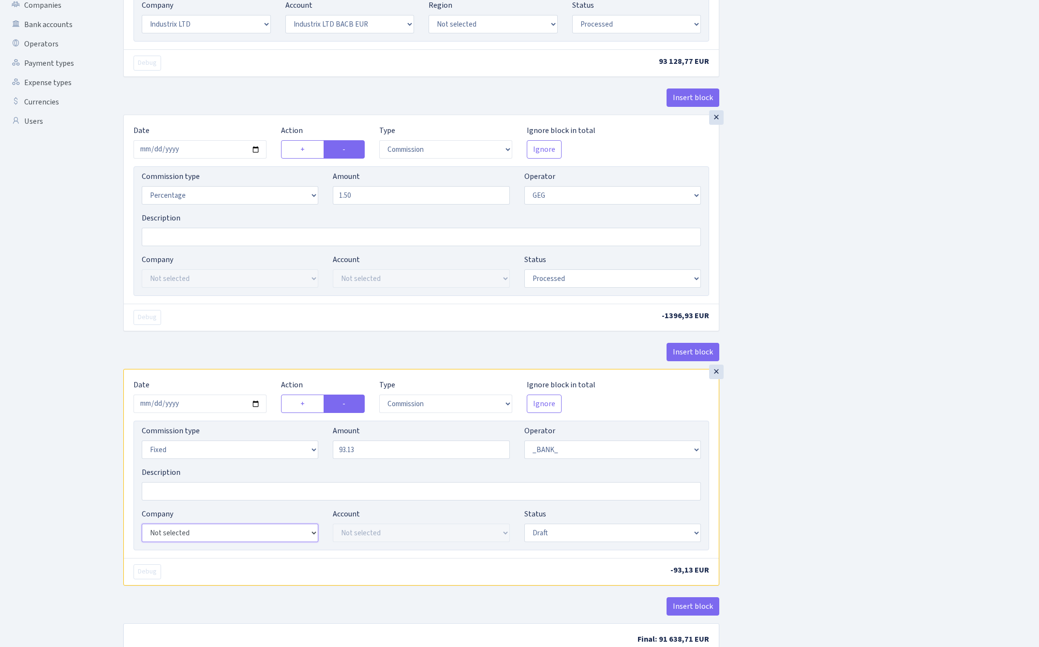
select select "17"
select select "41"
select select "processed"
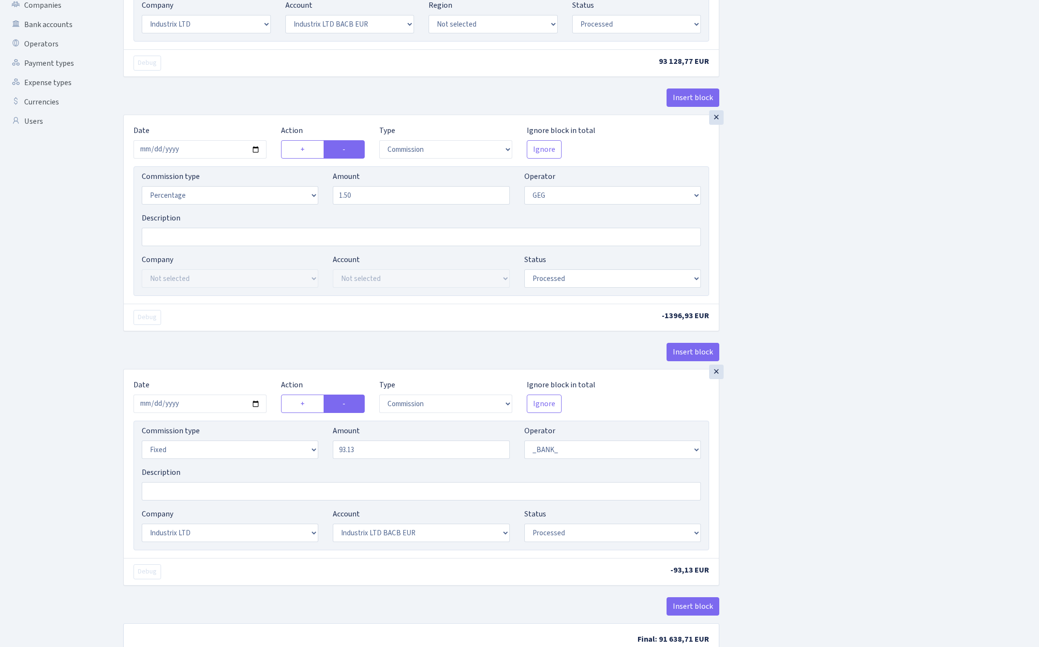
click at [788, 496] on div "Insert block × Date 2025-09-09 Action + - Type --- In Out Commission Field requ…" at bounding box center [573, 230] width 915 height 874
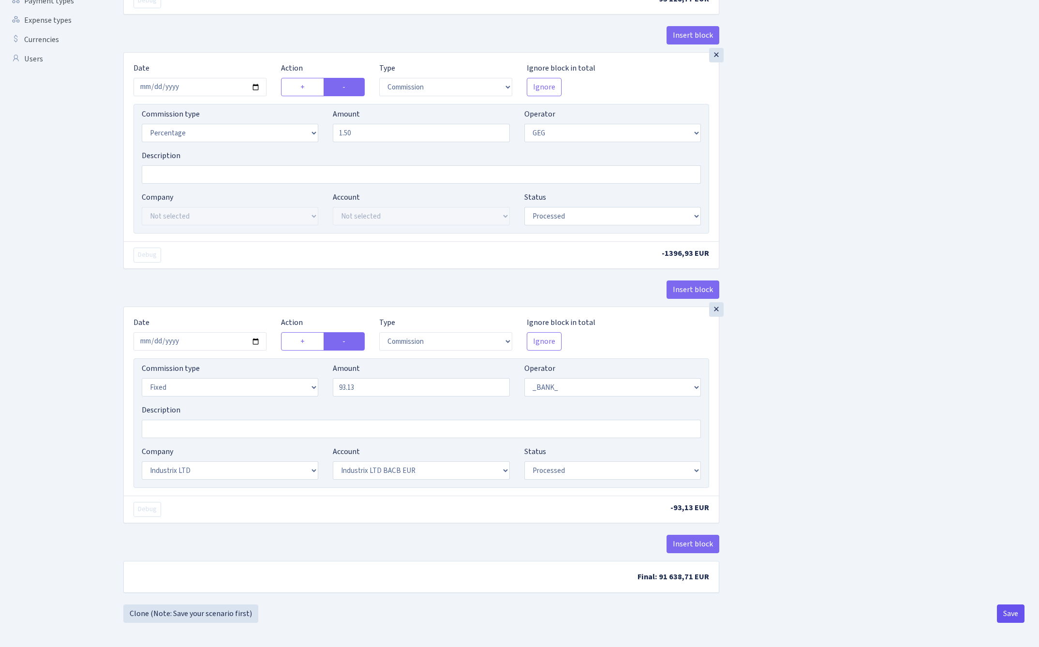
scroll to position [327, 0]
click at [1006, 616] on button "Save" at bounding box center [1011, 613] width 28 height 18
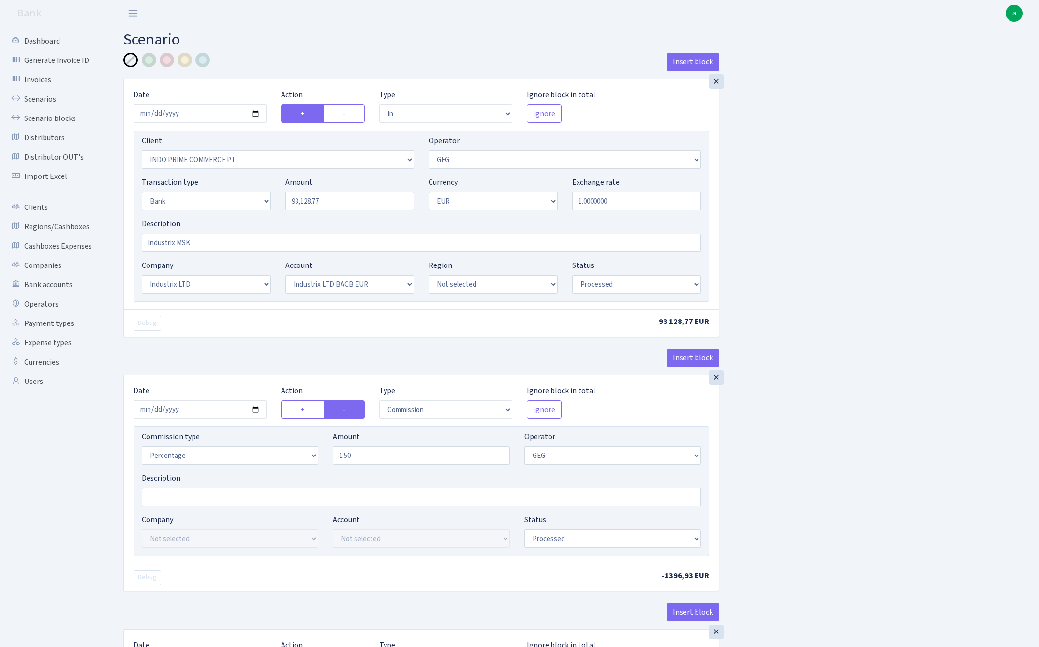
select select "in"
select select "3356"
select select "65"
select select "2"
select select "1"
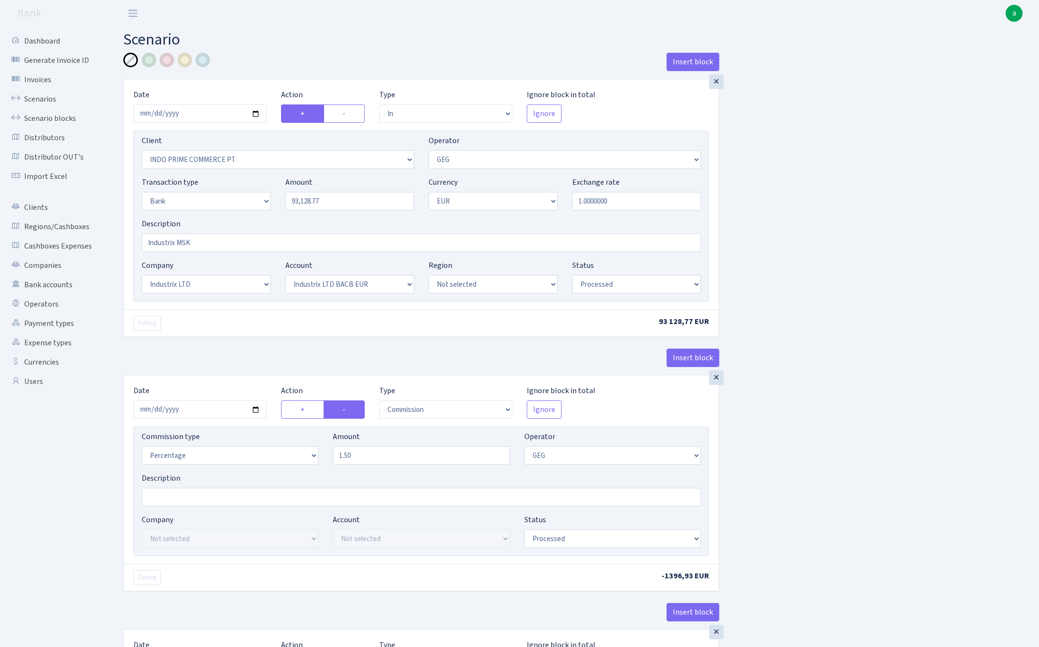
select select "17"
select select "41"
select select "processed"
select select "commission"
select select "65"
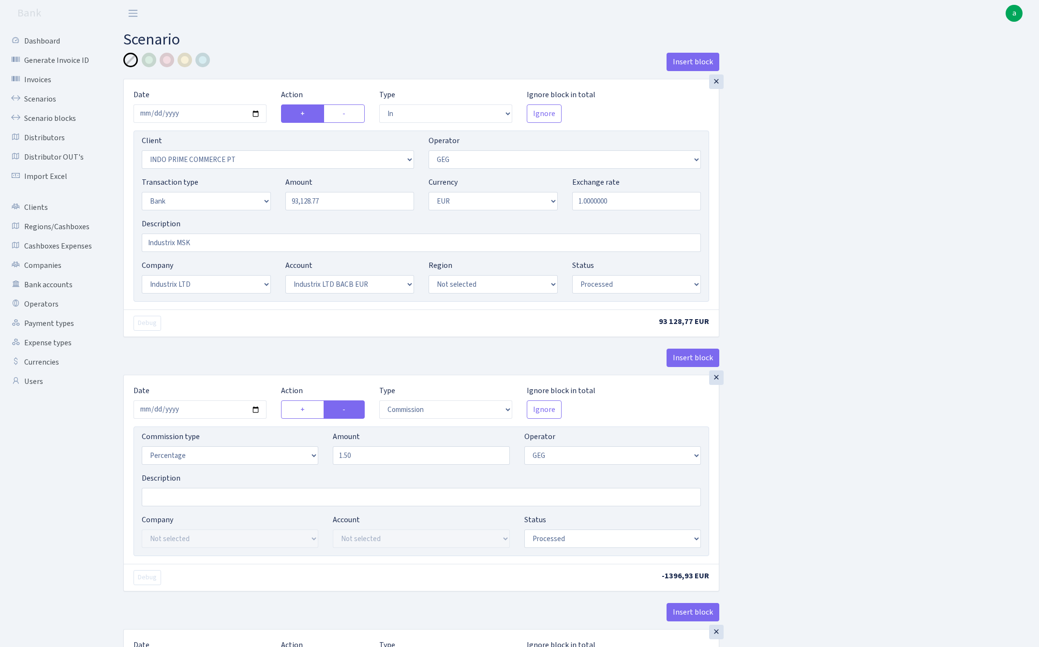
select select "processed"
select select "commission"
select select "fixed"
select select "1"
select select "17"
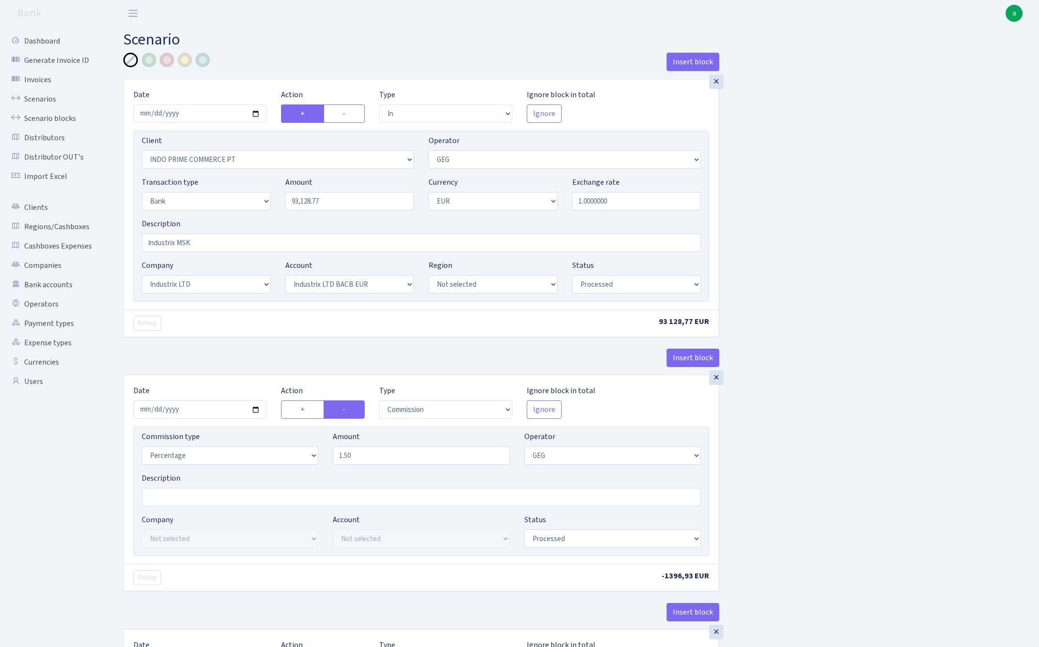
select select "41"
select select "processed"
click at [38, 99] on link "Scenarios" at bounding box center [53, 98] width 97 height 19
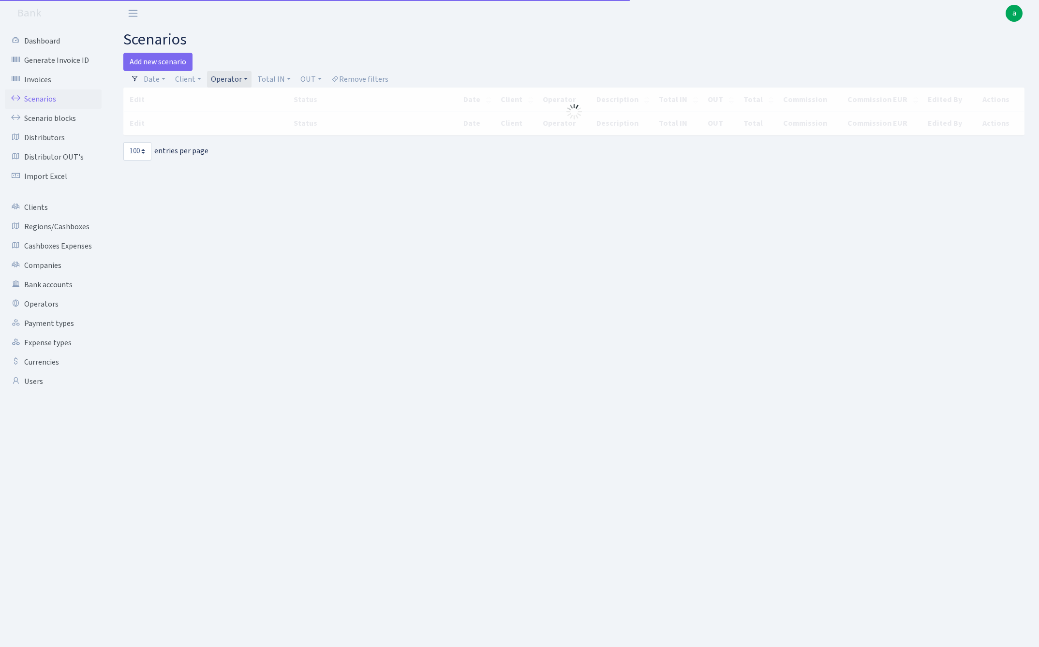
select select "100"
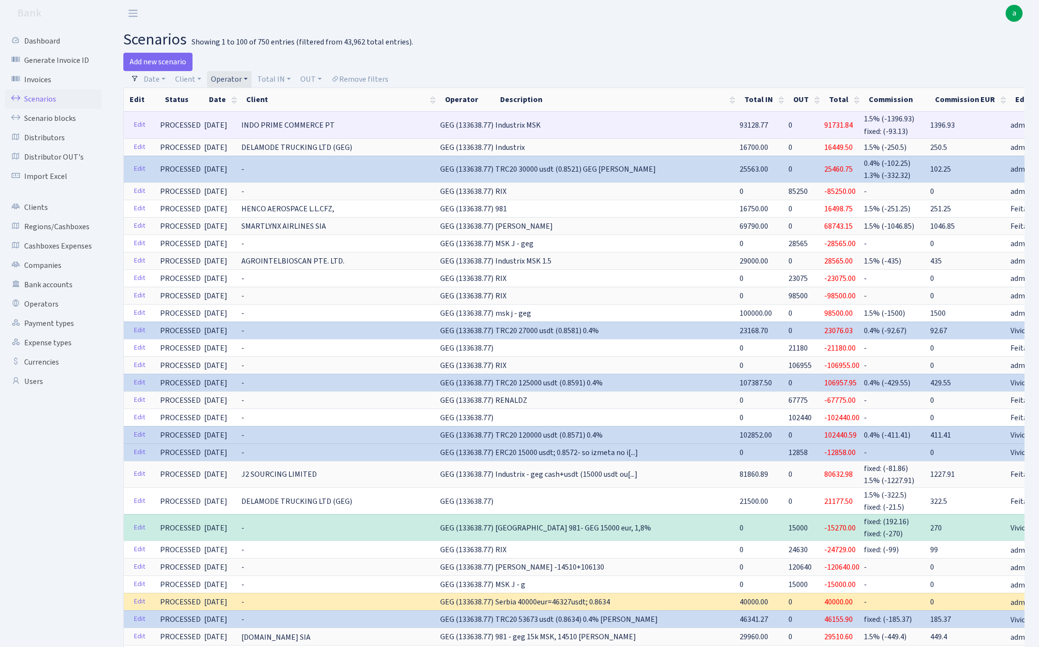
click at [824, 125] on span "91731.84" at bounding box center [838, 125] width 29 height 11
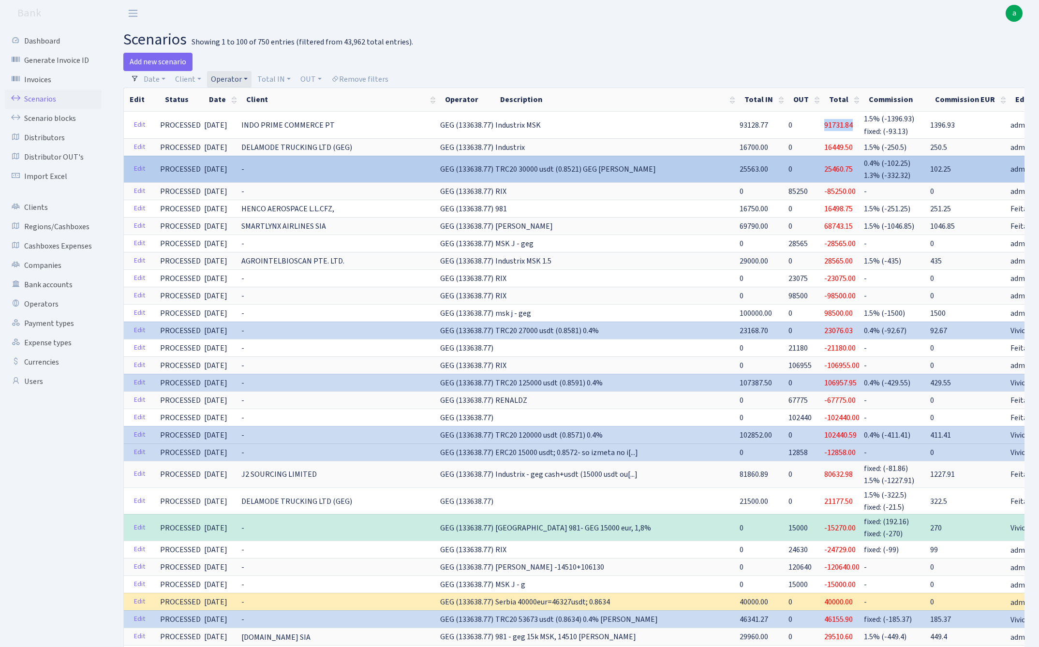
copy span "91731.84"
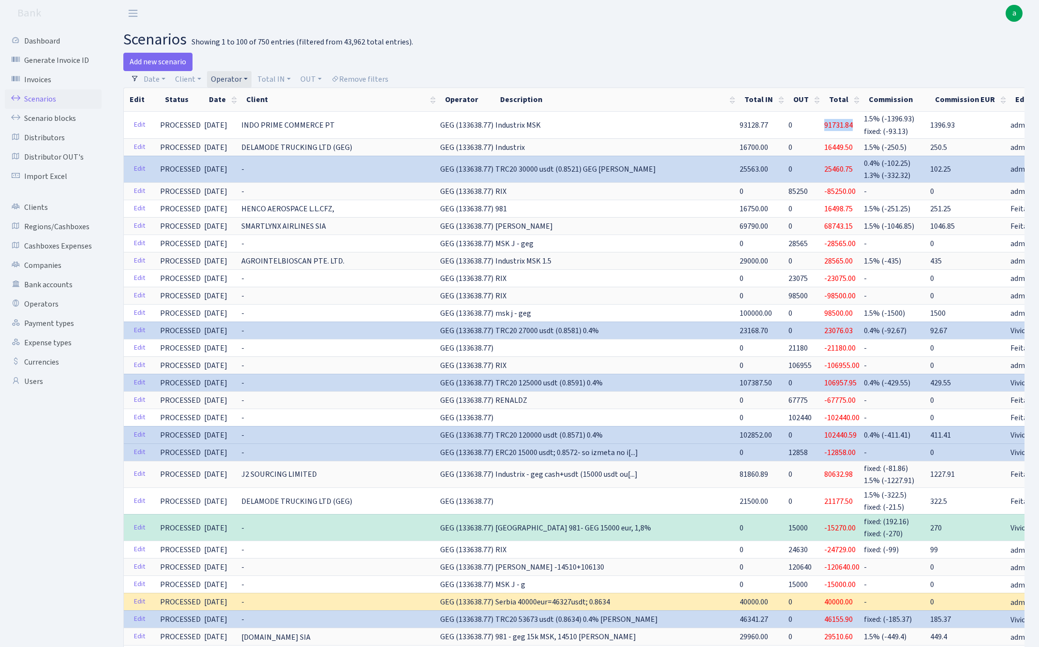
click at [225, 78] on link "Operator" at bounding box center [229, 79] width 44 height 16
click at [238, 118] on input "search" at bounding box center [245, 113] width 71 height 15
type input "volo"
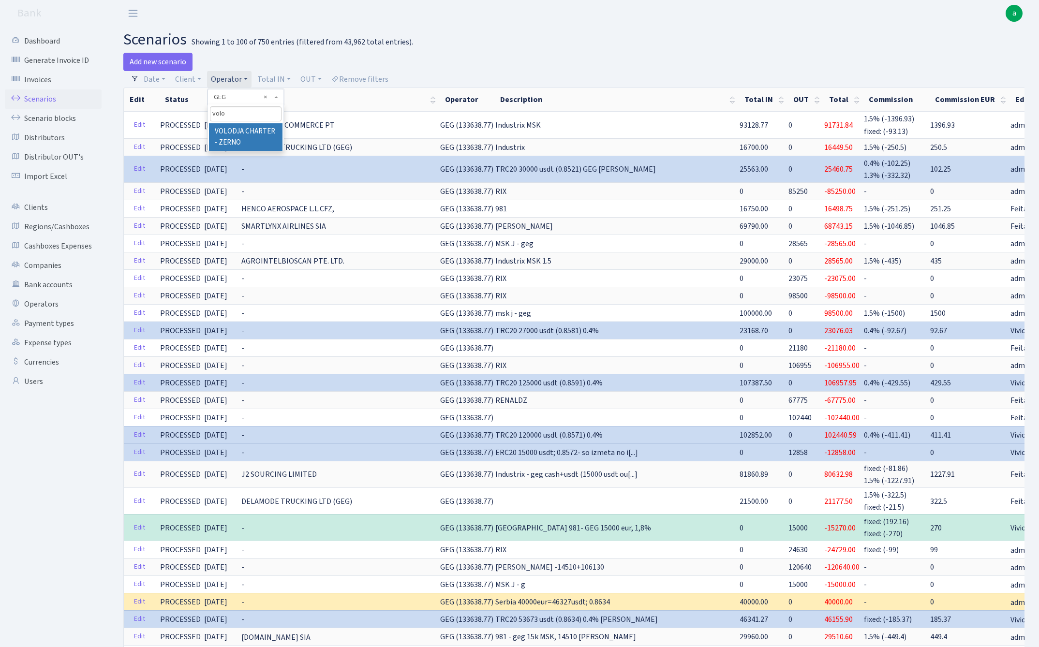
click at [254, 129] on li "VOLODJA CHARTER - ZERNO" at bounding box center [245, 137] width 73 height 28
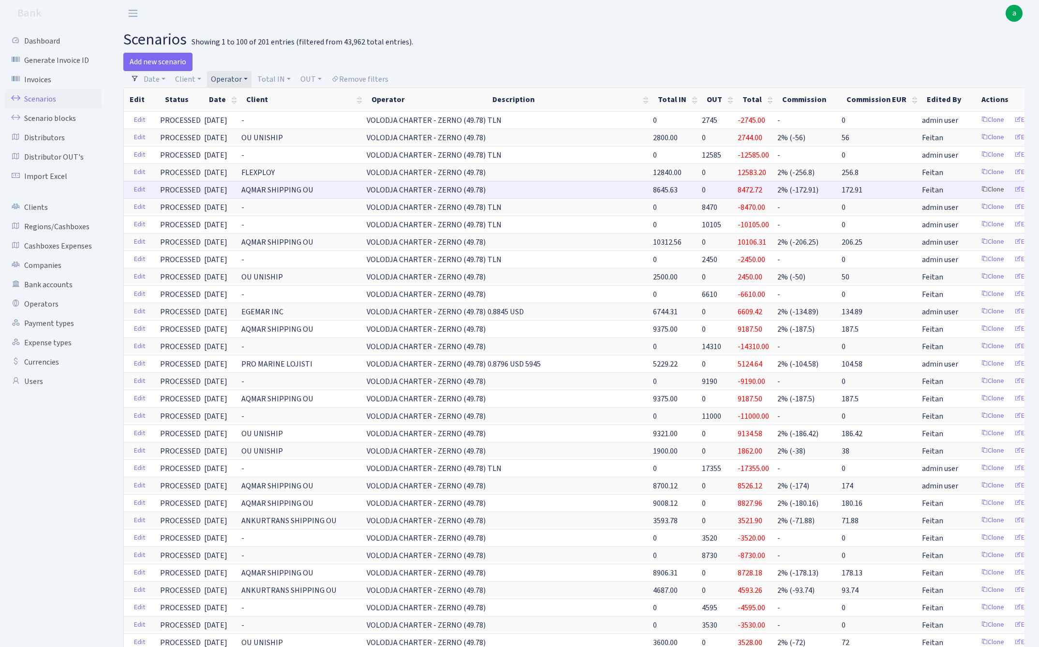
click at [976, 190] on link "Clone" at bounding box center [992, 189] width 32 height 15
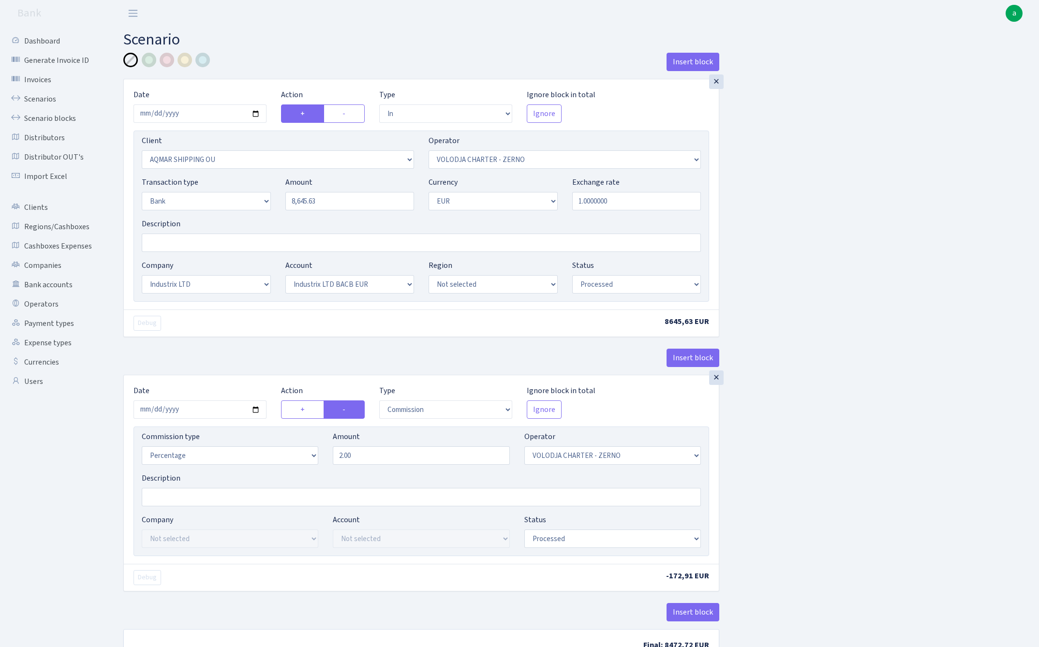
select select "in"
select select "3092"
select select "136"
select select "2"
select select "1"
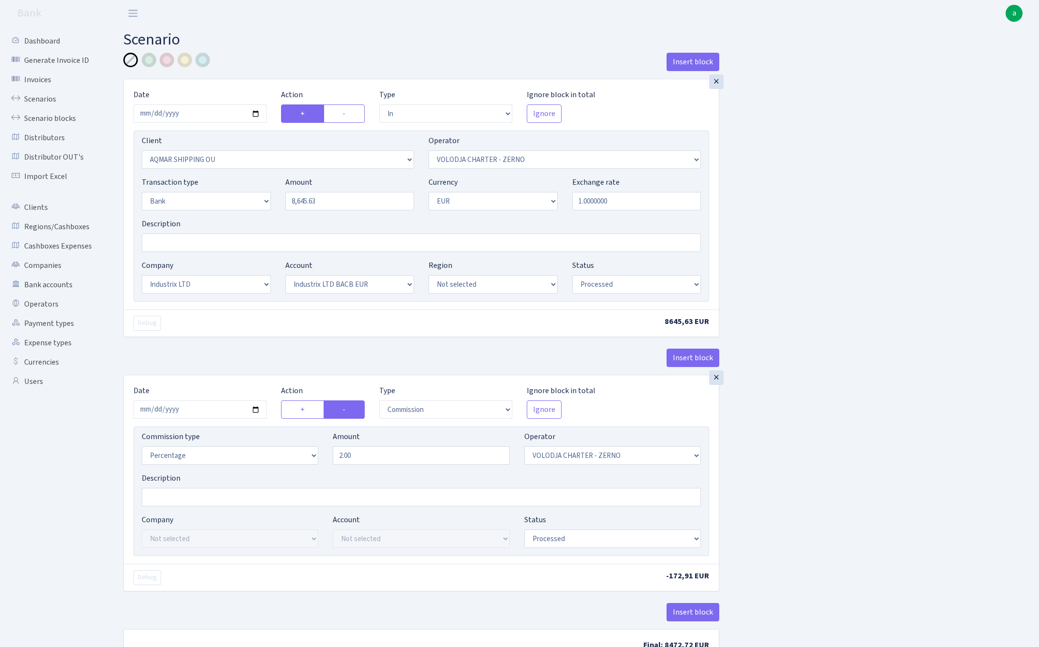
select select "17"
select select "41"
select select "processed"
select select "commission"
select select "136"
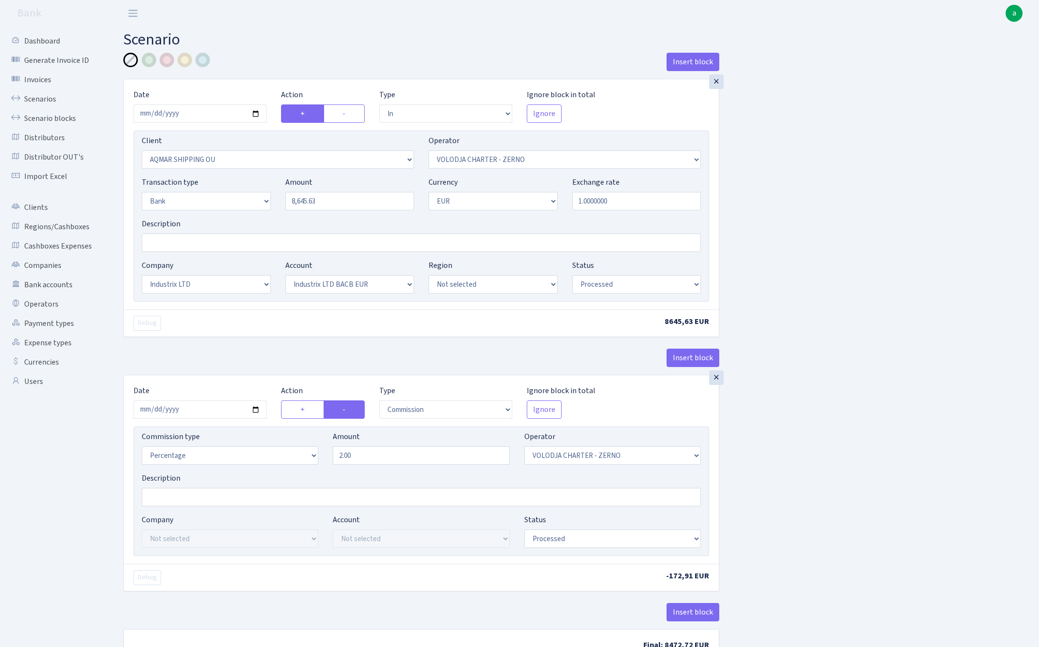
select select "processed"
click at [188, 114] on input "2025-07-11" at bounding box center [199, 113] width 133 height 18
type input "2025-09-09"
click at [343, 45] on h2 "Scenario" at bounding box center [573, 39] width 901 height 18
click at [342, 205] on input "8645.63" at bounding box center [349, 201] width 129 height 18
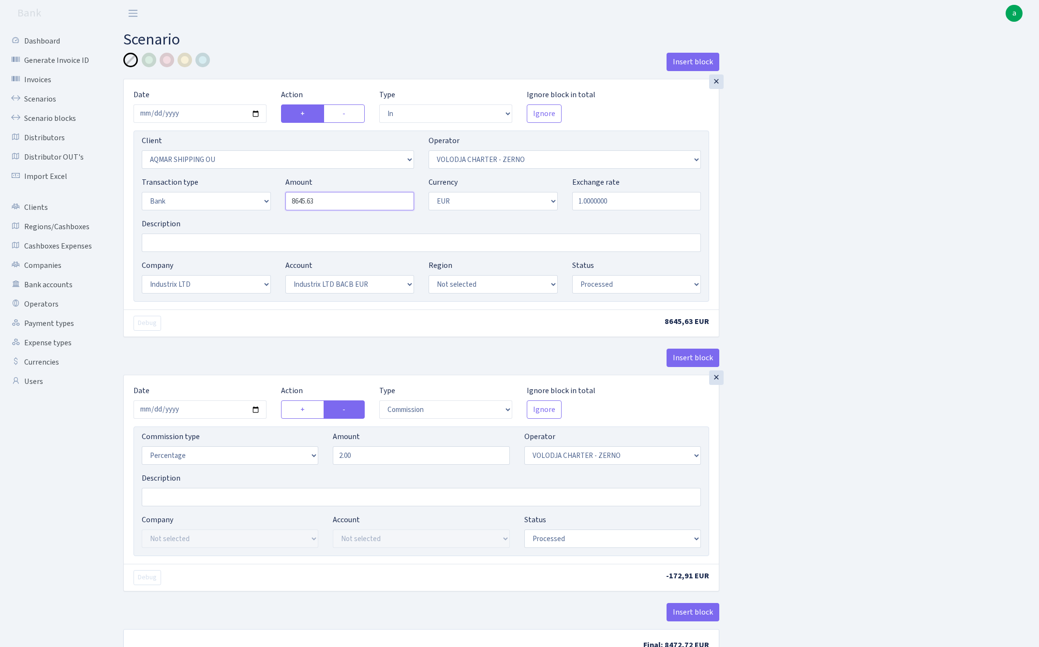
click at [342, 205] on input "8645.63" at bounding box center [349, 201] width 129 height 18
type input "9,500.00"
click at [243, 236] on input "Description" at bounding box center [421, 243] width 559 height 18
type input "Industrix"
click at [880, 281] on div "Insert block × Date 2025-09-09 Action + - Type --- In Out Commission Field requ…" at bounding box center [573, 363] width 915 height 620
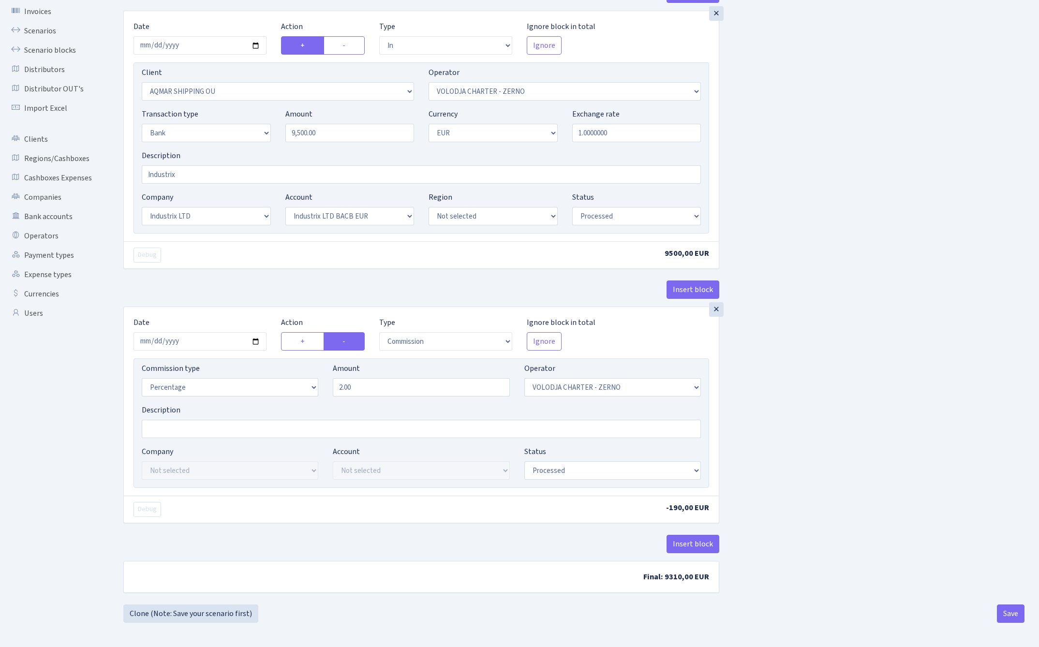
scroll to position [71, 0]
click at [188, 339] on input "2025-07-11" at bounding box center [199, 341] width 133 height 18
type input "2025-09-09"
click at [295, 276] on div "× Date 2025-09-09 Action + - Type --- In Out Commission Field required. Ignore …" at bounding box center [421, 159] width 596 height 296
click at [1007, 615] on button "Save" at bounding box center [1011, 613] width 28 height 18
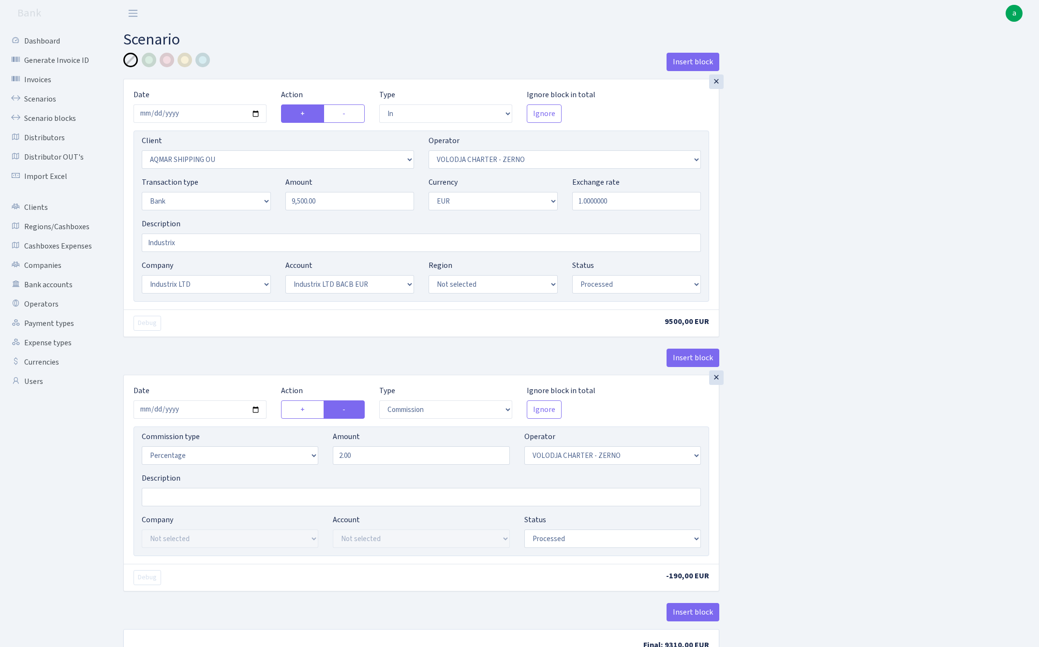
select select "in"
select select "3092"
select select "136"
select select "2"
select select "1"
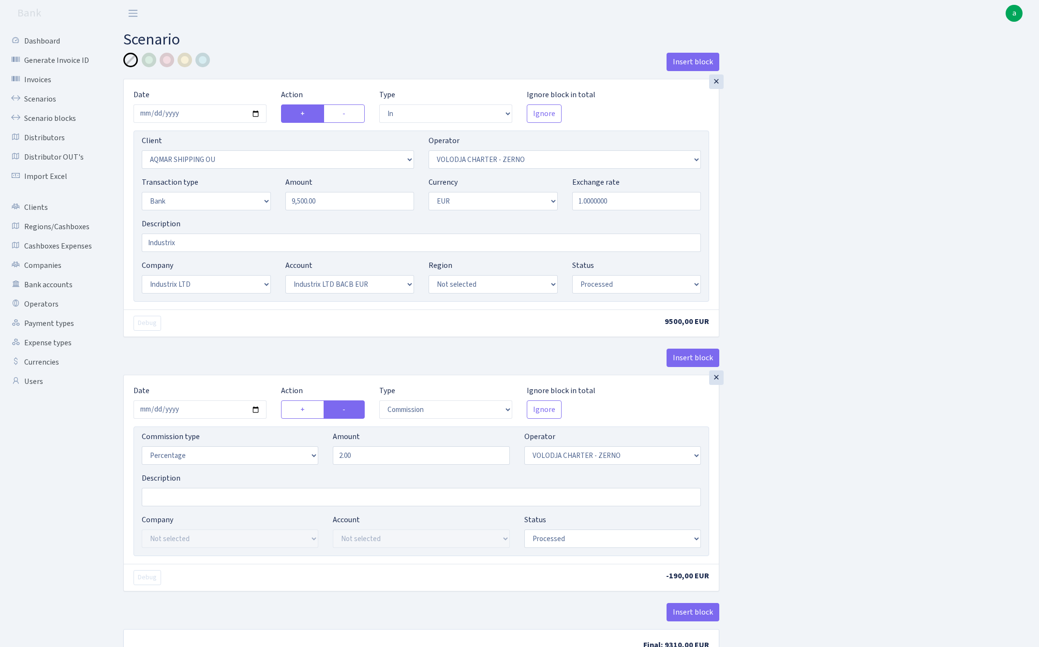
select select "17"
select select "41"
select select "processed"
select select "commission"
select select "136"
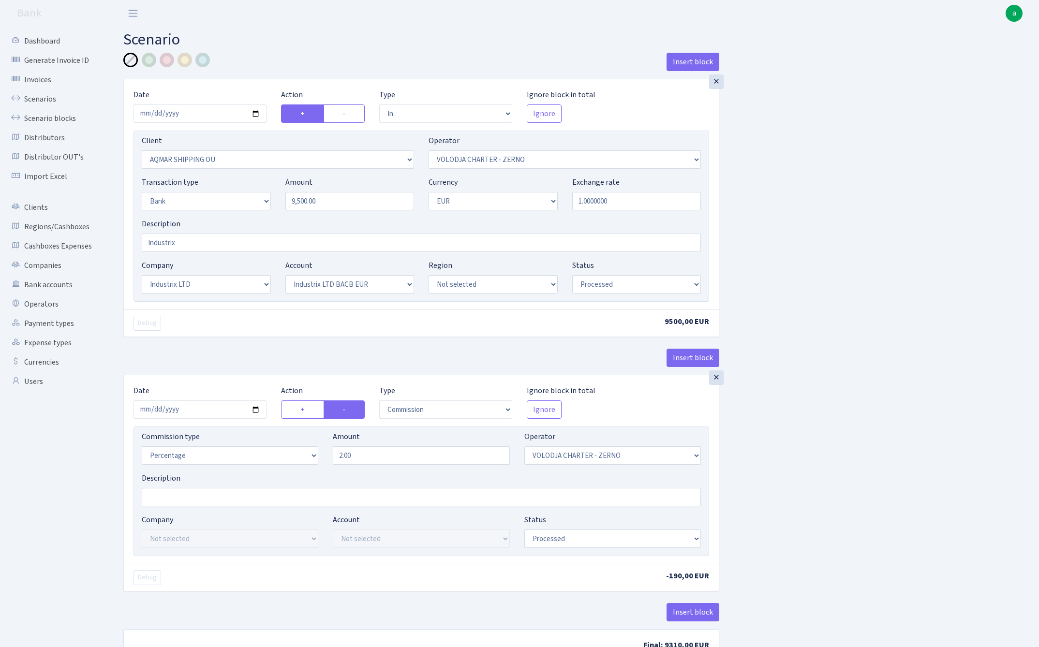
select select "processed"
click at [49, 99] on link "Scenarios" at bounding box center [53, 98] width 97 height 19
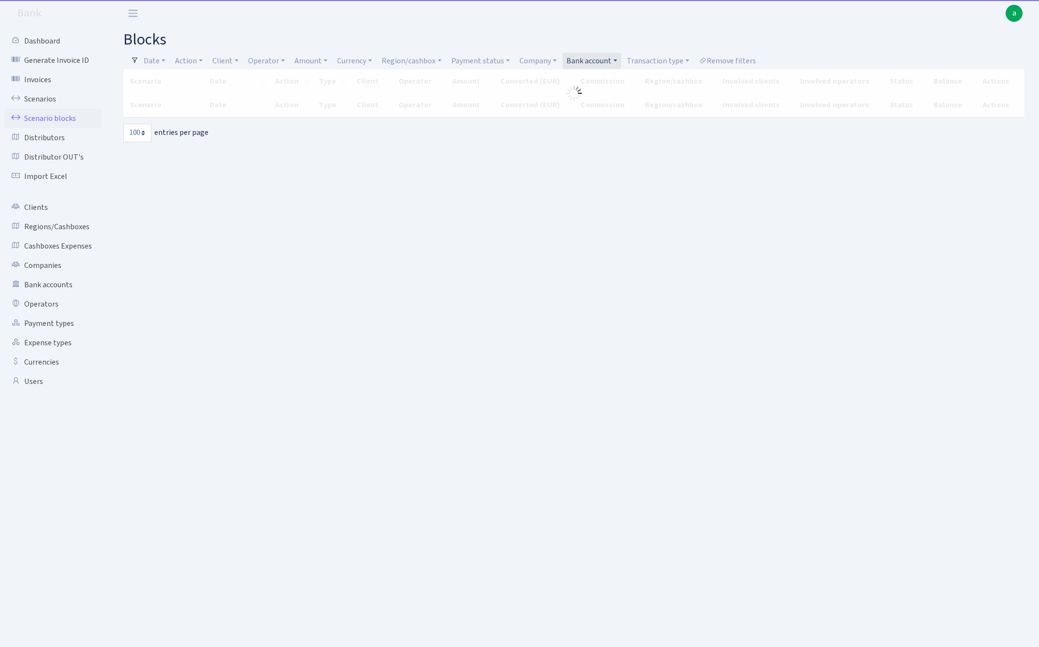
select select "100"
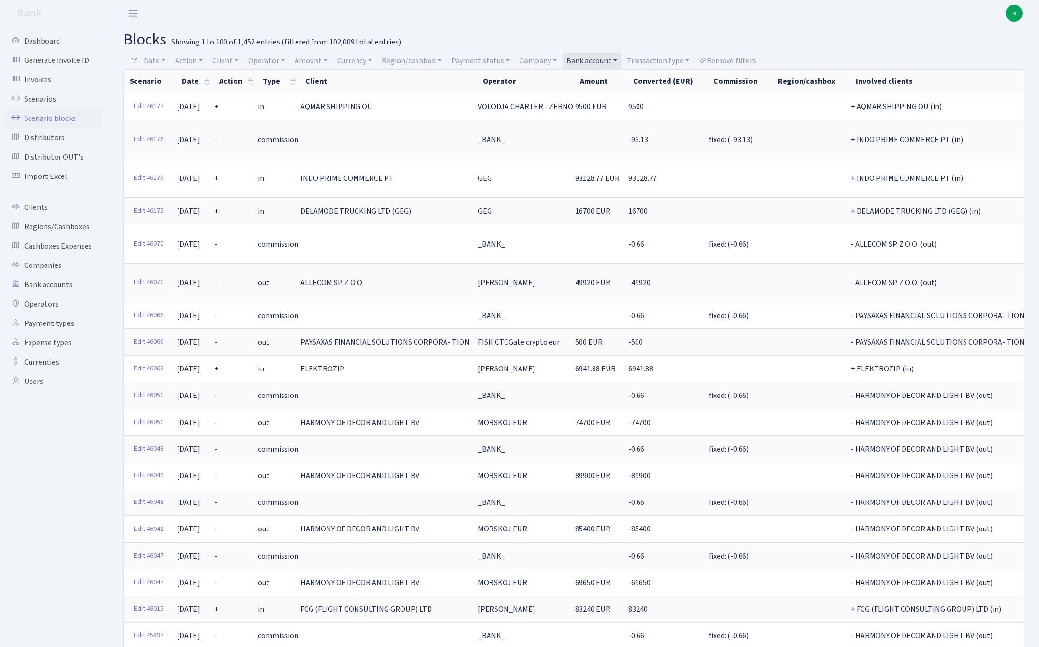
click at [600, 65] on link "Bank account" at bounding box center [591, 61] width 59 height 16
click at [598, 97] on input "search" at bounding box center [606, 95] width 82 height 15
type input "alfa"
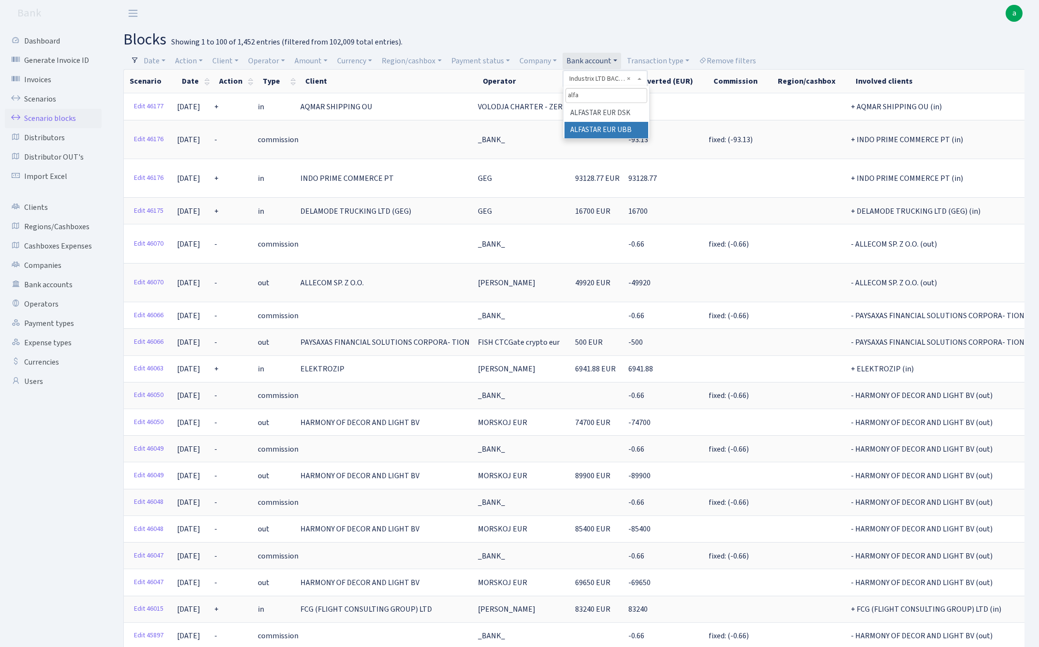
click at [619, 128] on li "ALFASTAR EUR UBB" at bounding box center [606, 130] width 84 height 17
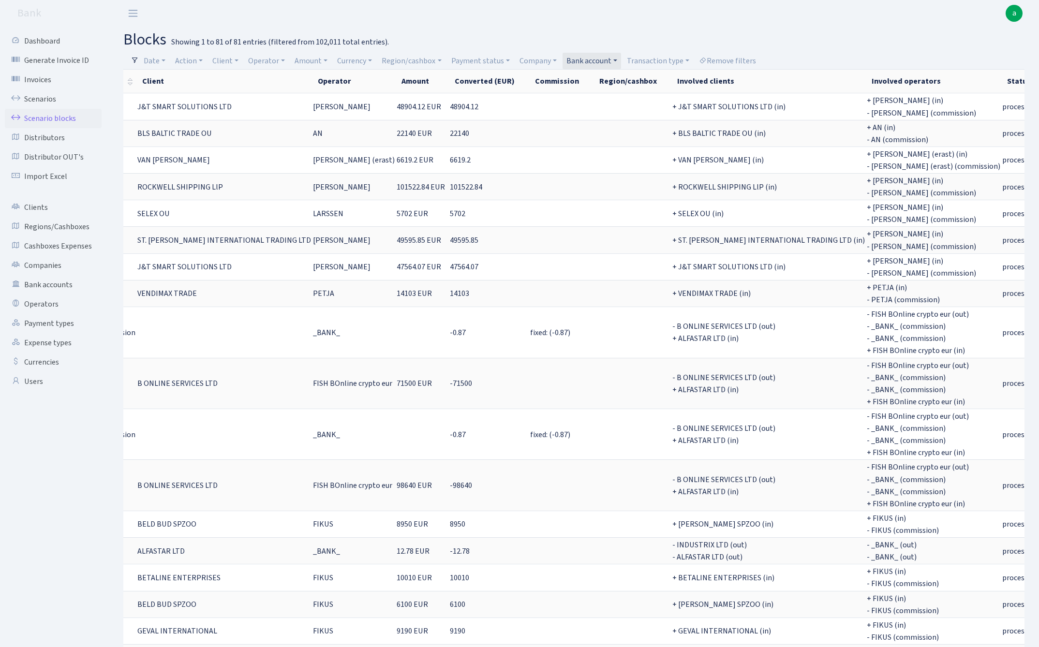
scroll to position [0, 162]
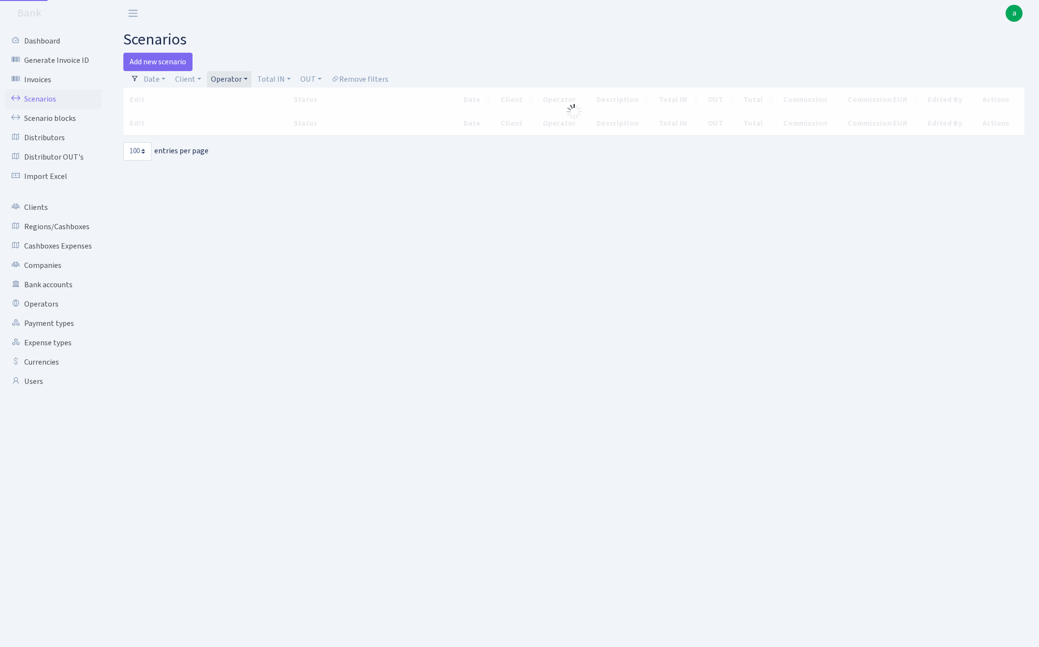
select select "100"
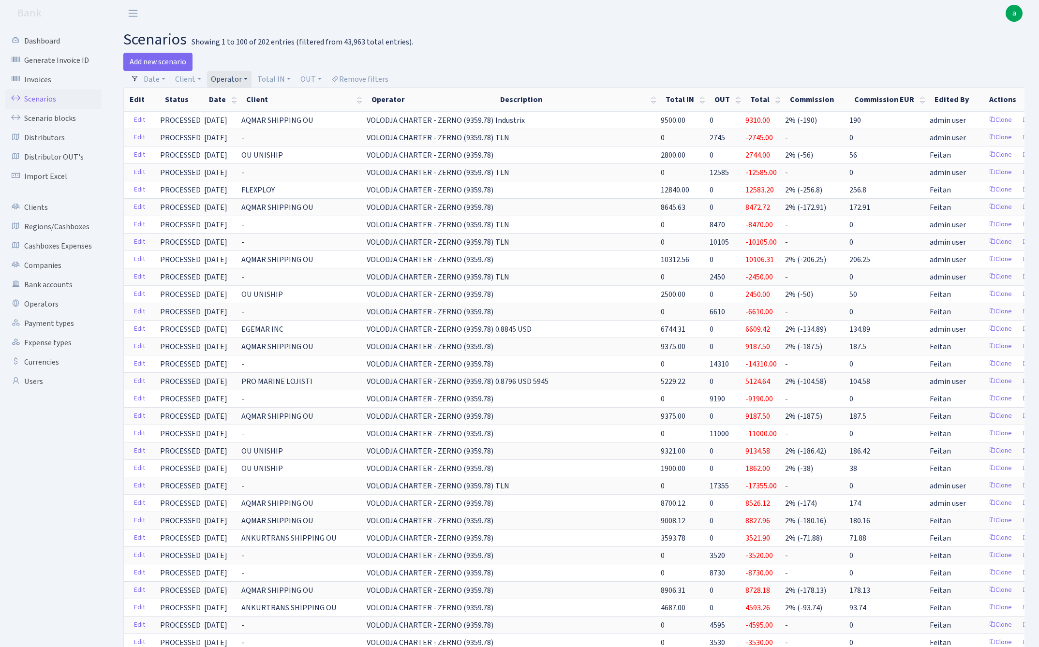
click at [230, 80] on link "Operator" at bounding box center [229, 79] width 44 height 16
click at [246, 114] on input "search" at bounding box center [257, 113] width 94 height 15
type input "green"
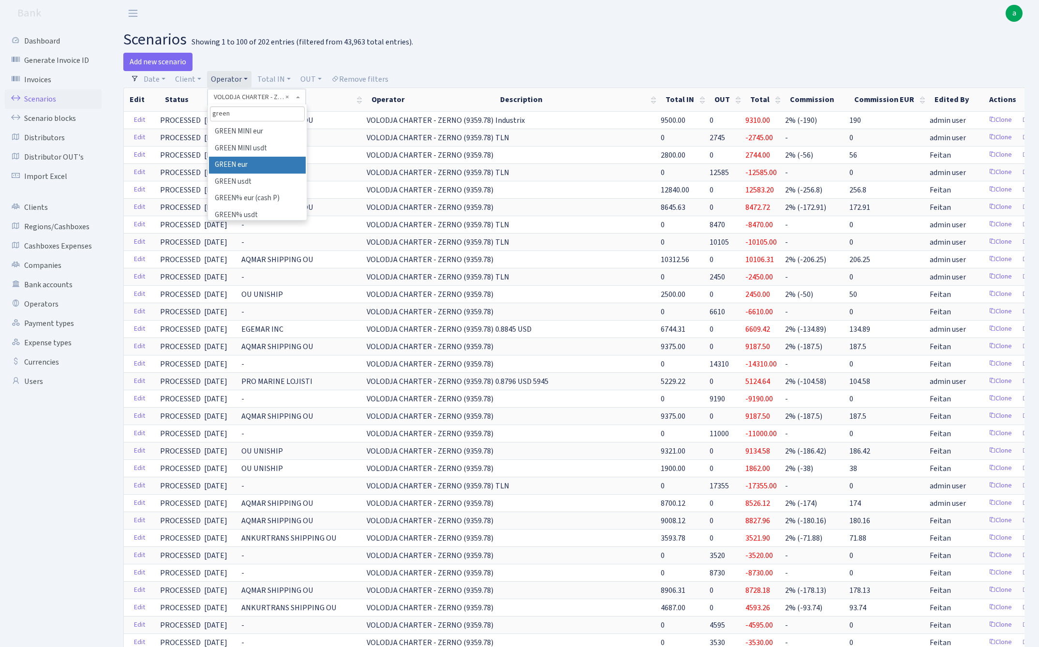
click at [256, 165] on li "GREEN eur" at bounding box center [257, 165] width 96 height 17
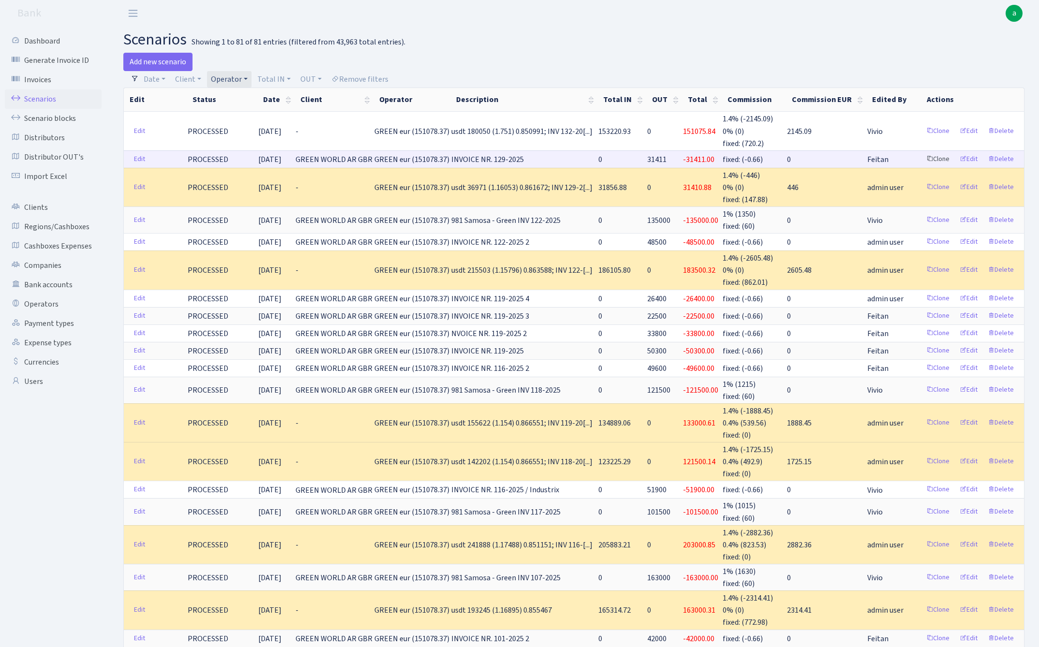
click at [941, 158] on link "Clone" at bounding box center [938, 159] width 32 height 15
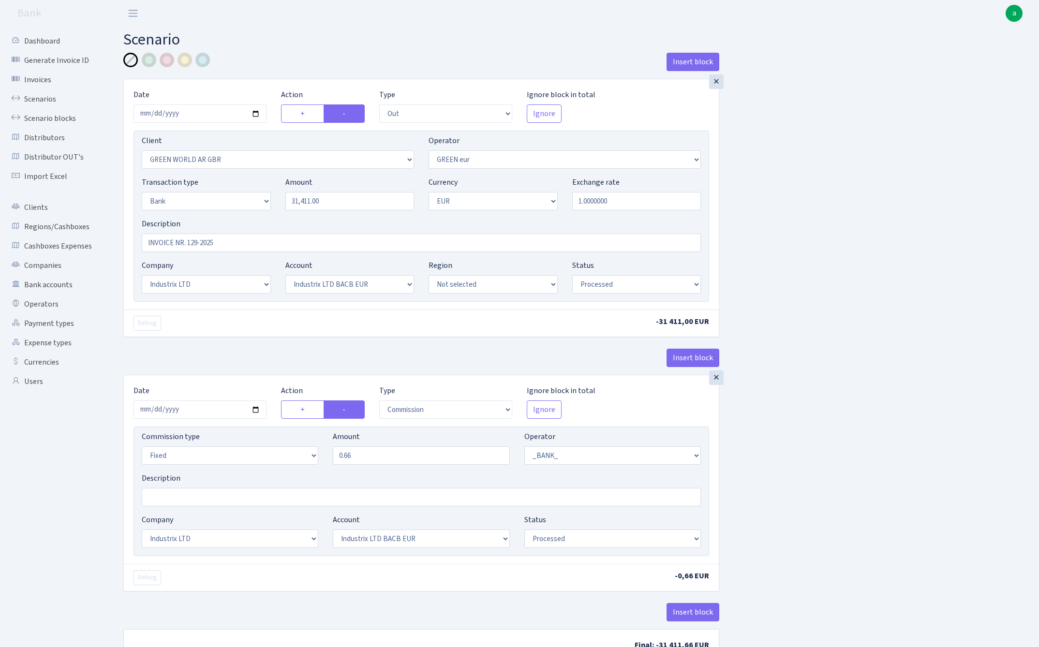
select select "out"
select select "2047"
select select "461"
select select "2"
select select "1"
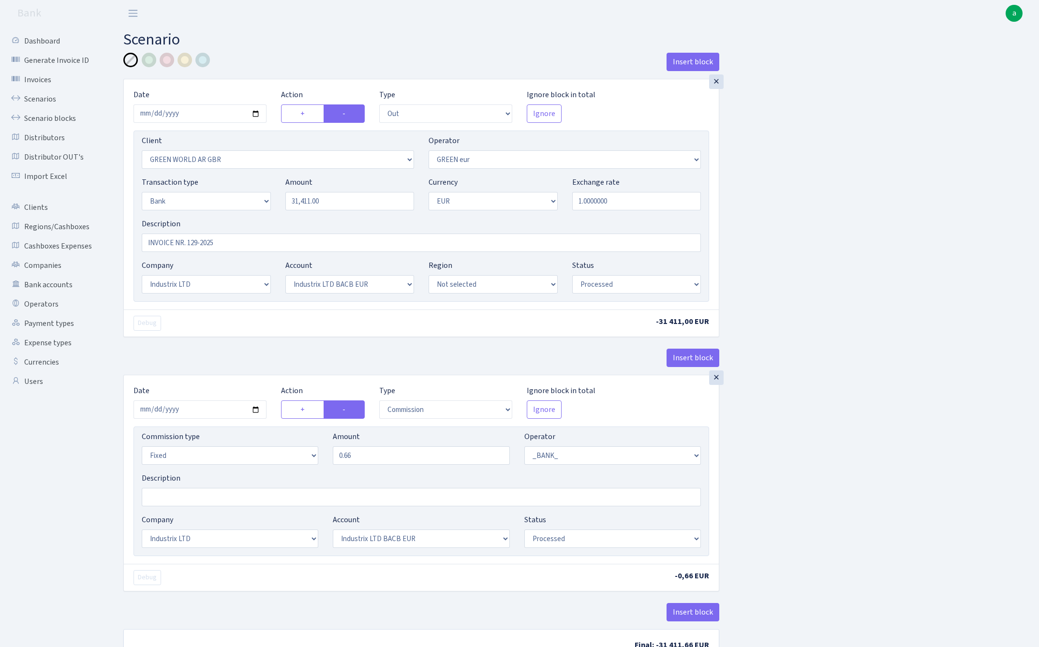
select select "17"
select select "41"
select select "processed"
select select "commission"
select select "fixed"
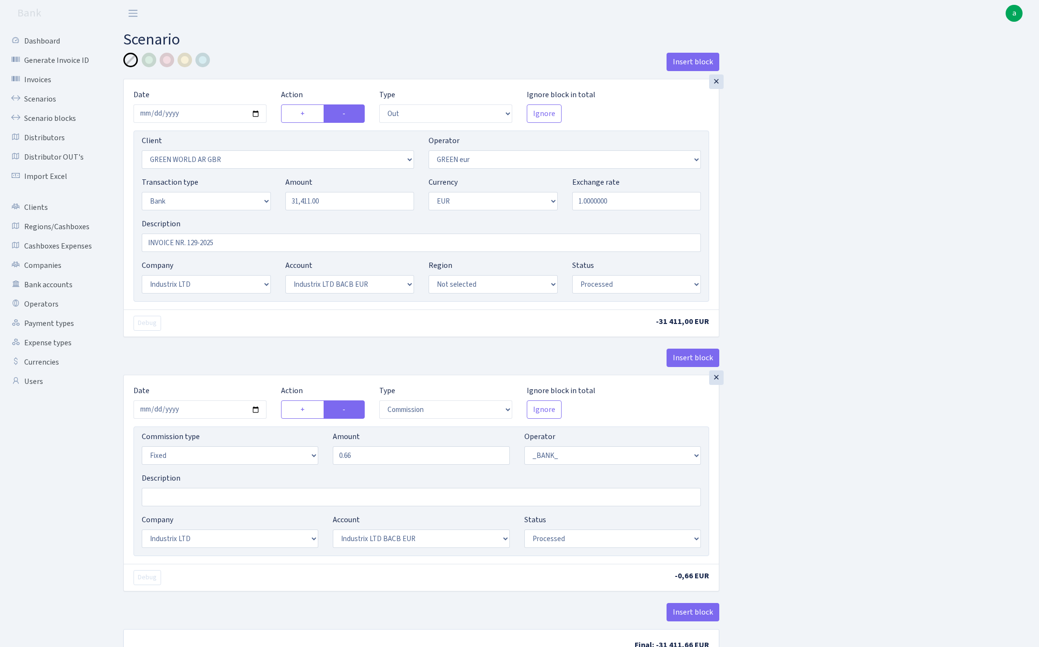
select select "1"
select select "17"
select select "41"
select select "processed"
click input "2025-08-27"
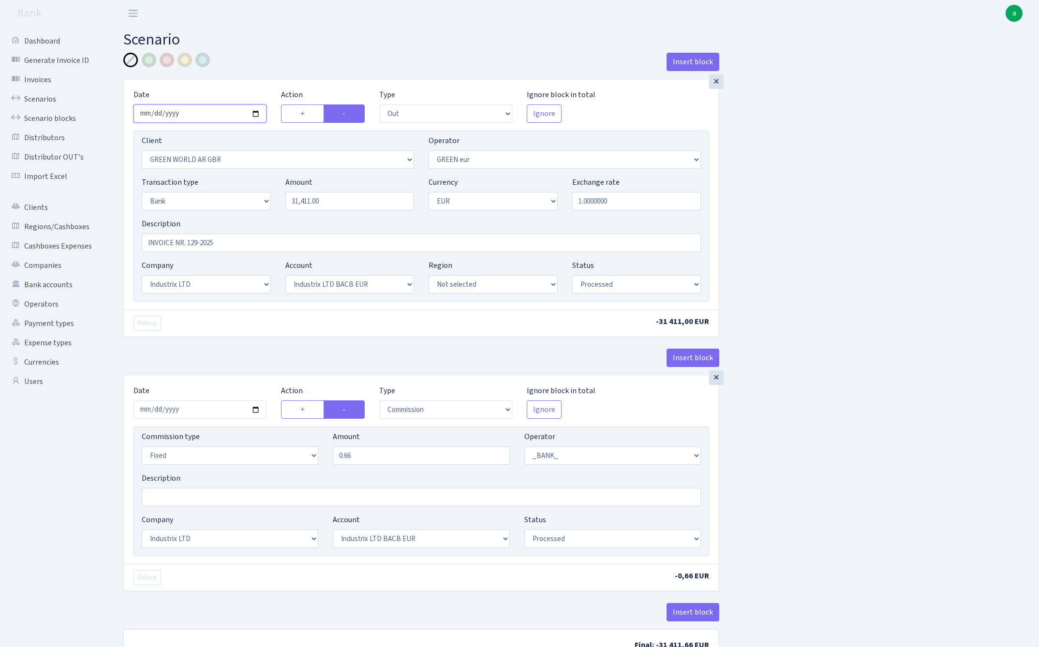
type input "2025-09-09"
click h2 "Scenario"
click input "31411.00"
type input "98,900.00"
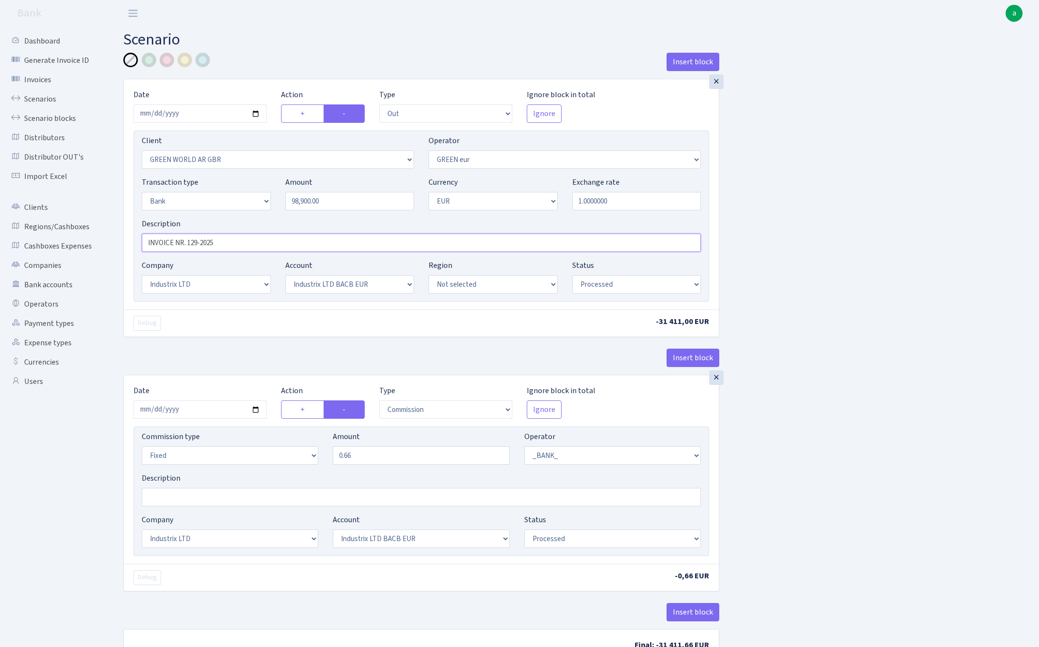
click input "INVOICE NR. 129-2025"
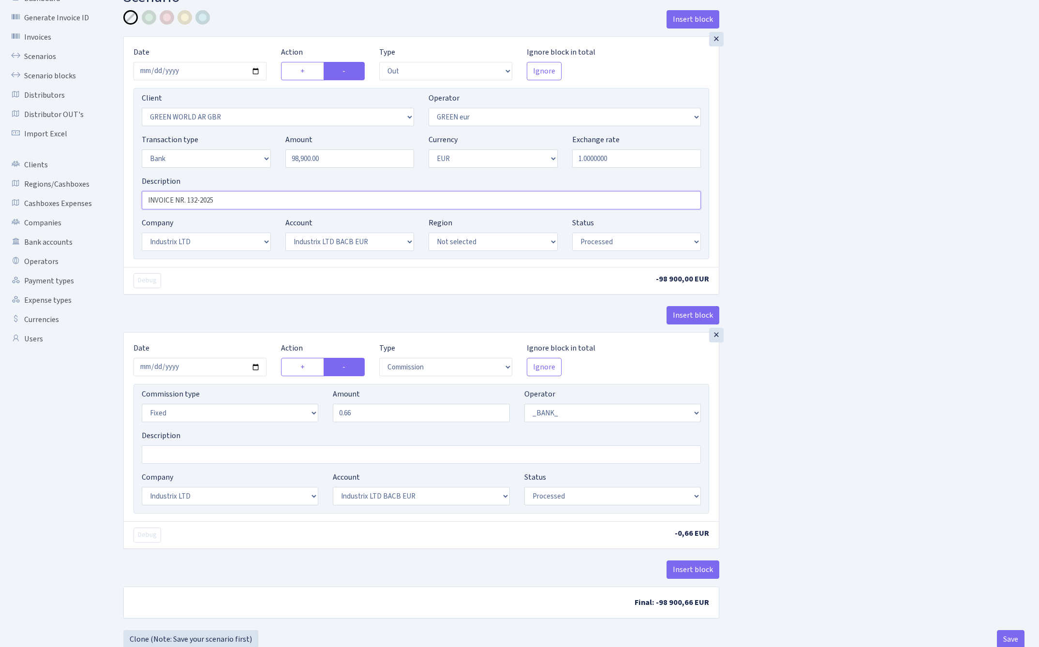
scroll to position [44, 0]
type input "INVOICE NR. 132-2025"
click input "2025-08-27"
type input "2025-09-09"
click div "Insert block"
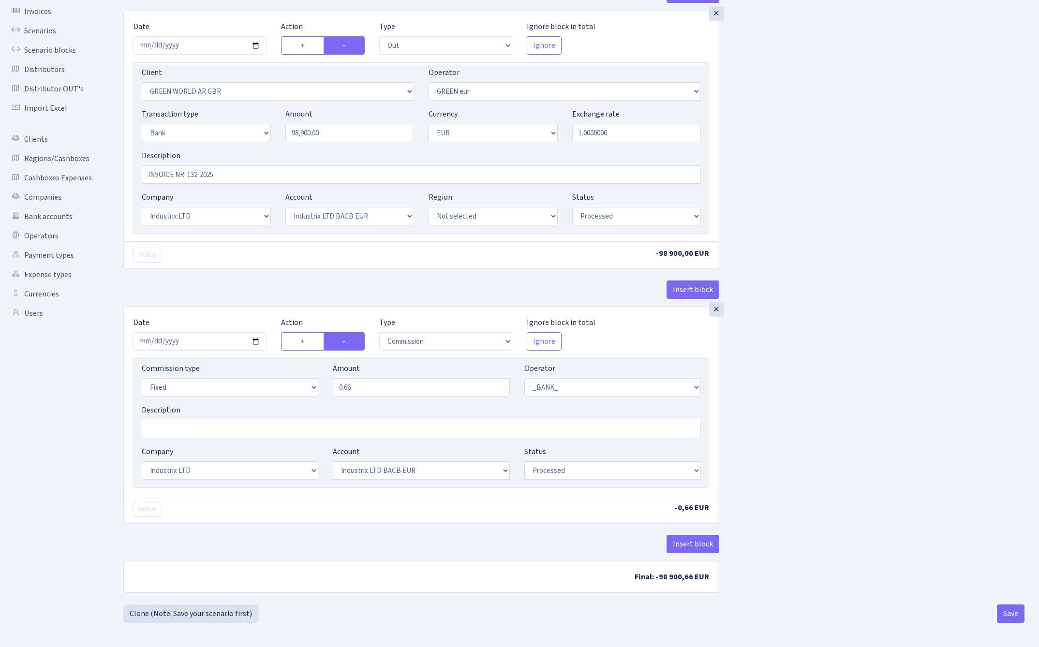
scroll to position [71, 0]
click button "Save"
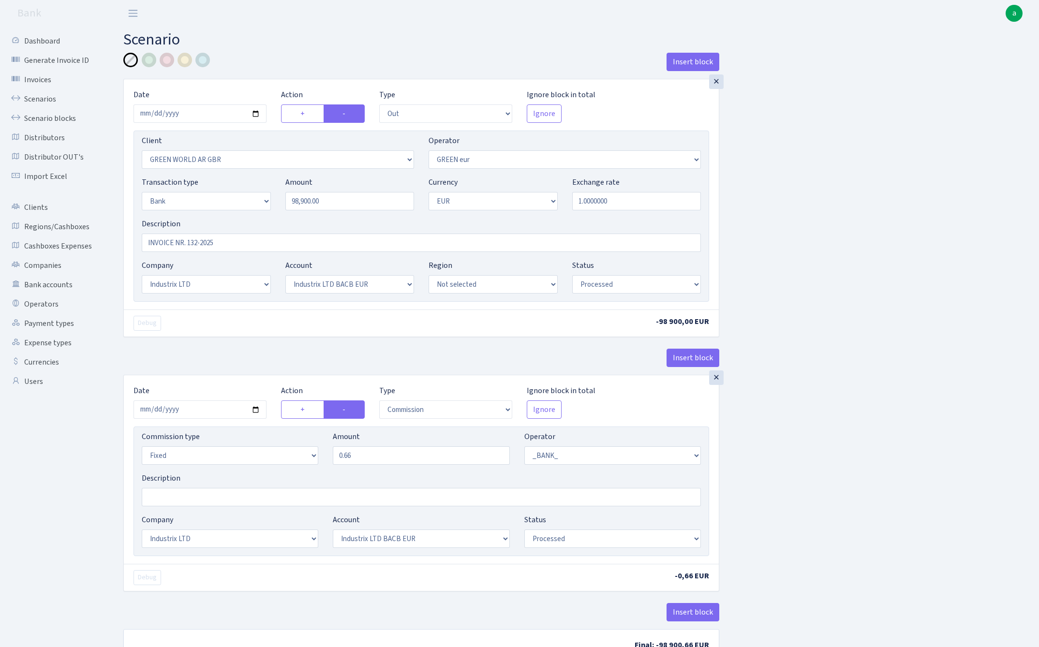
select select "out"
select select "2047"
select select "461"
select select "2"
select select "1"
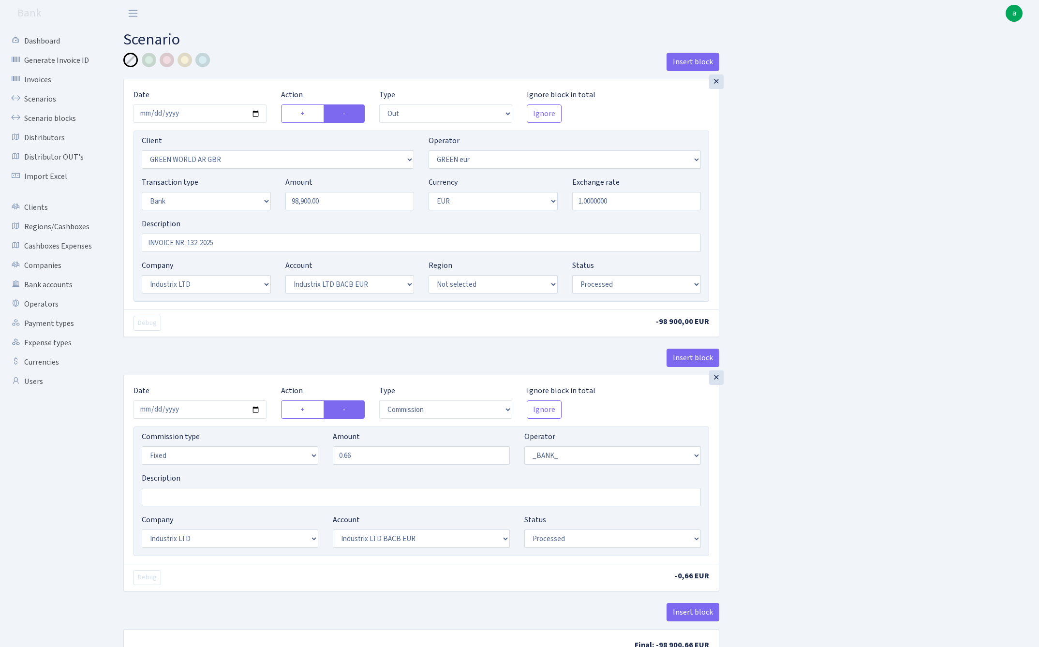
select select "17"
select select "41"
select select "processed"
select select "commission"
select select "fixed"
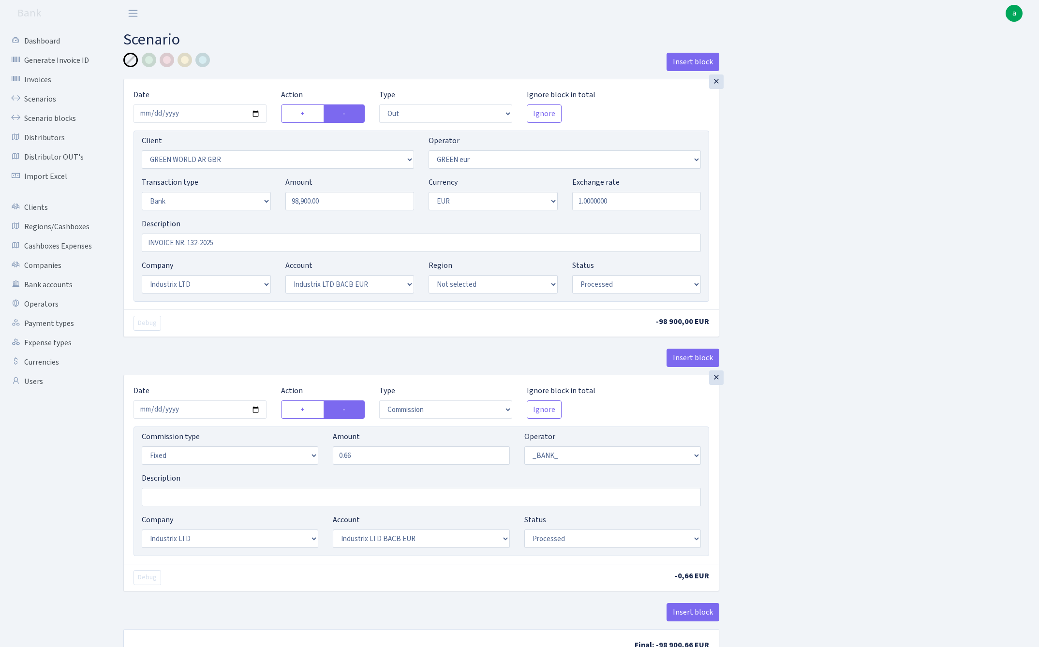
select select "1"
select select "17"
select select "41"
select select "processed"
click at [42, 98] on link "Scenarios" at bounding box center [53, 98] width 97 height 19
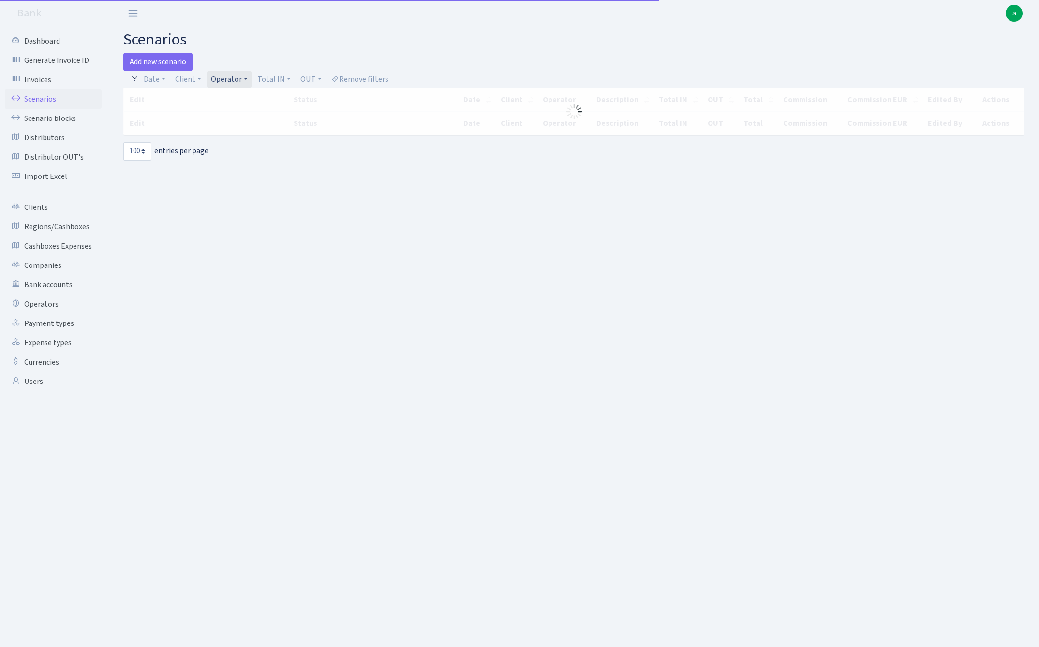
select select "100"
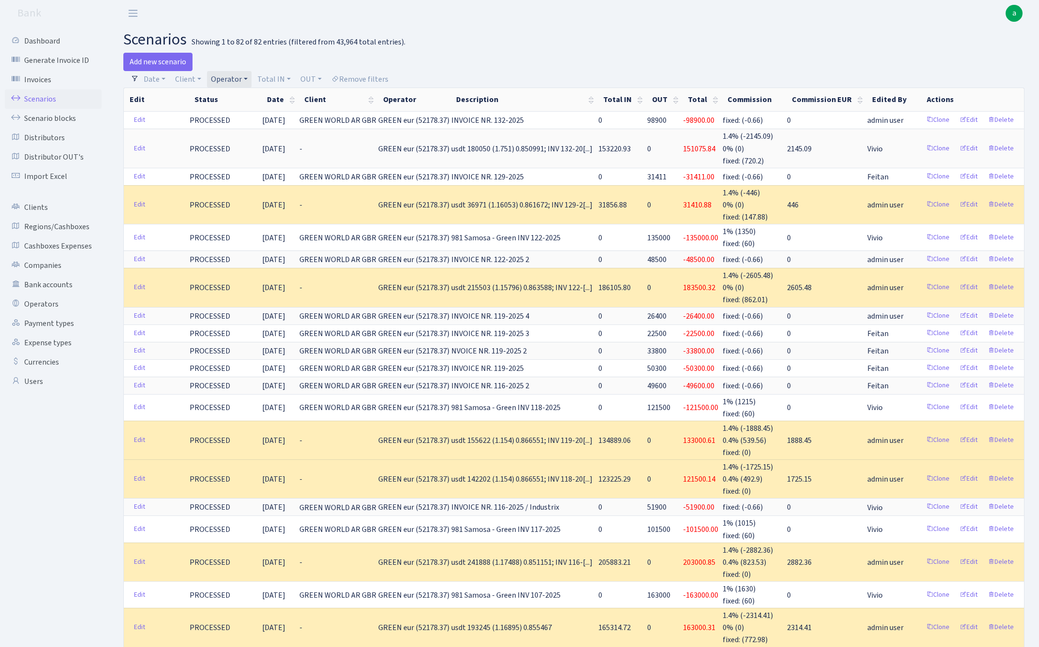
click at [233, 76] on link "Operator" at bounding box center [229, 79] width 44 height 16
click at [233, 112] on input "search" at bounding box center [245, 113] width 71 height 15
type input "jani"
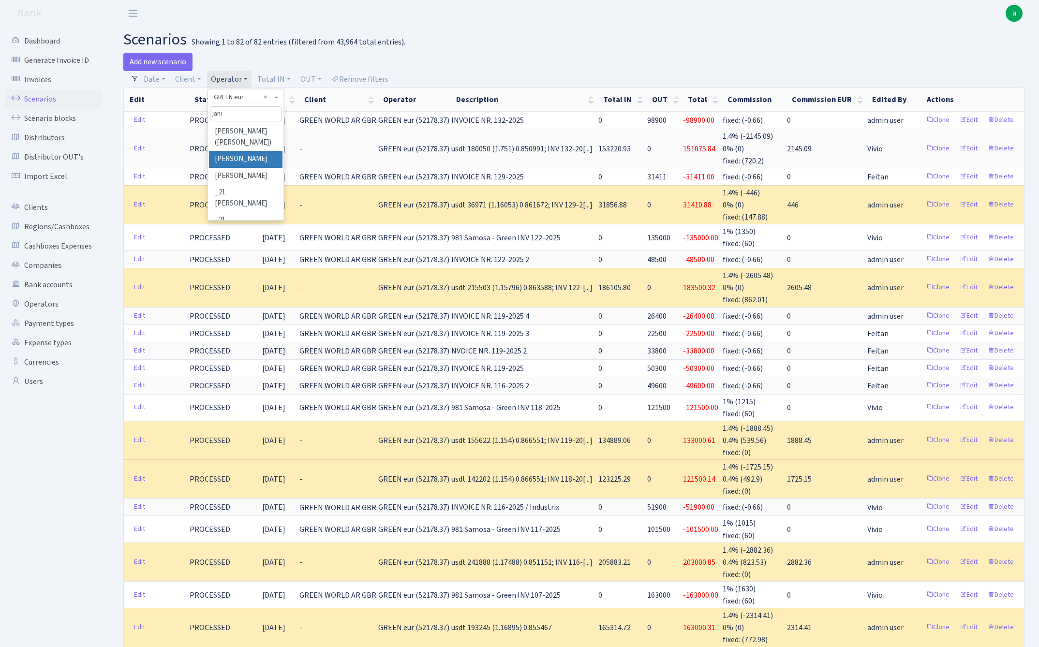
click at [254, 157] on li "[PERSON_NAME]" at bounding box center [245, 159] width 73 height 17
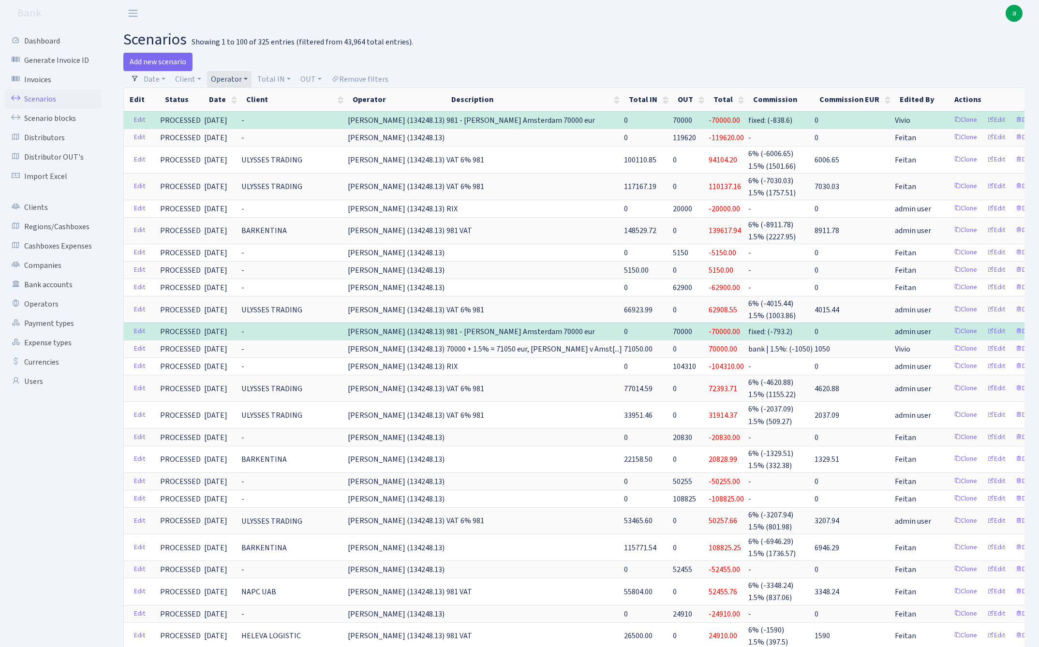
click at [229, 77] on link "Operator" at bounding box center [229, 79] width 44 height 16
click at [242, 113] on input "search" at bounding box center [245, 113] width 71 height 15
type input "djad"
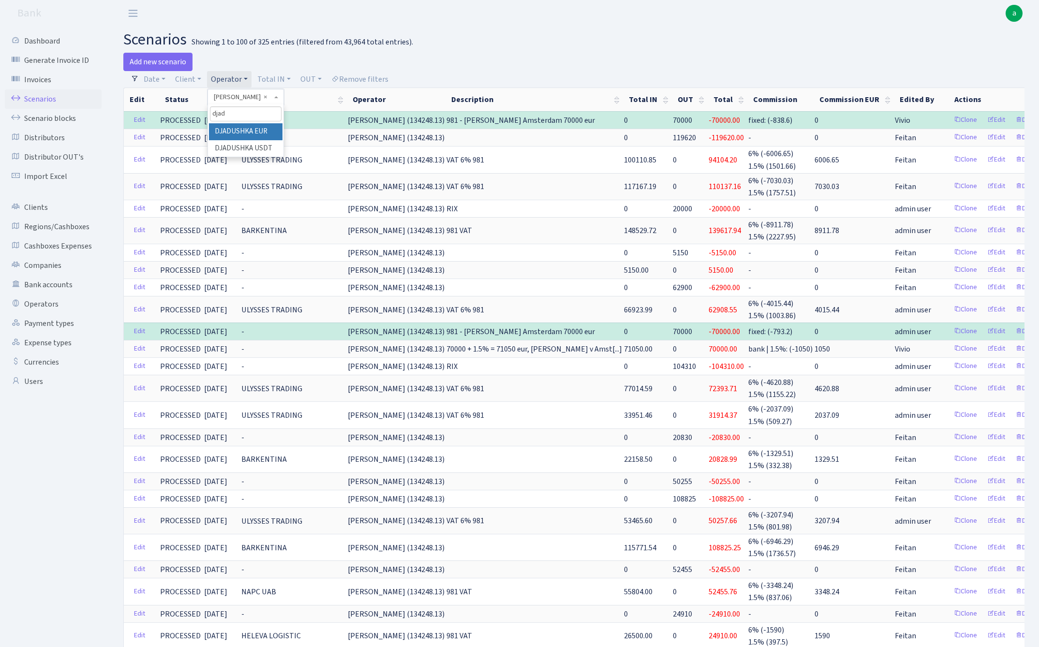
click at [261, 134] on li "DJADUSHKA EUR" at bounding box center [245, 131] width 73 height 17
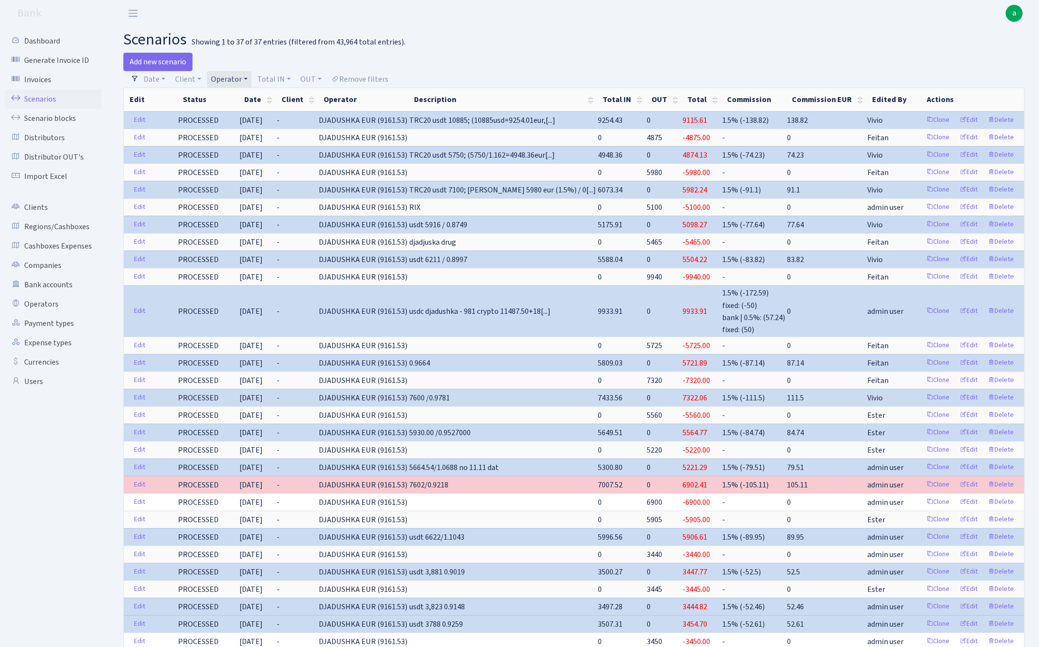
click at [230, 78] on link "Operator" at bounding box center [229, 79] width 44 height 16
click at [231, 112] on input "search" at bounding box center [245, 113] width 71 height 15
type input "ole"
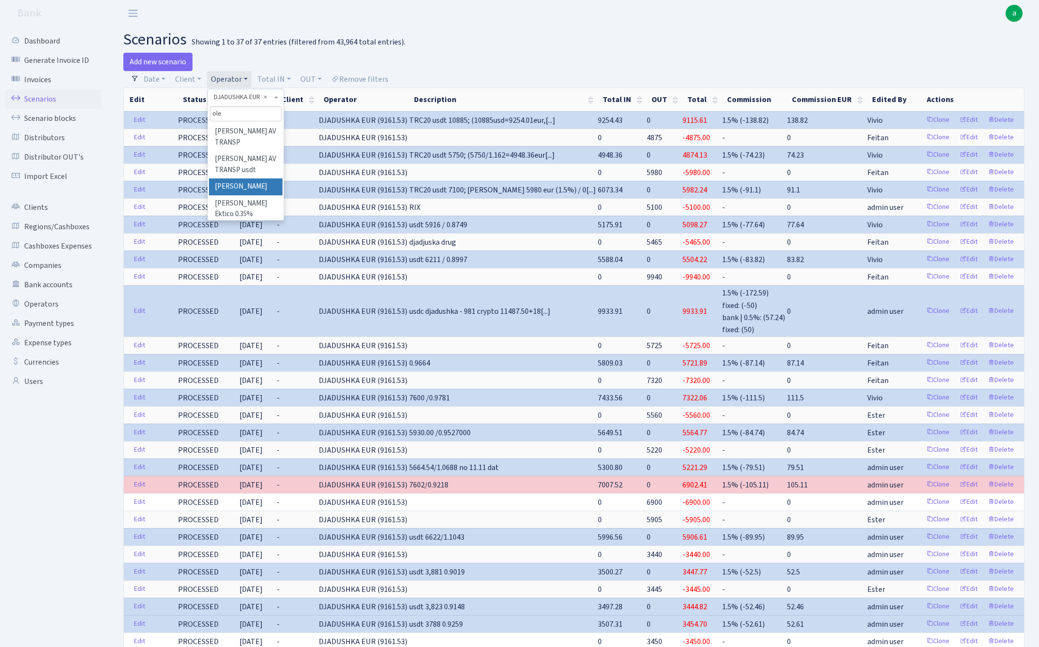
click at [248, 178] on li "[PERSON_NAME]" at bounding box center [245, 186] width 73 height 17
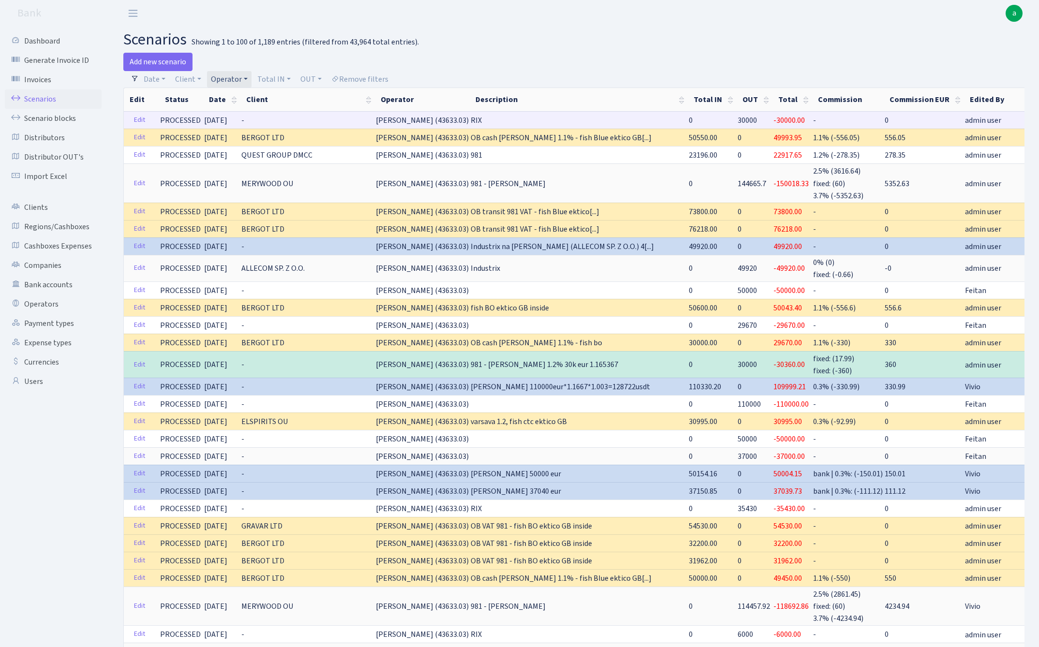
drag, startPoint x: 368, startPoint y: 120, endPoint x: 420, endPoint y: 122, distance: 51.3
click at [420, 122] on span "OLEG BAB (43633.03)" at bounding box center [422, 120] width 93 height 11
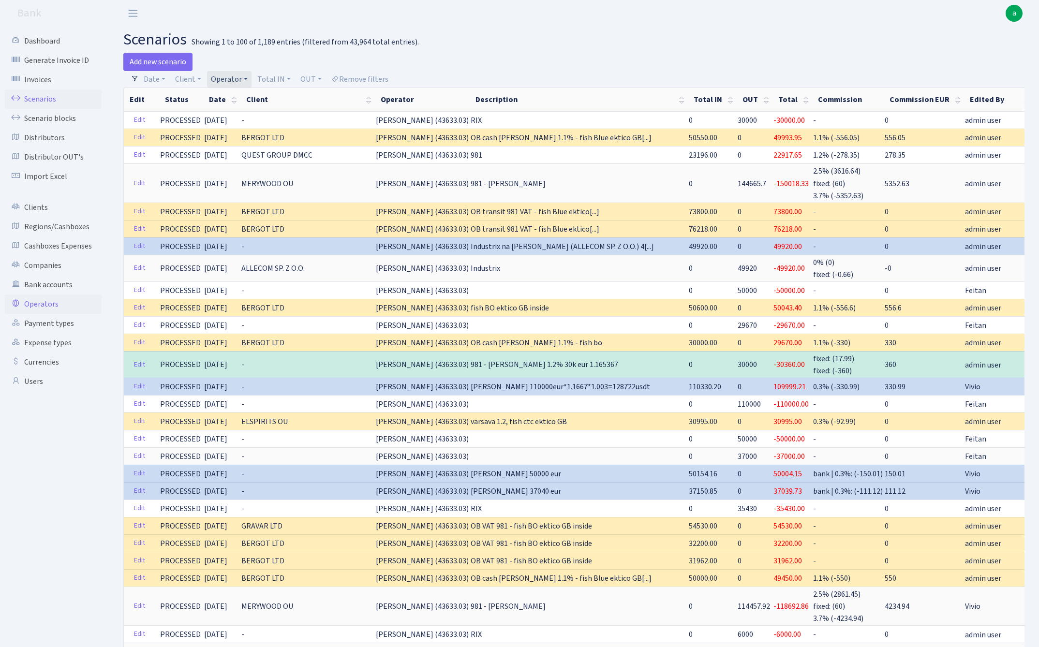
click at [39, 302] on link "Operators" at bounding box center [53, 303] width 97 height 19
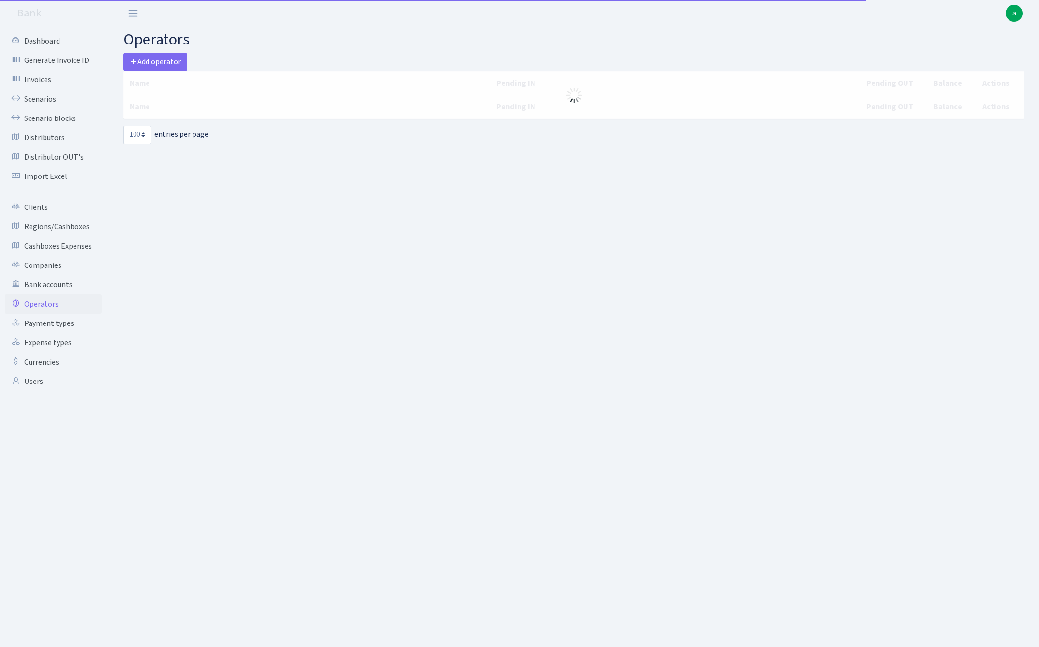
select select "100"
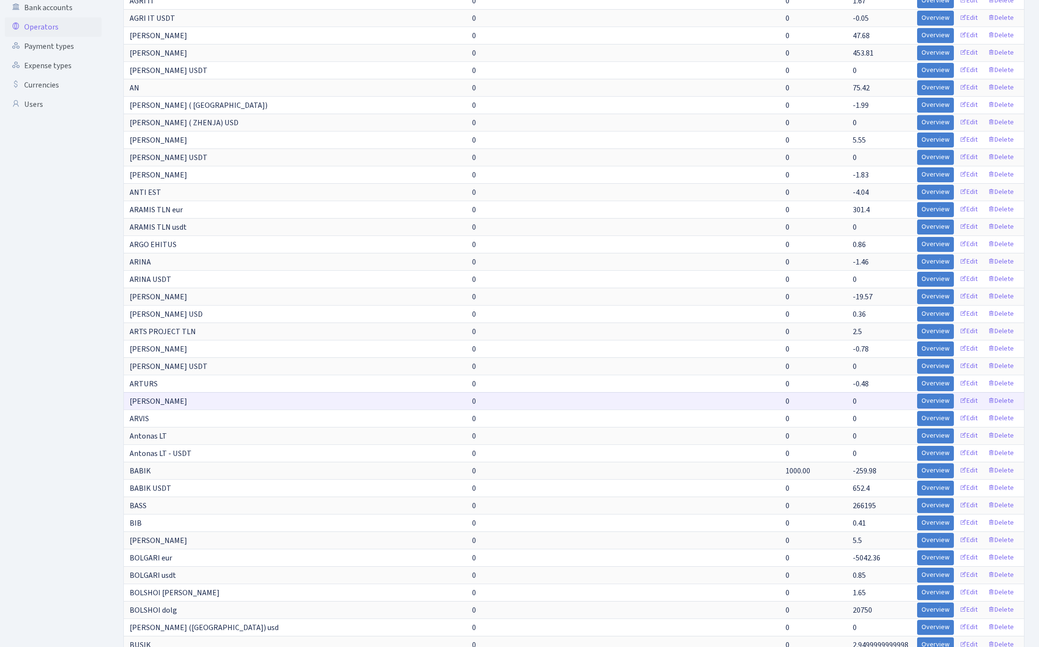
scroll to position [282, 0]
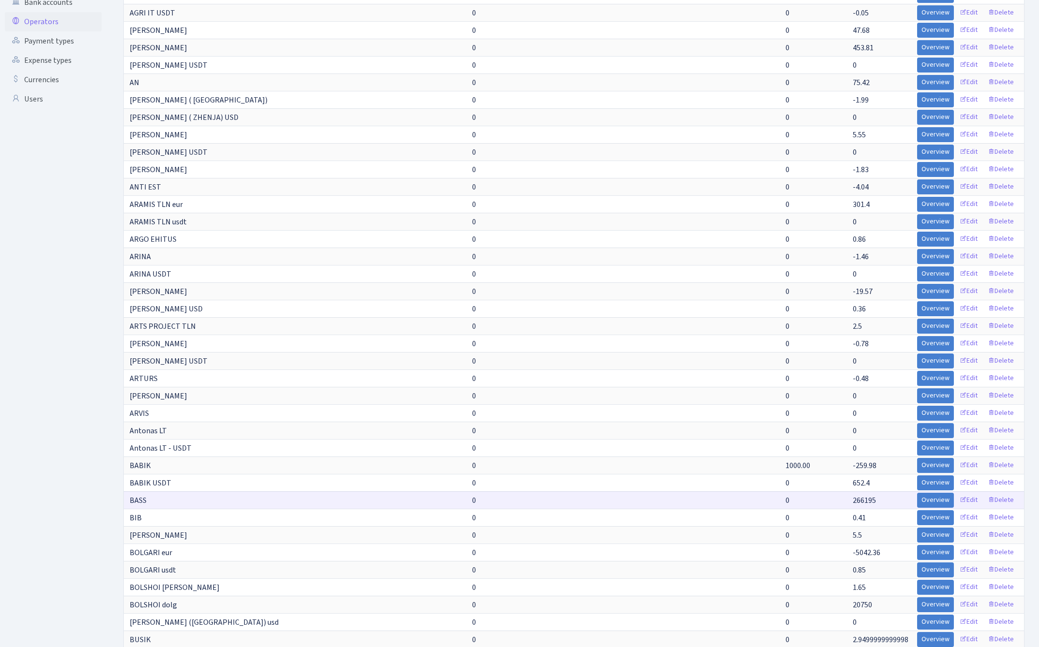
click at [863, 501] on span "266195" at bounding box center [864, 500] width 23 height 11
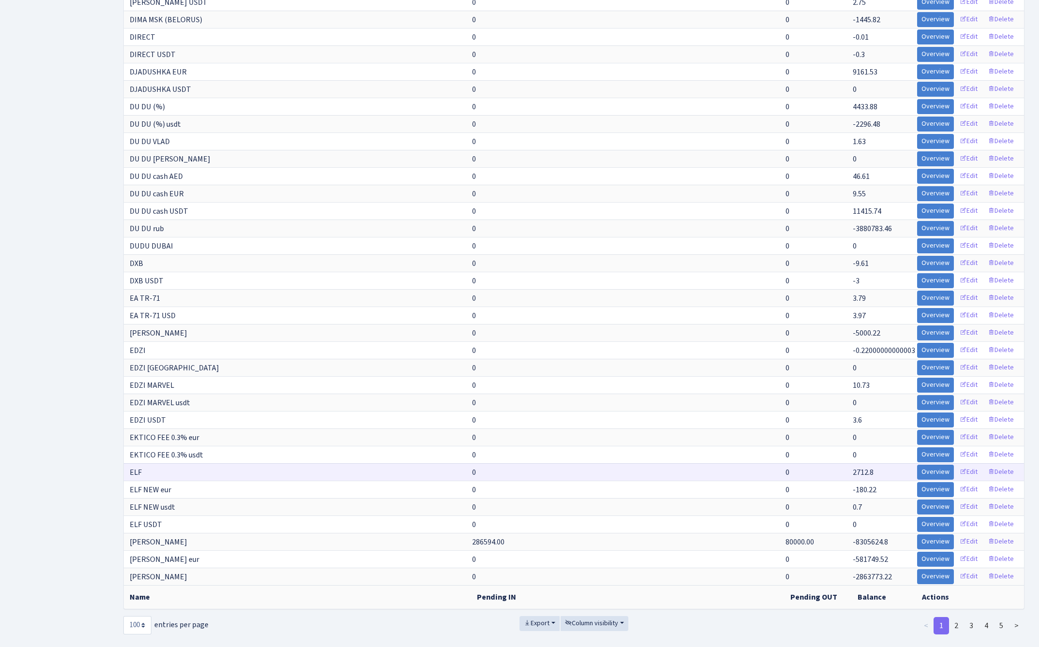
scroll to position [1256, 0]
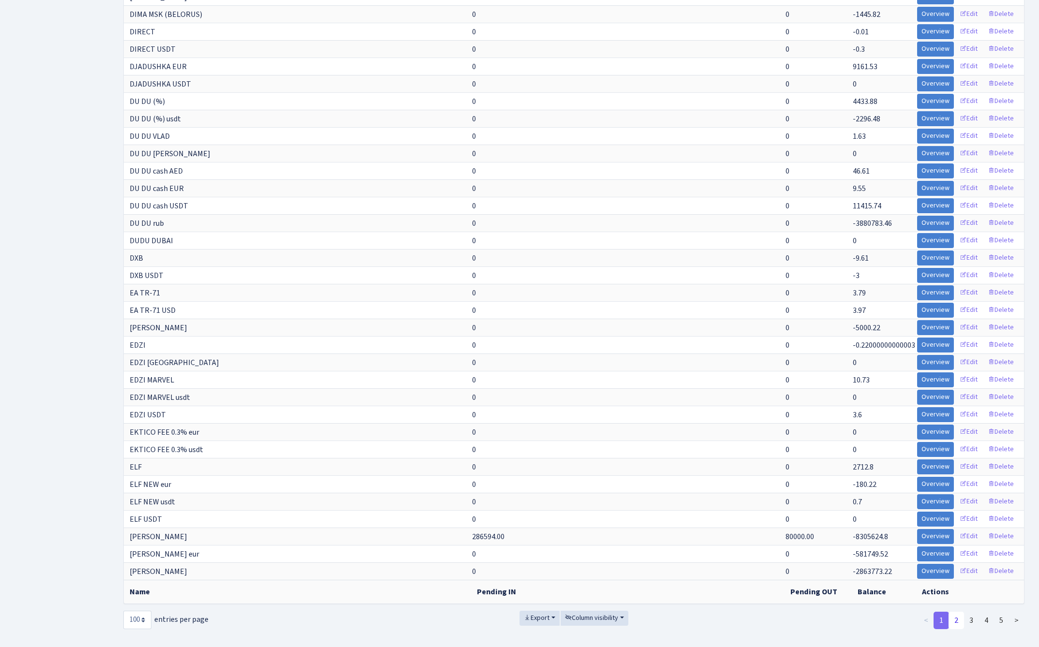
click at [956, 617] on link "2" at bounding box center [955, 620] width 15 height 17
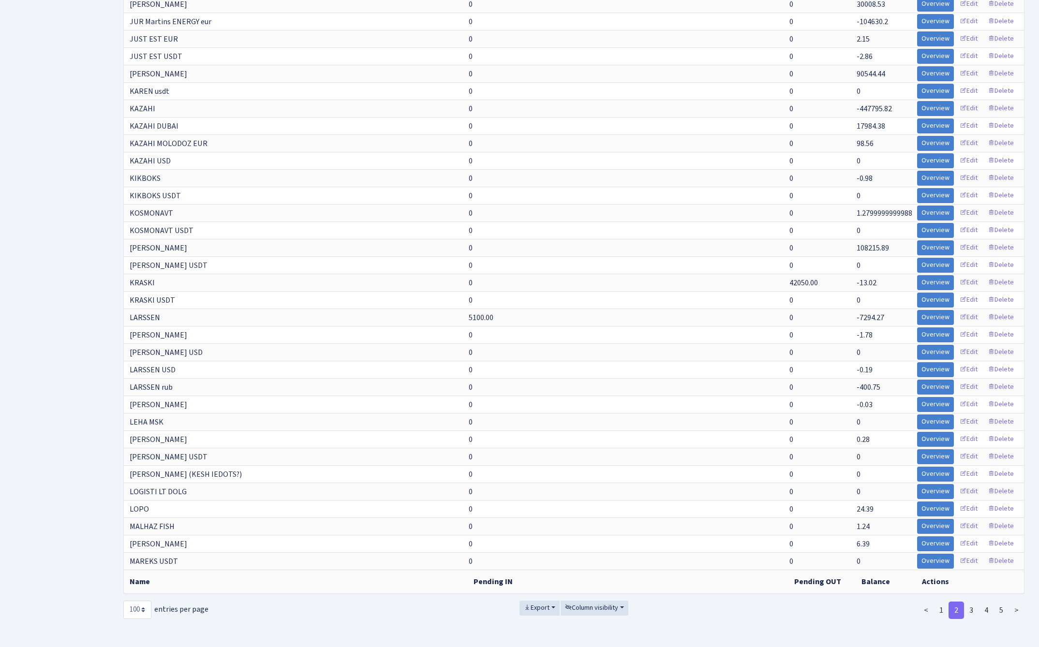
scroll to position [1266, 0]
click at [972, 608] on link "3" at bounding box center [970, 610] width 15 height 17
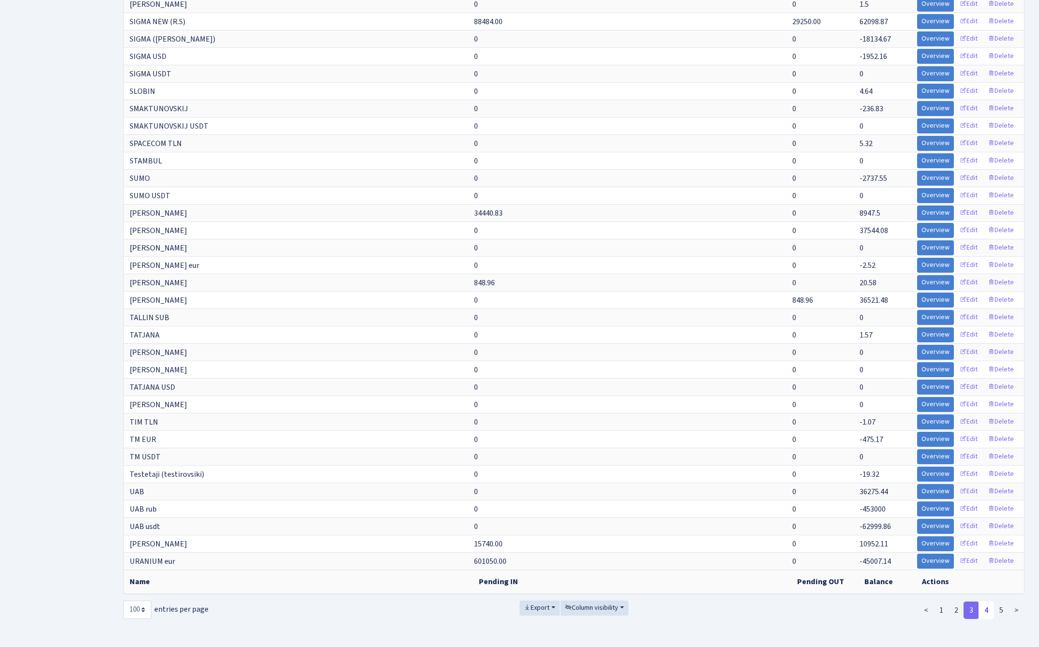
click at [987, 608] on link "4" at bounding box center [985, 610] width 15 height 17
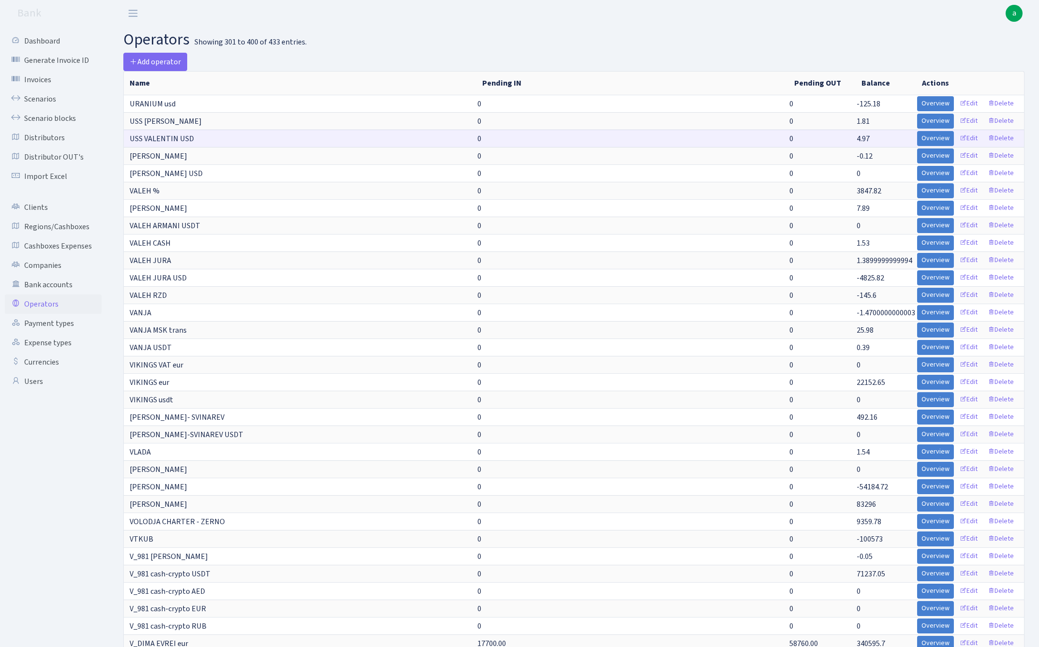
scroll to position [0, 0]
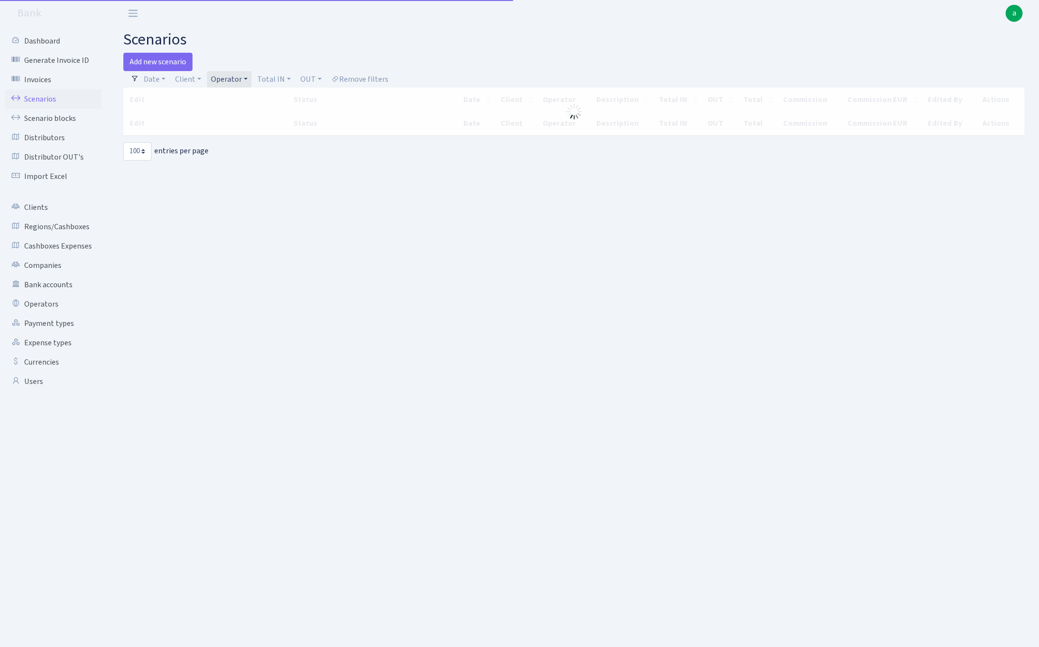
select select "100"
click at [229, 85] on link "Operator" at bounding box center [229, 79] width 44 height 16
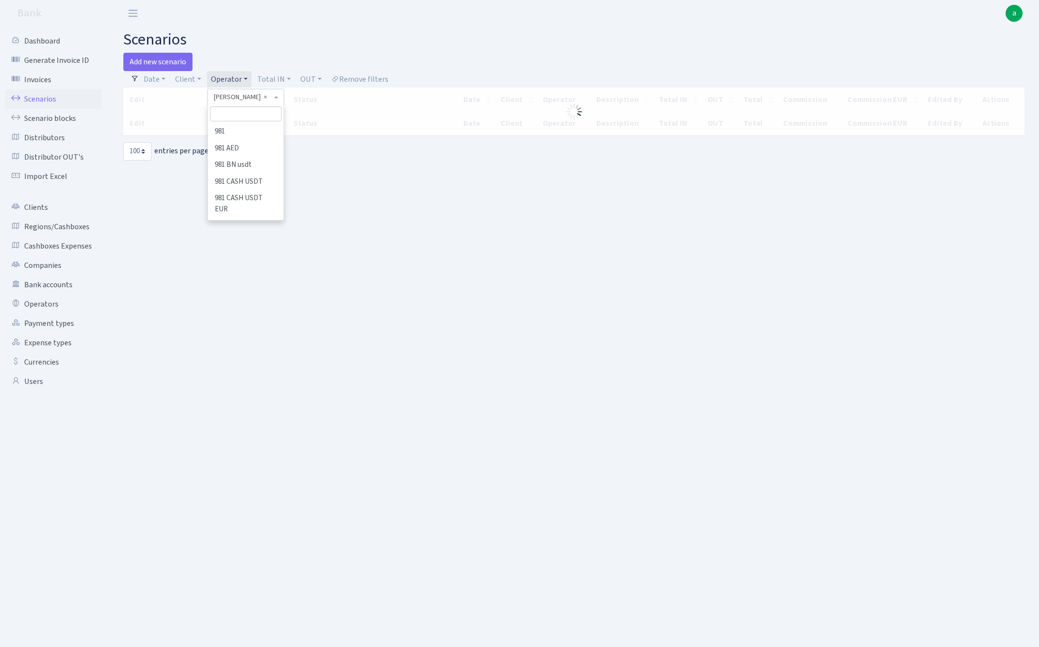
scroll to position [3758, 0]
click at [229, 111] on input "search" at bounding box center [245, 113] width 71 height 15
type input "bas"
click at [233, 132] on li "BASS" at bounding box center [245, 131] width 73 height 17
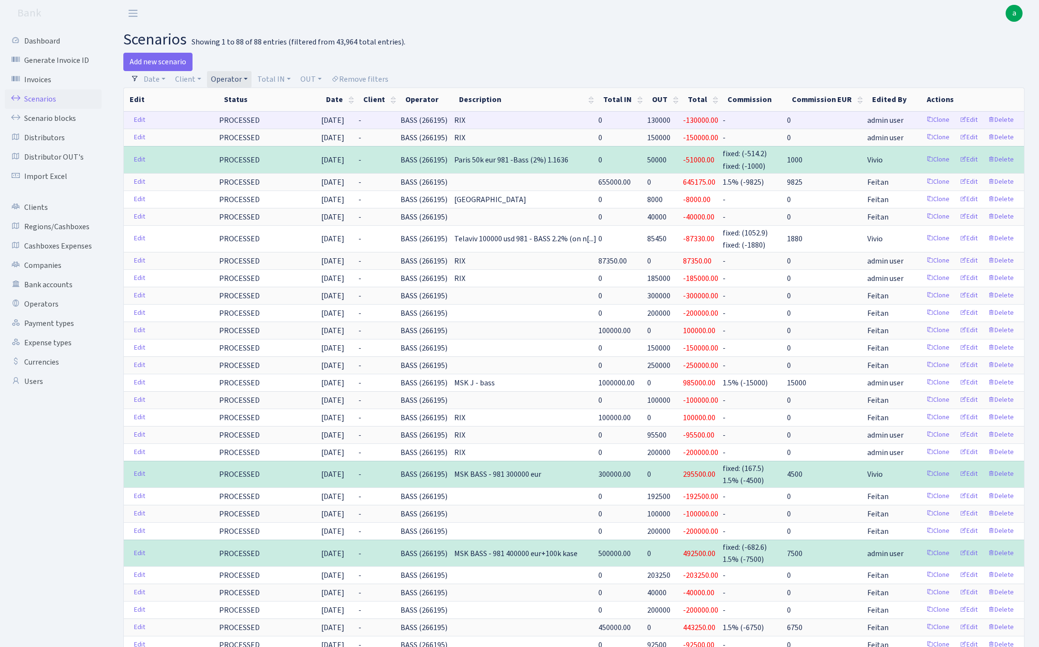
drag, startPoint x: 411, startPoint y: 120, endPoint x: 455, endPoint y: 118, distance: 43.5
click at [447, 118] on span "BASS (266195)" at bounding box center [423, 120] width 47 height 11
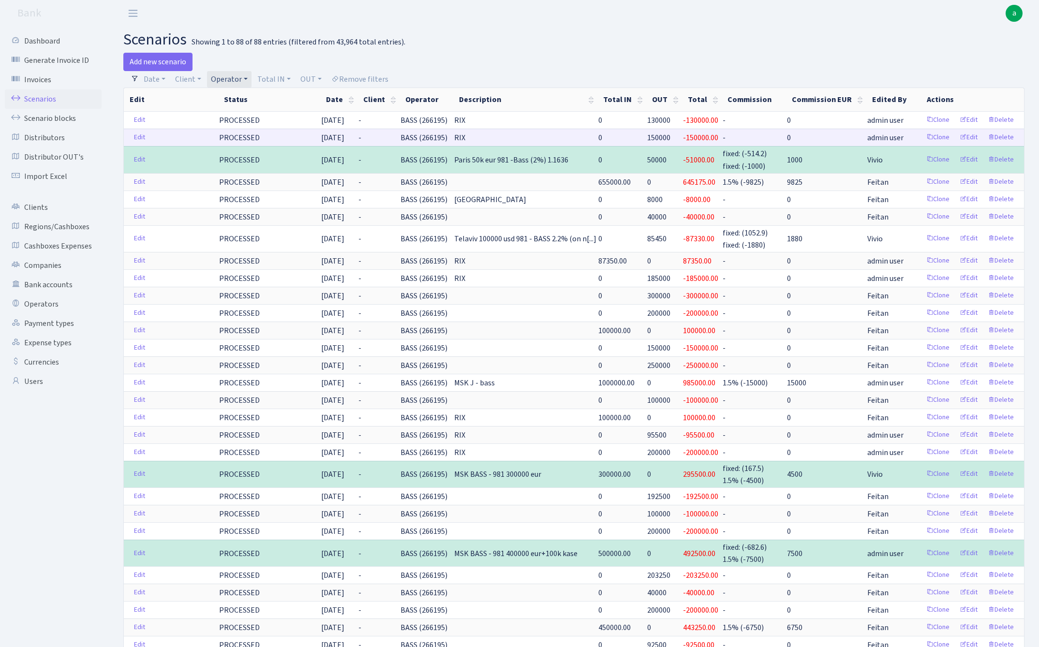
copy span "BASS (266195"
click at [232, 80] on link "Operator" at bounding box center [229, 79] width 44 height 16
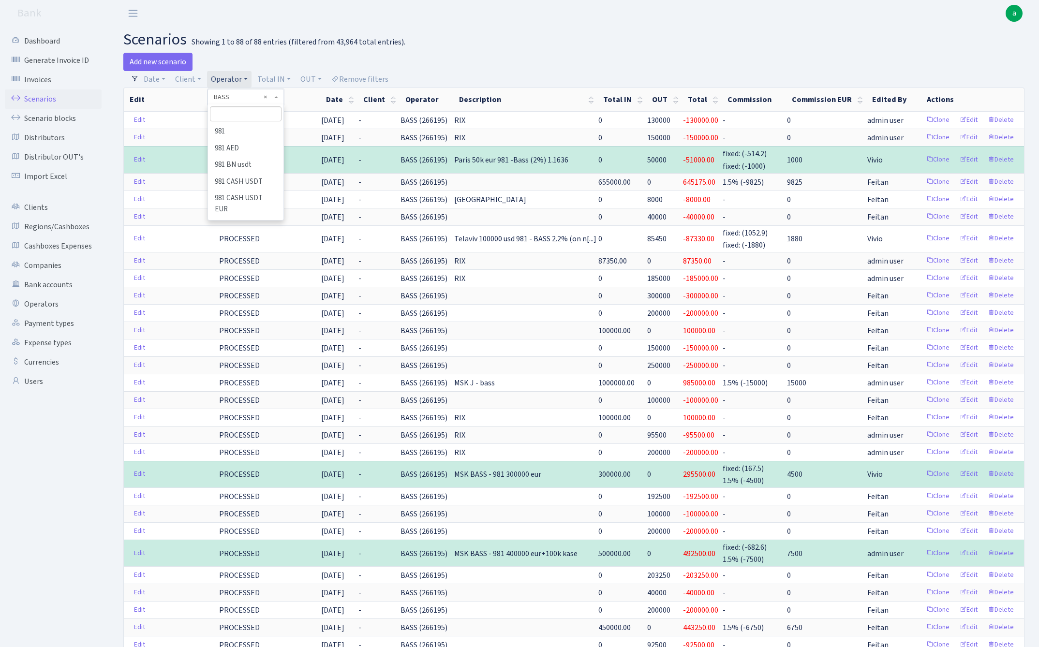
scroll to position [627, 0]
click at [232, 114] on input "search" at bounding box center [245, 113] width 71 height 15
type input "petj"
click at [250, 132] on li "PETJA" at bounding box center [245, 131] width 73 height 17
